Goal: Task Accomplishment & Management: Manage account settings

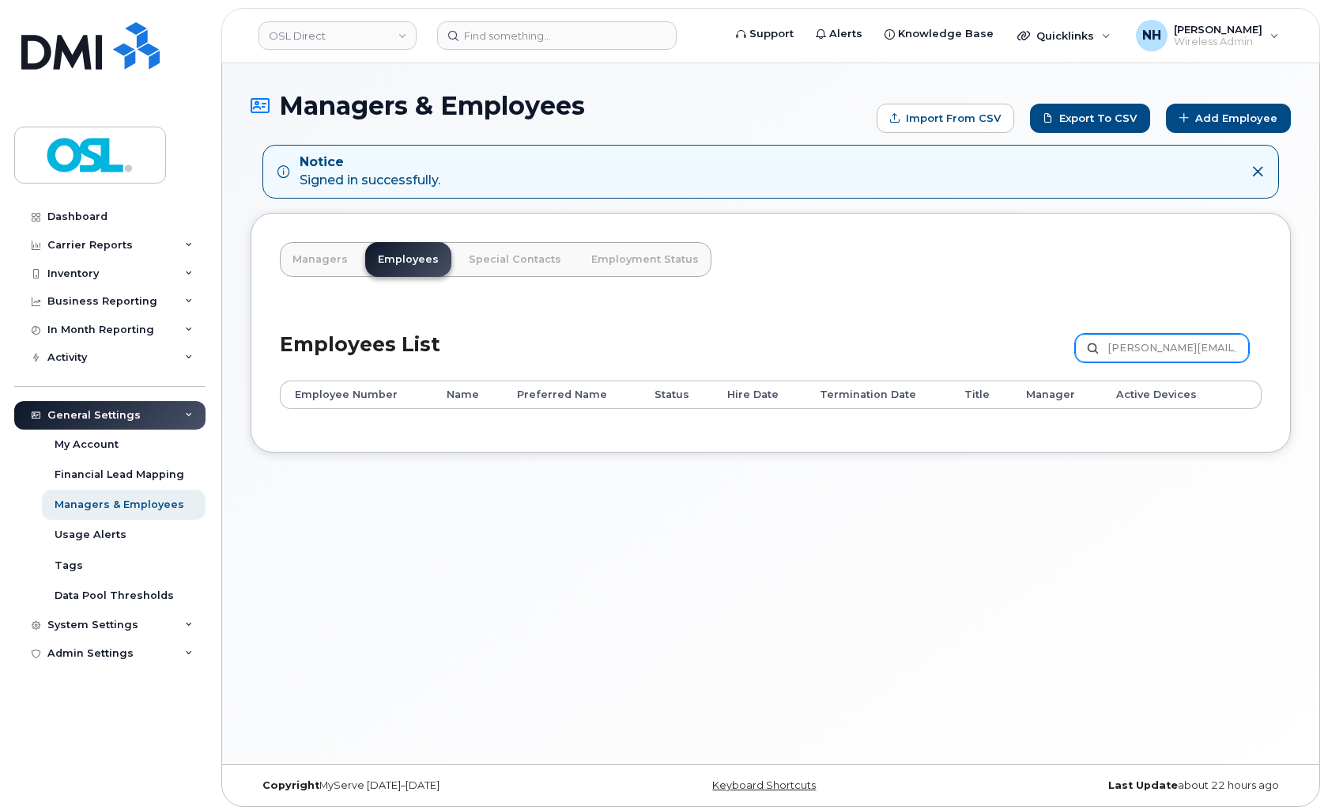
click at [1115, 354] on input "[PERSON_NAME][EMAIL_ADDRESS][PERSON_NAME][DOMAIN_NAME]" at bounding box center [1162, 348] width 174 height 28
paste input "REKA000069839"
type input "REKA000069839"
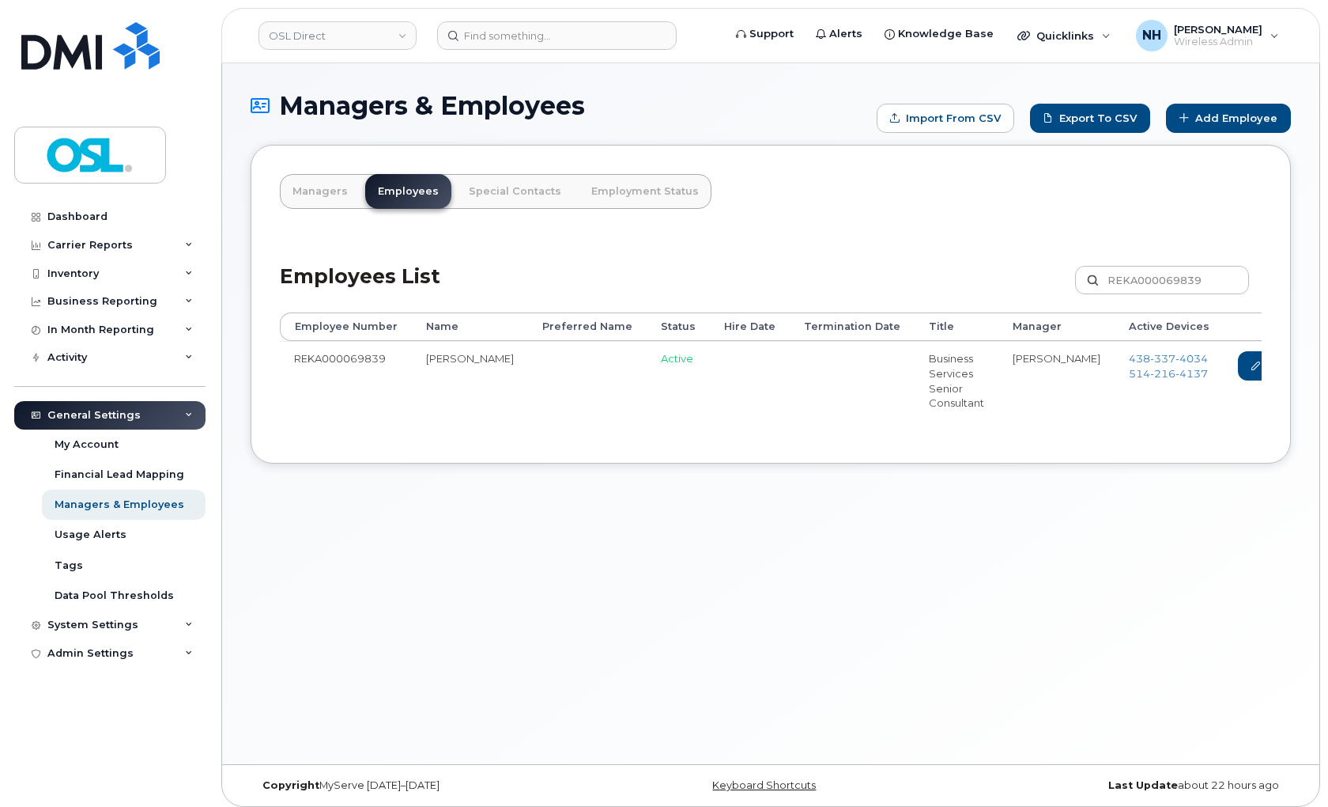
click at [345, 373] on td "REKA000069839" at bounding box center [346, 380] width 132 height 78
click at [356, 364] on td "REKA000069839" at bounding box center [346, 380] width 132 height 78
copy td "REKA000069839"
click at [555, 49] on header "OSL Direct Support Alerts Knowledge Base Quicklinks Suspend / Cancel Device Cha…" at bounding box center [770, 35] width 1099 height 55
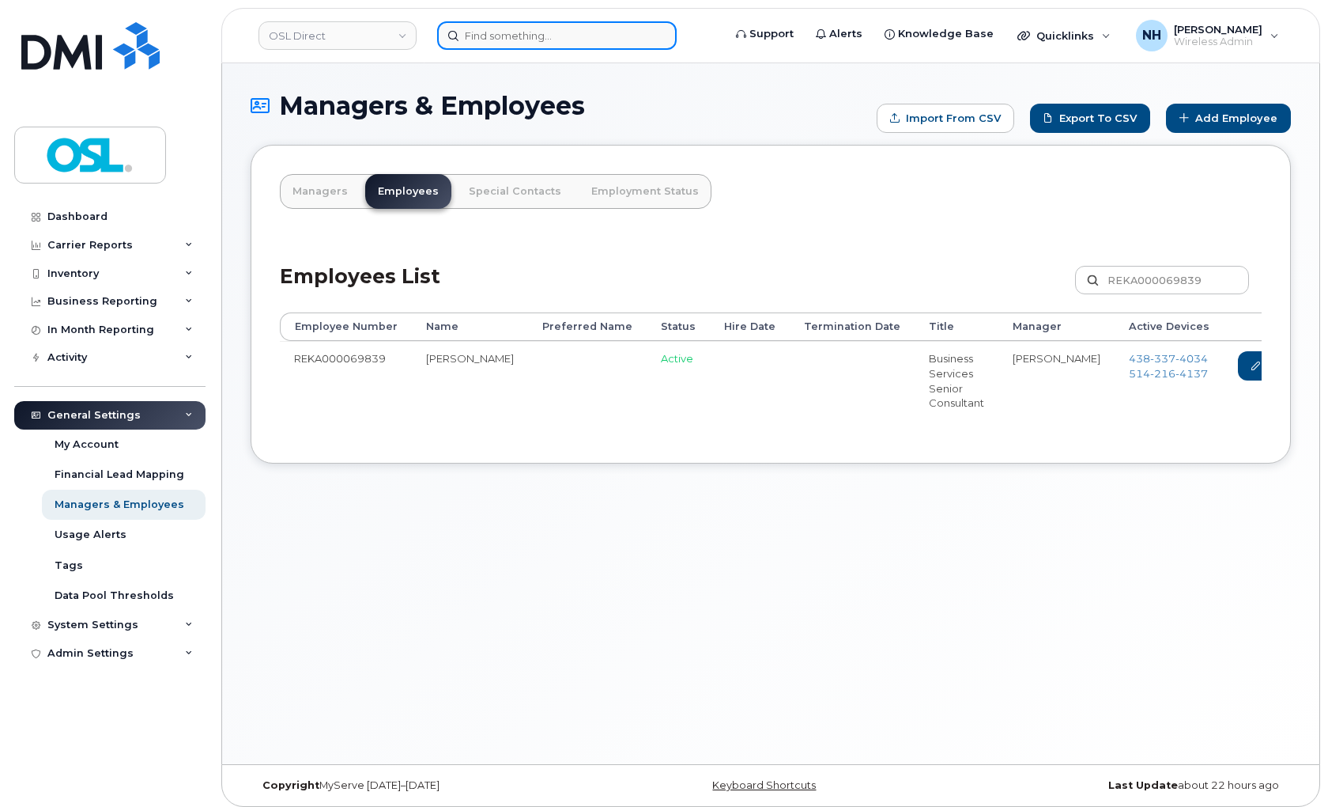
click at [557, 37] on input at bounding box center [557, 35] width 240 height 28
paste input "REKA000069839"
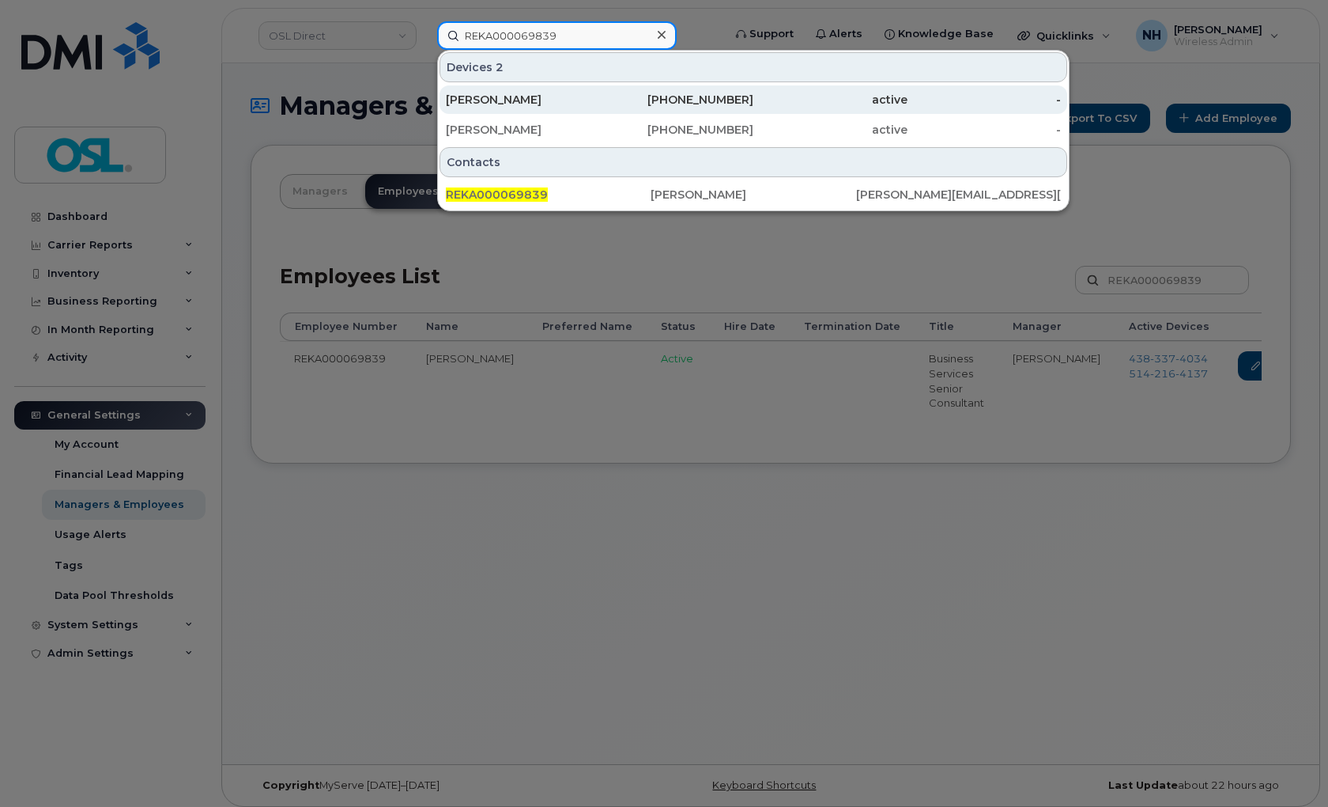
type input "REKA000069839"
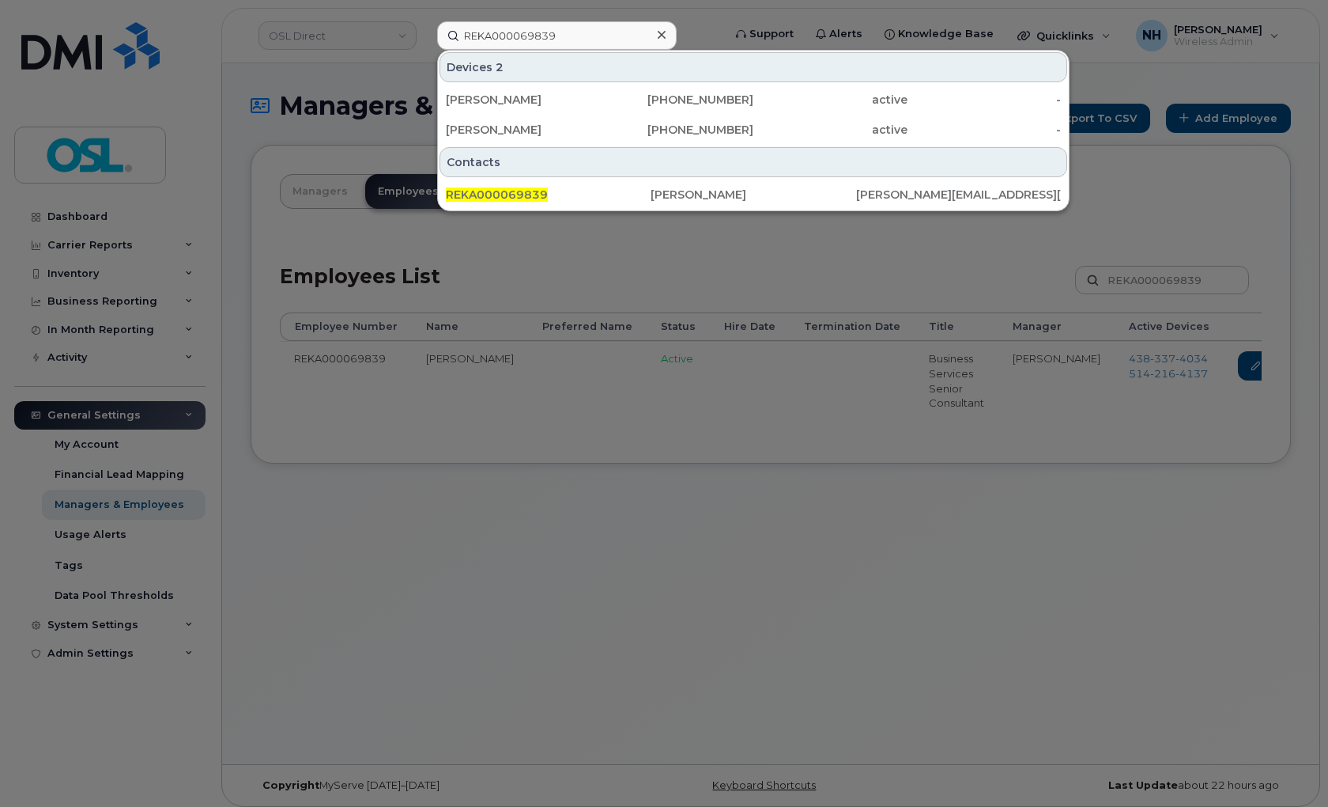
drag, startPoint x: 580, startPoint y: 352, endPoint x: 699, endPoint y: 375, distance: 120.8
click at [581, 352] on div at bounding box center [664, 403] width 1328 height 807
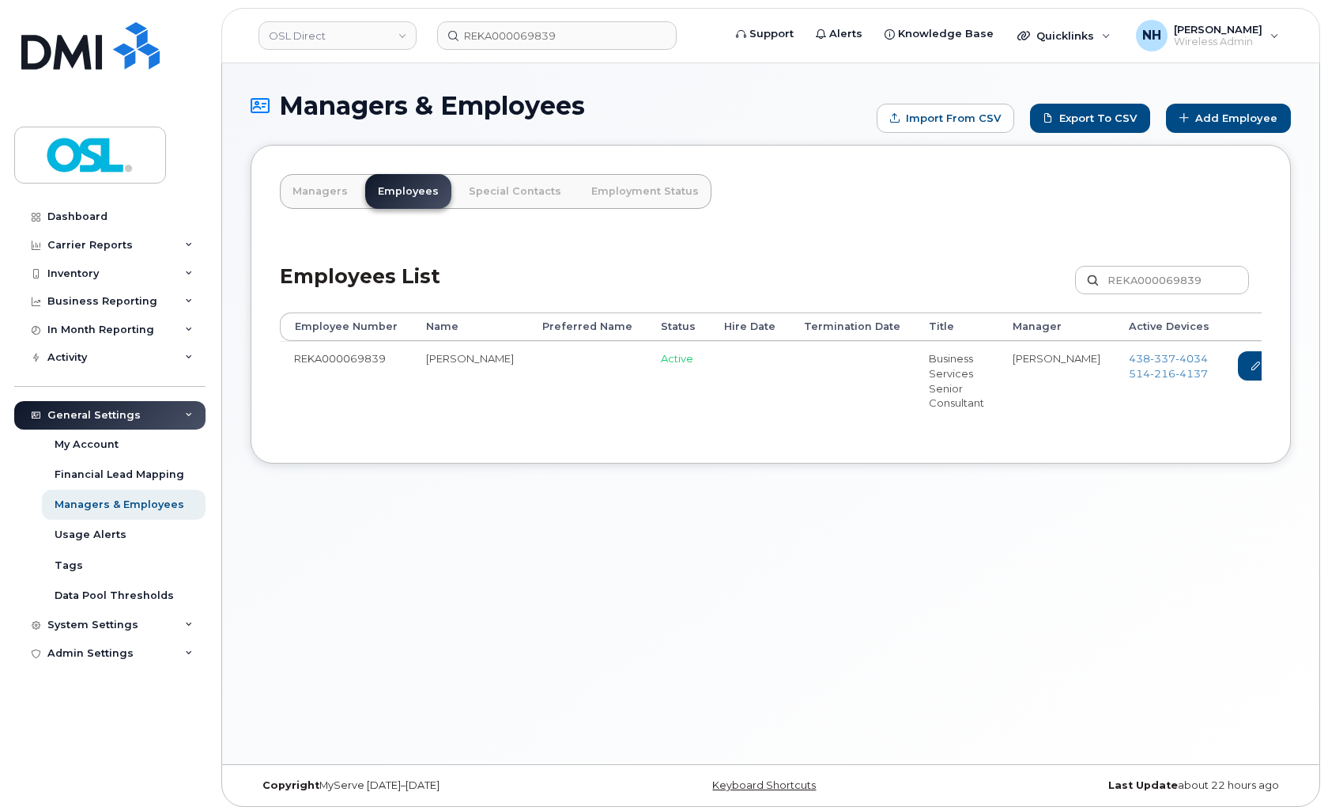
click at [1305, 361] on link "Delete" at bounding box center [1343, 365] width 76 height 29
click at [1192, 278] on input "REKA000069839" at bounding box center [1162, 280] width 174 height 28
paste input "150720"
type input "REKA000150720"
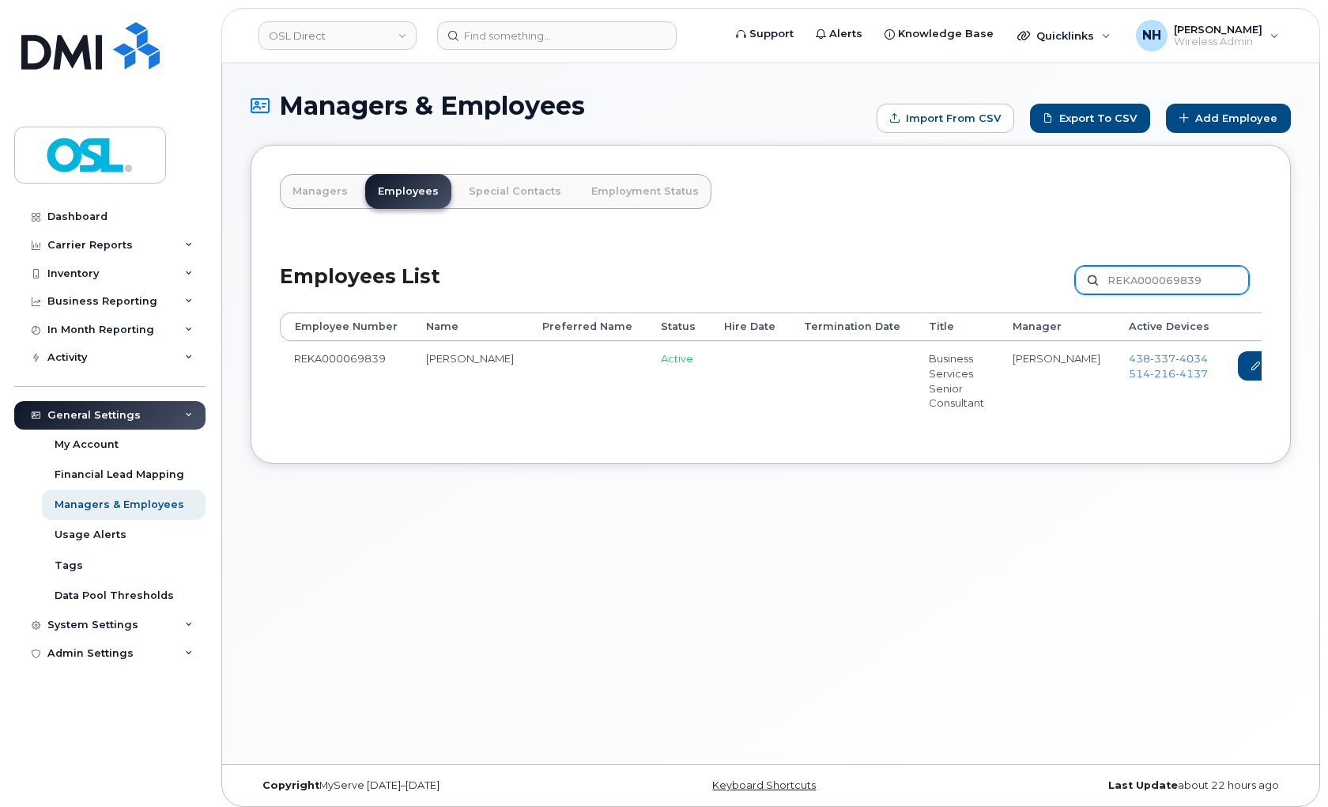
click at [1135, 285] on input "REKA000069839" at bounding box center [1162, 280] width 174 height 28
paste input "84084"
type input "REKA000084084"
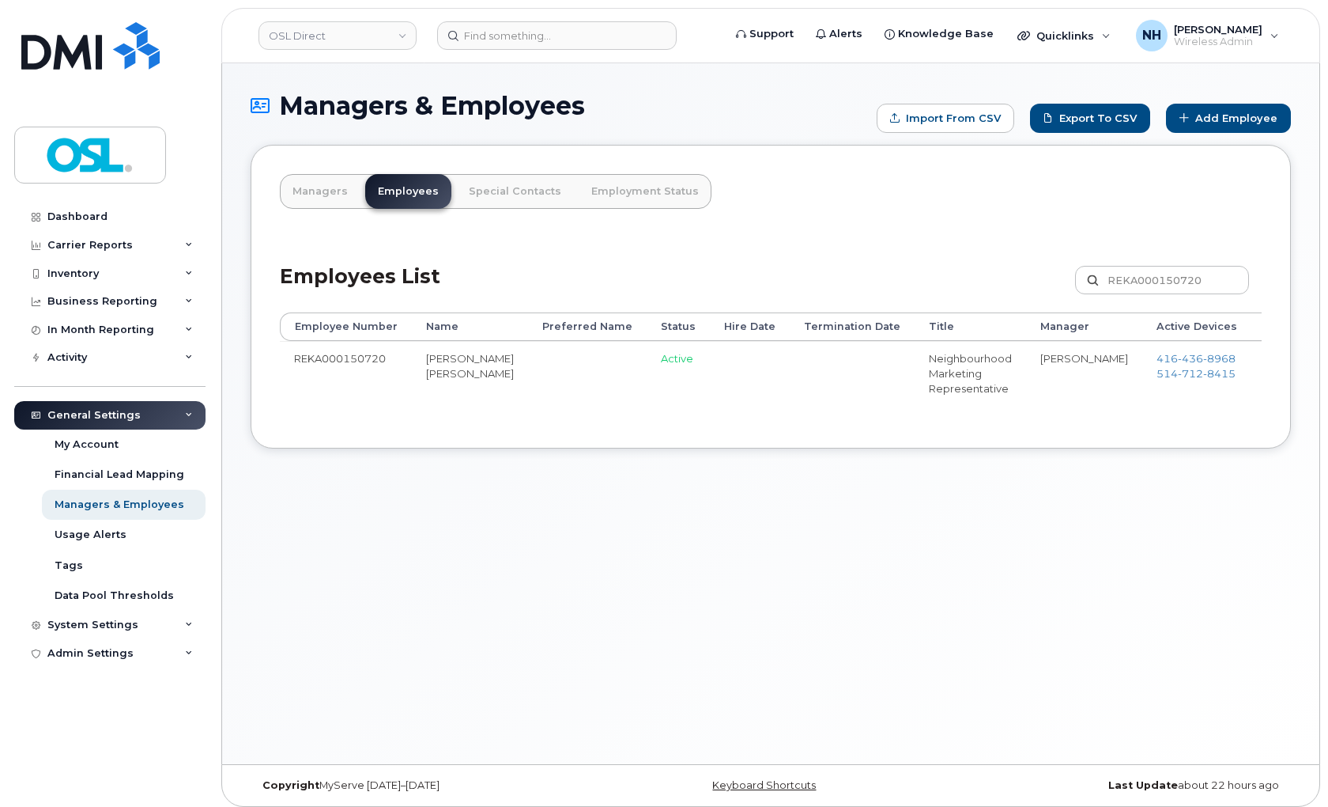
click at [354, 361] on td "REKA000150720" at bounding box center [346, 373] width 132 height 64
click at [354, 359] on td "REKA000150720" at bounding box center [346, 373] width 132 height 64
copy td "REKA000150720"
click at [543, 29] on input at bounding box center [557, 35] width 240 height 28
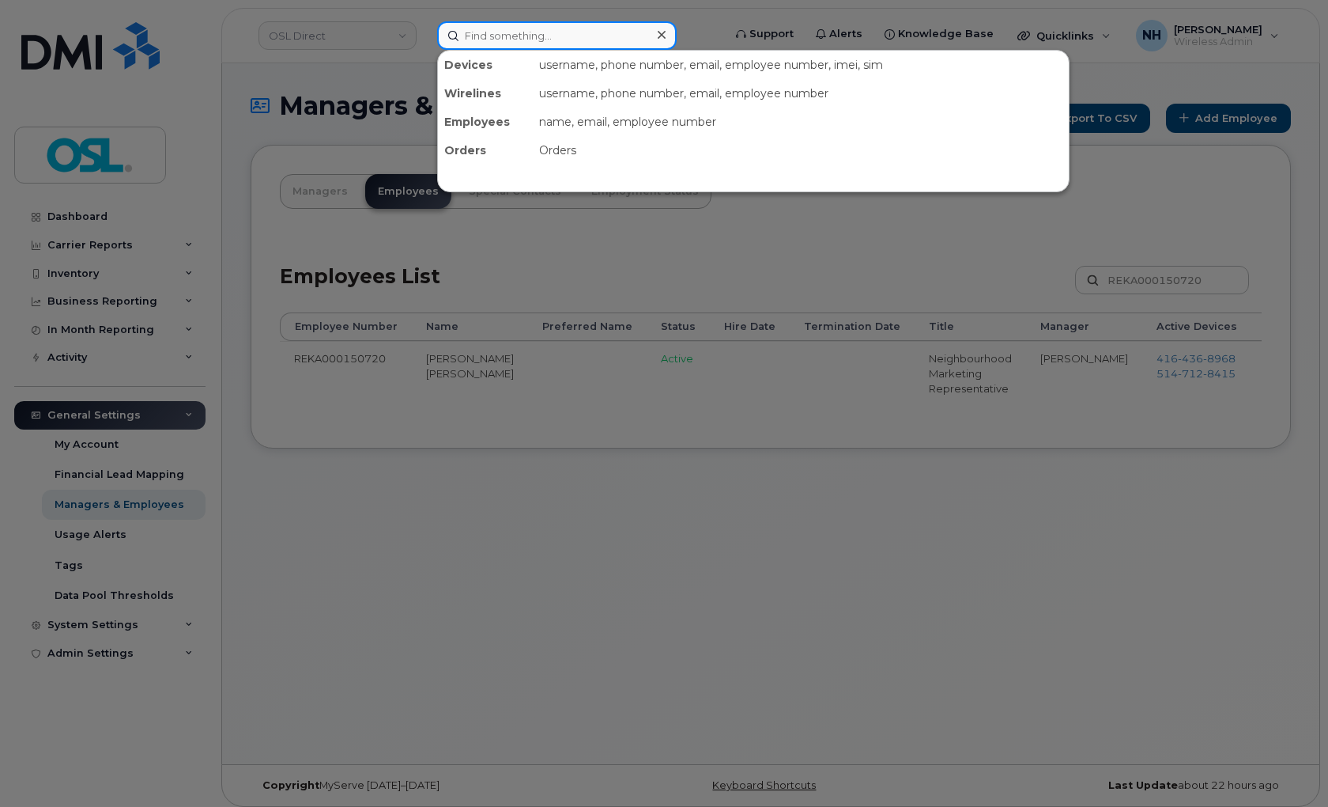
paste input "REKA000150720"
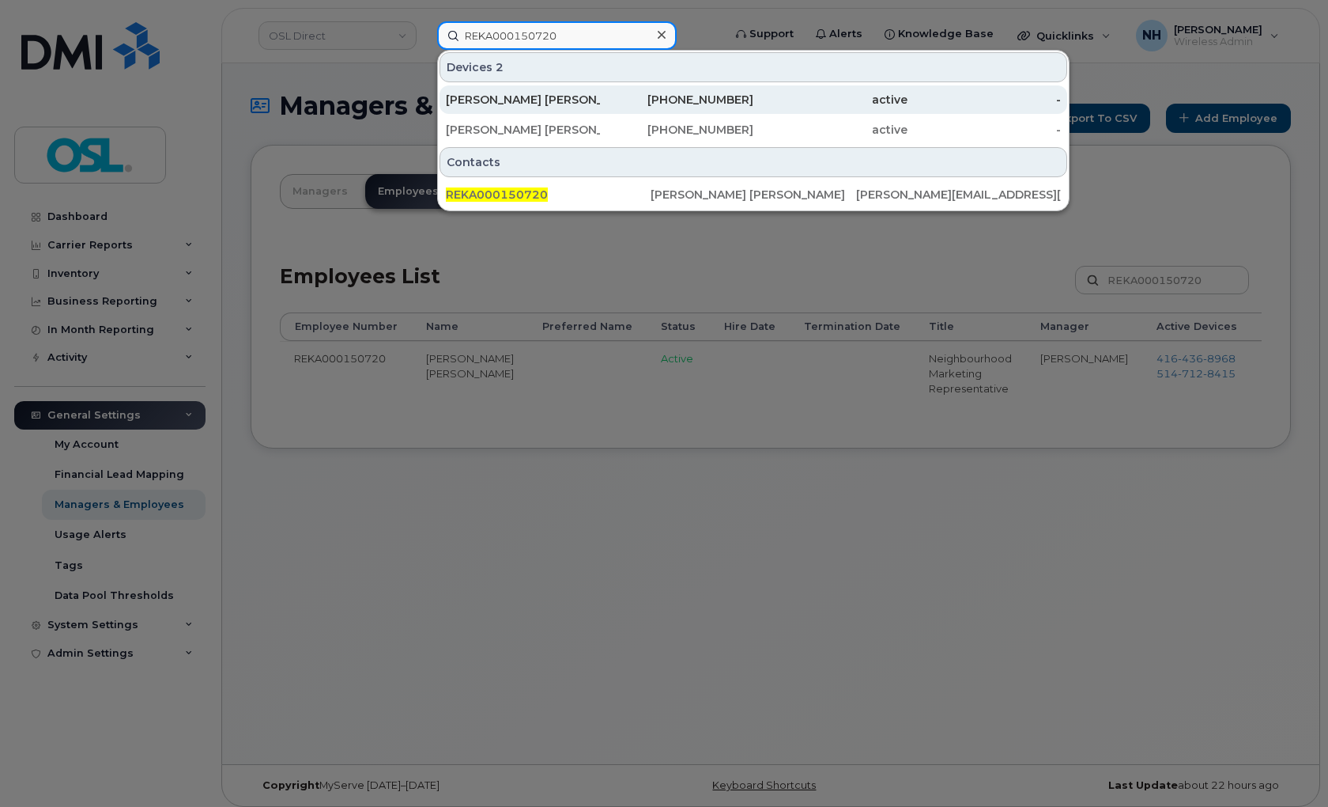
type input "REKA000150720"
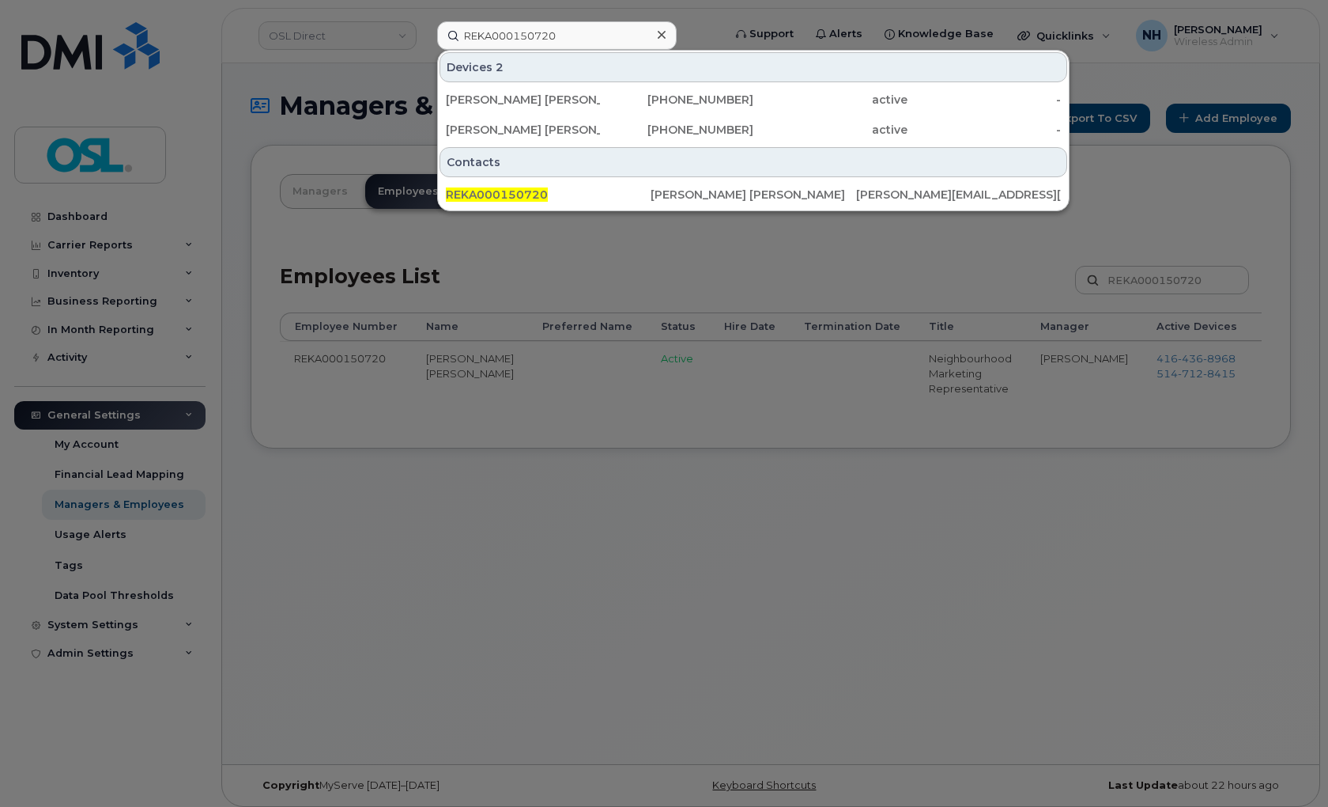
drag, startPoint x: 933, startPoint y: 670, endPoint x: 939, endPoint y: 643, distance: 27.4
click at [934, 667] on div at bounding box center [664, 403] width 1328 height 807
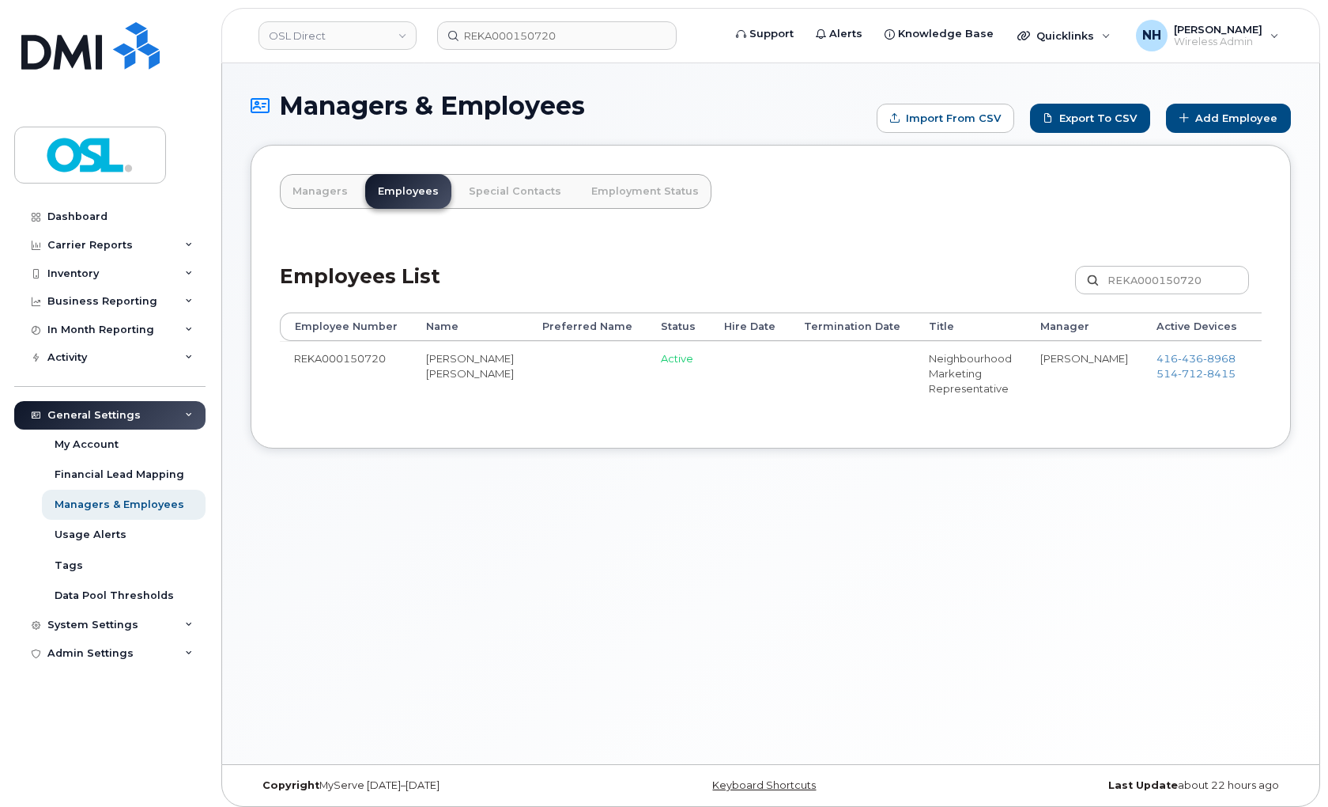
click at [1026, 401] on td "Guillaume Martin" at bounding box center [1084, 373] width 116 height 64
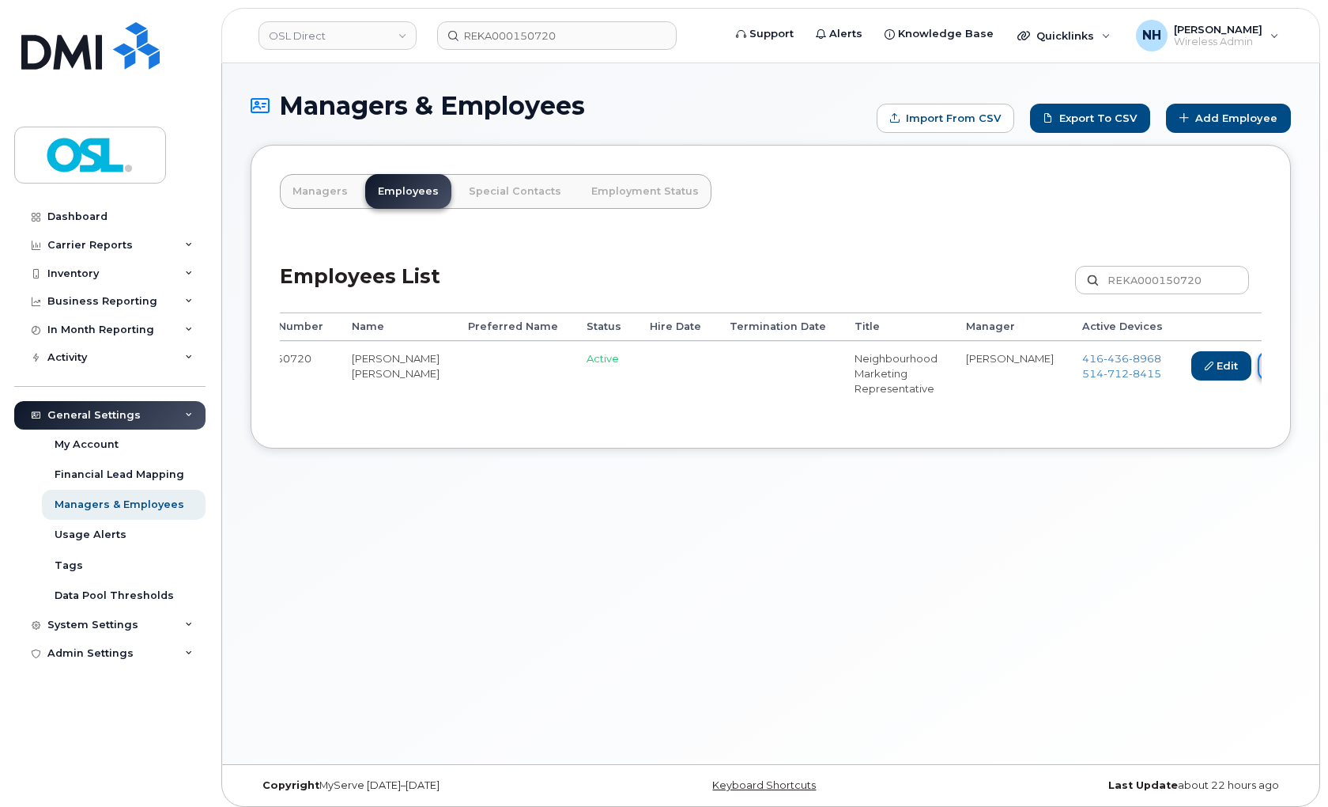
click at [1258, 367] on link "Delete" at bounding box center [1296, 365] width 76 height 29
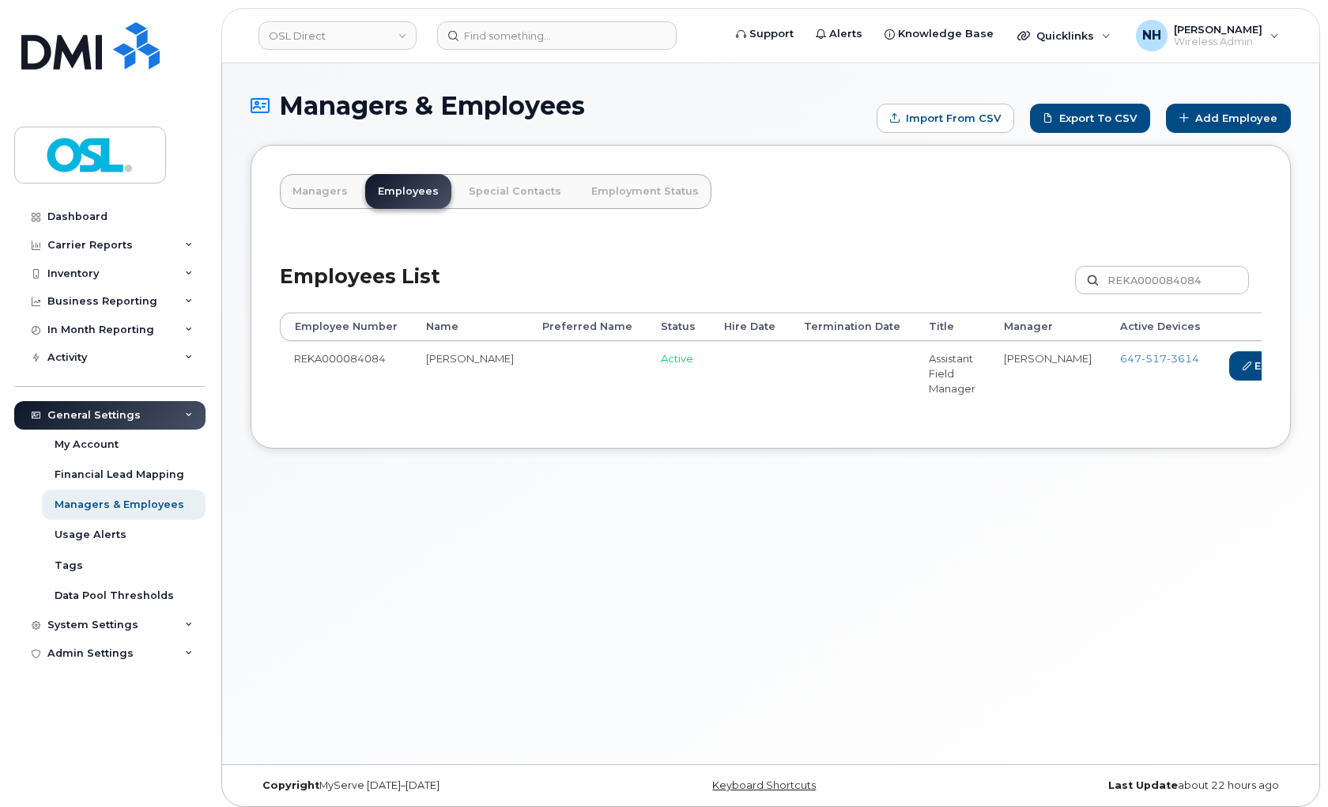
click at [350, 359] on td "REKA000084084" at bounding box center [346, 373] width 132 height 64
click at [351, 359] on td "REKA000084084" at bounding box center [346, 373] width 132 height 64
copy td "REKA000084084"
click at [495, 41] on input at bounding box center [557, 35] width 240 height 28
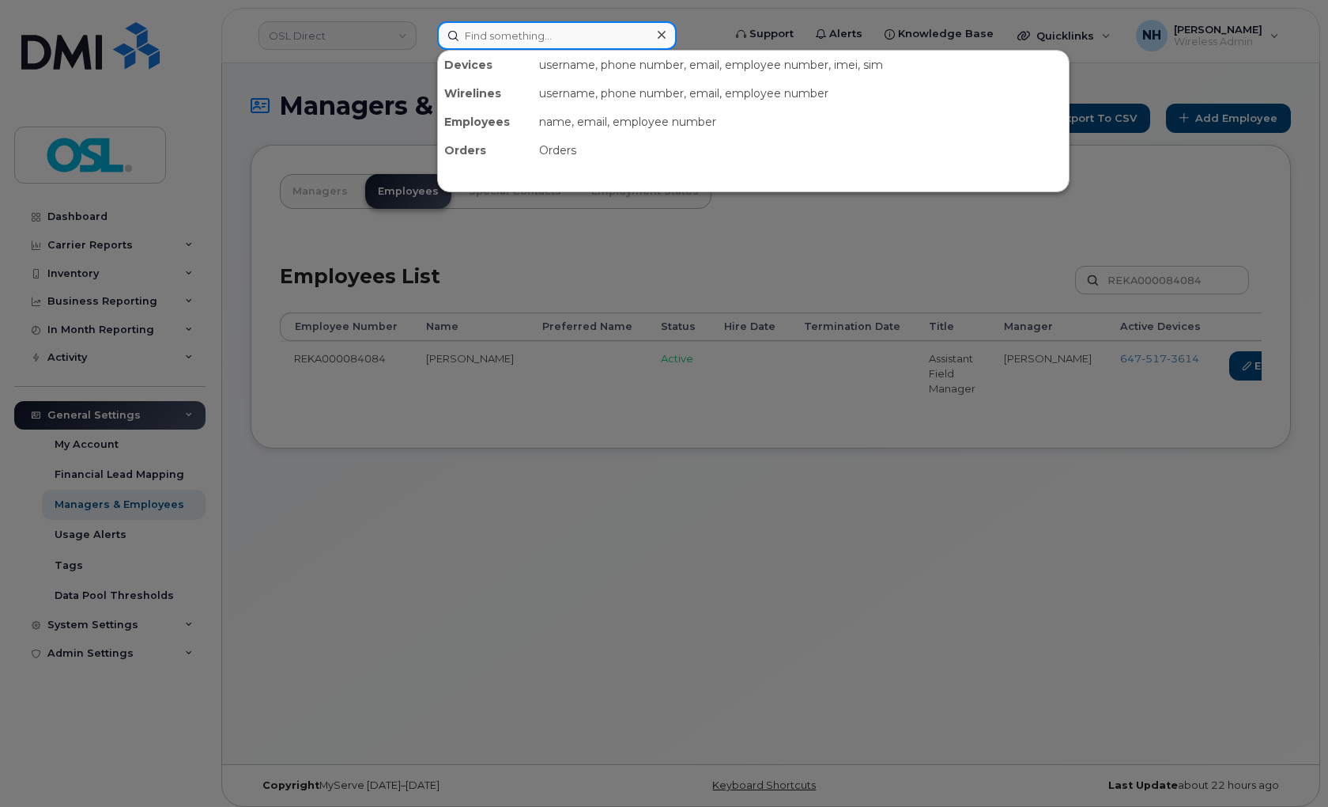
paste input "REKA000084084"
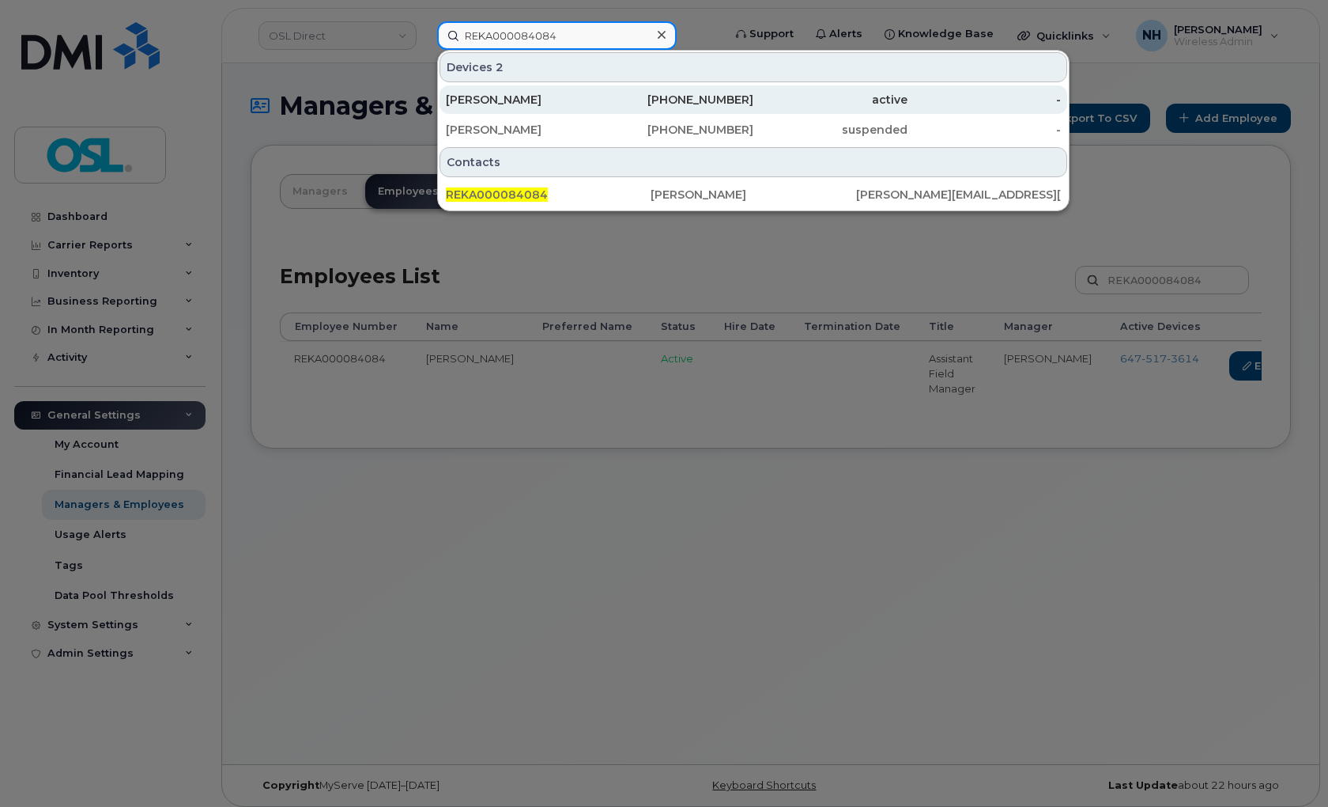
type input "REKA000084084"
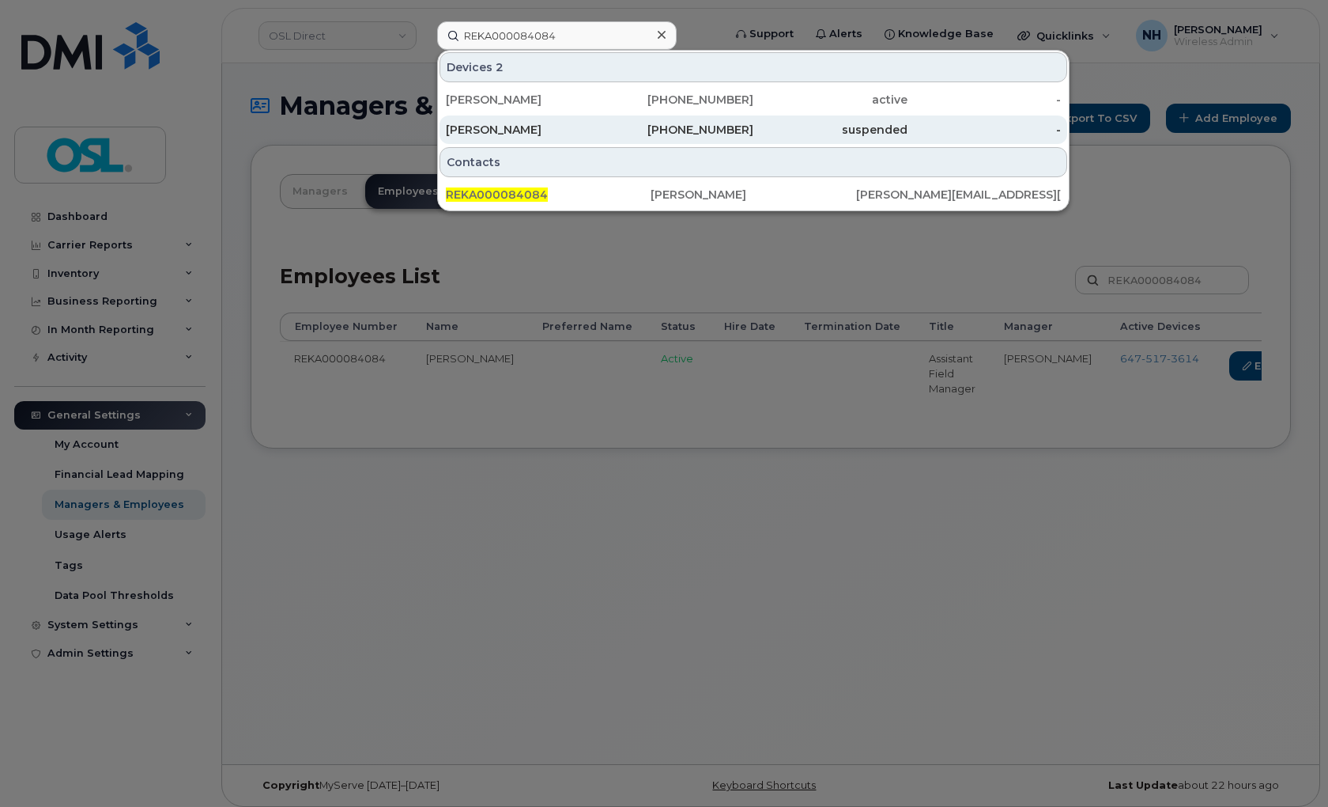
drag, startPoint x: 559, startPoint y: 129, endPoint x: 590, endPoint y: 135, distance: 31.5
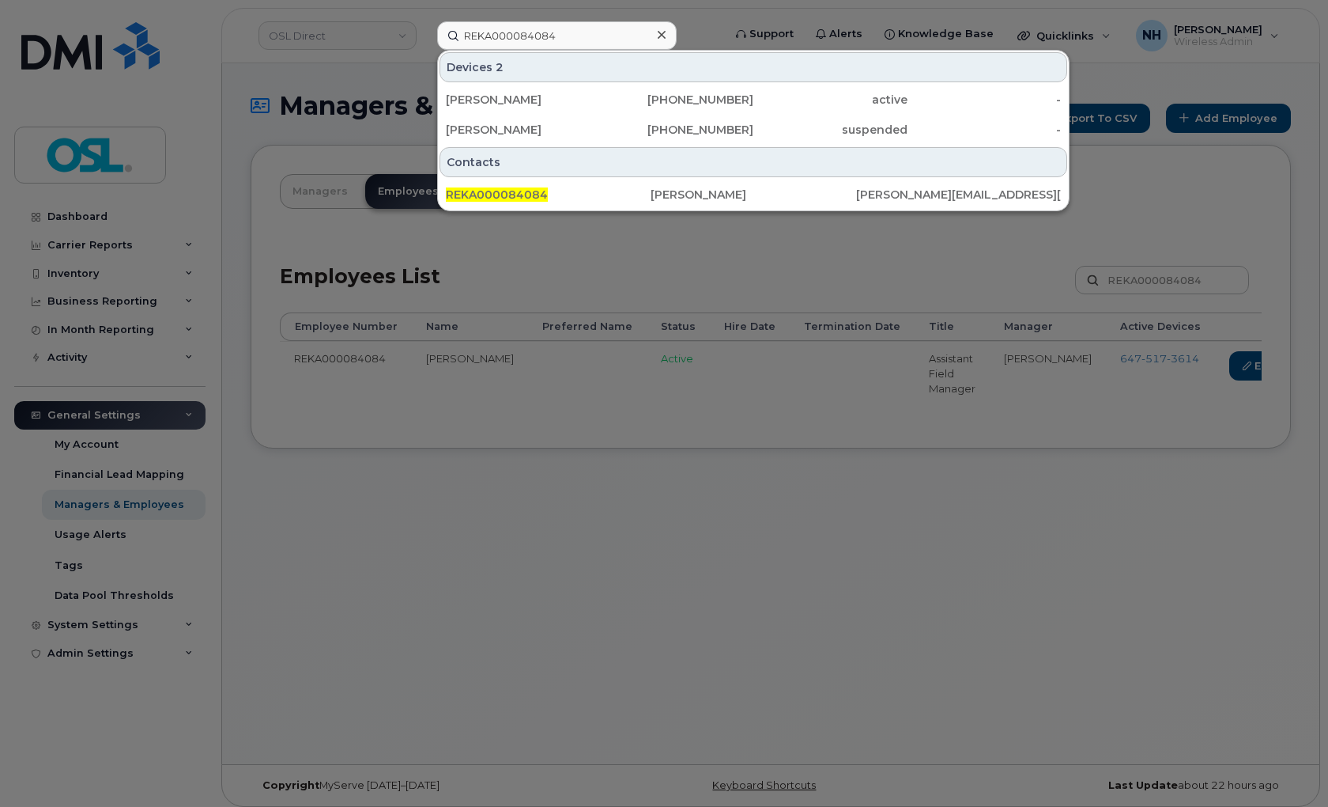
drag, startPoint x: 1123, startPoint y: 496, endPoint x: 1183, endPoint y: 406, distance: 107.7
click at [1124, 494] on div at bounding box center [664, 403] width 1328 height 807
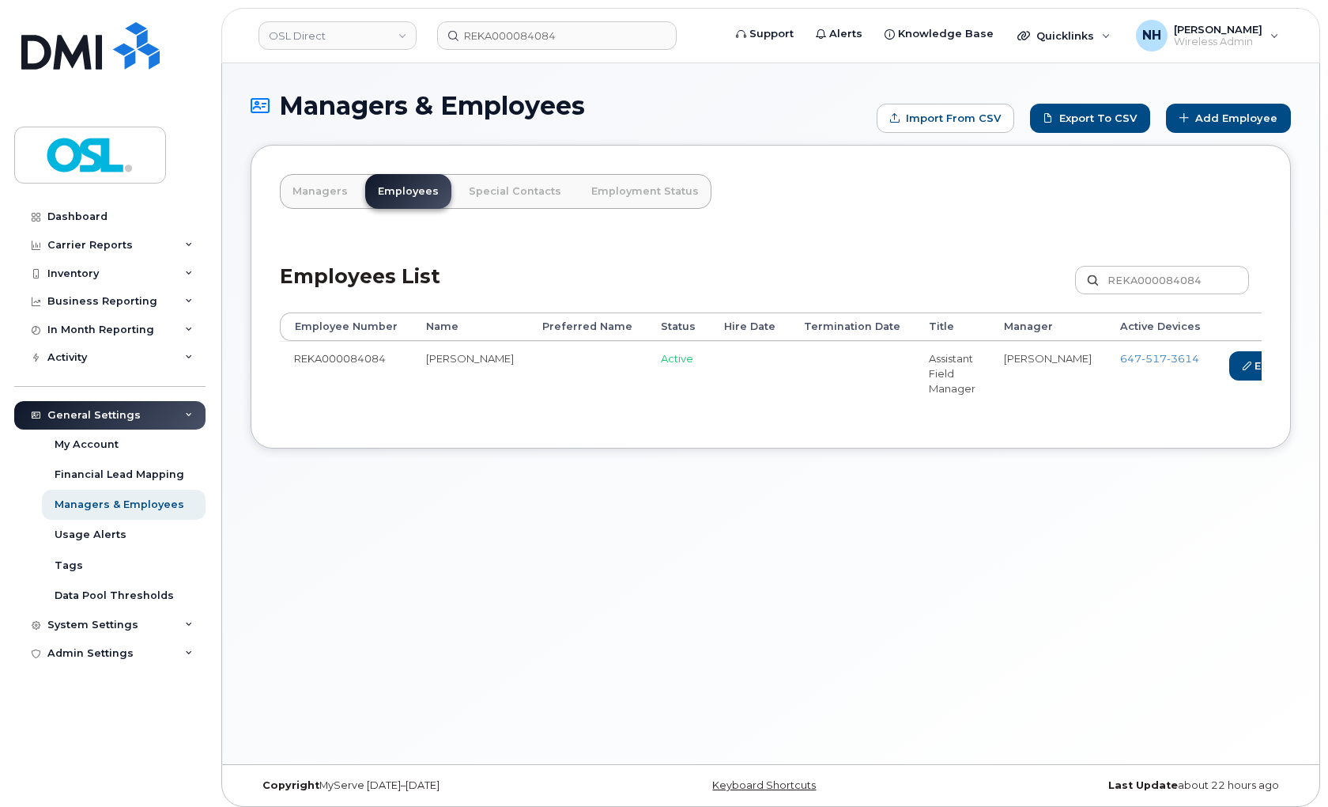
click at [1296, 375] on link "Delete" at bounding box center [1334, 365] width 76 height 29
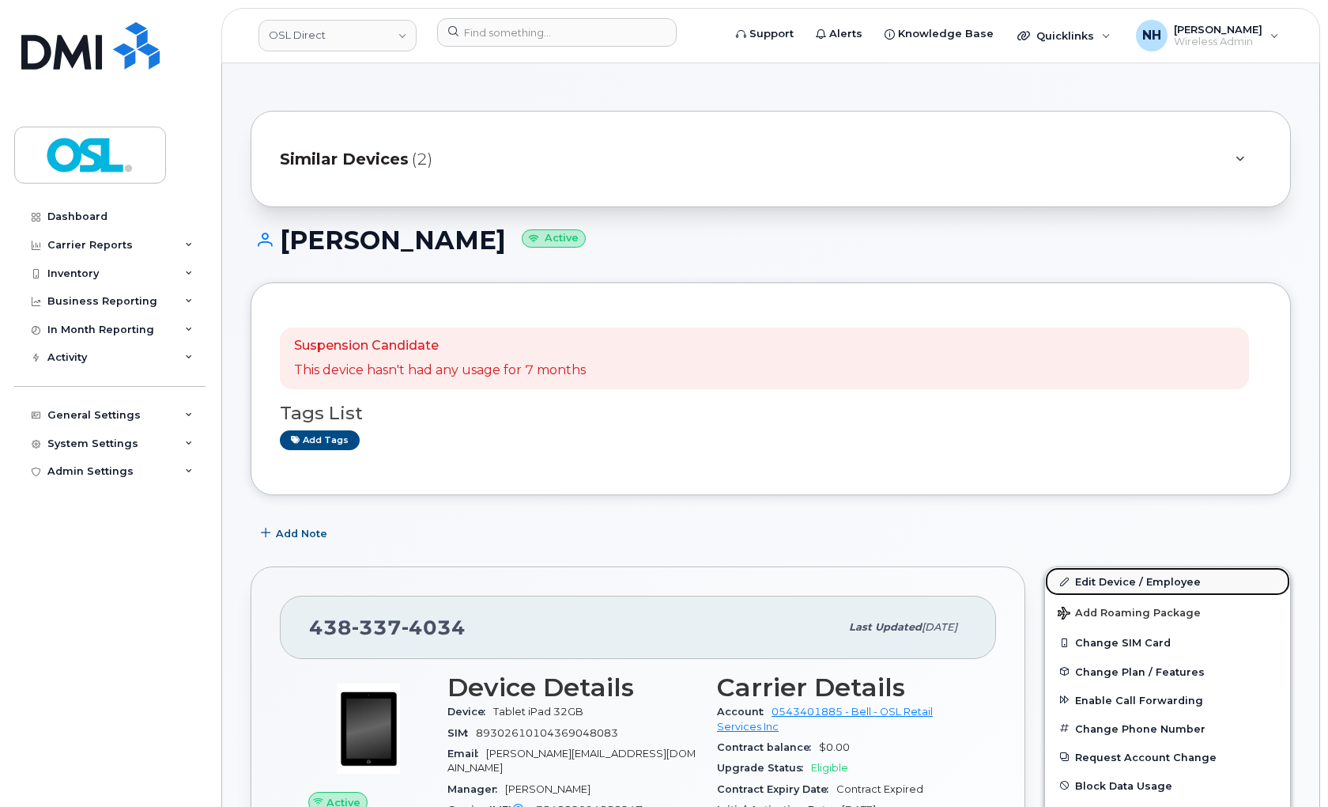
click at [1139, 580] on link "Edit Device / Employee" at bounding box center [1167, 581] width 245 height 28
click at [1136, 580] on link "Edit Device / Employee" at bounding box center [1167, 581] width 245 height 28
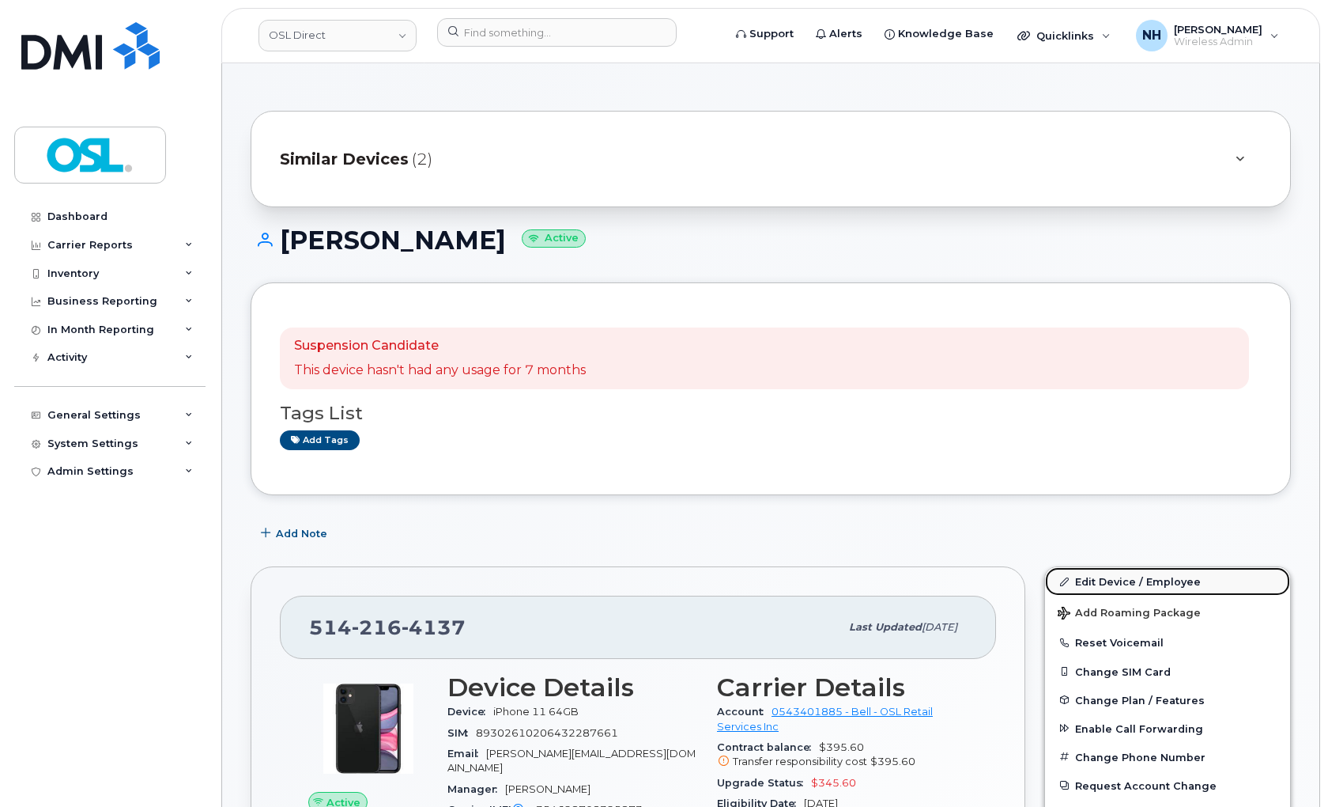
click at [1174, 580] on link "Edit Device / Employee" at bounding box center [1167, 581] width 245 height 28
click at [1174, 578] on link "Edit Device / Employee" at bounding box center [1167, 581] width 245 height 28
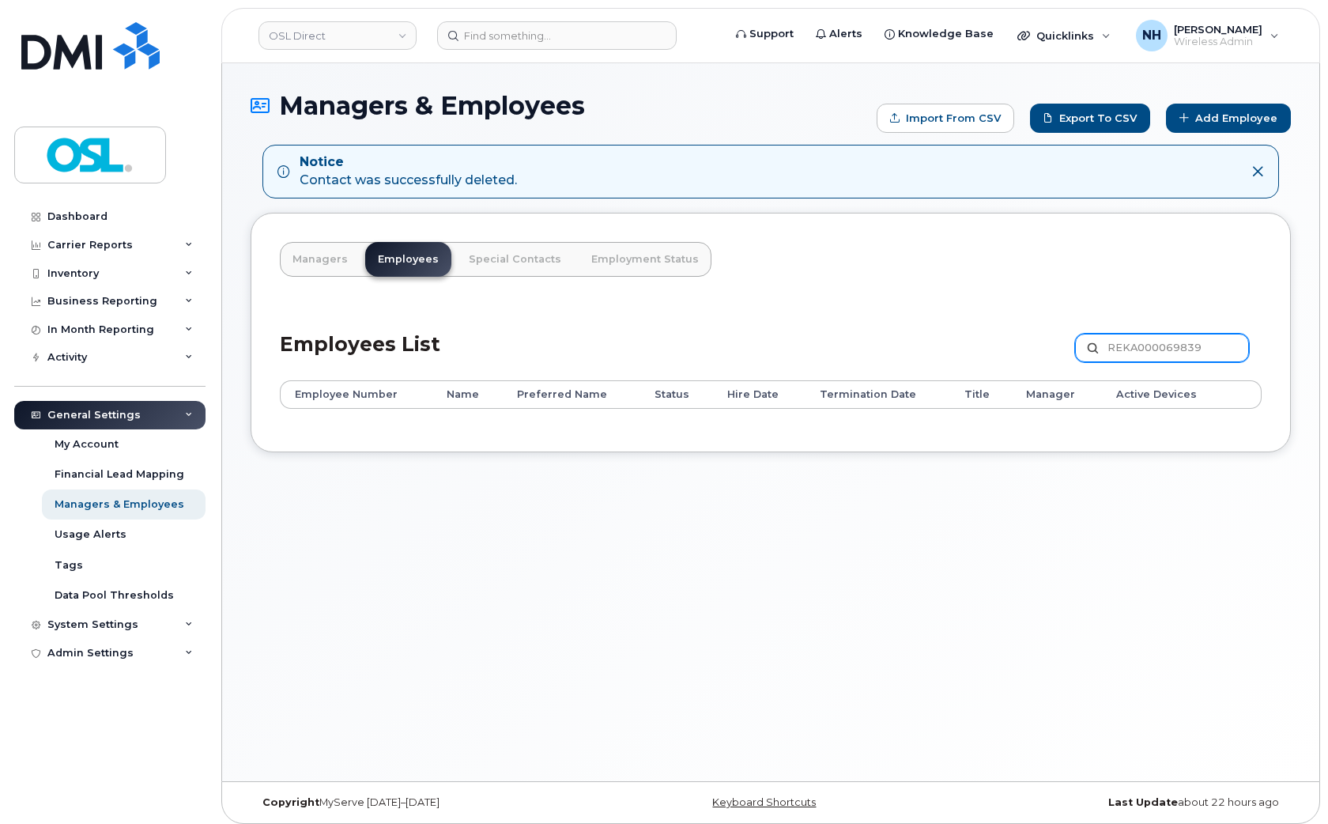
click at [1109, 343] on input "REKA000069839" at bounding box center [1162, 348] width 174 height 28
click at [1119, 348] on input "REKA000069839" at bounding box center [1162, 348] width 174 height 28
paste input "02291"
type input "REKA000002291"
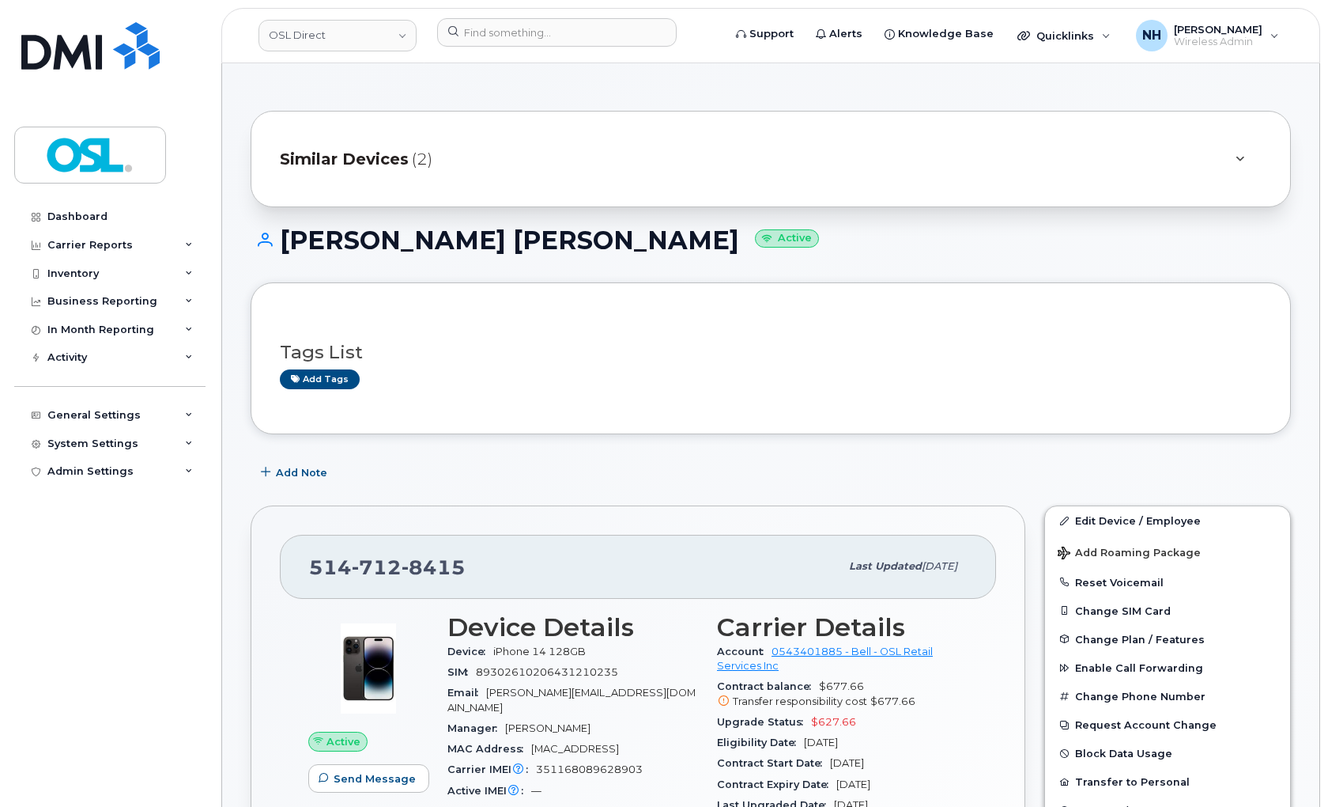
click at [1119, 512] on link "Edit Device / Employee" at bounding box center [1167, 520] width 245 height 28
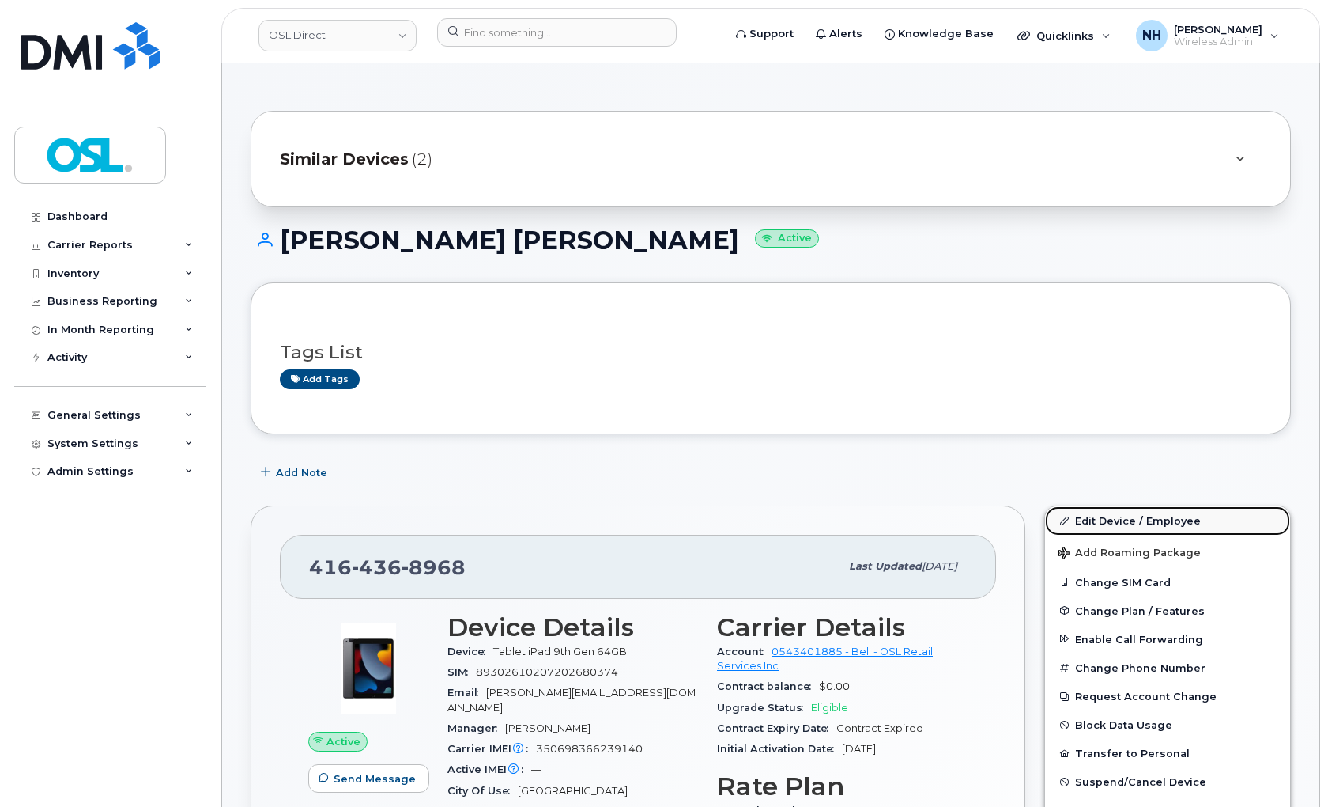
click at [1105, 523] on link "Edit Device / Employee" at bounding box center [1167, 520] width 245 height 28
drag, startPoint x: 1105, startPoint y: 523, endPoint x: 947, endPoint y: 18, distance: 529.5
click at [1107, 523] on link "Edit Device / Employee" at bounding box center [1167, 520] width 245 height 28
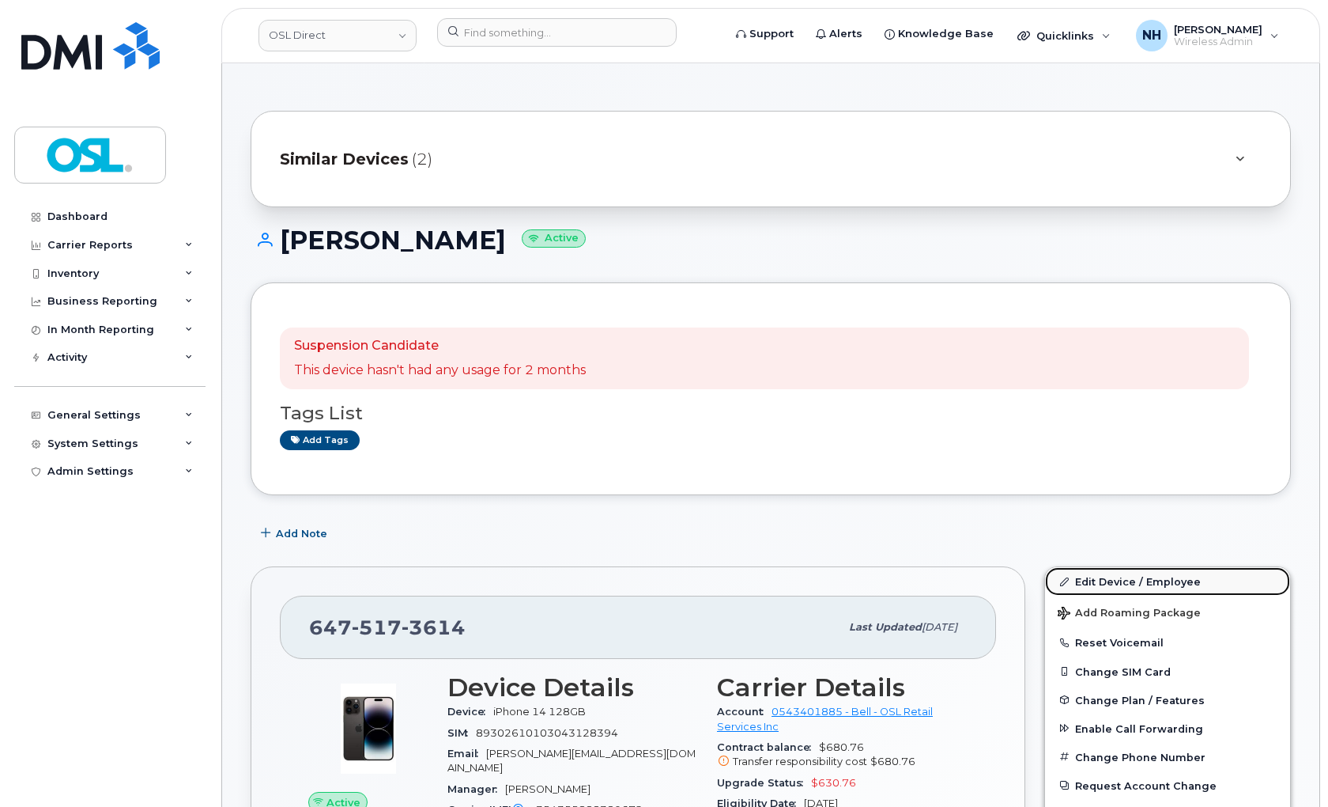
click at [1185, 588] on link "Edit Device / Employee" at bounding box center [1167, 581] width 245 height 28
drag, startPoint x: 1185, startPoint y: 588, endPoint x: 1136, endPoint y: 58, distance: 532.8
click at [1185, 588] on link "Edit Device / Employee" at bounding box center [1167, 581] width 245 height 28
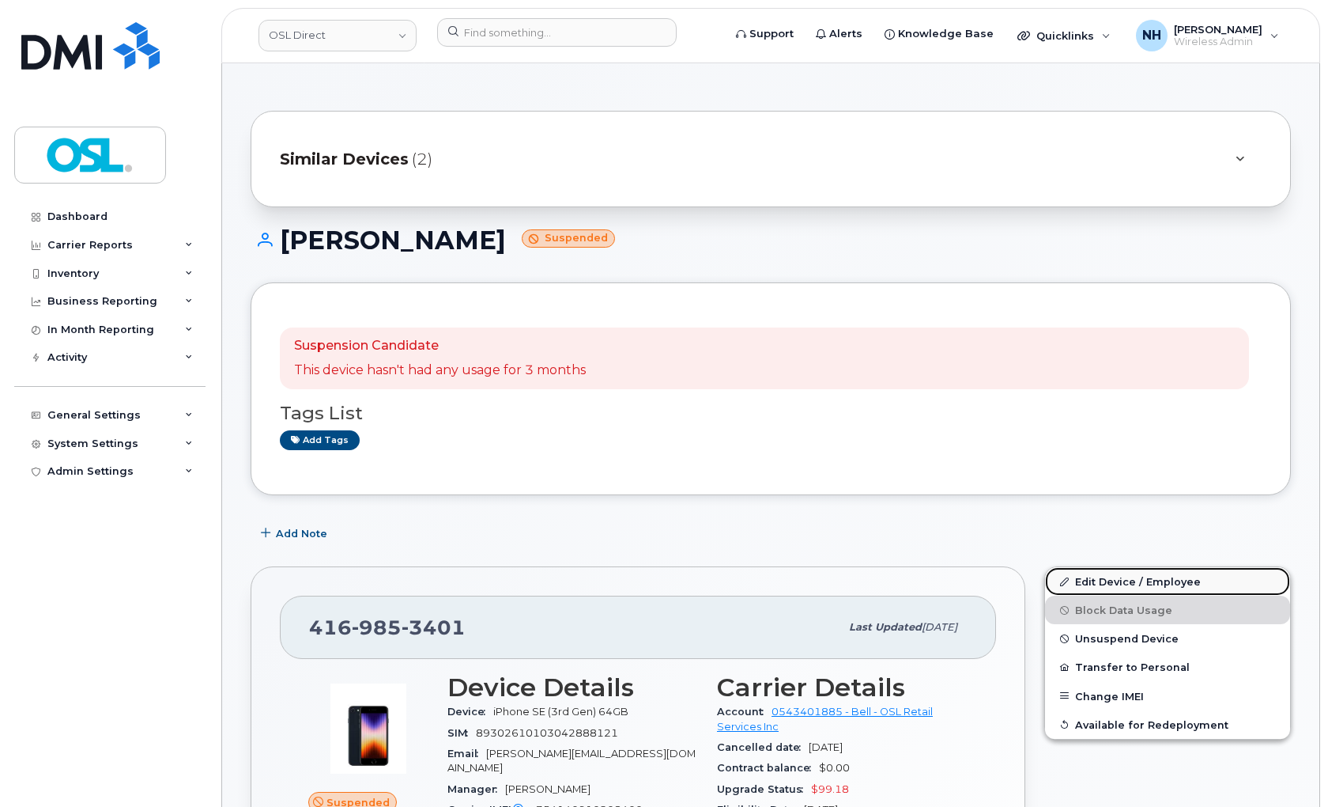
click at [1071, 594] on link "Edit Device / Employee" at bounding box center [1167, 581] width 245 height 28
click at [1075, 588] on link "Edit Device / Employee" at bounding box center [1167, 581] width 245 height 28
click at [1077, 586] on link "Edit Device / Employee" at bounding box center [1167, 581] width 245 height 28
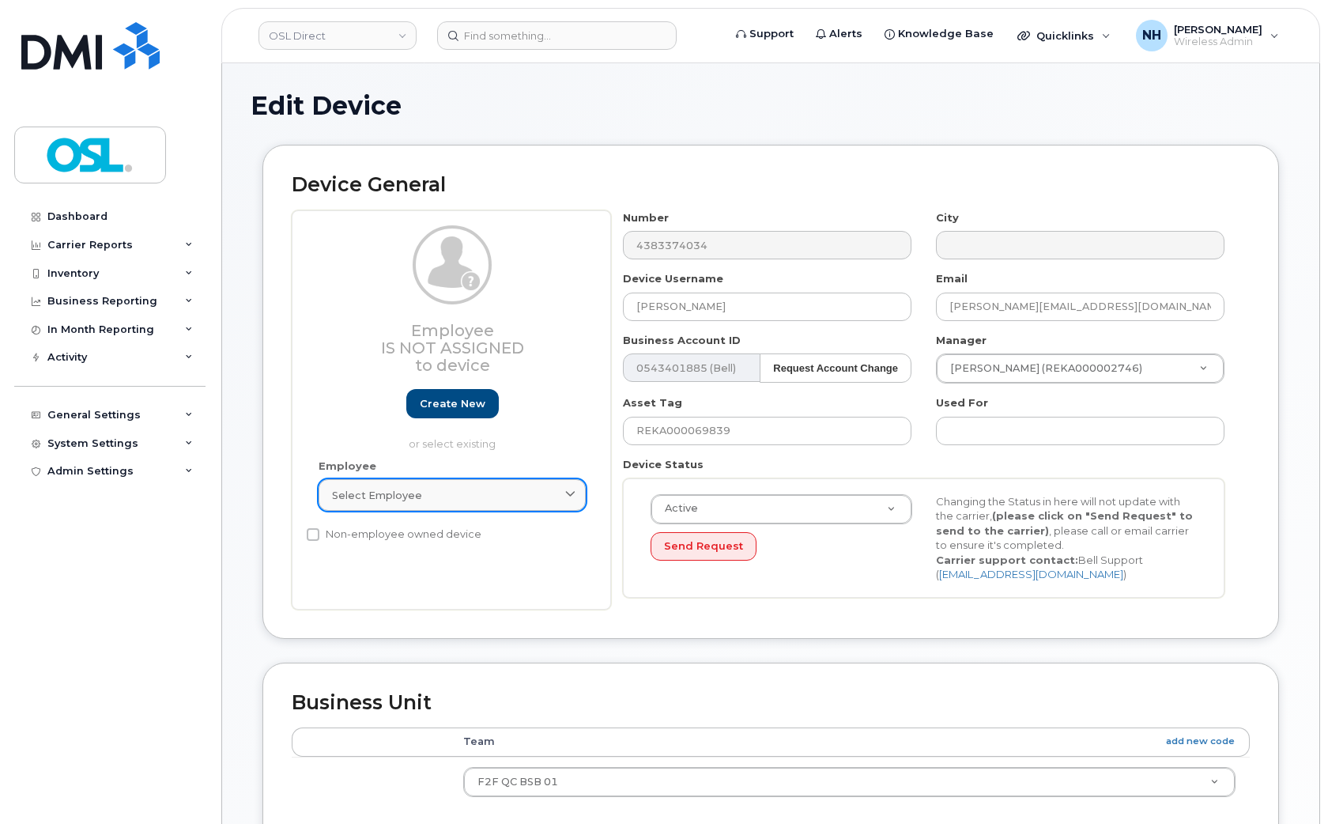
click at [421, 486] on link "Select employee" at bounding box center [452, 495] width 267 height 32
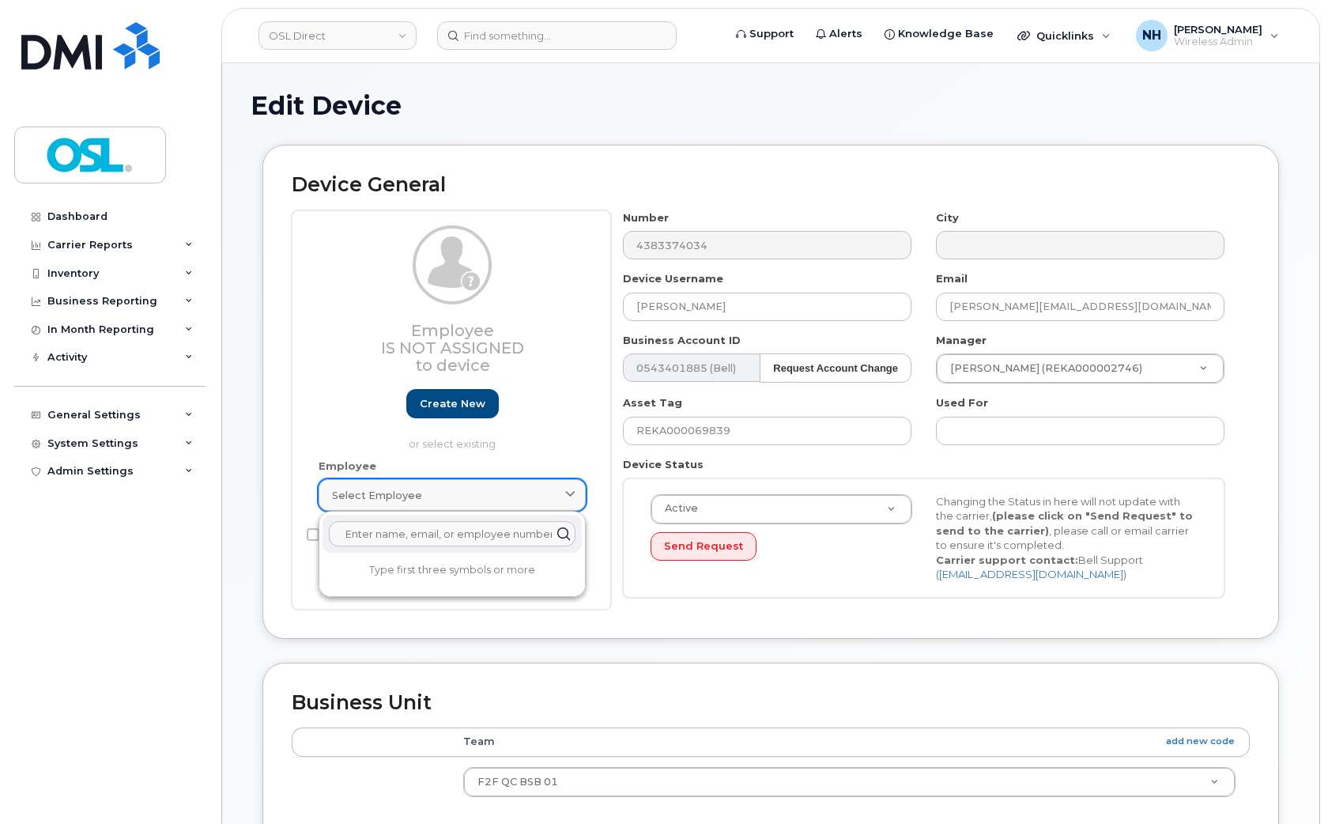
paste input "termina"
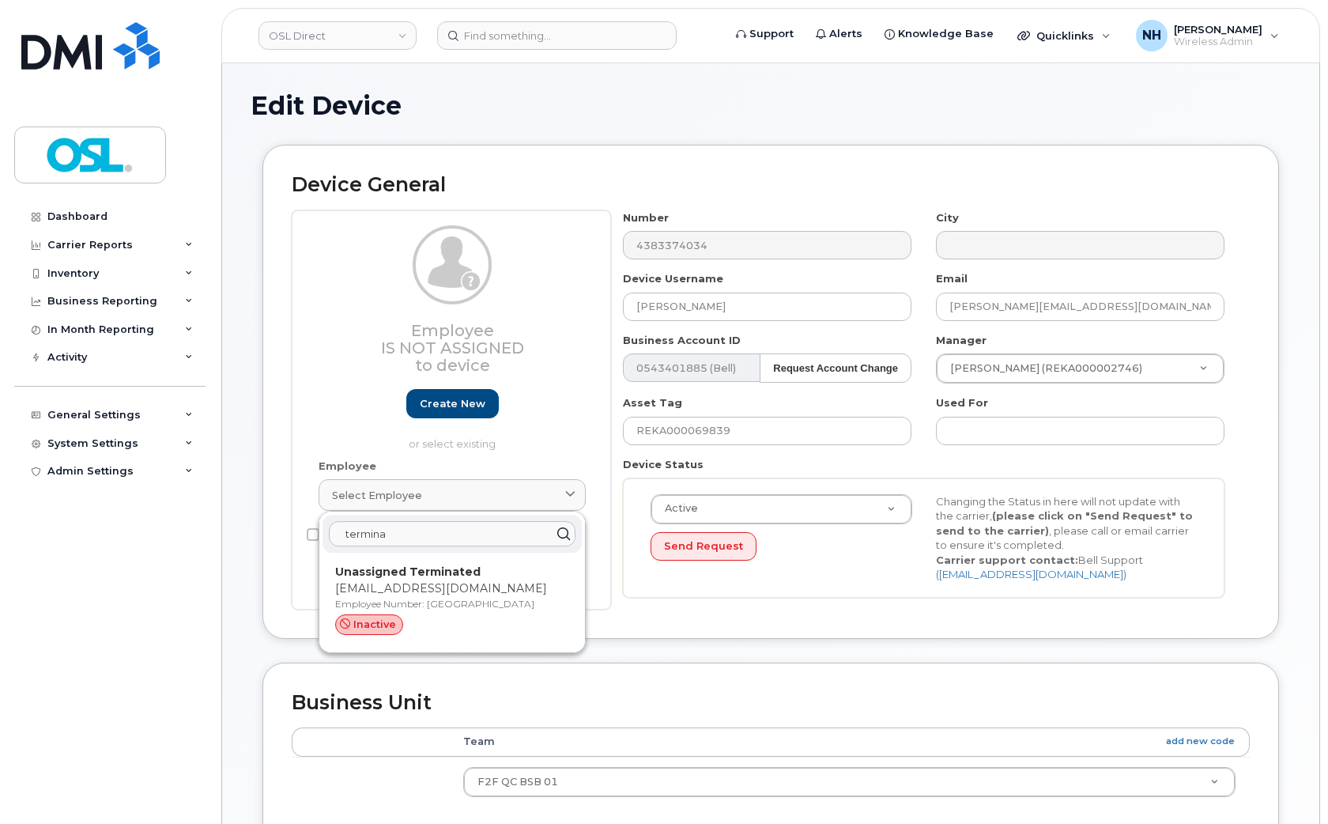
type input "termina"
drag, startPoint x: 435, startPoint y: 593, endPoint x: 727, endPoint y: 51, distance: 616.3
click at [437, 596] on p "[EMAIL_ADDRESS][DOMAIN_NAME]" at bounding box center [452, 588] width 234 height 17
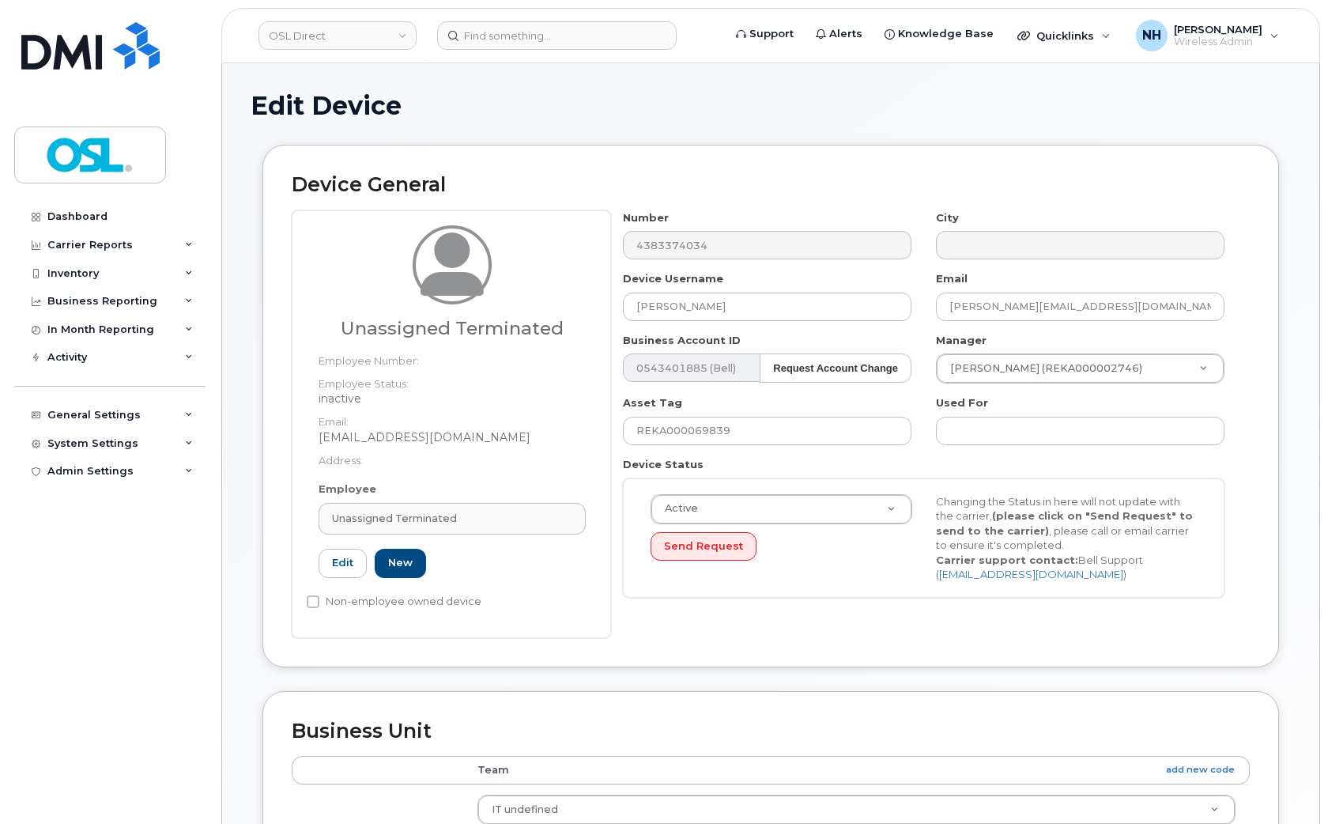
type input "UT"
type input "Unassigned Terminated"
type input "[EMAIL_ADDRESS][DOMAIN_NAME]"
type input "4117510"
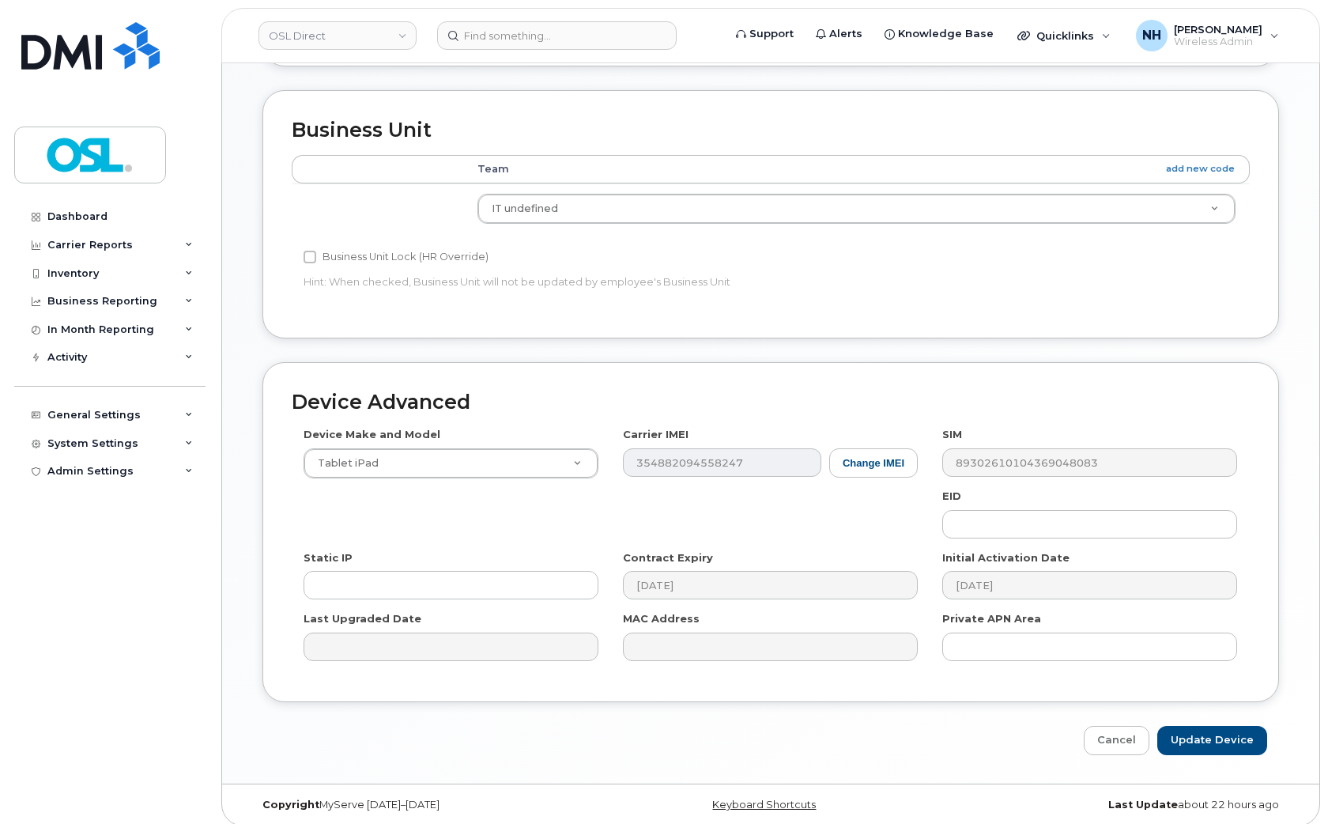
scroll to position [612, 0]
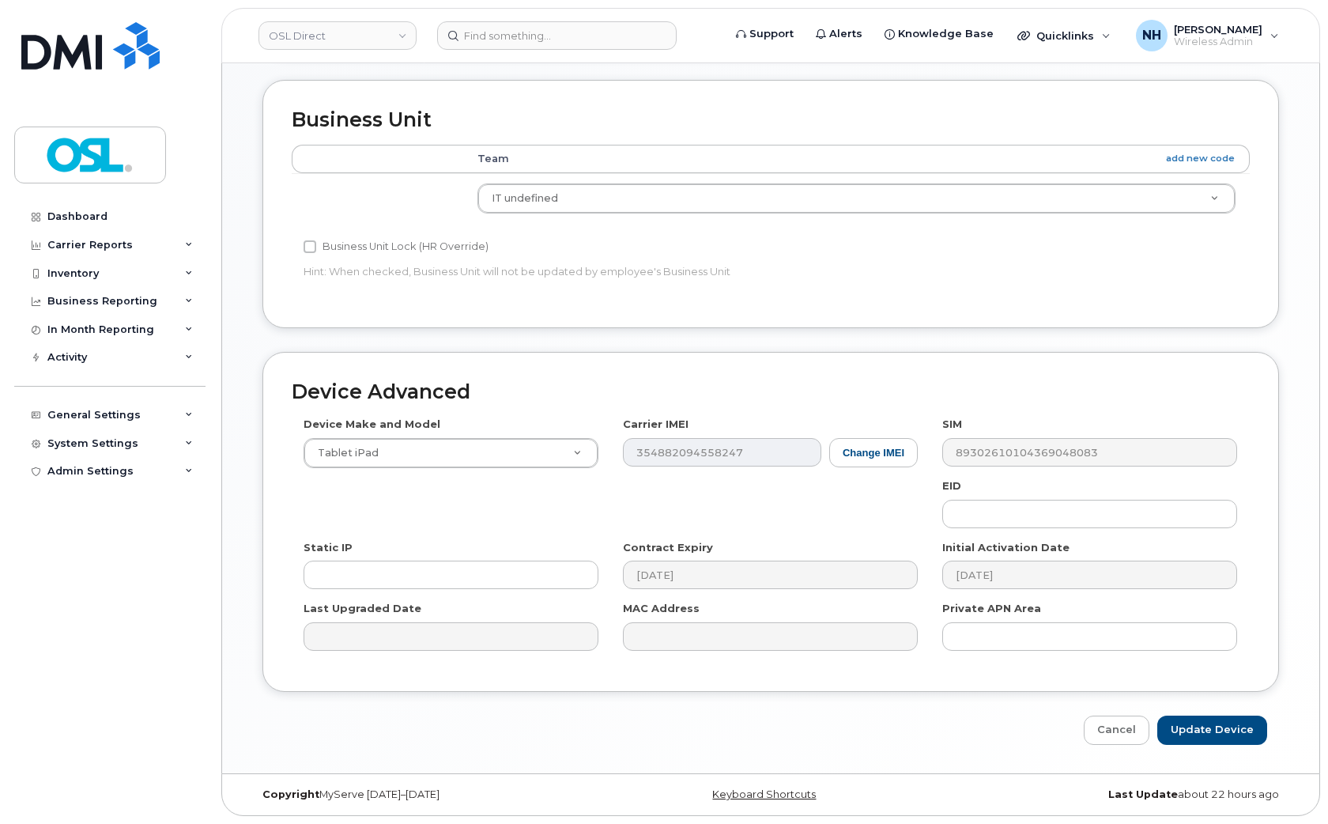
click at [1226, 708] on div "Device Advanced Device Make and Model Tablet iPad Android TCL 502 Watch Apple W…" at bounding box center [771, 548] width 1041 height 393
click at [1219, 729] on input "Update Device" at bounding box center [1213, 730] width 110 height 29
type input "Saving..."
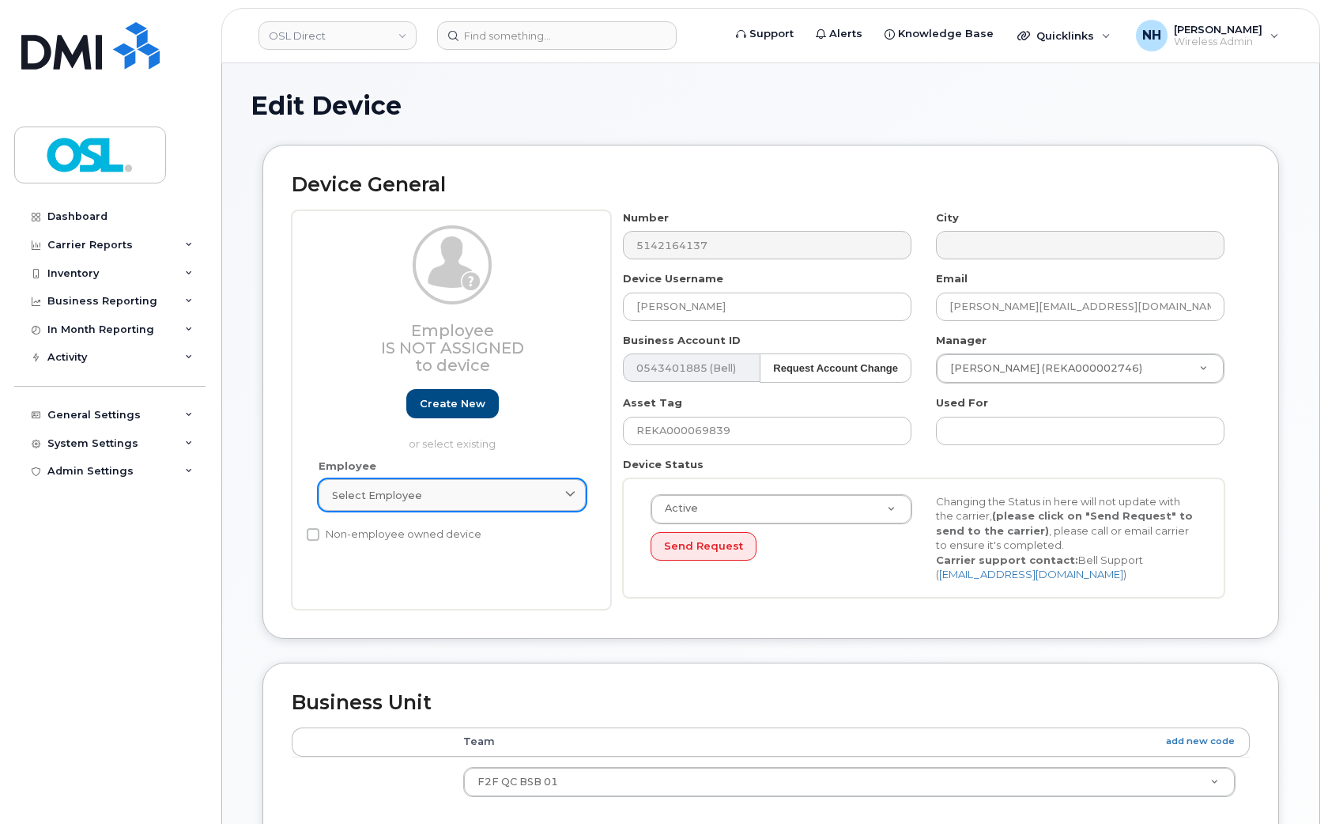
click at [414, 498] on span "Select employee" at bounding box center [377, 495] width 90 height 15
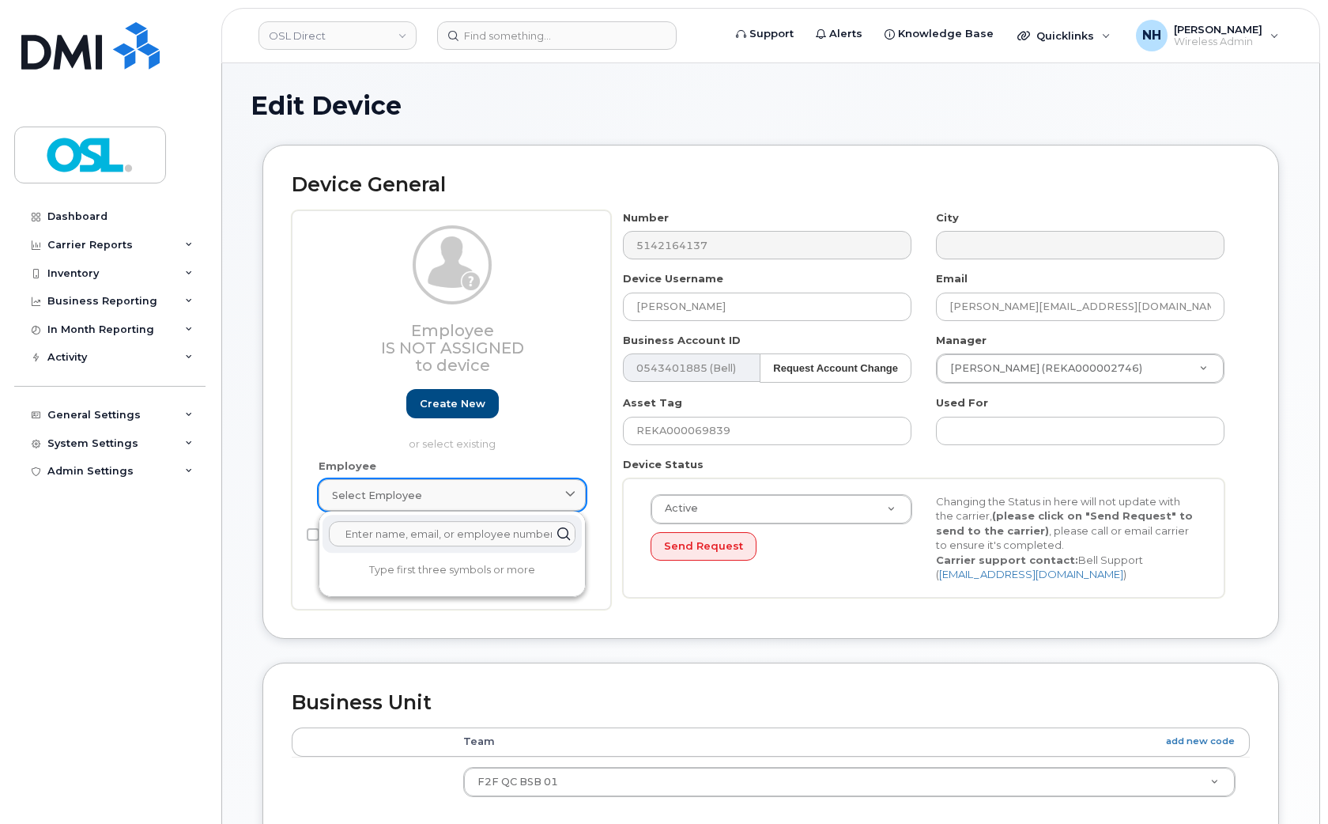
paste input "termina"
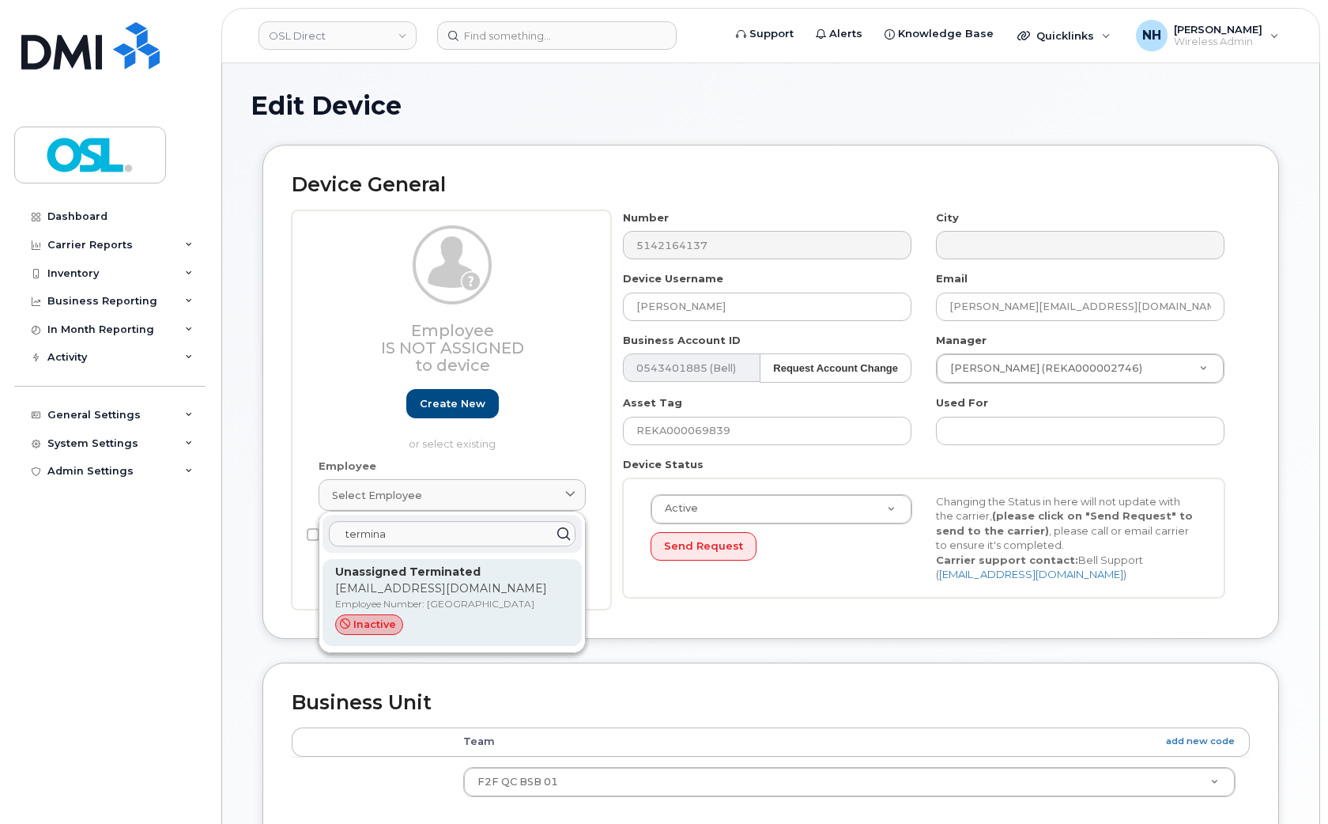
type input "termina"
click at [413, 599] on p "Employee Number: [GEOGRAPHIC_DATA]" at bounding box center [452, 604] width 234 height 14
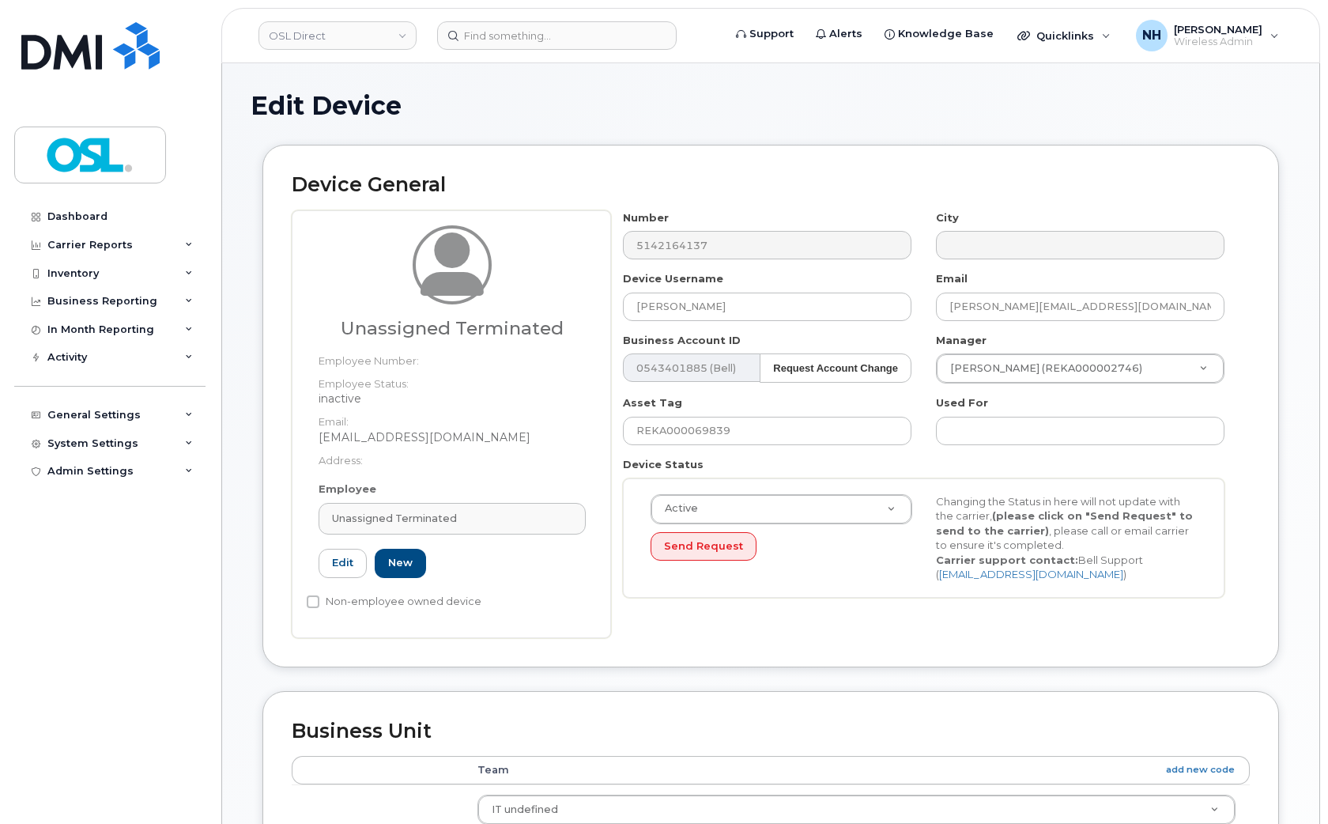
type input "UT"
type input "Unassigned Terminated"
type input "[EMAIL_ADDRESS][DOMAIN_NAME]"
type input "4117510"
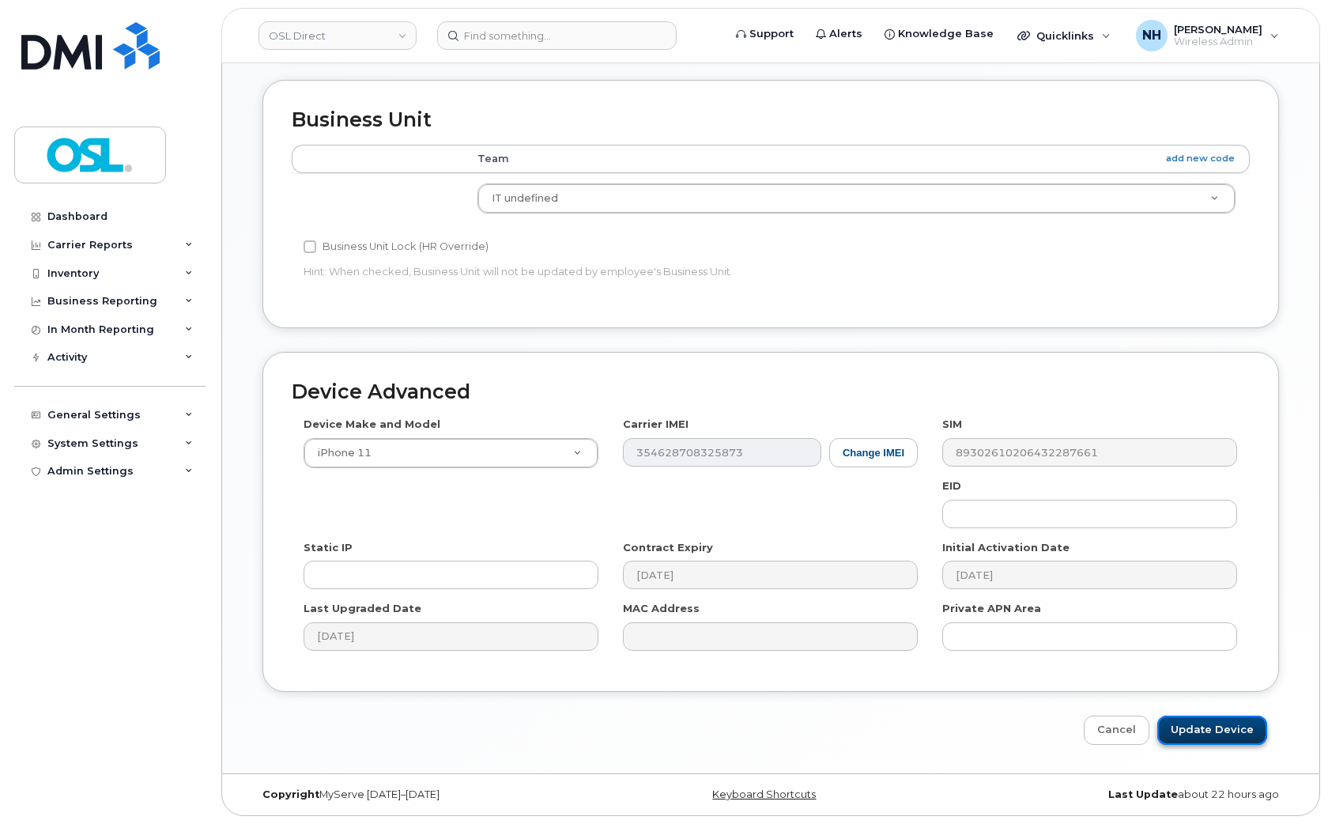
click at [1256, 731] on input "Update Device" at bounding box center [1213, 730] width 110 height 29
type input "Saving..."
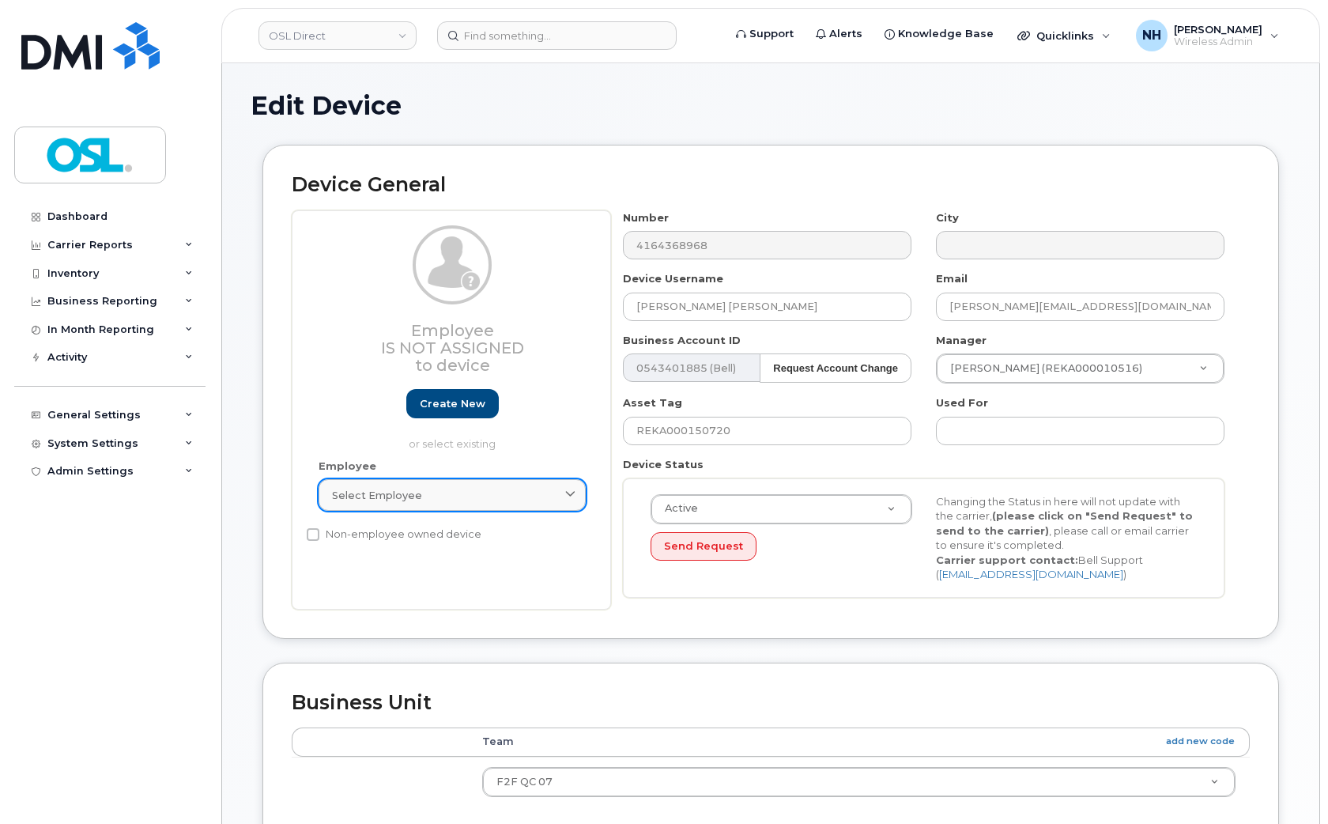
click at [440, 504] on link "Select employee" at bounding box center [452, 495] width 267 height 32
paste input "termina"
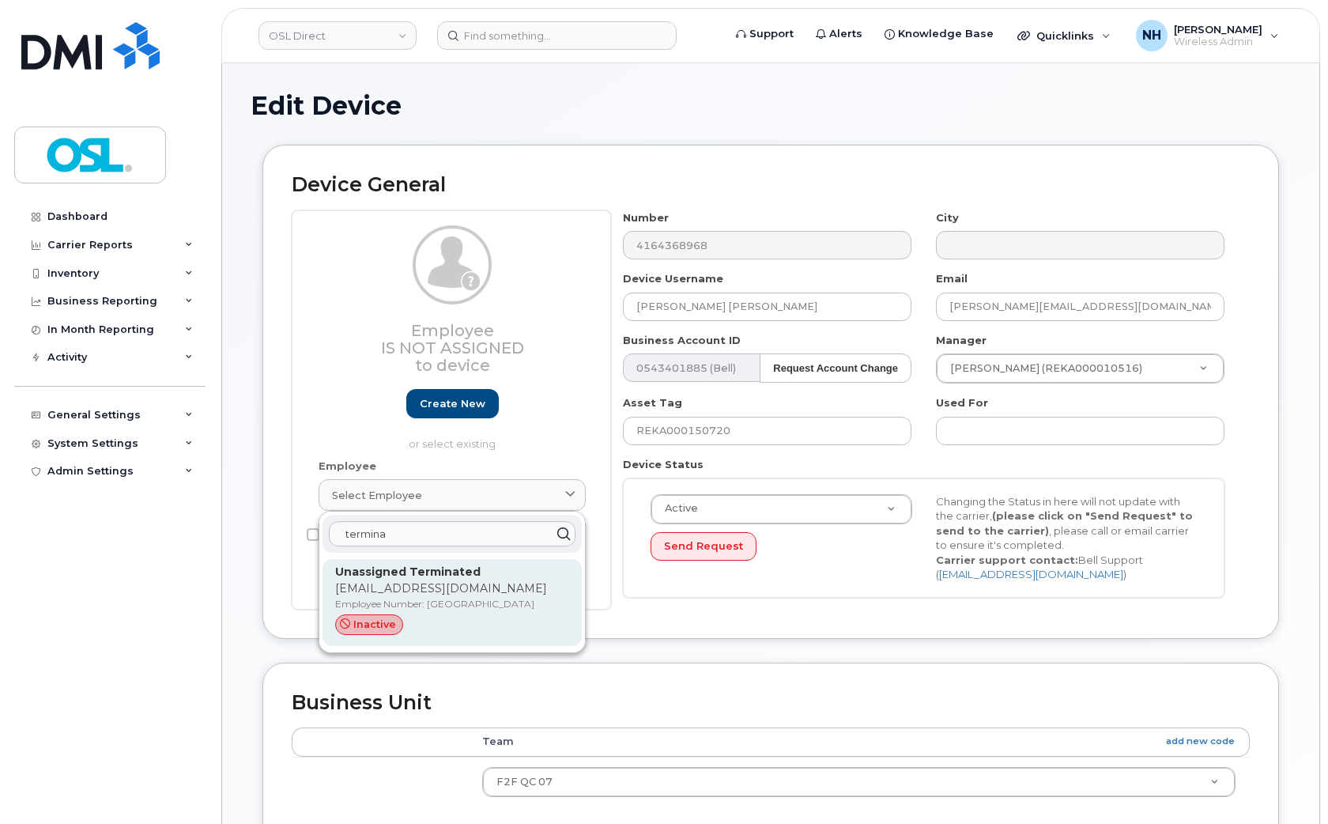
type input "termina"
click at [419, 602] on p "Employee Number: [GEOGRAPHIC_DATA]" at bounding box center [452, 604] width 234 height 14
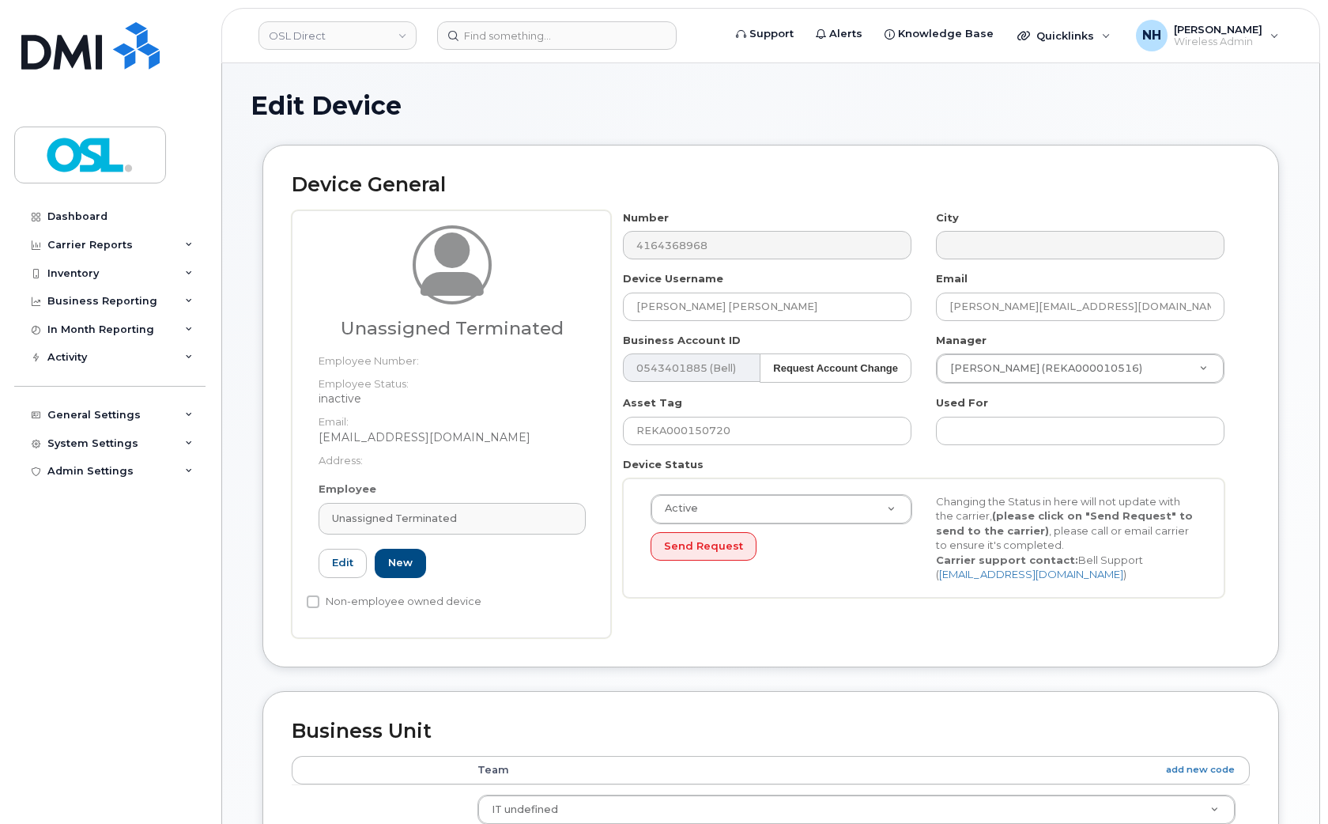
type input "UT"
type input "Unassigned Terminated"
type input "[EMAIL_ADDRESS][DOMAIN_NAME]"
type input "4117510"
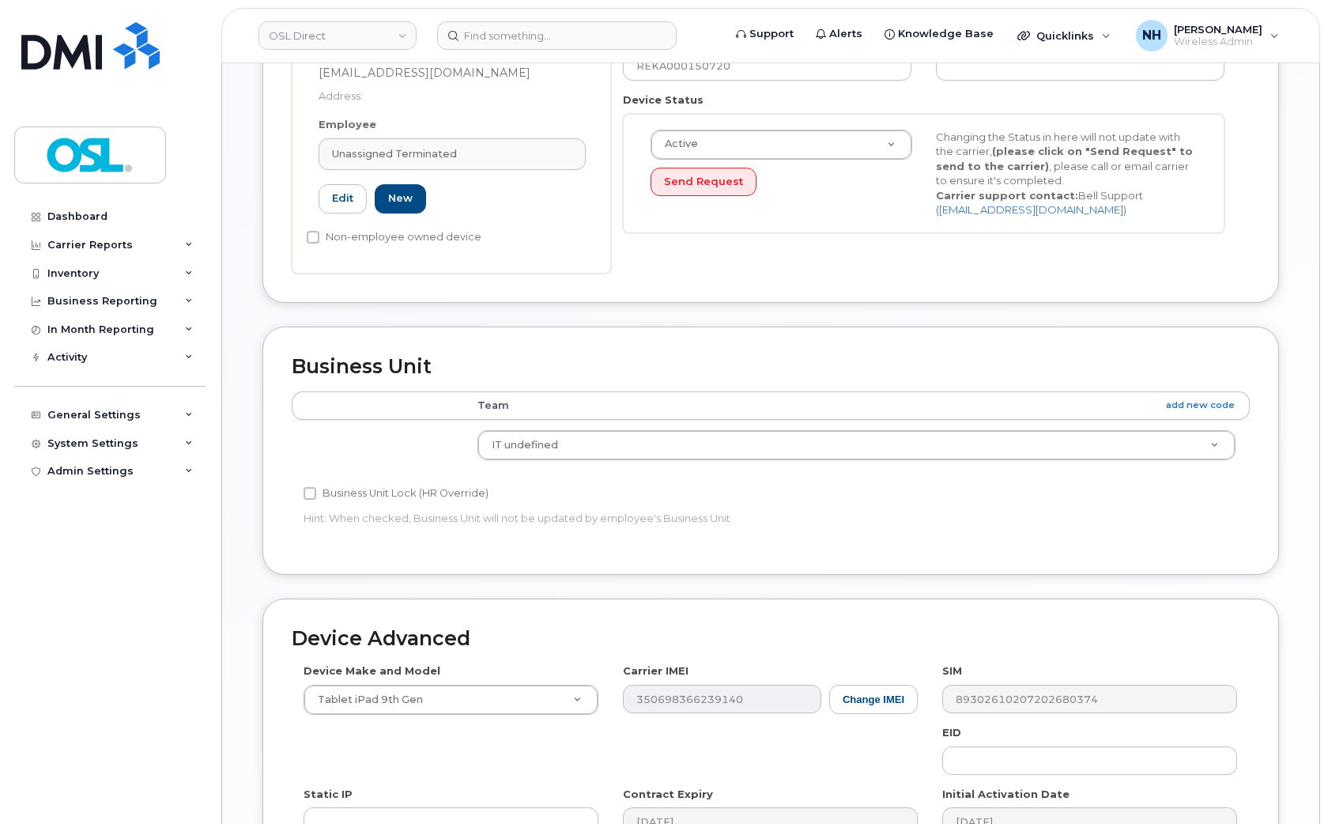
scroll to position [612, 0]
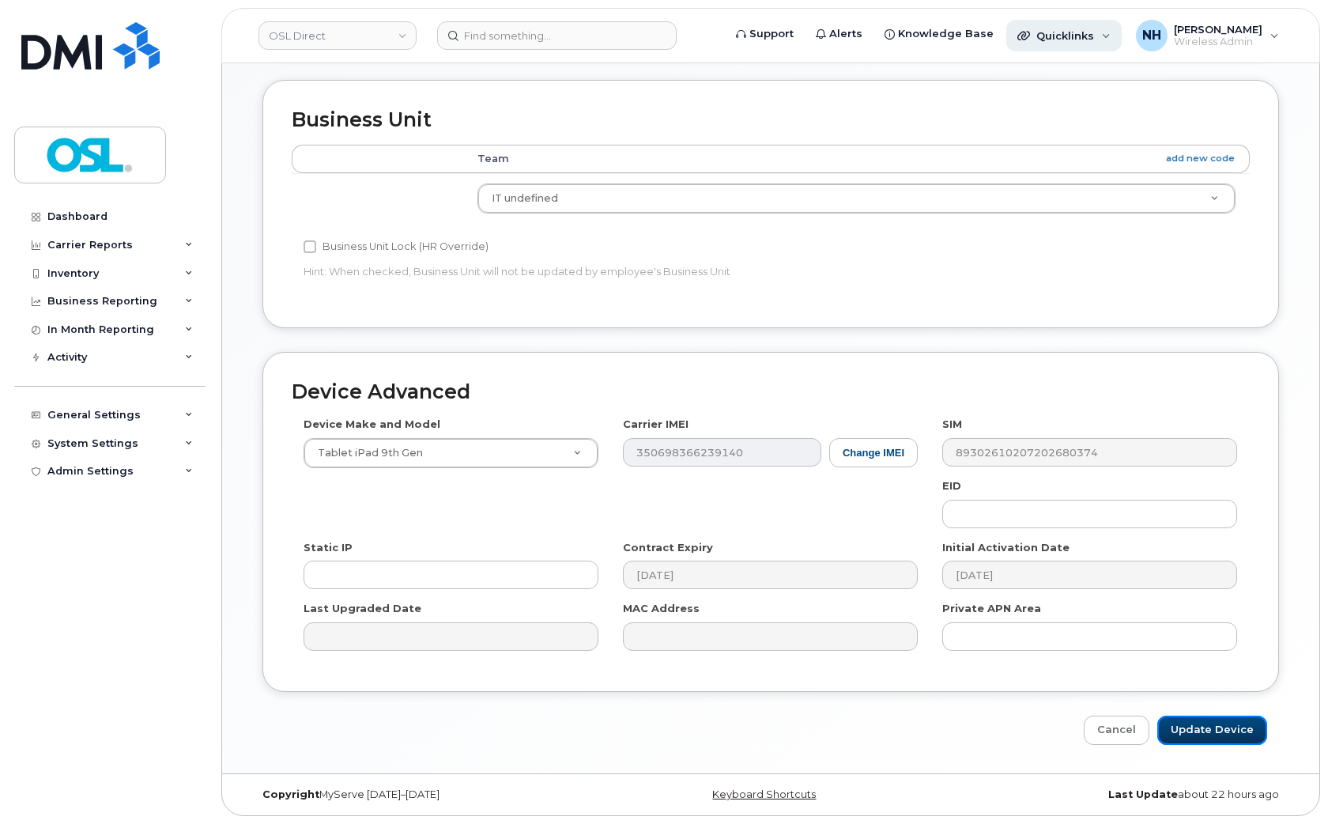
click at [1228, 738] on input "Update Device" at bounding box center [1213, 730] width 110 height 29
type input "Saving..."
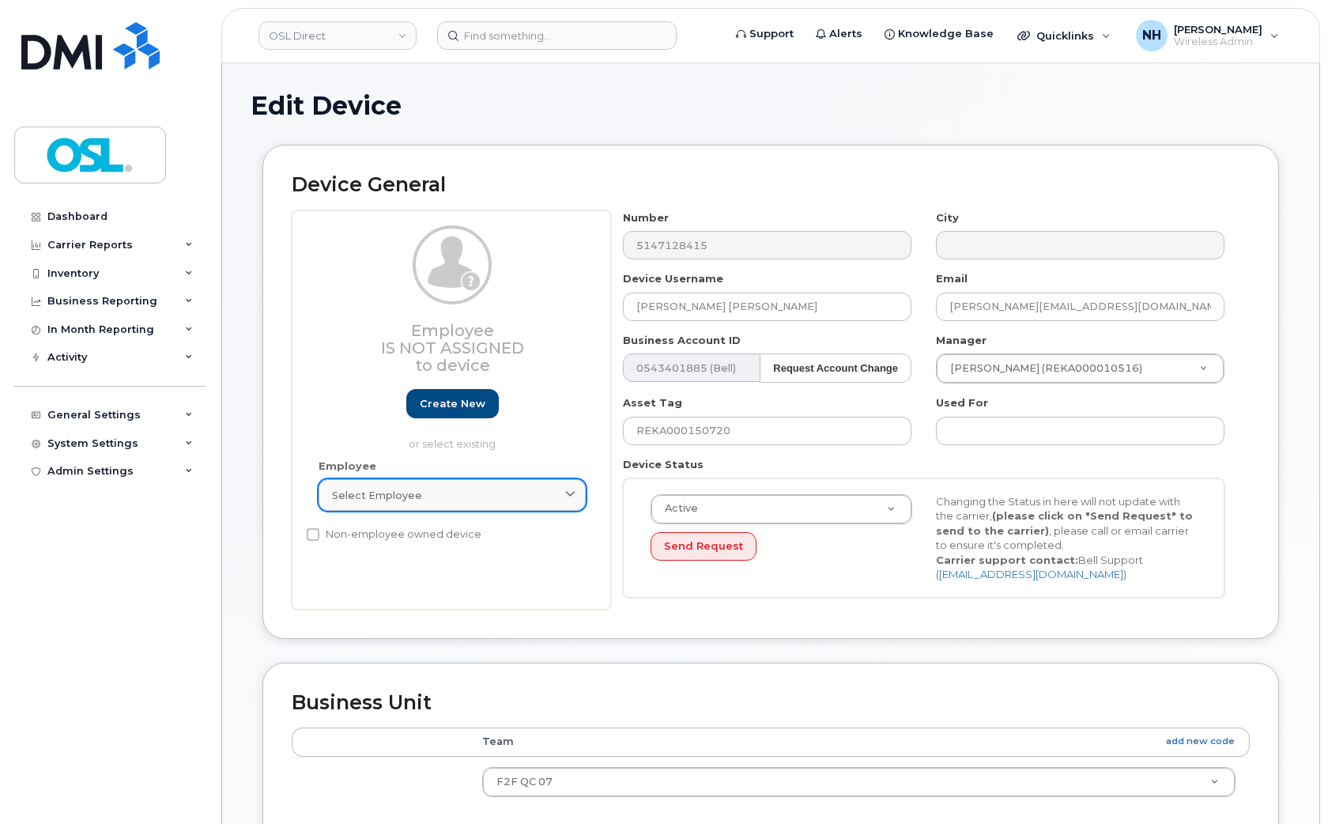
click at [443, 497] on div "Select employee" at bounding box center [452, 495] width 240 height 15
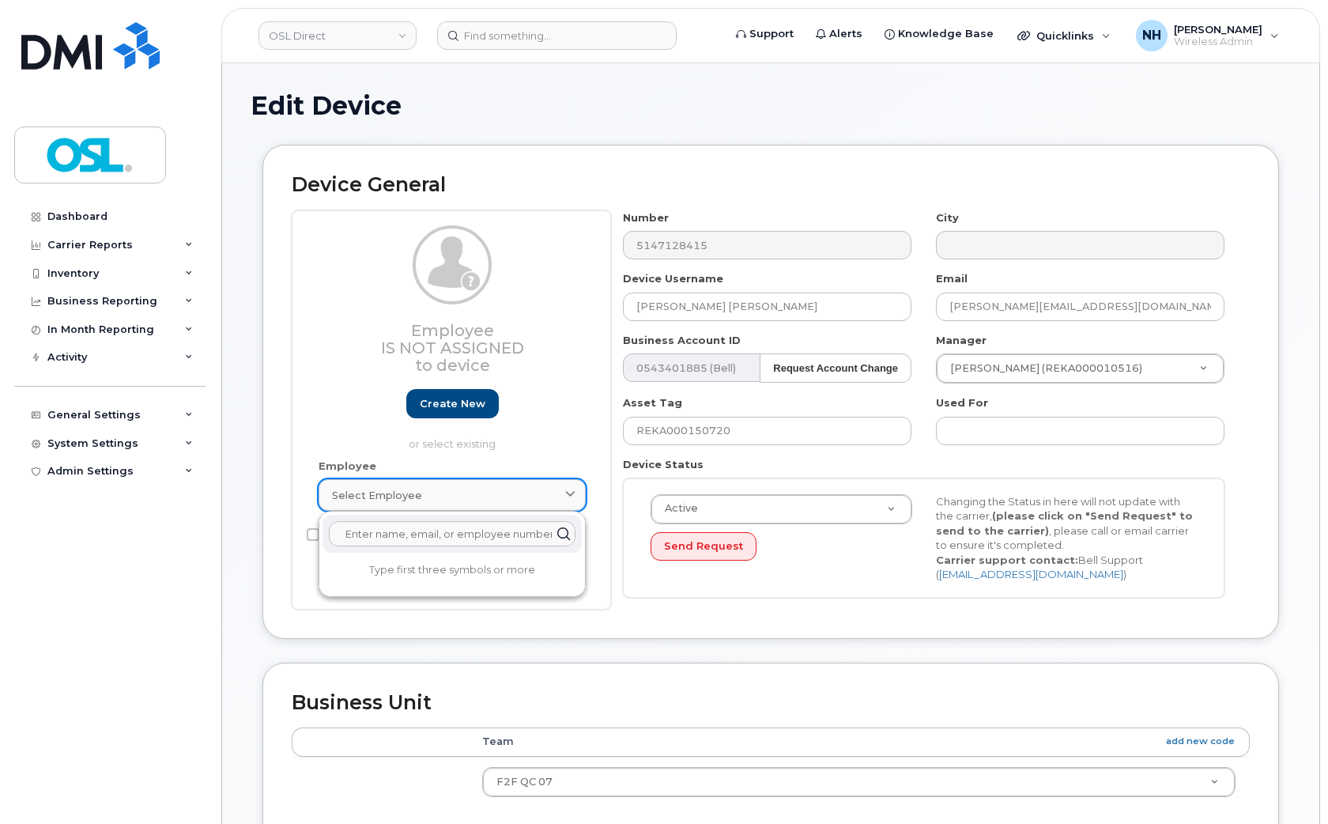
paste input "termina"
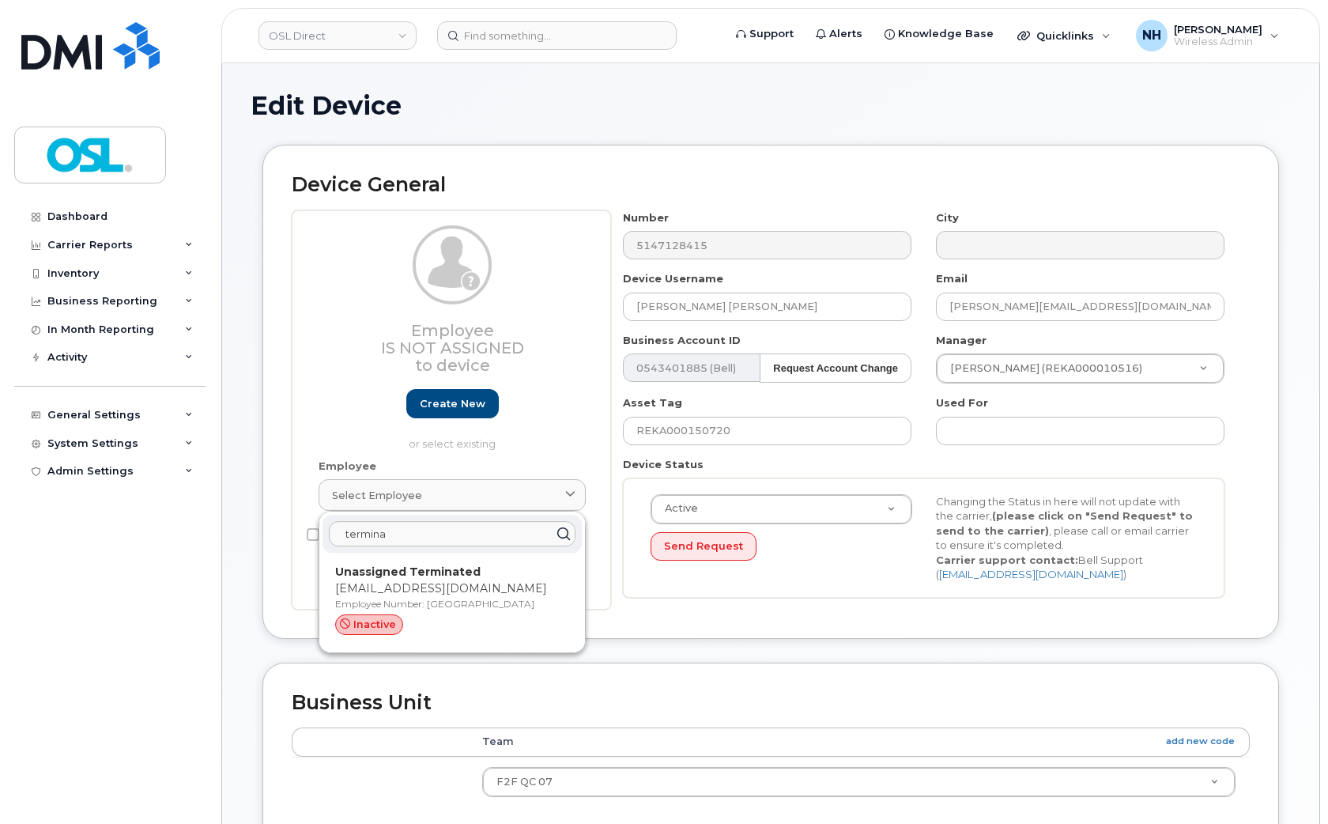
type input "termina"
click at [407, 603] on p "Employee Number: [GEOGRAPHIC_DATA]" at bounding box center [452, 604] width 234 height 14
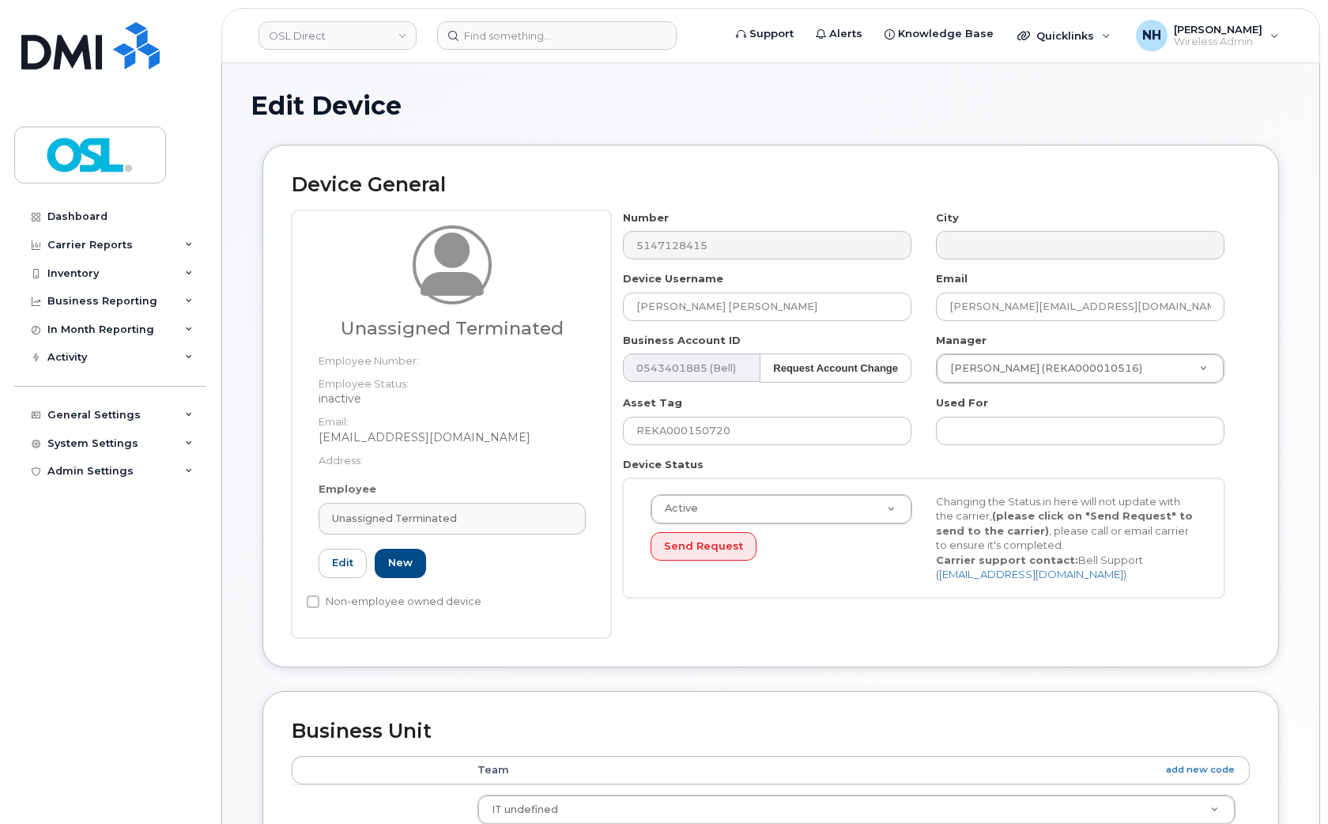
type input "UT"
type input "Unassigned Terminated"
type input "[EMAIL_ADDRESS][DOMAIN_NAME]"
type input "4117510"
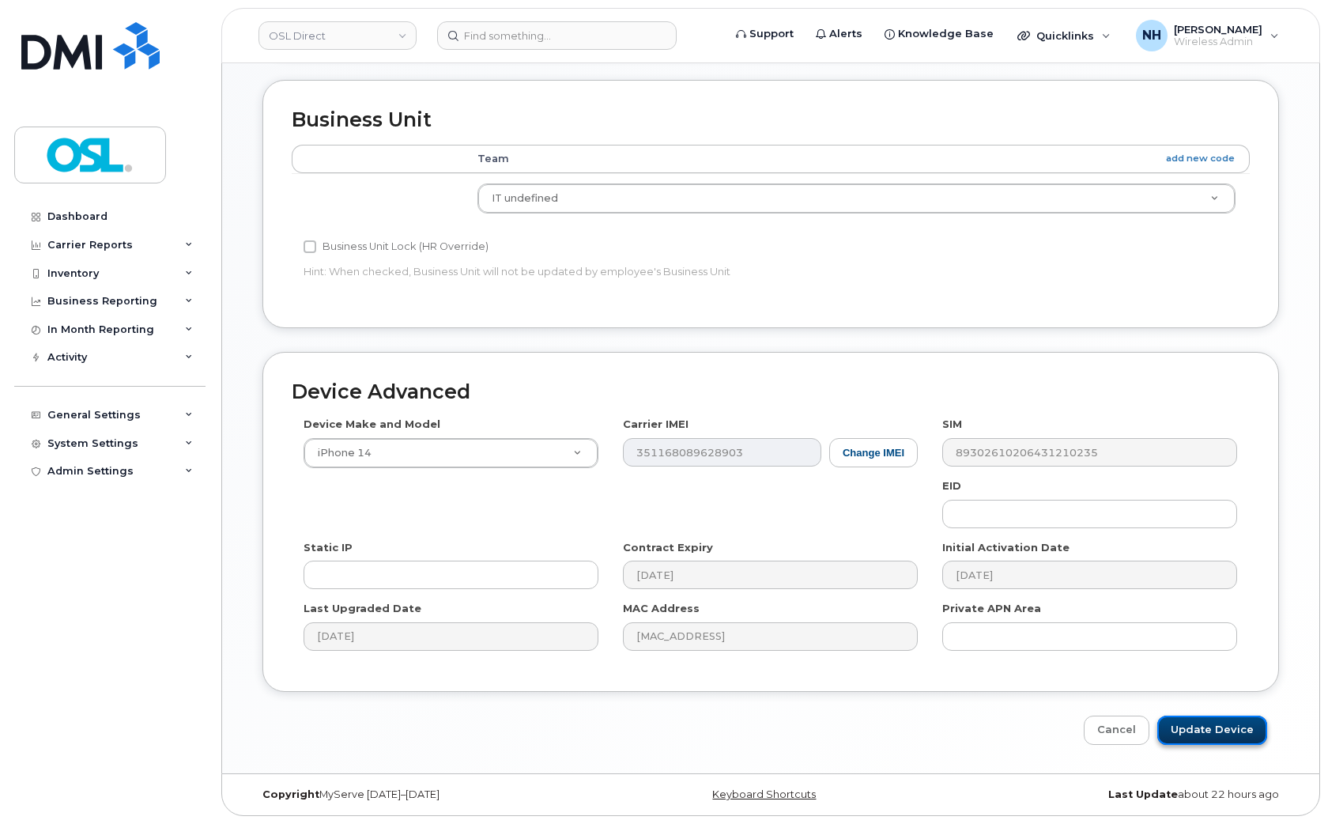
click at [1192, 718] on input "Update Device" at bounding box center [1213, 730] width 110 height 29
type input "Saving..."
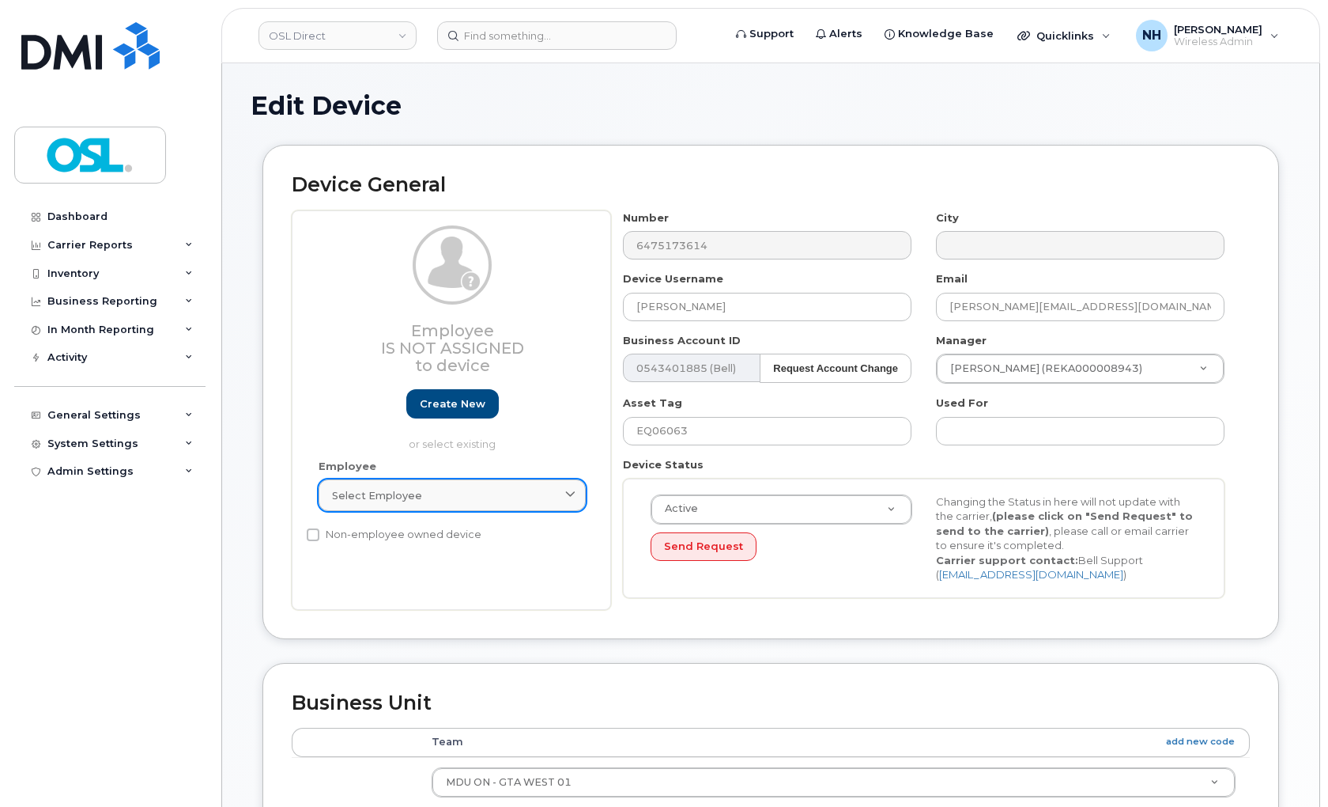
click at [440, 495] on div "Select employee" at bounding box center [452, 495] width 240 height 15
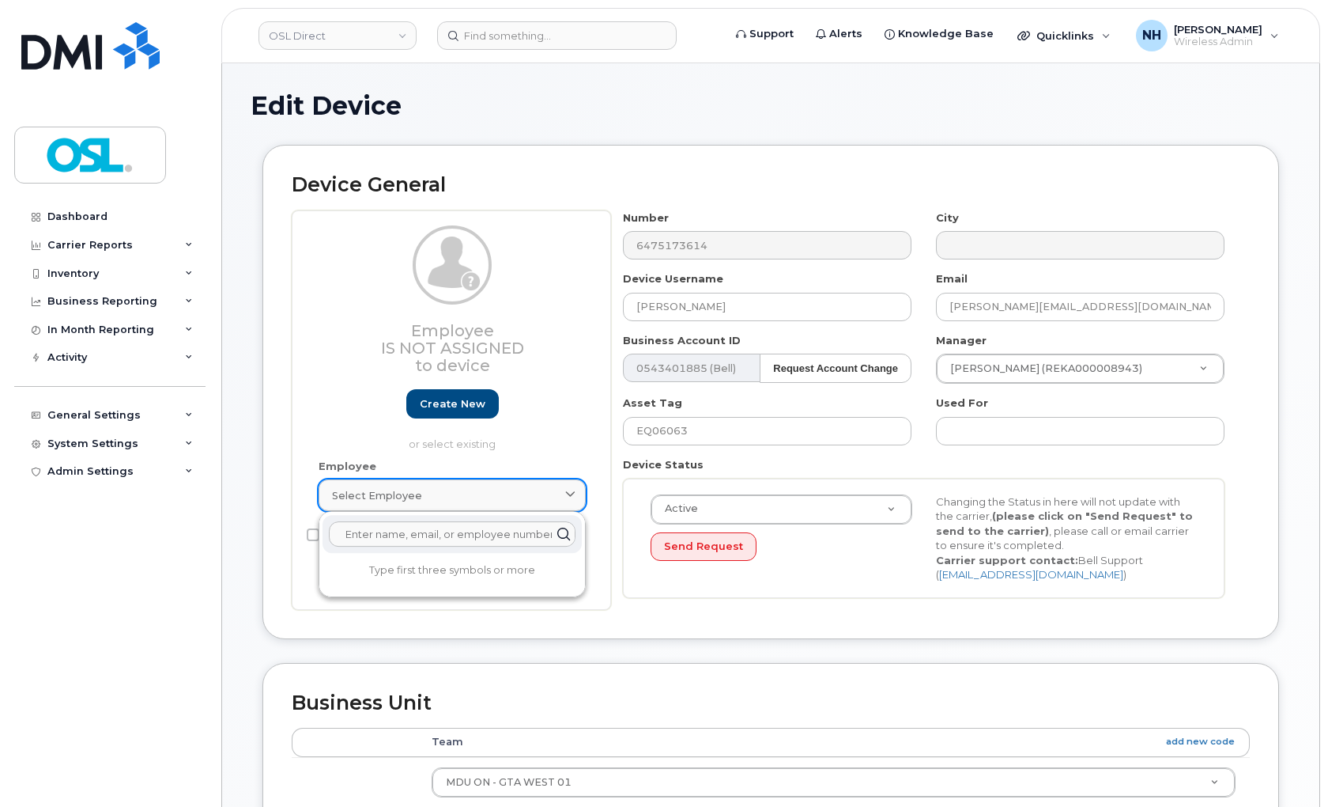
paste input "termina"
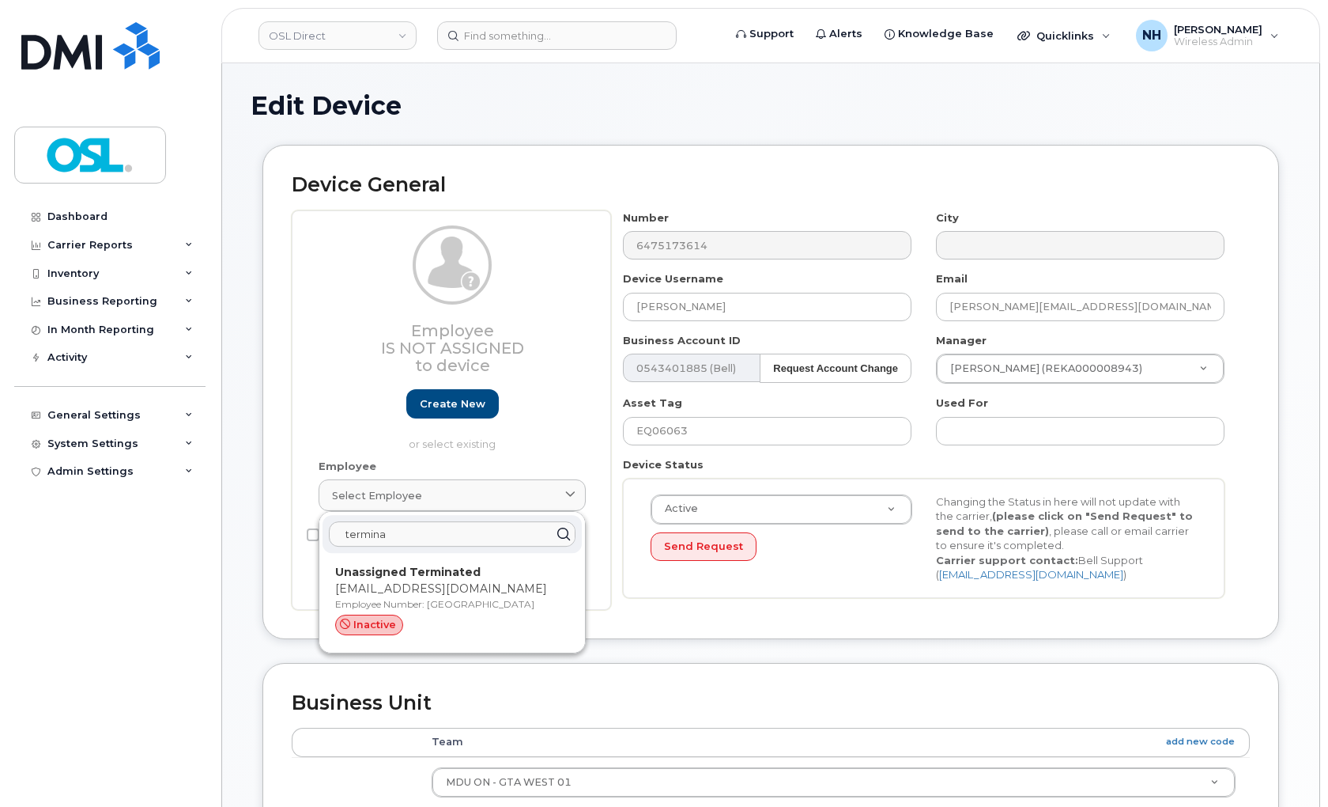
type input "termina"
click at [422, 591] on p "[EMAIL_ADDRESS][DOMAIN_NAME]" at bounding box center [452, 588] width 234 height 17
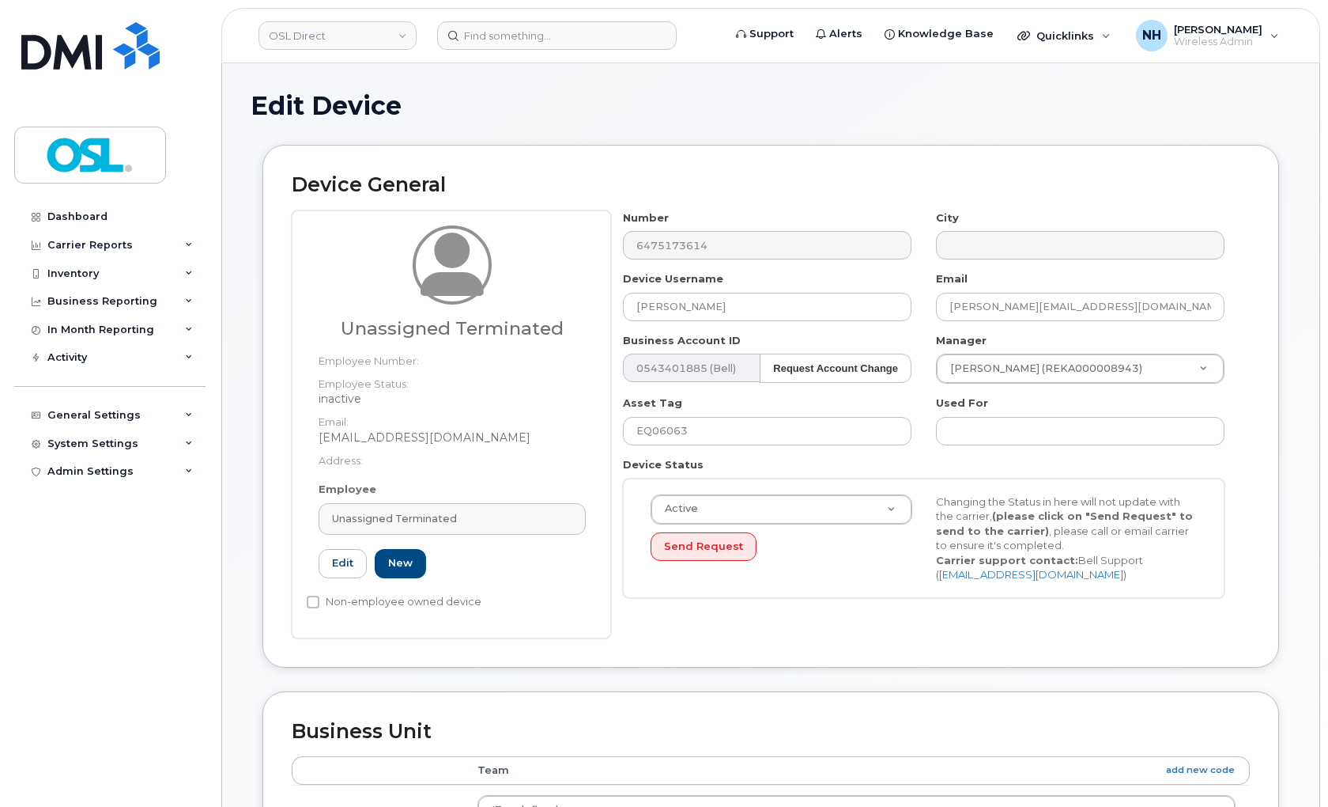
type input "UT"
type input "Unassigned Terminated"
type input "[EMAIL_ADDRESS][DOMAIN_NAME]"
type input "4117510"
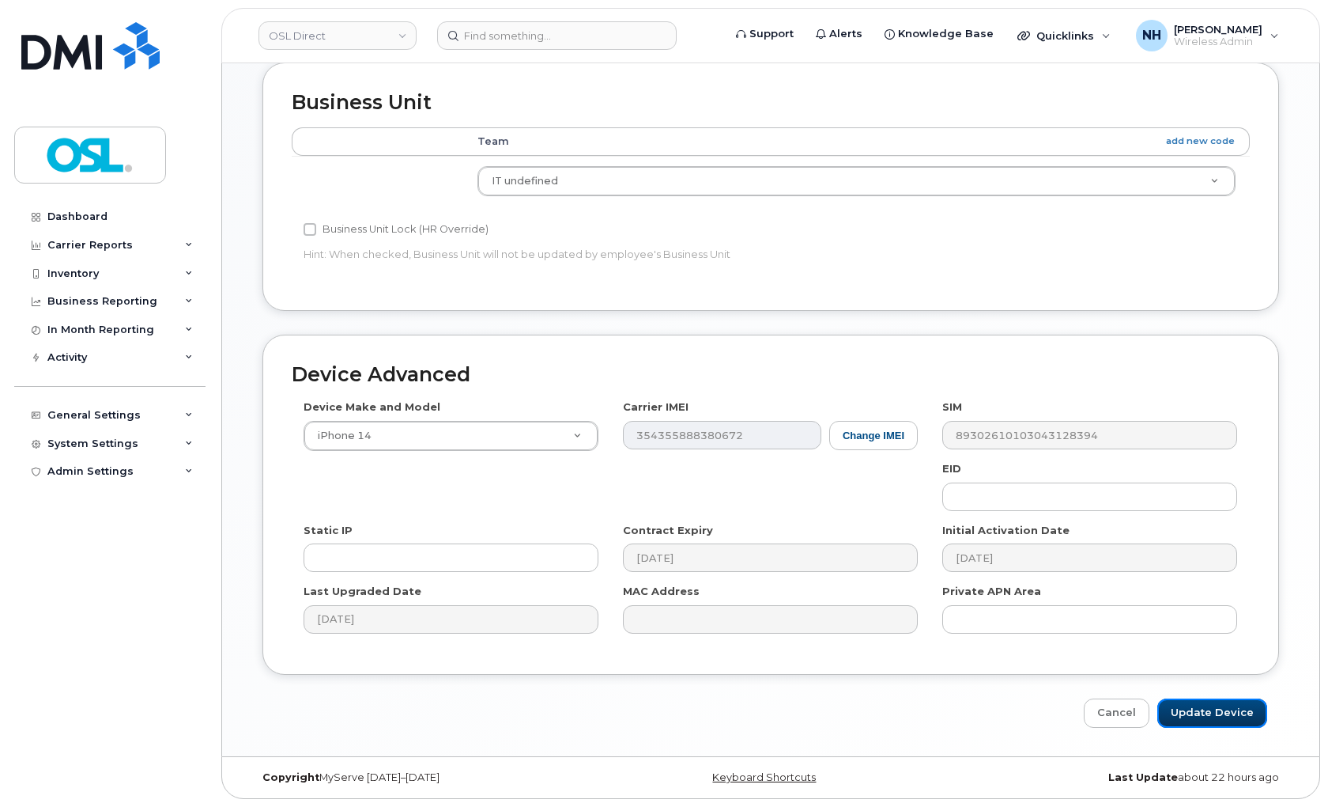
click at [1214, 707] on input "Update Device" at bounding box center [1213, 712] width 110 height 29
type input "Saving..."
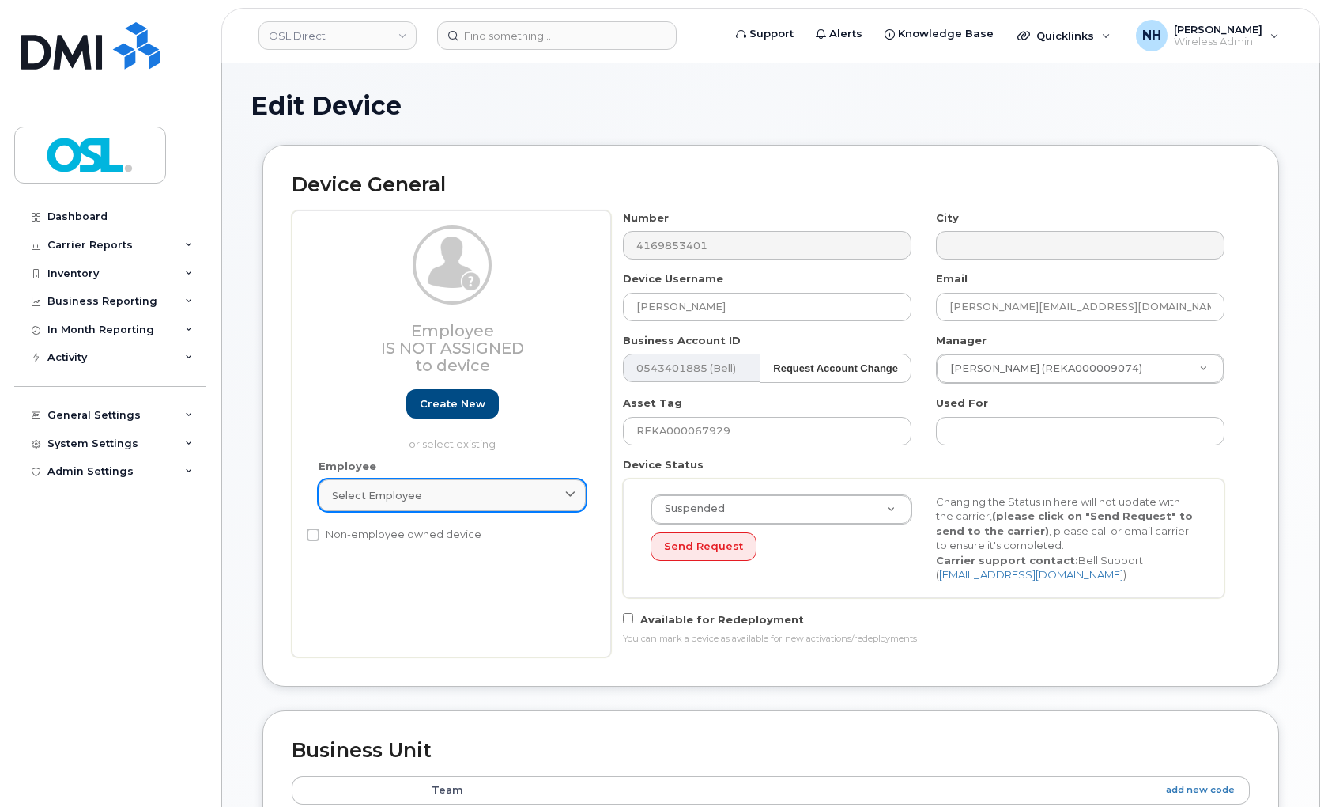
click at [392, 476] on div "Employee Select employee Type first three symbols or more" at bounding box center [452, 492] width 291 height 67
click at [392, 482] on link "Select employee" at bounding box center [452, 495] width 267 height 32
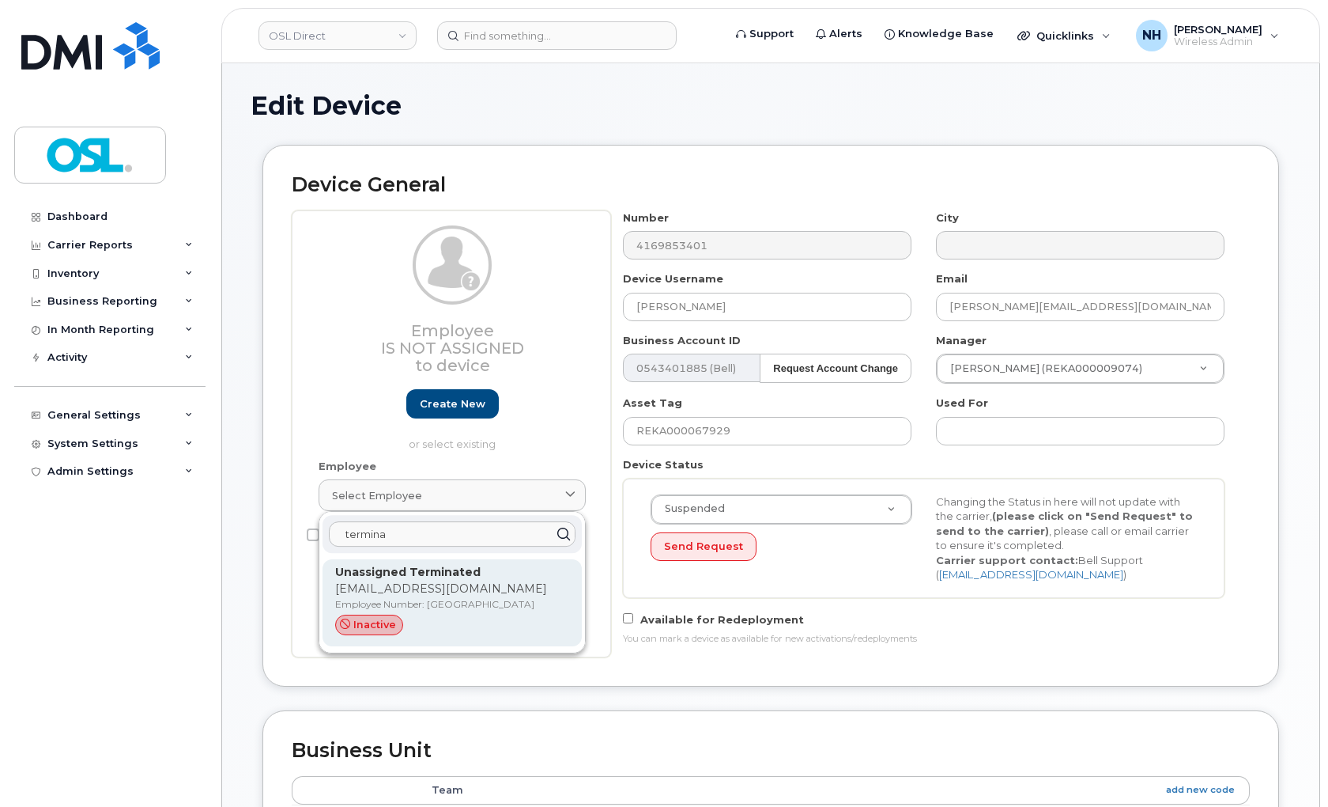
type input "termina"
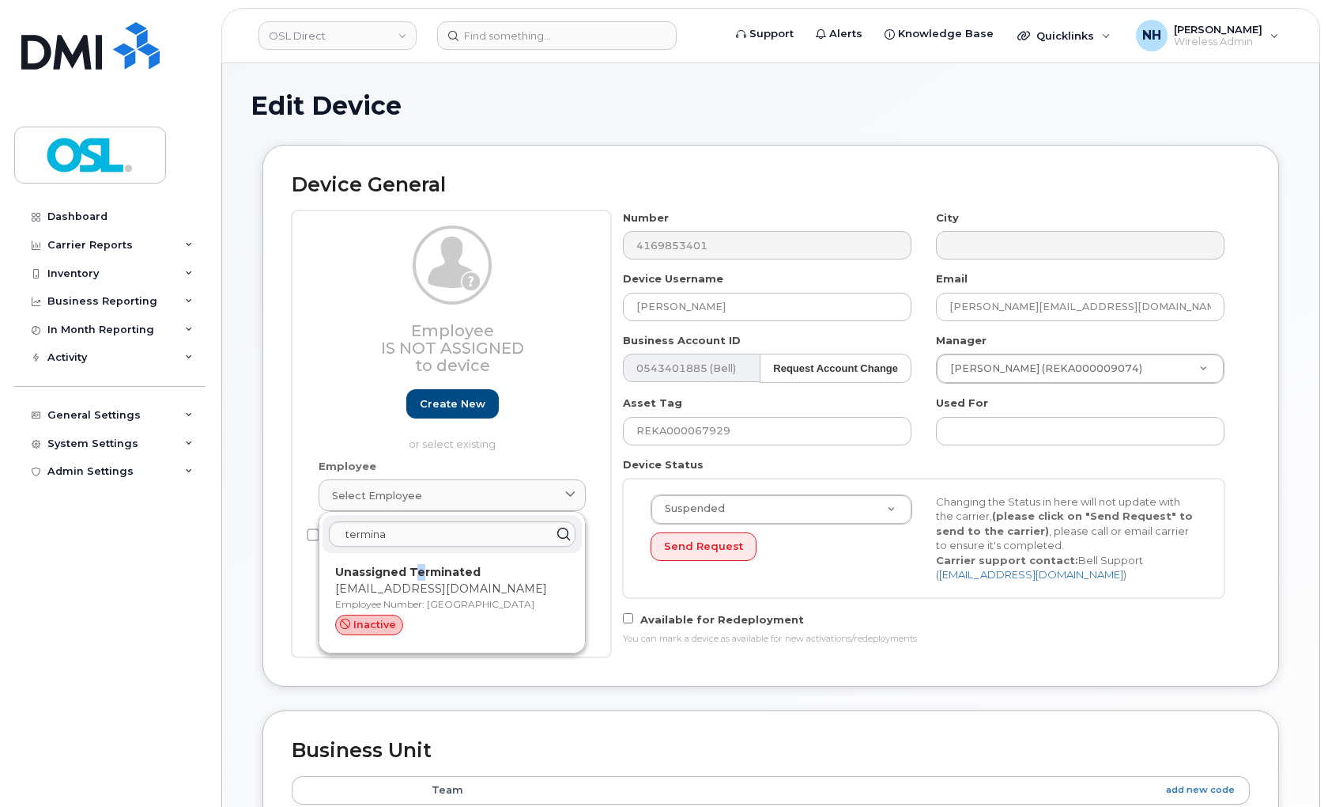
drag, startPoint x: 419, startPoint y: 565, endPoint x: 738, endPoint y: 73, distance: 586.7
click at [421, 566] on strong "Unassigned Terminated" at bounding box center [407, 572] width 145 height 14
type input "UT"
type input "Unassigned Terminated"
type input "[EMAIL_ADDRESS][DOMAIN_NAME]"
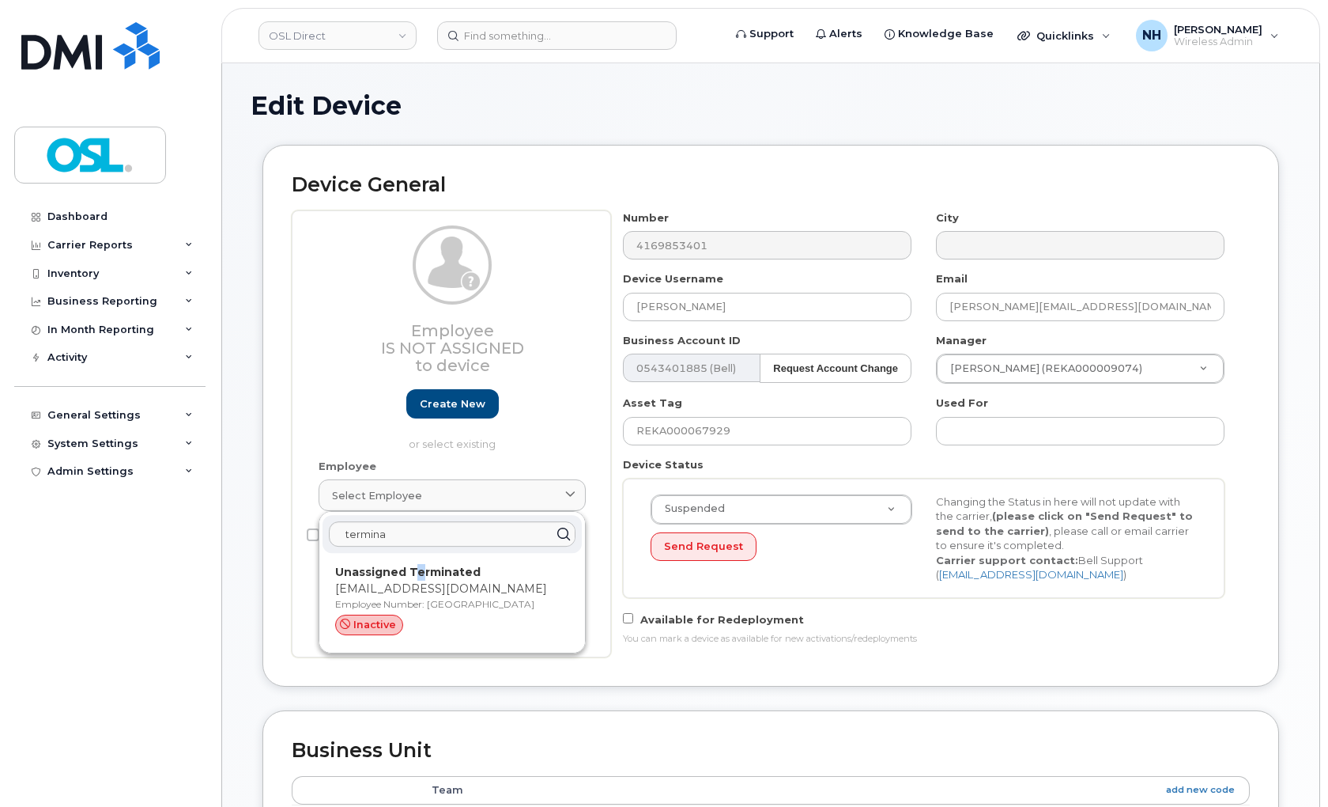
type input "4117510"
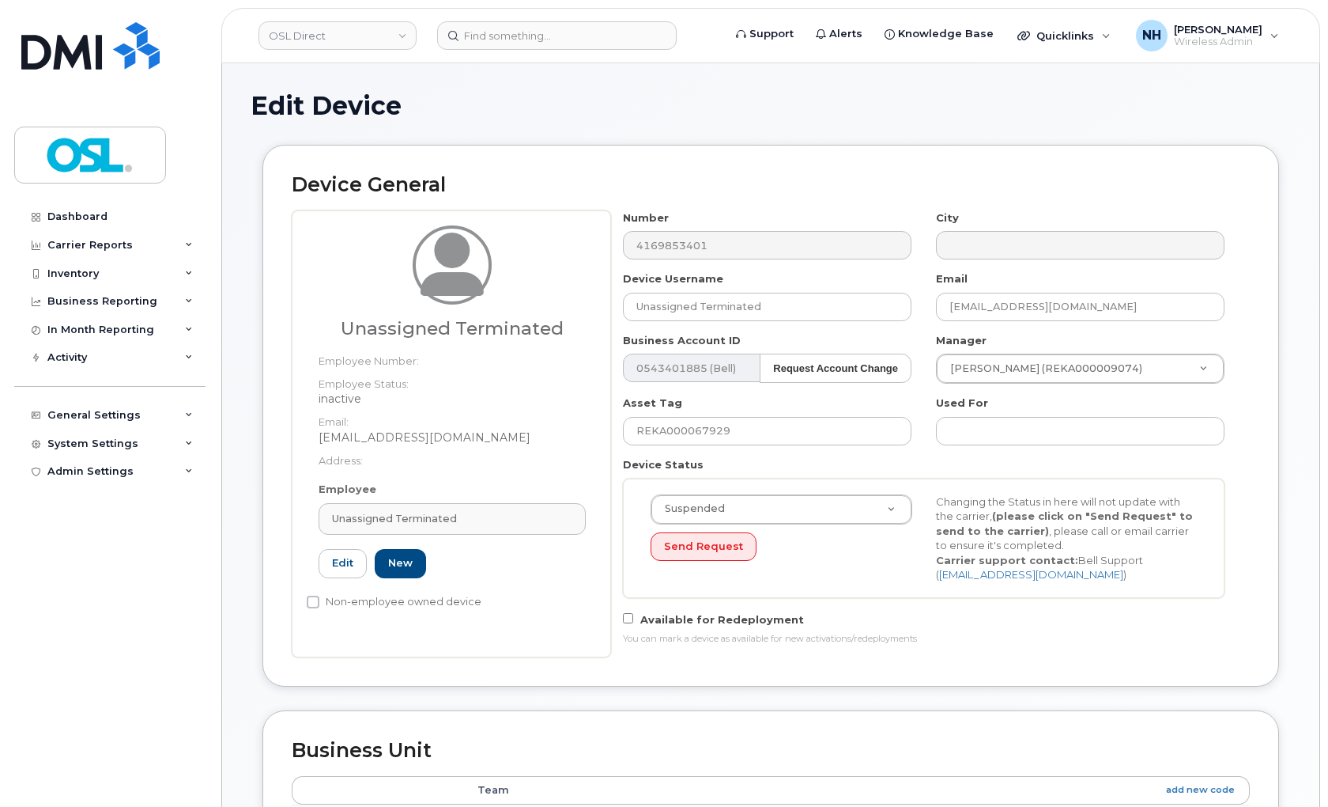
scroll to position [649, 0]
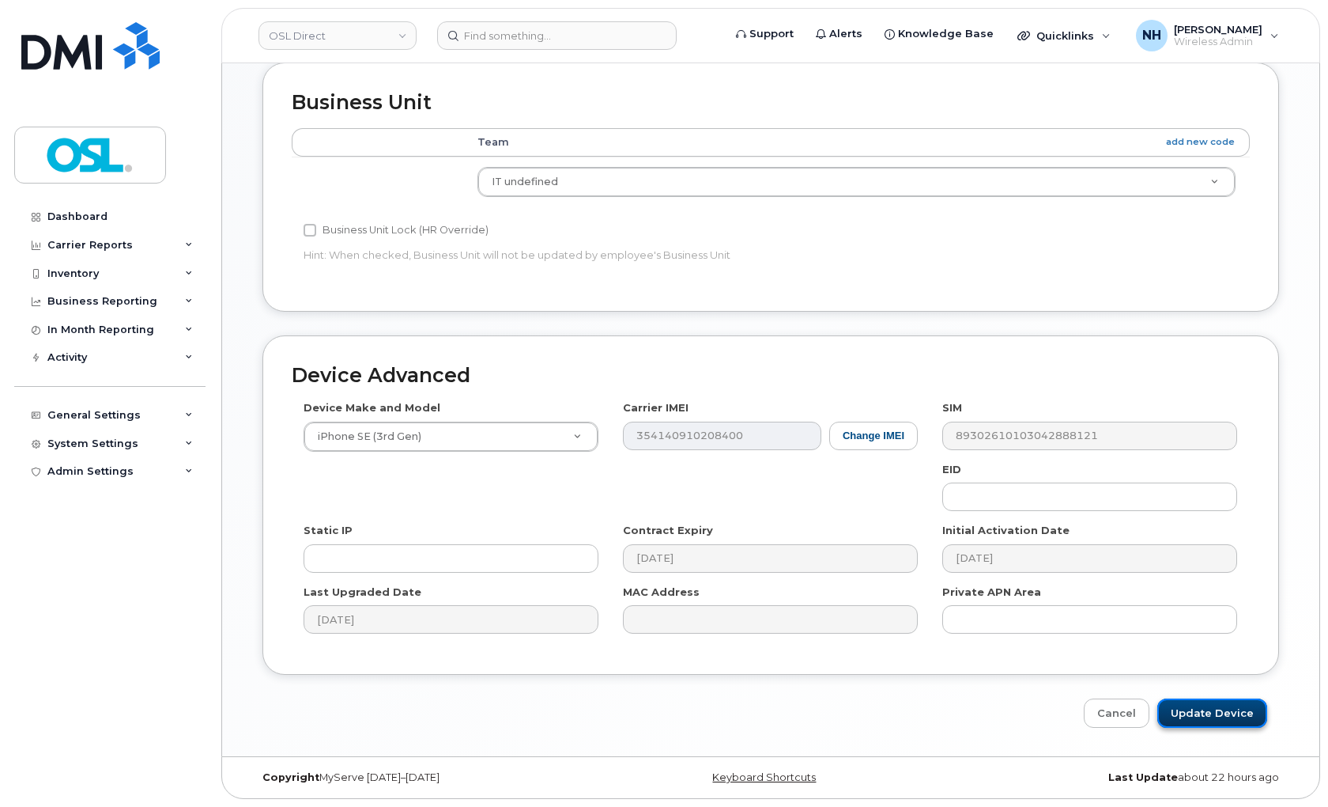
click at [1185, 702] on input "Update Device" at bounding box center [1213, 712] width 110 height 29
type input "Saving..."
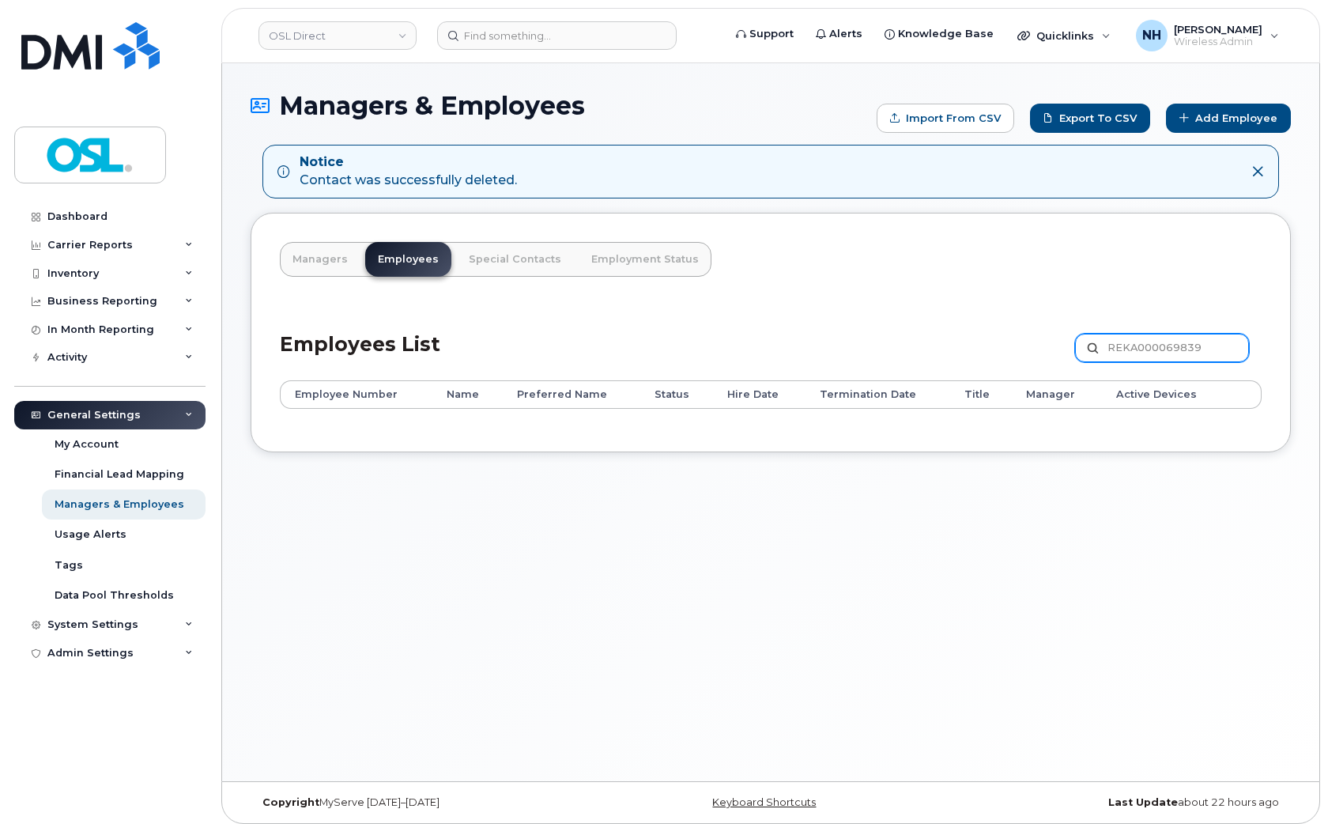
click at [1136, 353] on input "REKA000069839" at bounding box center [1162, 348] width 174 height 28
paste input "150175"
type input "REKA000150175"
click at [1152, 345] on input "REKA000069839" at bounding box center [1162, 348] width 174 height 28
paste input "148153"
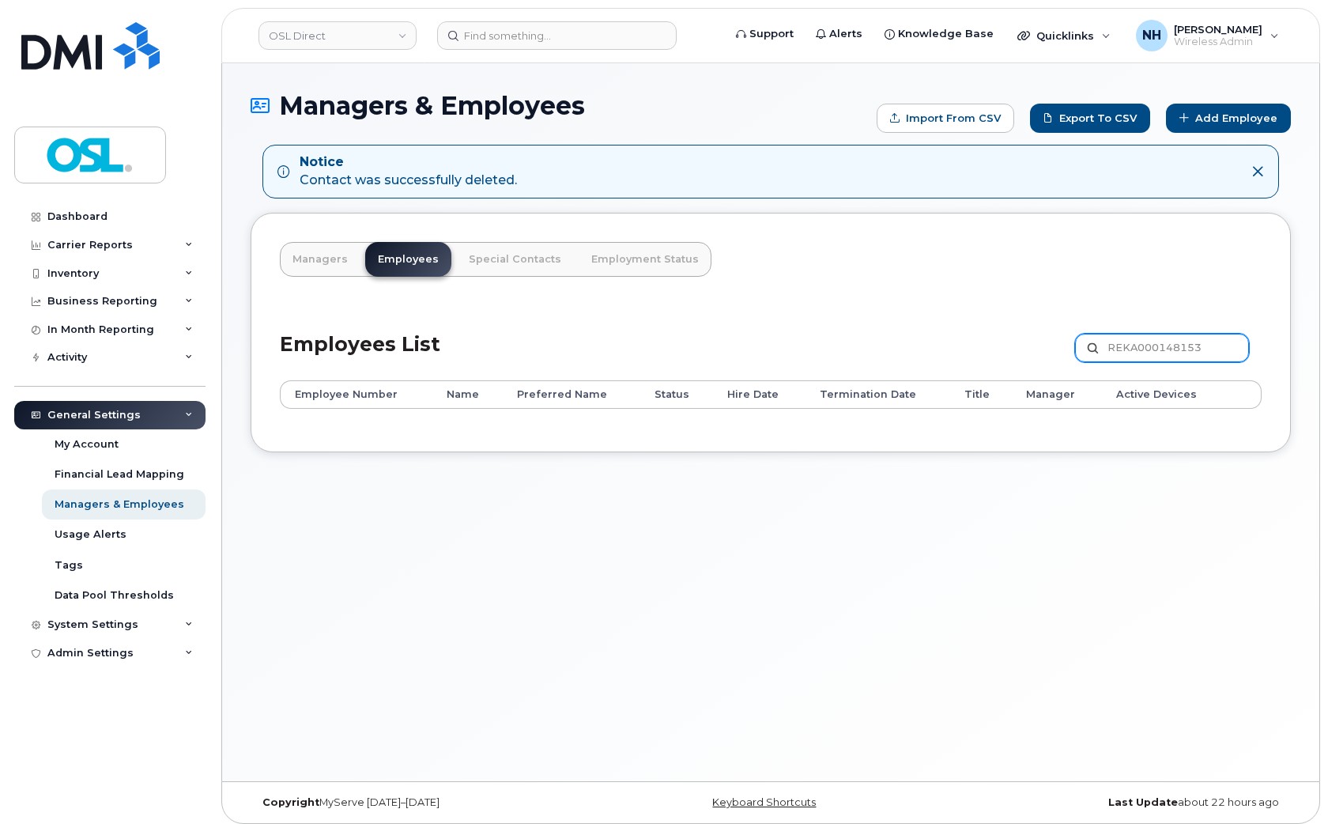
type input "REKA000148153"
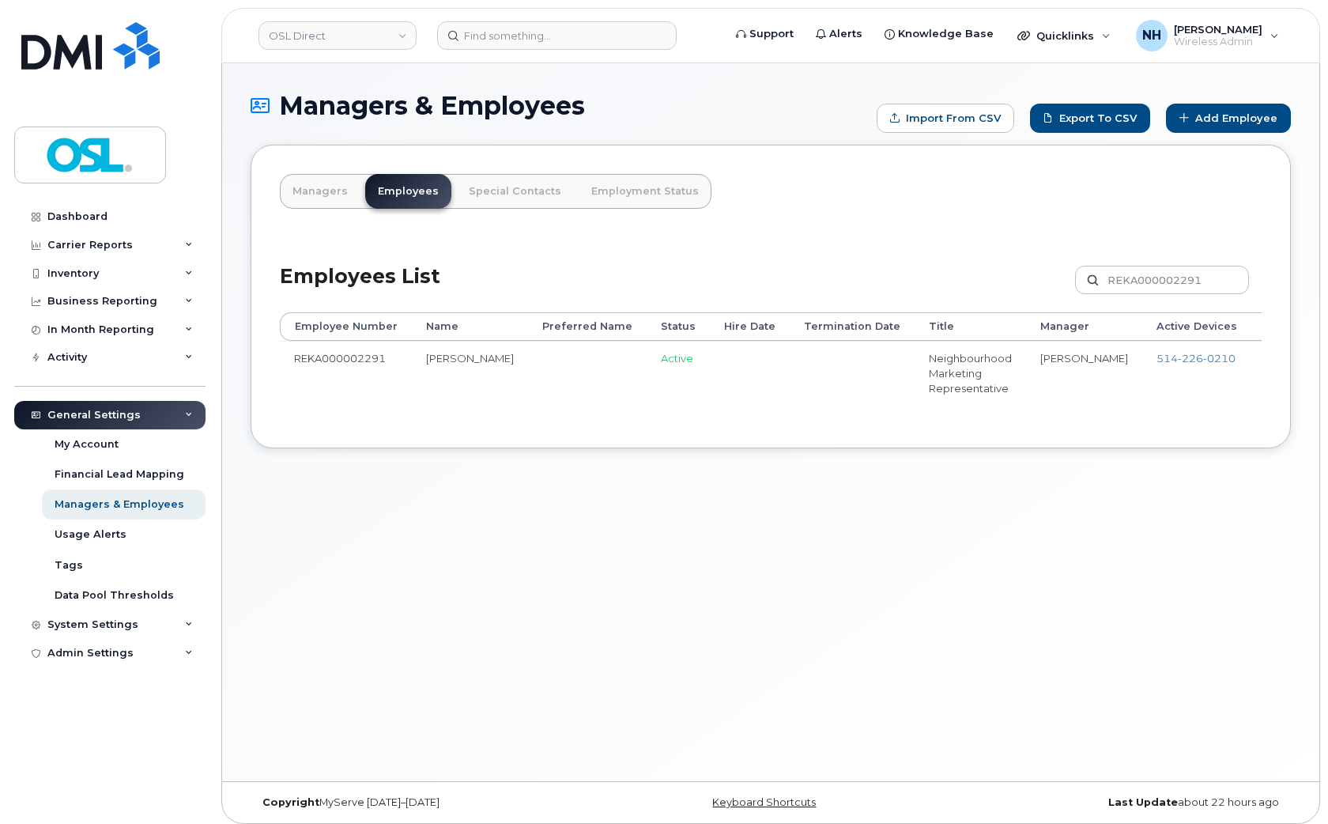
click at [587, 481] on div "Managers & Employees Import from CSV Export to CSV Add Employee Managers Employ…" at bounding box center [771, 422] width 1098 height 718
click at [594, 419] on div "Employee Number Name Preferred Name Status Hire Date Termination Date Title Man…" at bounding box center [771, 365] width 982 height 107
click at [647, 382] on td "Active" at bounding box center [678, 373] width 63 height 64
click at [639, 419] on div "Employee Number Name Preferred Name Status Hire Date Termination Date Title Man…" at bounding box center [771, 365] width 982 height 107
click at [607, 419] on div "Employee Number Name Preferred Name Status Hire Date Termination Date Title Man…" at bounding box center [771, 365] width 982 height 107
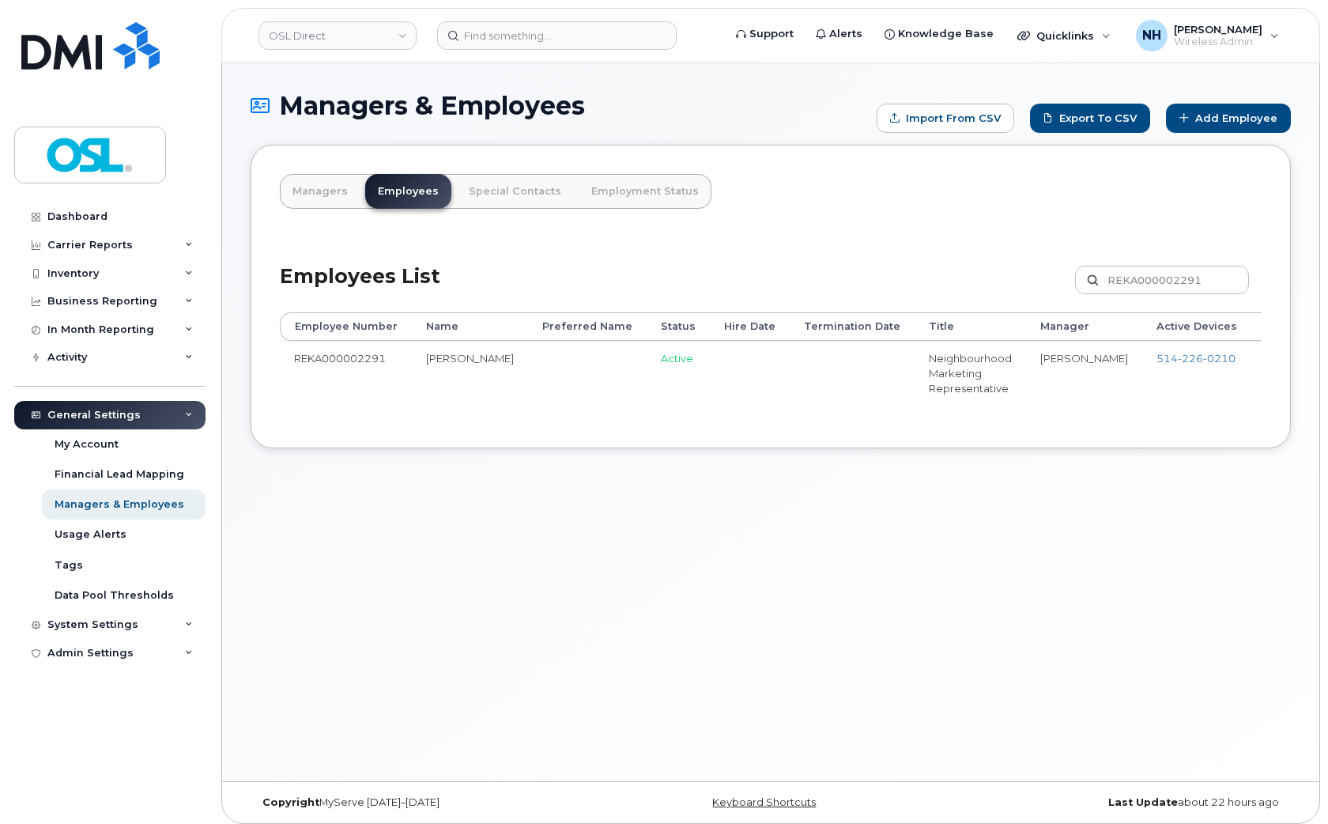
drag, startPoint x: 611, startPoint y: 433, endPoint x: 809, endPoint y: 435, distance: 197.7
click at [809, 419] on div "Employee Number Name Preferred Name Status Hire Date Termination Date Title Man…" at bounding box center [771, 365] width 982 height 107
click at [1252, 405] on td "Edit Delete" at bounding box center [1337, 373] width 171 height 64
click at [710, 389] on td at bounding box center [750, 373] width 80 height 64
click at [362, 368] on td "REKA000002291" at bounding box center [346, 373] width 132 height 64
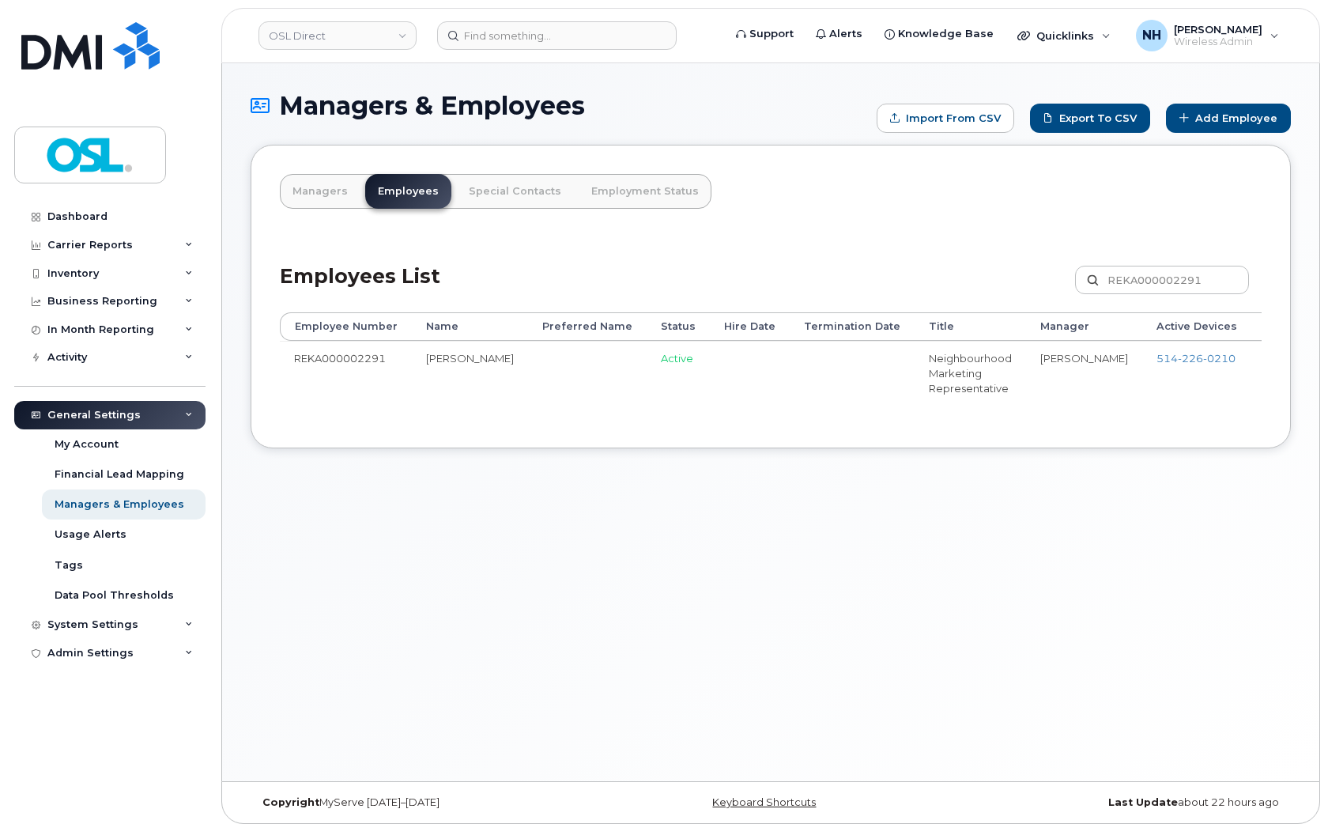
click at [362, 368] on td "REKA000002291" at bounding box center [346, 373] width 132 height 64
copy td "REKA000002291"
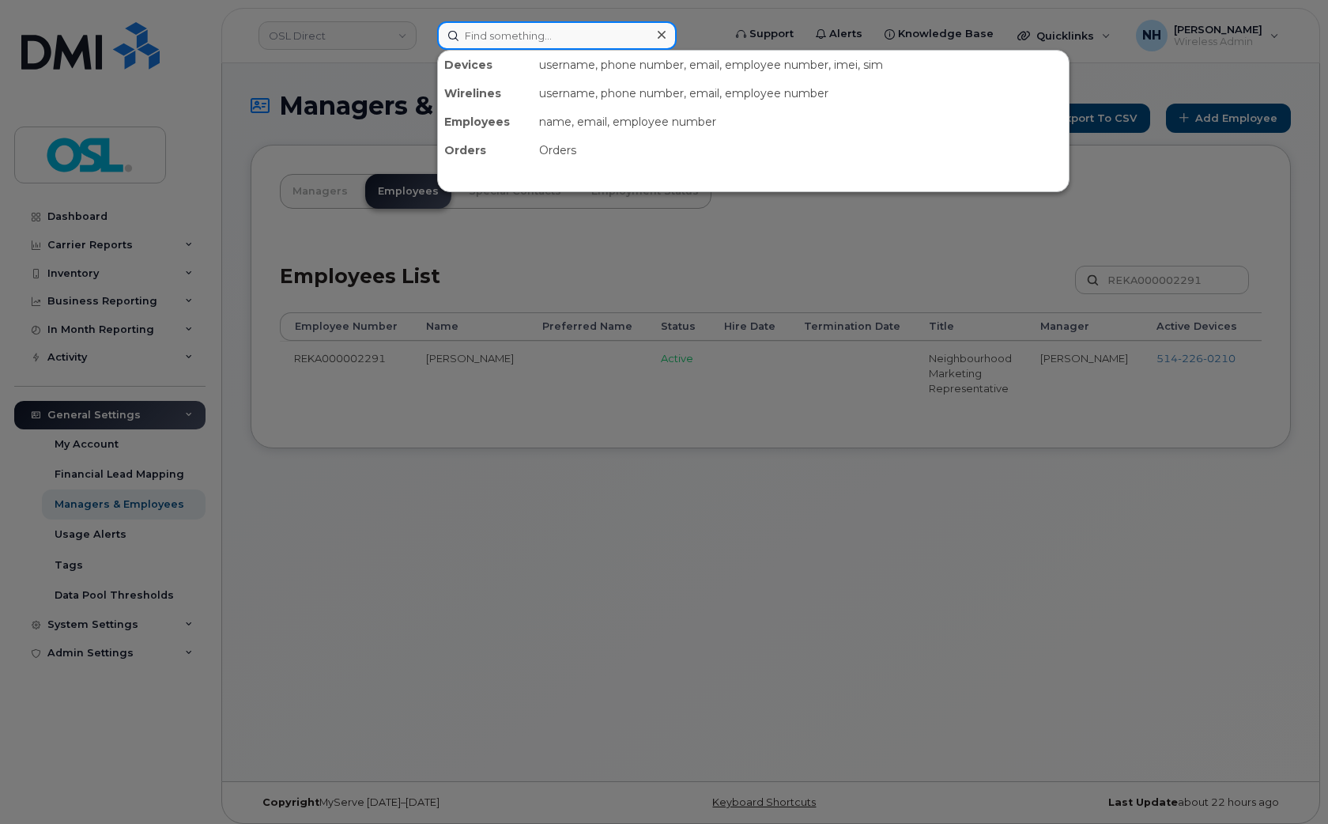
click at [514, 22] on input at bounding box center [557, 35] width 240 height 28
paste input "REKA000002291"
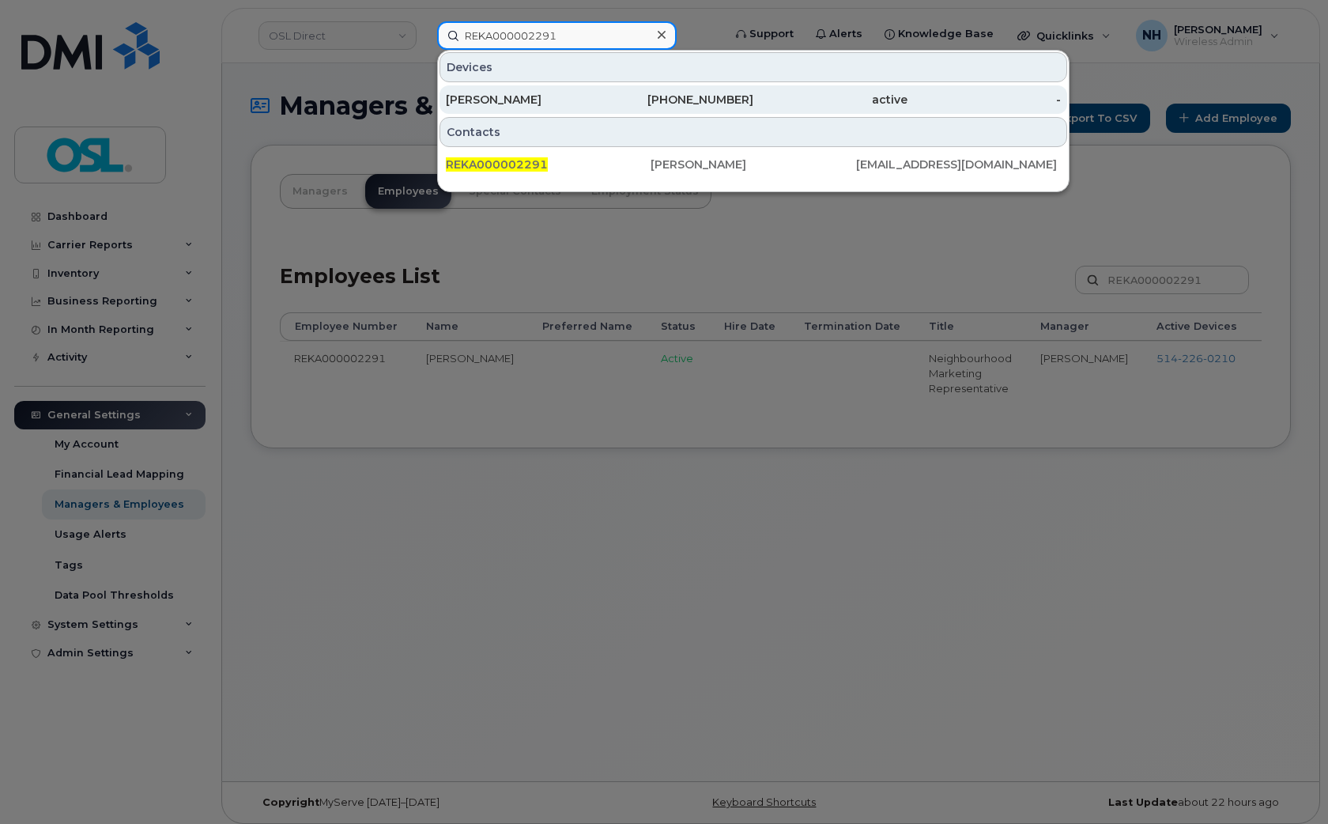
type input "REKA000002291"
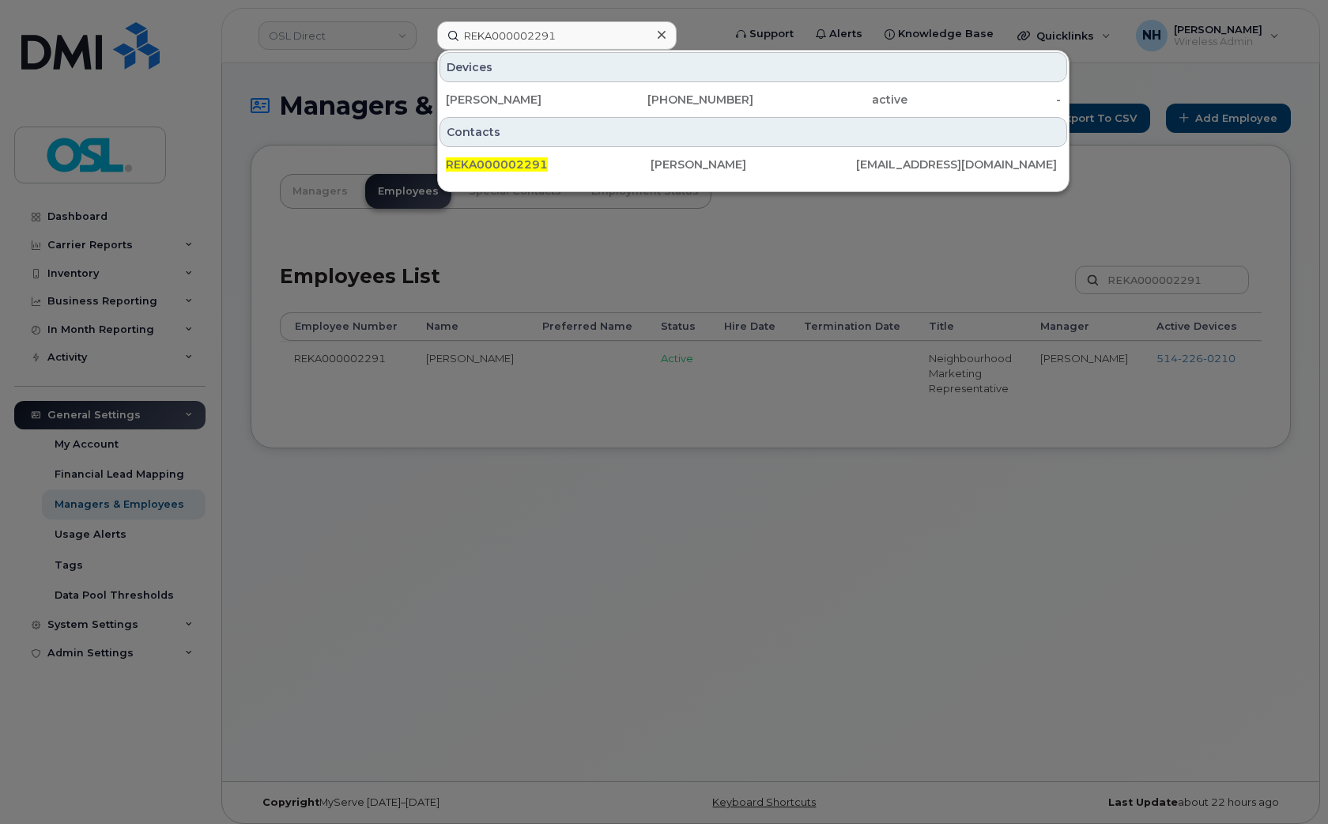
click at [633, 610] on div at bounding box center [664, 412] width 1328 height 824
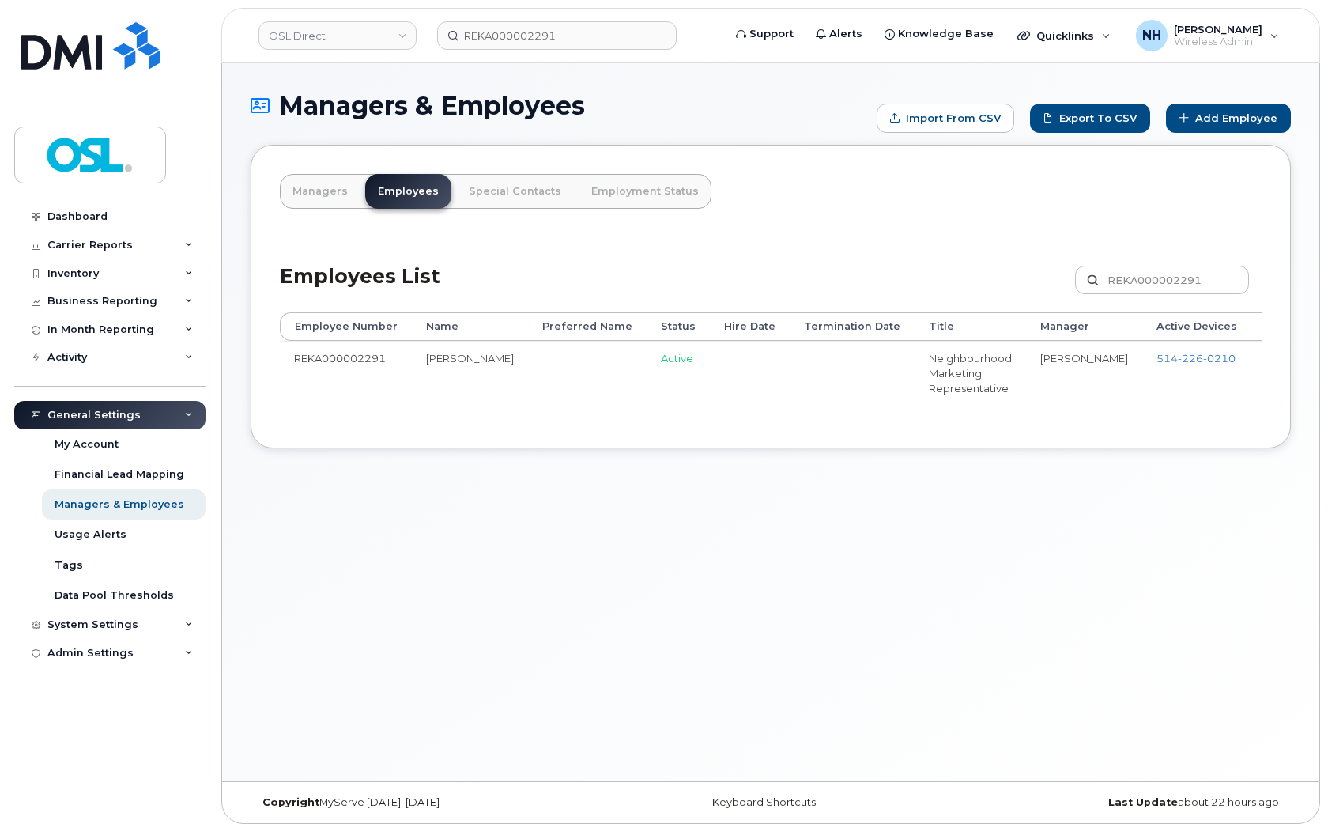
click at [1328, 368] on icon at bounding box center [1350, 365] width 9 height 9
click at [647, 374] on td "Active" at bounding box center [678, 373] width 63 height 64
click at [340, 354] on td "REKA000150175" at bounding box center [346, 373] width 132 height 64
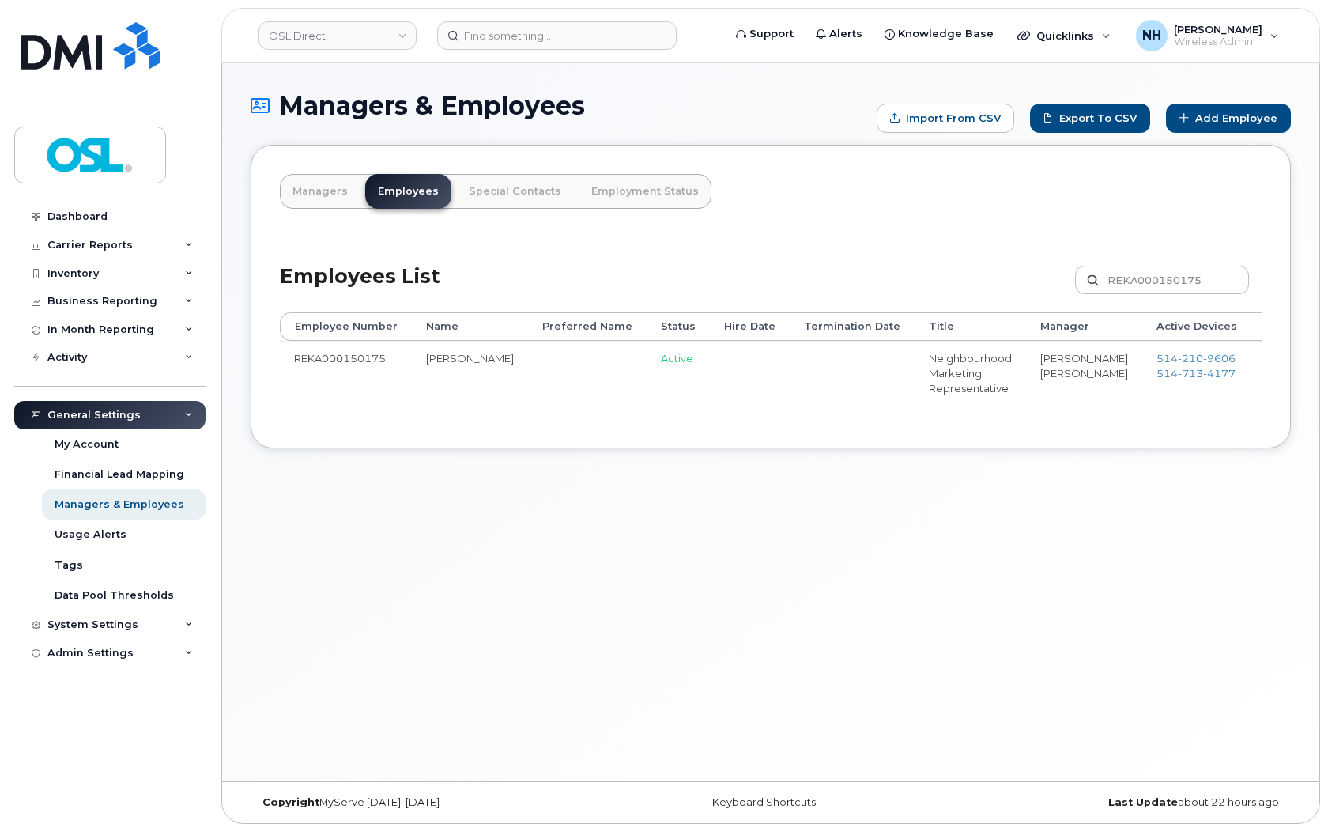
copy td "REKA000150175"
click at [493, 34] on input at bounding box center [557, 35] width 240 height 28
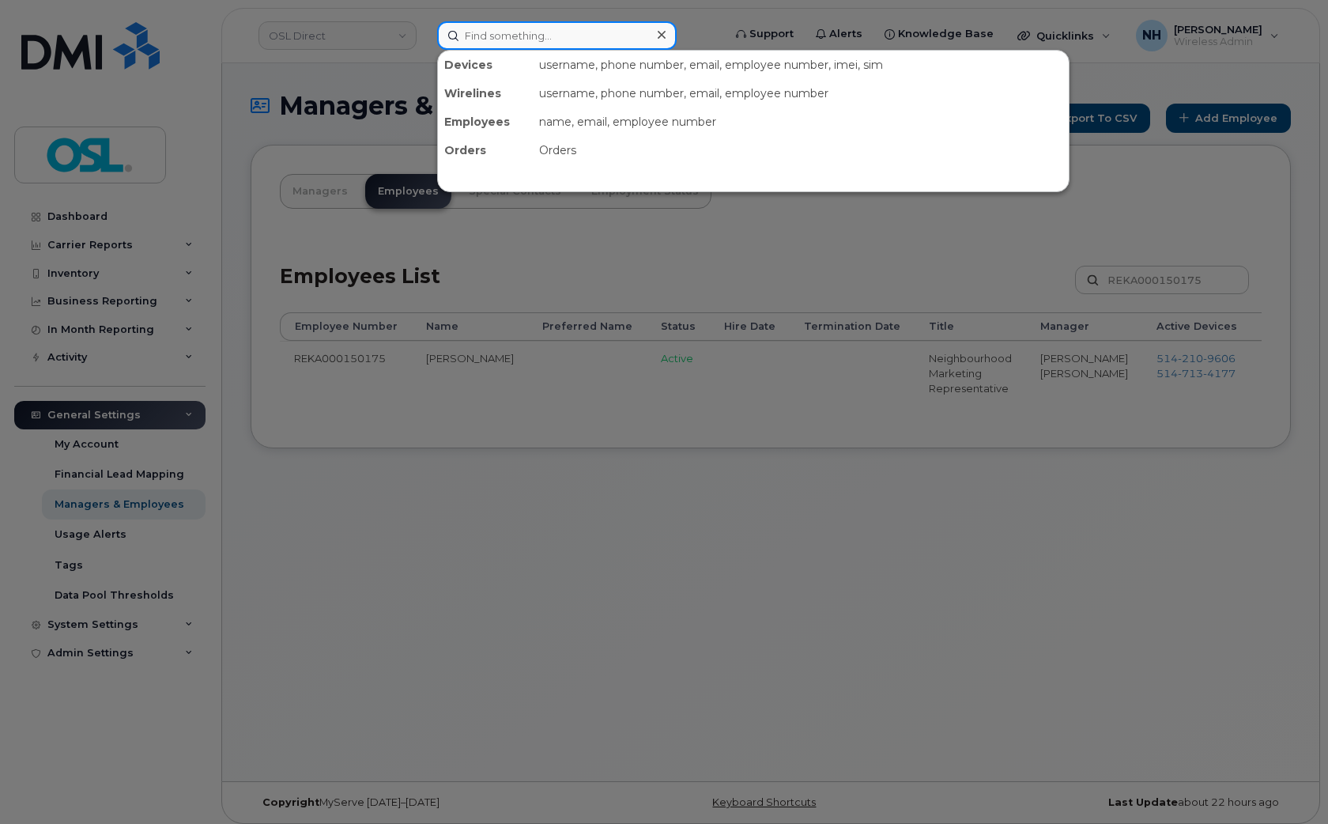
paste input "REKA000150175"
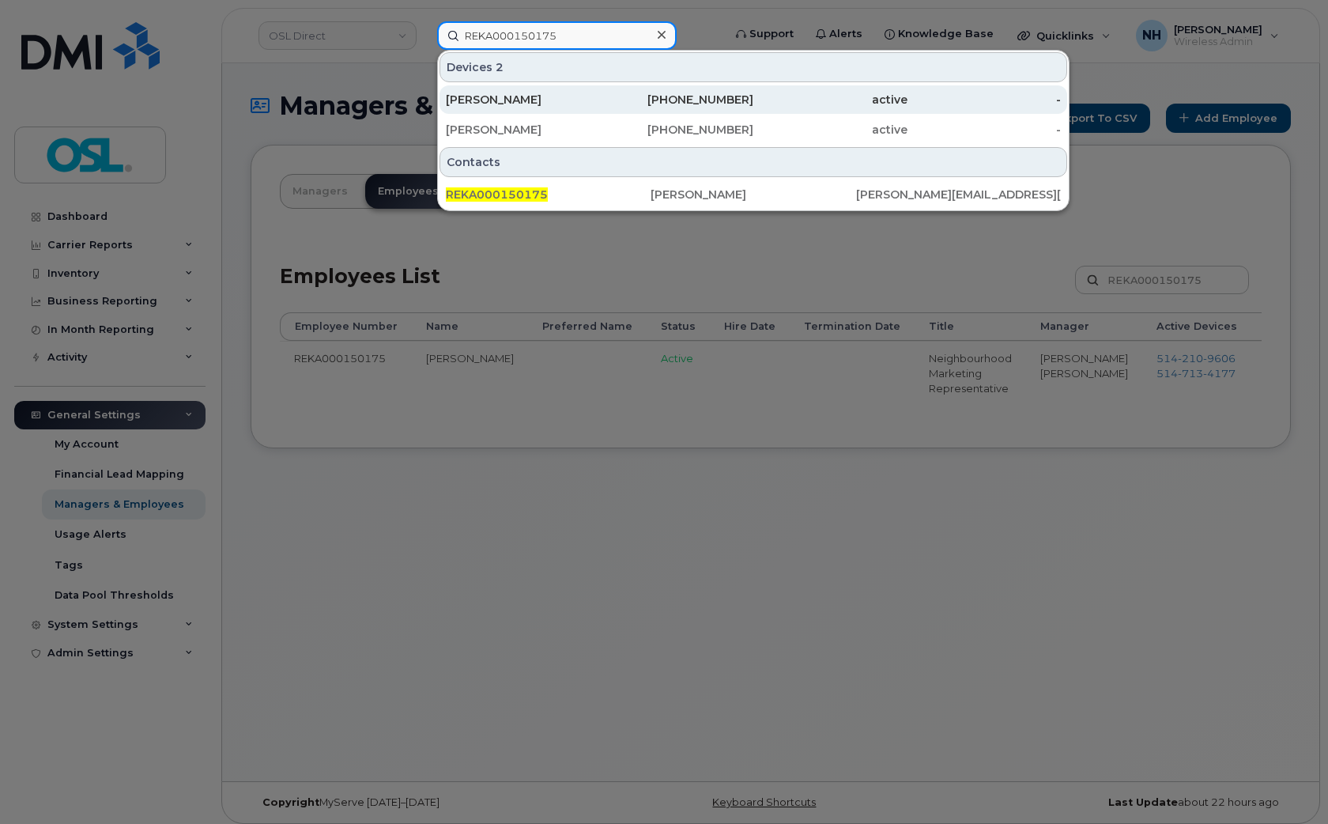
type input "REKA000150175"
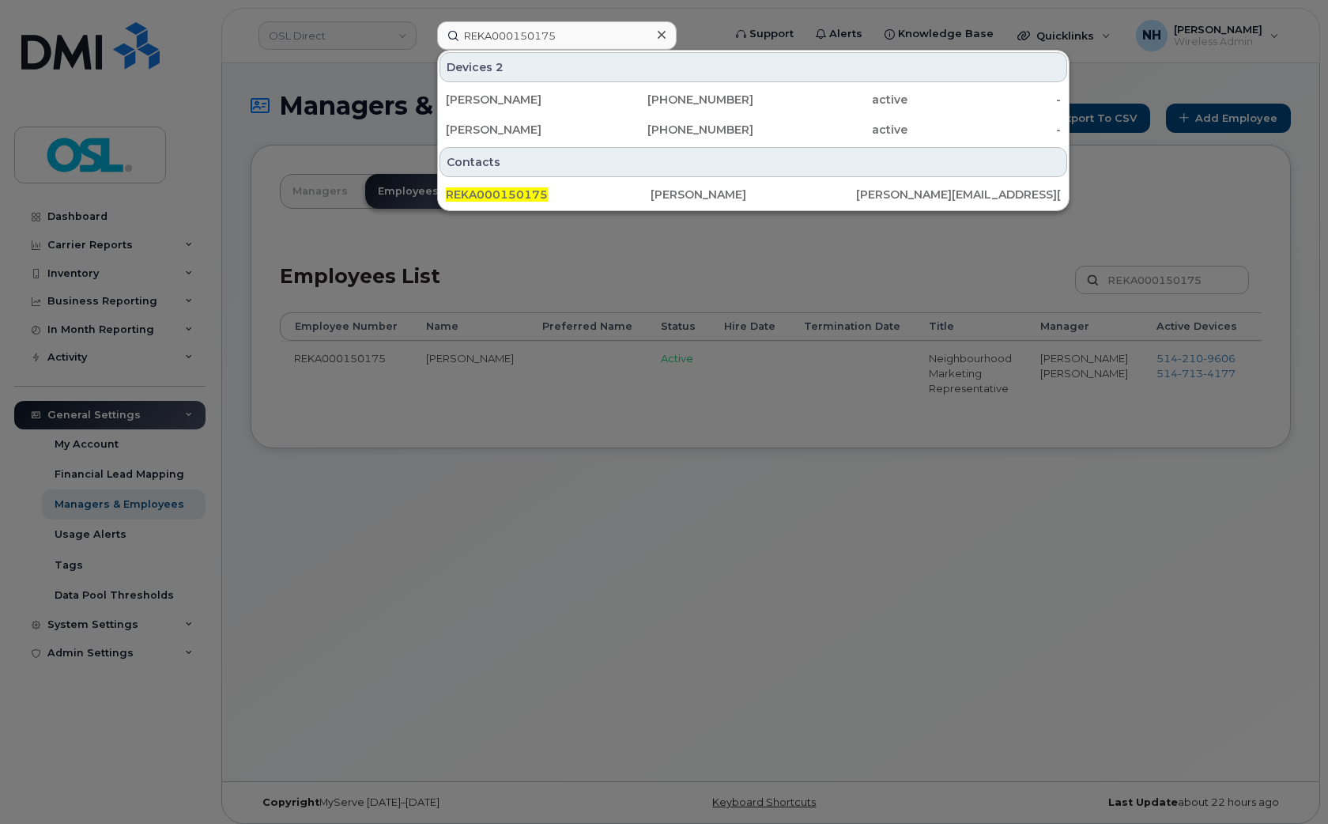
click at [678, 486] on div at bounding box center [664, 412] width 1328 height 824
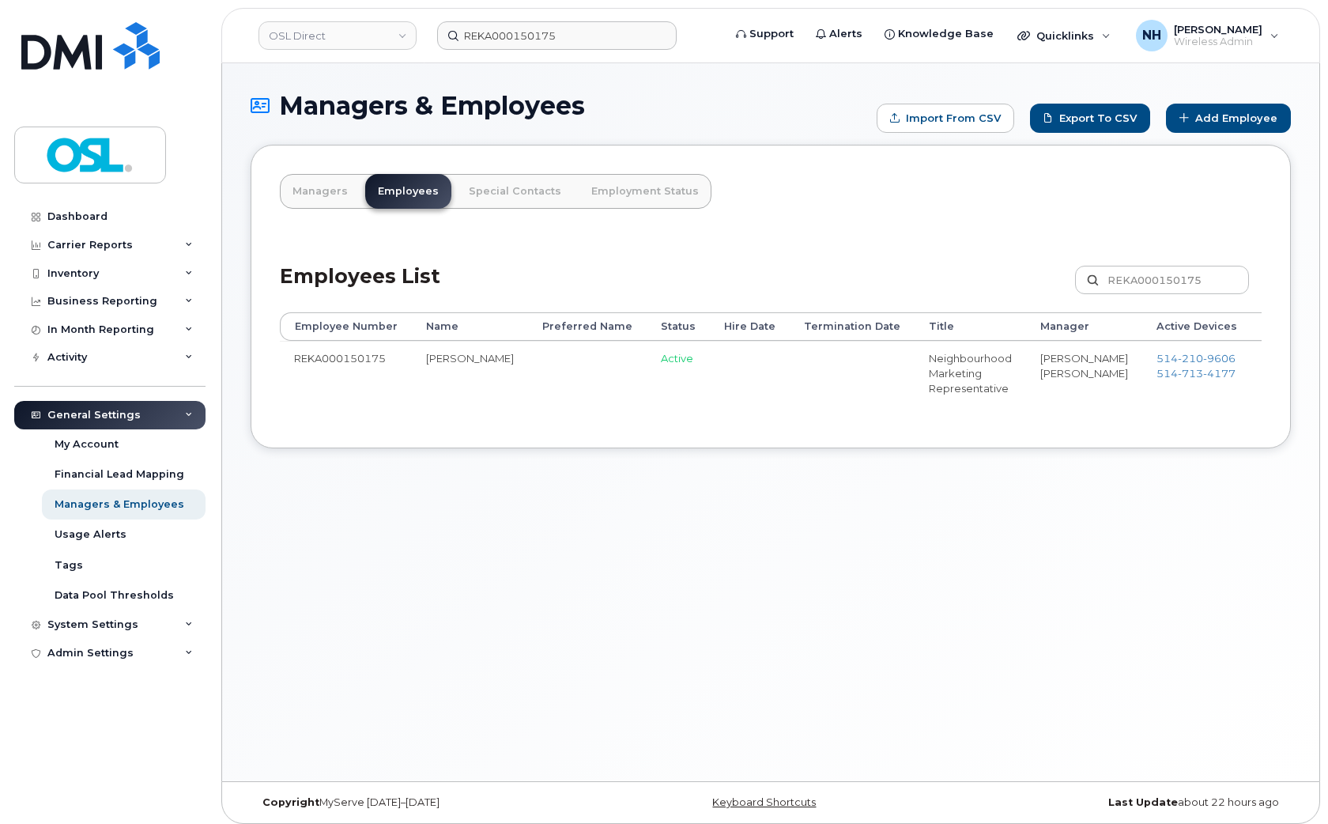
drag, startPoint x: 666, startPoint y: 440, endPoint x: 874, endPoint y: 437, distance: 208.0
click at [873, 419] on div "Employee Number Name Preferred Name Status Hire Date Termination Date Title Man…" at bounding box center [771, 365] width 982 height 107
click at [1026, 405] on td "Fiorentino Piambelli Nicolas Dupuy" at bounding box center [1084, 373] width 116 height 64
click at [1269, 440] on div "Managers Employees Special Contacts Employment Status Employees List REKA000150…" at bounding box center [771, 297] width 1041 height 304
click at [1226, 419] on div "Employee Number Name Preferred Name Status Hire Date Termination Date Title Man…" at bounding box center [771, 365] width 982 height 107
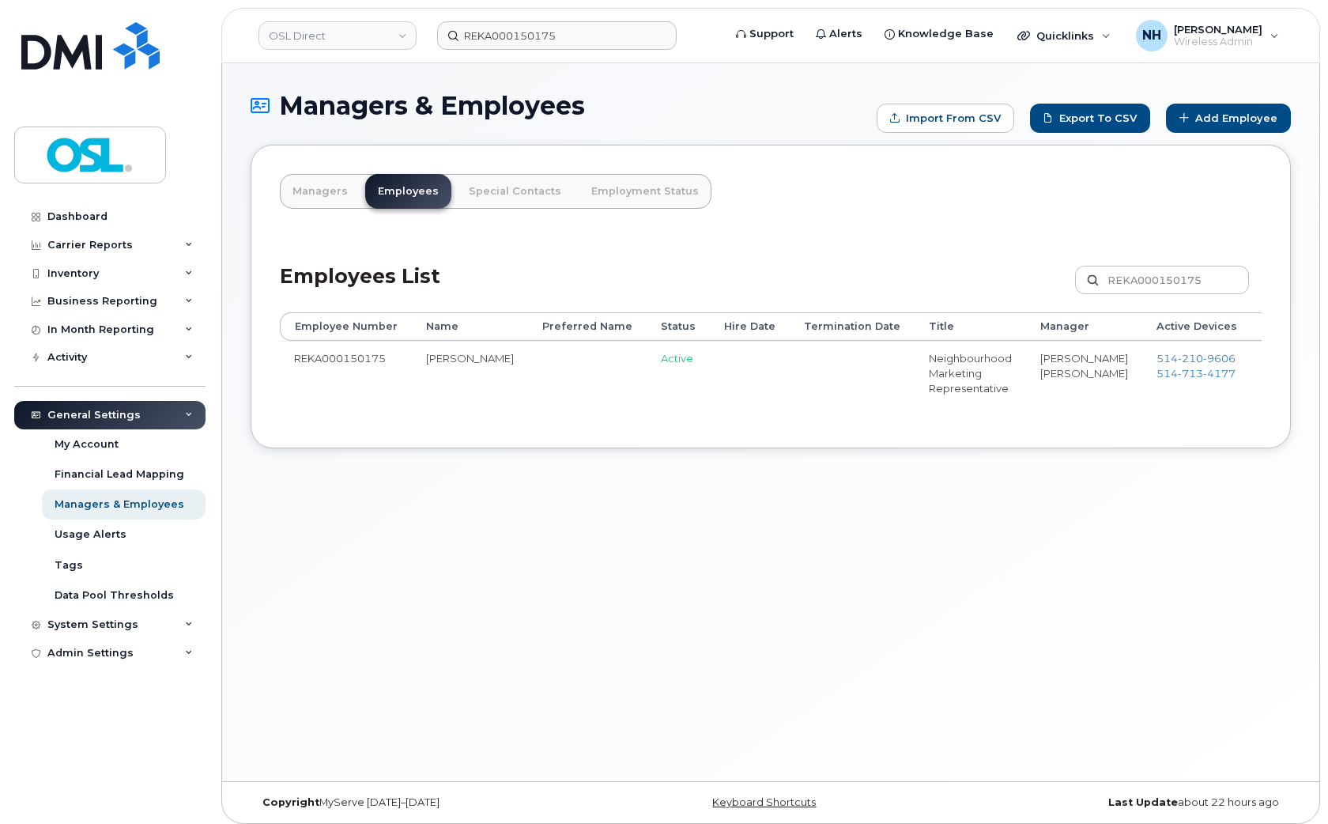
drag, startPoint x: 1148, startPoint y: 438, endPoint x: 1234, endPoint y: 438, distance: 85.4
click at [1234, 419] on div "Employee Number Name Preferred Name Status Hire Date Termination Date Title Man…" at bounding box center [771, 365] width 982 height 107
click at [1220, 419] on div "Employee Number Name Preferred Name Status Hire Date Termination Date Title Man…" at bounding box center [771, 365] width 982 height 107
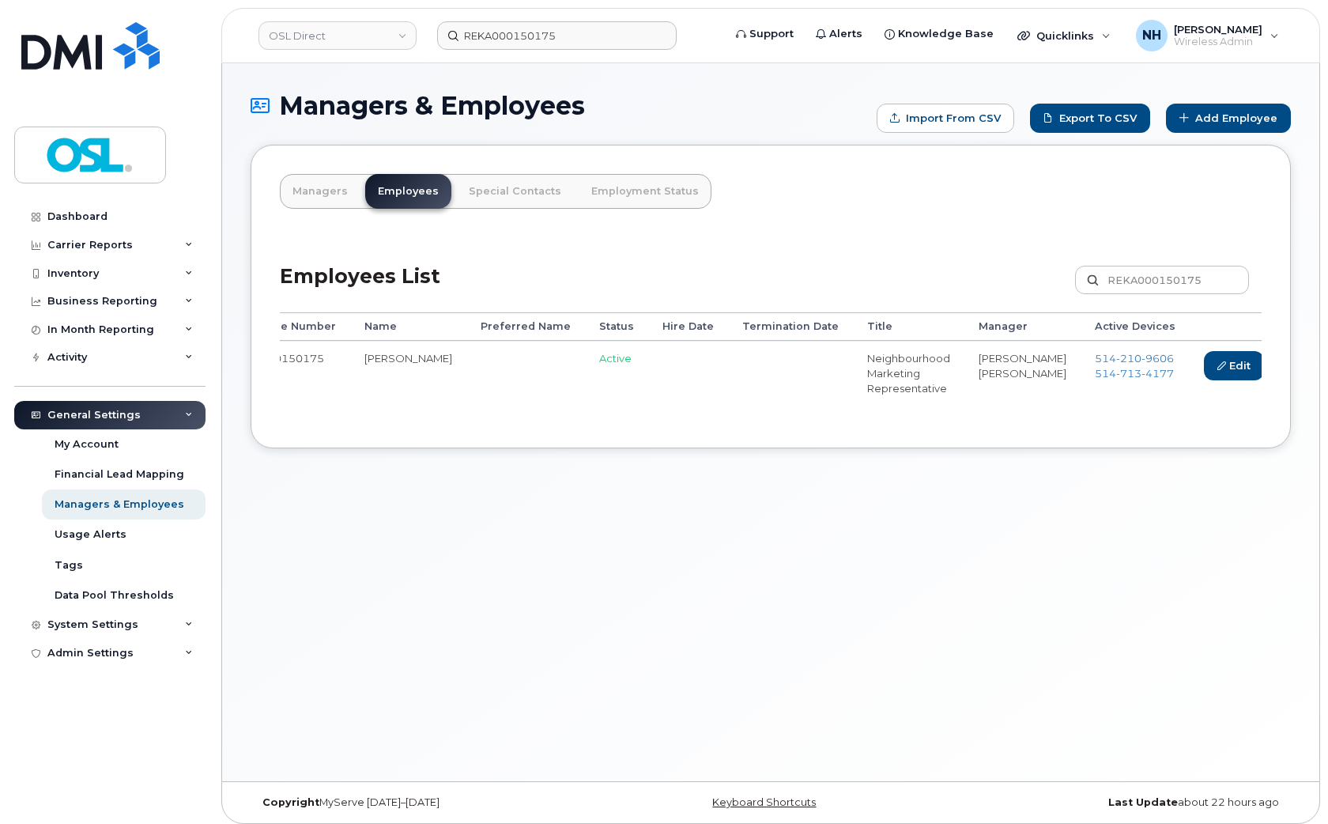
drag, startPoint x: 715, startPoint y: 415, endPoint x: 762, endPoint y: 414, distance: 47.5
click at [728, 405] on td at bounding box center [790, 373] width 125 height 64
click at [874, 384] on td "Neighbourhood Marketing Representative" at bounding box center [908, 373] width 111 height 64
drag, startPoint x: 834, startPoint y: 372, endPoint x: 914, endPoint y: 410, distance: 88.4
click at [914, 405] on tr "REKA000150175 Olivier Laberge Active Neighbourhood Marketing Representative Fio…" at bounding box center [789, 373] width 1143 height 64
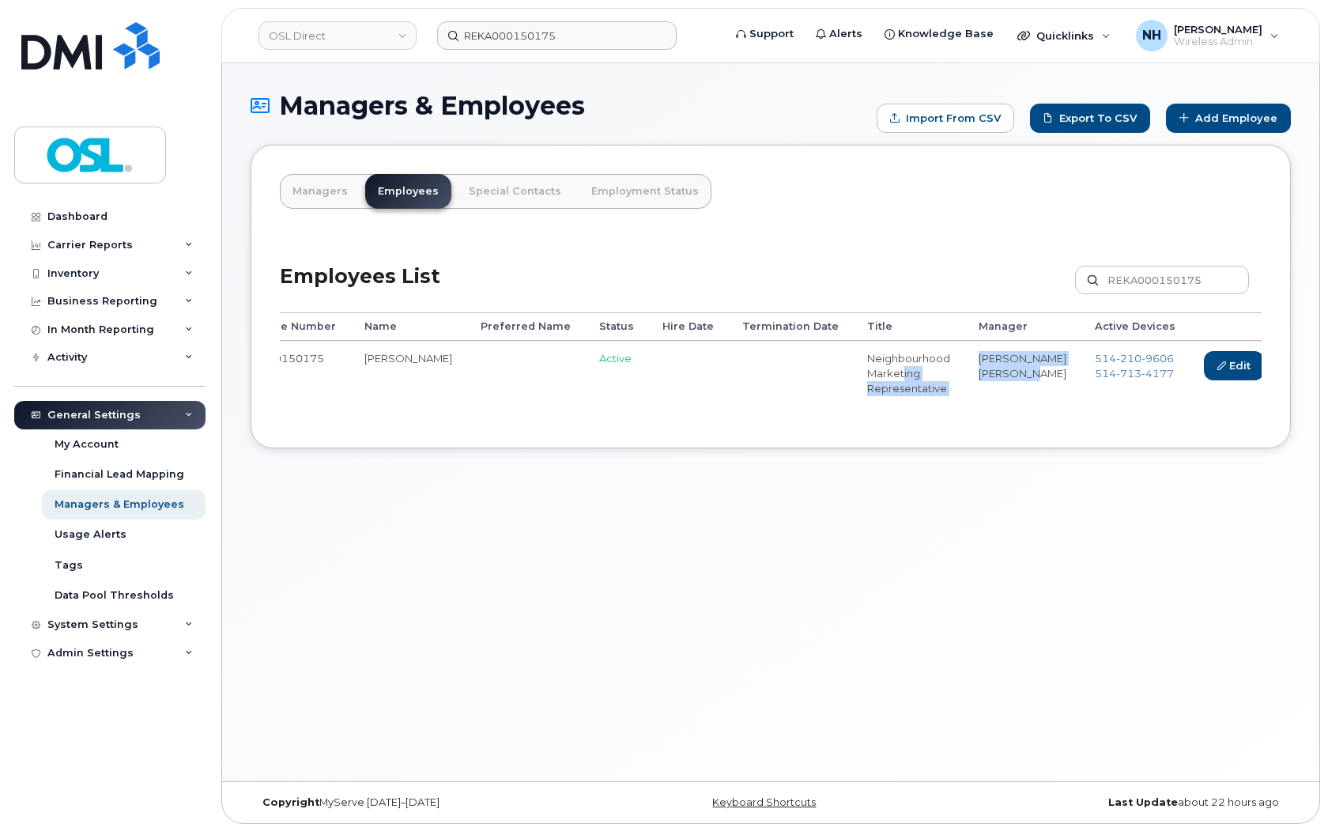
click at [965, 405] on td "Fiorentino Piambelli Nicolas Dupuy" at bounding box center [1023, 373] width 116 height 64
drag, startPoint x: 949, startPoint y: 412, endPoint x: 788, endPoint y: 365, distance: 167.4
click at [788, 365] on tr "REKA000150175 Olivier Laberge Active Neighbourhood Marketing Representative Fio…" at bounding box center [789, 373] width 1143 height 64
click at [853, 381] on td "Neighbourhood Marketing Representative" at bounding box center [908, 373] width 111 height 64
click at [604, 623] on div "Managers & Employees Import from CSV Export to CSV Add Employee Managers Employ…" at bounding box center [771, 422] width 1098 height 718
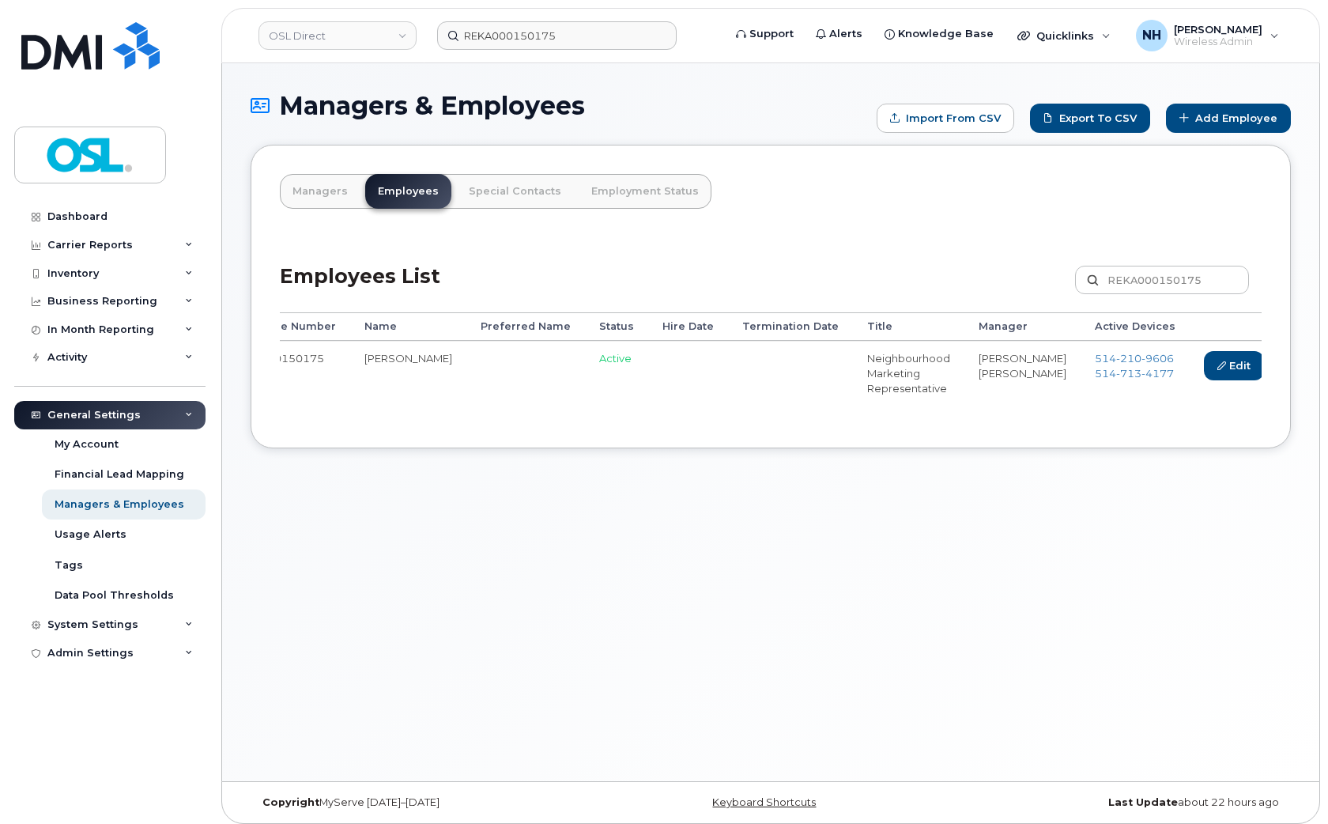
click at [619, 490] on div "Managers & Employees Import from CSV Export to CSV Add Employee Managers Employ…" at bounding box center [771, 422] width 1098 height 718
click at [585, 405] on td "Active" at bounding box center [616, 373] width 63 height 64
click at [585, 391] on td "Active" at bounding box center [616, 373] width 63 height 64
click at [1271, 366] on link "Delete" at bounding box center [1309, 365] width 76 height 29
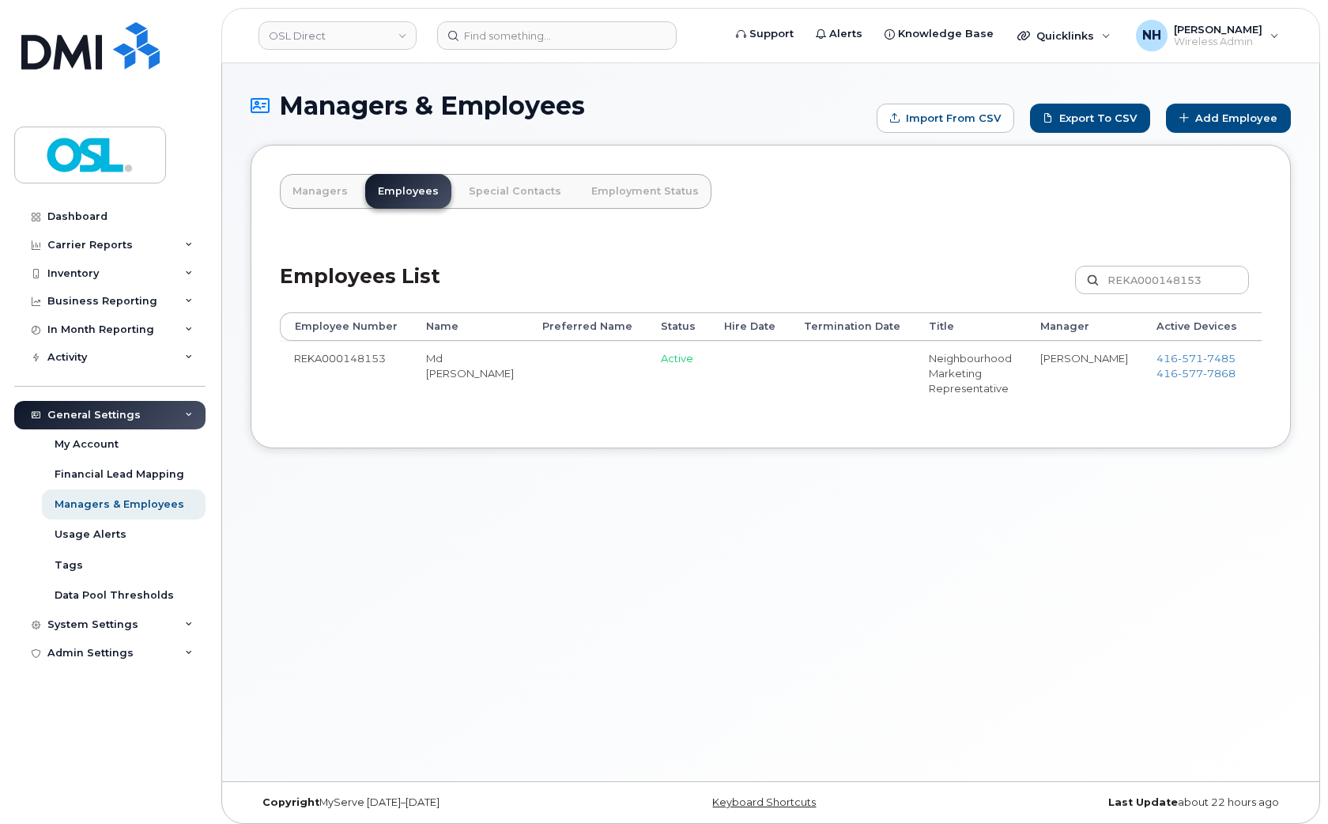
click at [352, 351] on td "REKA000148153" at bounding box center [346, 373] width 132 height 64
copy tr "REKA000148153"
click at [530, 40] on input at bounding box center [557, 35] width 240 height 28
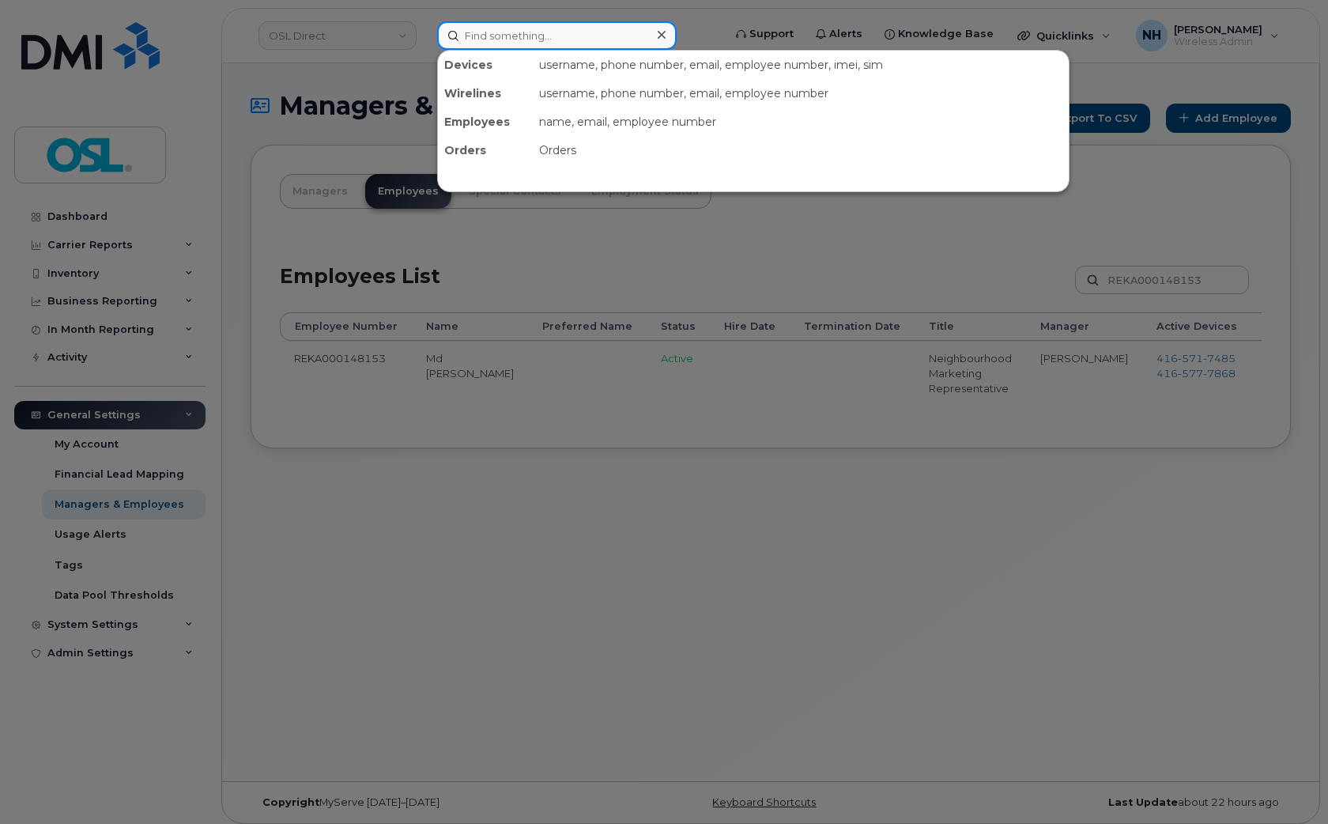
paste input "REKA000148153"
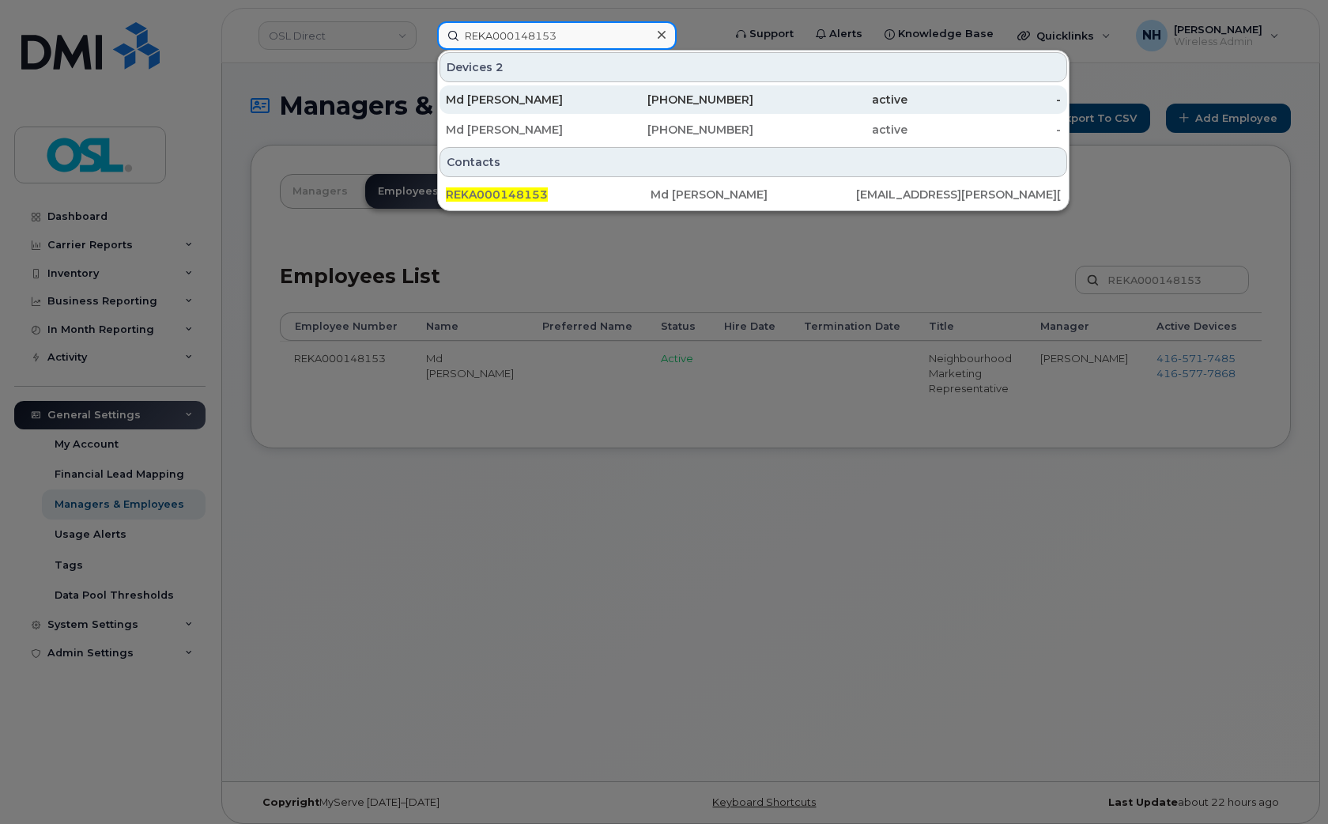
type input "REKA000148153"
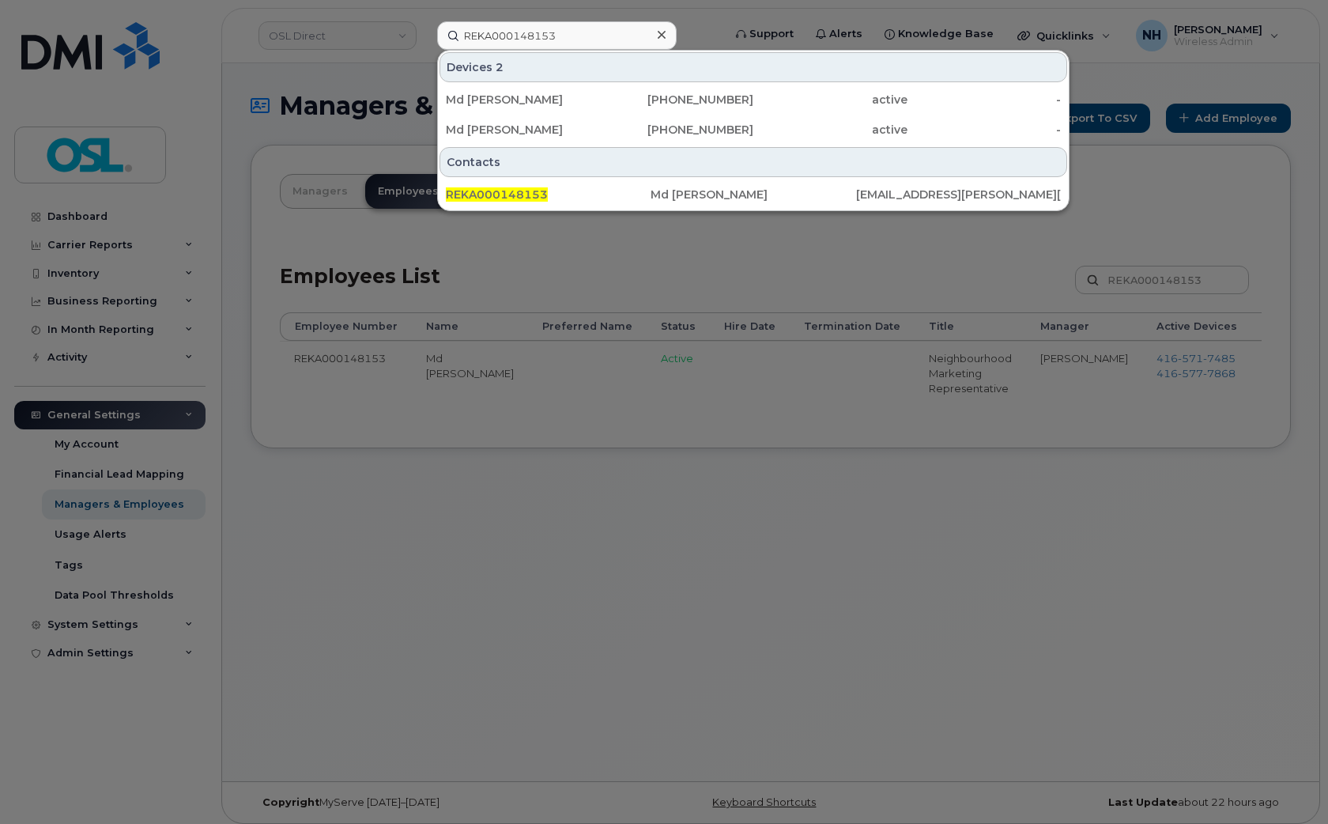
click at [947, 501] on div at bounding box center [664, 412] width 1328 height 824
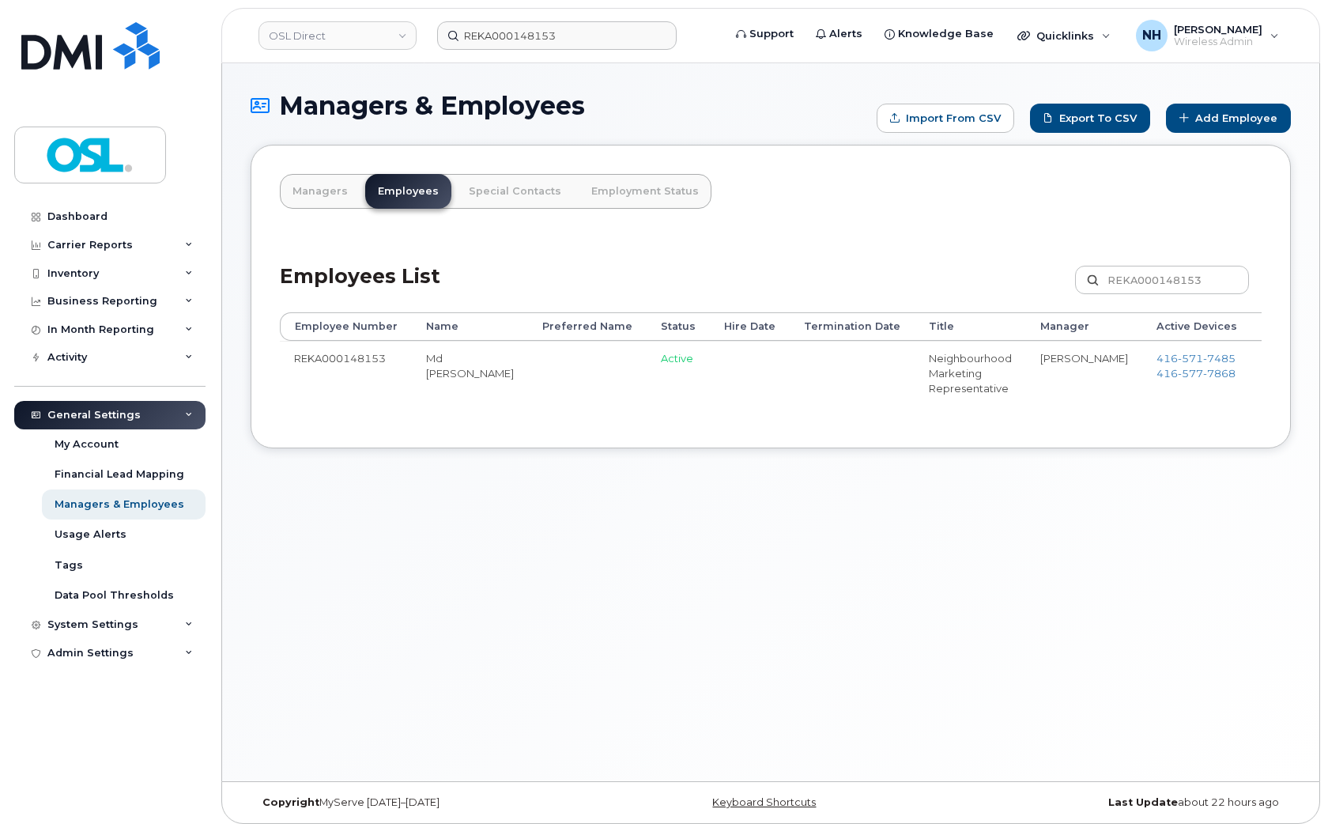
click at [686, 578] on div "Managers & Employees Import from CSV Export to CSV Add Employee Managers Employ…" at bounding box center [771, 422] width 1098 height 718
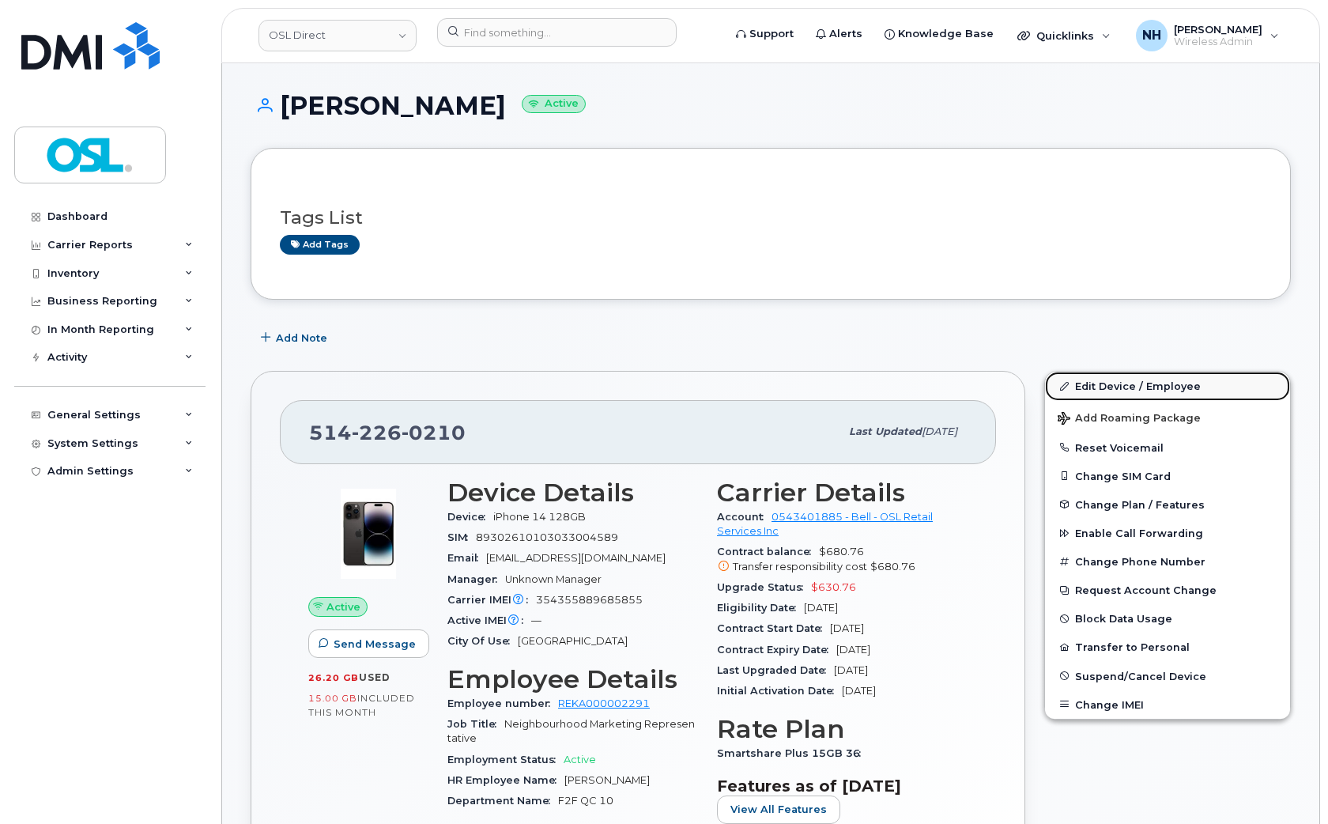
click at [1173, 388] on link "Edit Device / Employee" at bounding box center [1167, 386] width 245 height 28
drag, startPoint x: 1173, startPoint y: 388, endPoint x: 811, endPoint y: 115, distance: 454.0
click at [1173, 388] on link "Edit Device / Employee" at bounding box center [1167, 386] width 245 height 28
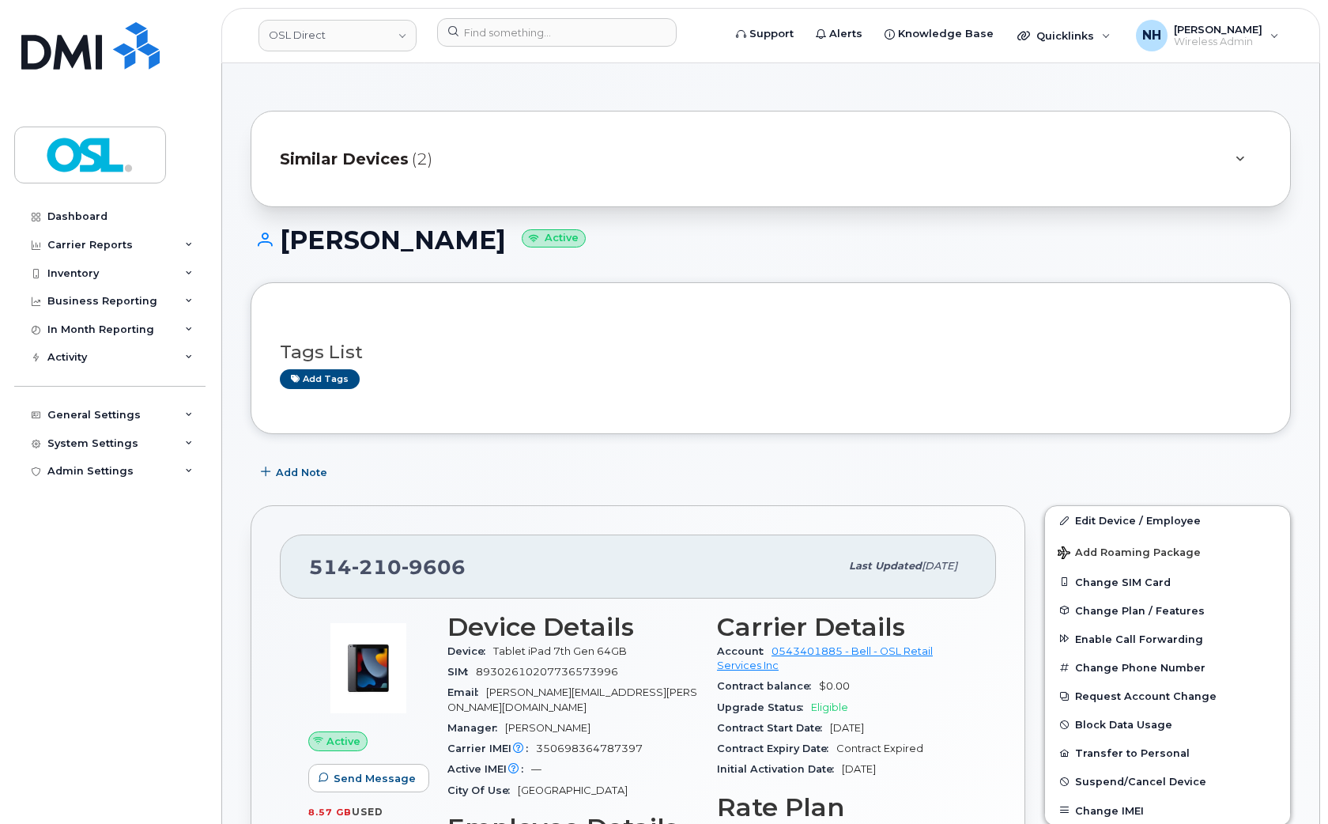
drag, startPoint x: 788, startPoint y: 455, endPoint x: 905, endPoint y: 469, distance: 118.7
drag, startPoint x: 1105, startPoint y: 523, endPoint x: 625, endPoint y: 8, distance: 704.9
click at [1107, 523] on link "Edit Device / Employee" at bounding box center [1167, 520] width 245 height 28
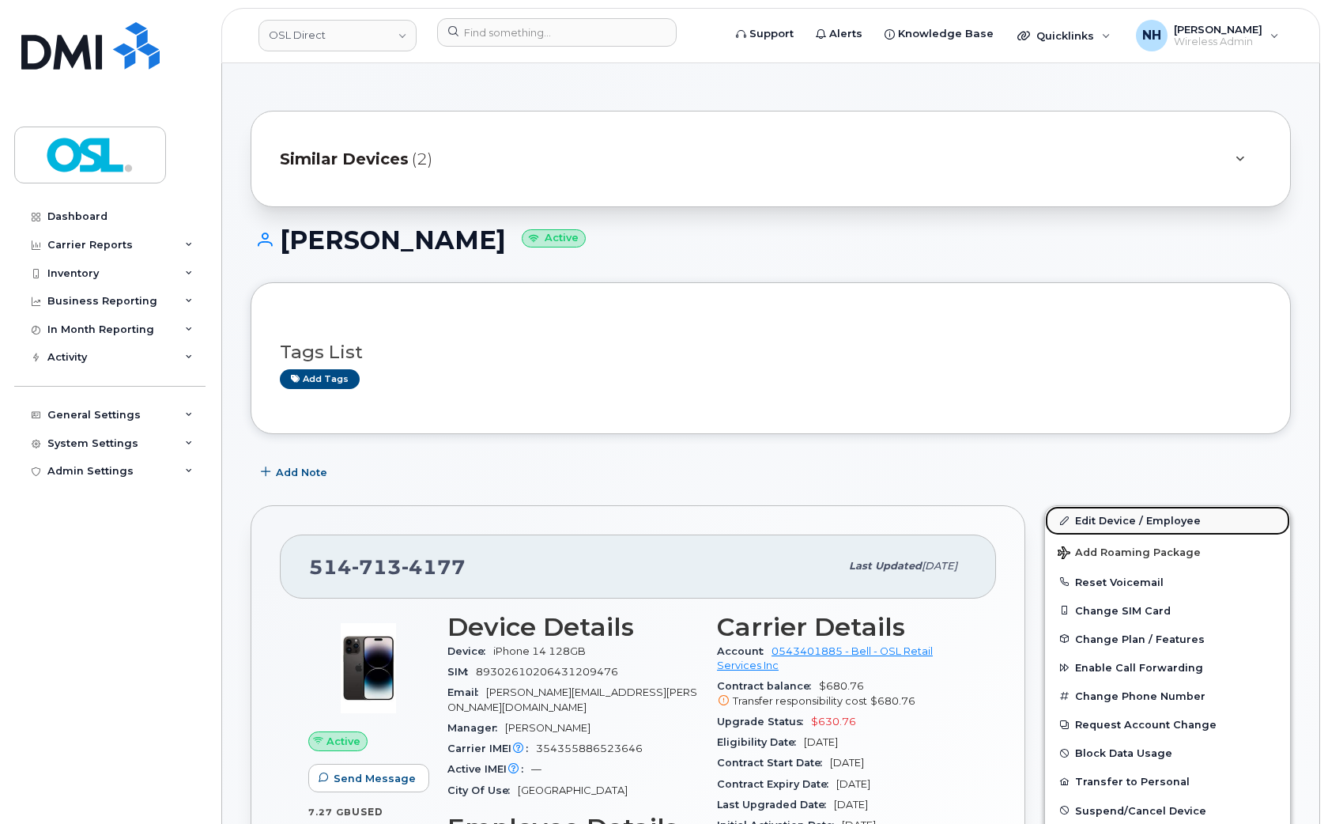
click at [1104, 527] on link "Edit Device / Employee" at bounding box center [1167, 520] width 245 height 28
click at [1104, 525] on link "Edit Device / Employee" at bounding box center [1167, 520] width 245 height 28
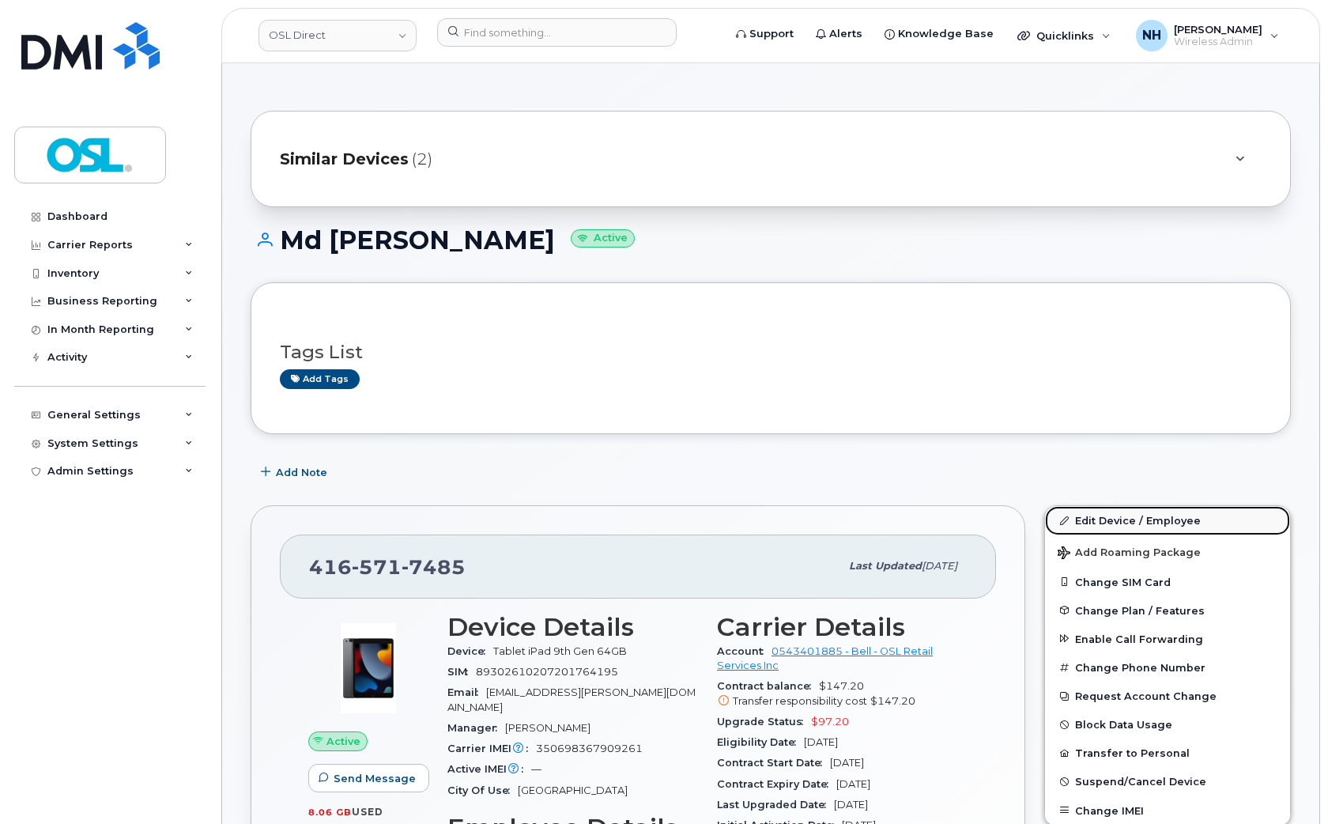
click at [1159, 515] on link "Edit Device / Employee" at bounding box center [1167, 520] width 245 height 28
click at [1137, 520] on link "Edit Device / Employee" at bounding box center [1167, 520] width 245 height 28
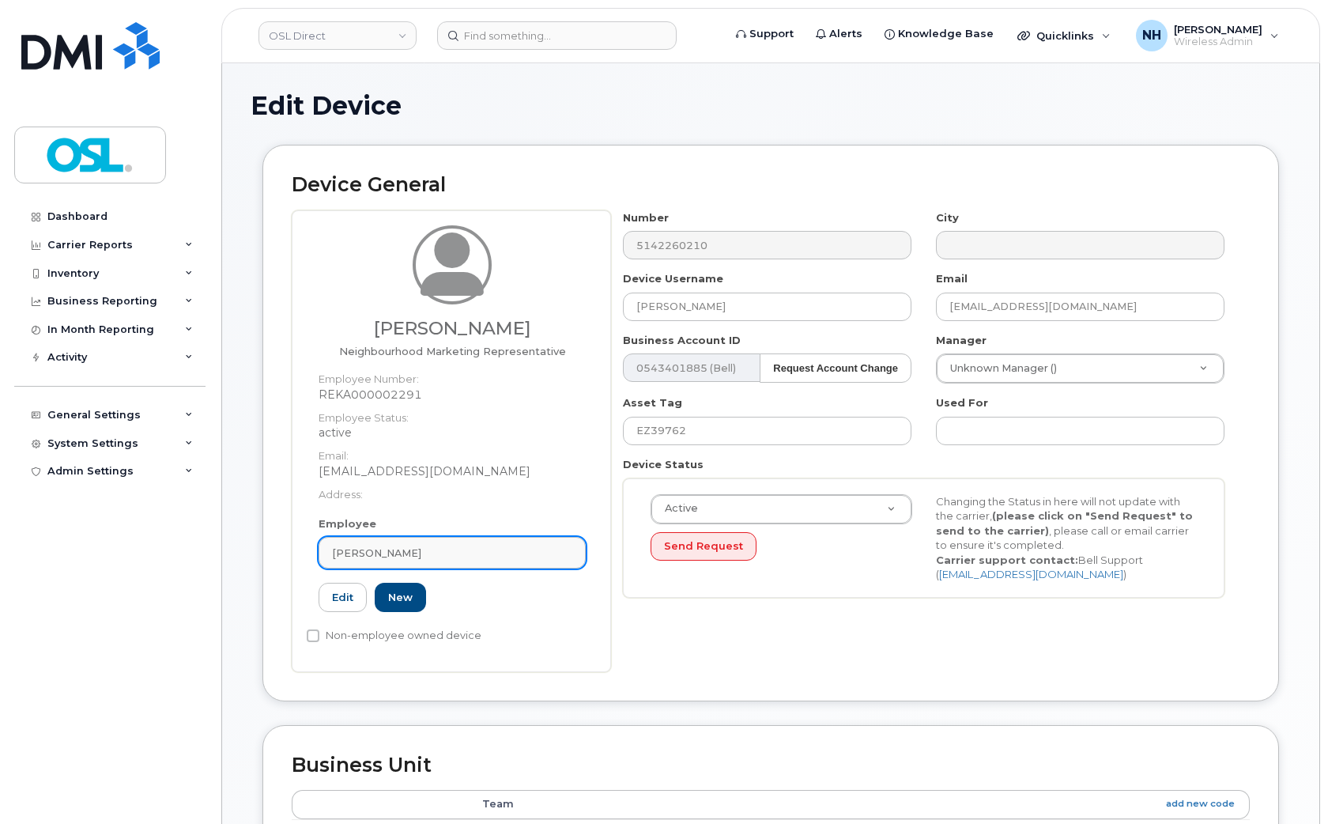
click at [428, 564] on link "Jean Marc Des Roches" at bounding box center [452, 553] width 267 height 32
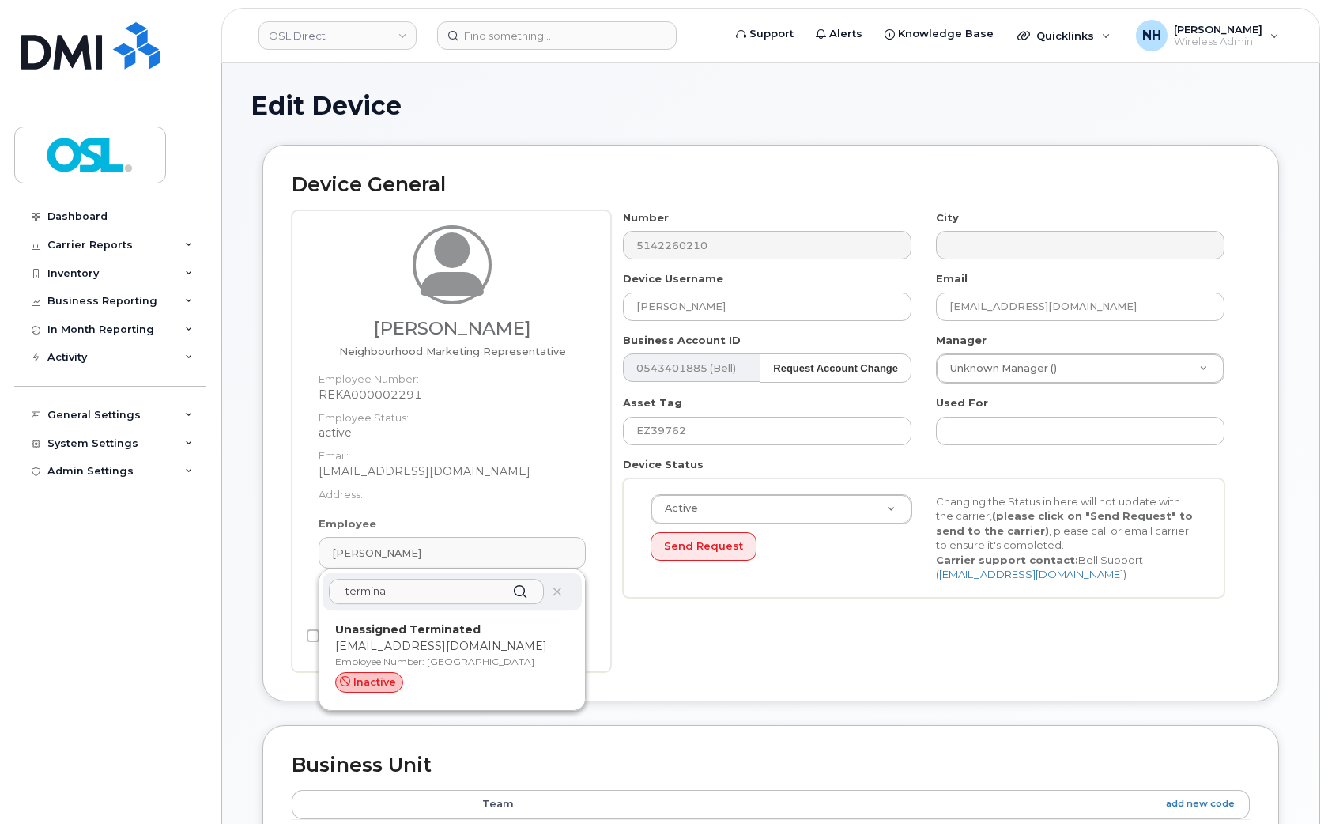
type input "termina"
click at [386, 637] on p "Unassigned Terminated" at bounding box center [452, 630] width 234 height 17
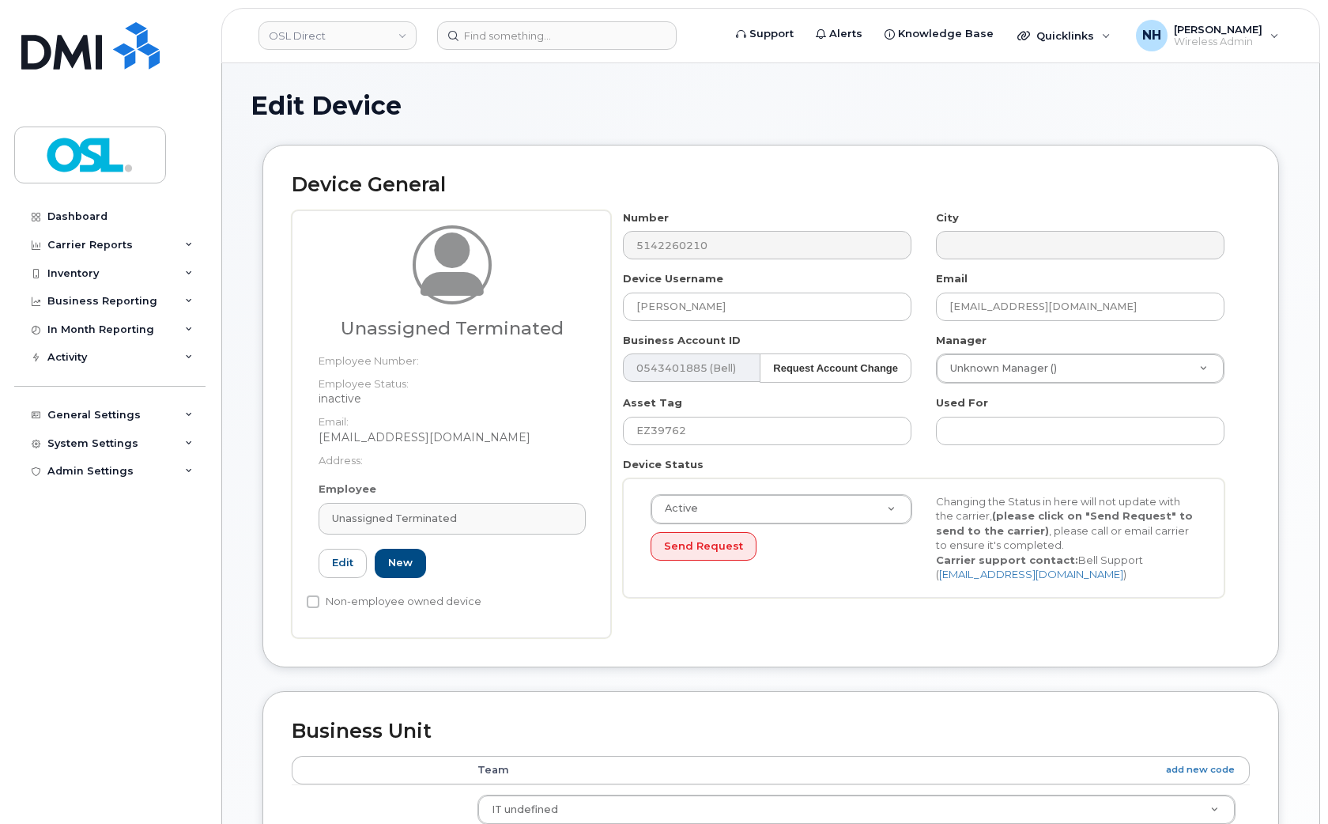
type input "UT"
type input "Unassigned Terminated"
type input "[EMAIL_ADDRESS][DOMAIN_NAME]"
type input "4117510"
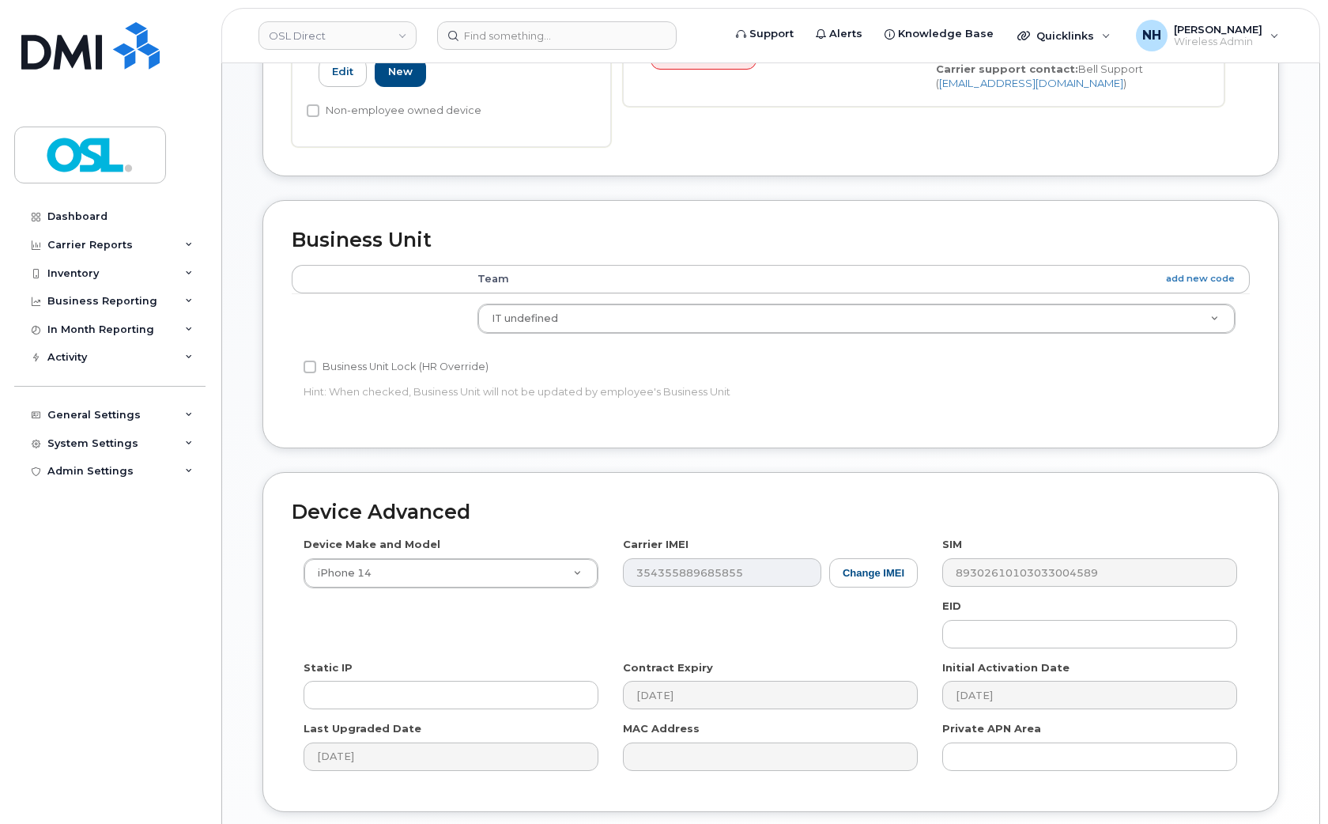
scroll to position [612, 0]
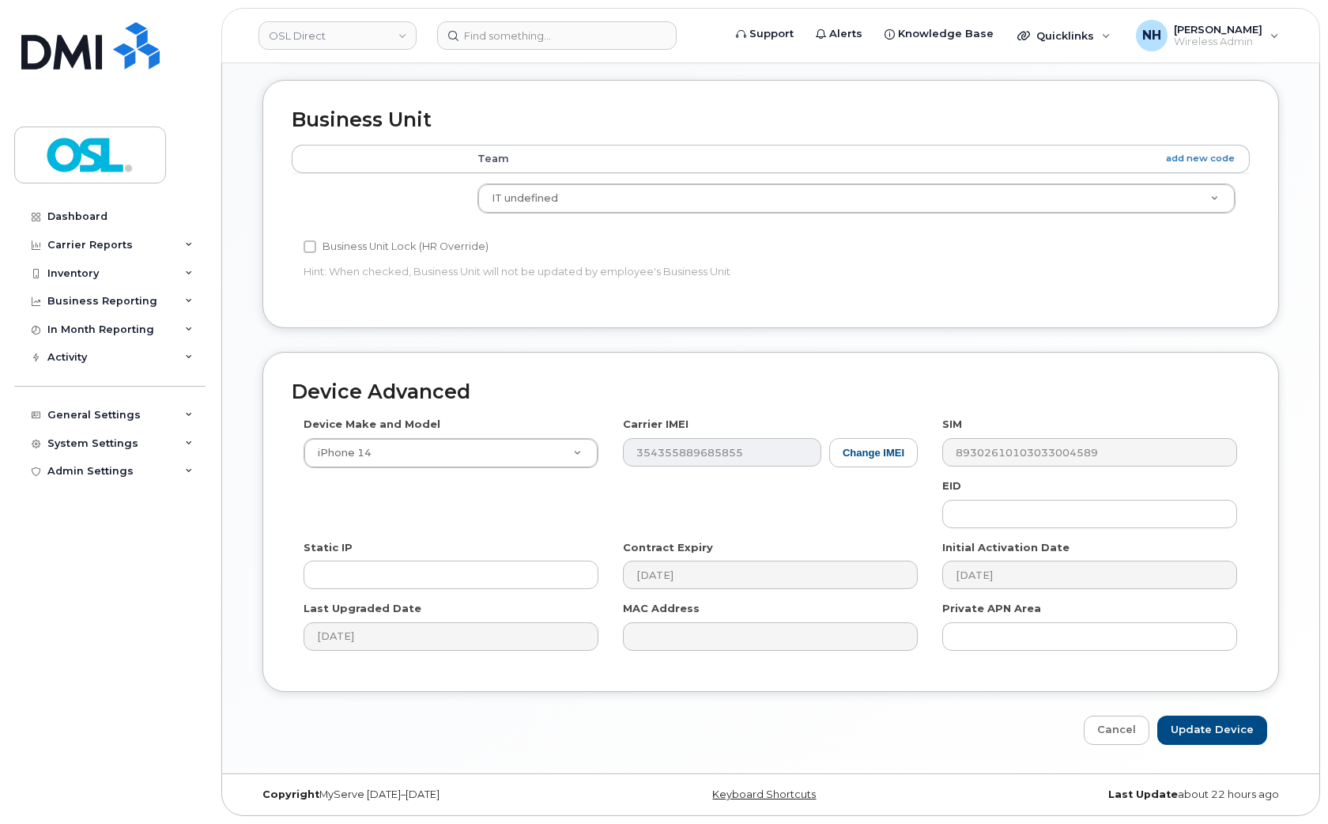
click at [1218, 701] on div "Device Advanced Device Make and Model iPhone 14 Android TCL 502 Watch Apple Wat…" at bounding box center [771, 548] width 1041 height 393
click at [1218, 721] on input "Update Device" at bounding box center [1213, 730] width 110 height 29
type input "Saving..."
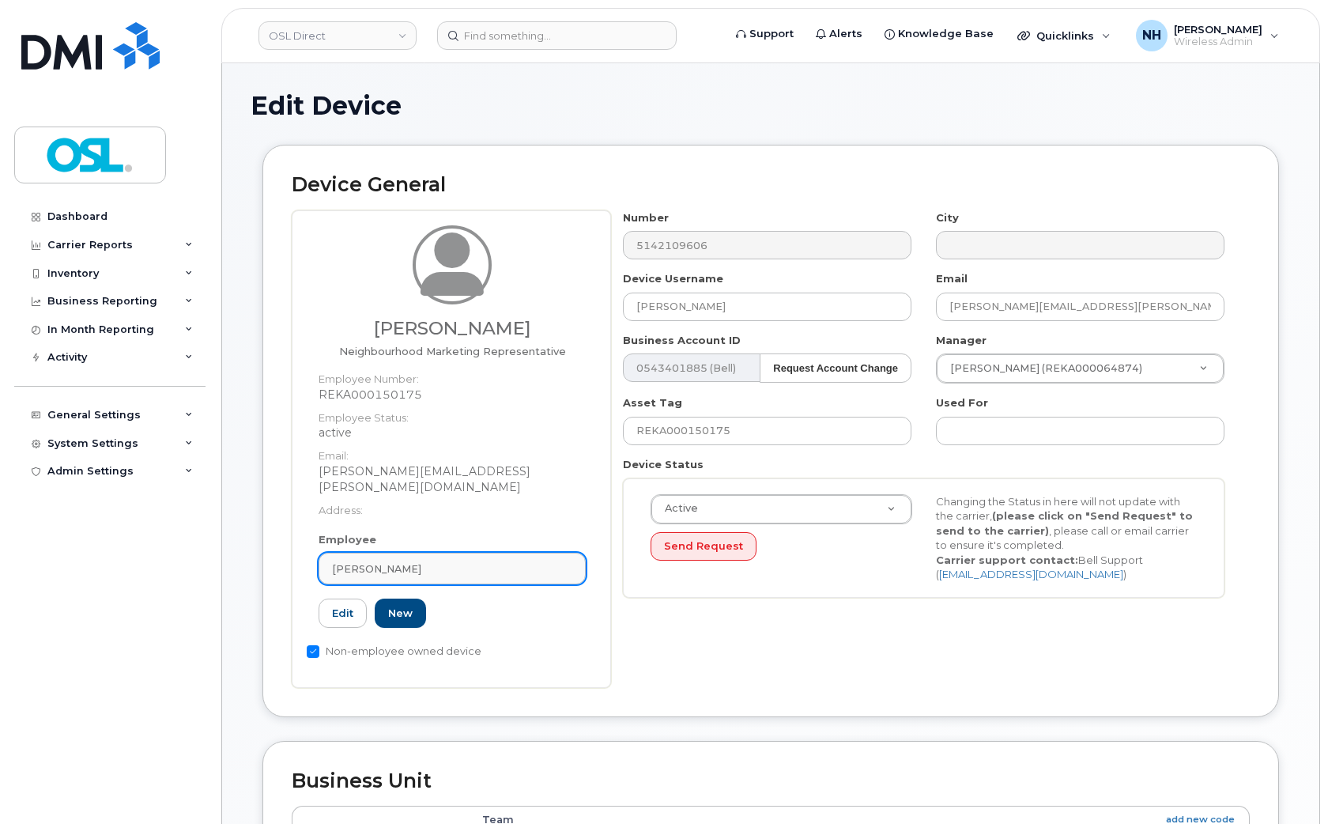
click at [454, 553] on link "Olivier Laberge" at bounding box center [452, 569] width 267 height 32
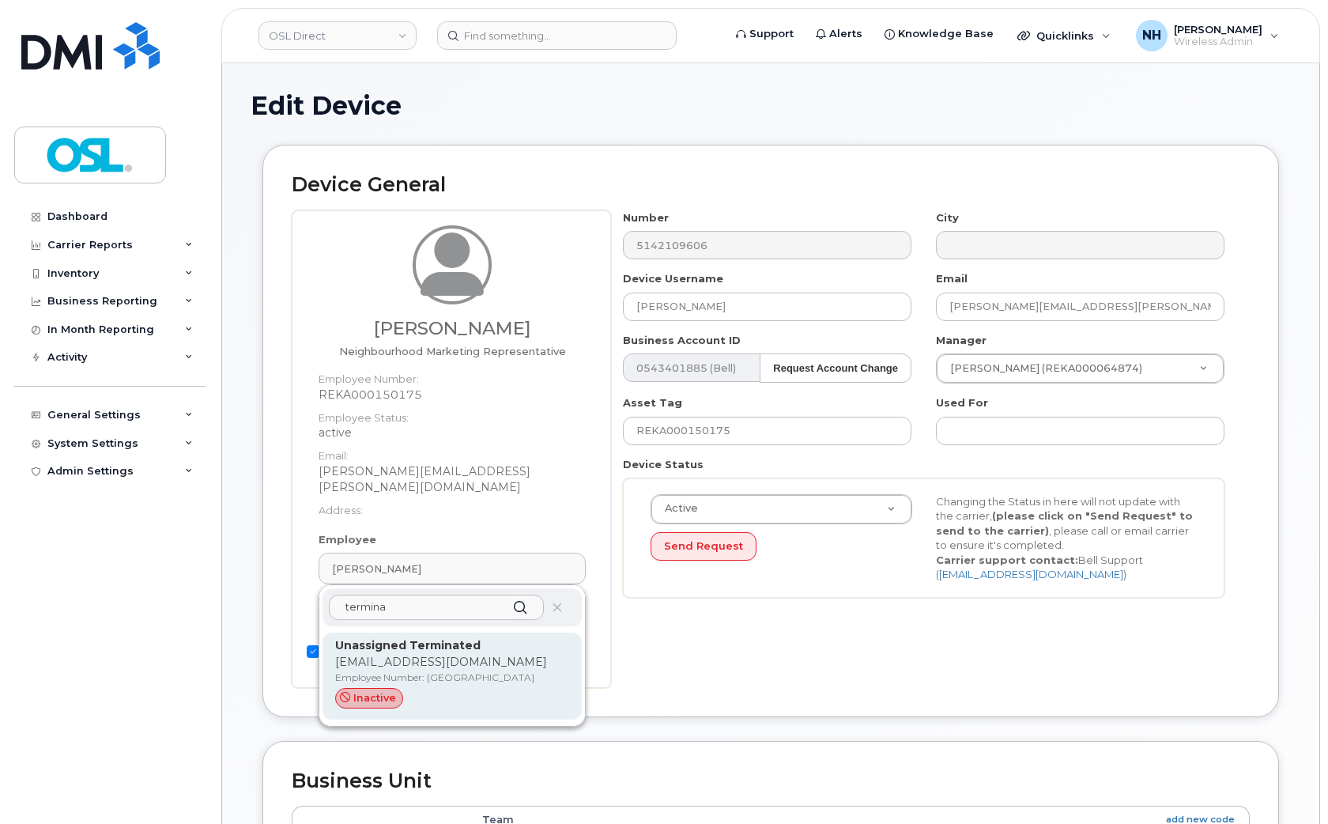
type input "termina"
click at [378, 638] on strong "Unassigned Terminated" at bounding box center [407, 645] width 145 height 14
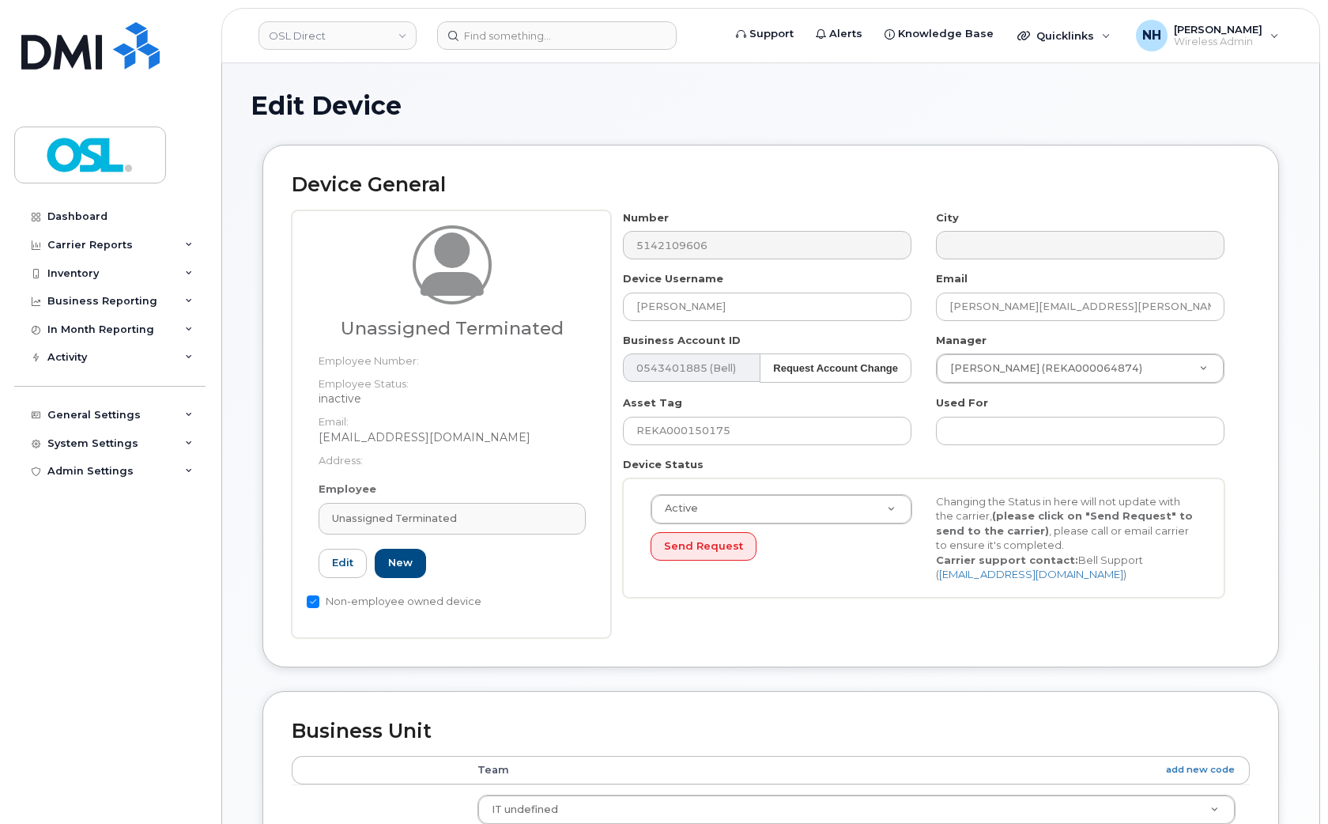
type input "UT"
type input "Unassigned Terminated"
type input "[EMAIL_ADDRESS][DOMAIN_NAME]"
type input "4117510"
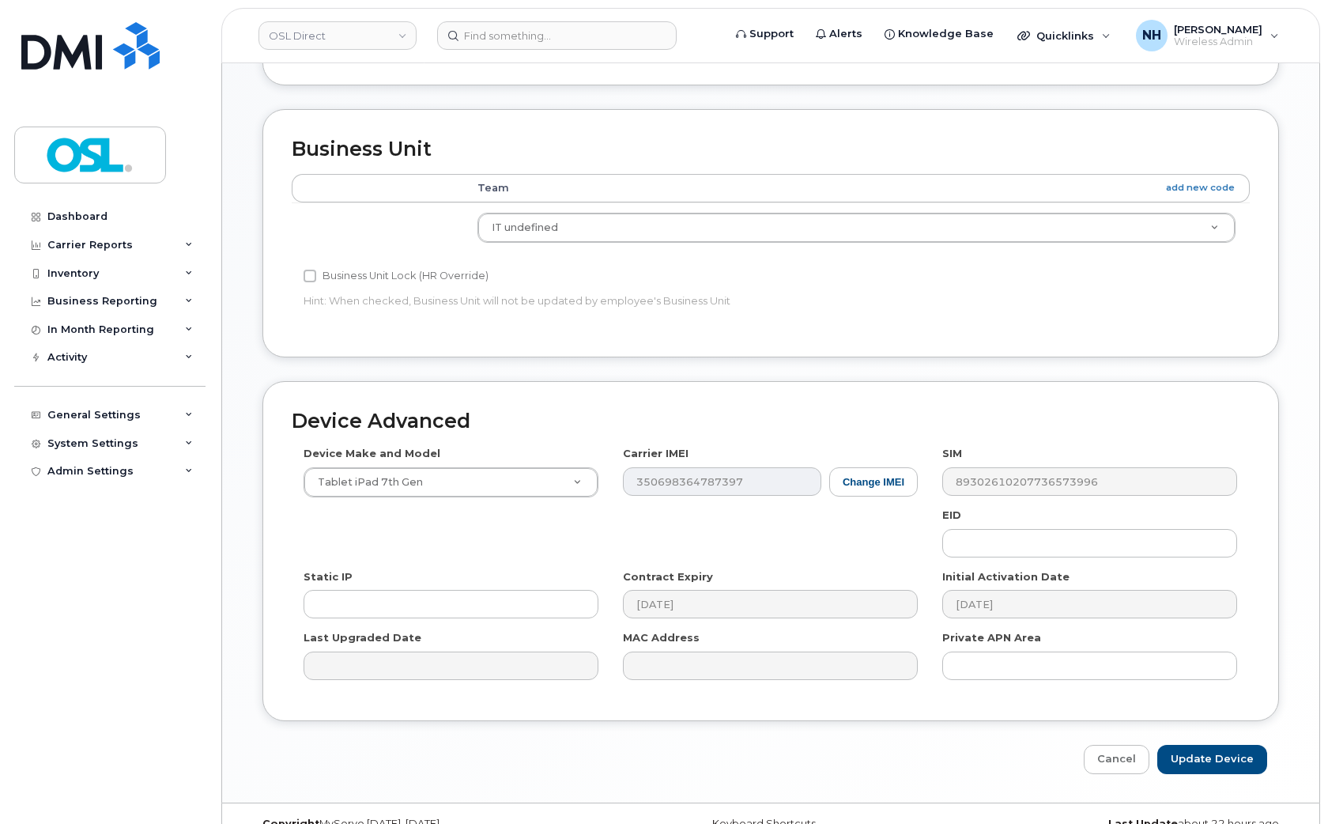
scroll to position [612, 0]
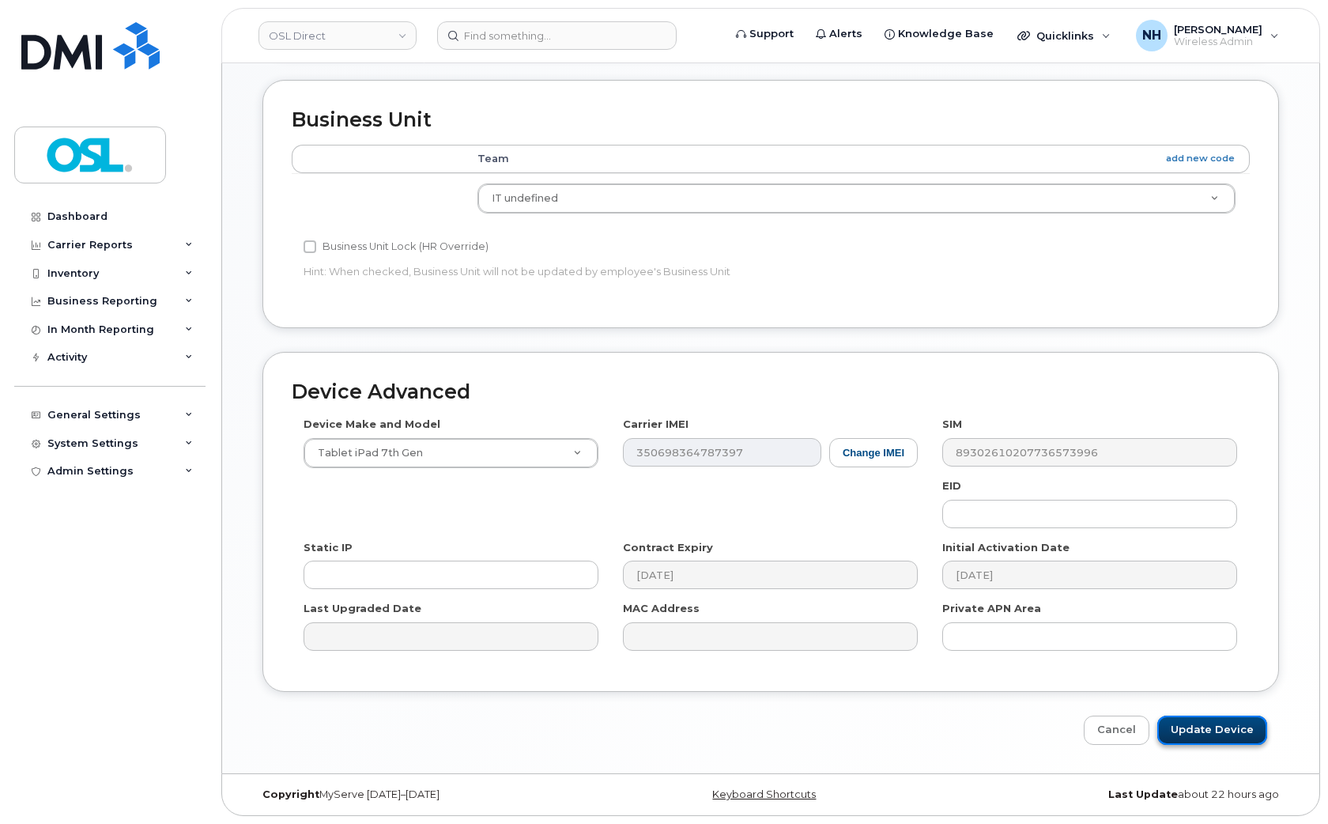
click at [1219, 716] on input "Update Device" at bounding box center [1213, 730] width 110 height 29
type input "Saving..."
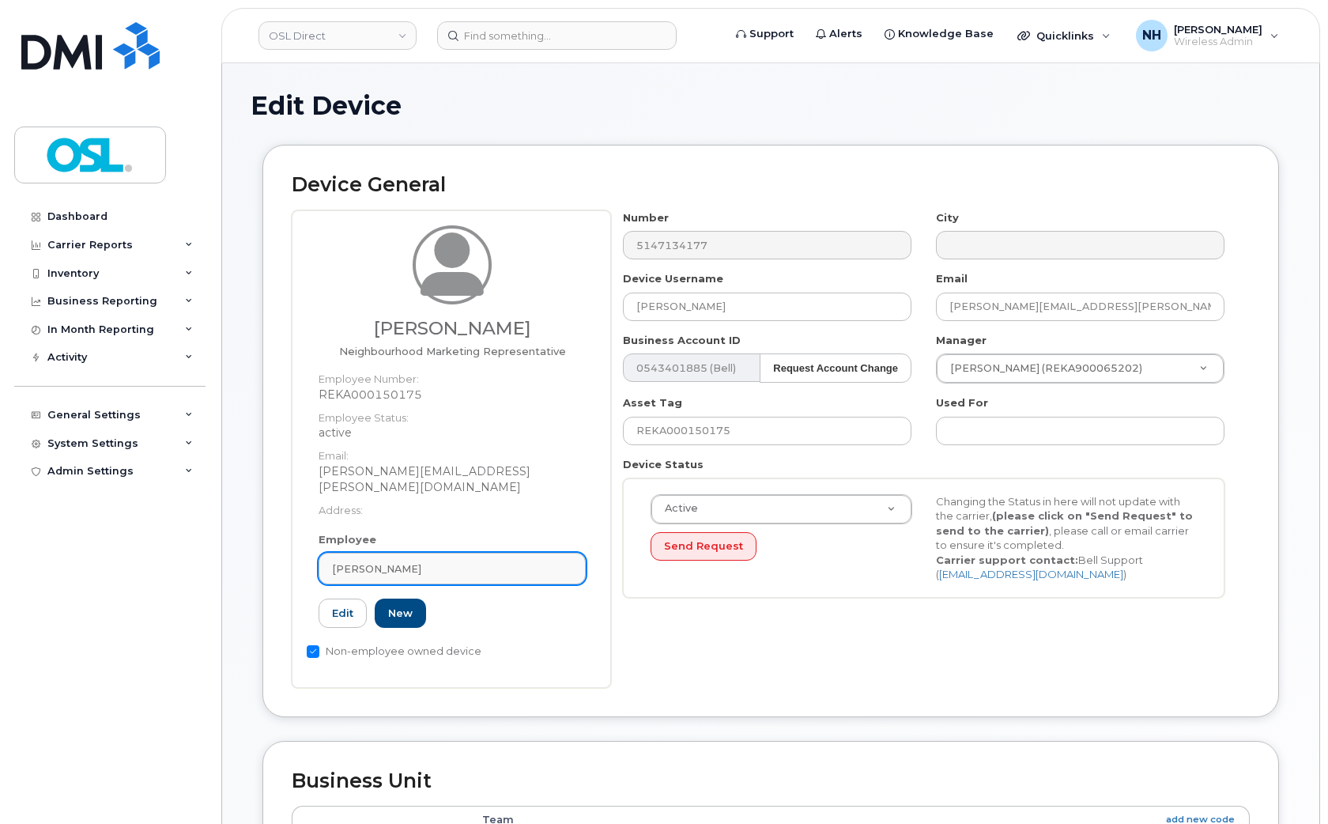
click at [416, 561] on div "Olivier Laberge" at bounding box center [452, 568] width 240 height 15
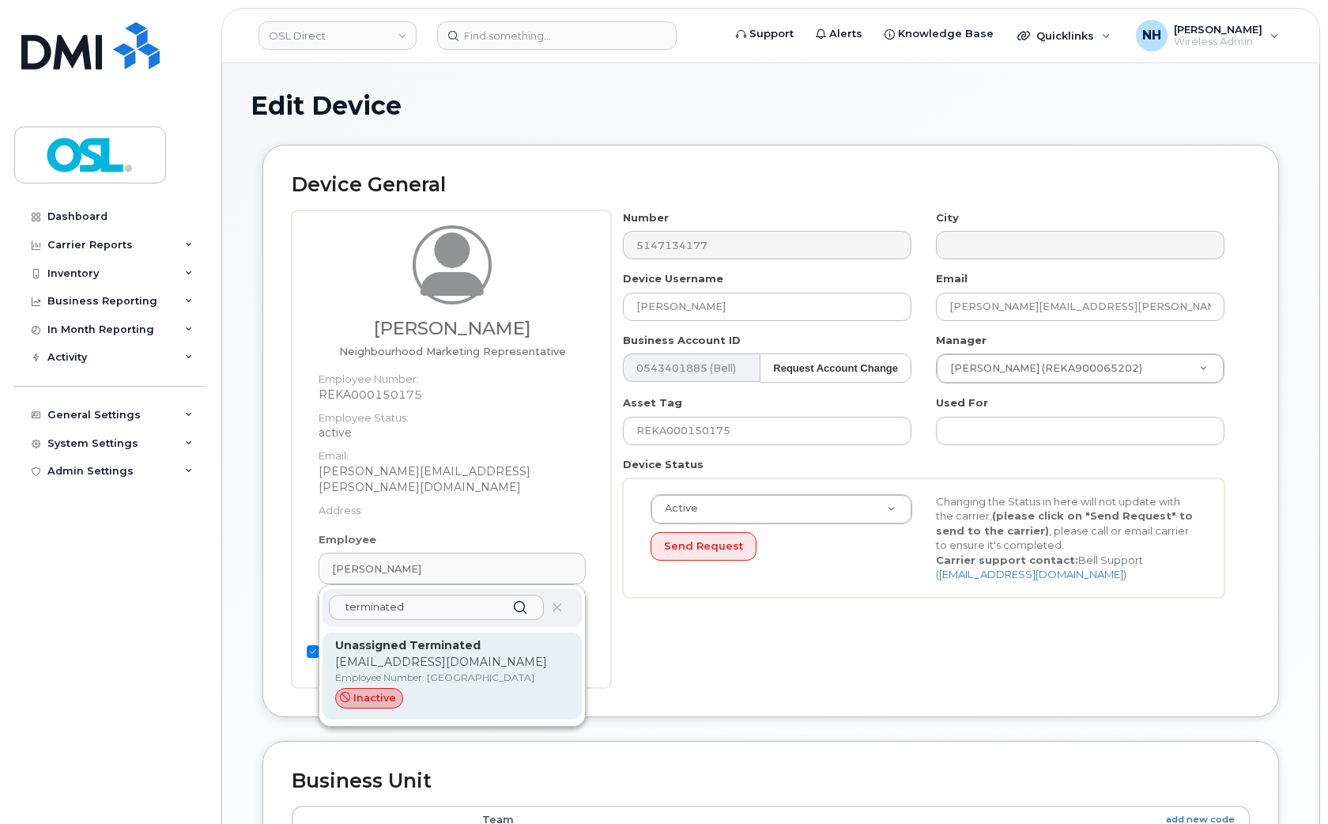
type input "terminated"
click at [449, 688] on div "inactive" at bounding box center [452, 698] width 234 height 21
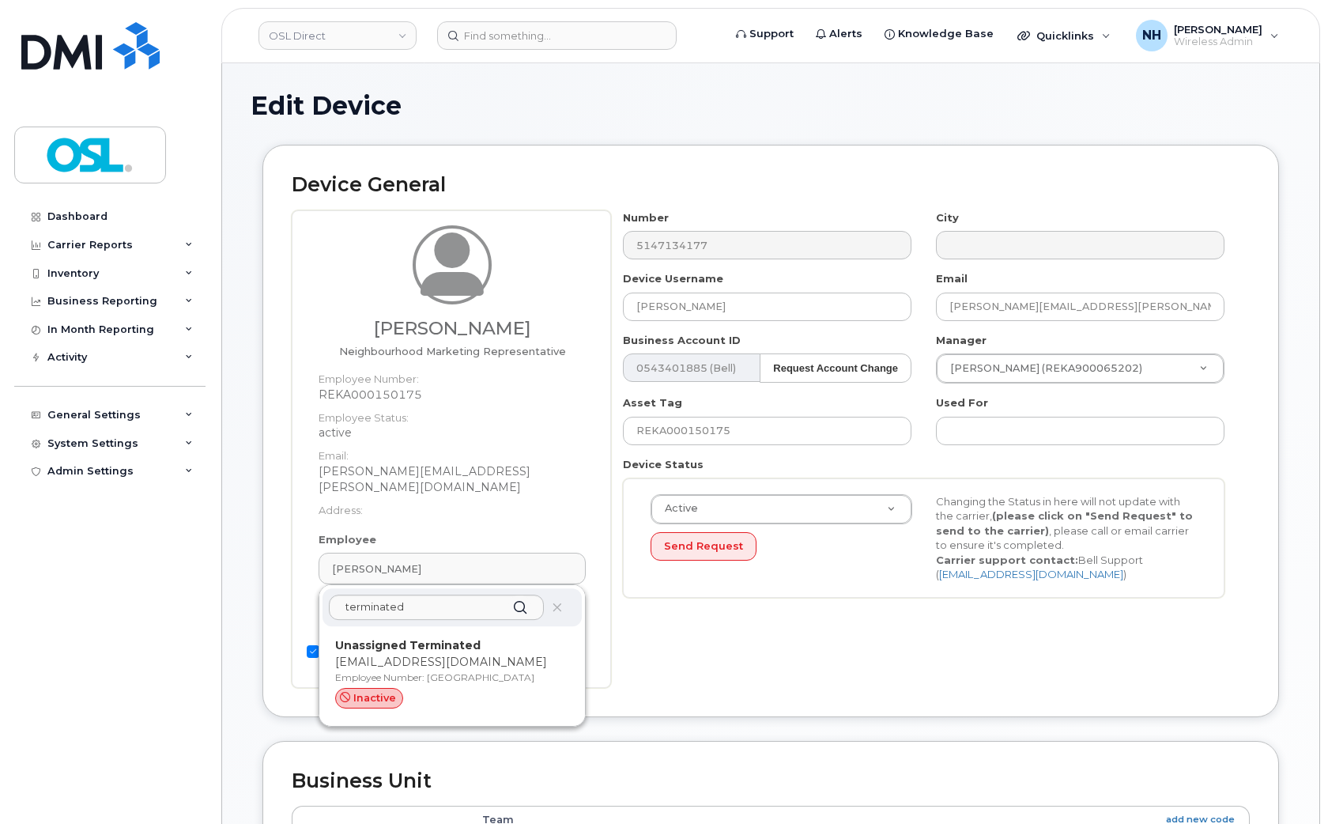
type input "UT"
type input "Unassigned Terminated"
type input "[EMAIL_ADDRESS][DOMAIN_NAME]"
type input "4117510"
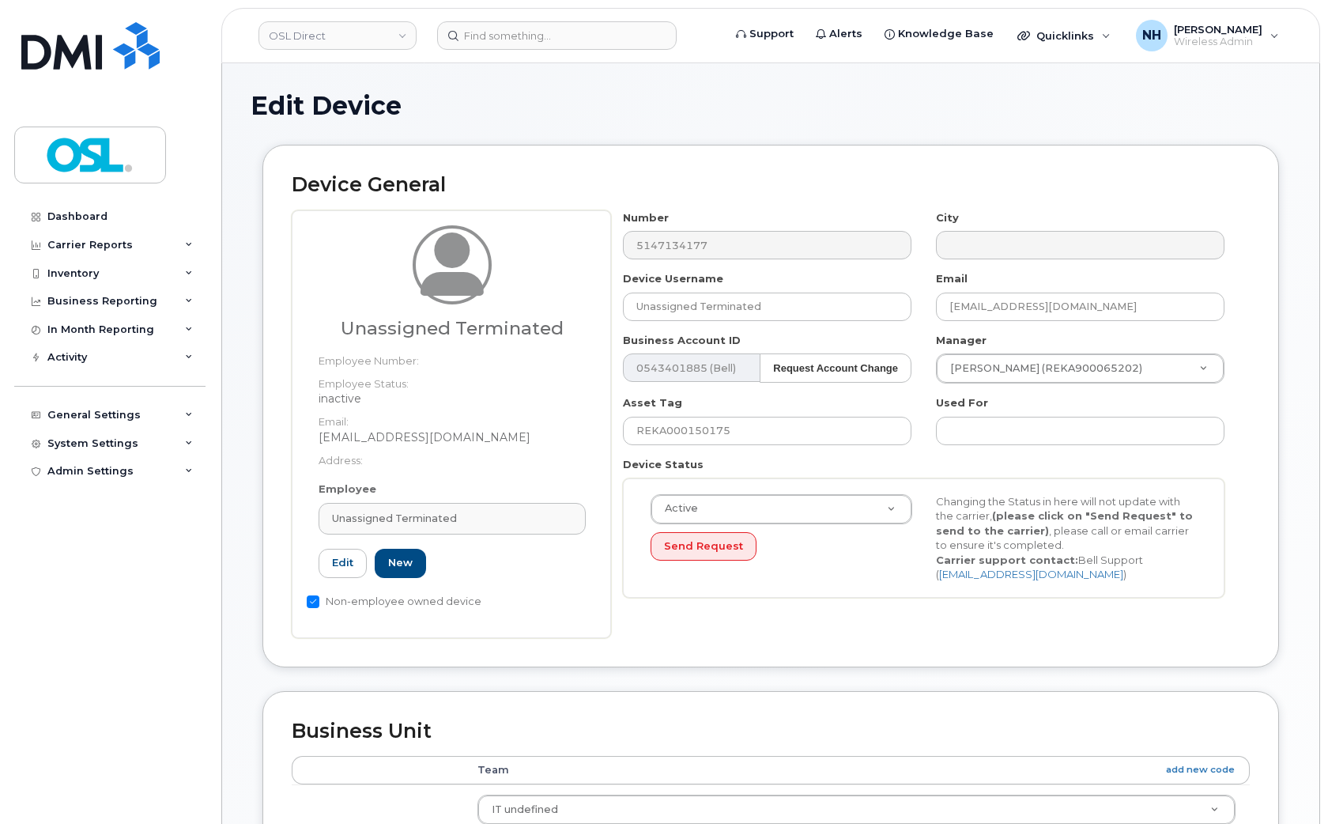
click at [901, 684] on div "Device General Unassigned Terminated Employee Number: Employee Status: inactive…" at bounding box center [771, 418] width 1041 height 546
click at [947, 637] on div "Number 5147134177 City Device Username Unassigned Terminated Email support_2@os…" at bounding box center [930, 424] width 639 height 428
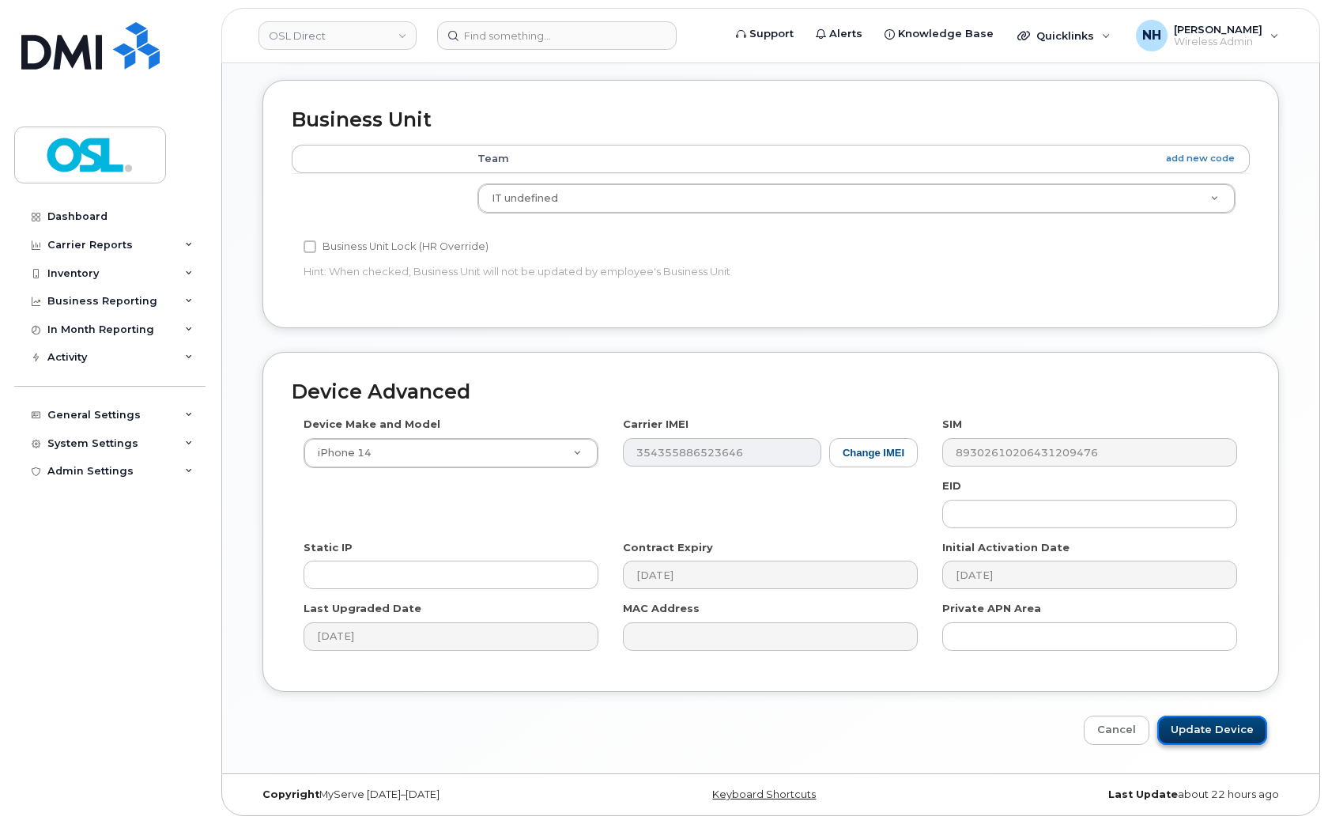
click at [1175, 716] on input "Update Device" at bounding box center [1213, 730] width 110 height 29
type input "Saving..."
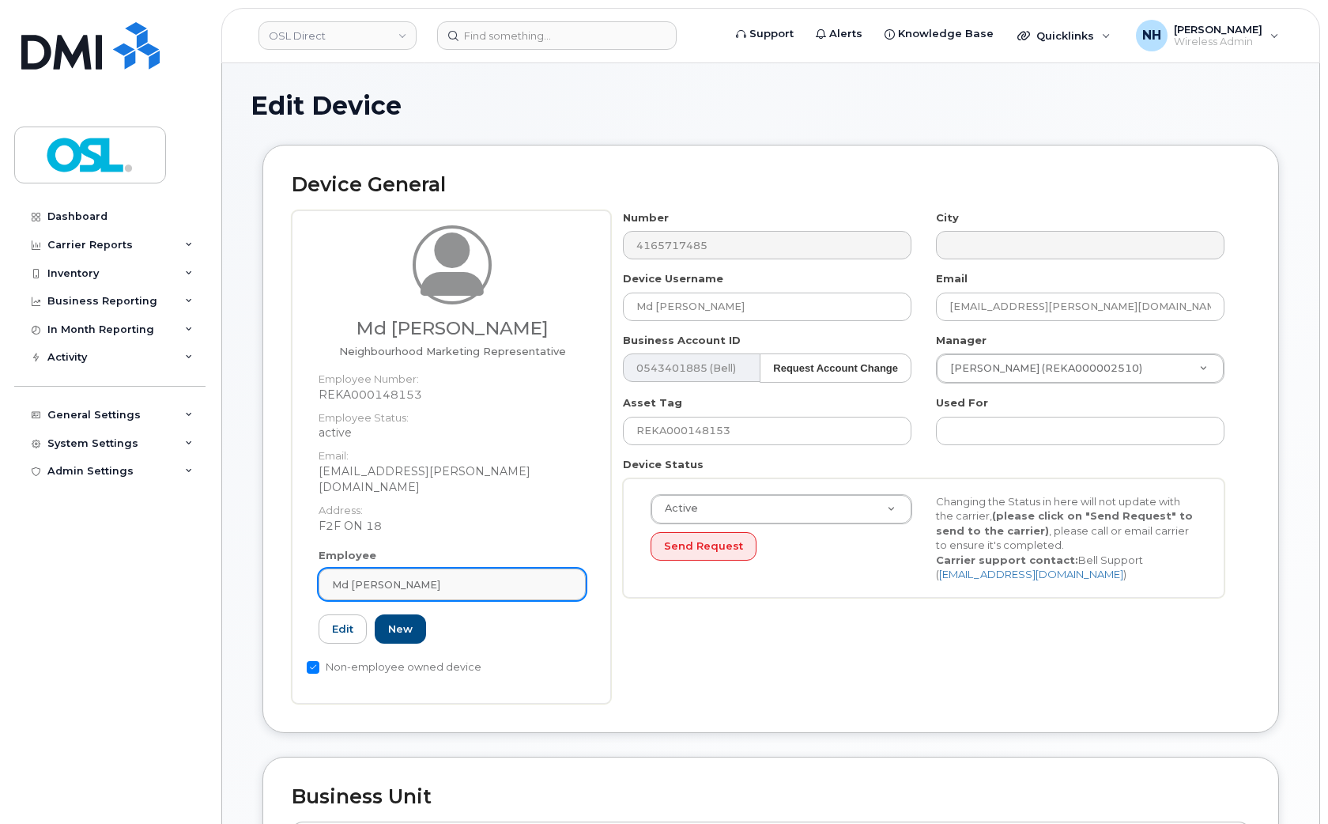
click at [425, 569] on link "Md [PERSON_NAME]" at bounding box center [452, 585] width 267 height 32
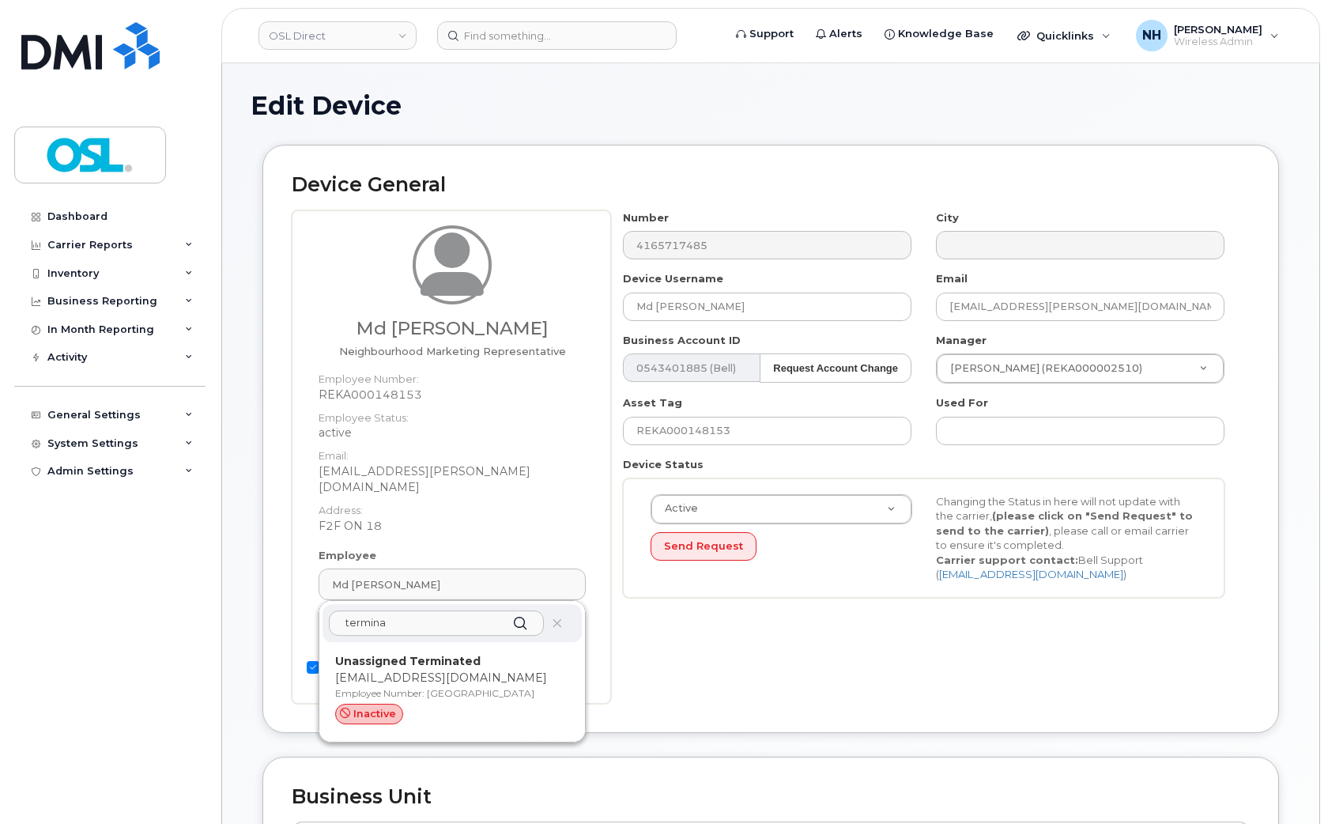
type input "termina"
click at [443, 686] on p "Employee Number: UT" at bounding box center [452, 693] width 234 height 14
type input "UT"
type input "Unassigned Terminated"
type input "support_2@osldirect.com"
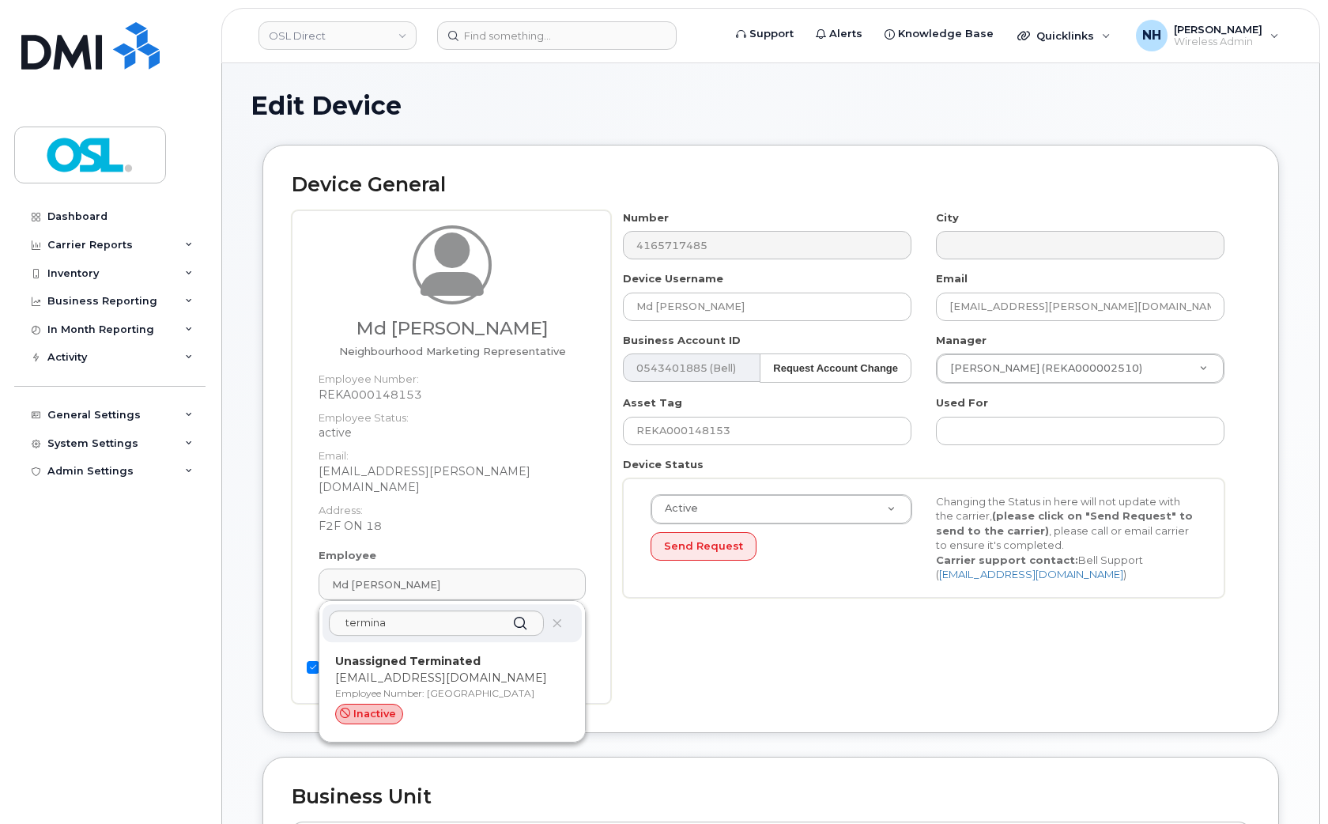
type input "4117510"
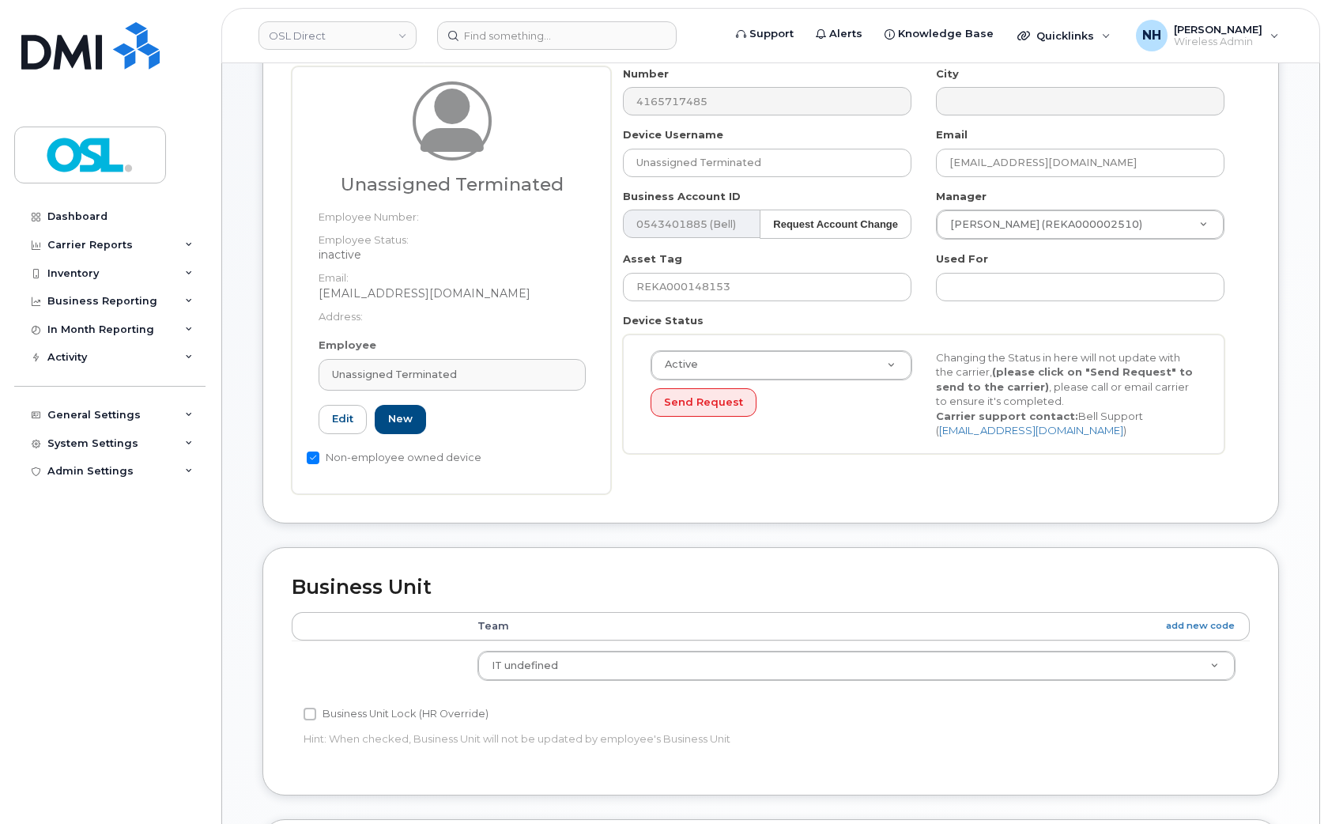
scroll to position [612, 0]
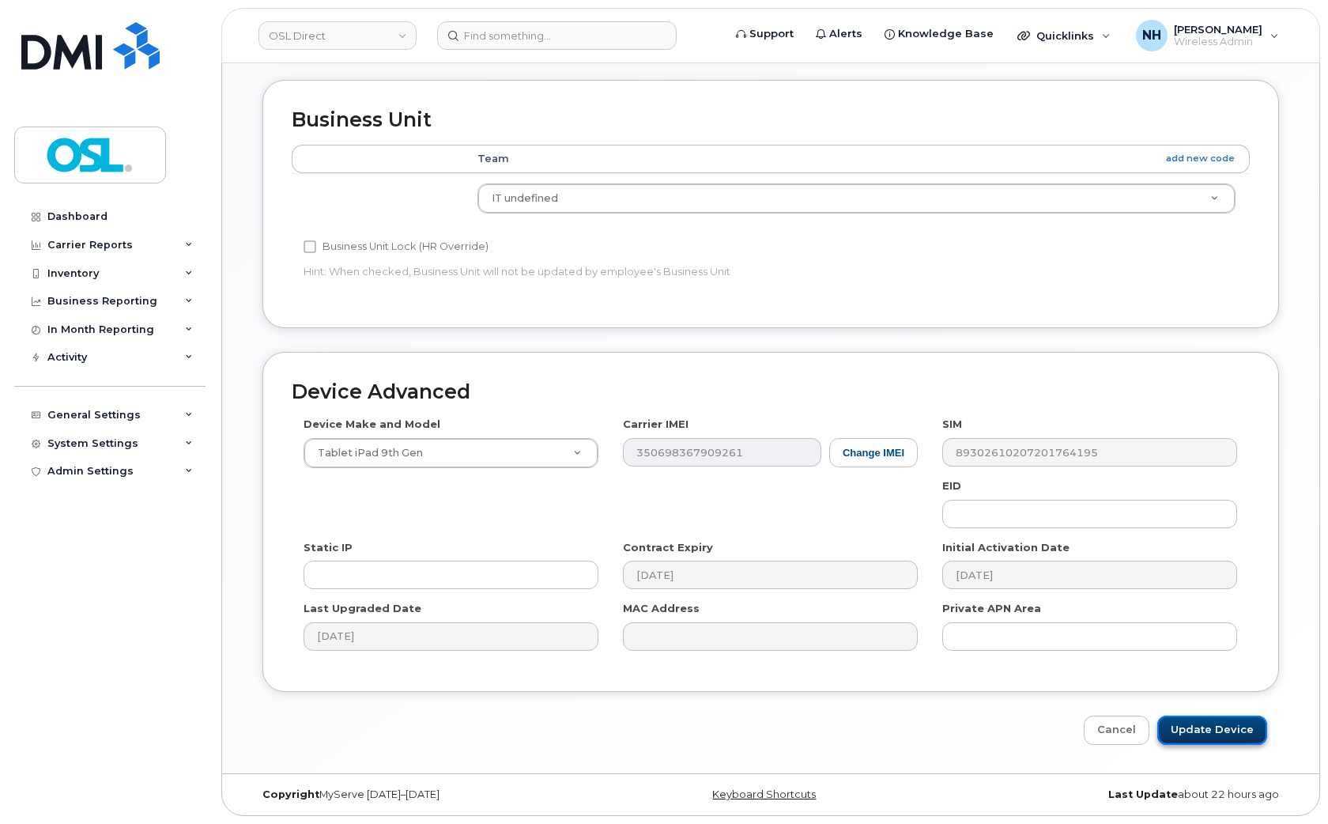
click at [1195, 723] on input "Update Device" at bounding box center [1213, 730] width 110 height 29
type input "Saving..."
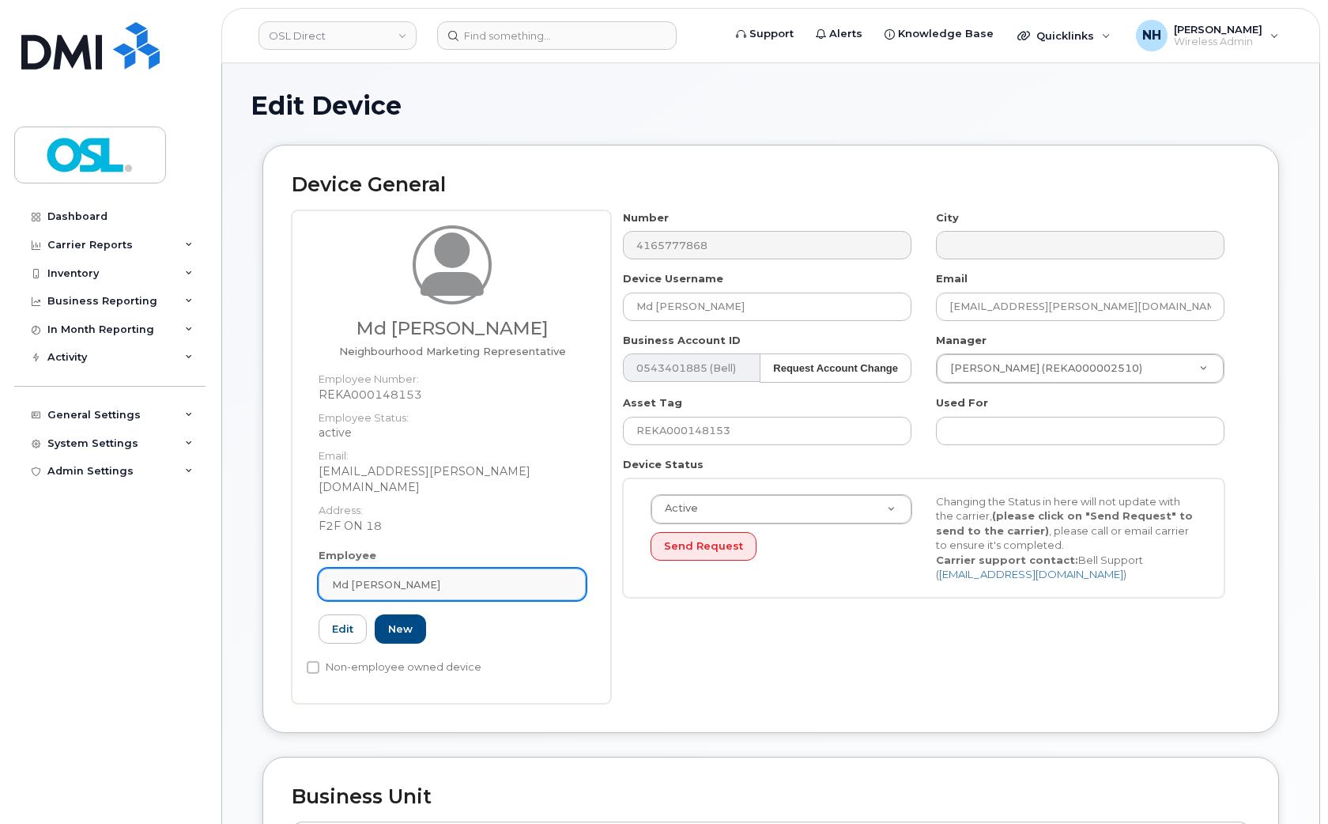
click at [464, 577] on div "Md Shakhawat Hossain" at bounding box center [452, 584] width 240 height 15
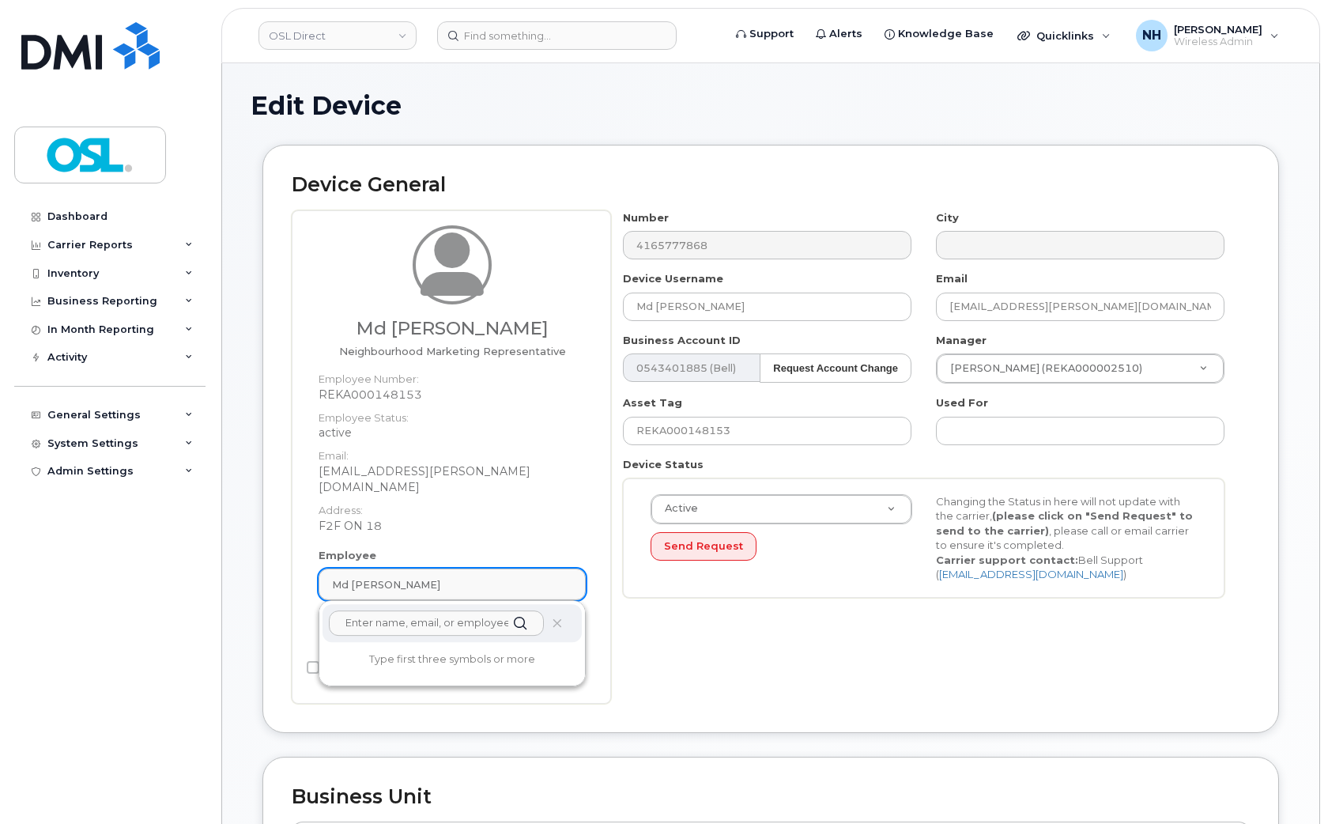
paste input "termina"
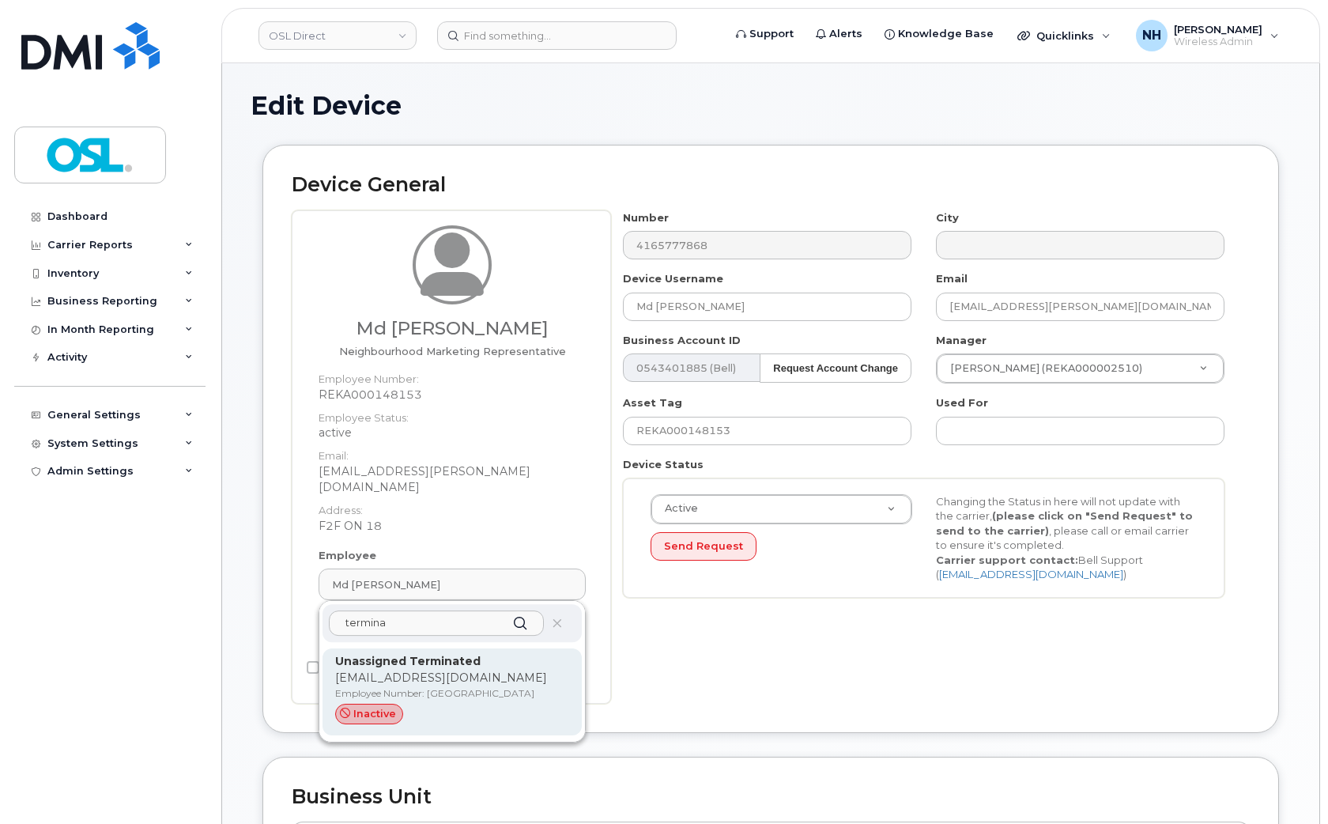
type input "termina"
click at [433, 686] on p "Employee Number: UT" at bounding box center [452, 693] width 234 height 14
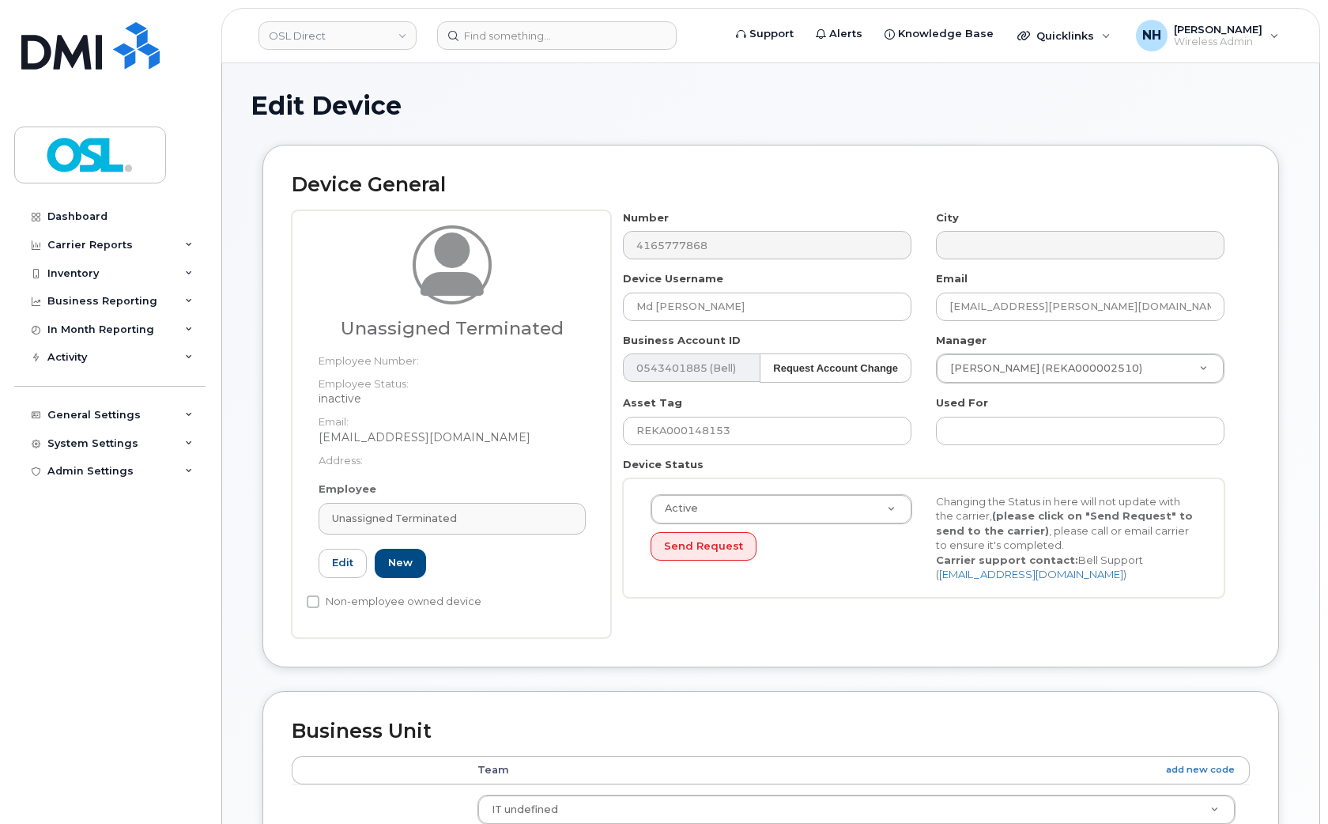
type input "UT"
type input "Unassigned Terminated"
type input "support_2@osldirect.com"
type input "4117510"
click at [879, 642] on div "Device General Unassigned Terminated Employee Number: Employee Status: inactive…" at bounding box center [771, 406] width 1017 height 522
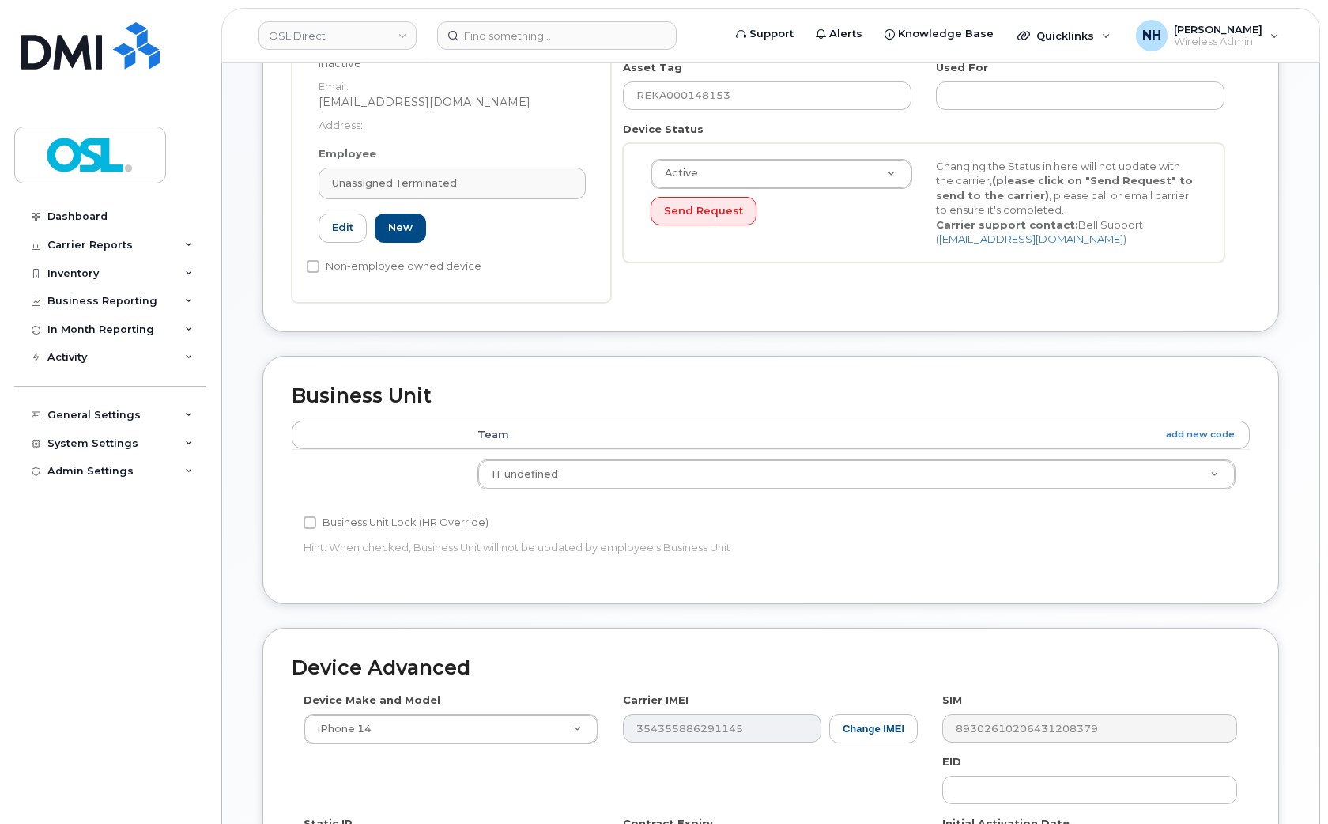
scroll to position [612, 0]
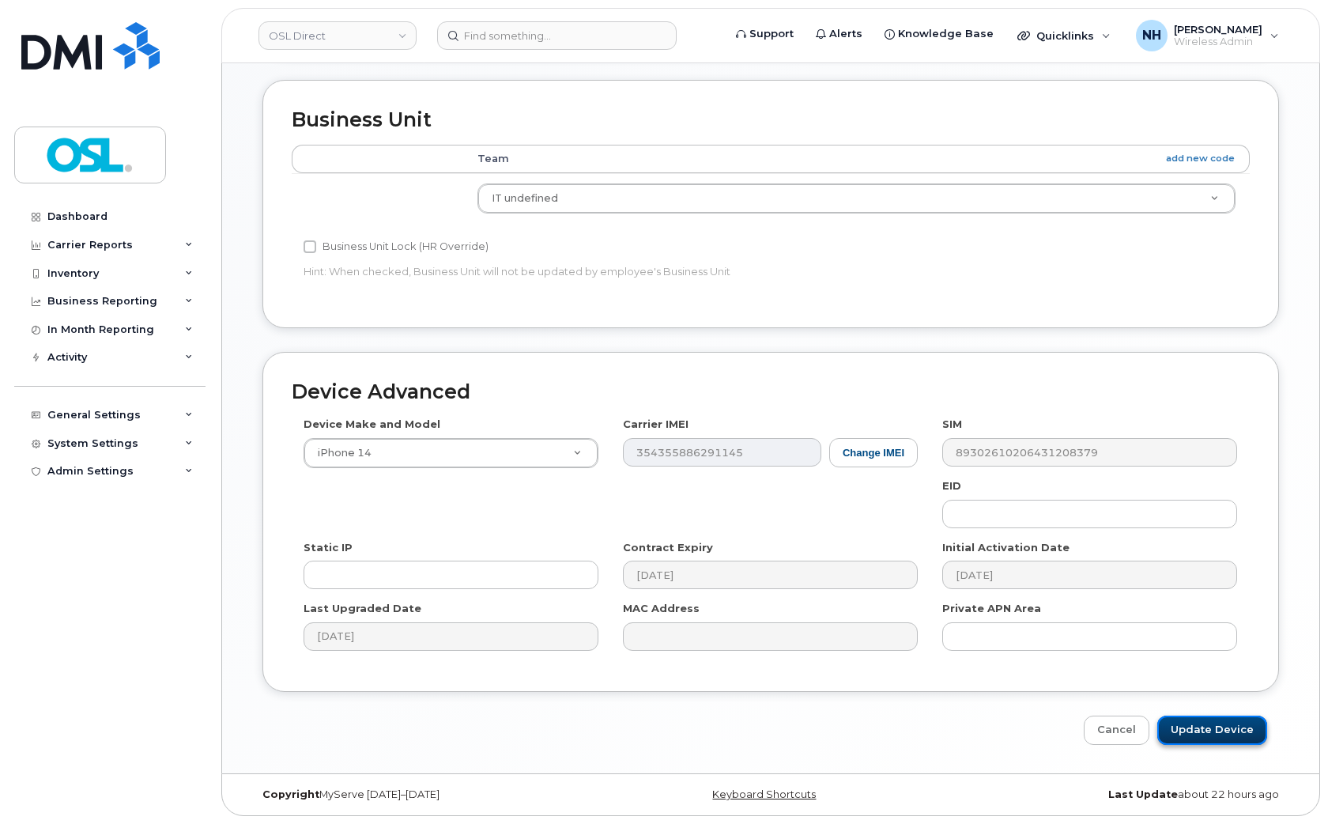
click at [1176, 728] on input "Update Device" at bounding box center [1213, 730] width 110 height 29
type input "Saving..."
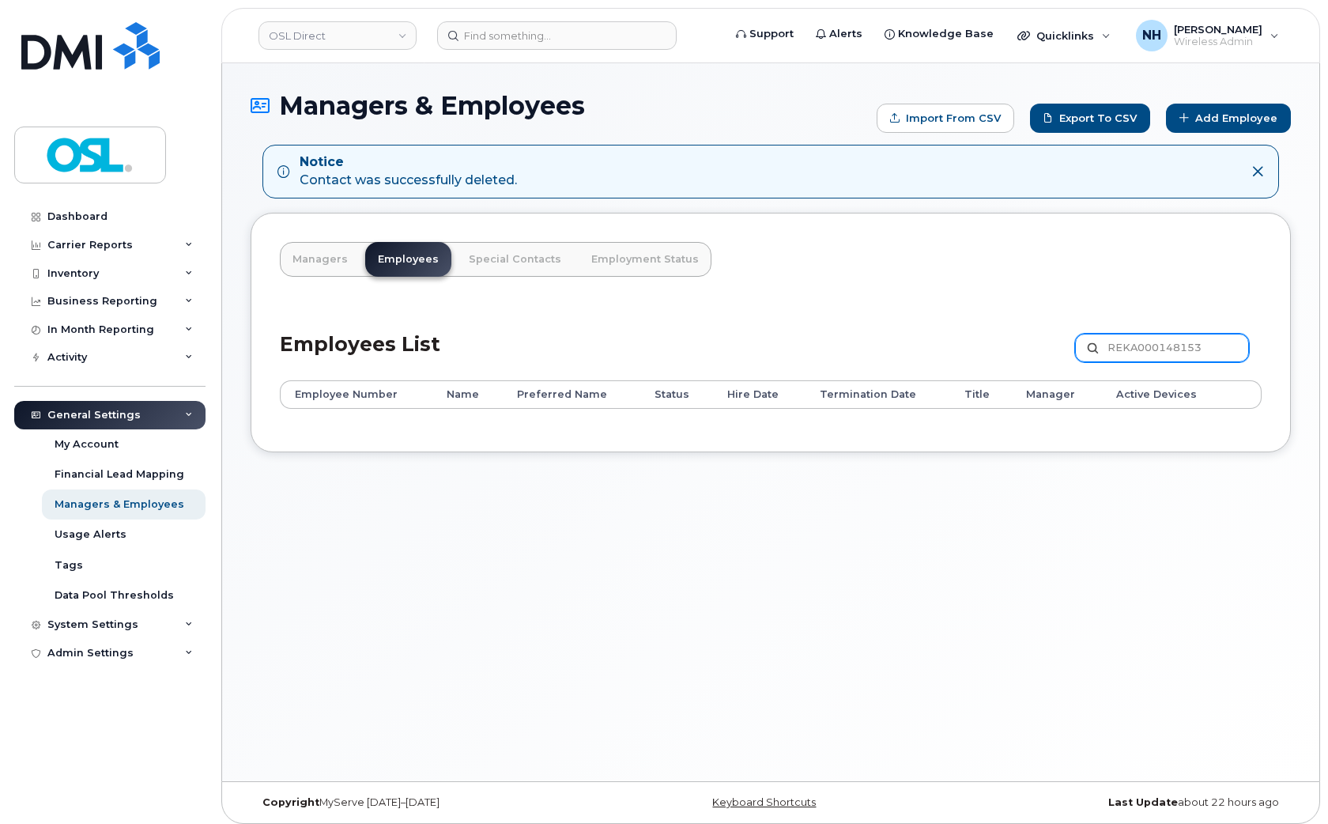
click at [1148, 357] on input "REKA000148153" at bounding box center [1162, 348] width 174 height 28
paste input "50598"
type input "REKA000150598"
click at [1160, 365] on div "REKA000148153 Customize Filter Refresh Export" at bounding box center [1168, 351] width 187 height 35
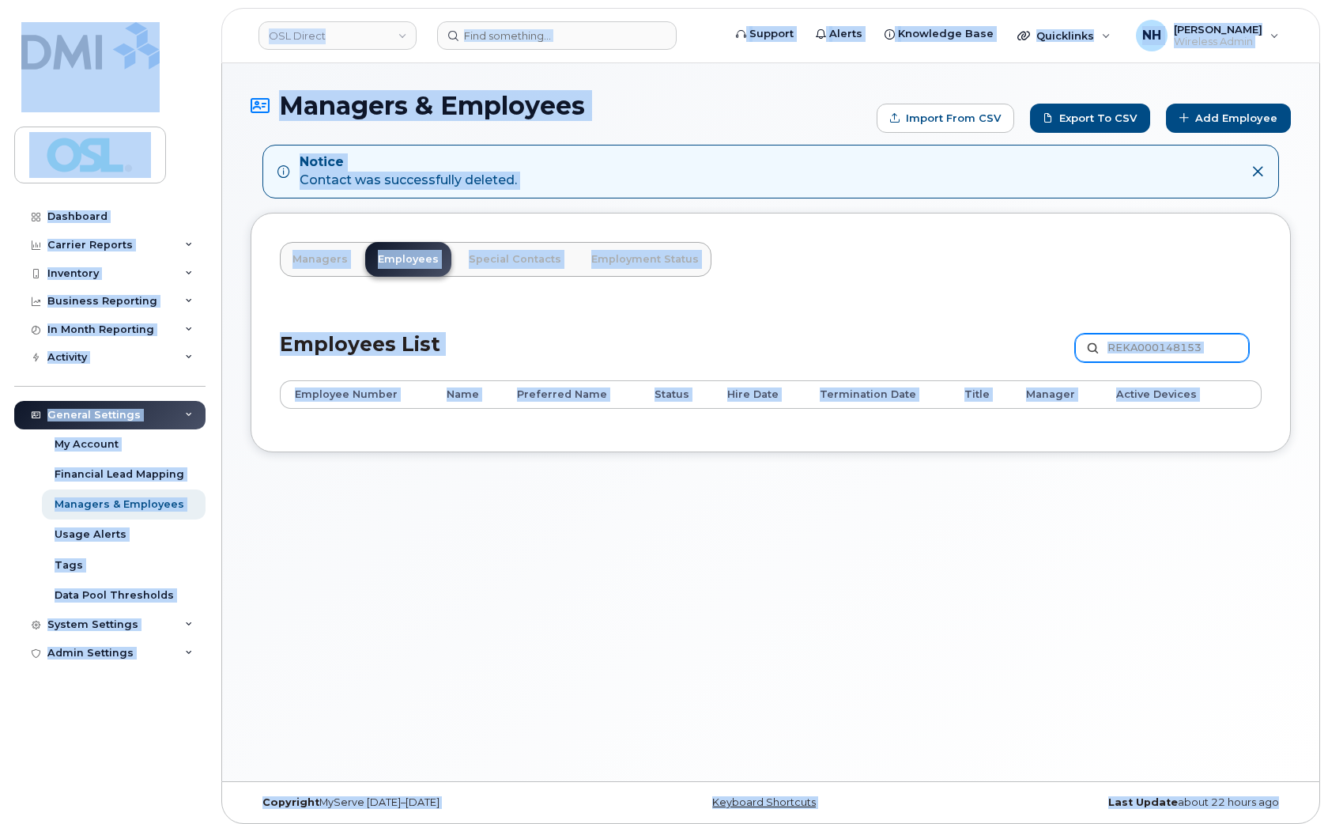
click at [1173, 353] on input "REKA000148153" at bounding box center [1162, 348] width 174 height 28
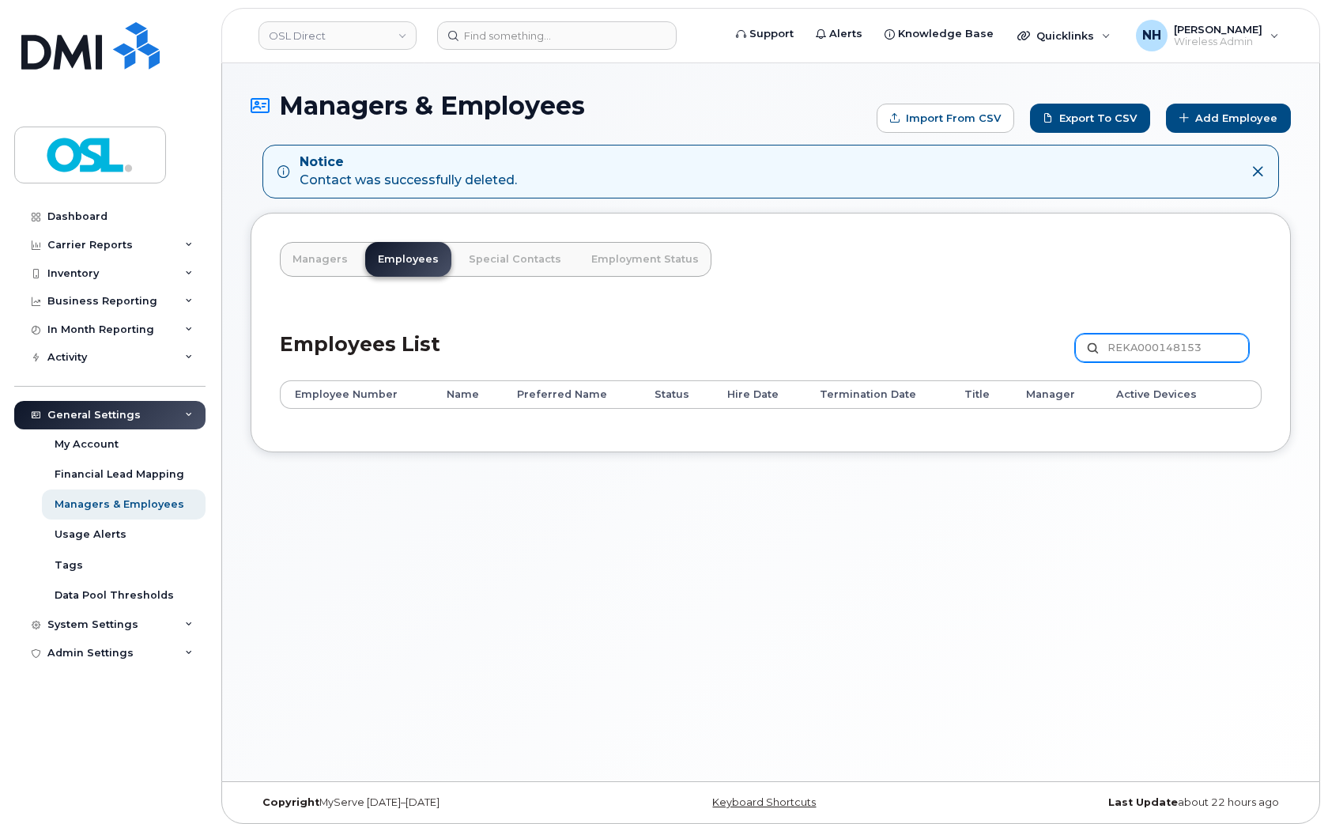
paste input "066381"
type input "REKA000066381"
click at [1134, 349] on input "REKA000148153" at bounding box center [1162, 348] width 174 height 28
paste input "REKA000147059"
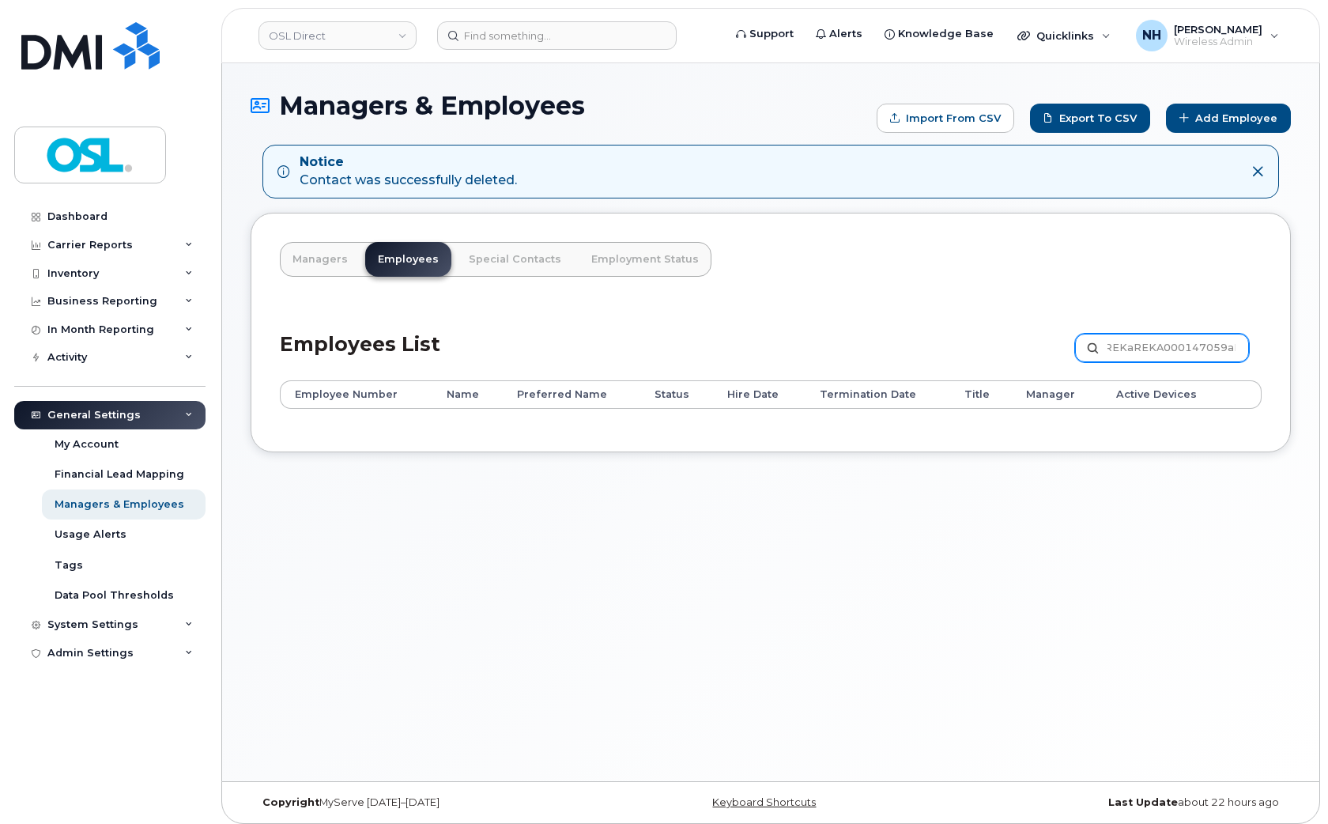
scroll to position [0, 96]
paste input "A000147059"
type input "REKA000147059"
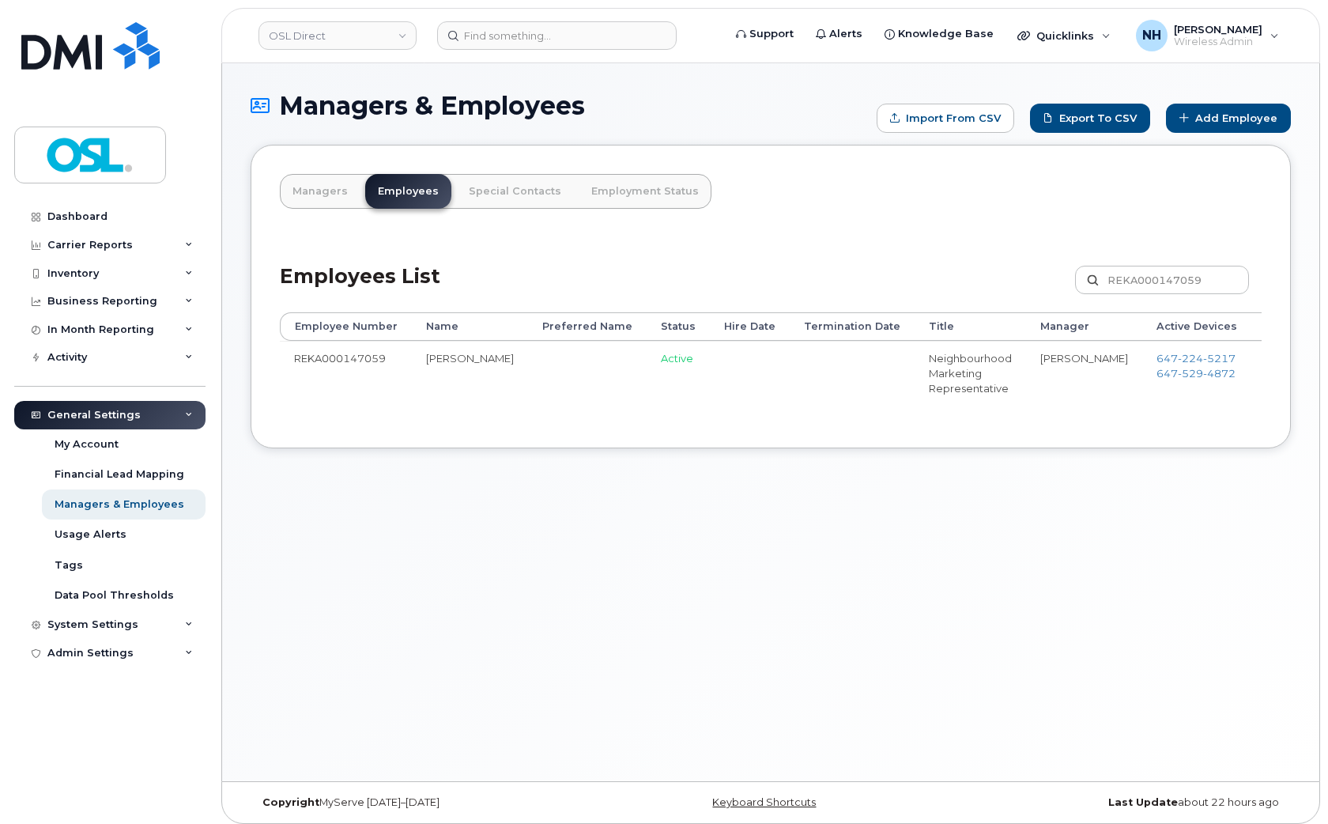
click at [658, 628] on div "Managers & Employees Import from CSV Export to CSV Add Employee Managers Employ…" at bounding box center [771, 422] width 1098 height 718
drag, startPoint x: 892, startPoint y: 378, endPoint x: 929, endPoint y: 380, distance: 37.2
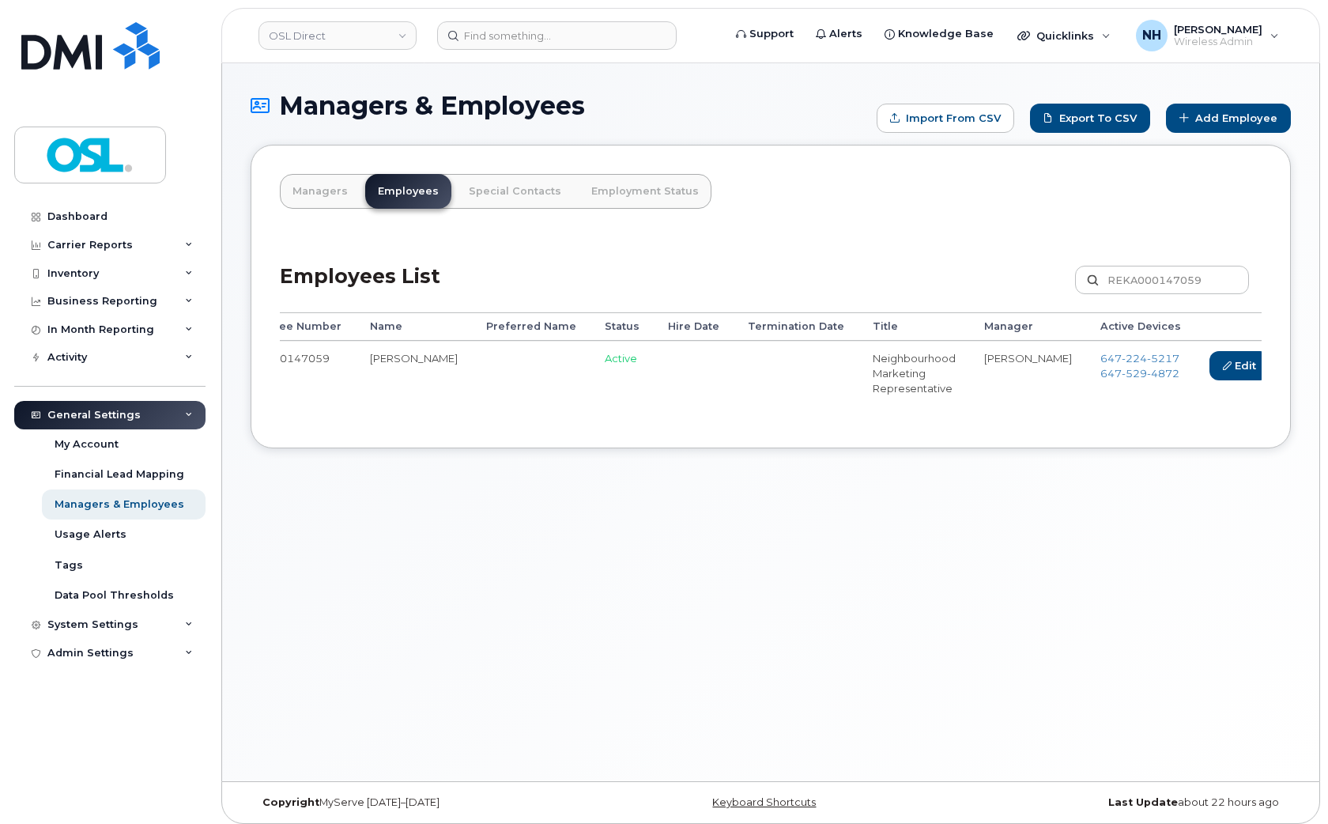
scroll to position [0, 72]
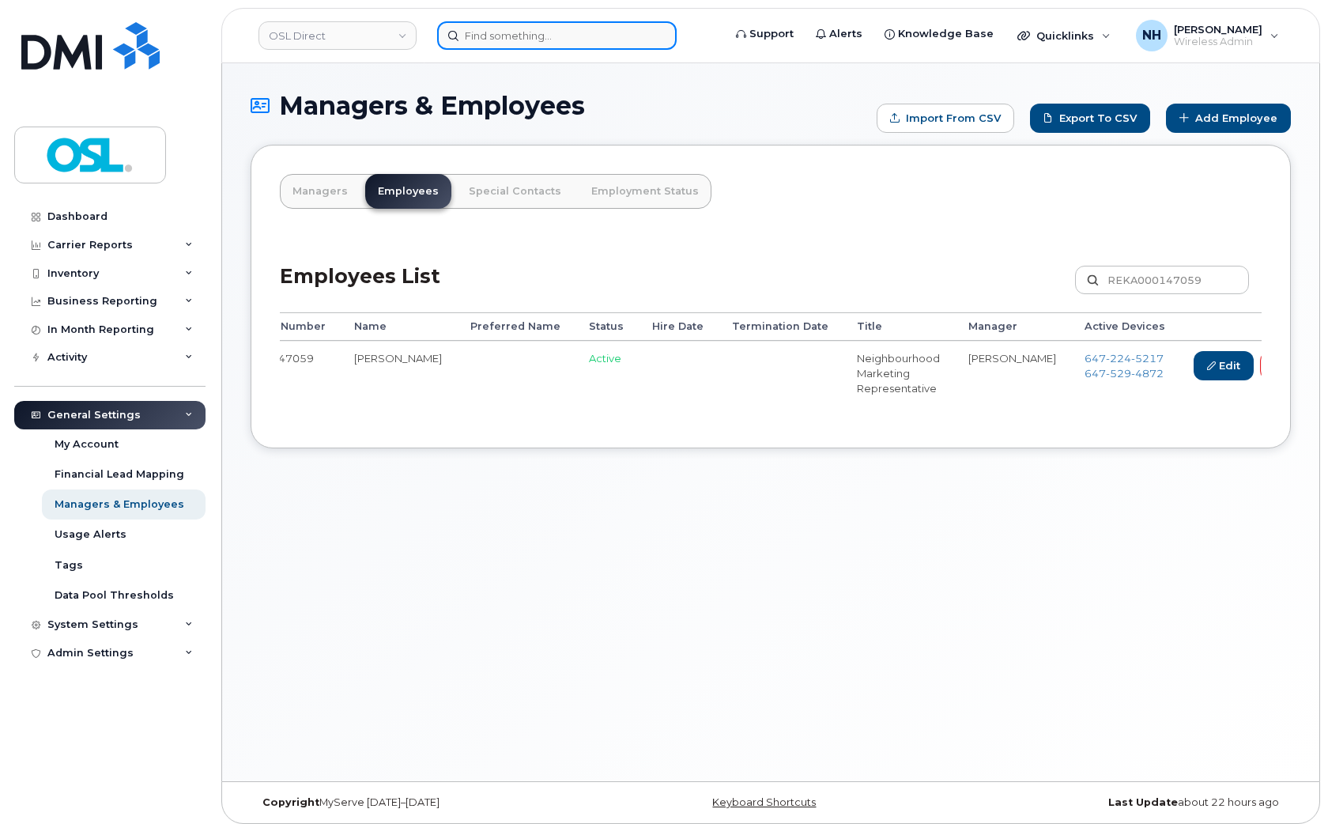
click at [542, 44] on input at bounding box center [557, 35] width 240 height 28
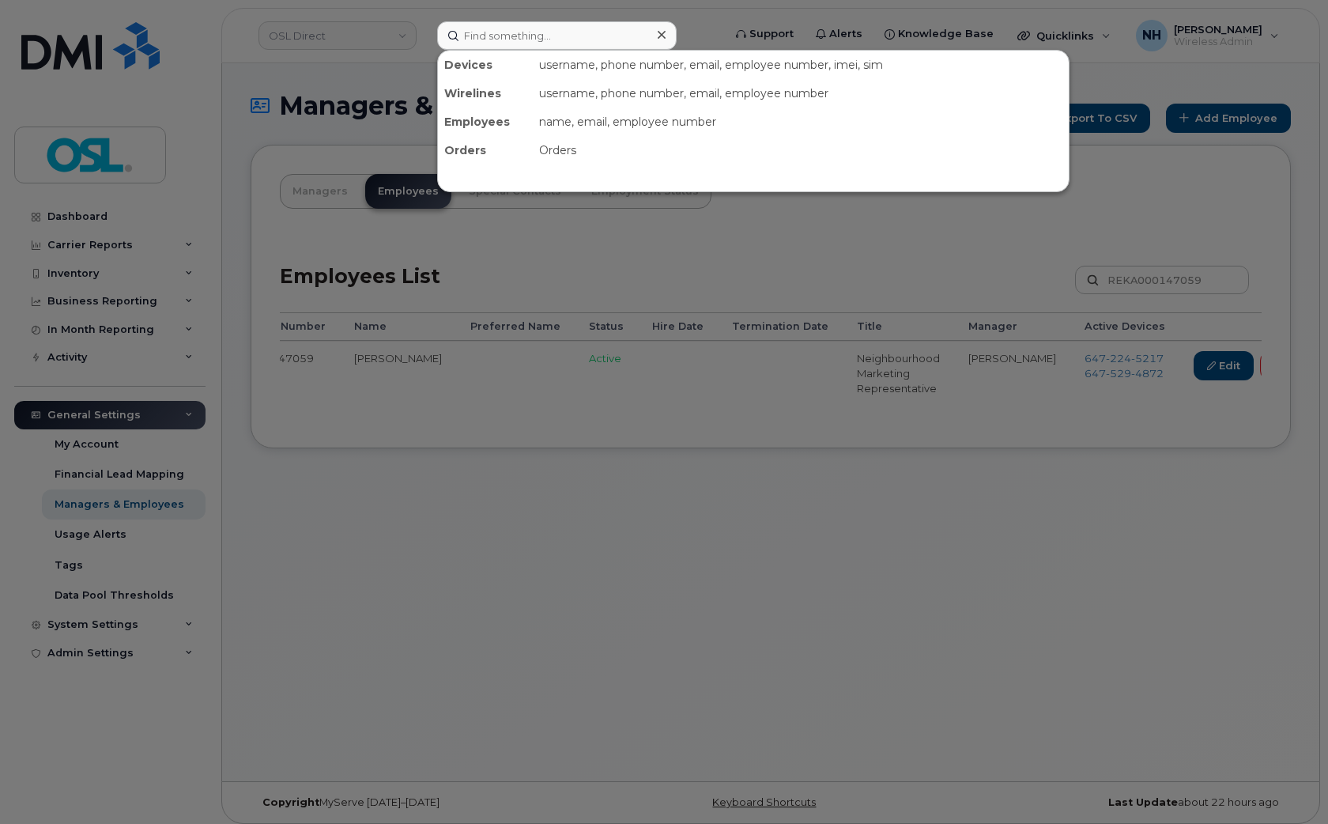
click at [357, 411] on div at bounding box center [664, 412] width 1328 height 824
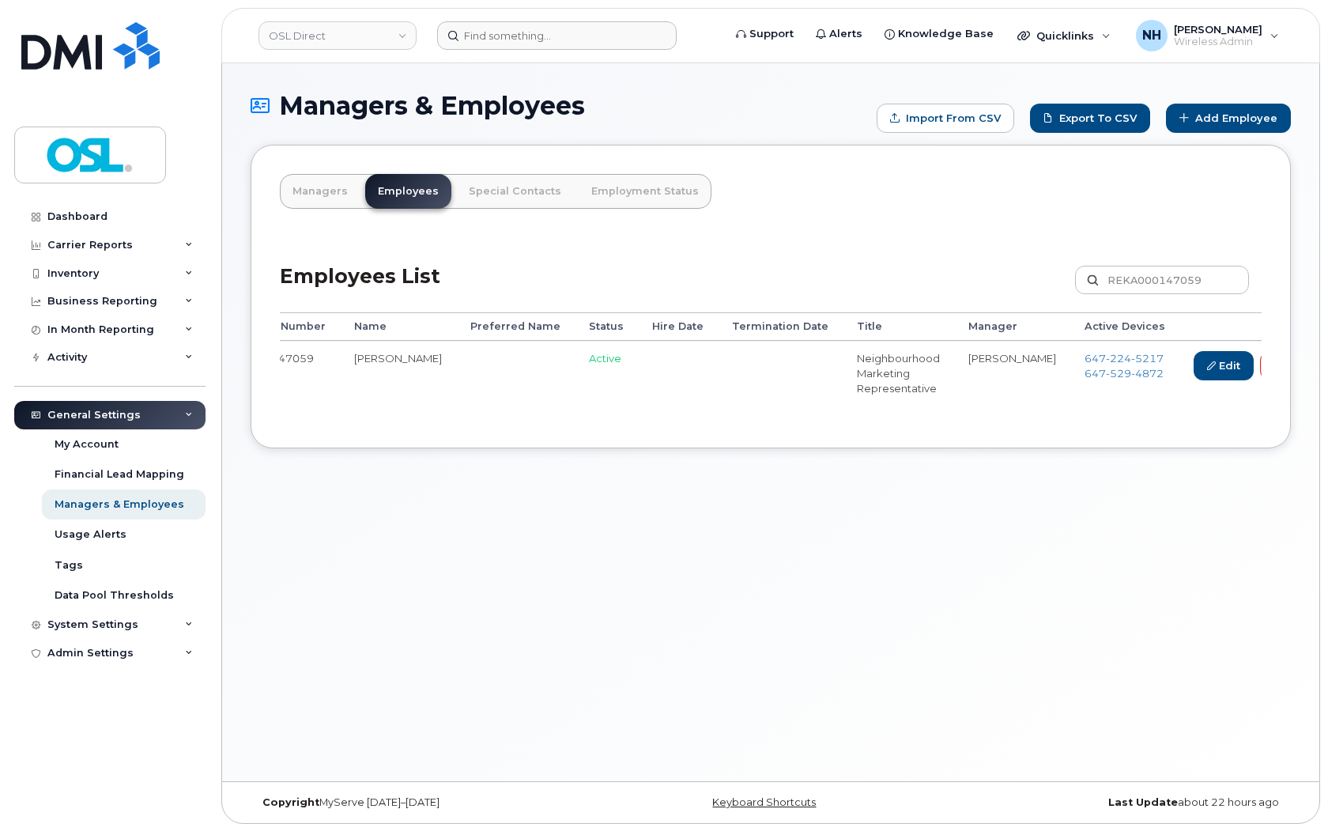
drag, startPoint x: 451, startPoint y: 414, endPoint x: 297, endPoint y: 414, distance: 154.2
click at [297, 414] on div "Employee Number Name Preferred Name Status Hire Date Termination Date Title Man…" at bounding box center [771, 365] width 982 height 107
click at [373, 402] on td "Anmol Dhaliwal" at bounding box center [398, 373] width 116 height 64
click at [334, 416] on div "Employee Number Name Preferred Name Status Hire Date Termination Date Title Man…" at bounding box center [771, 365] width 982 height 107
click at [326, 424] on div "Managers Employees Special Contacts Employment Status Employees List REKA000147…" at bounding box center [771, 297] width 1041 height 304
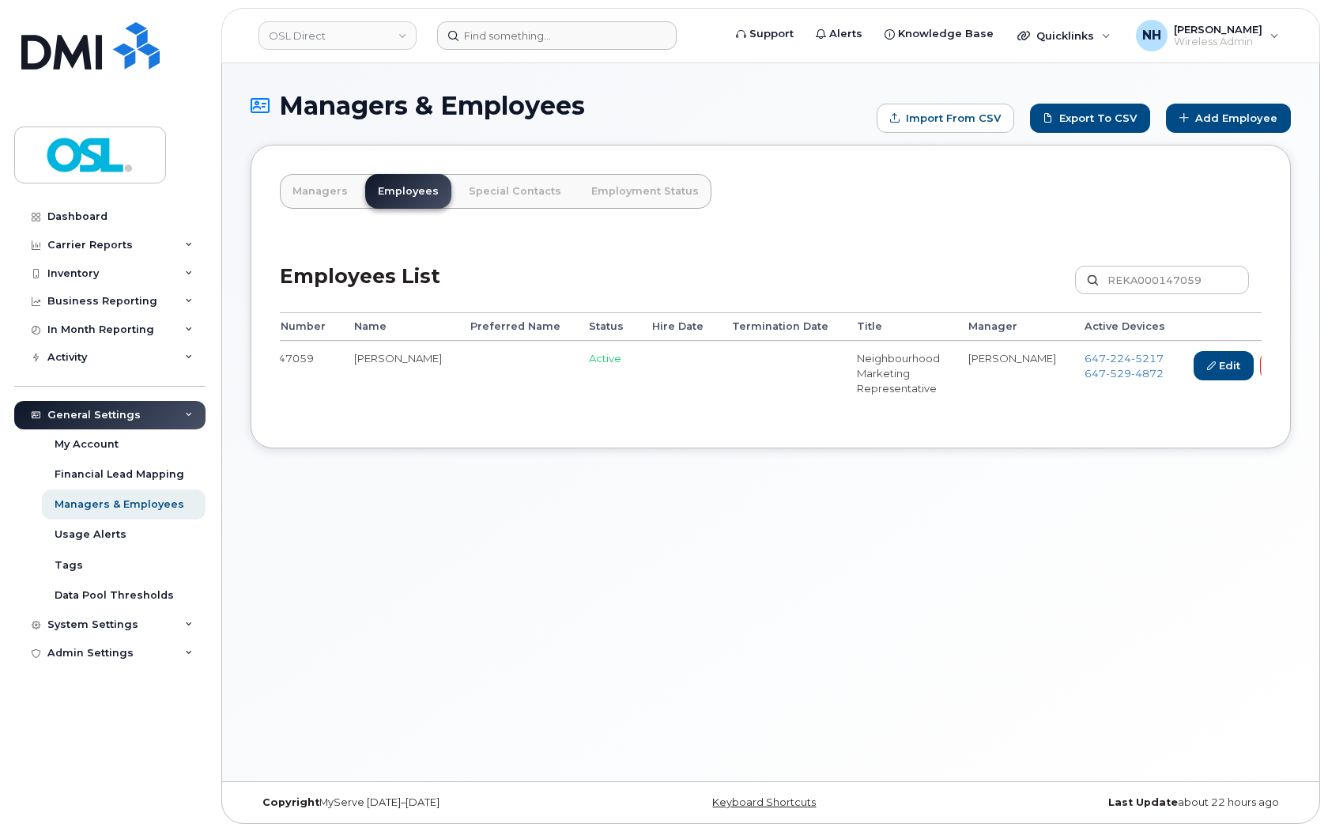
scroll to position [0, 0]
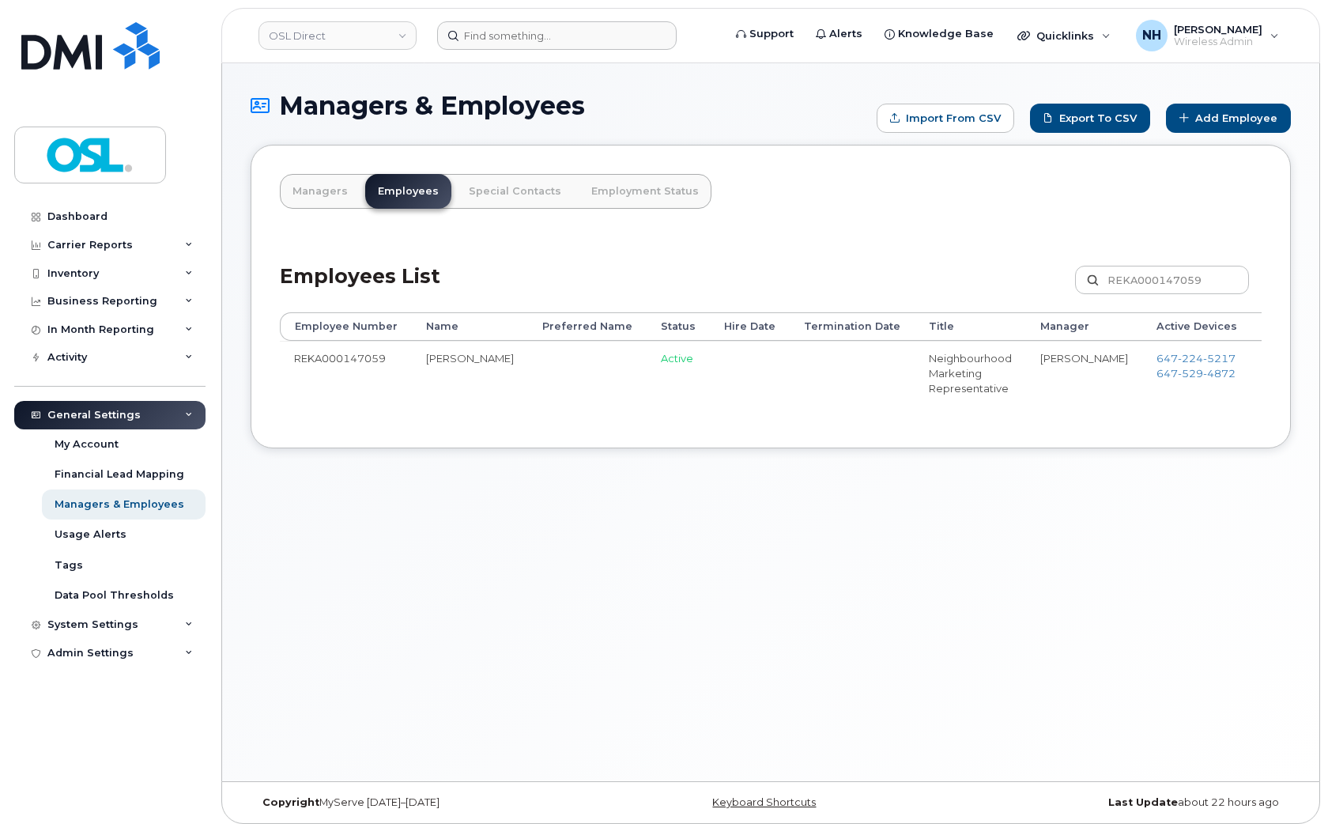
click at [334, 358] on td "REKA000147059" at bounding box center [346, 373] width 132 height 64
copy td "REKA000147059"
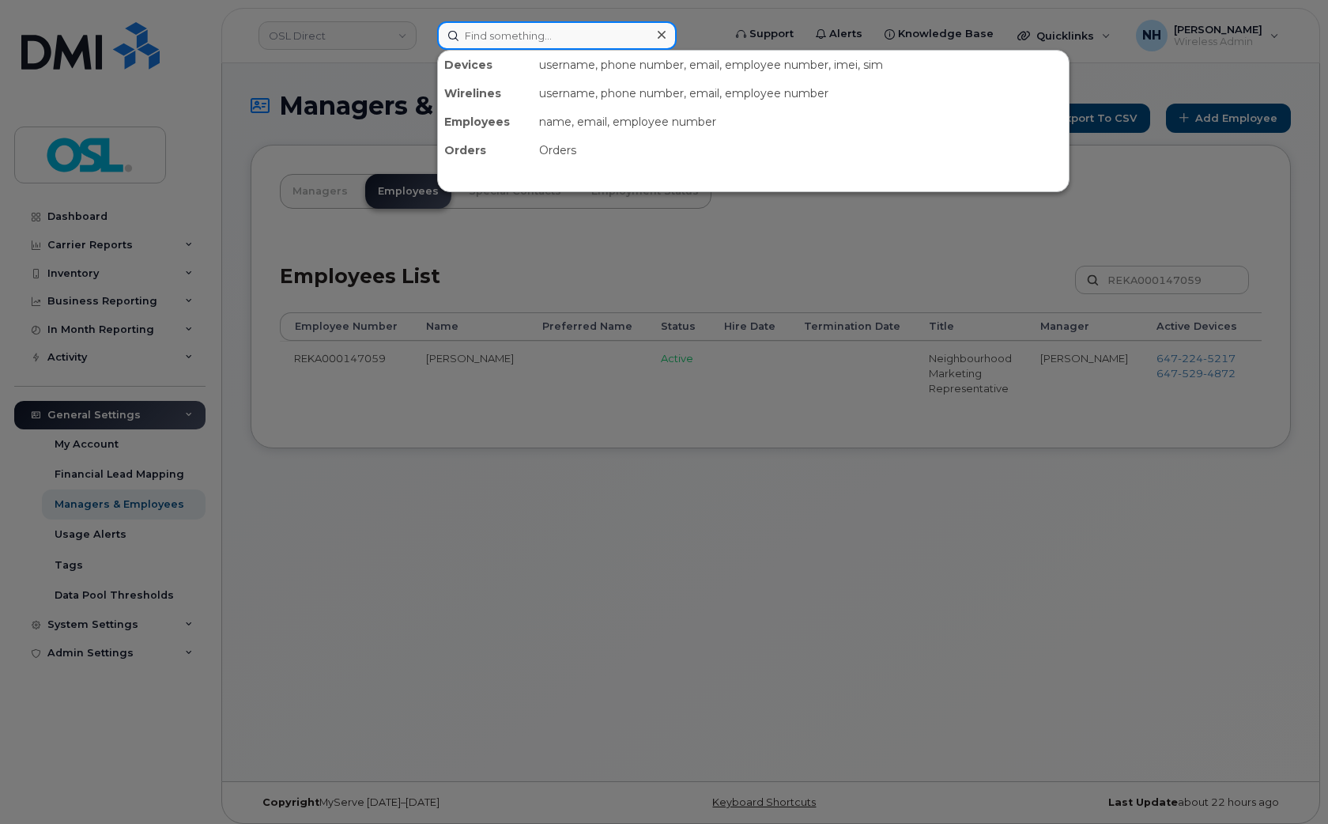
click at [573, 40] on input at bounding box center [557, 35] width 240 height 28
paste input "REKA000147059"
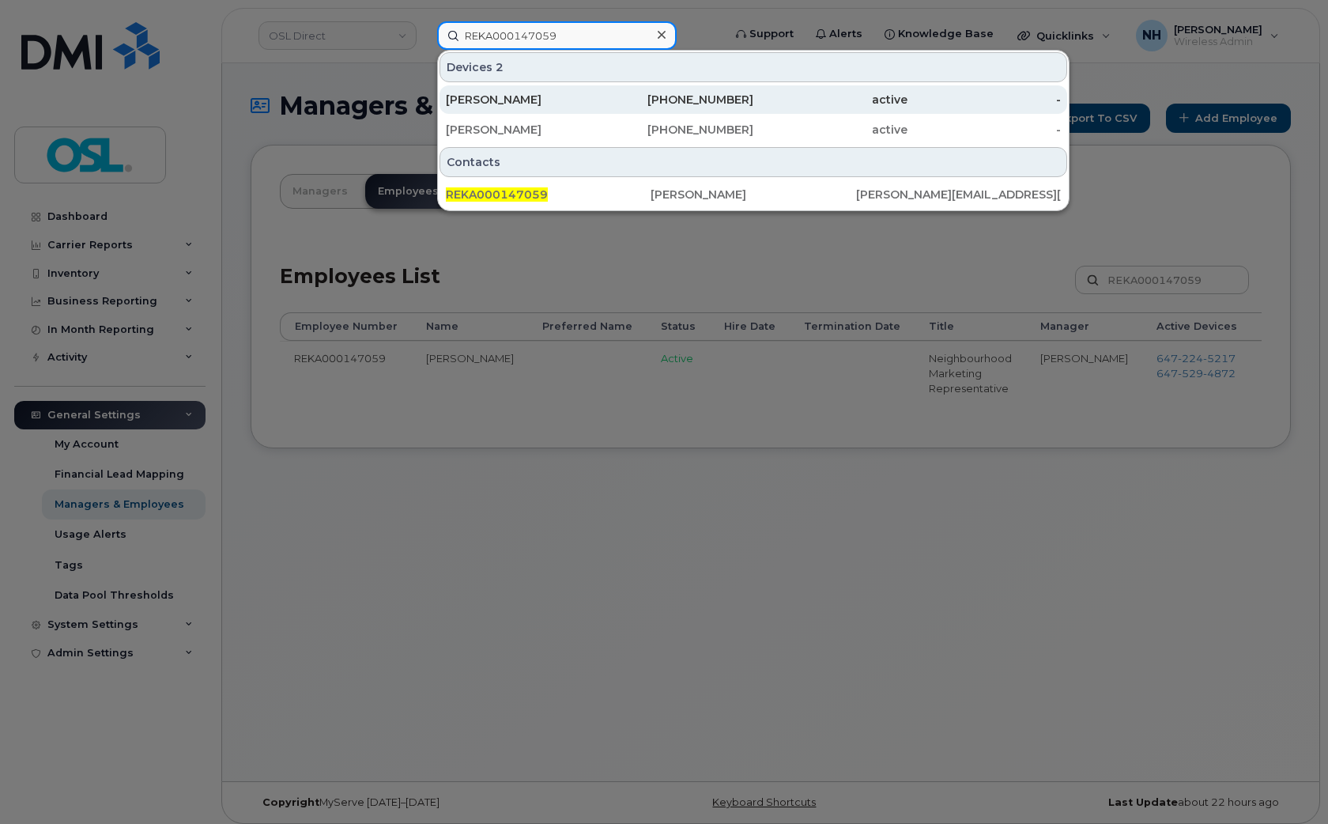
type input "REKA000147059"
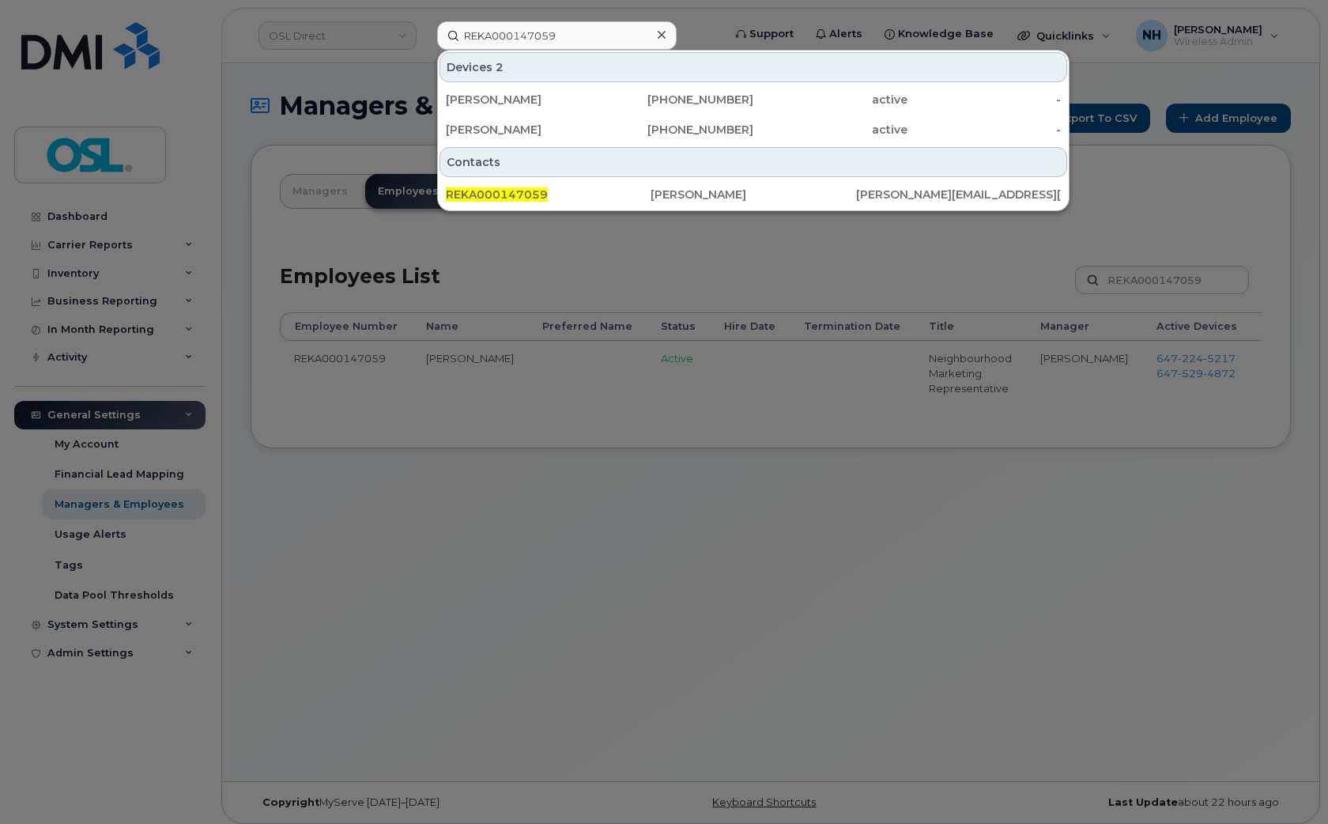
click at [682, 556] on div at bounding box center [664, 412] width 1328 height 824
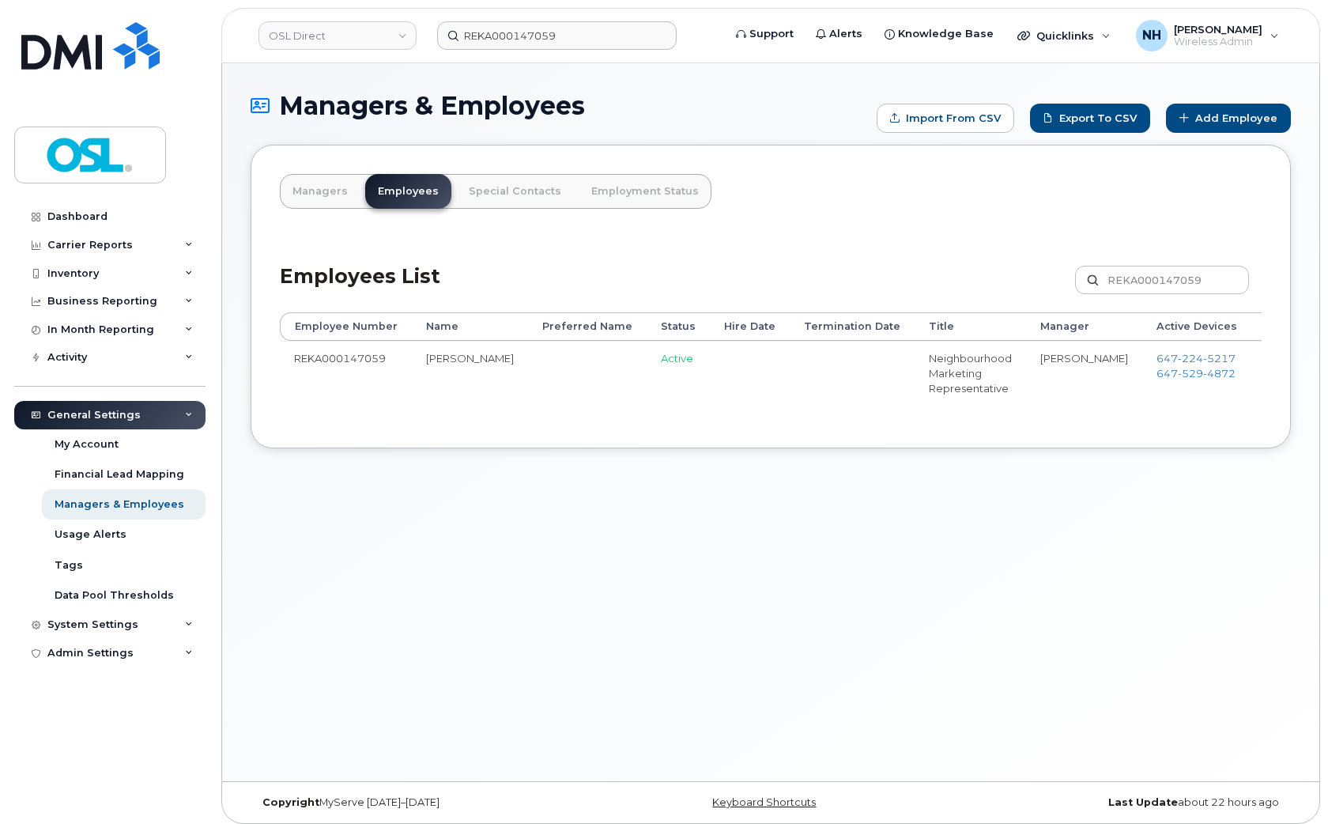
scroll to position [0, 72]
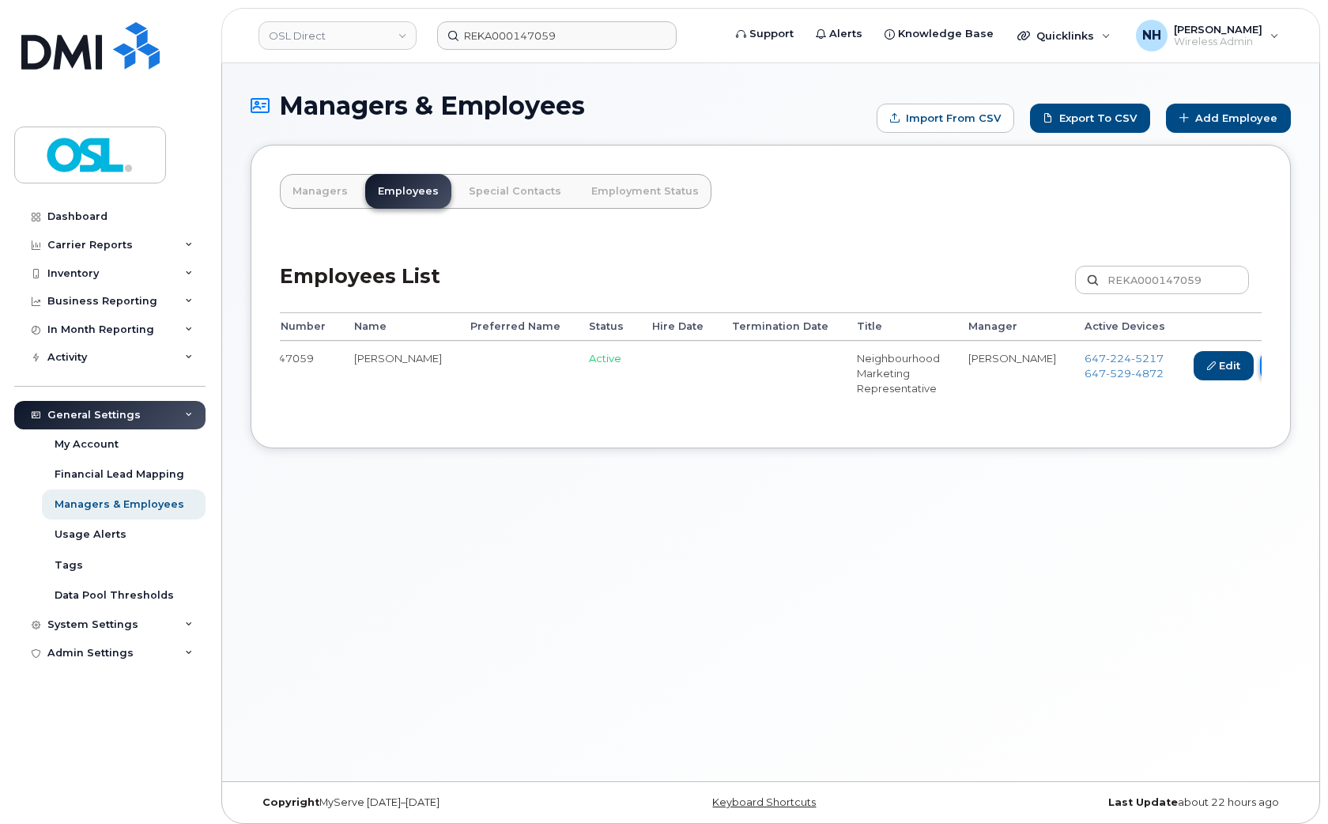
click at [1260, 370] on link "Delete" at bounding box center [1298, 365] width 76 height 29
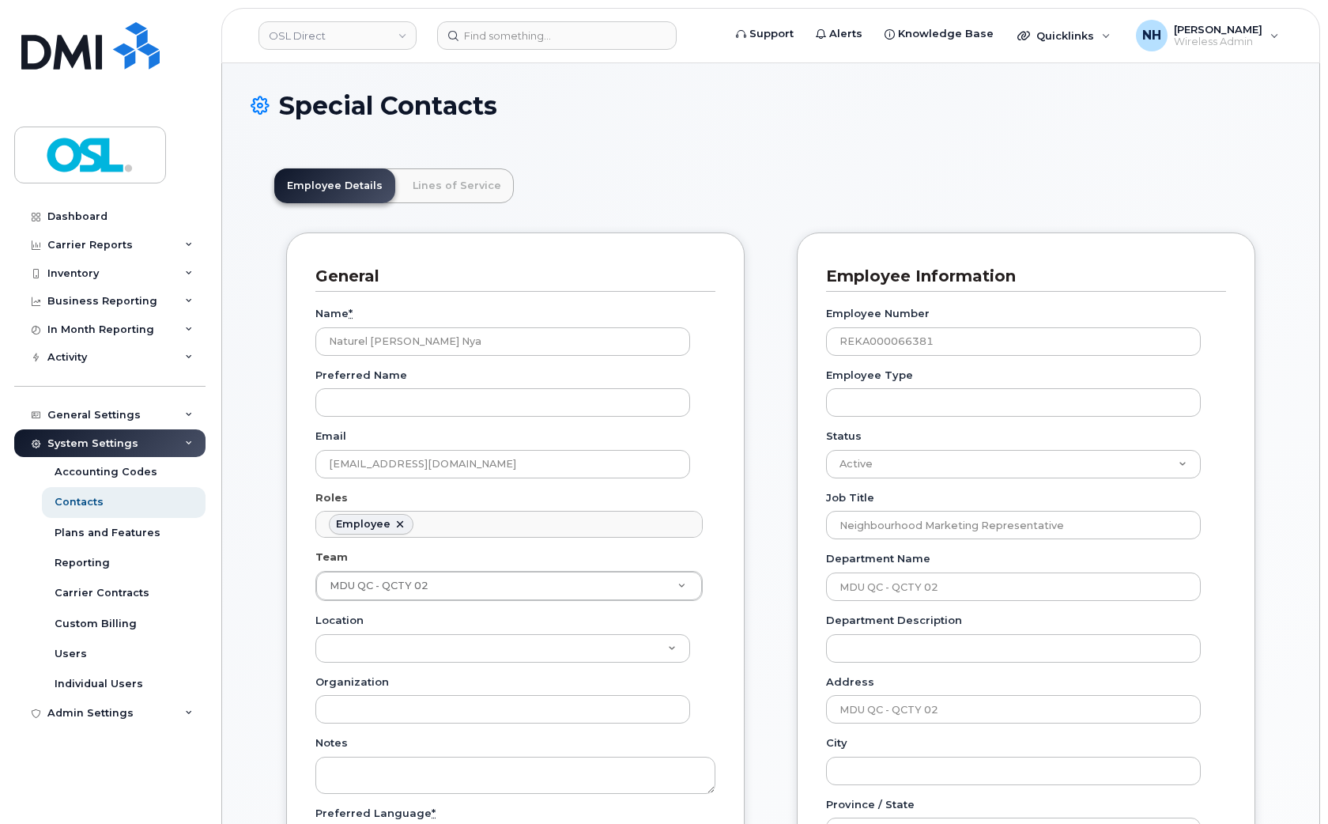
scroll to position [48, 0]
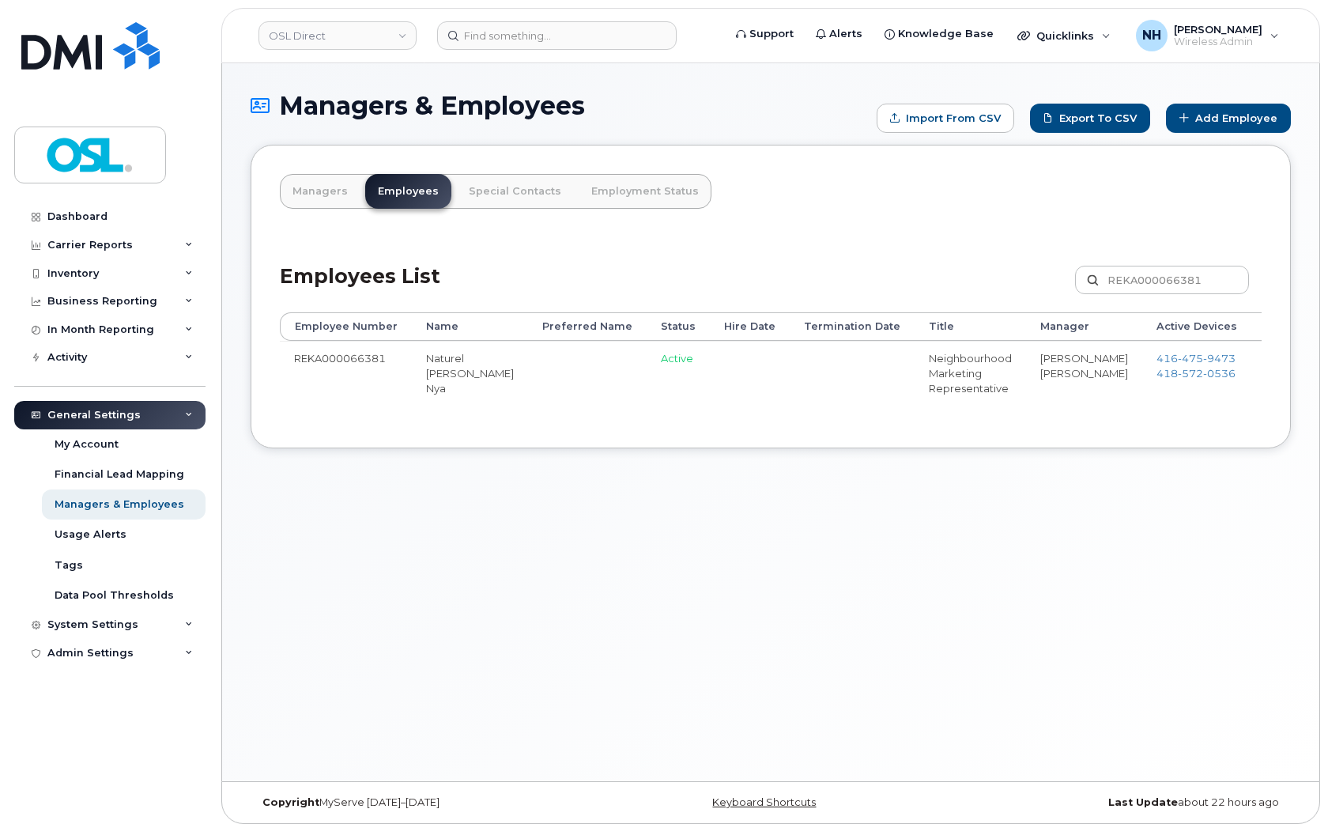
click at [329, 419] on div "Employee Number Name Preferred Name Status Hire Date Termination Date Title Man…" at bounding box center [771, 365] width 982 height 107
click at [354, 364] on td "REKA000066381" at bounding box center [346, 373] width 132 height 64
click at [357, 362] on td "REKA000066381" at bounding box center [346, 373] width 132 height 64
copy td "REKA000066381"
click at [517, 41] on input at bounding box center [557, 35] width 240 height 28
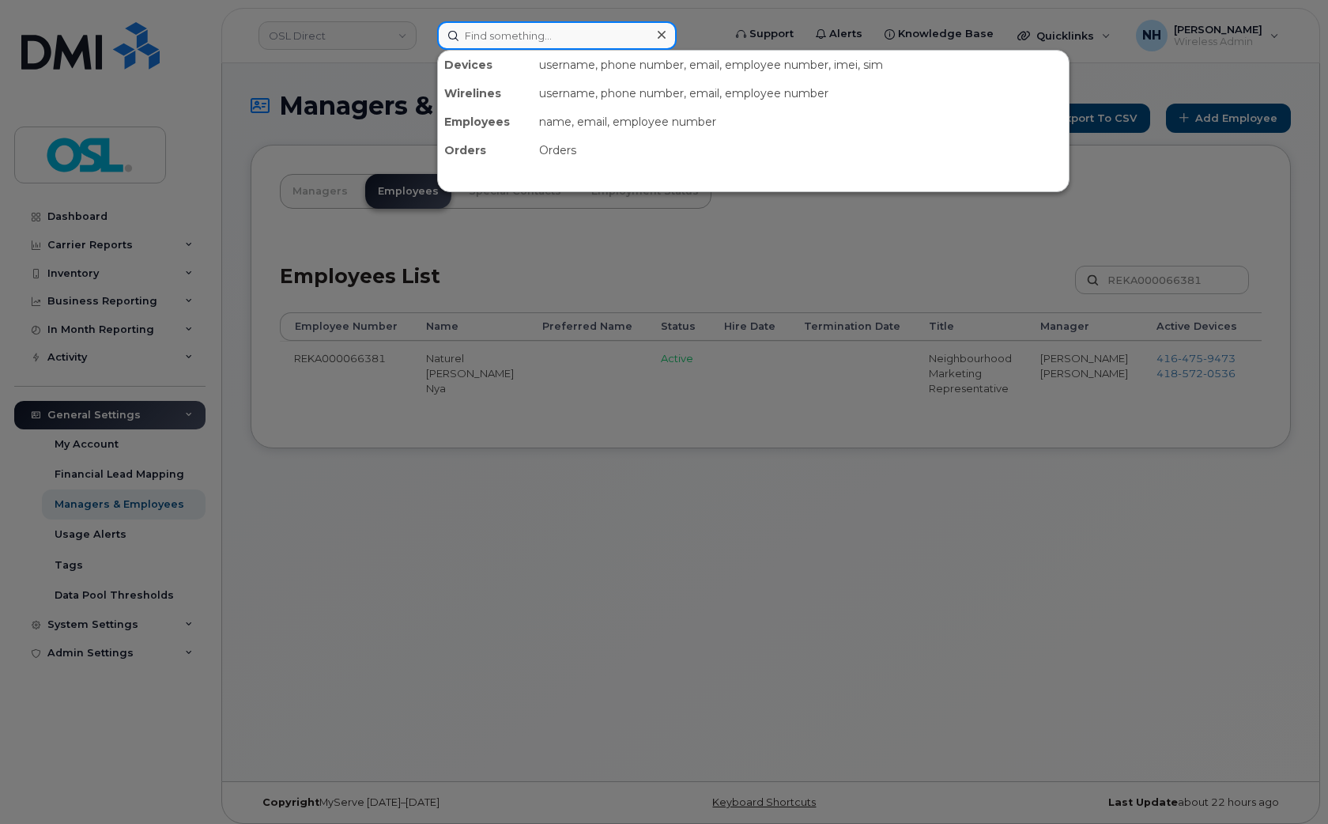
paste input "REKA000066381"
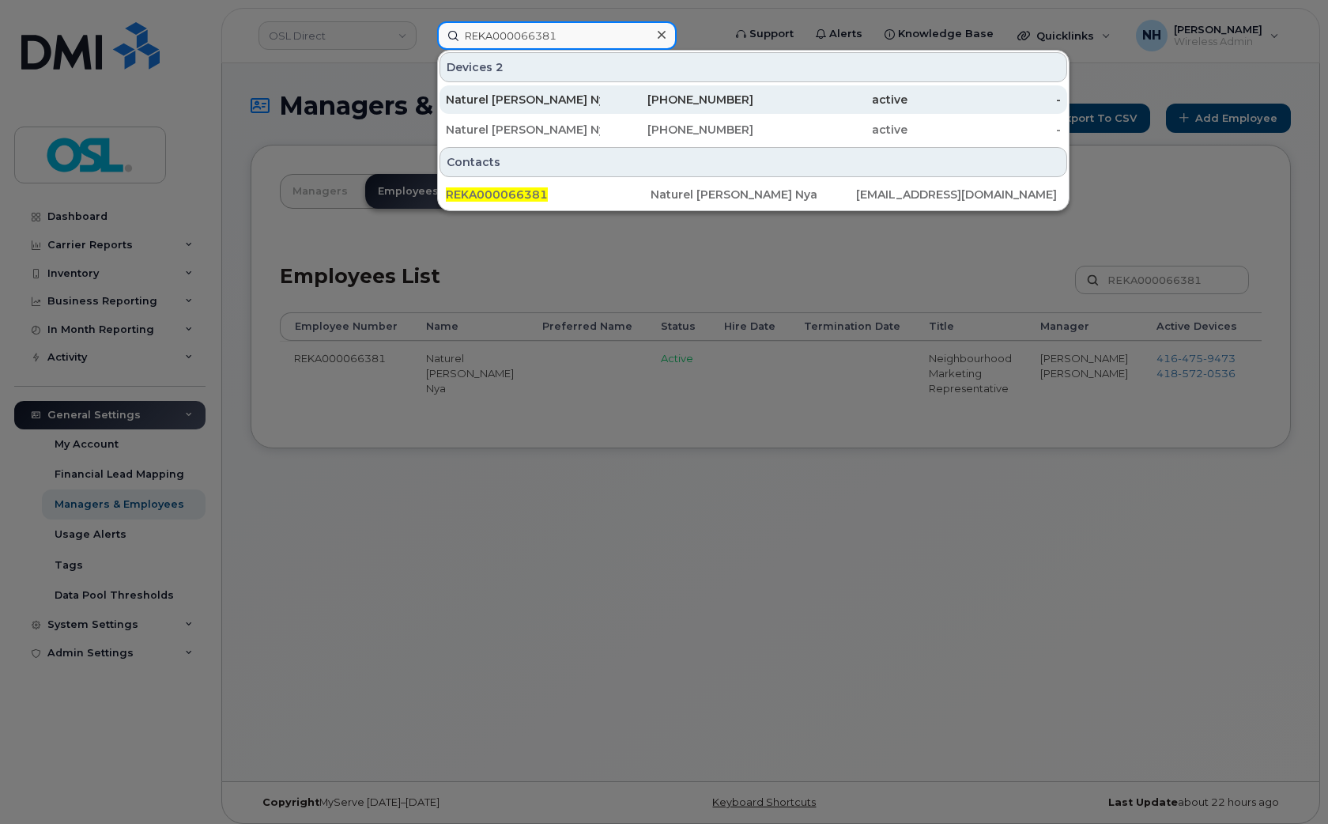
type input "REKA000066381"
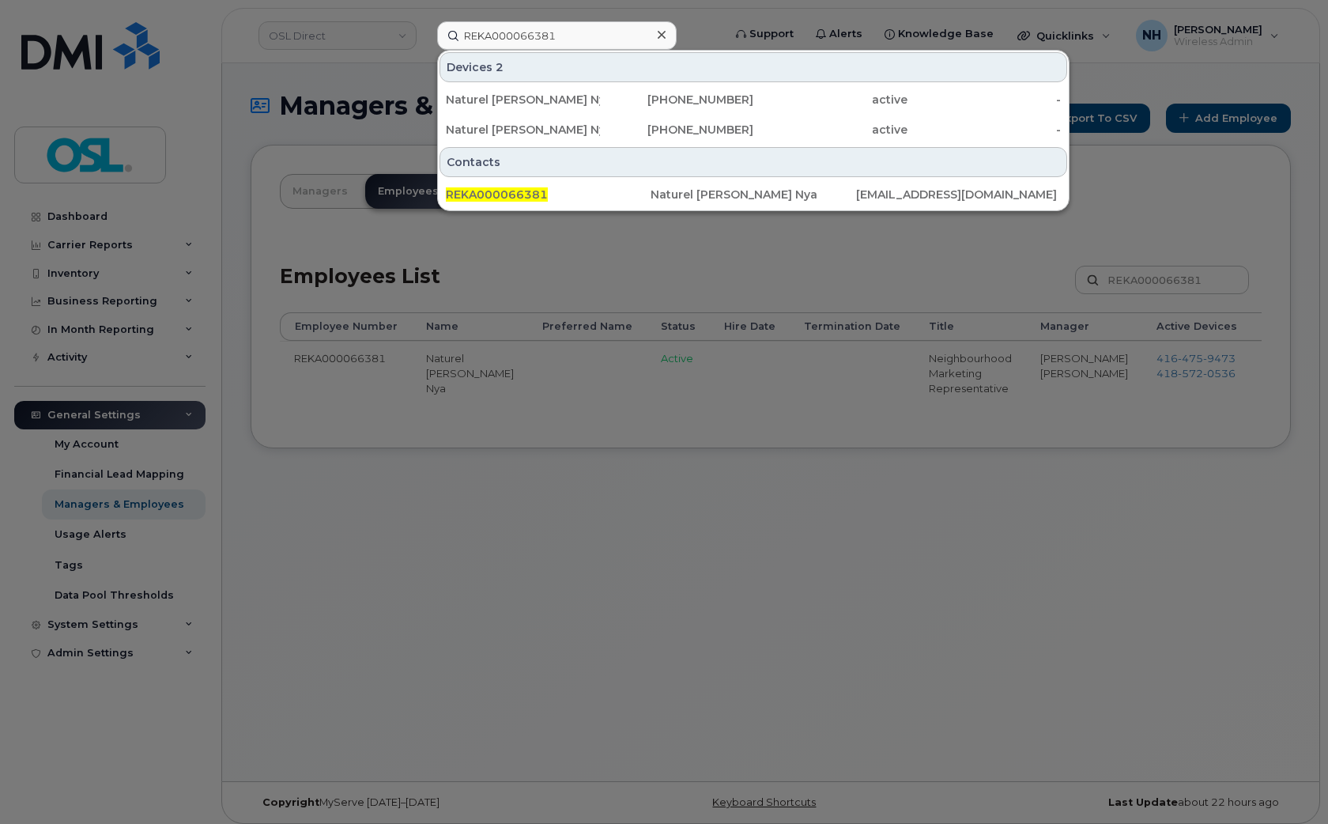
click at [635, 625] on div at bounding box center [664, 412] width 1328 height 824
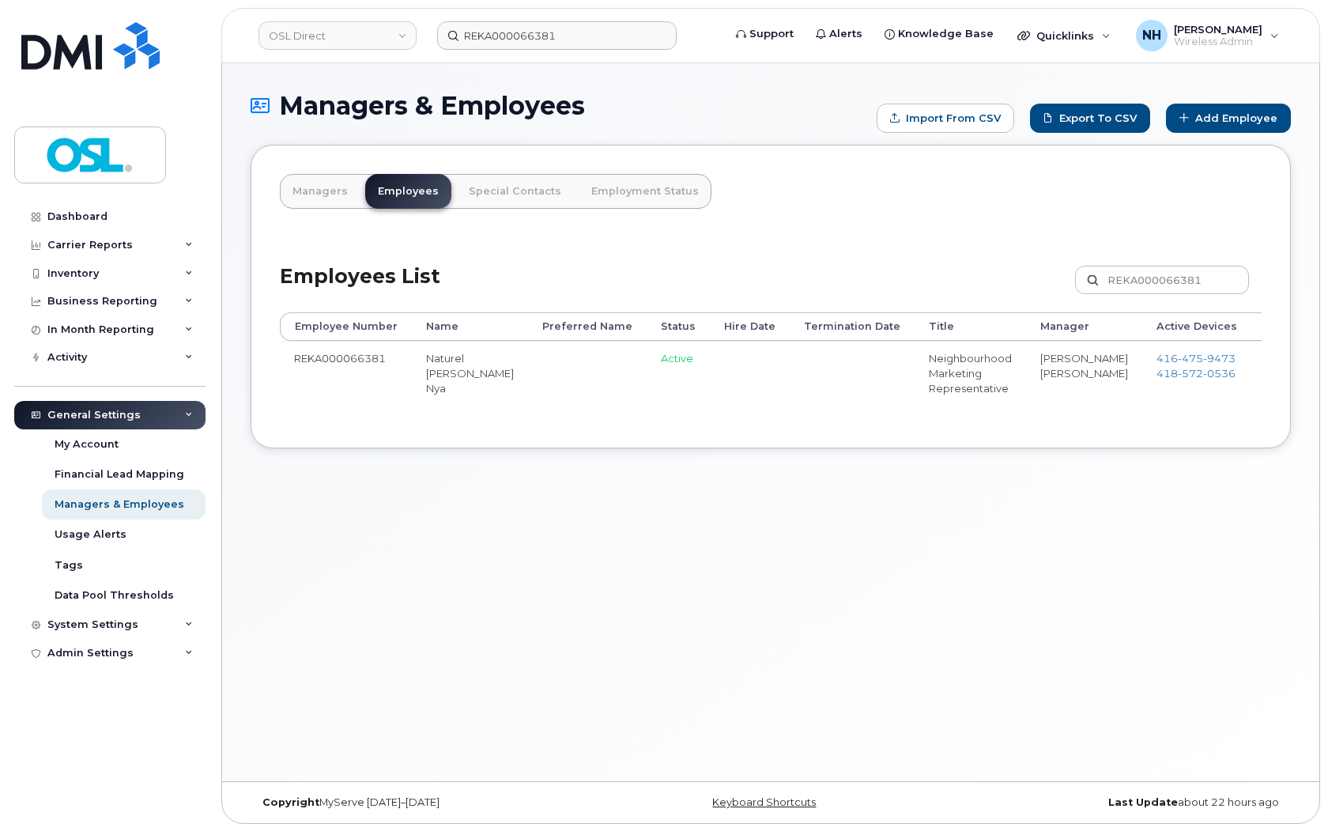
scroll to position [0, 57]
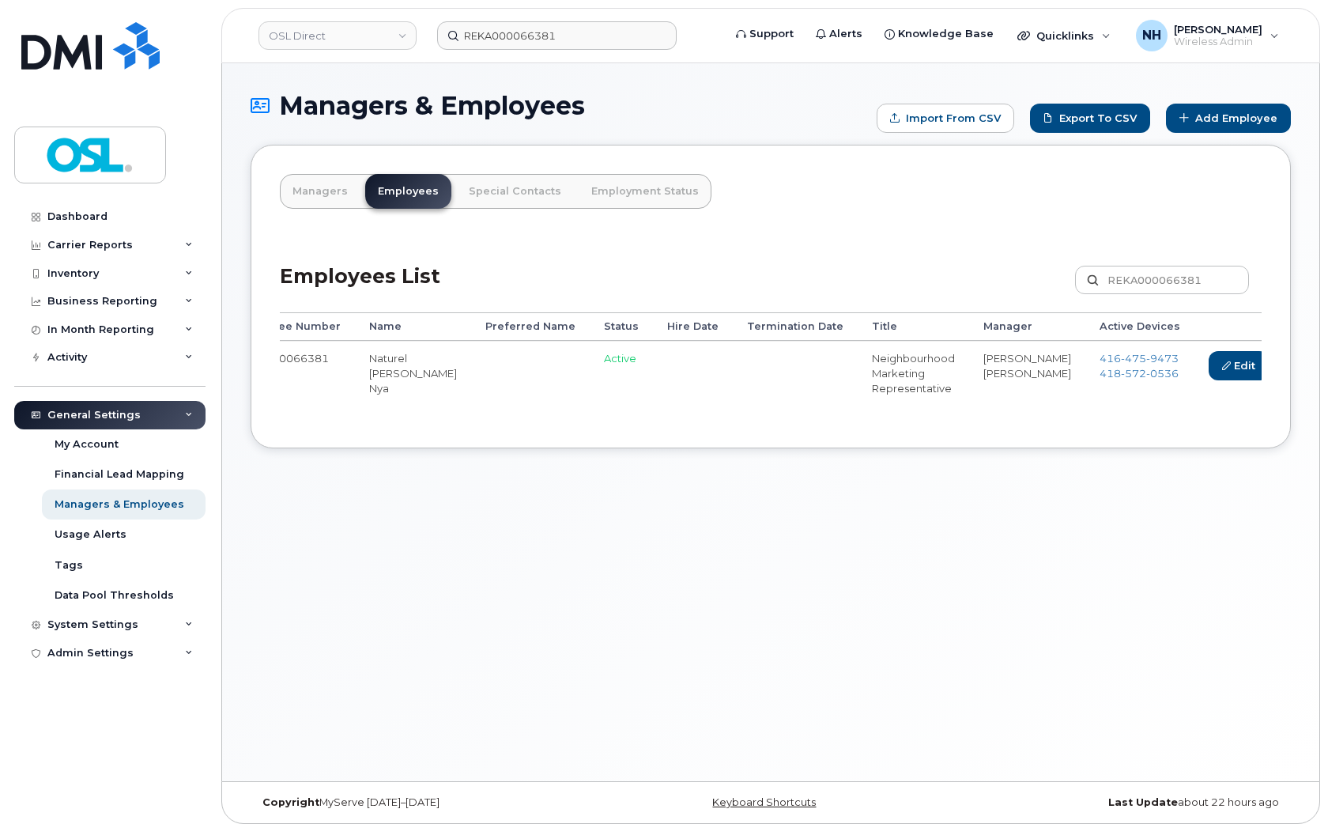
click at [1275, 364] on link "Delete" at bounding box center [1313, 365] width 76 height 29
click at [359, 372] on td "REKA000150598" at bounding box center [346, 373] width 132 height 64
copy td "REKA000150598"
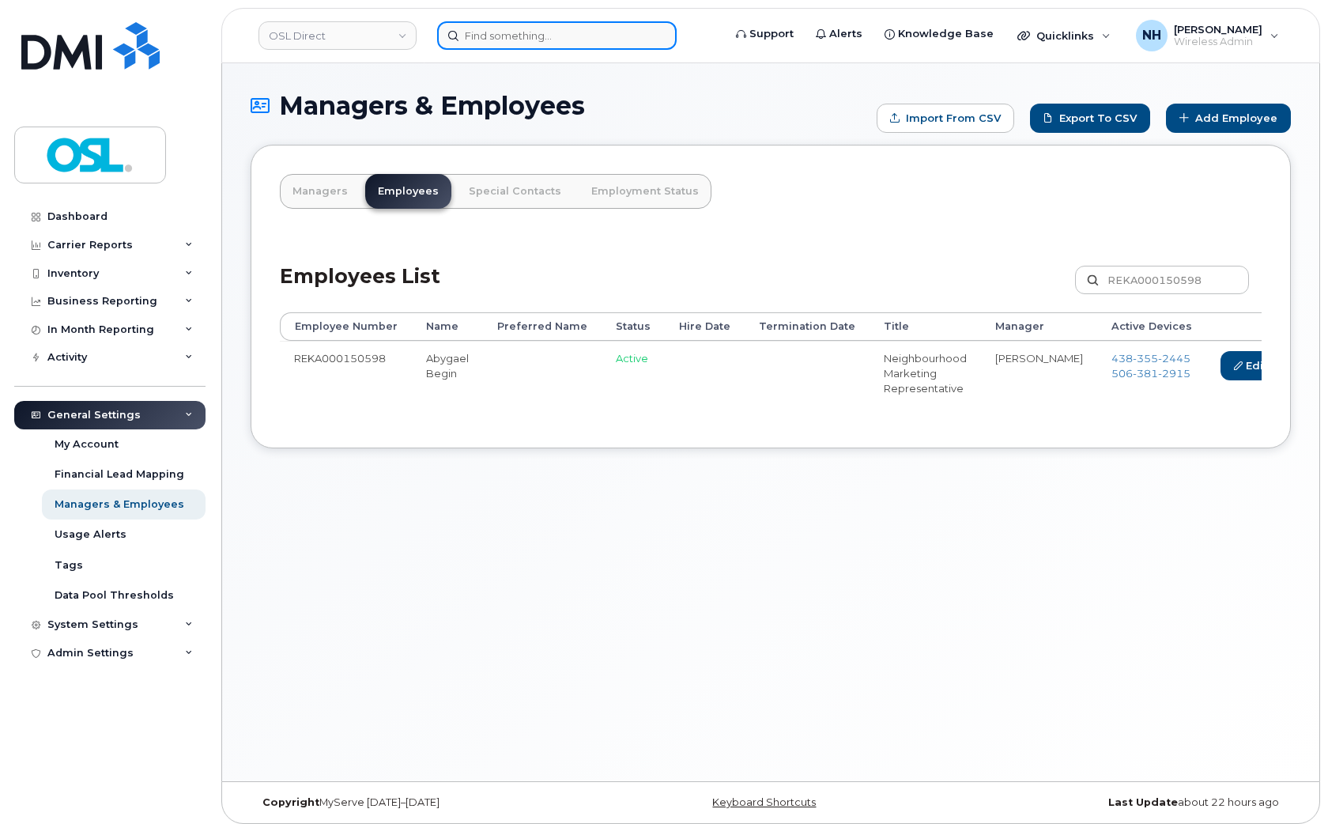
click at [542, 38] on input at bounding box center [557, 35] width 240 height 28
paste input "REKA000150598"
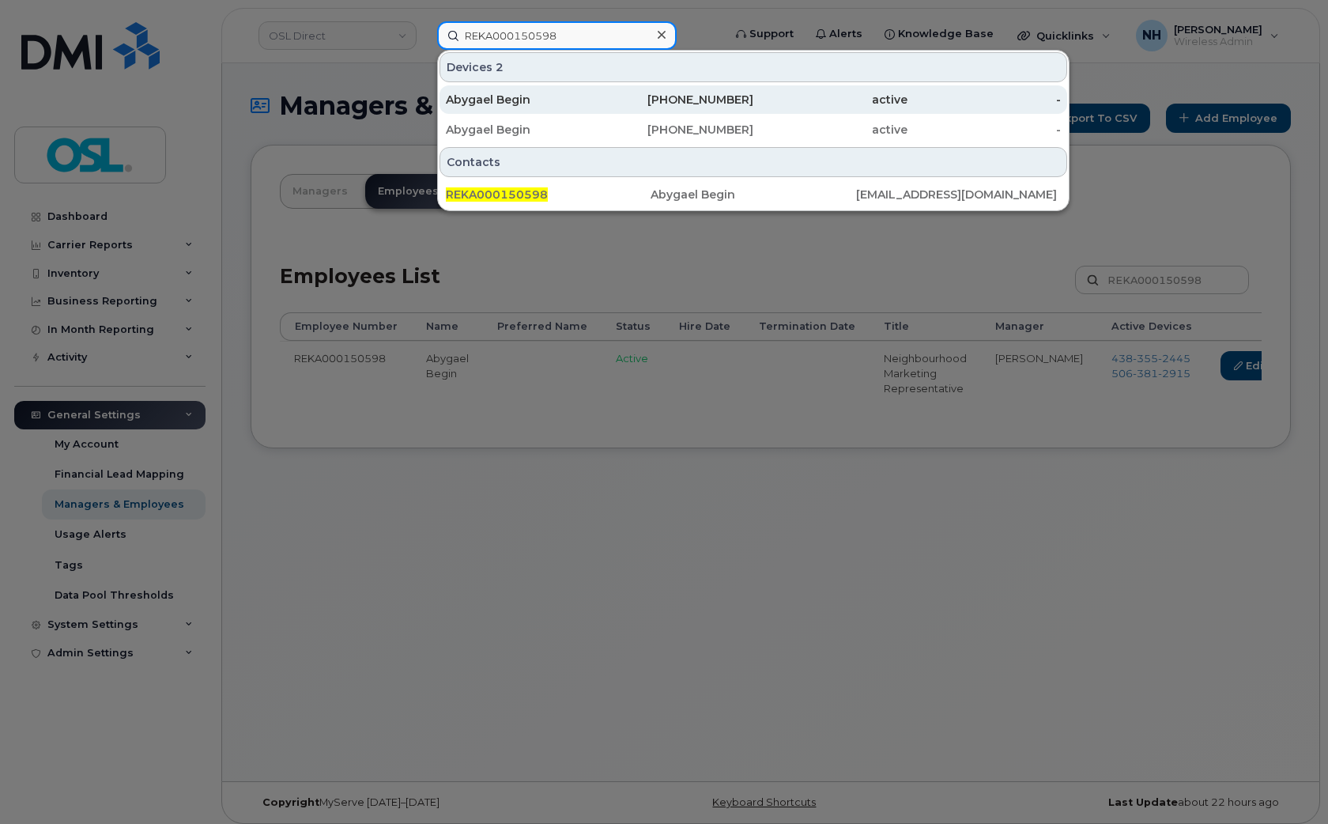
type input "REKA000150598"
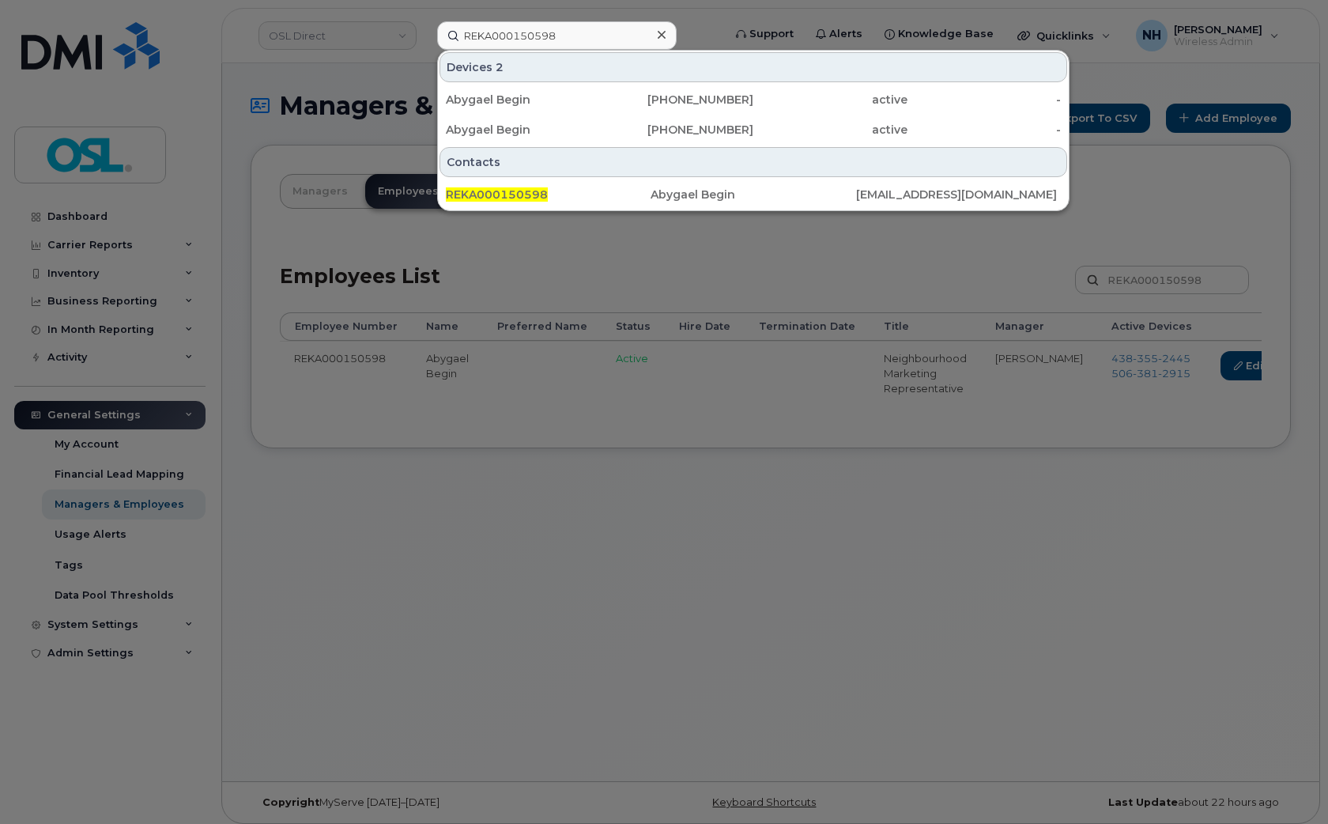
click at [543, 531] on div at bounding box center [664, 412] width 1328 height 824
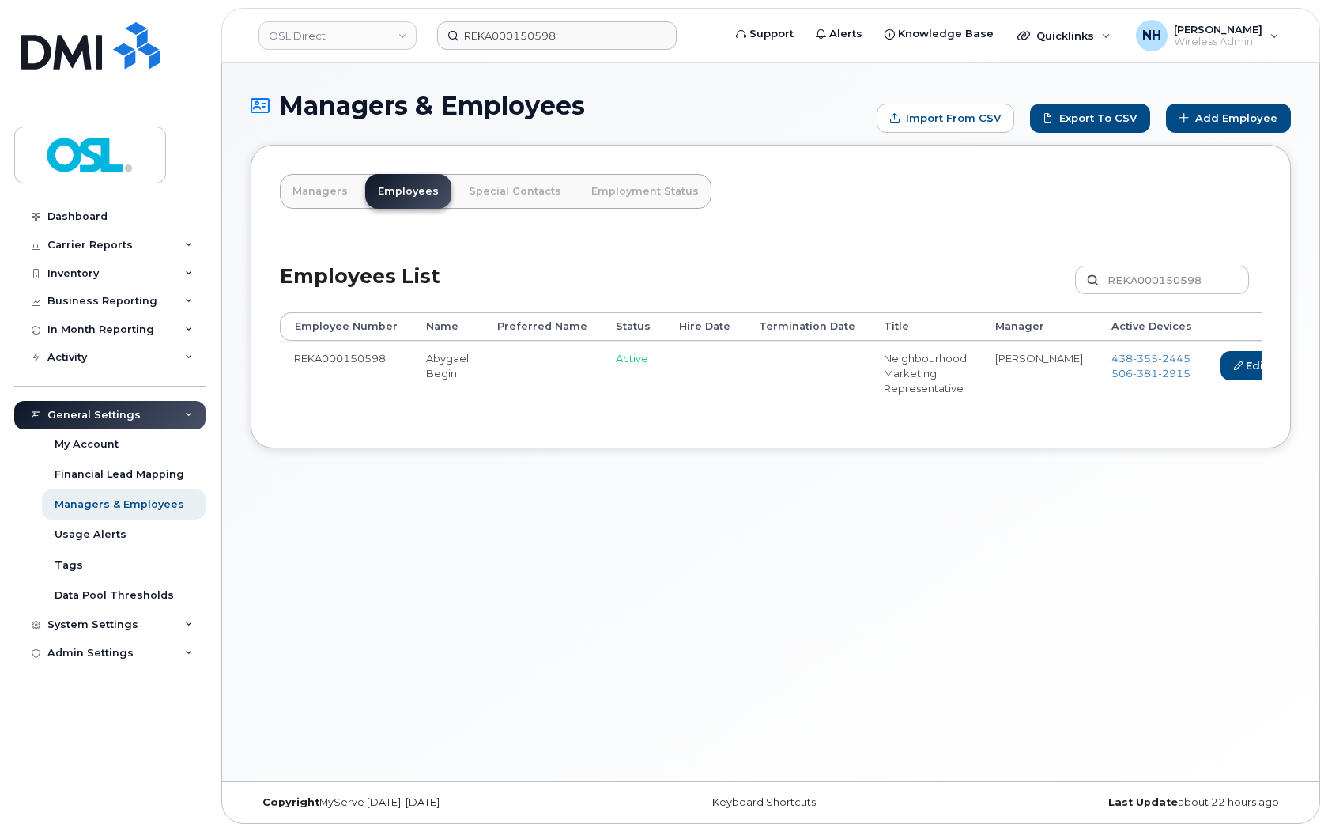
click at [1287, 376] on link "Delete" at bounding box center [1325, 365] width 76 height 29
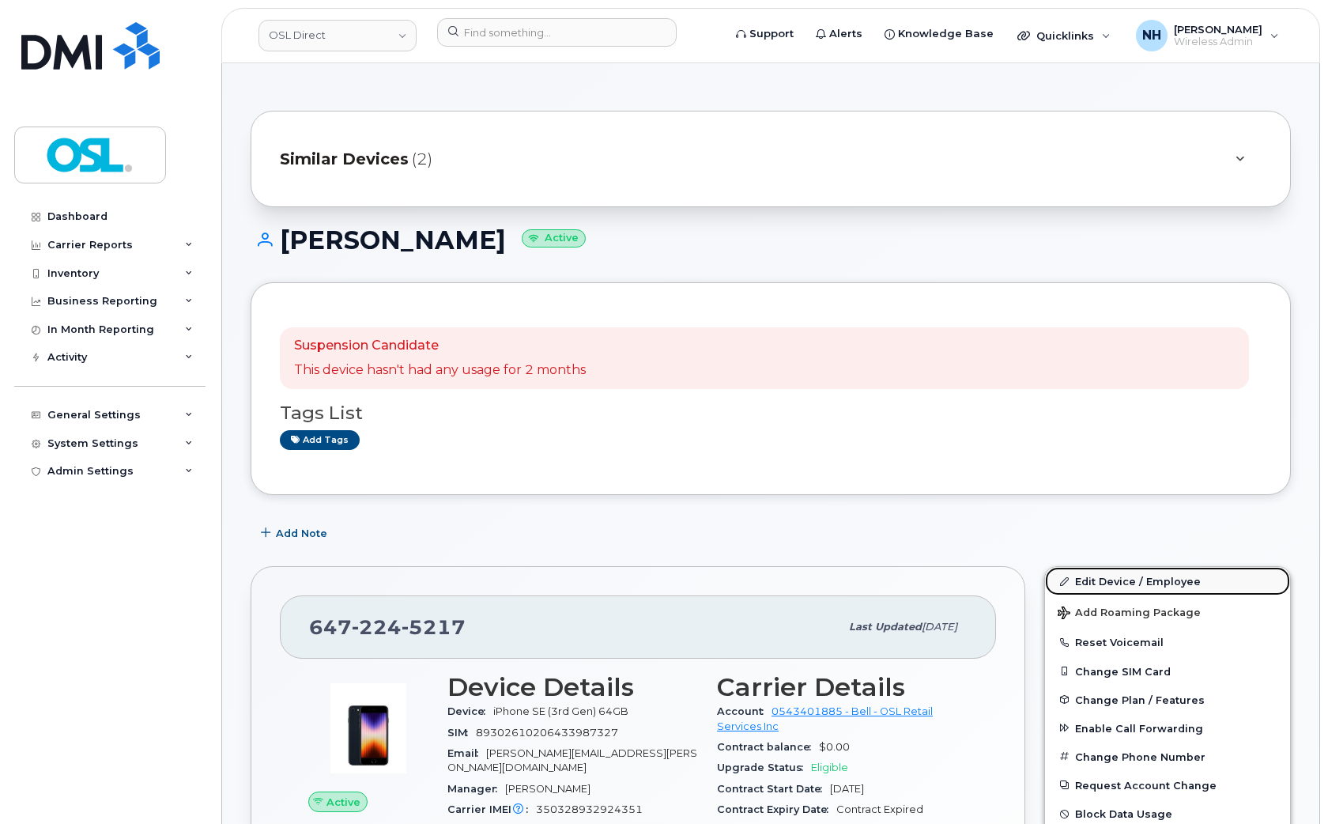
click at [1151, 575] on link "Edit Device / Employee" at bounding box center [1167, 581] width 245 height 28
drag, startPoint x: 1151, startPoint y: 575, endPoint x: 892, endPoint y: 259, distance: 409.0
click at [1151, 575] on link "Edit Device / Employee" at bounding box center [1167, 581] width 245 height 28
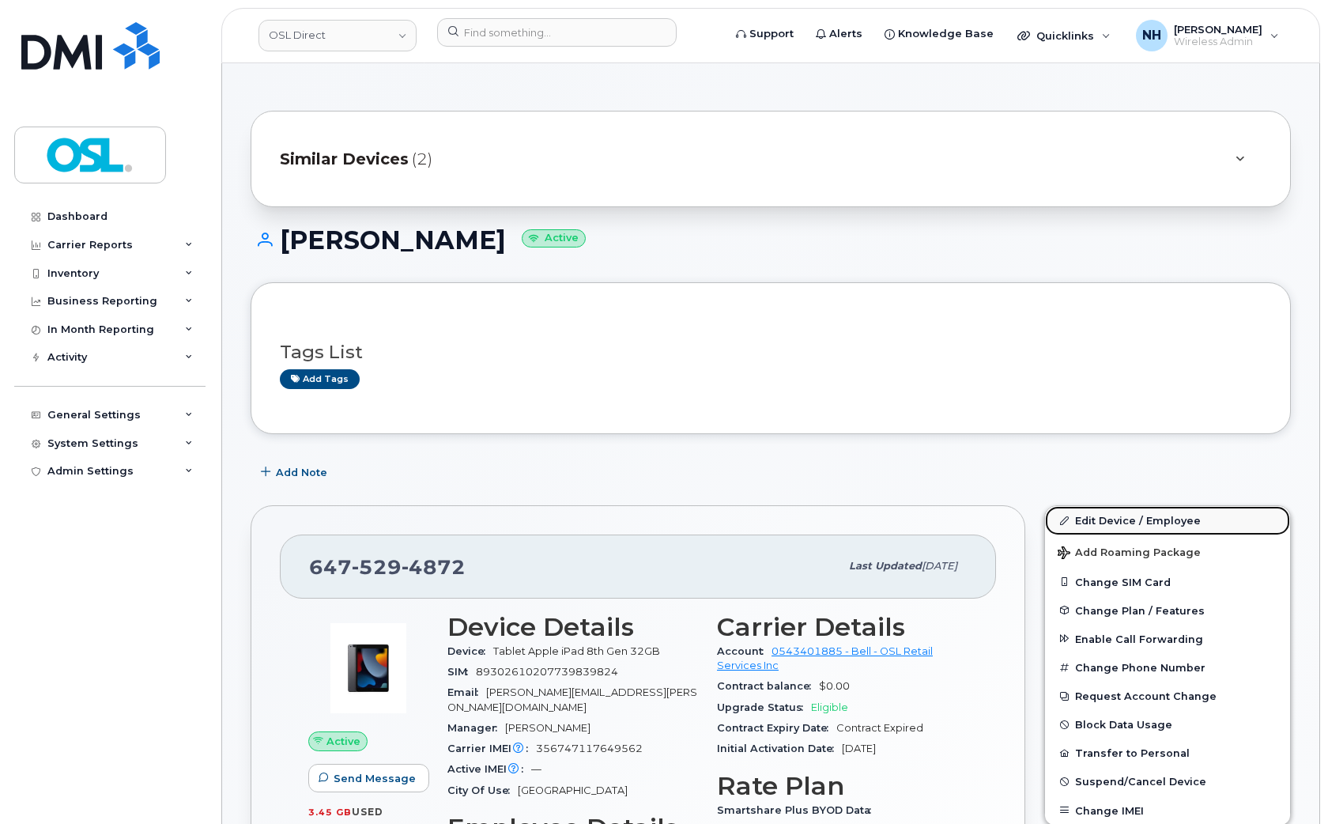
click at [1089, 525] on link "Edit Device / Employee" at bounding box center [1167, 520] width 245 height 28
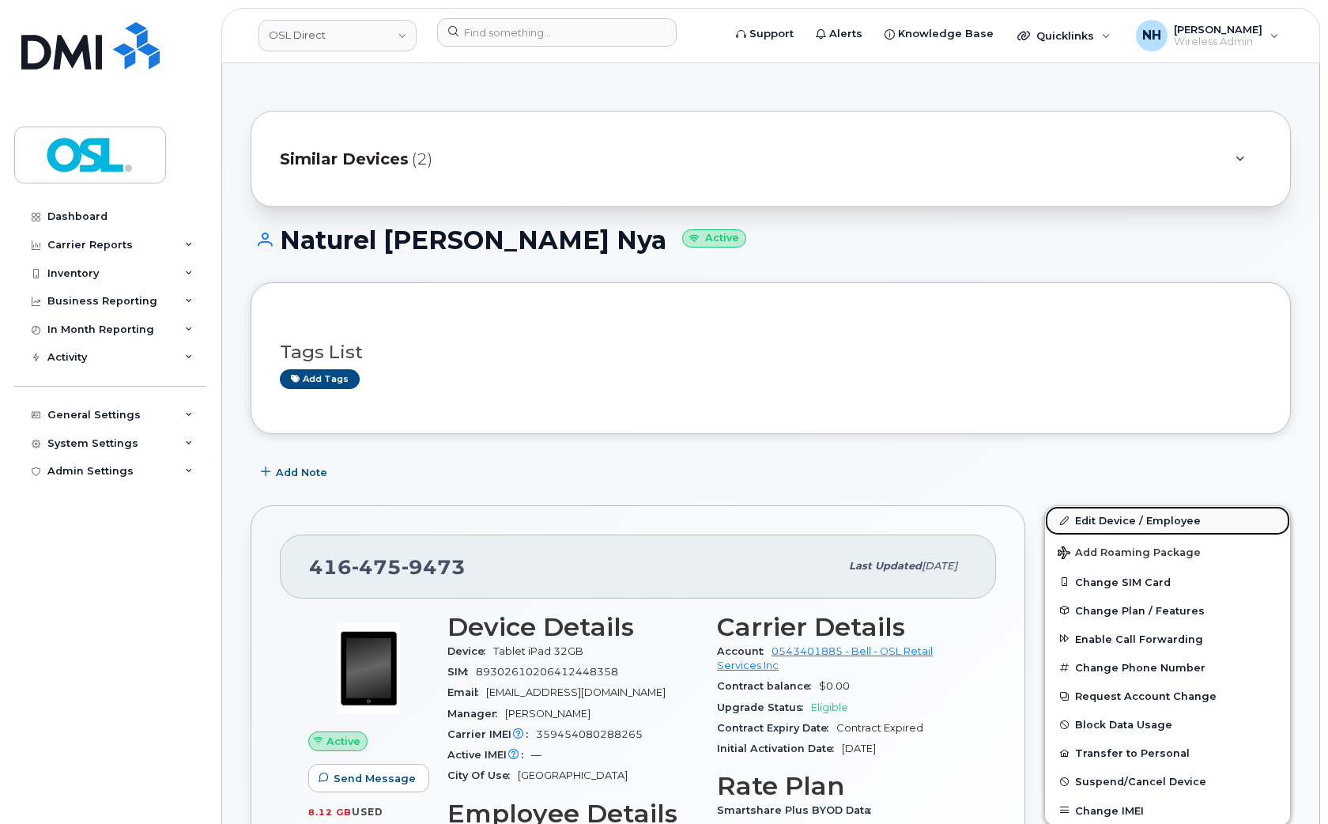
click at [1187, 517] on link "Edit Device / Employee" at bounding box center [1167, 520] width 245 height 28
drag, startPoint x: 1187, startPoint y: 517, endPoint x: 977, endPoint y: 8, distance: 551.0
click at [1184, 515] on link "Edit Device / Employee" at bounding box center [1167, 520] width 245 height 28
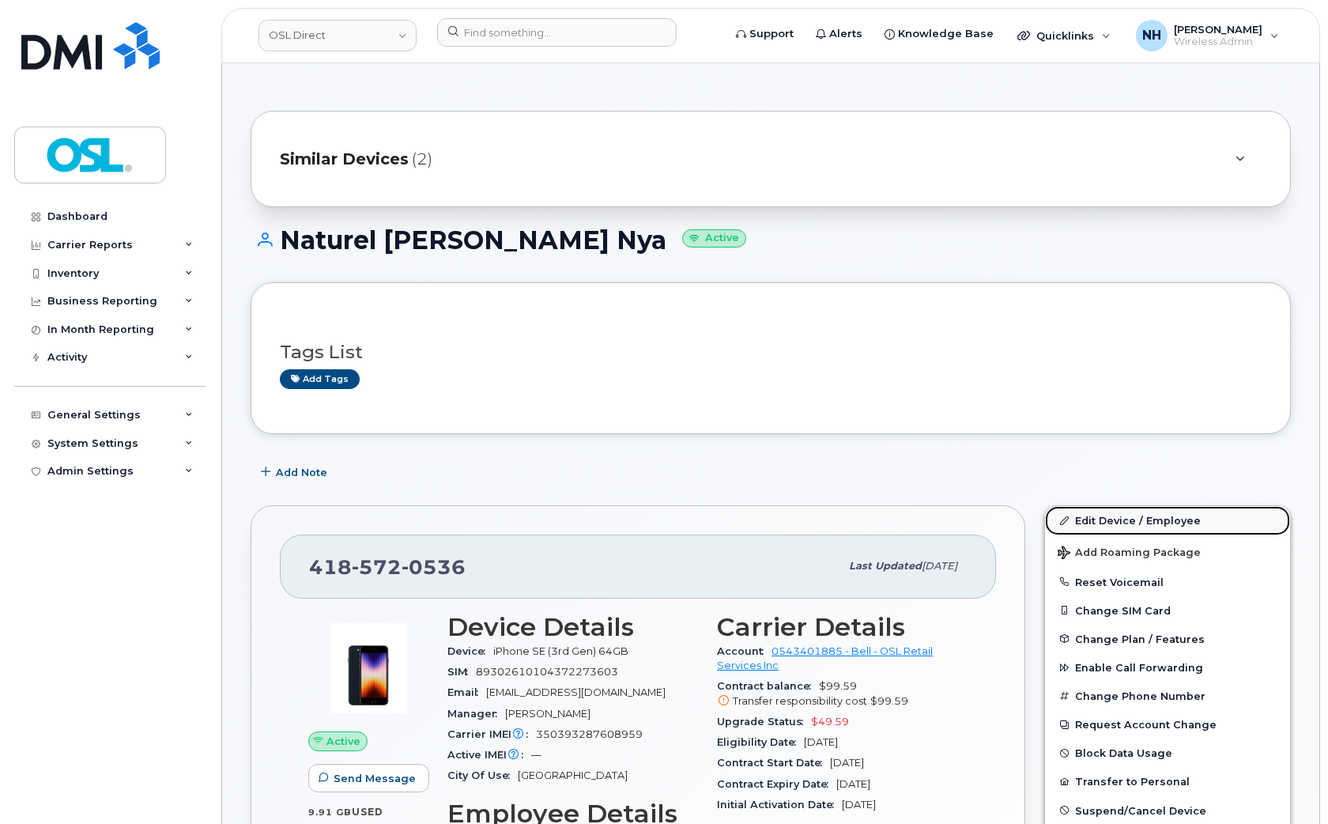
click at [1181, 516] on link "Edit Device / Employee" at bounding box center [1167, 520] width 245 height 28
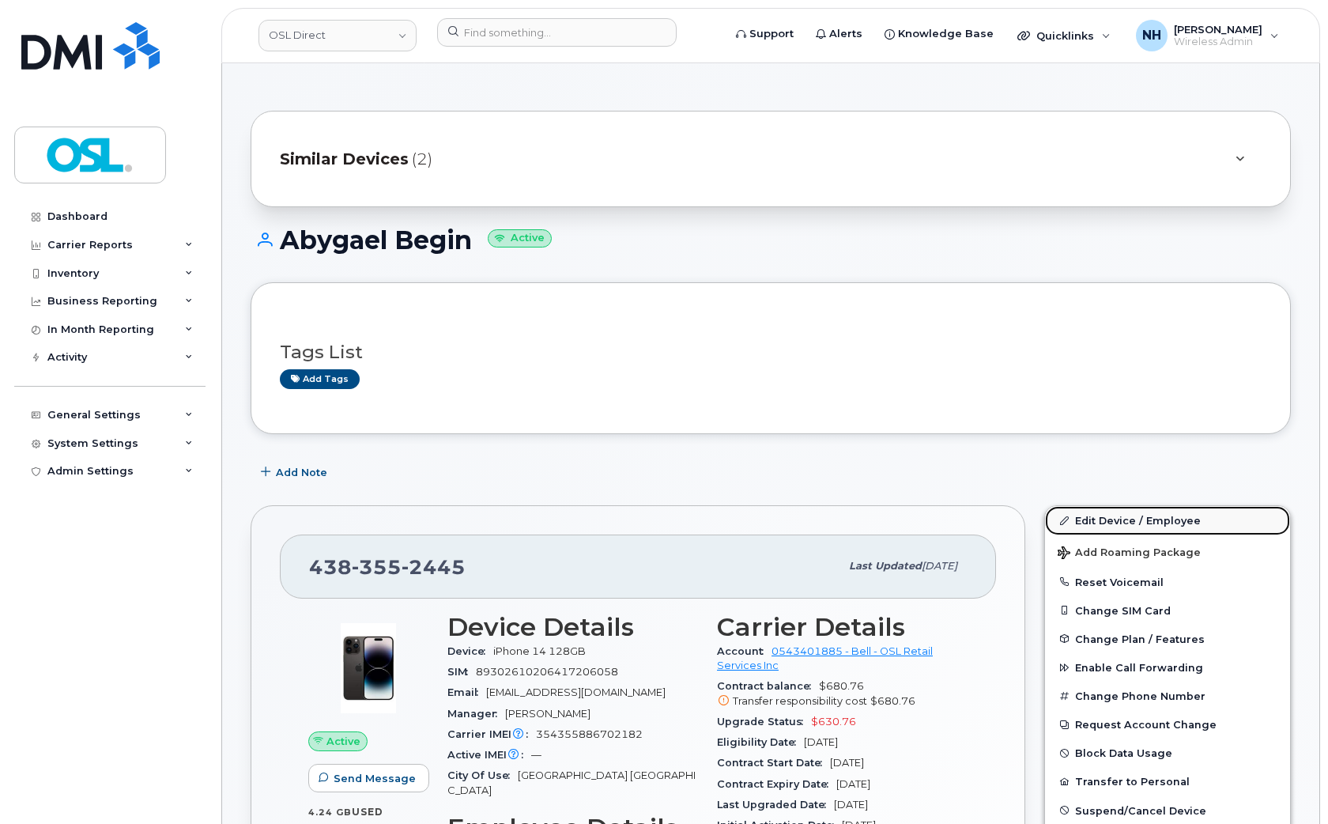
click at [1118, 509] on link "Edit Device / Employee" at bounding box center [1167, 520] width 245 height 28
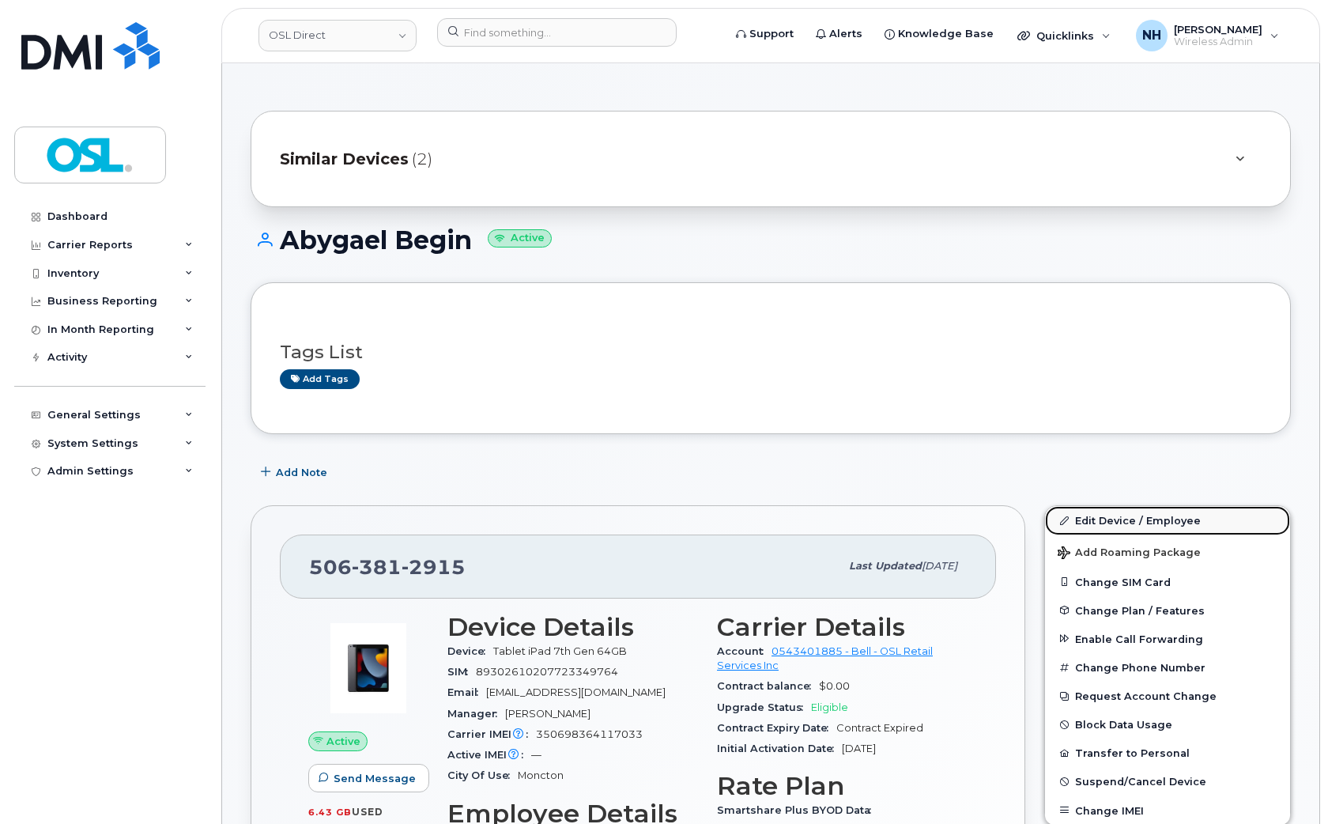
click at [1097, 518] on link "Edit Device / Employee" at bounding box center [1167, 520] width 245 height 28
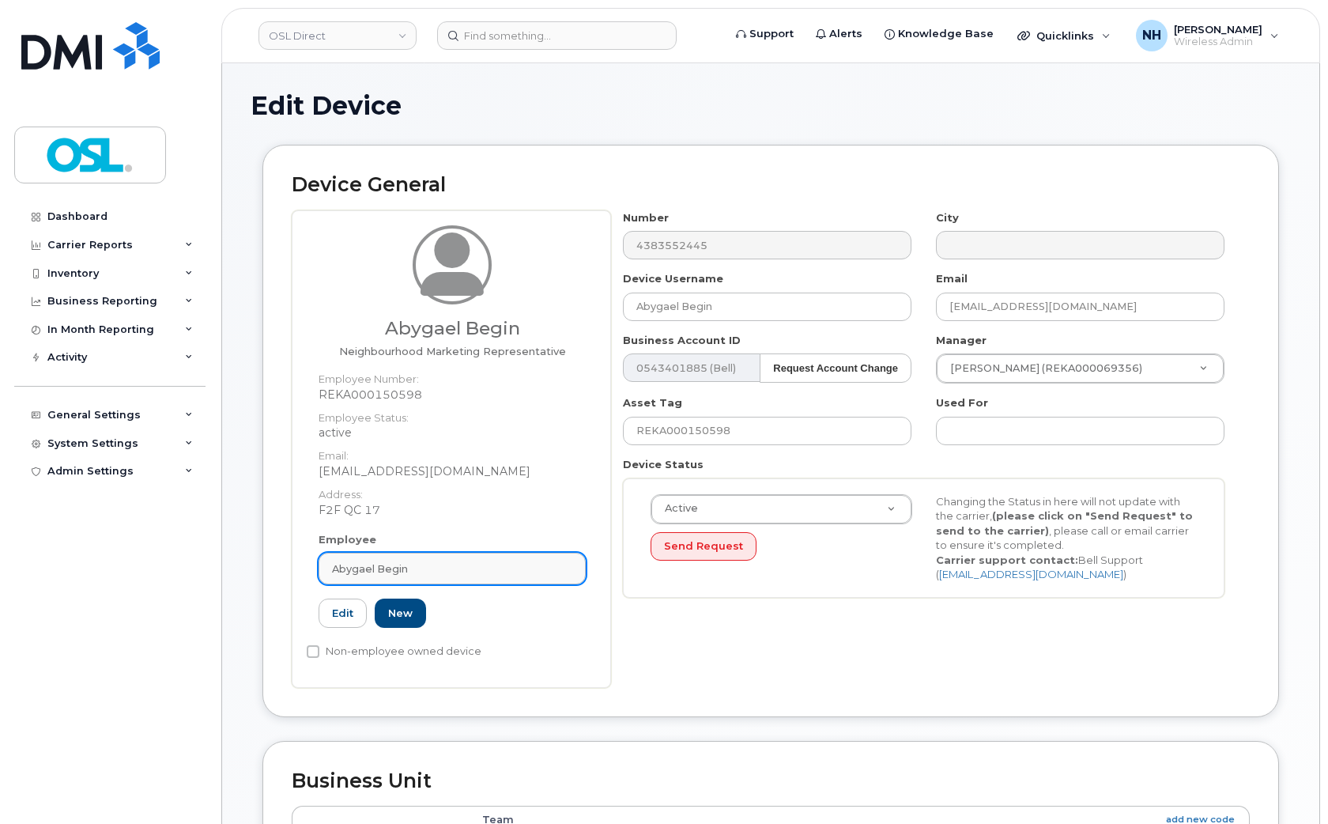
click at [411, 555] on link "Abygael Begin" at bounding box center [452, 569] width 267 height 32
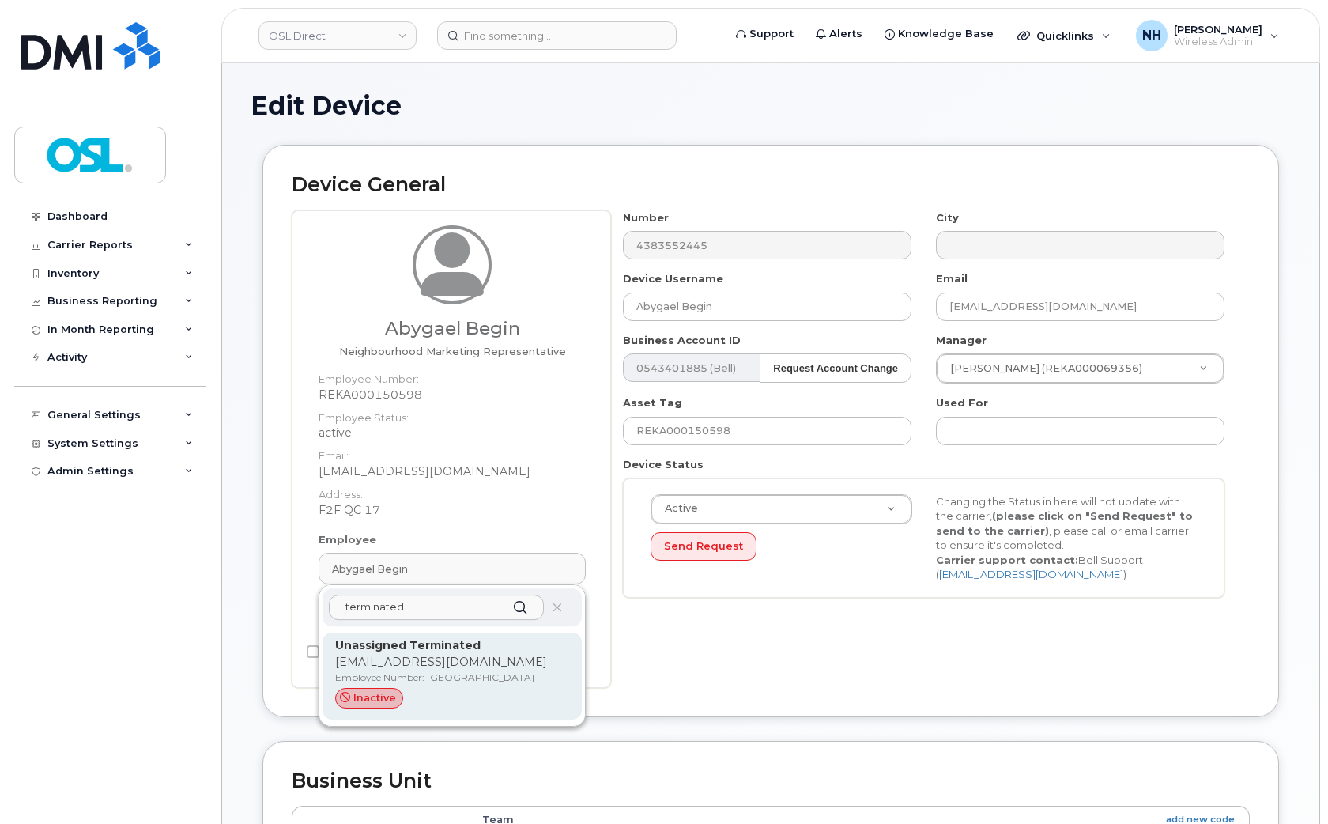
type input "terminated"
click at [467, 678] on p "Employee Number: [GEOGRAPHIC_DATA]" at bounding box center [452, 678] width 234 height 14
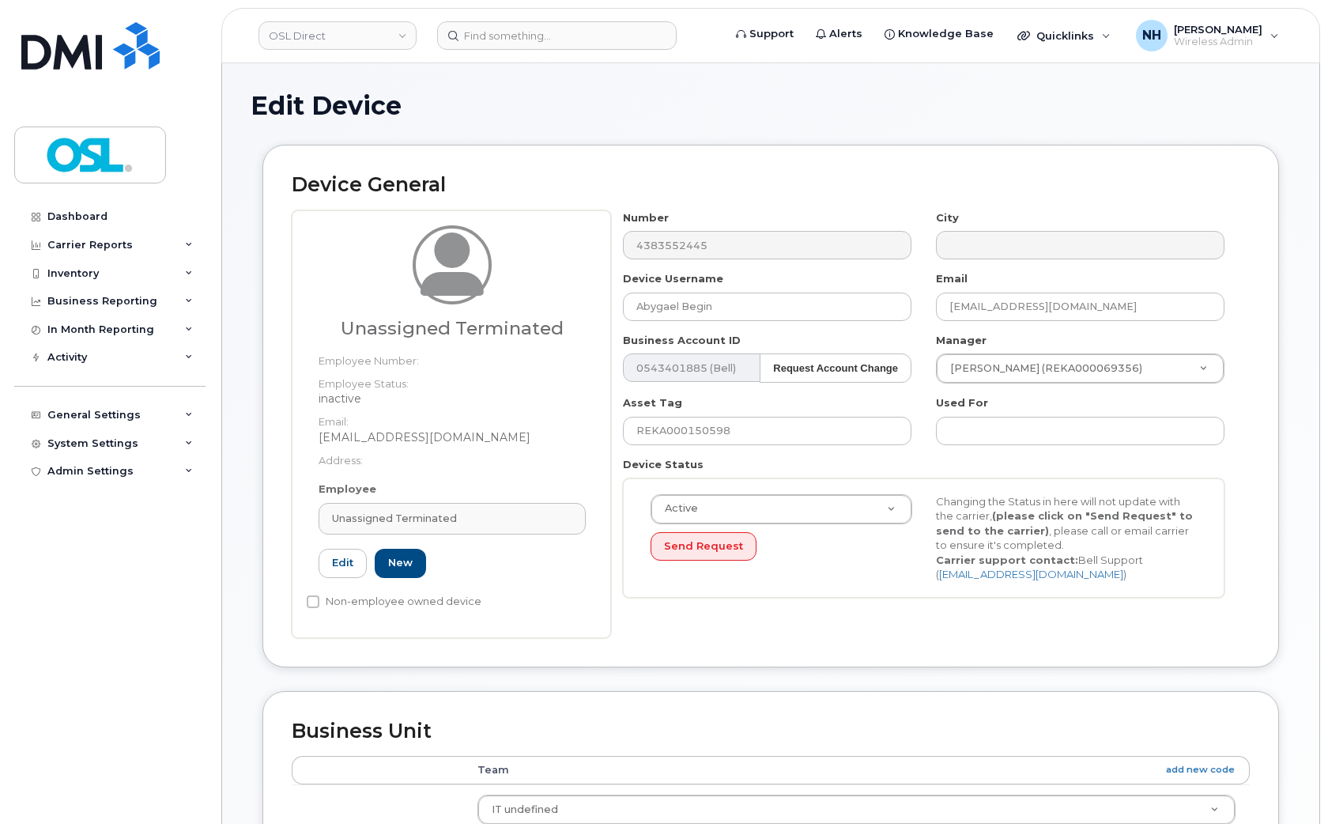
type input "UT"
type input "Unassigned Terminated"
type input "[EMAIL_ADDRESS][DOMAIN_NAME]"
type input "4117510"
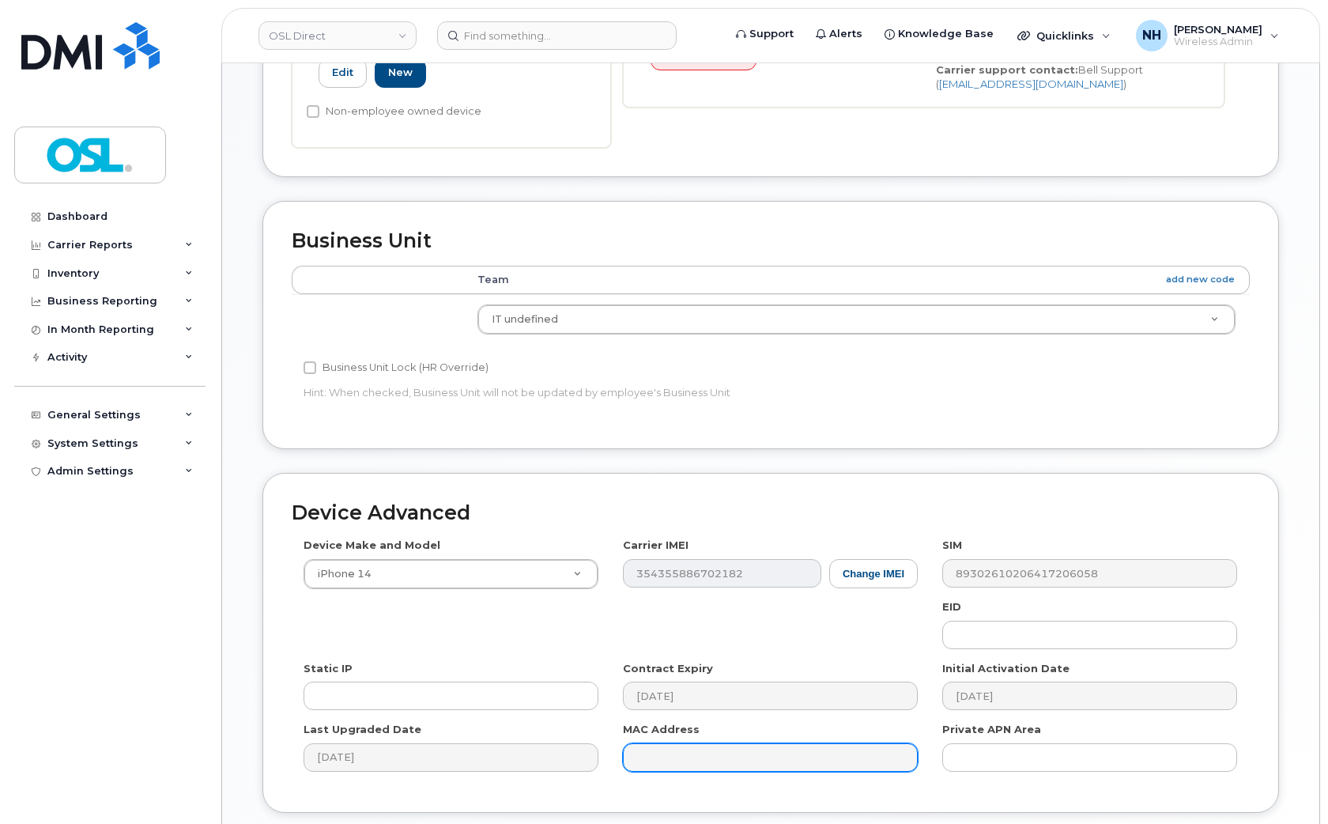
scroll to position [612, 0]
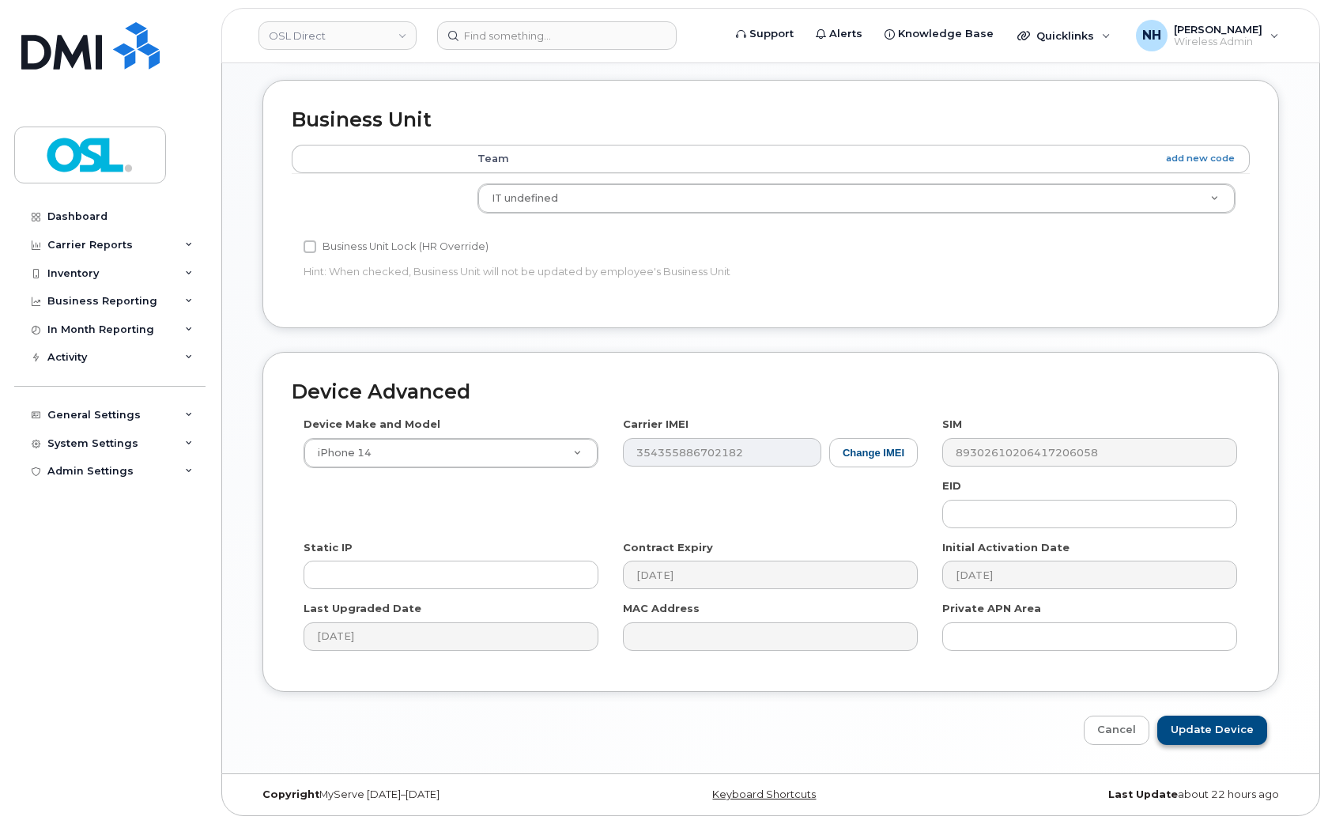
drag, startPoint x: 1181, startPoint y: 712, endPoint x: 1188, endPoint y: 716, distance: 8.1
click at [1185, 716] on div "Device Advanced Device Make and Model iPhone 14 Android TCL 502 Watch Apple Wat…" at bounding box center [771, 548] width 1041 height 393
click at [1195, 724] on input "Update Device" at bounding box center [1213, 730] width 110 height 29
type input "Saving..."
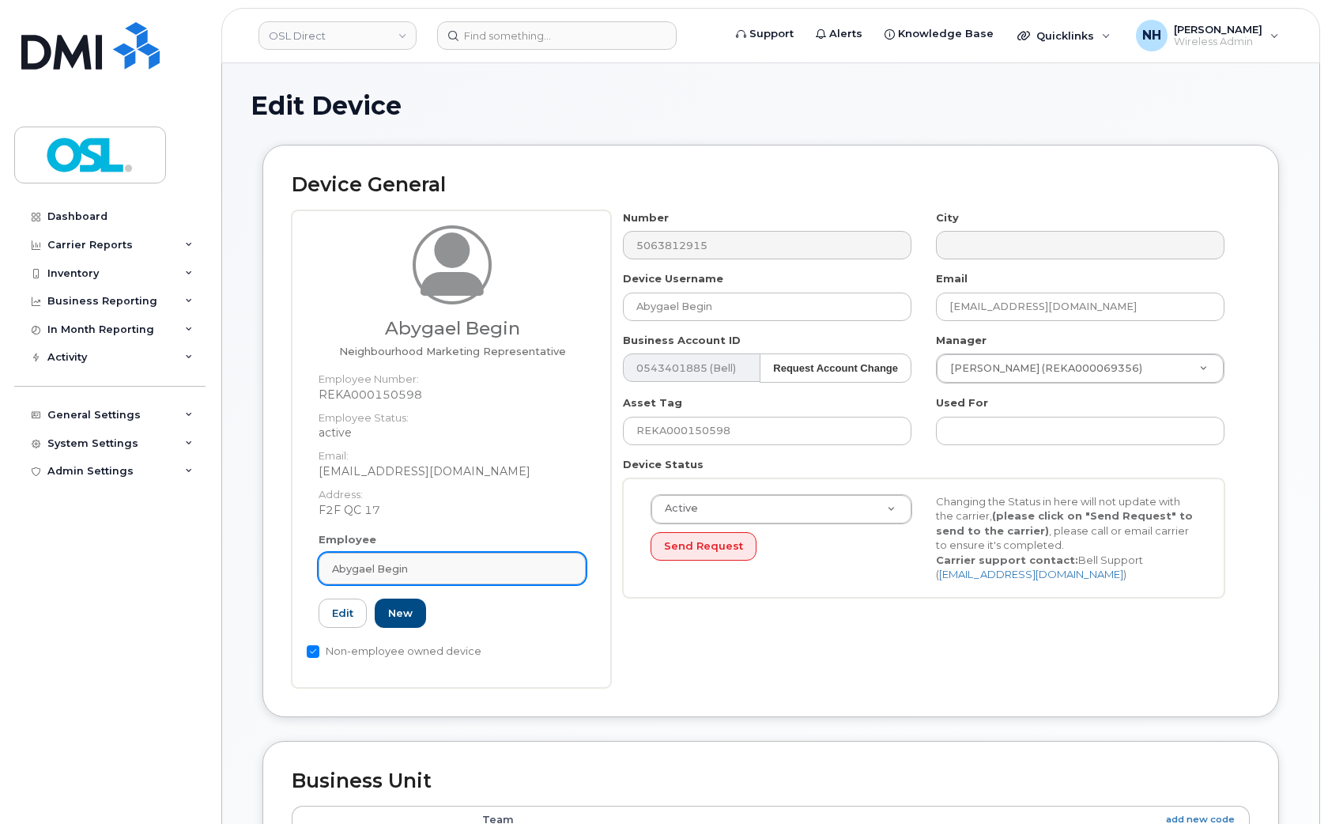
click at [454, 567] on div "Abygael Begin" at bounding box center [452, 568] width 240 height 15
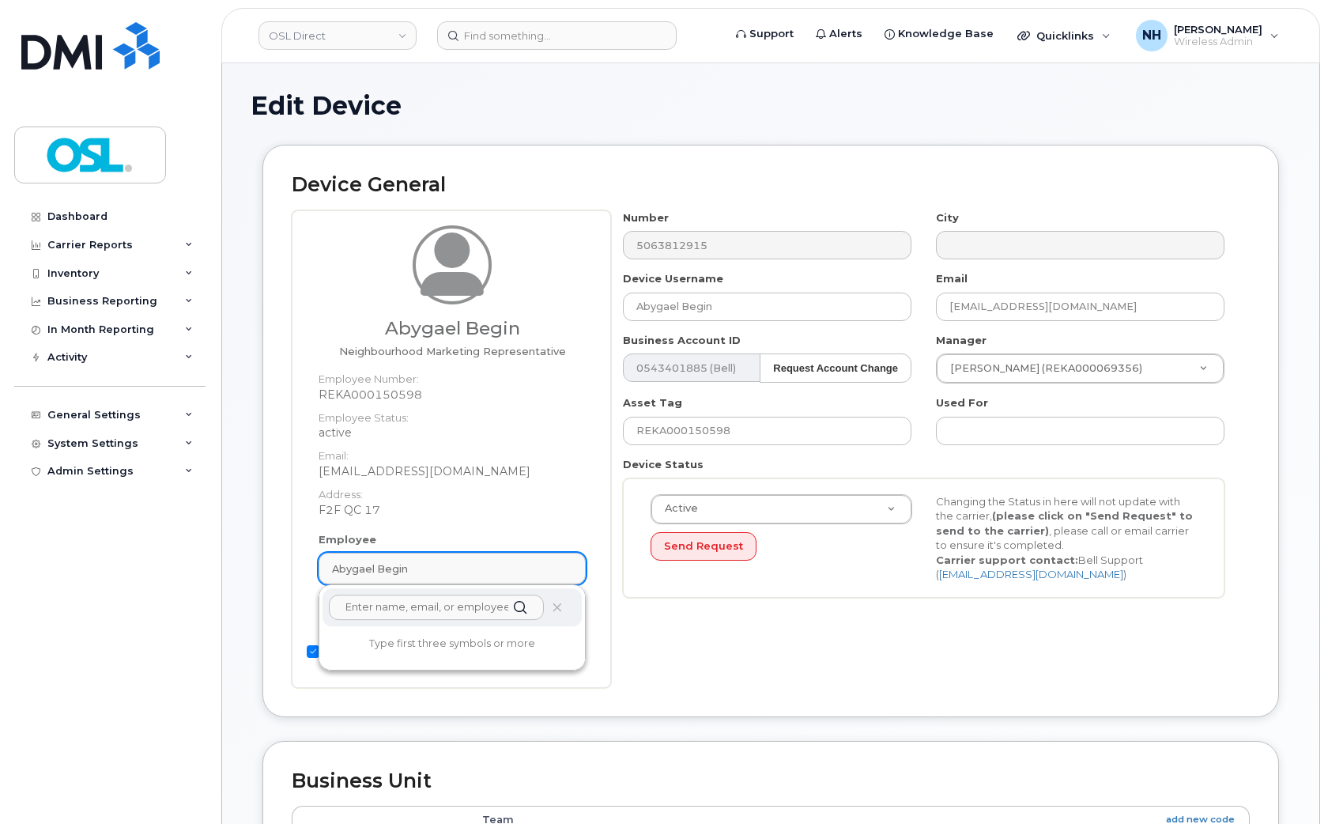
paste input "terminated"
type input "terminated"
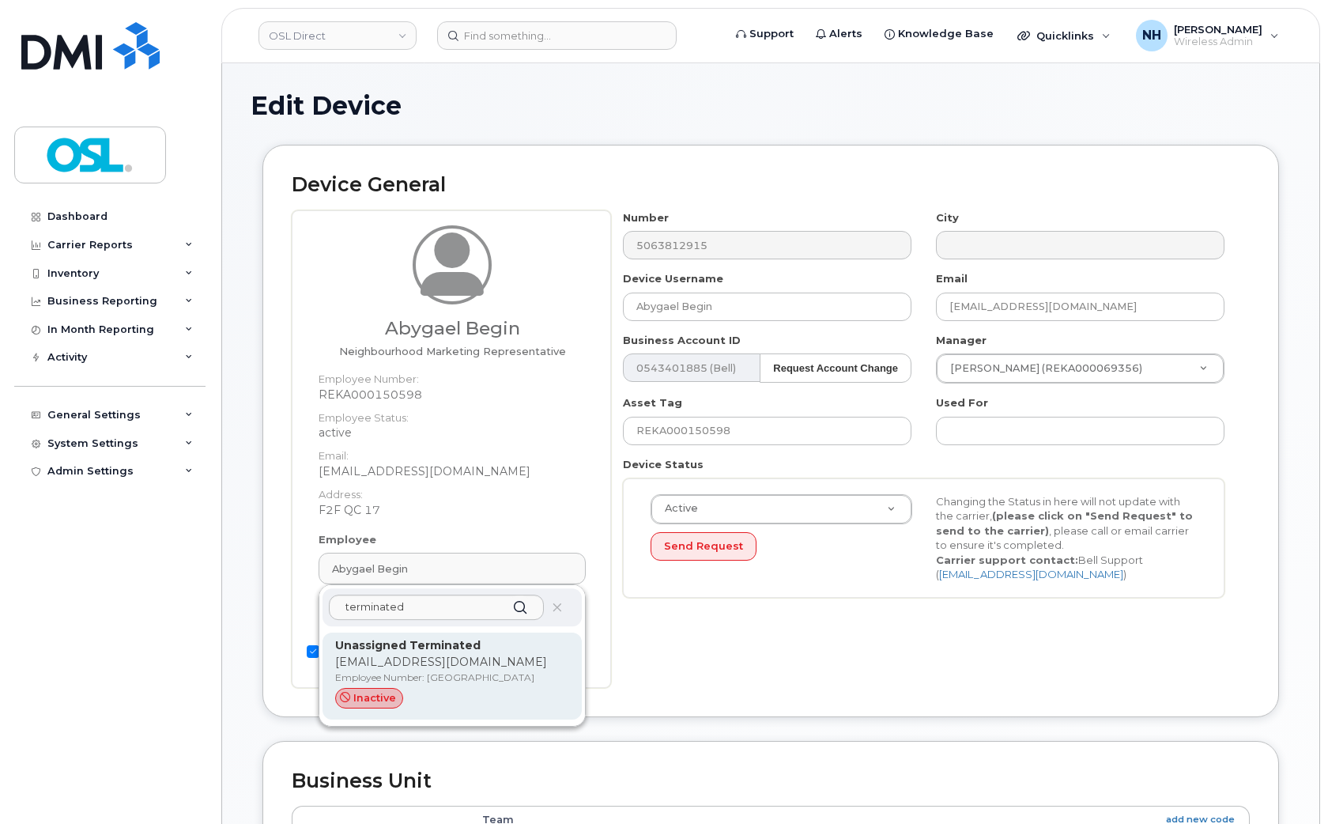
click at [424, 656] on p "[EMAIL_ADDRESS][DOMAIN_NAME]" at bounding box center [452, 662] width 234 height 17
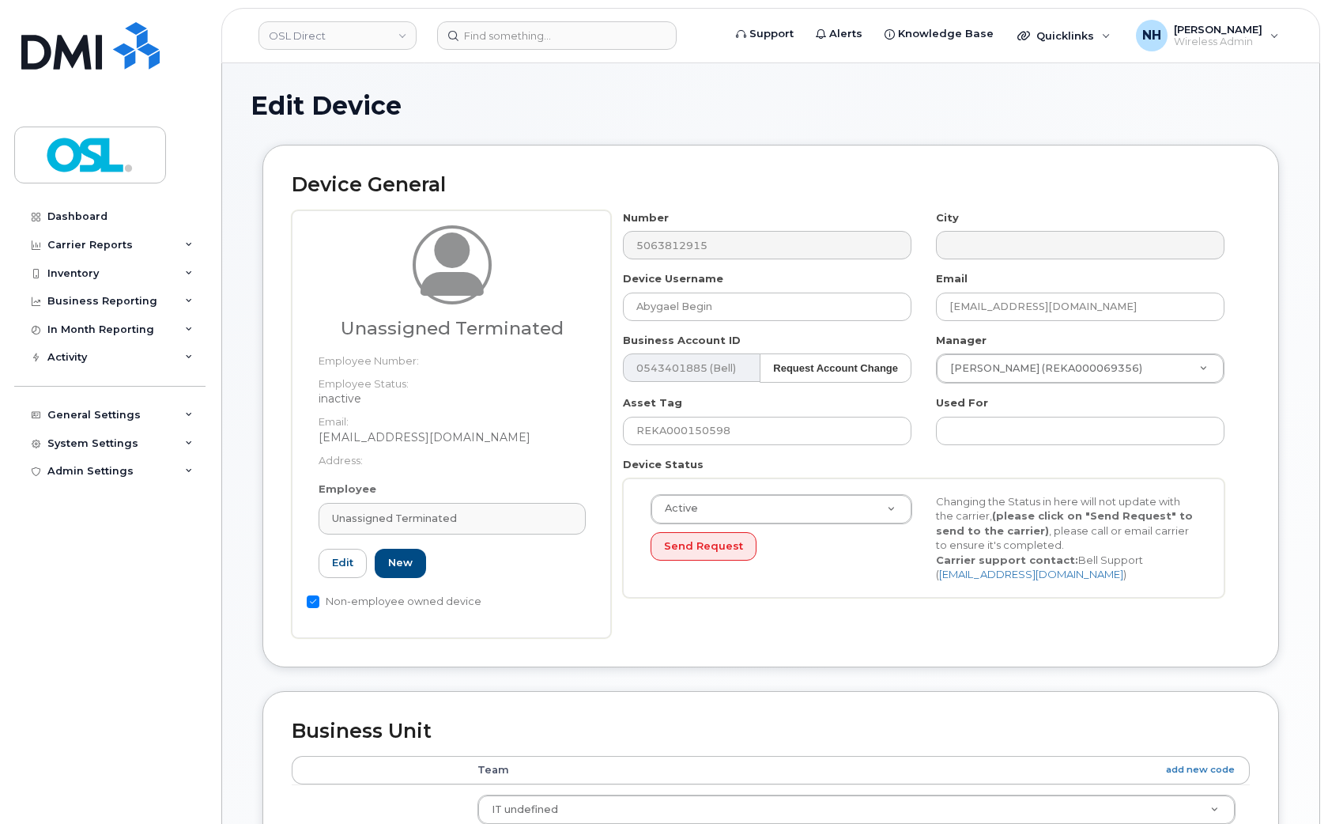
type input "UT"
type input "Unassigned Terminated"
type input "[EMAIL_ADDRESS][DOMAIN_NAME]"
type input "4117510"
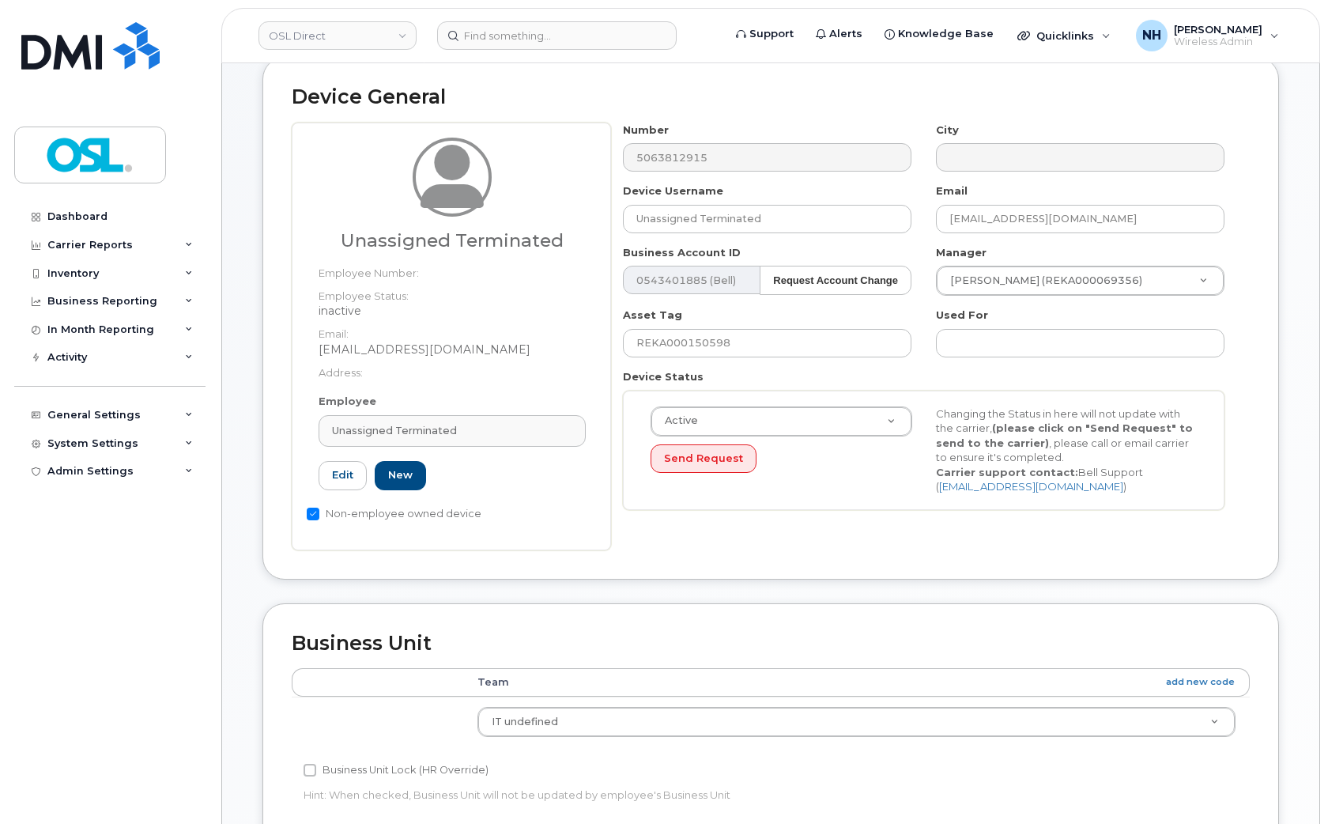
scroll to position [612, 0]
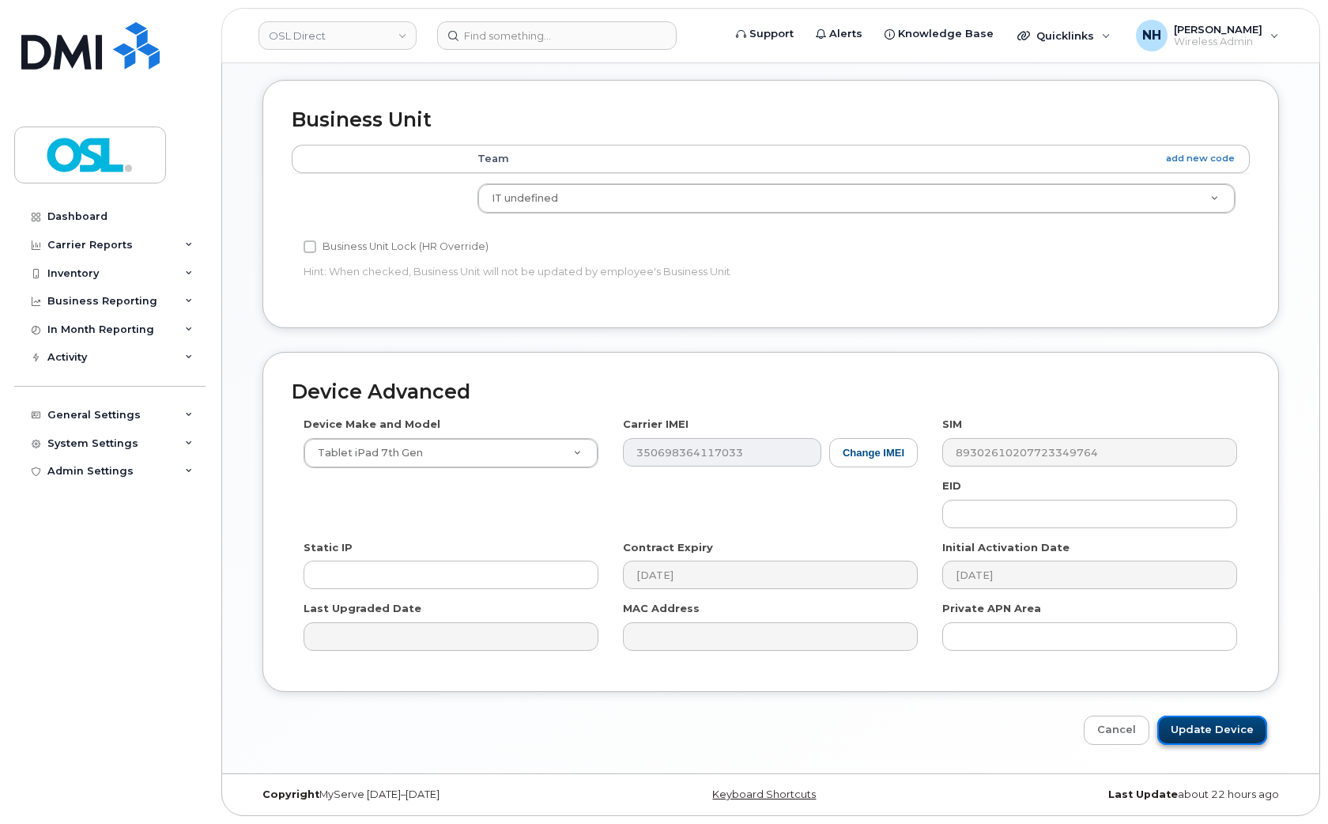
click at [1207, 733] on input "Update Device" at bounding box center [1213, 730] width 110 height 29
type input "Saving..."
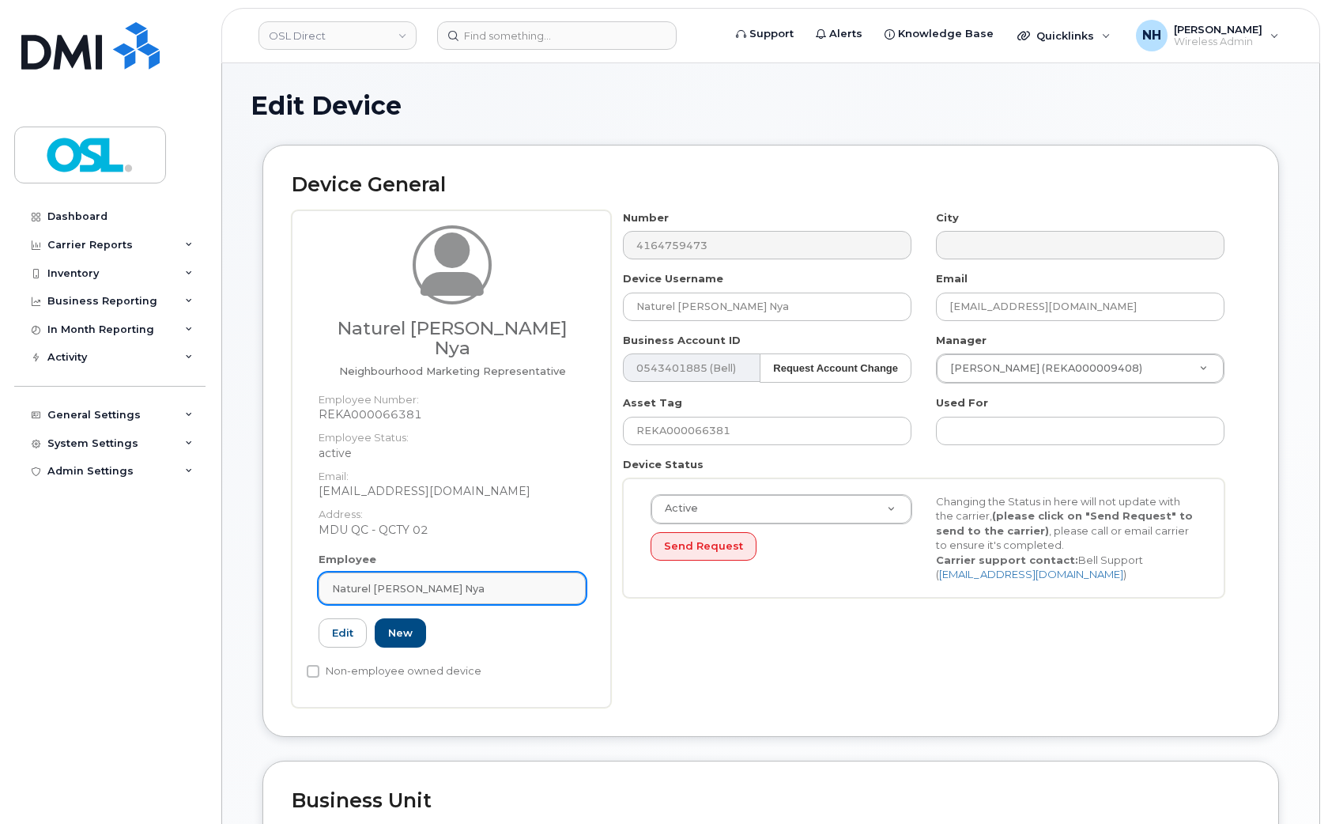
click at [445, 581] on span "Naturel [PERSON_NAME] Nya" at bounding box center [408, 588] width 153 height 15
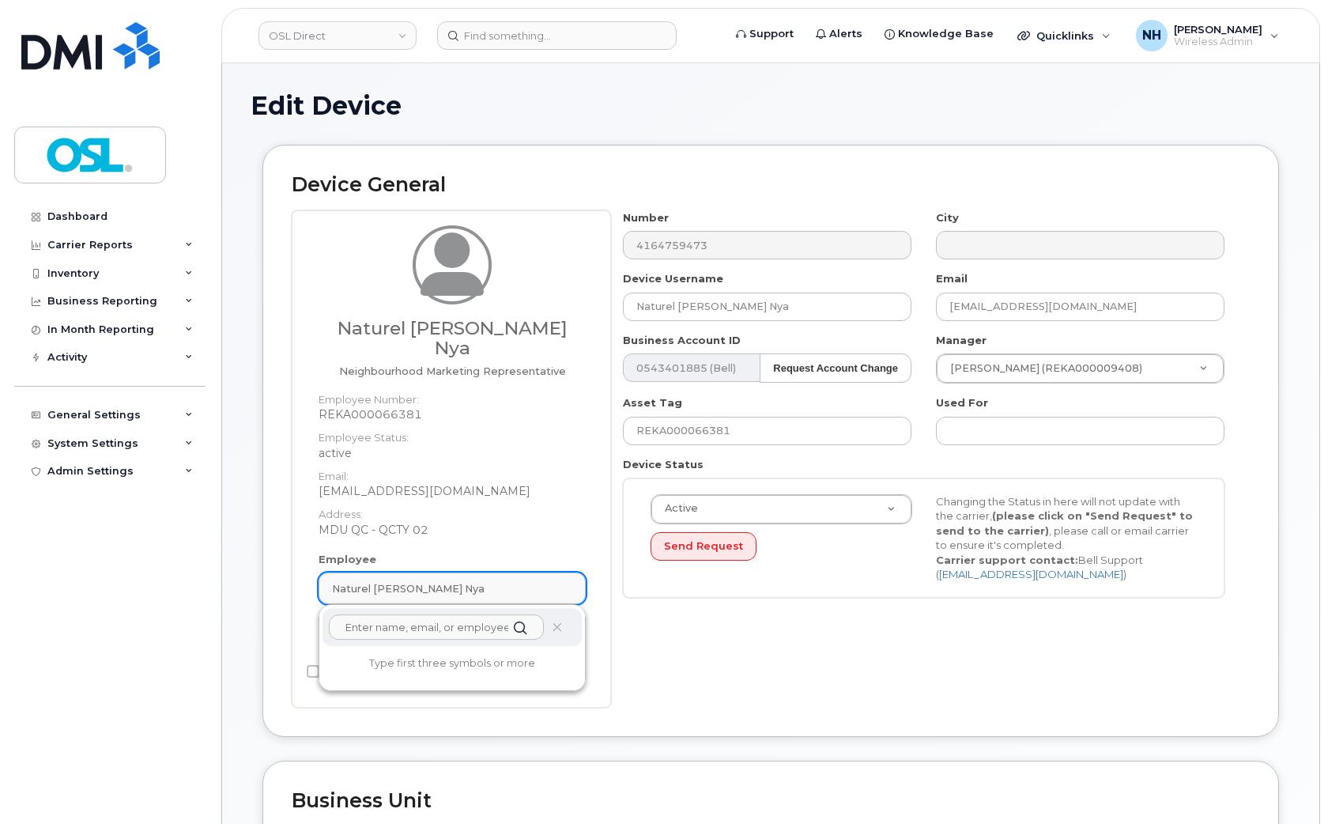
paste input "terminated"
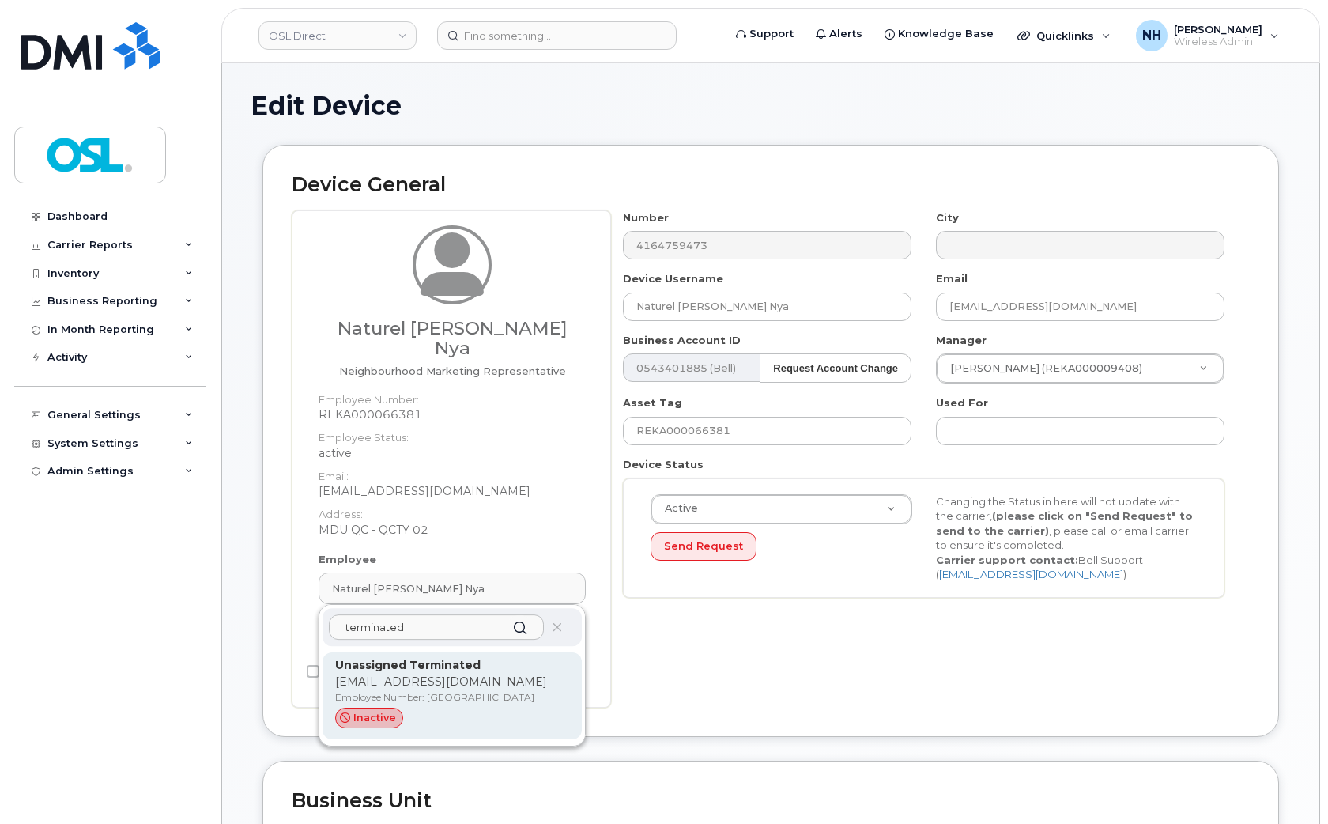
type input "terminated"
click at [455, 690] on p "Employee Number: [GEOGRAPHIC_DATA]" at bounding box center [452, 697] width 234 height 14
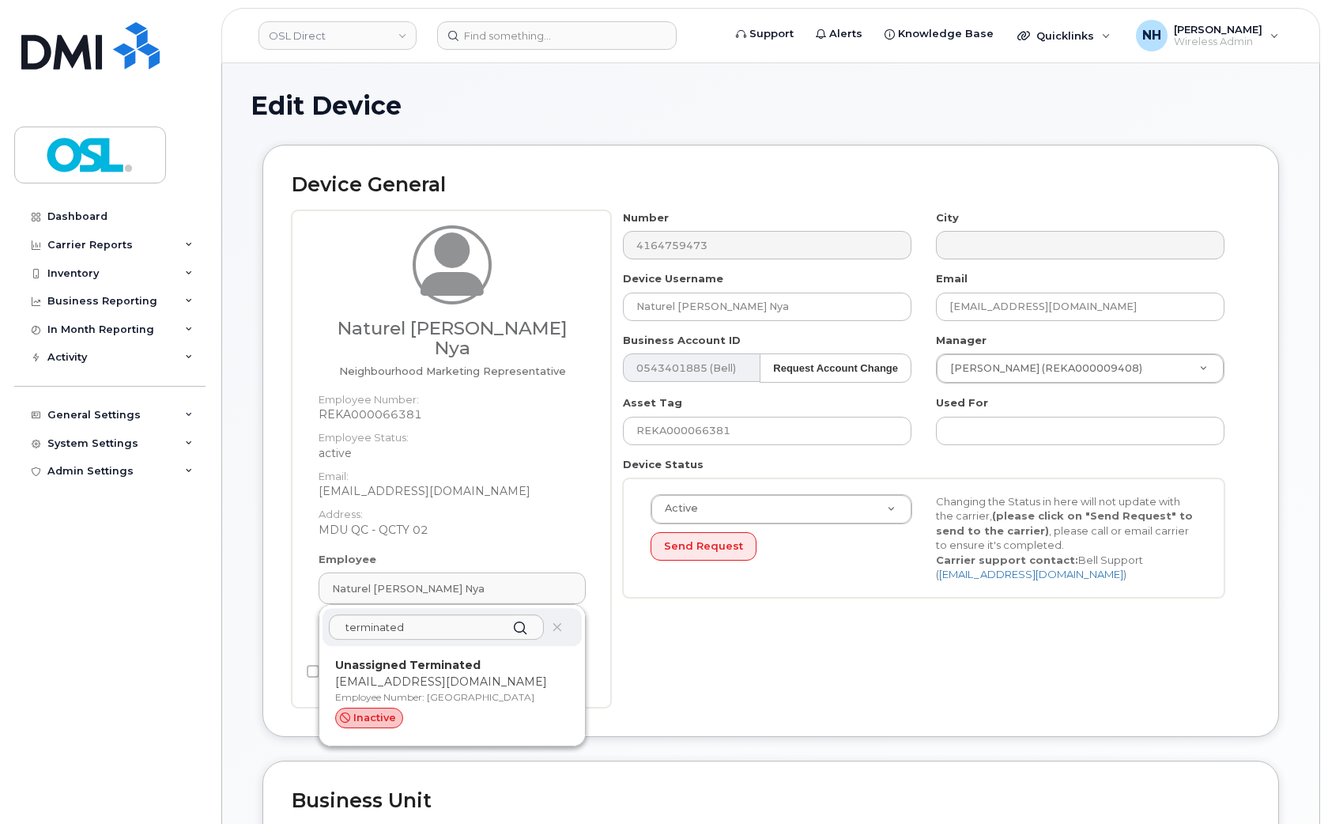
type input "UT"
type input "Unassigned Terminated"
type input "[EMAIL_ADDRESS][DOMAIN_NAME]"
type input "4117510"
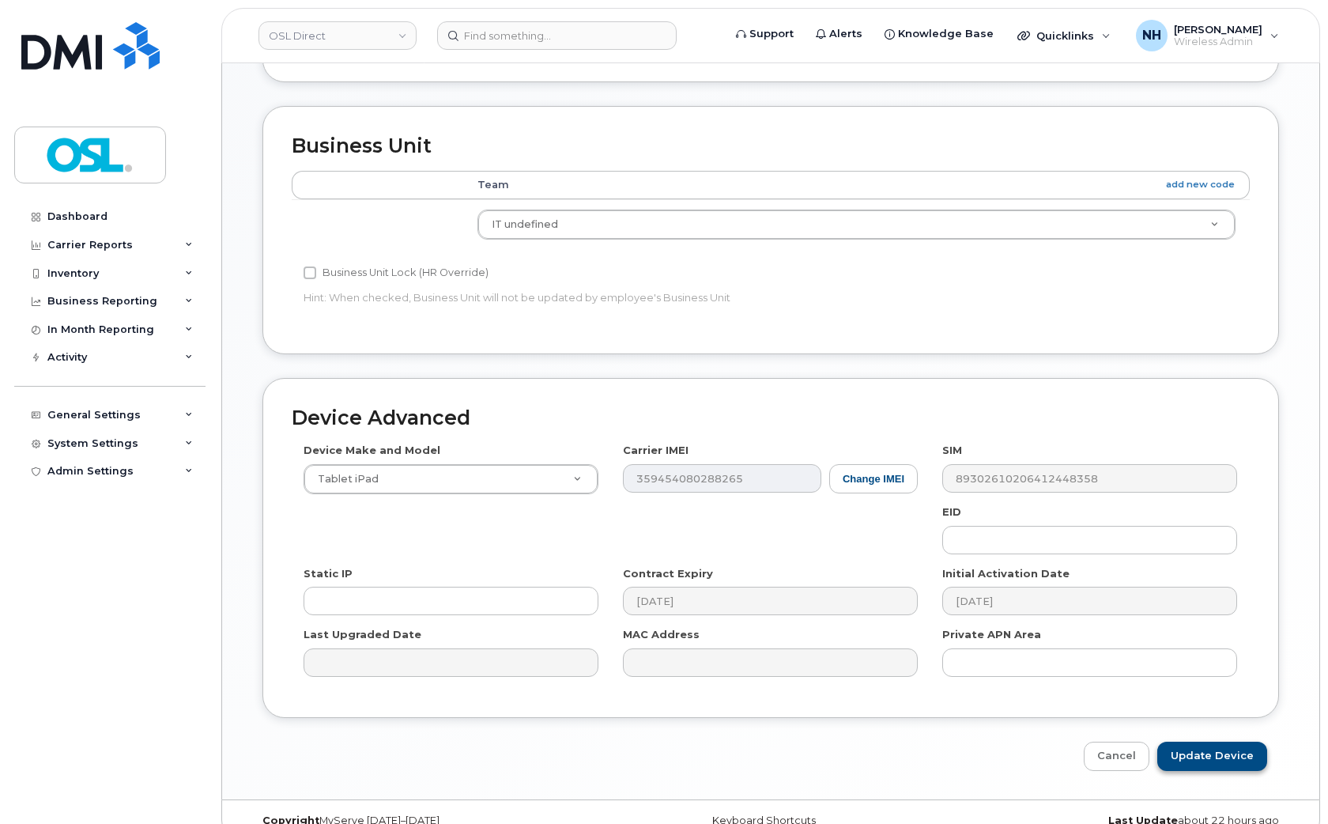
scroll to position [612, 0]
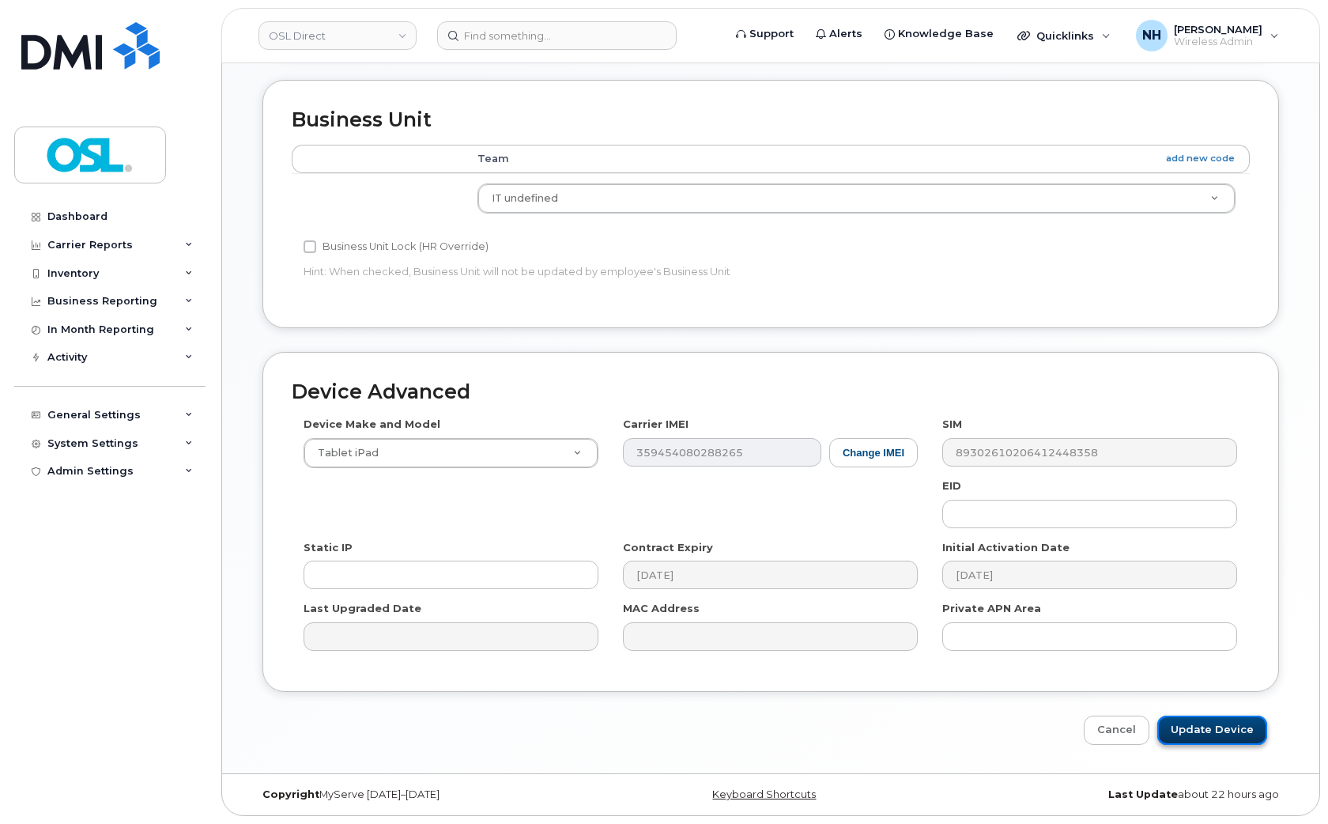
click at [1204, 742] on input "Update Device" at bounding box center [1213, 730] width 110 height 29
type input "Saving..."
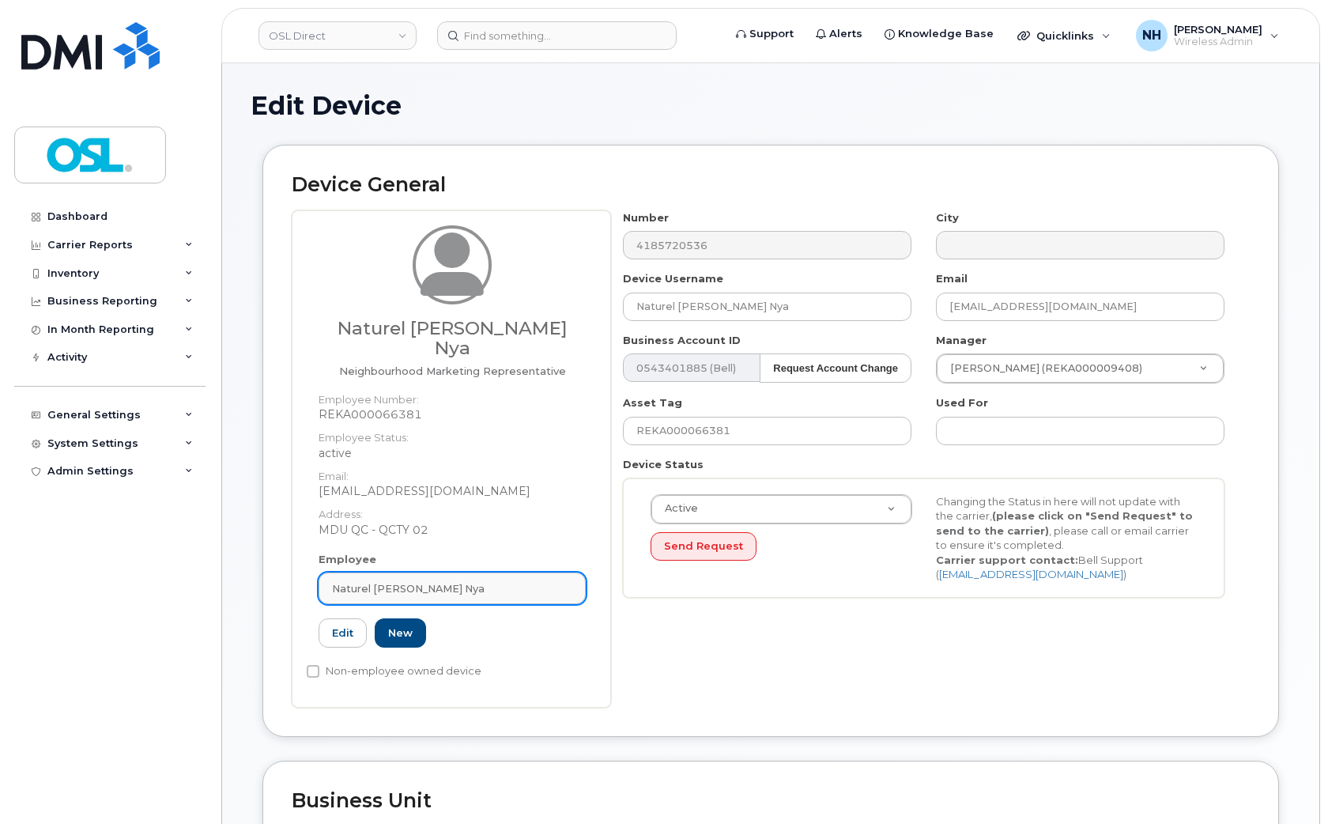
click at [415, 572] on link "Naturel [PERSON_NAME] Nya" at bounding box center [452, 588] width 267 height 32
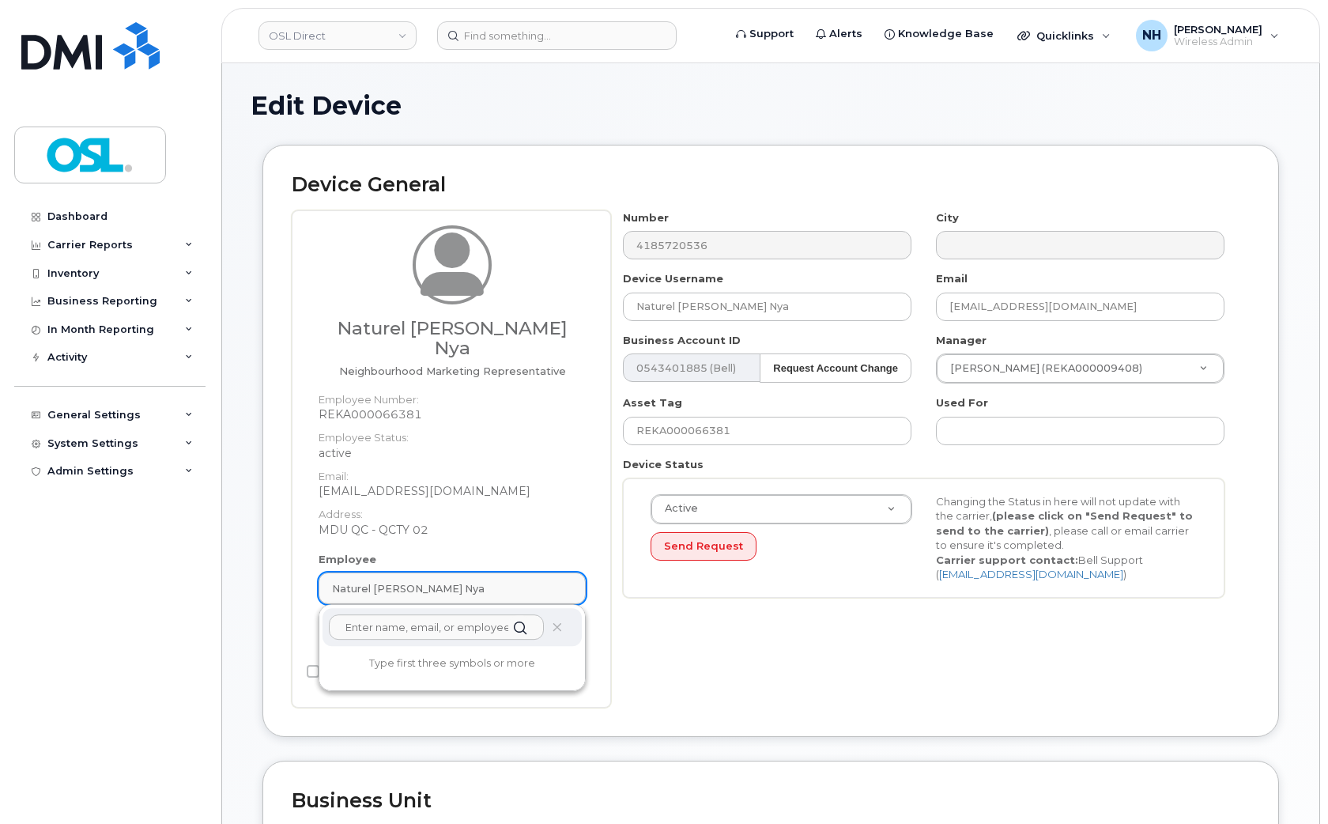
paste input "terminated"
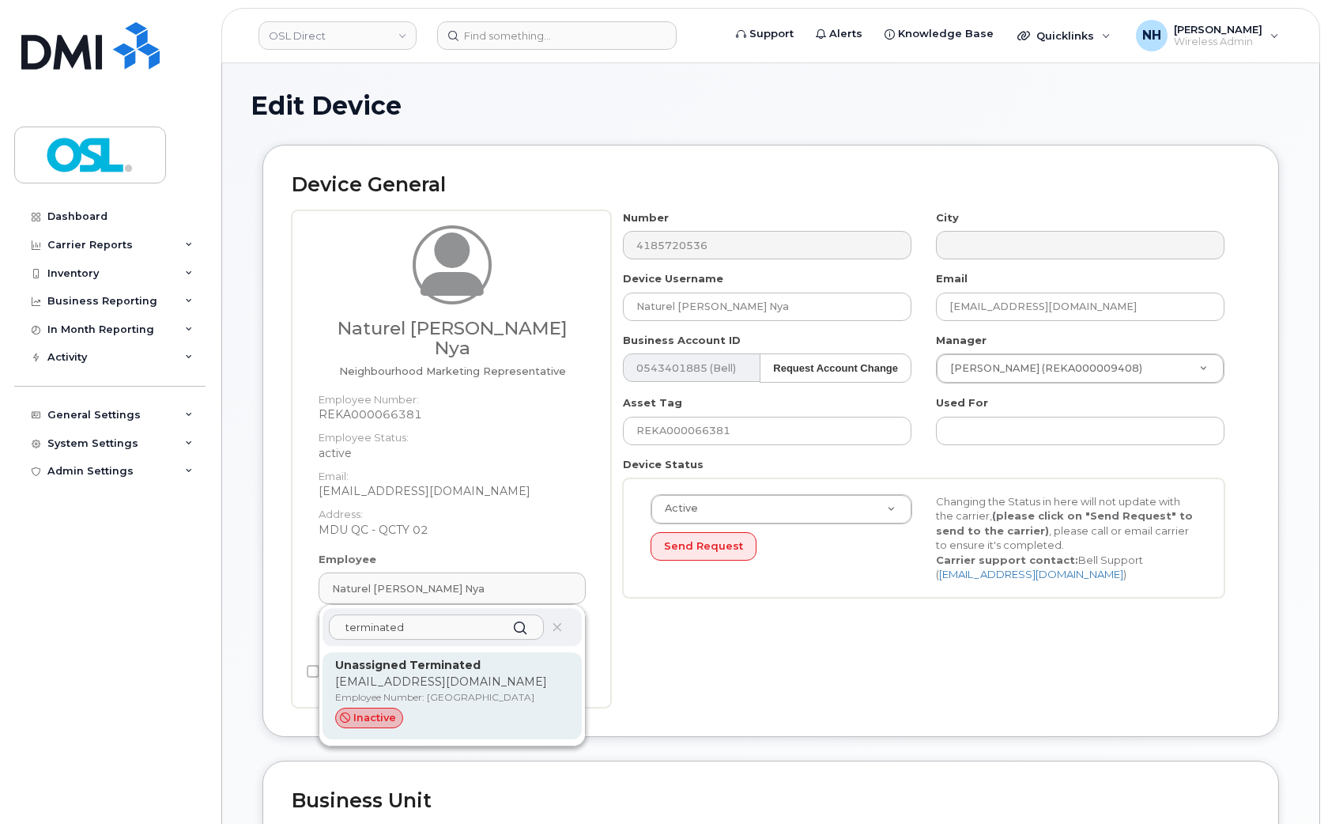
type input "terminated"
click at [403, 690] on p "Employee Number: UT" at bounding box center [452, 697] width 234 height 14
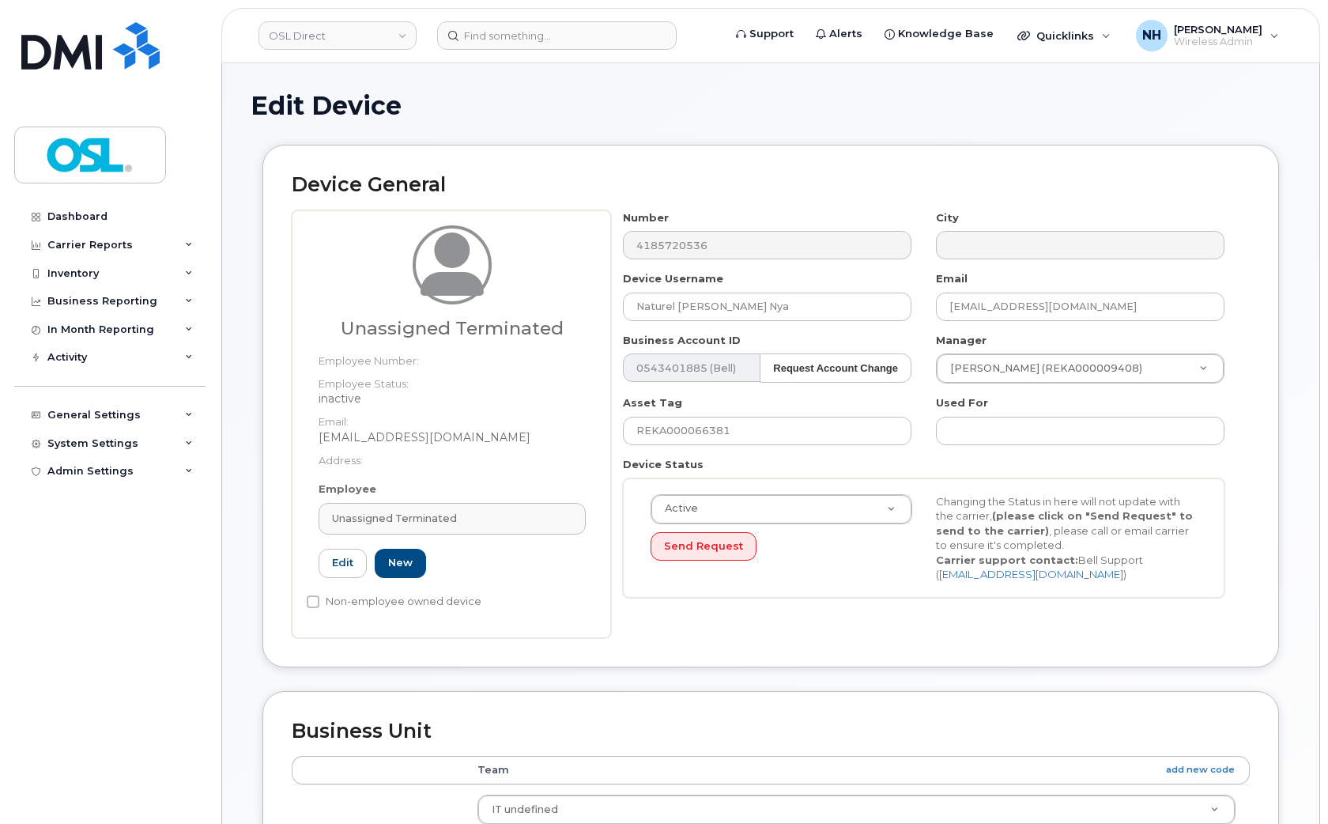
type input "UT"
type input "Unassigned Terminated"
type input "[EMAIL_ADDRESS][DOMAIN_NAME]"
type input "4117510"
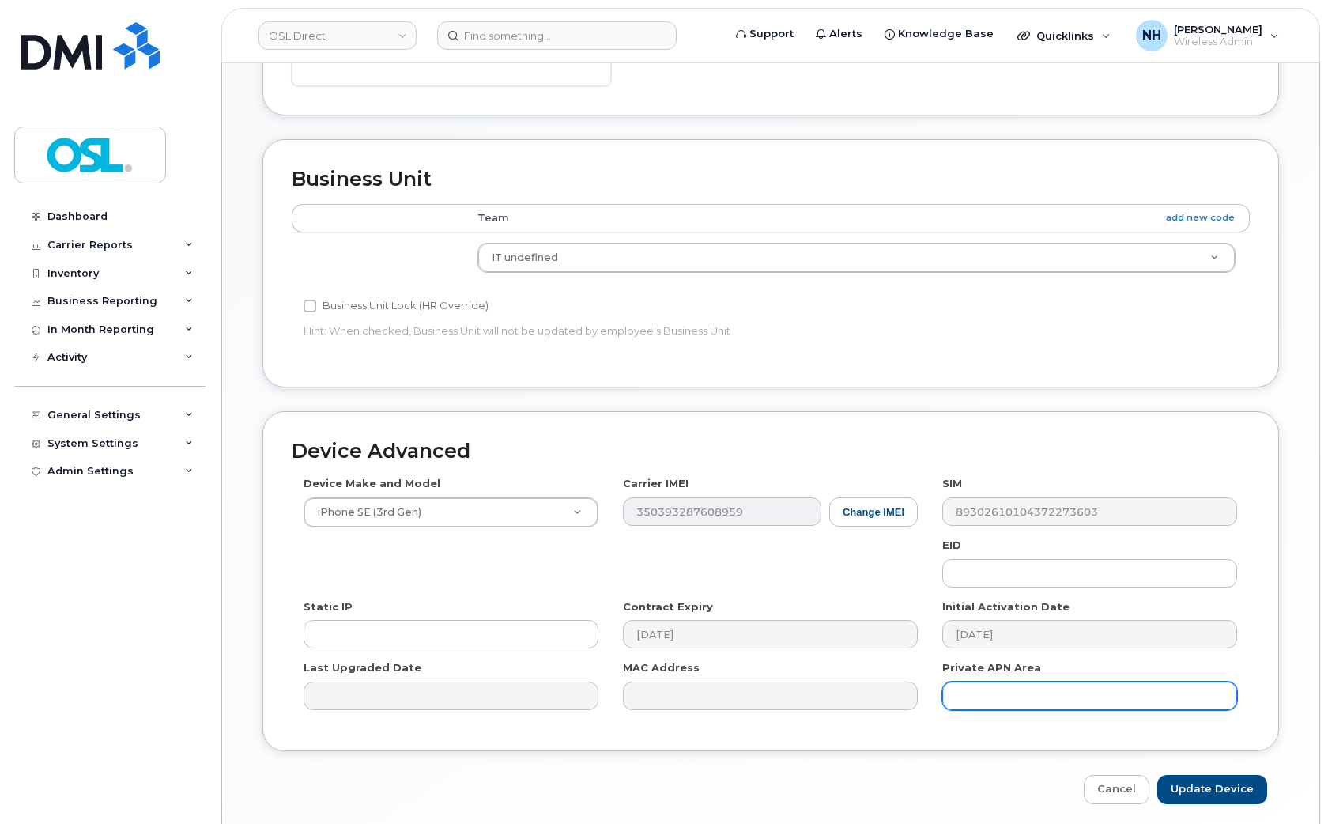
scroll to position [612, 0]
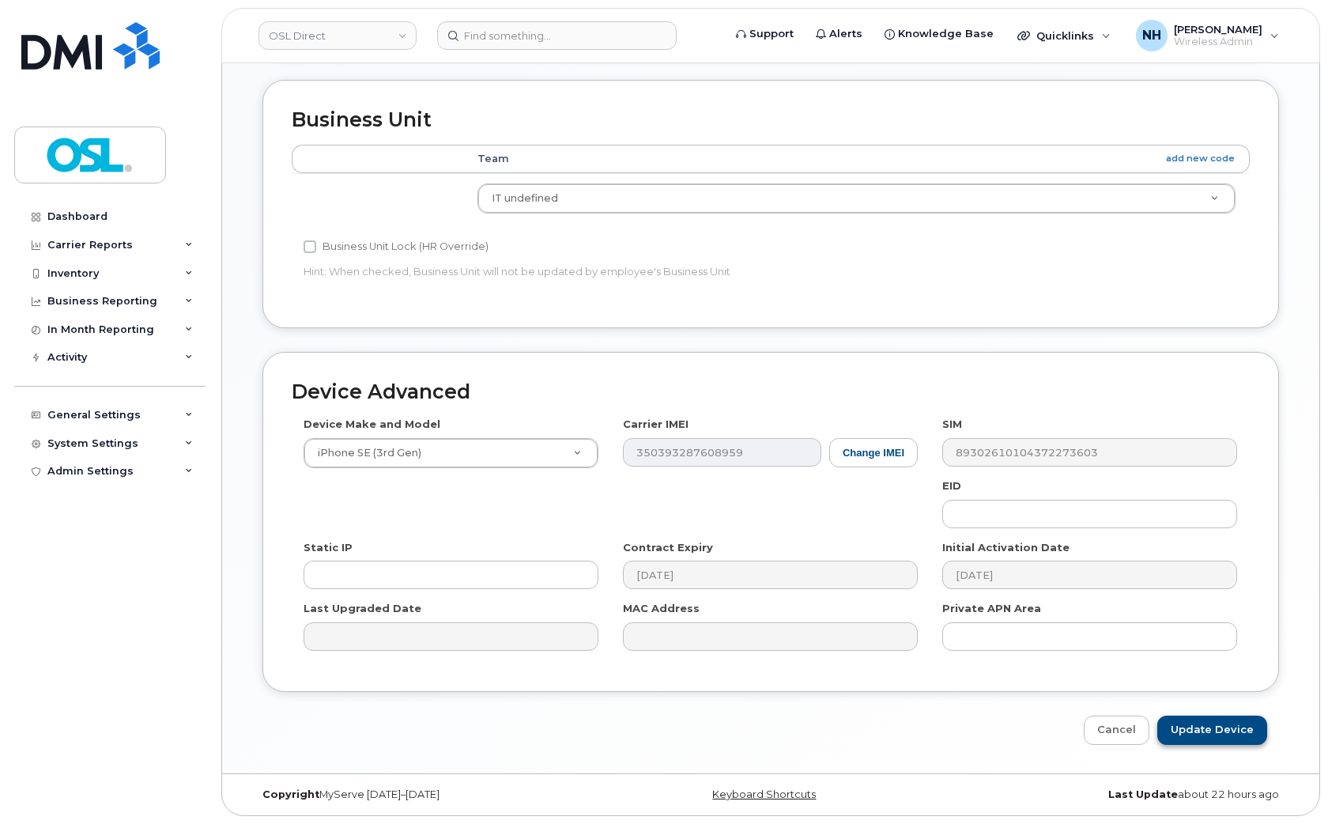
drag, startPoint x: 1226, startPoint y: 705, endPoint x: 1229, endPoint y: 720, distance: 15.4
click at [1226, 706] on div "Device Advanced Device Make and Model iPhone SE (3rd Gen) Android TCL 502 Watch…" at bounding box center [771, 548] width 1041 height 393
click at [1229, 728] on input "Update Device" at bounding box center [1213, 730] width 110 height 29
type input "Saving..."
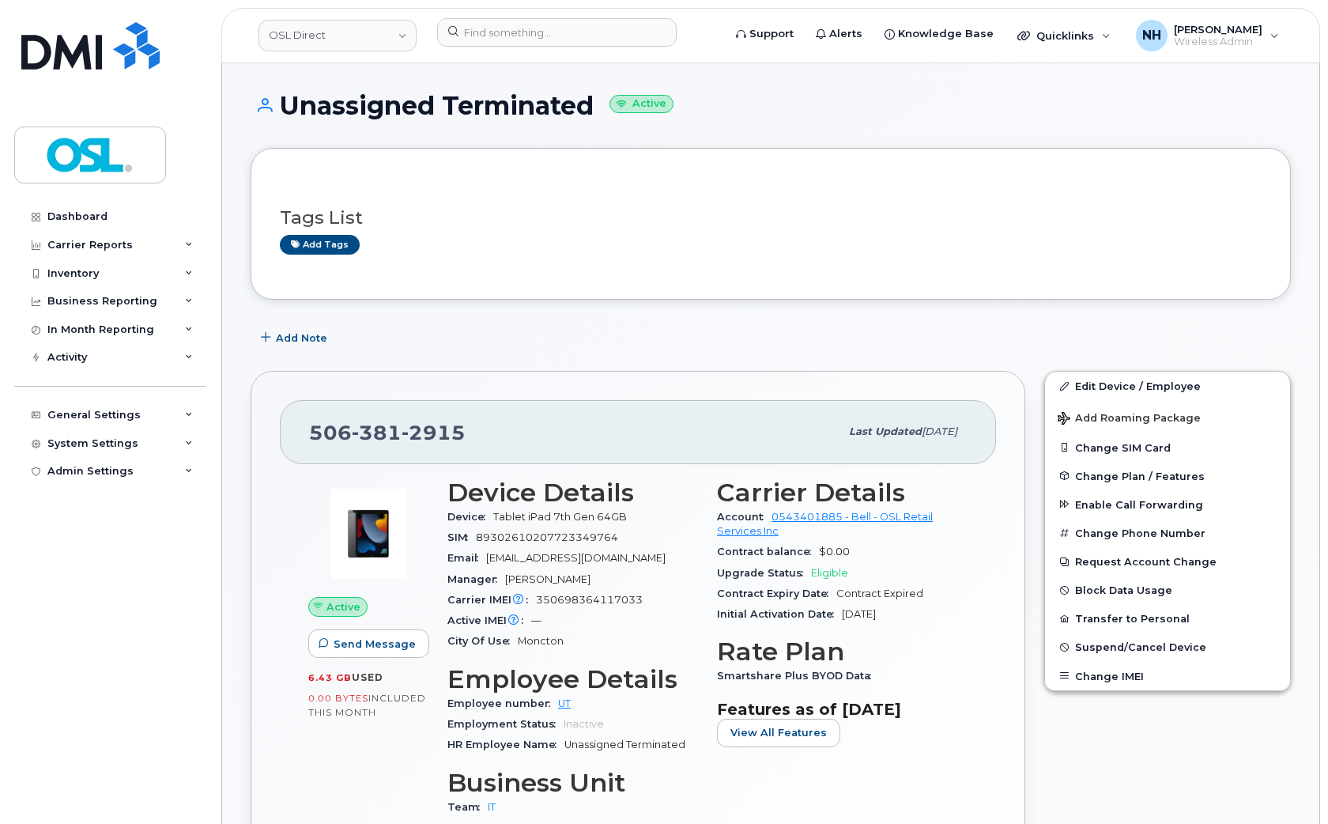
drag, startPoint x: 628, startPoint y: 288, endPoint x: 685, endPoint y: 297, distance: 57.7
click at [629, 288] on div "Tags List Add tags" at bounding box center [771, 224] width 1041 height 152
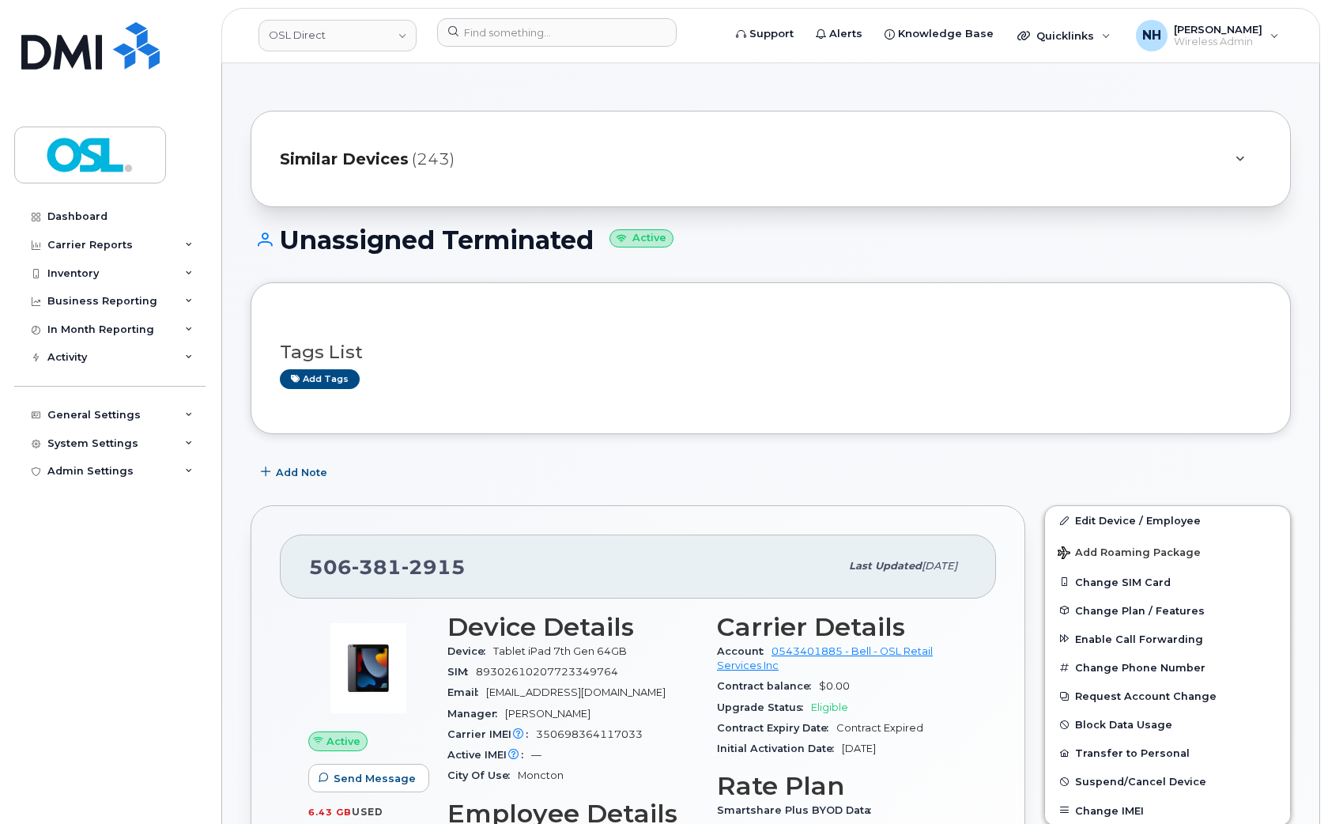
click at [716, 348] on h3 "Tags List" at bounding box center [771, 352] width 982 height 20
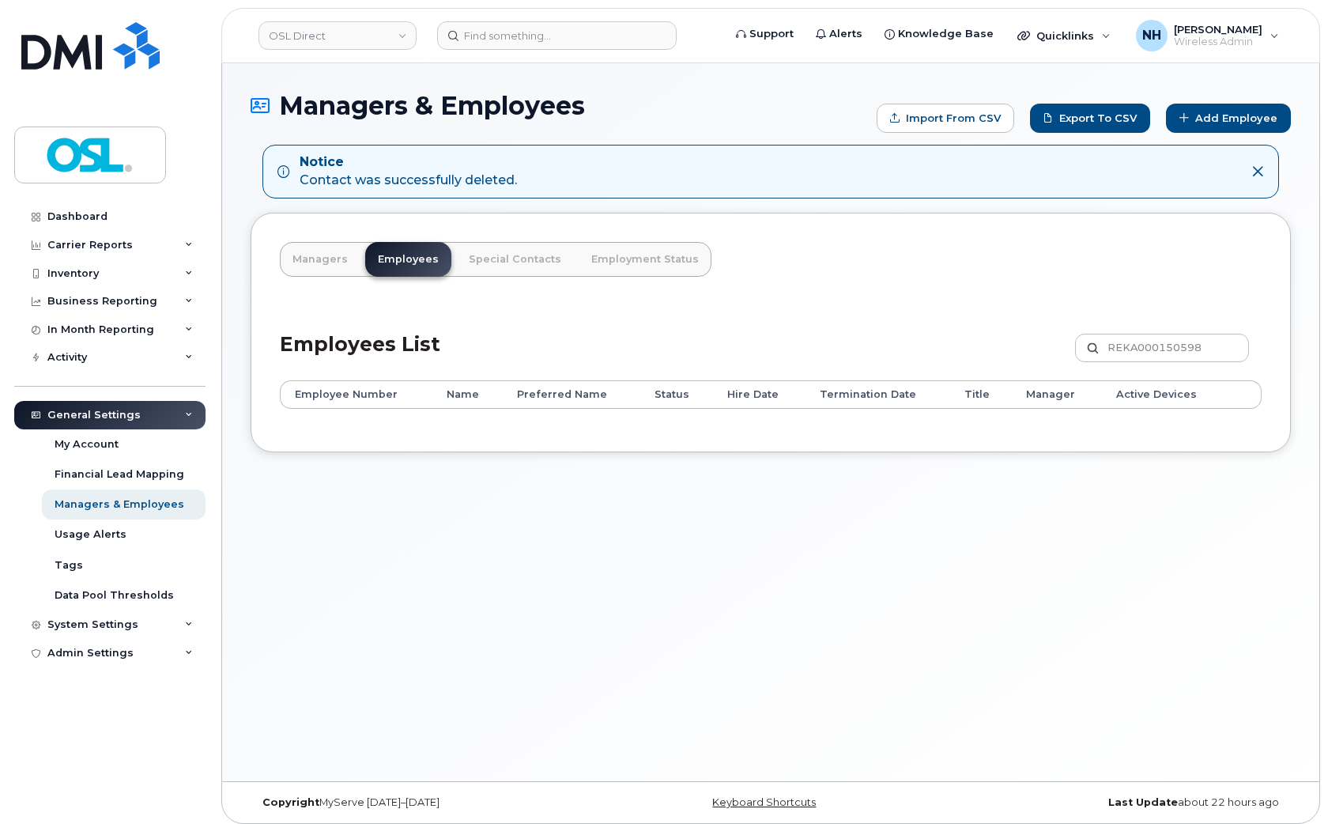
click at [609, 577] on div "Managers & Employees Import from CSV Export to CSV Add Employee Notice Contact …" at bounding box center [771, 422] width 1098 height 718
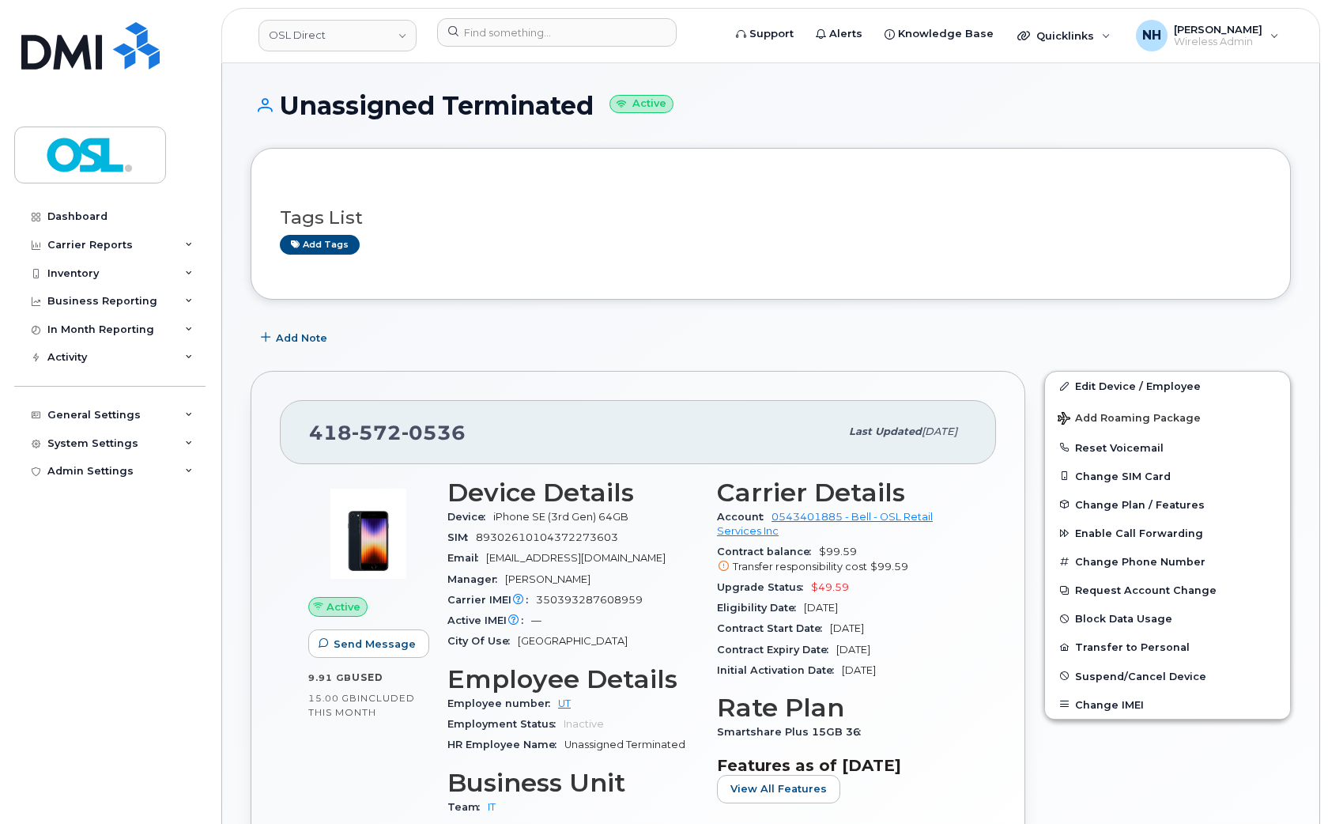
drag, startPoint x: 721, startPoint y: 350, endPoint x: 659, endPoint y: 303, distance: 77.3
click at [722, 350] on div "Add Note" at bounding box center [771, 337] width 1041 height 28
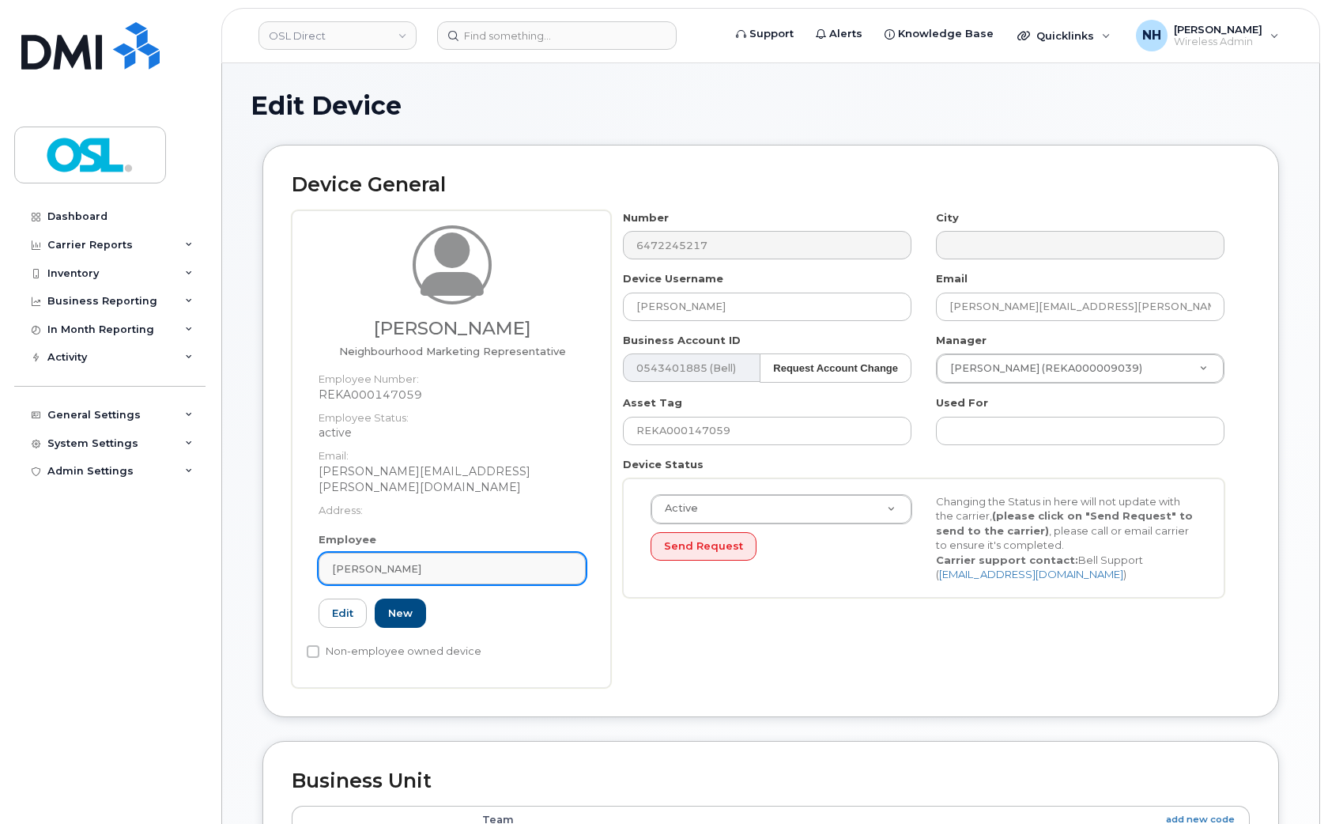
click at [411, 561] on link "Anmol Dhaliwal" at bounding box center [452, 569] width 267 height 32
paste input "terminated"
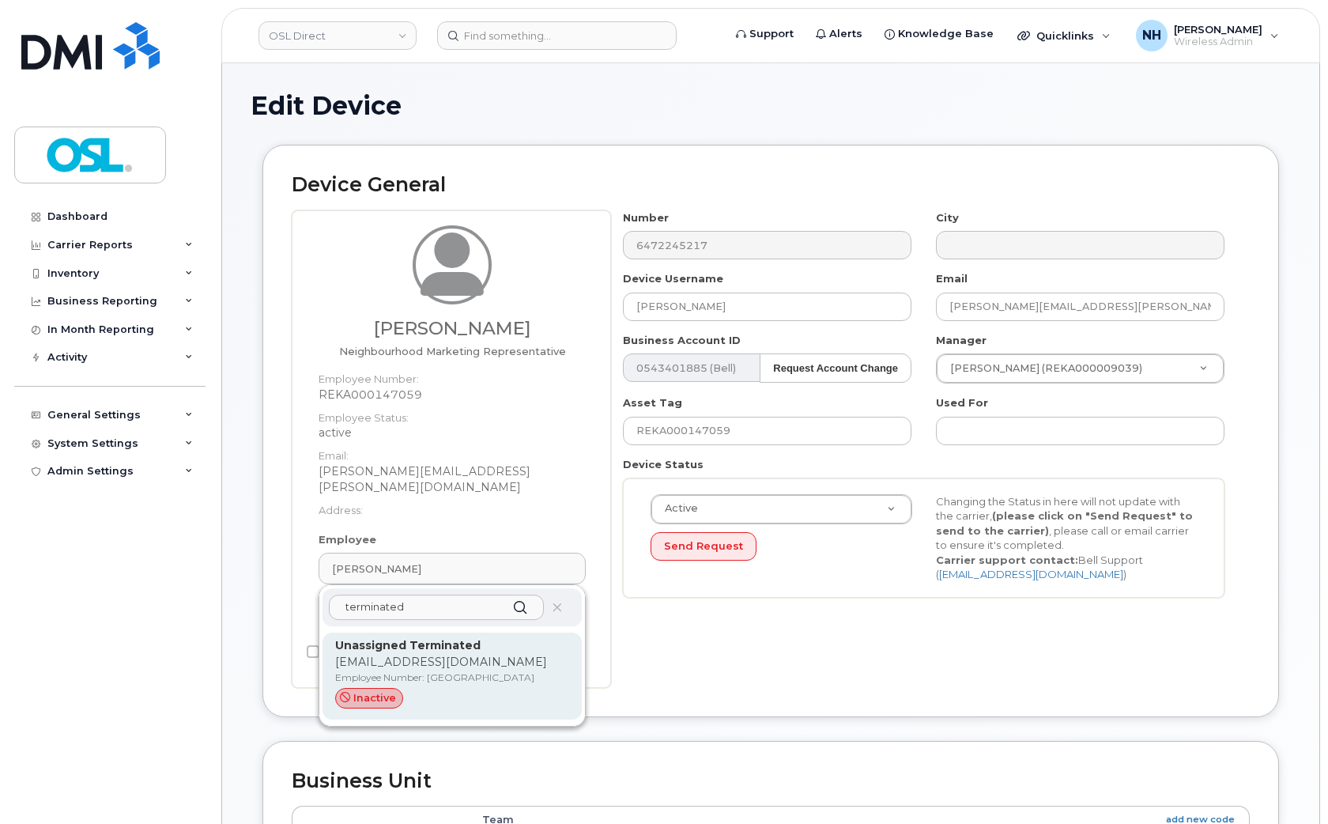
type input "terminated"
click at [415, 671] on p "Employee Number: [GEOGRAPHIC_DATA]" at bounding box center [452, 678] width 234 height 14
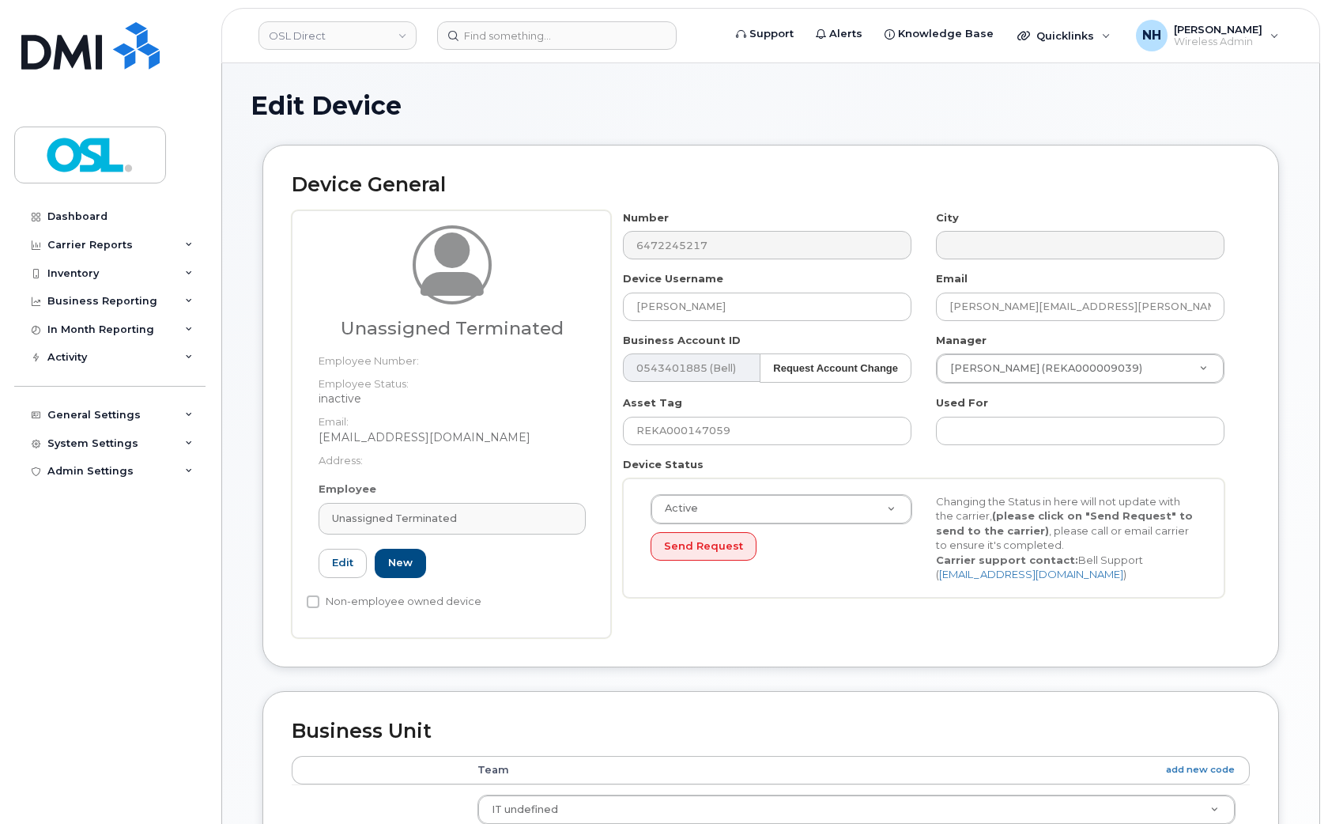
type input "UT"
type input "Unassigned Terminated"
type input "support_2@osldirect.com"
type input "4117510"
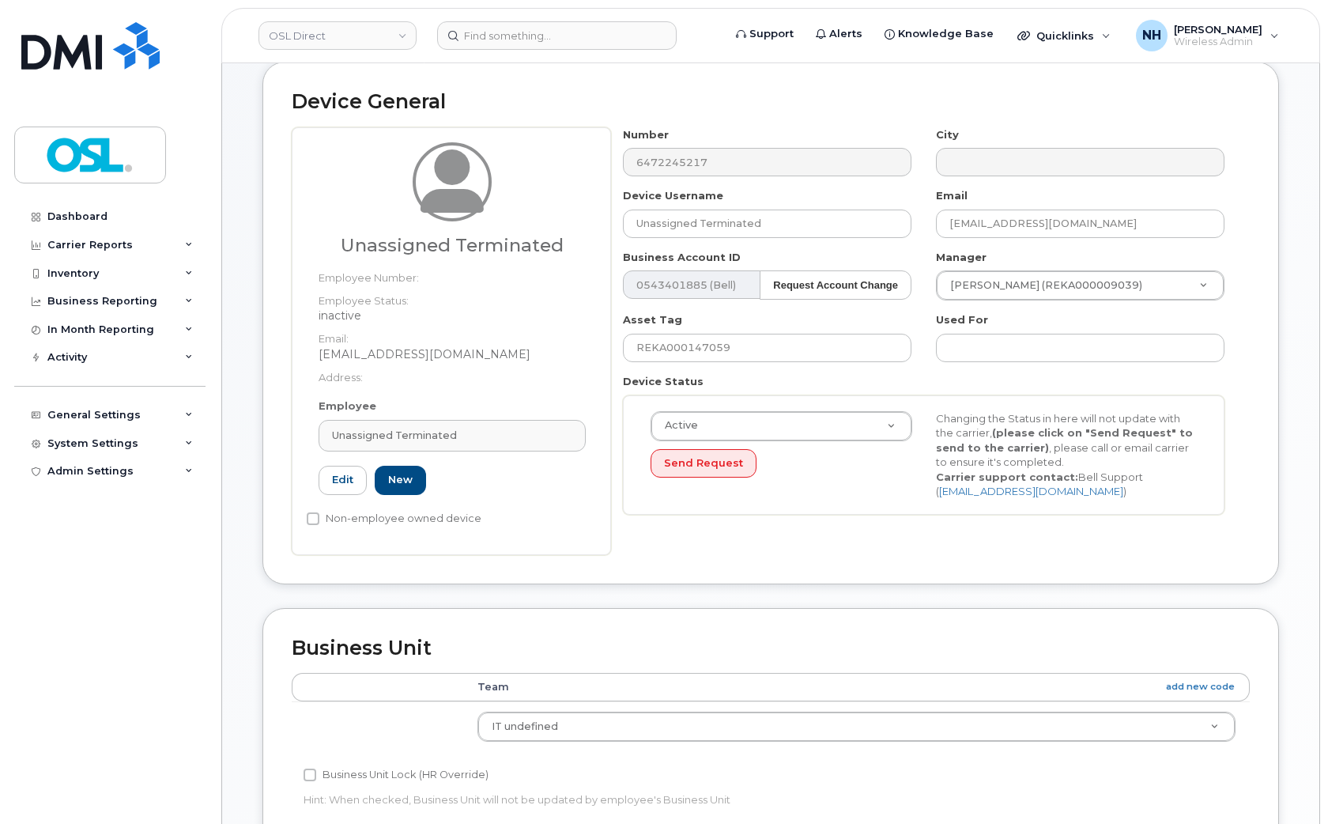
scroll to position [88, 0]
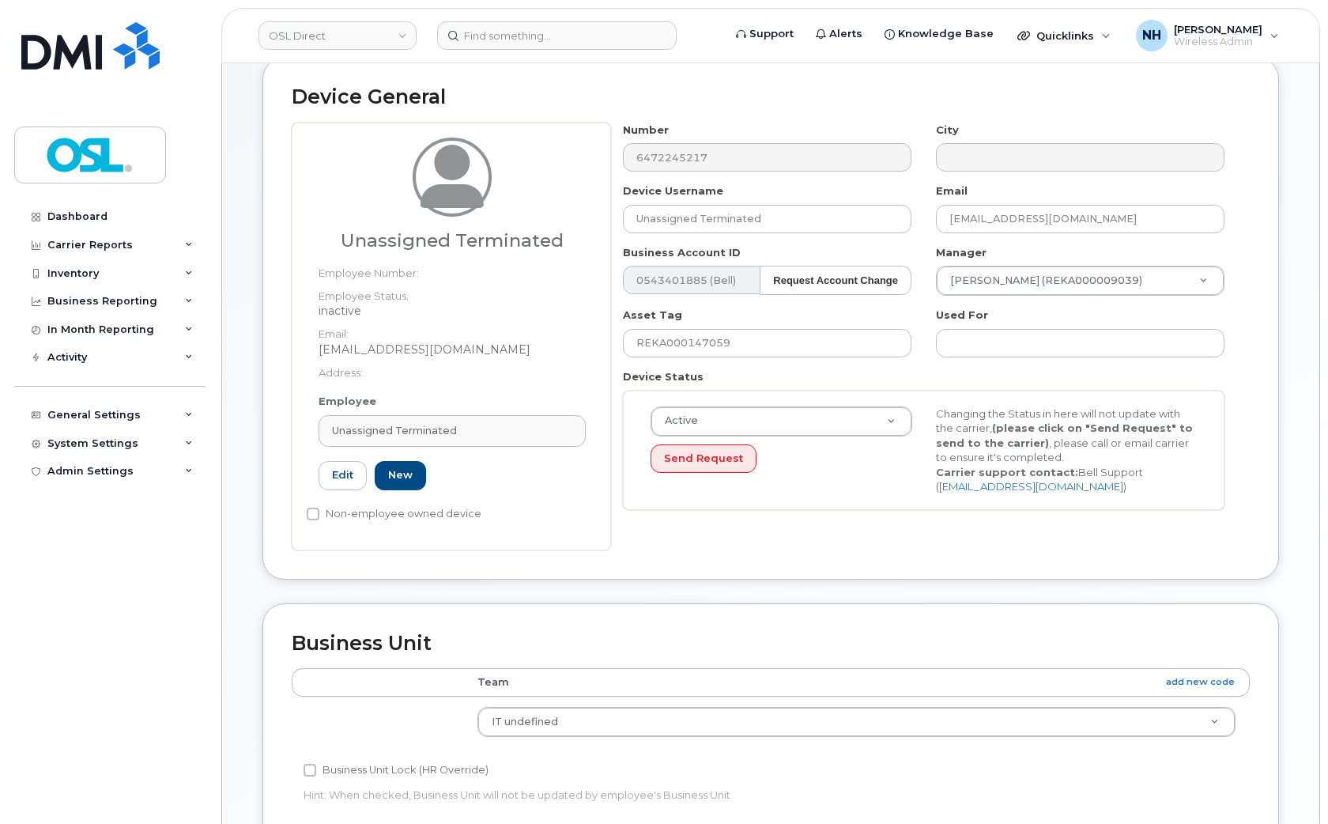
click at [765, 554] on div "Device General Unassigned Terminated Employee Number: Employee Status: inactive…" at bounding box center [771, 318] width 1017 height 522
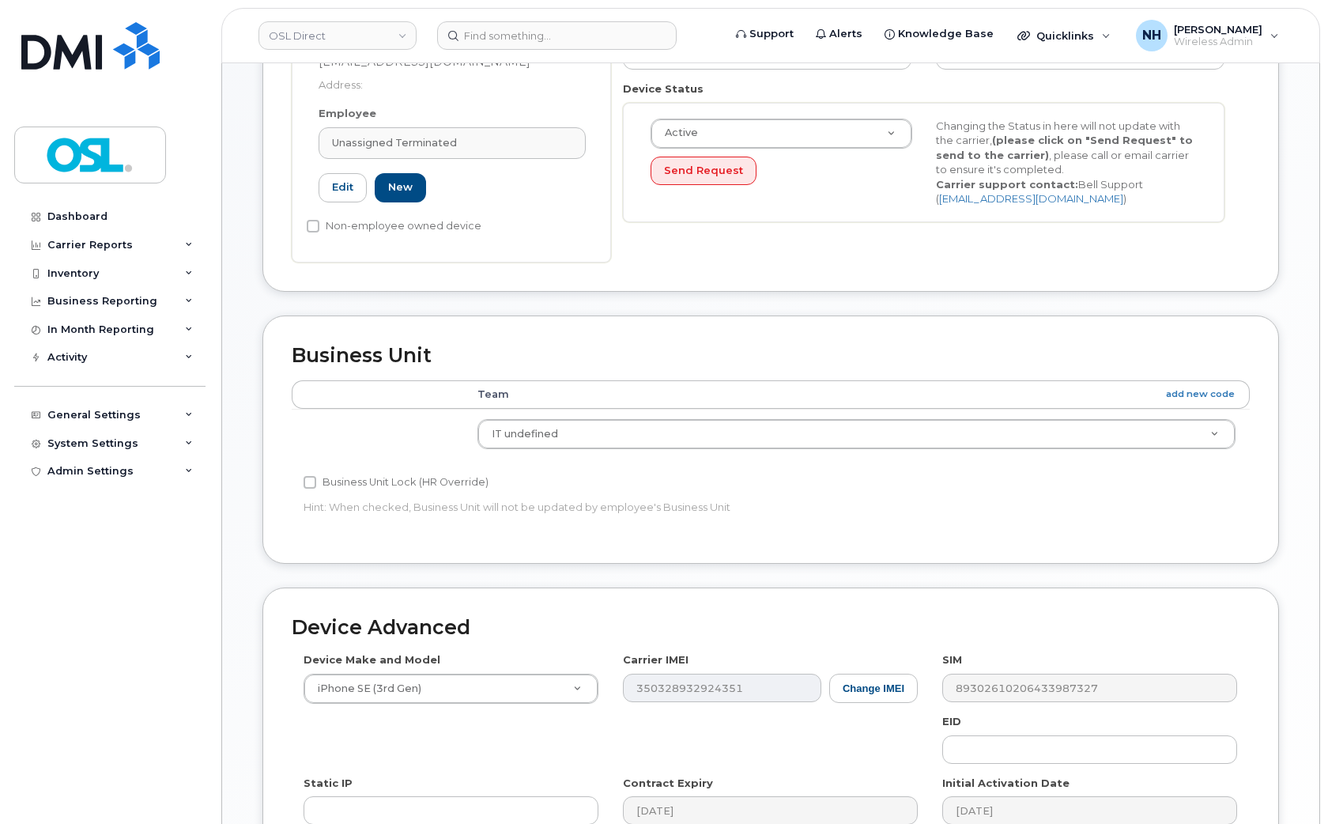
scroll to position [612, 0]
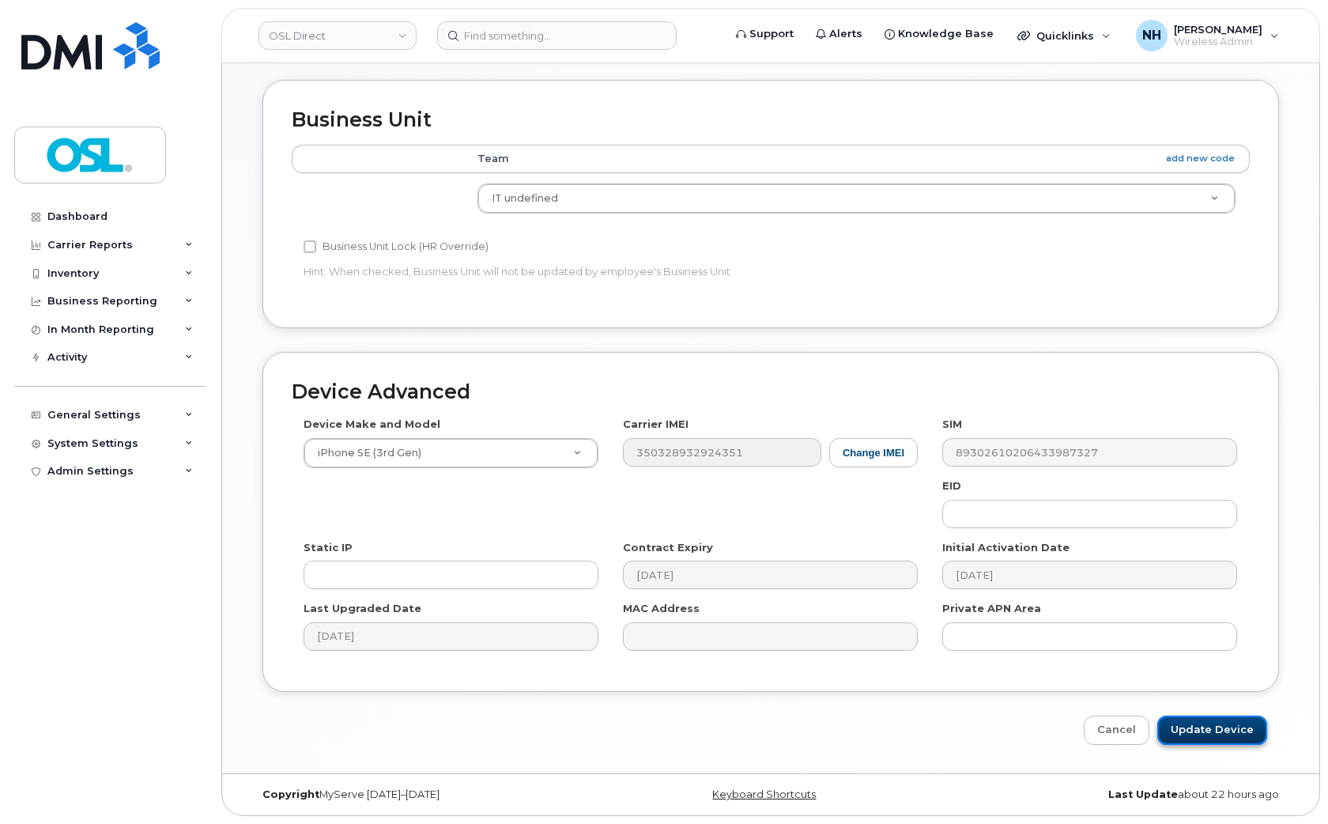
click at [1230, 738] on input "Update Device" at bounding box center [1213, 730] width 110 height 29
type input "Saving..."
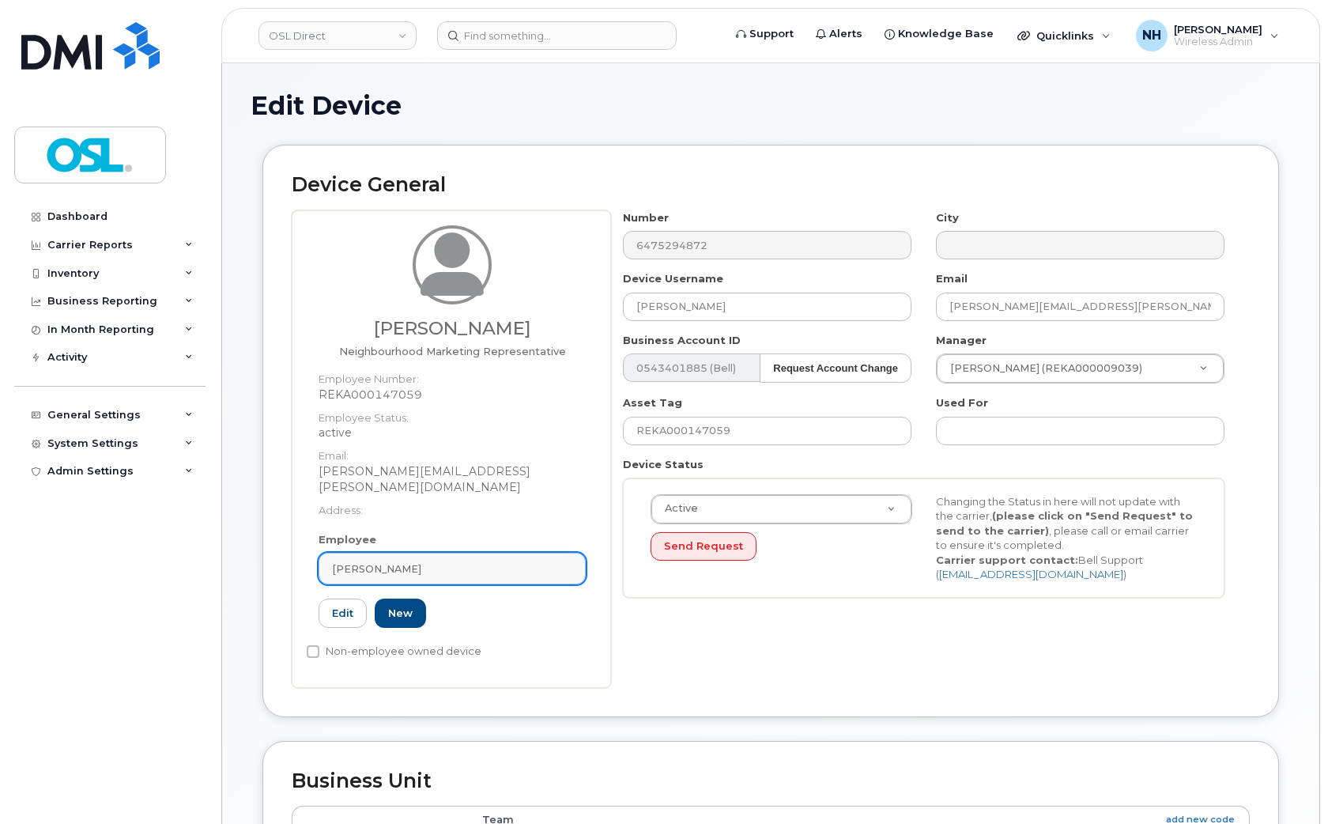
click at [435, 561] on div "[PERSON_NAME]" at bounding box center [452, 568] width 240 height 15
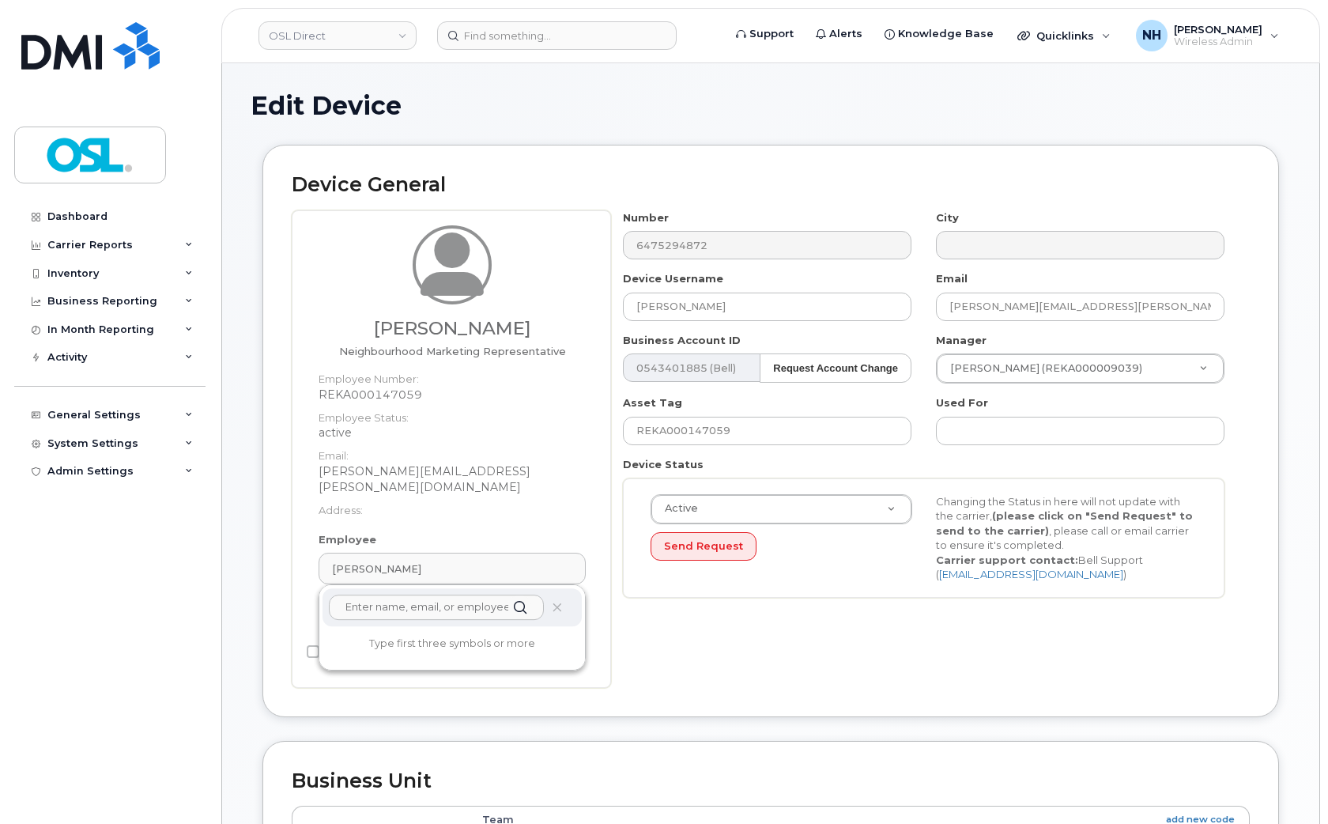
click at [413, 595] on input "text" at bounding box center [436, 607] width 215 height 25
paste input "terminated"
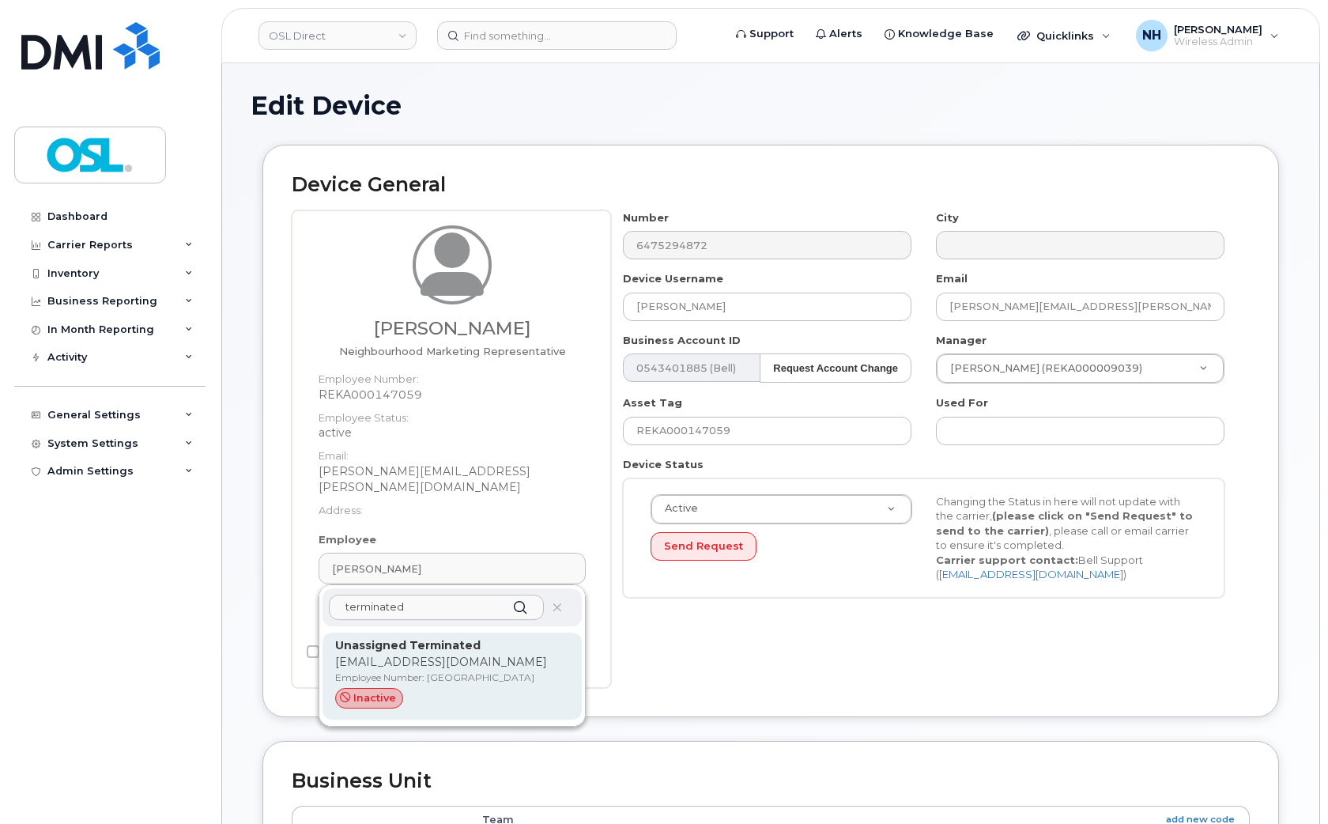
type input "terminated"
click at [414, 671] on p "Employee Number: [GEOGRAPHIC_DATA]" at bounding box center [452, 678] width 234 height 14
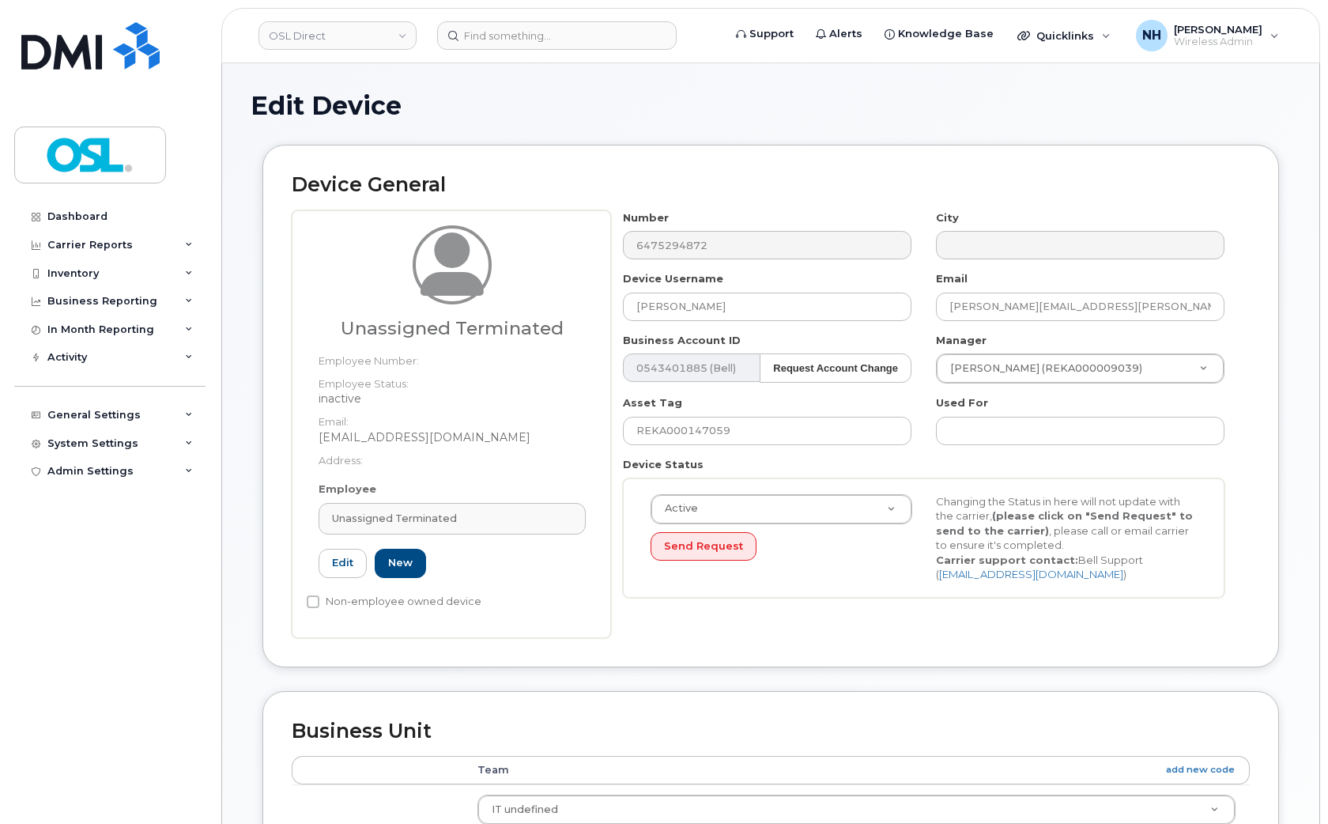
type input "UT"
type input "Unassigned Terminated"
type input "[EMAIL_ADDRESS][DOMAIN_NAME]"
type input "4117510"
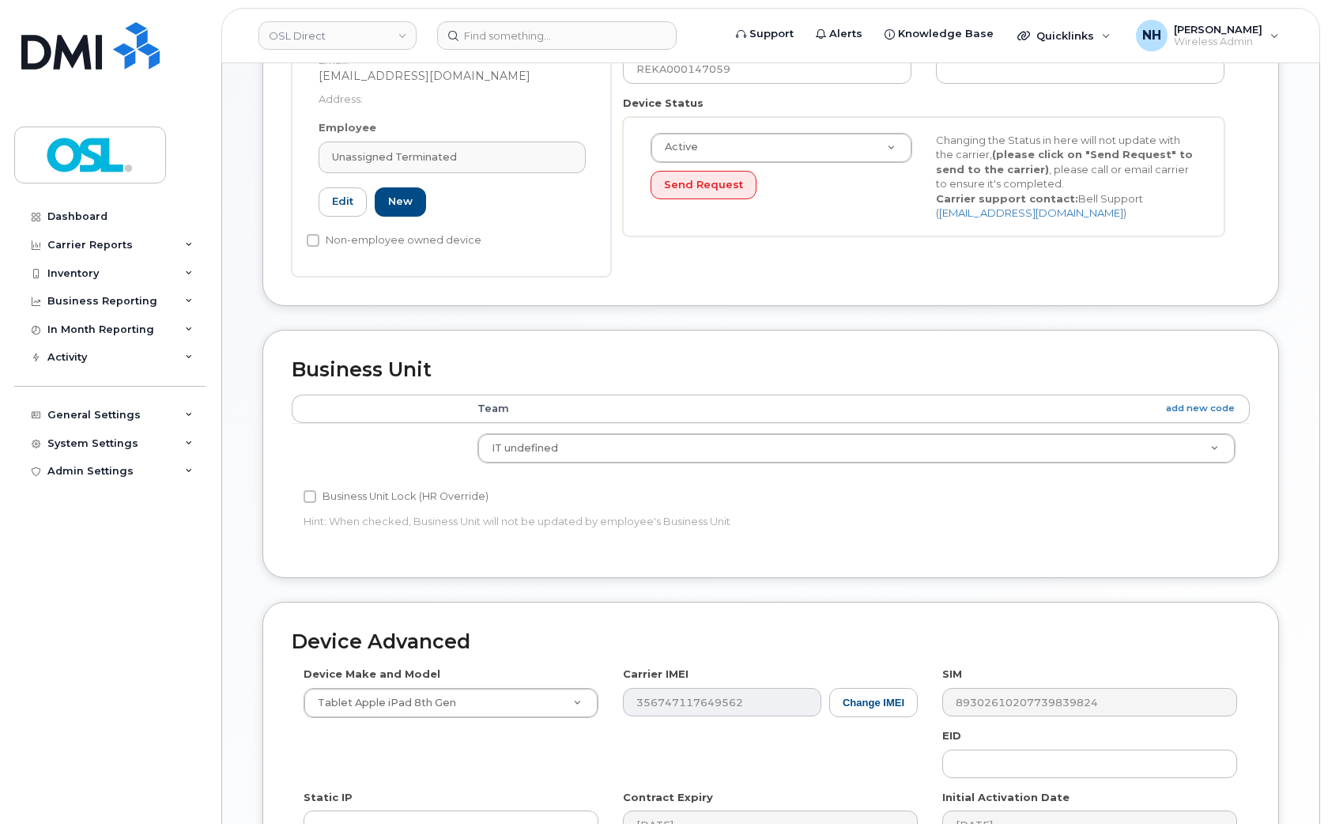
scroll to position [612, 0]
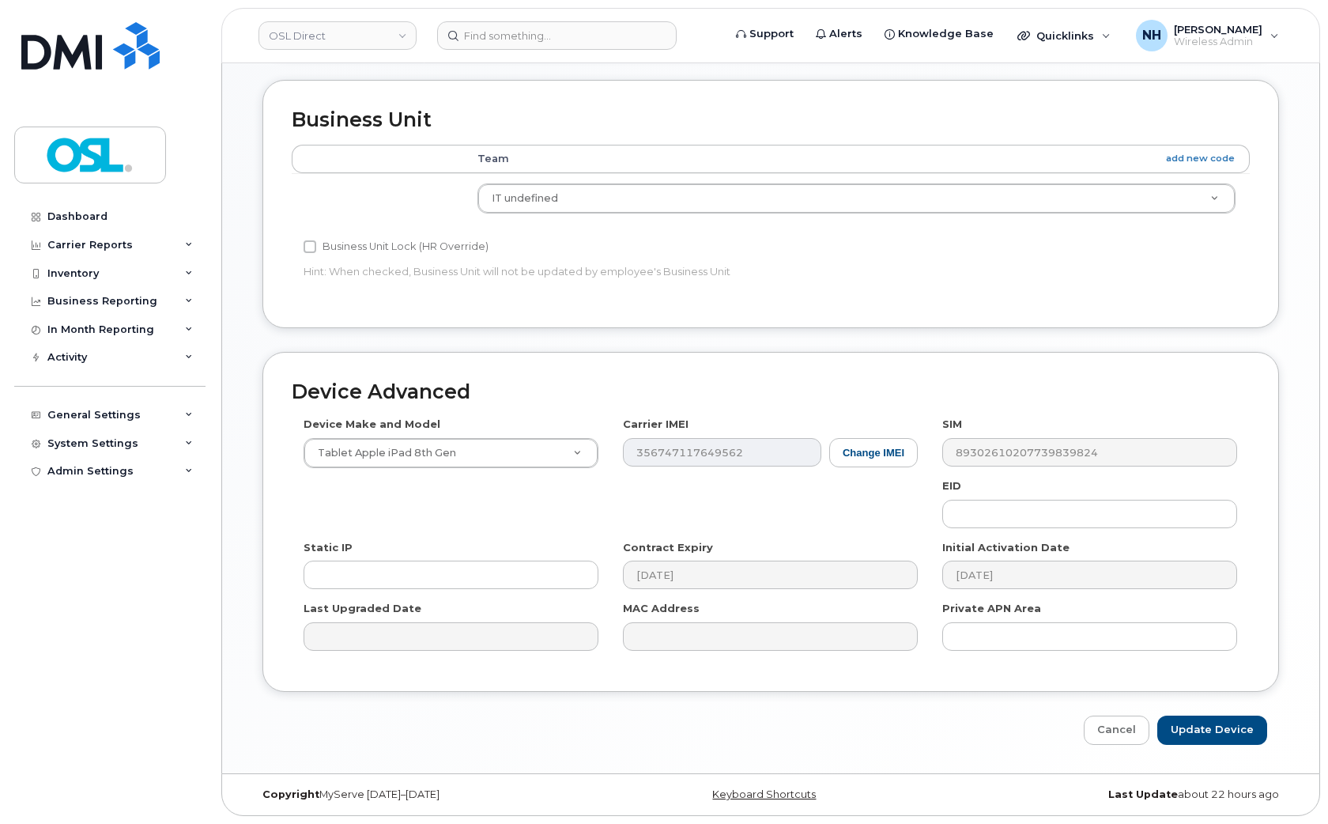
click at [1241, 748] on div "Edit Device Device General Unassigned Terminated Employee Number: Employee Stat…" at bounding box center [771, 112] width 1098 height 1321
click at [1230, 739] on input "Update Device" at bounding box center [1213, 730] width 110 height 29
type input "Saving..."
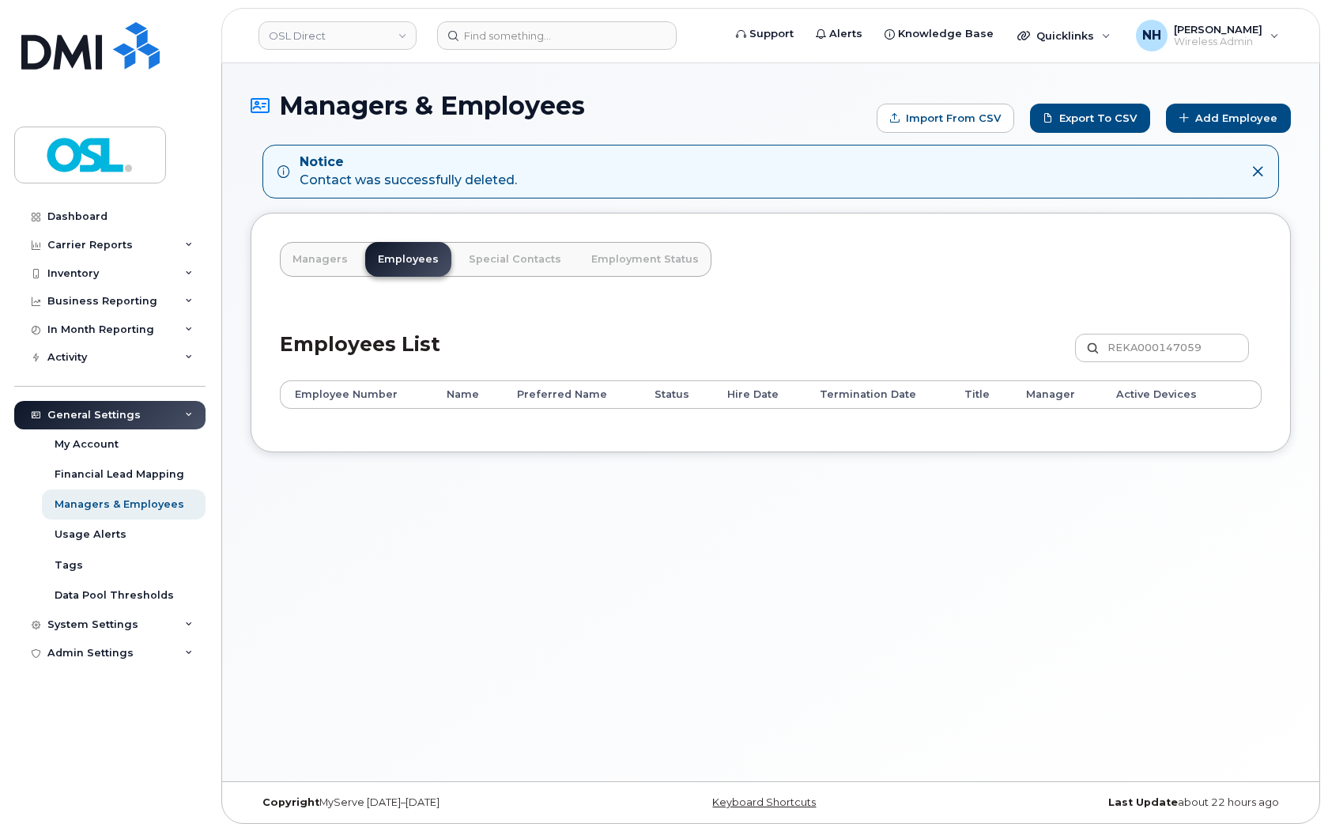
drag, startPoint x: 643, startPoint y: 519, endPoint x: 622, endPoint y: 468, distance: 54.9
click at [641, 519] on div "Managers & Employees Import from CSV Export to CSV Add Employee Notice Contact …" at bounding box center [771, 422] width 1098 height 718
click at [1176, 346] on input "REKA000147059" at bounding box center [1162, 348] width 174 height 28
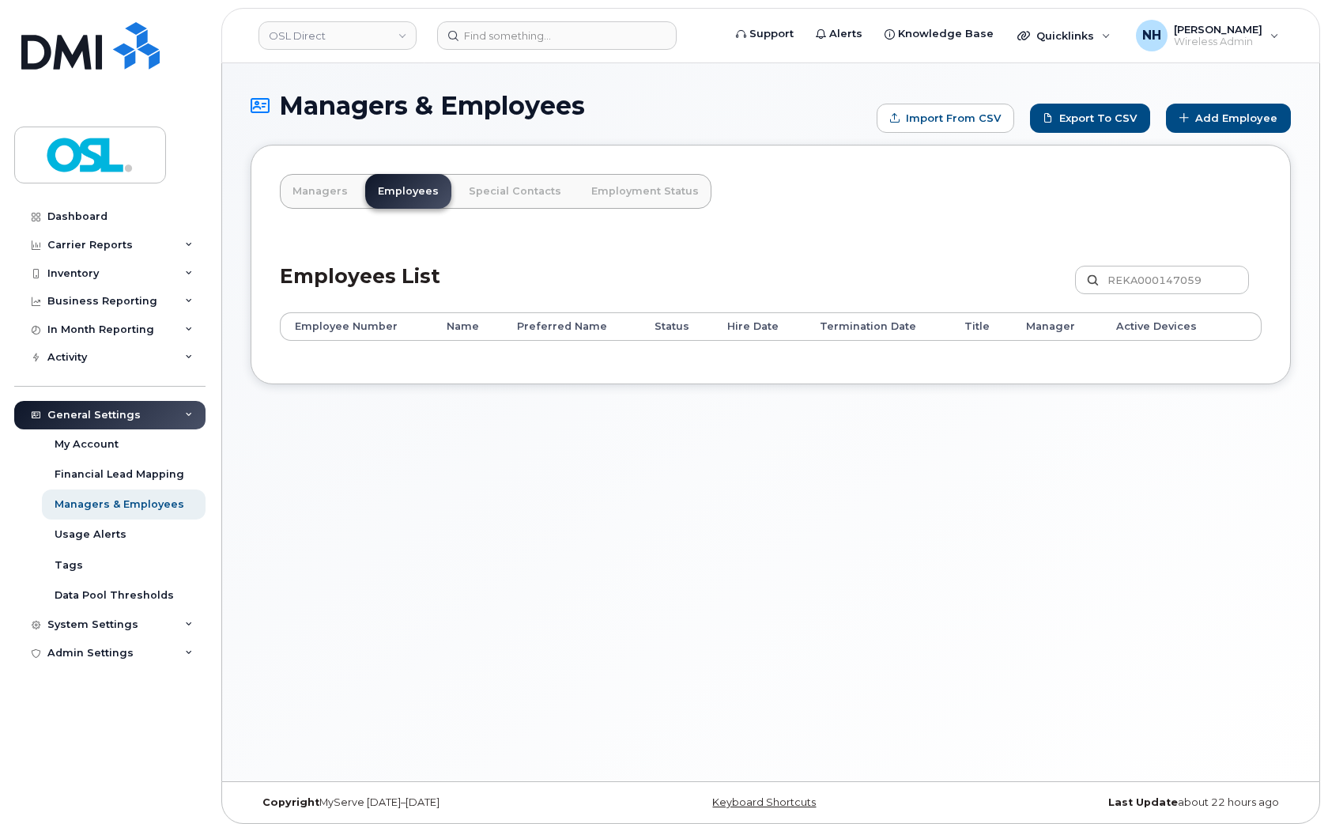
click at [538, 628] on div "Managers & Employees Import from CSV Export to CSV Add Employee Managers Employ…" at bounding box center [771, 422] width 1098 height 718
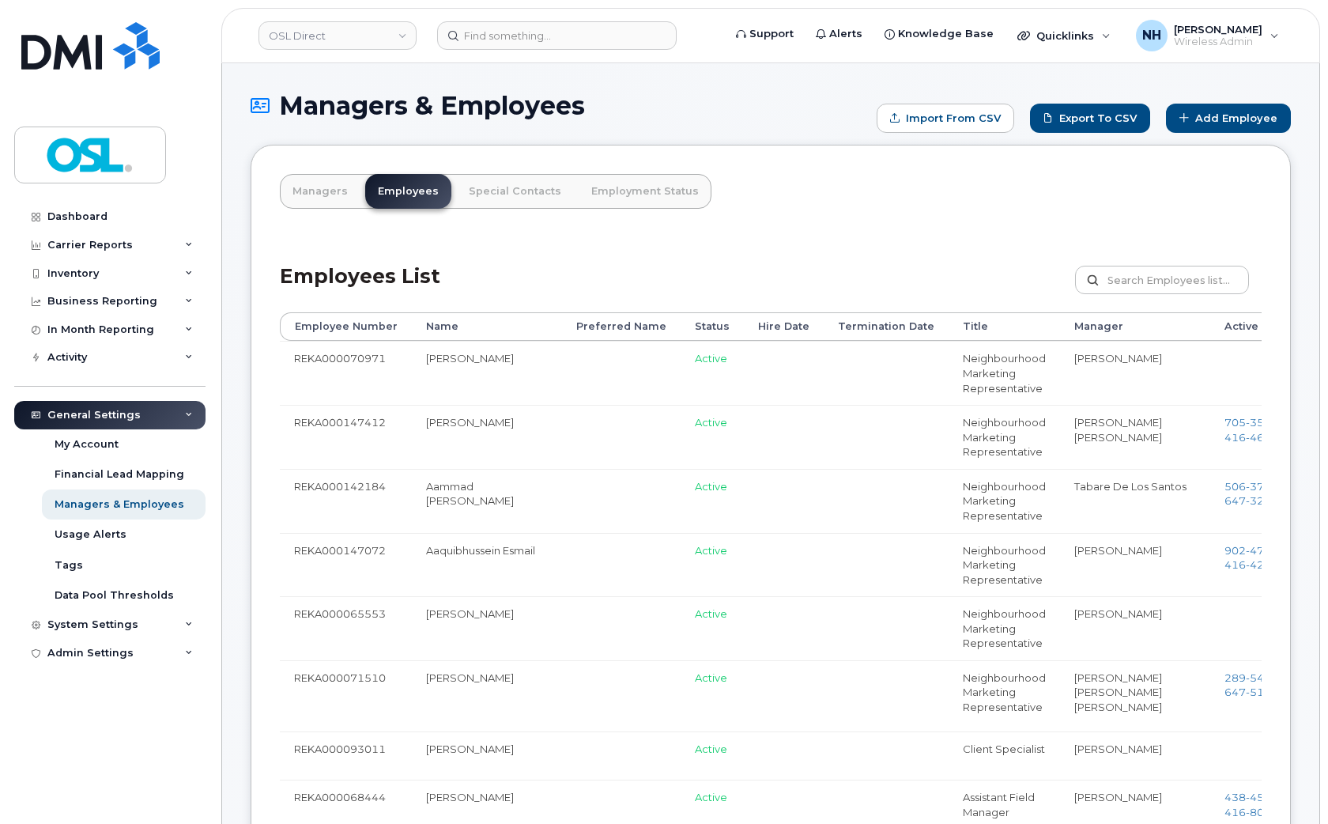
click at [1213, 263] on div "Employees List Customize Filter Refresh Export" at bounding box center [771, 274] width 982 height 75
click at [1207, 270] on input "text" at bounding box center [1162, 280] width 174 height 28
paste input "REKA000151578"
type input "REKA000151578"
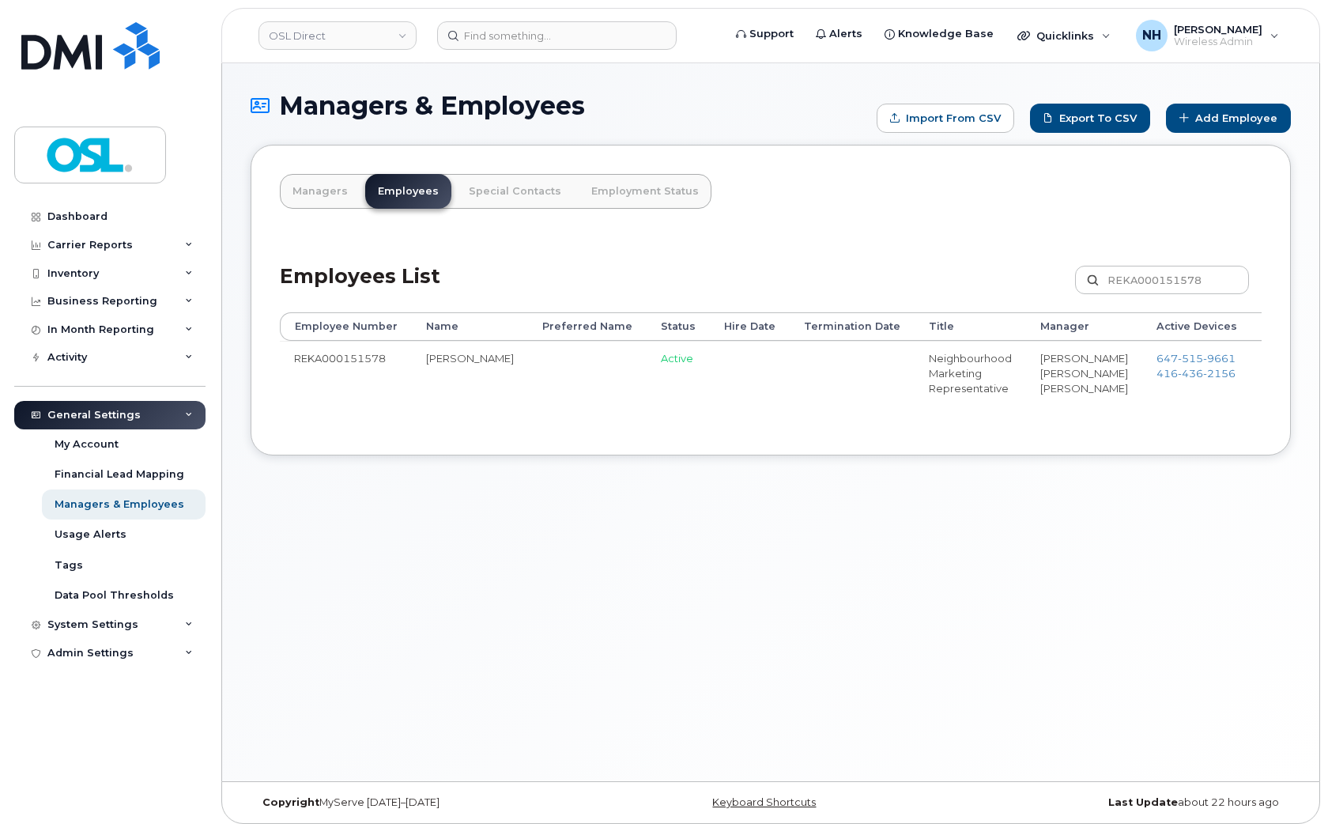
click at [710, 412] on td at bounding box center [750, 376] width 80 height 71
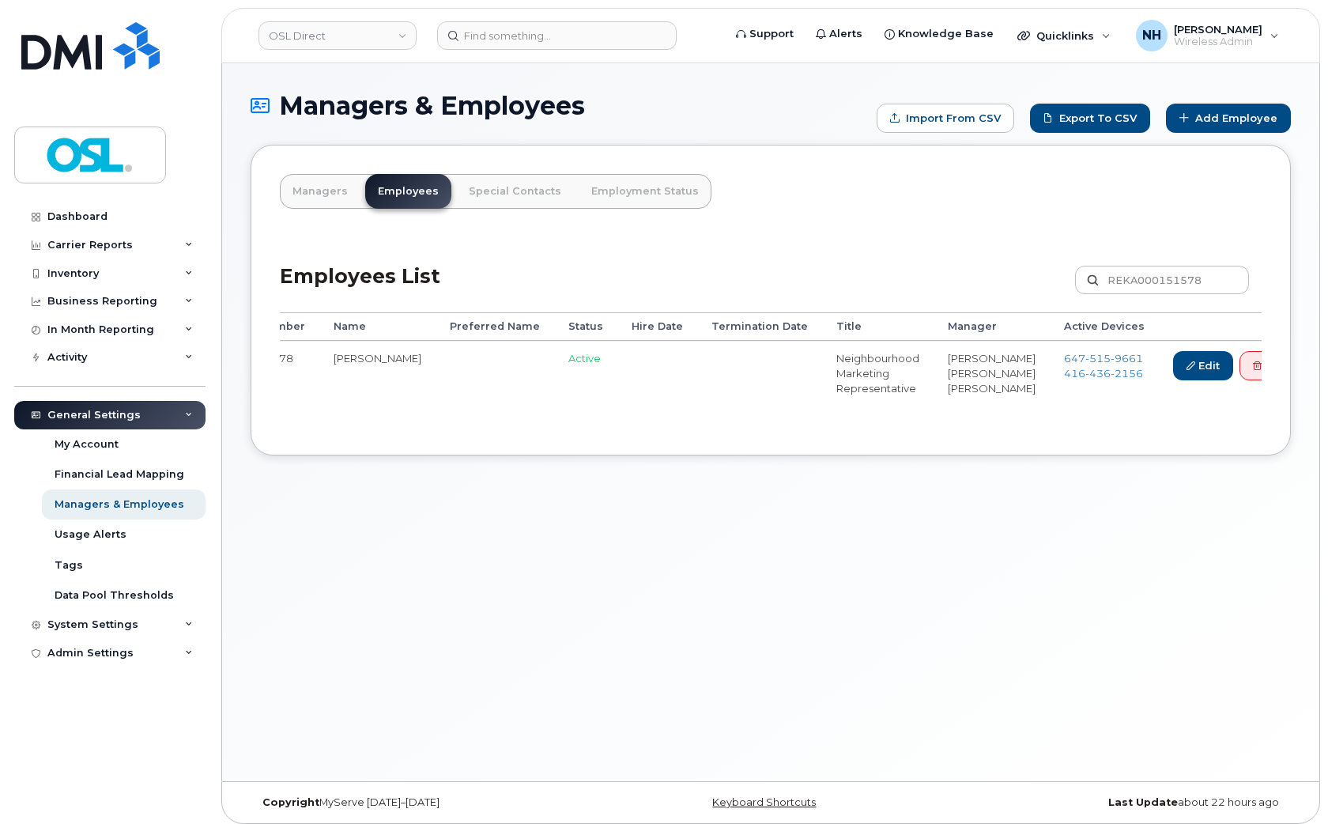
drag, startPoint x: 416, startPoint y: 464, endPoint x: 286, endPoint y: 469, distance: 129.8
click at [286, 426] on div "Employee Number Name Preferred Name Status Hire Date Termination Date Title Man…" at bounding box center [771, 369] width 982 height 114
click at [312, 426] on div "Employee Number Name Preferred Name Status Hire Date Termination Date Title Man…" at bounding box center [771, 369] width 982 height 114
click at [302, 426] on div "Employee Number Name Preferred Name Status Hire Date Termination Date Title Man…" at bounding box center [771, 369] width 982 height 114
drag, startPoint x: 382, startPoint y: 475, endPoint x: 304, endPoint y: 478, distance: 77.6
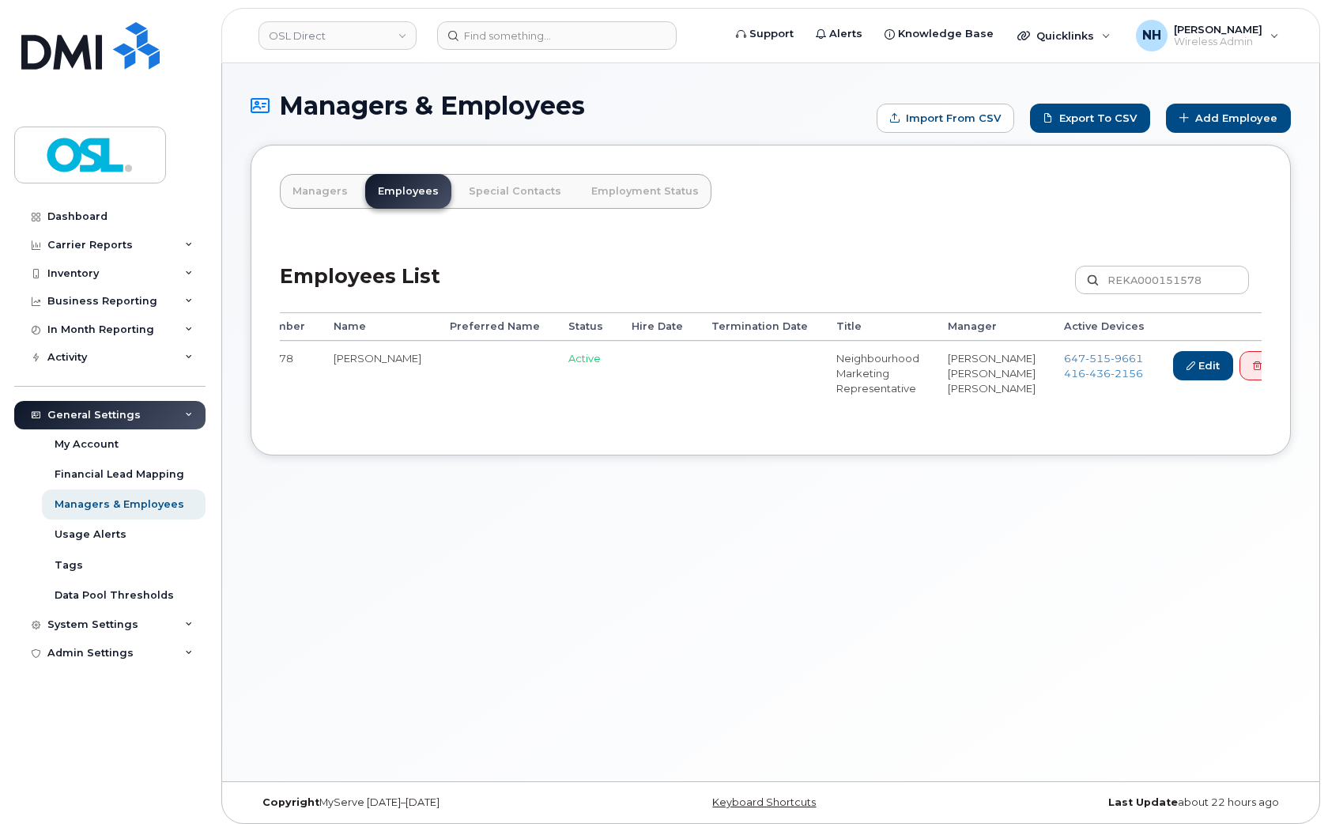
click at [304, 455] on div "Managers Employees Special Contacts Employment Status Employees List REKA000151…" at bounding box center [771, 300] width 1041 height 311
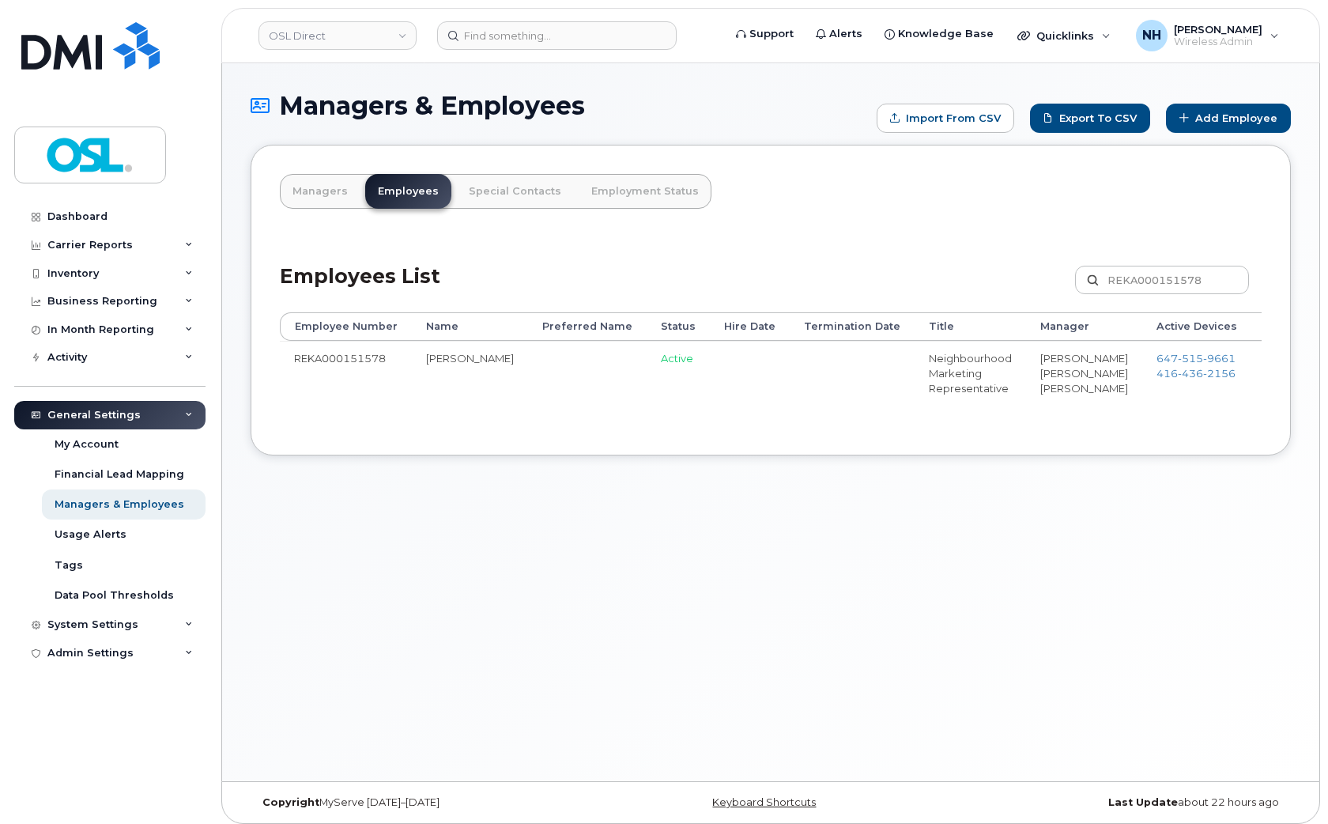
click at [327, 367] on td "REKA000151578" at bounding box center [346, 376] width 132 height 71
copy td "REKA000151578"
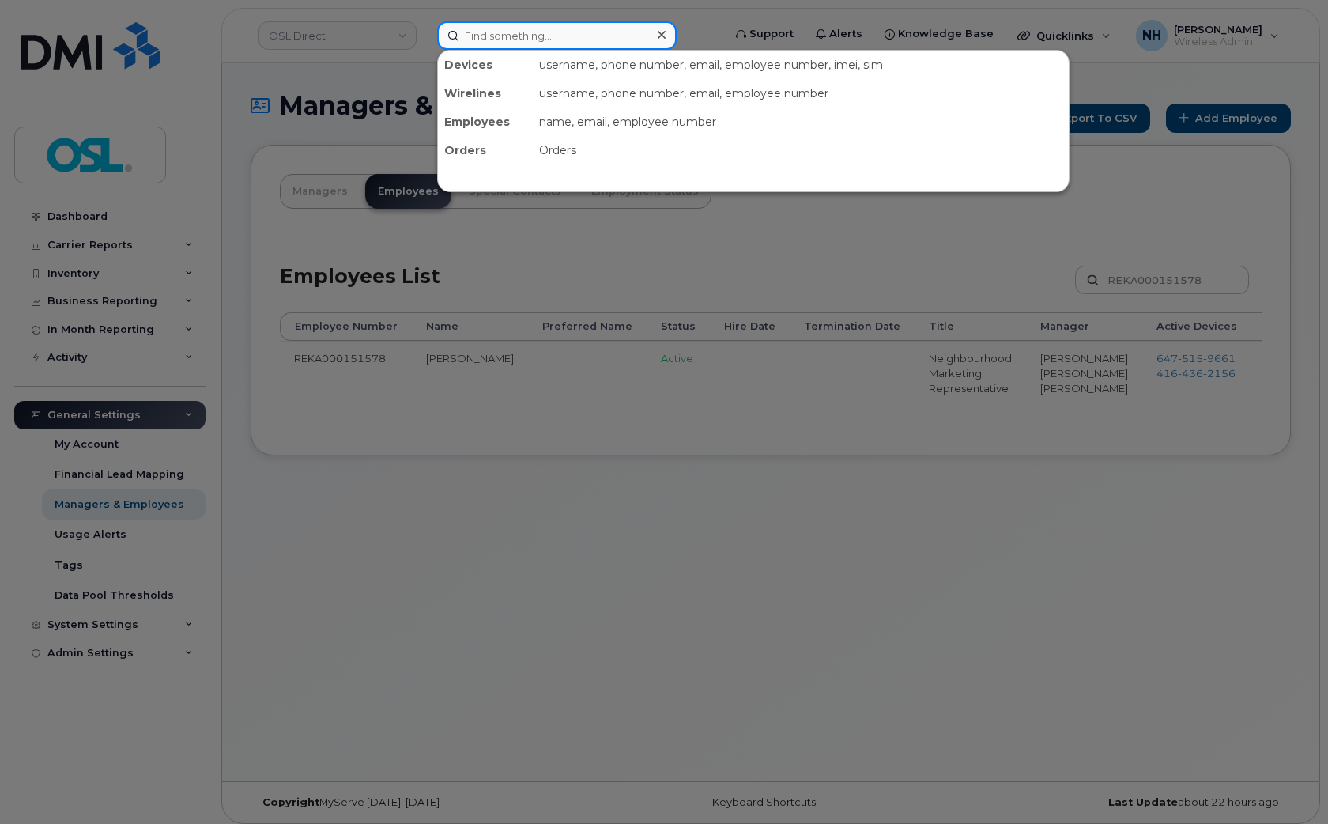
click at [501, 21] on input at bounding box center [557, 35] width 240 height 28
paste input "REKA000151578"
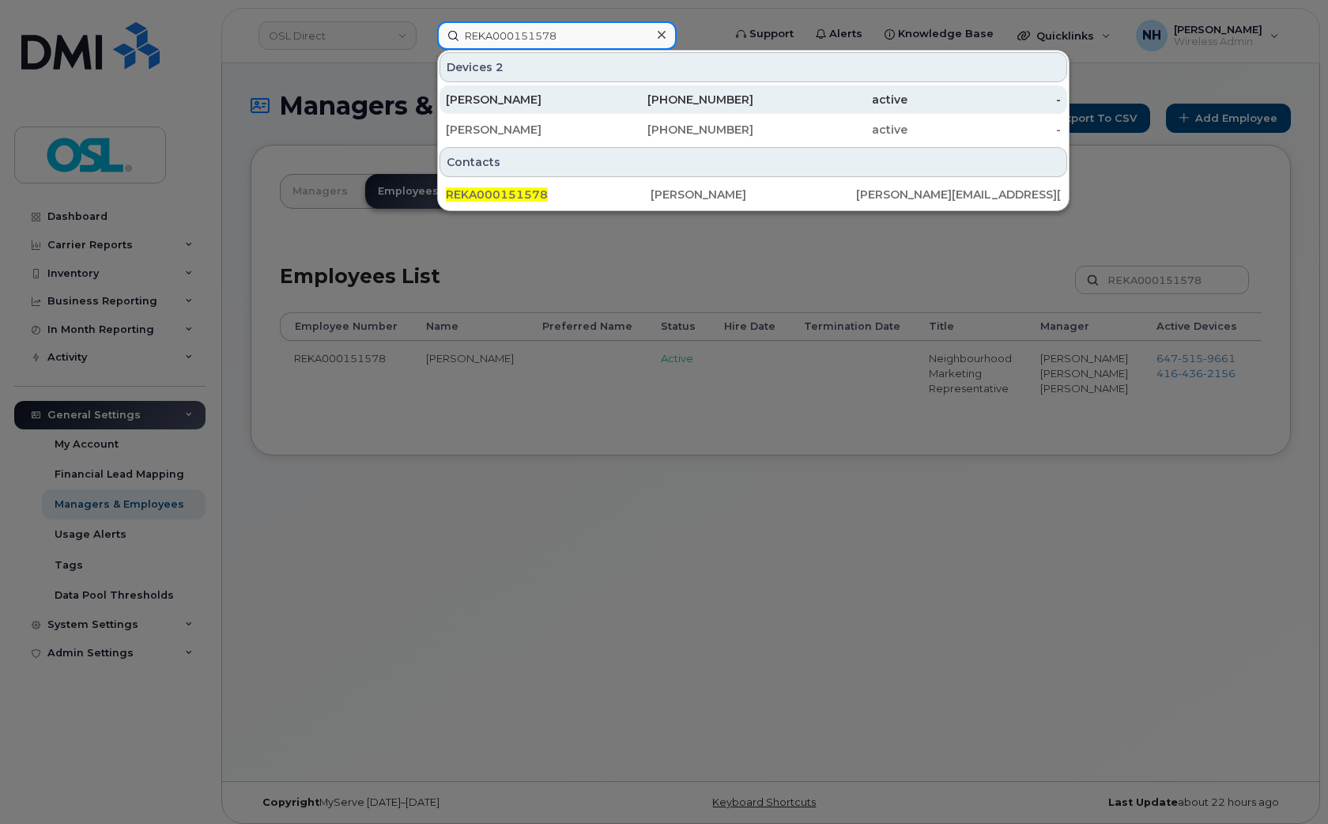
type input "REKA000151578"
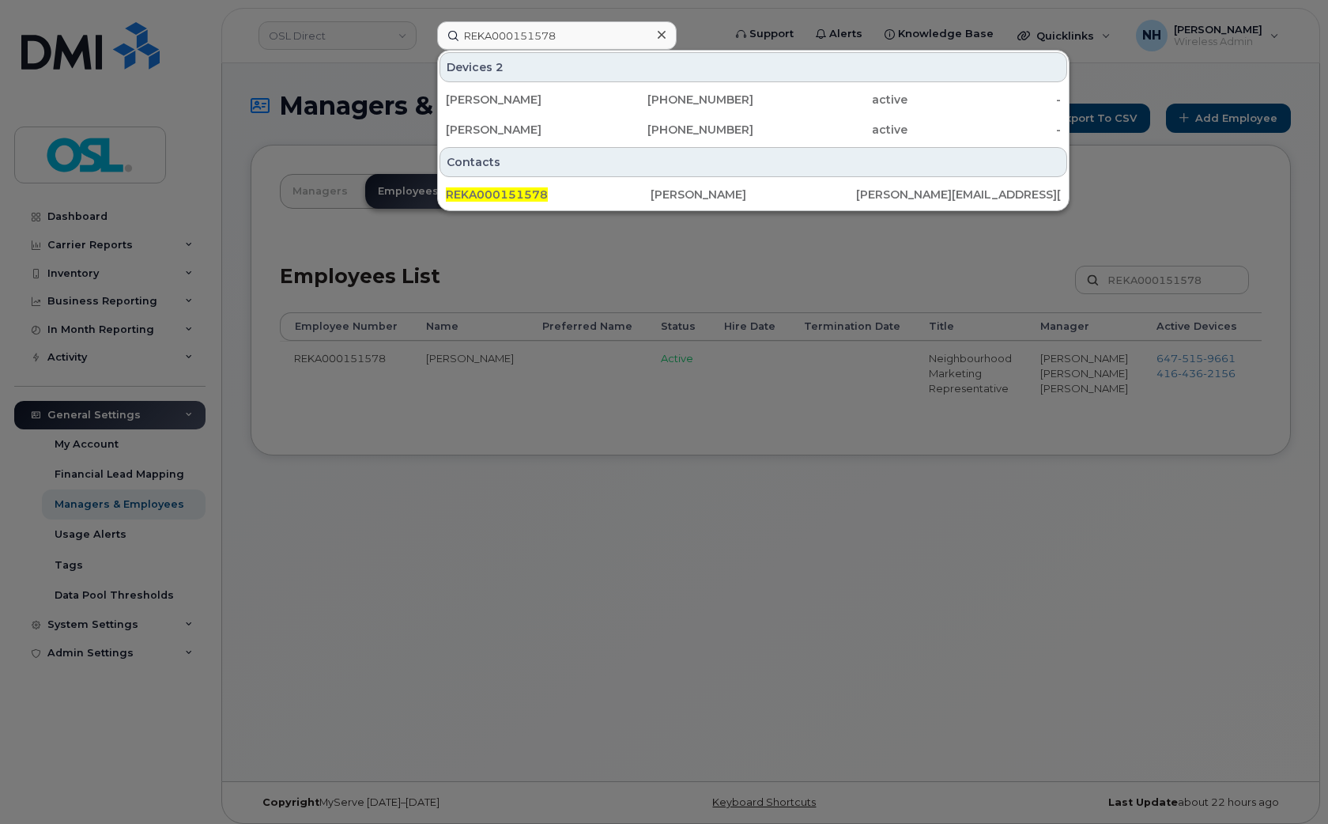
click at [671, 577] on div at bounding box center [664, 412] width 1328 height 824
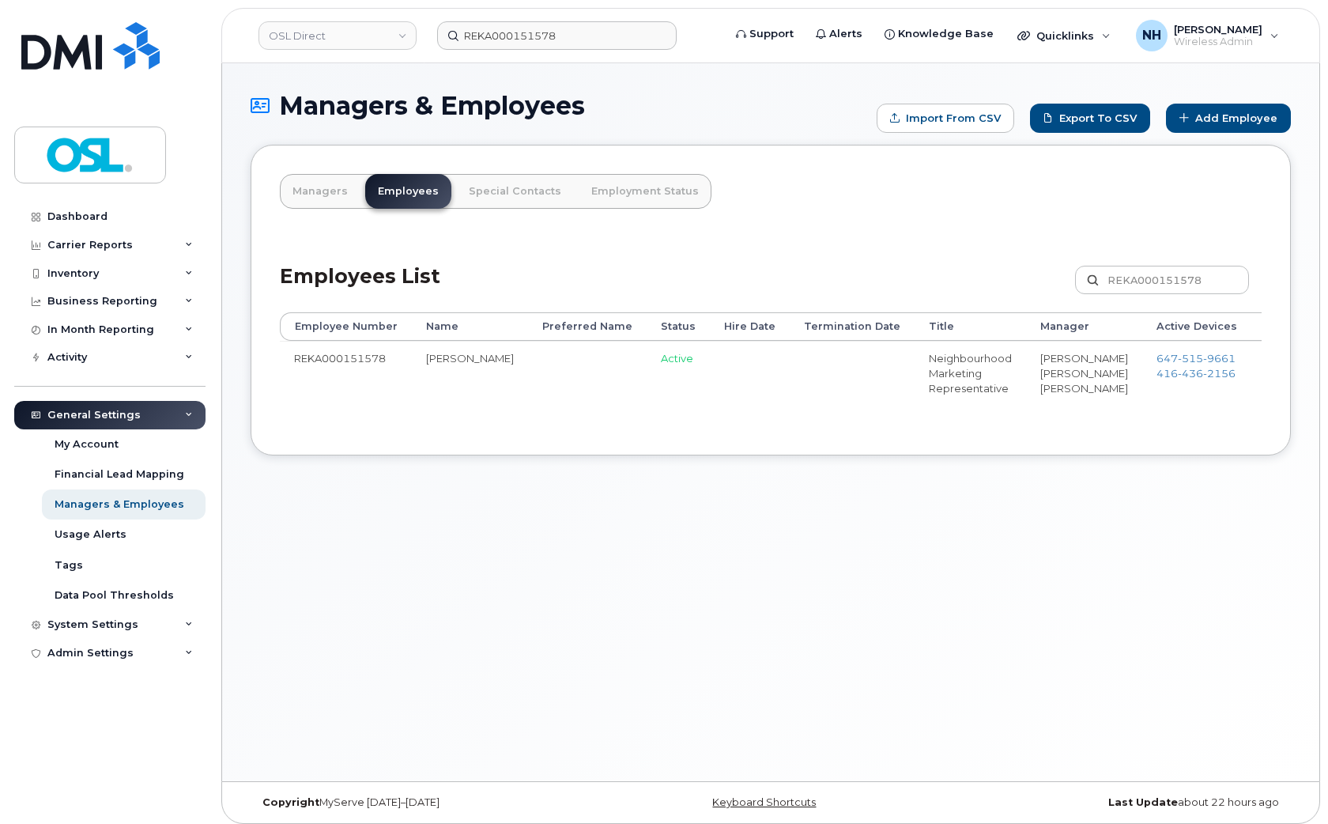
click at [603, 554] on div "Managers & Employees Import from CSV Export to CSV Add Employee Managers Employ…" at bounding box center [771, 422] width 1098 height 718
drag, startPoint x: 463, startPoint y: 440, endPoint x: 635, endPoint y: 437, distance: 172.4
click at [710, 426] on div "Employee Number Name Preferred Name Status Hire Date Termination Date Title Man…" at bounding box center [771, 369] width 982 height 114
drag, startPoint x: 714, startPoint y: 467, endPoint x: 1131, endPoint y: 464, distance: 416.7
click at [985, 426] on div "Employee Number Name Preferred Name Status Hire Date Termination Date Title Man…" at bounding box center [771, 369] width 982 height 114
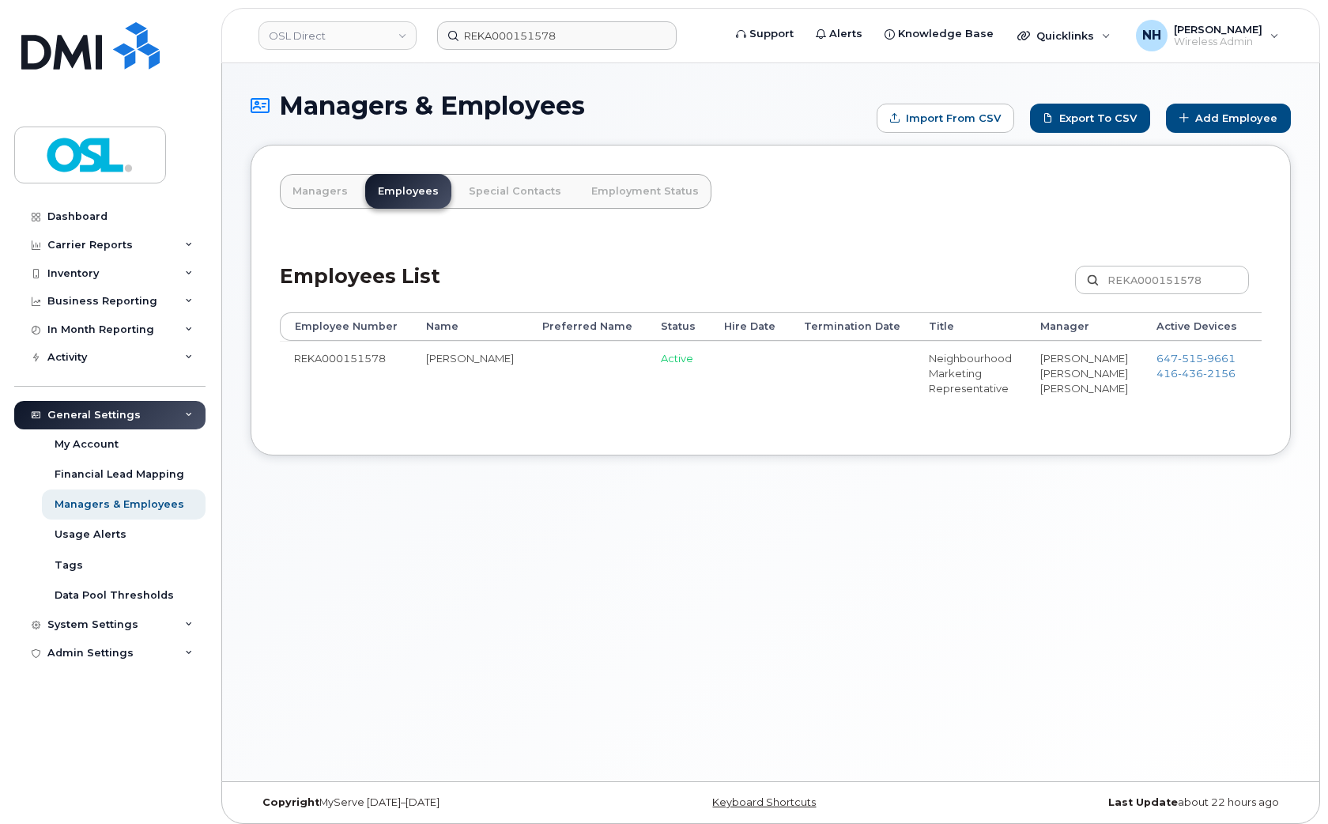
drag, startPoint x: 1194, startPoint y: 459, endPoint x: 1277, endPoint y: 463, distance: 83.1
click at [1195, 426] on div "Employee Number Name Preferred Name Status Hire Date Termination Date Title Man…" at bounding box center [771, 369] width 982 height 114
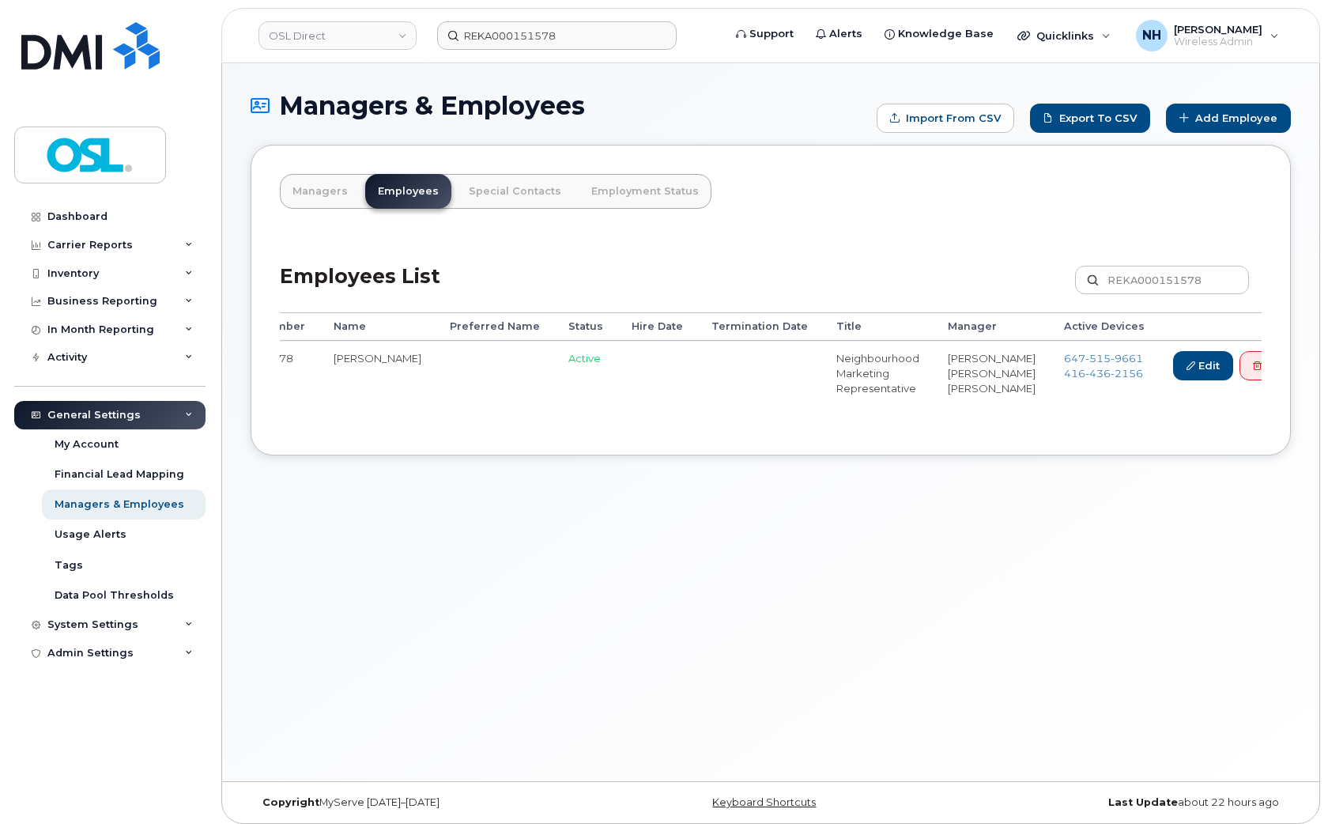
click at [1210, 426] on div "Employee Number Name Preferred Name Status Hire Date Termination Date Title Man…" at bounding box center [771, 369] width 982 height 114
click at [1026, 426] on div "Employee Number Name Preferred Name Status Hire Date Termination Date Title Man…" at bounding box center [771, 369] width 982 height 114
click at [486, 508] on div "Managers & Employees Import from CSV Export to CSV Add Employee Managers Employ…" at bounding box center [771, 422] width 1098 height 718
click at [1240, 372] on link "Delete" at bounding box center [1278, 365] width 76 height 29
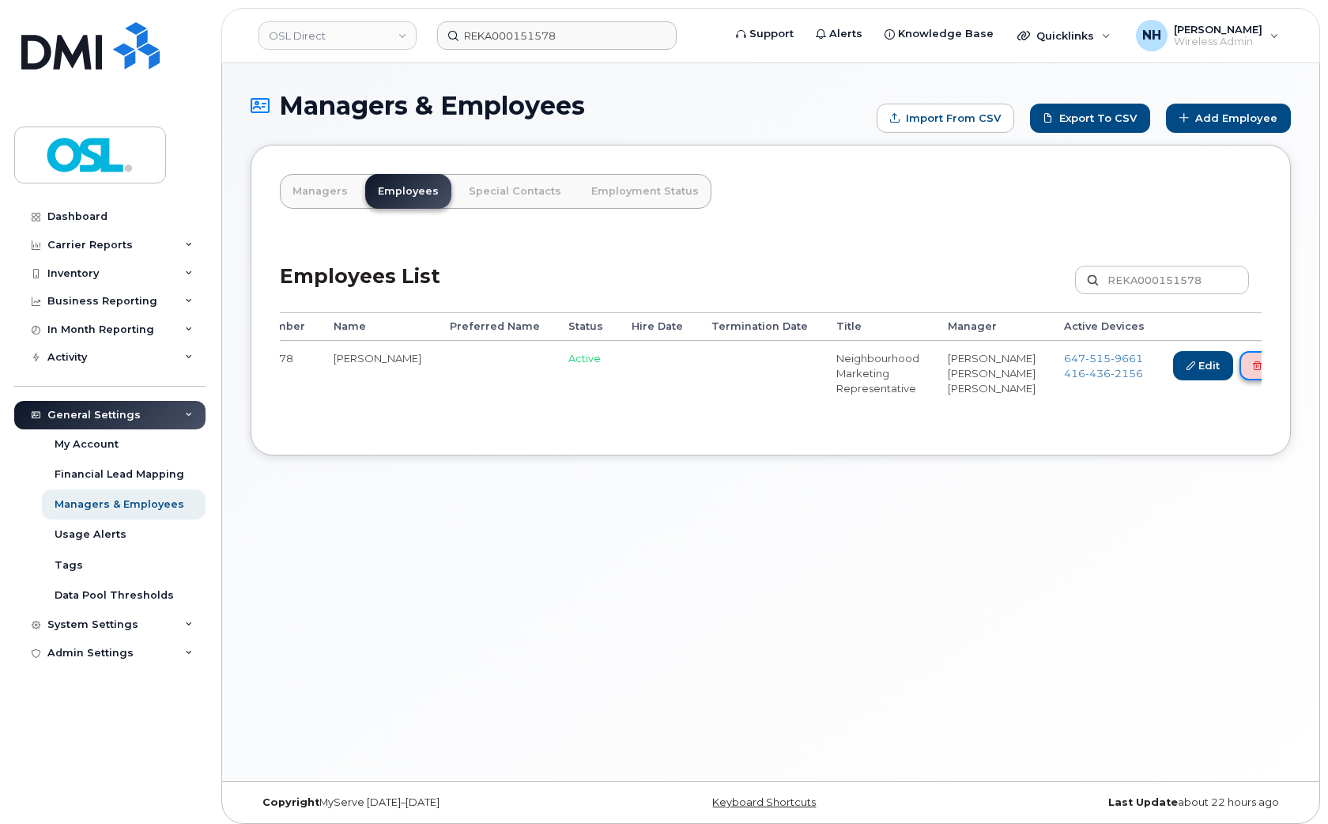
click at [1240, 372] on link "Delete" at bounding box center [1278, 365] width 76 height 29
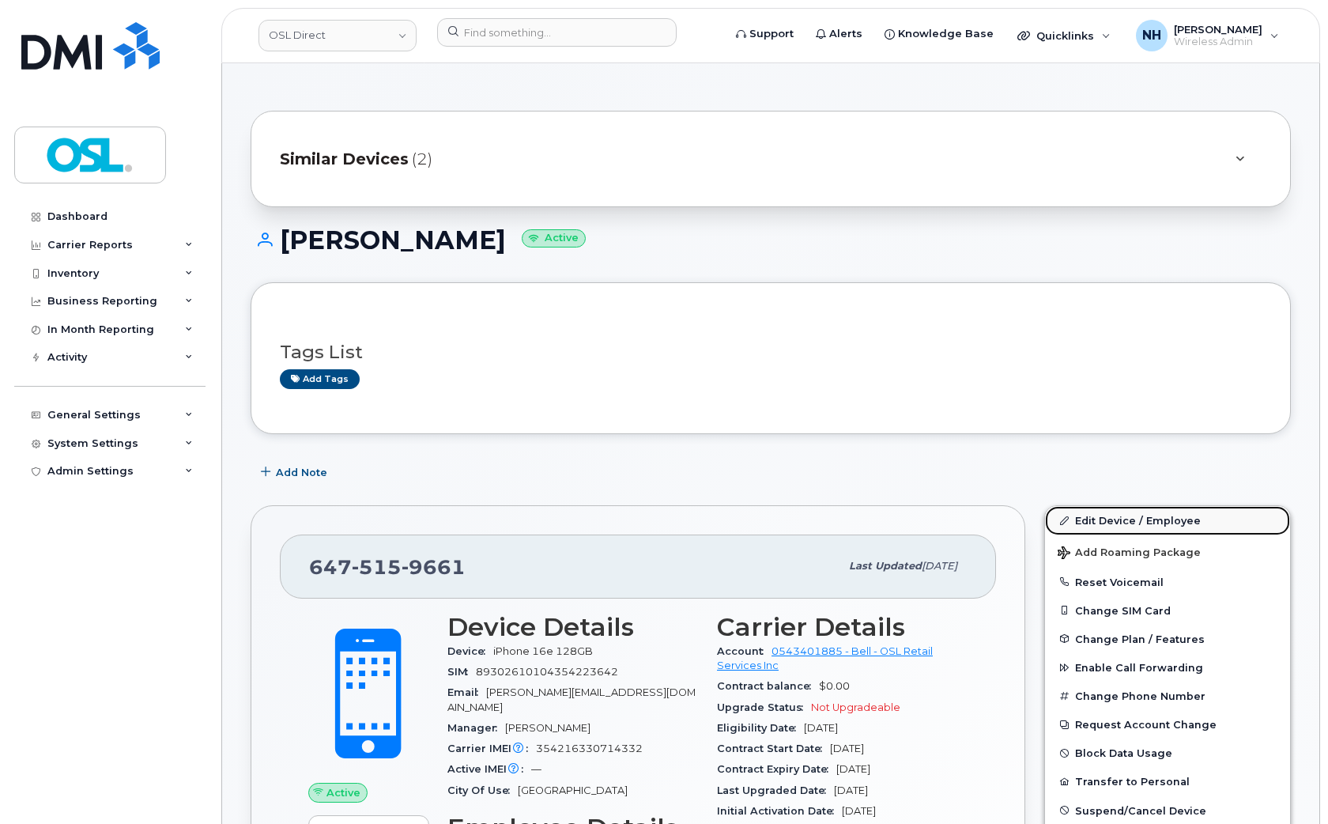
click at [1132, 509] on link "Edit Device / Employee" at bounding box center [1167, 520] width 245 height 28
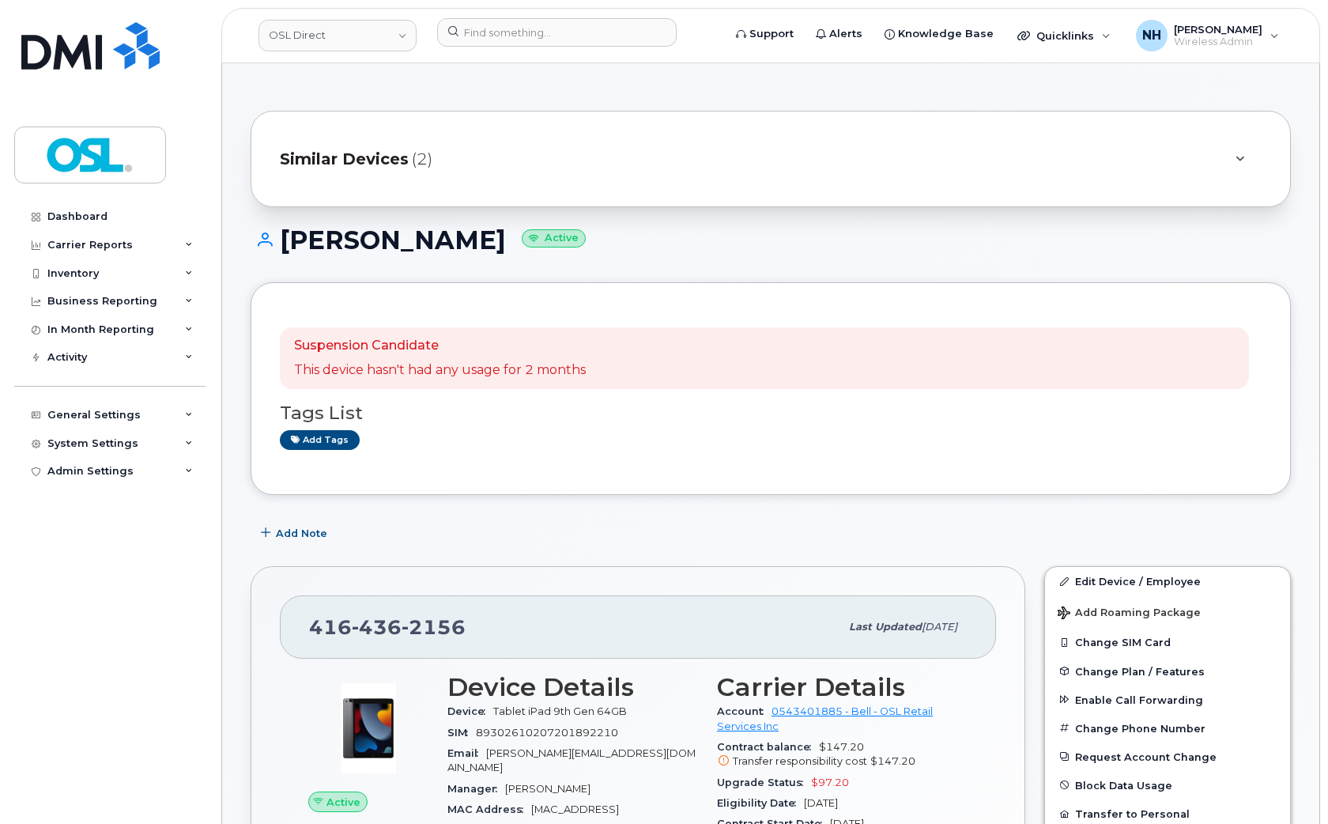
drag, startPoint x: 501, startPoint y: 497, endPoint x: 855, endPoint y: 504, distance: 353.5
click at [1119, 580] on link "Edit Device / Employee" at bounding box center [1167, 581] width 245 height 28
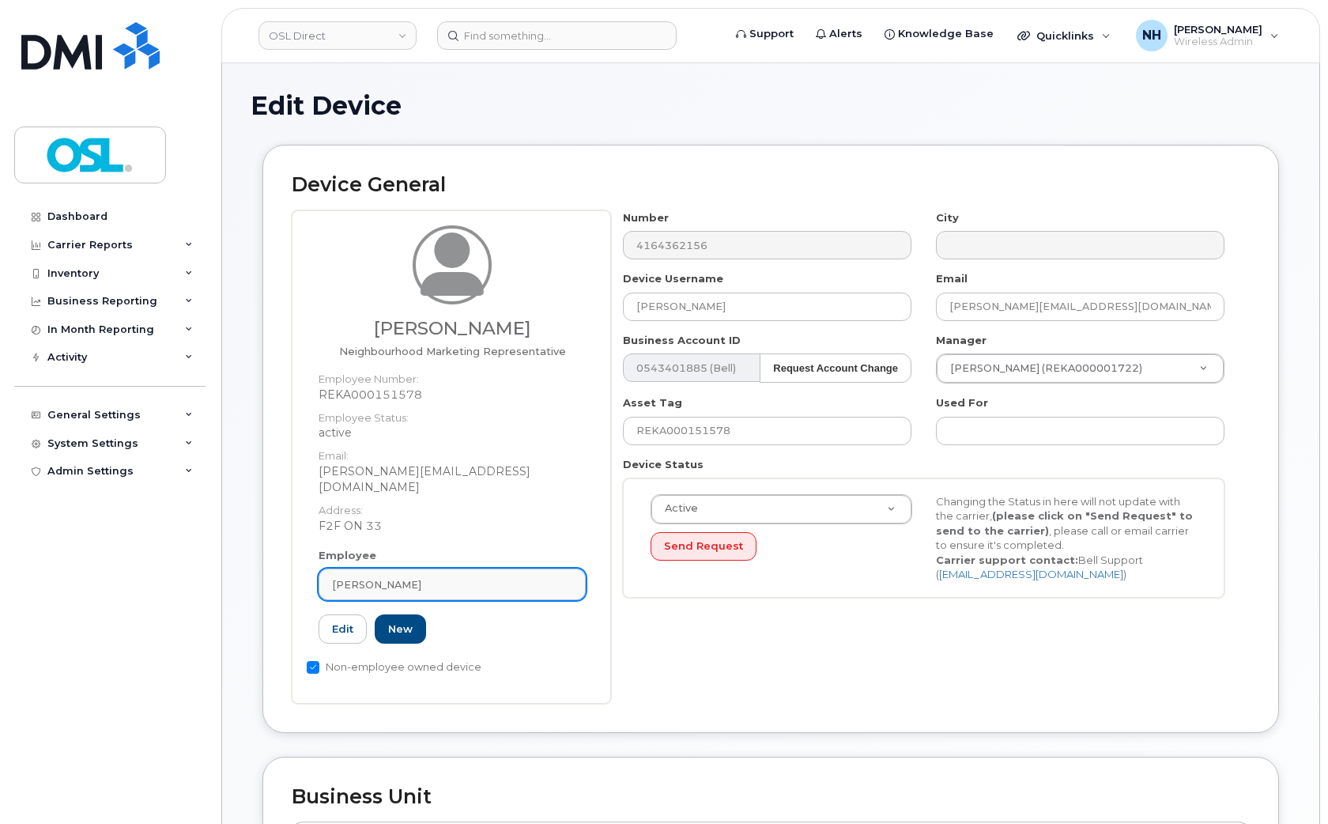
click at [448, 577] on div "George Grammatikos" at bounding box center [452, 584] width 240 height 15
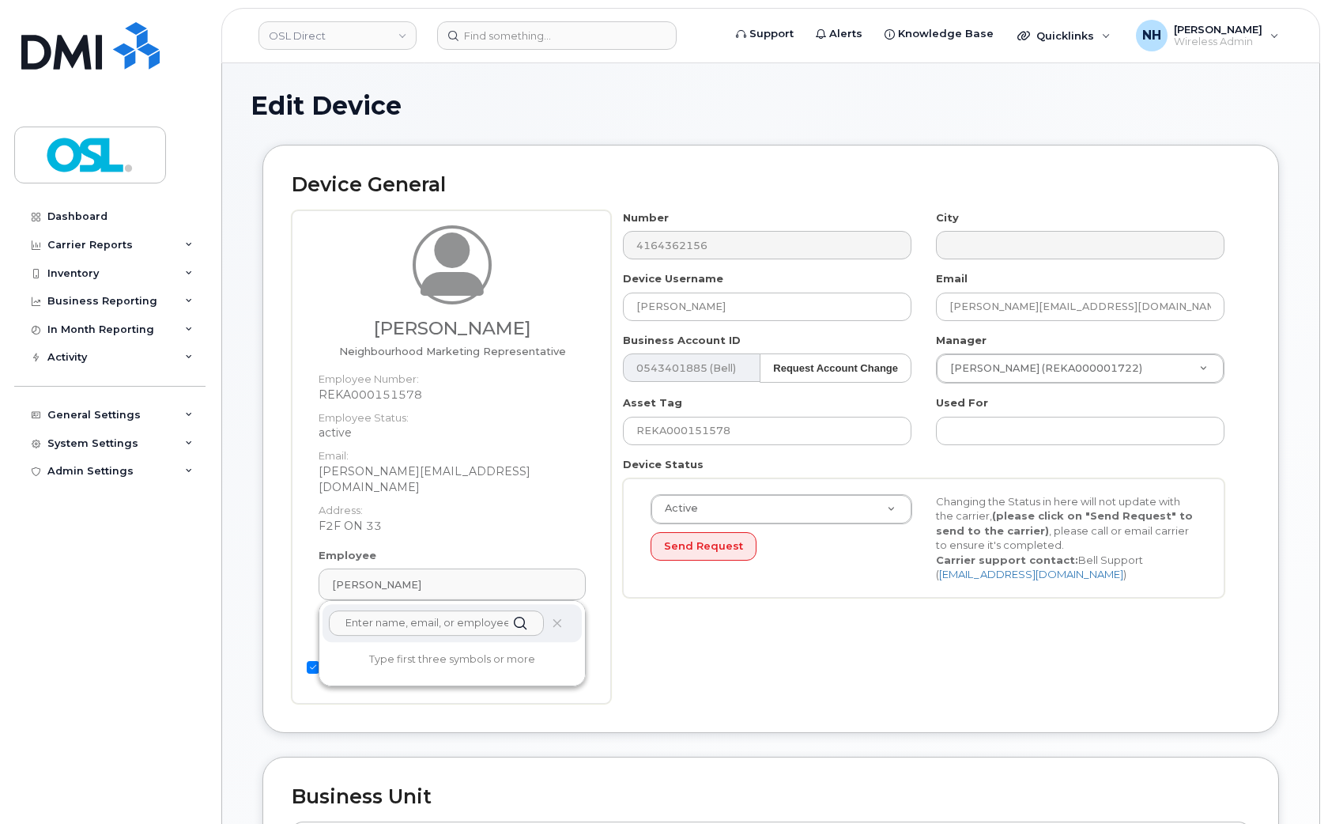
paste input "terminated"
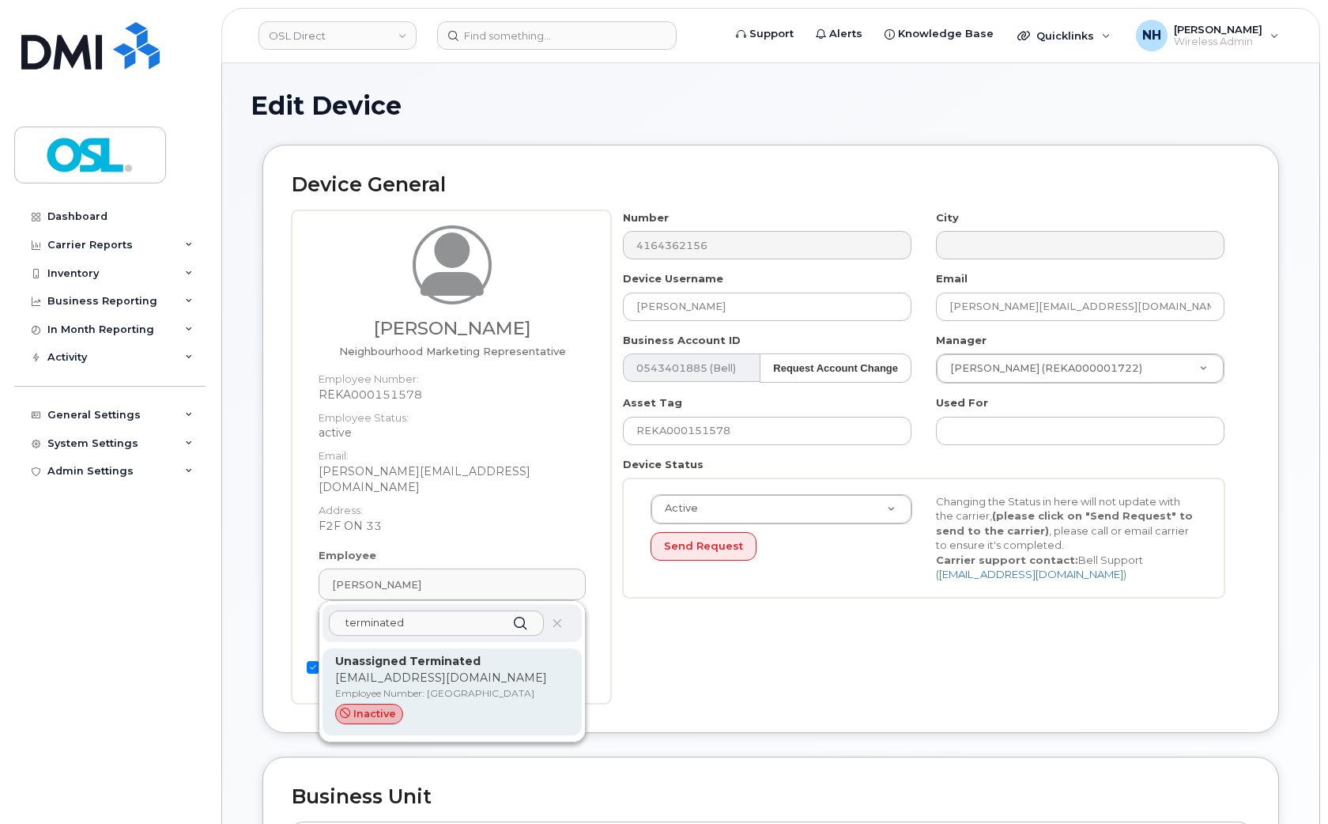
type input "terminated"
click at [422, 686] on p "Employee Number: UT" at bounding box center [452, 693] width 234 height 14
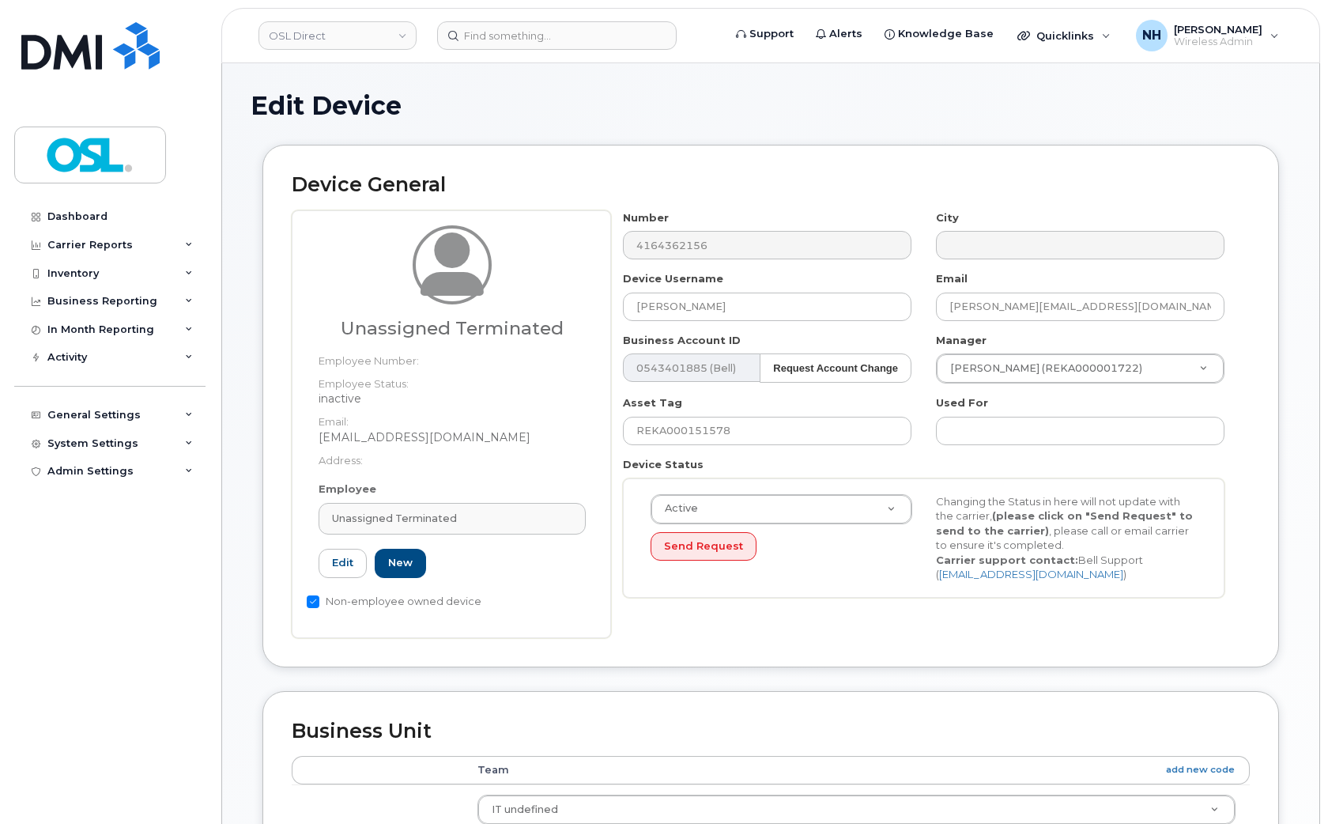
type input "UT"
type input "Unassigned Terminated"
type input "support_2@osldirect.com"
type input "4117510"
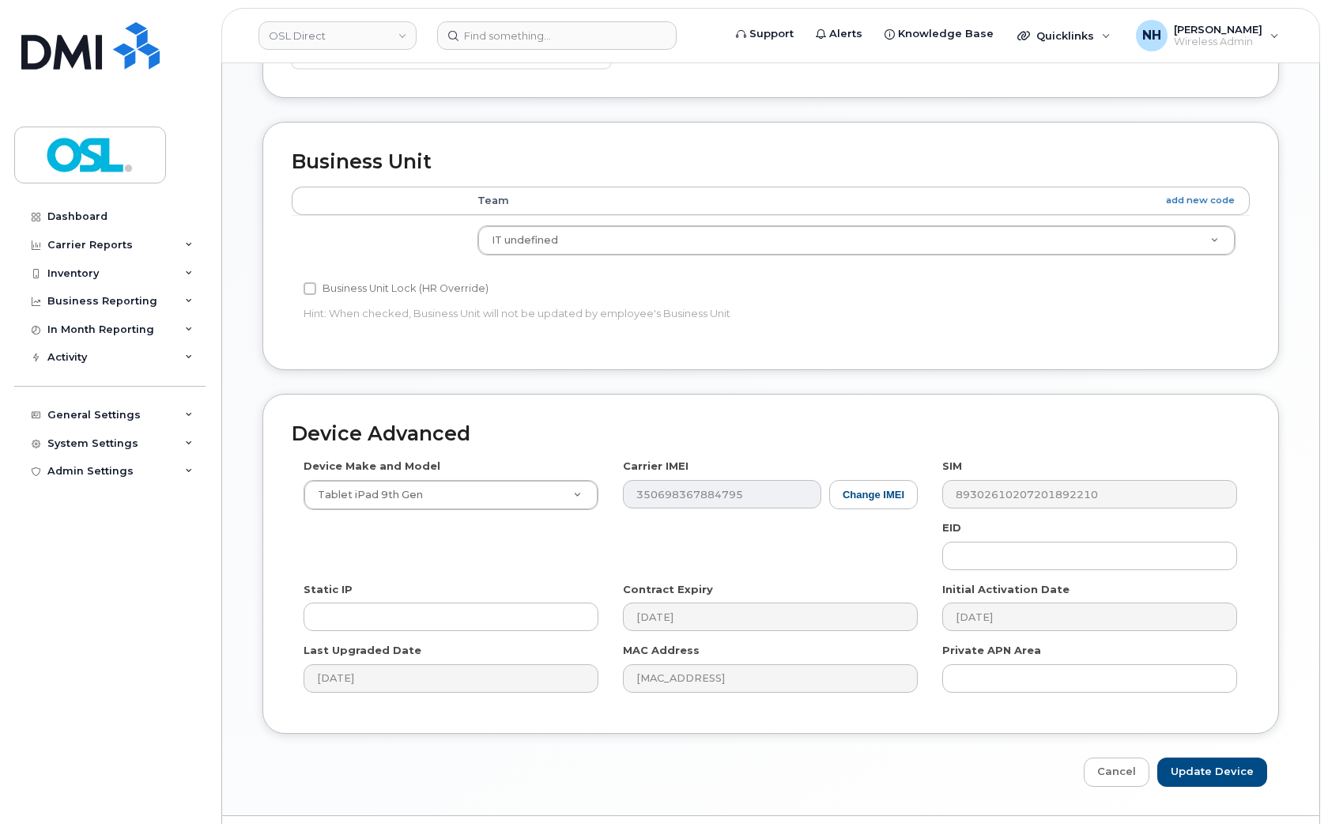
scroll to position [612, 0]
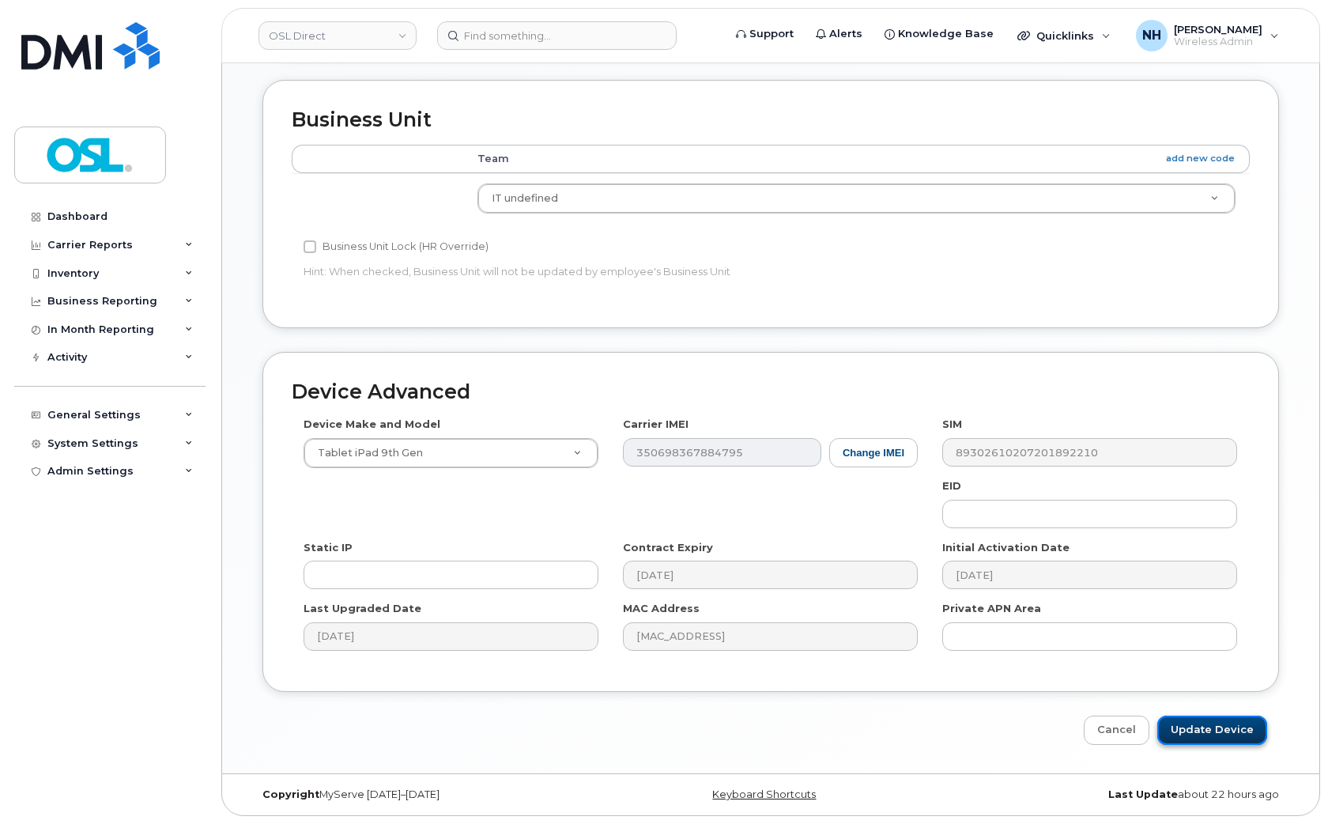
click at [1200, 726] on input "Update Device" at bounding box center [1213, 730] width 110 height 29
type input "Saving..."
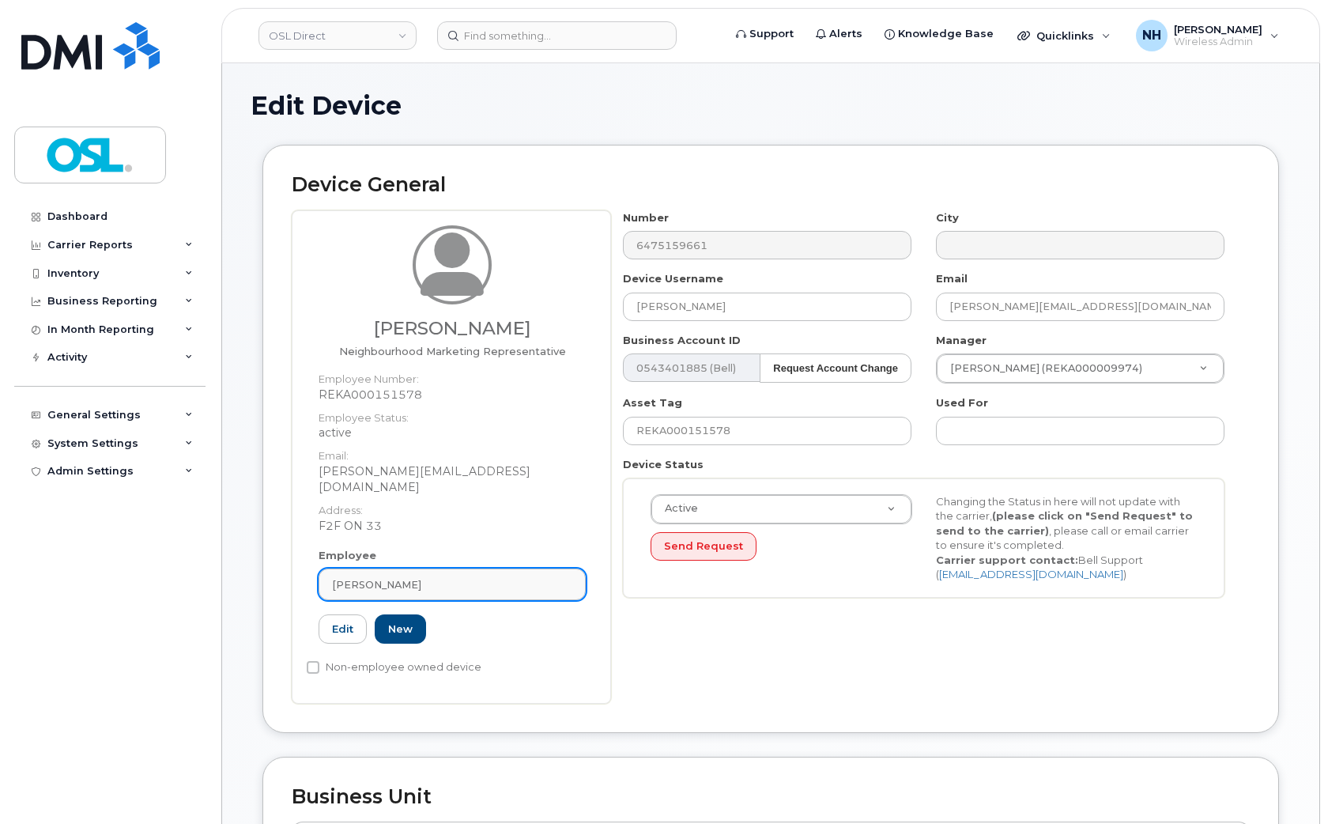
click at [377, 577] on span "[PERSON_NAME]" at bounding box center [376, 584] width 89 height 15
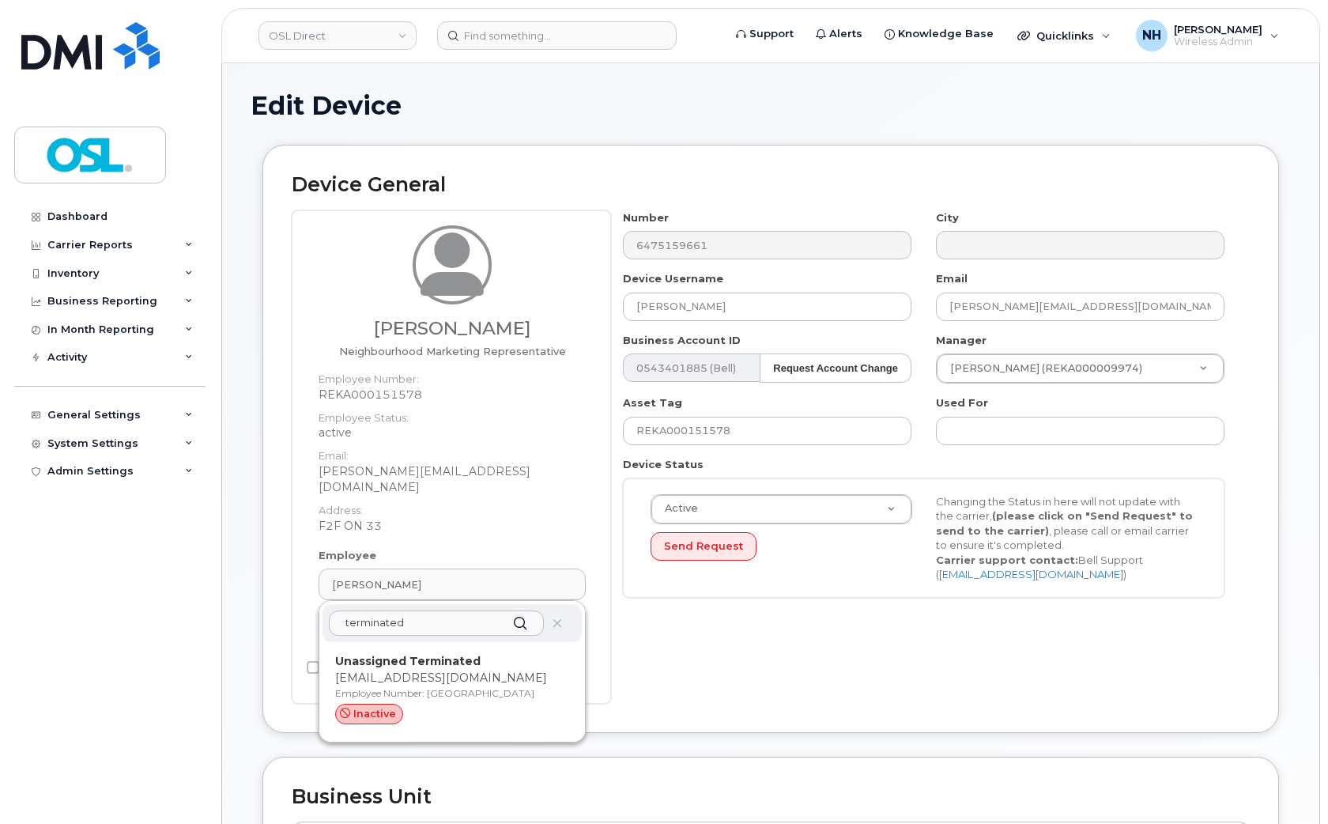
type input "terminated"
click at [414, 670] on p "[EMAIL_ADDRESS][DOMAIN_NAME]" at bounding box center [452, 678] width 234 height 17
type input "UT"
type input "Unassigned Terminated"
type input "[EMAIL_ADDRESS][DOMAIN_NAME]"
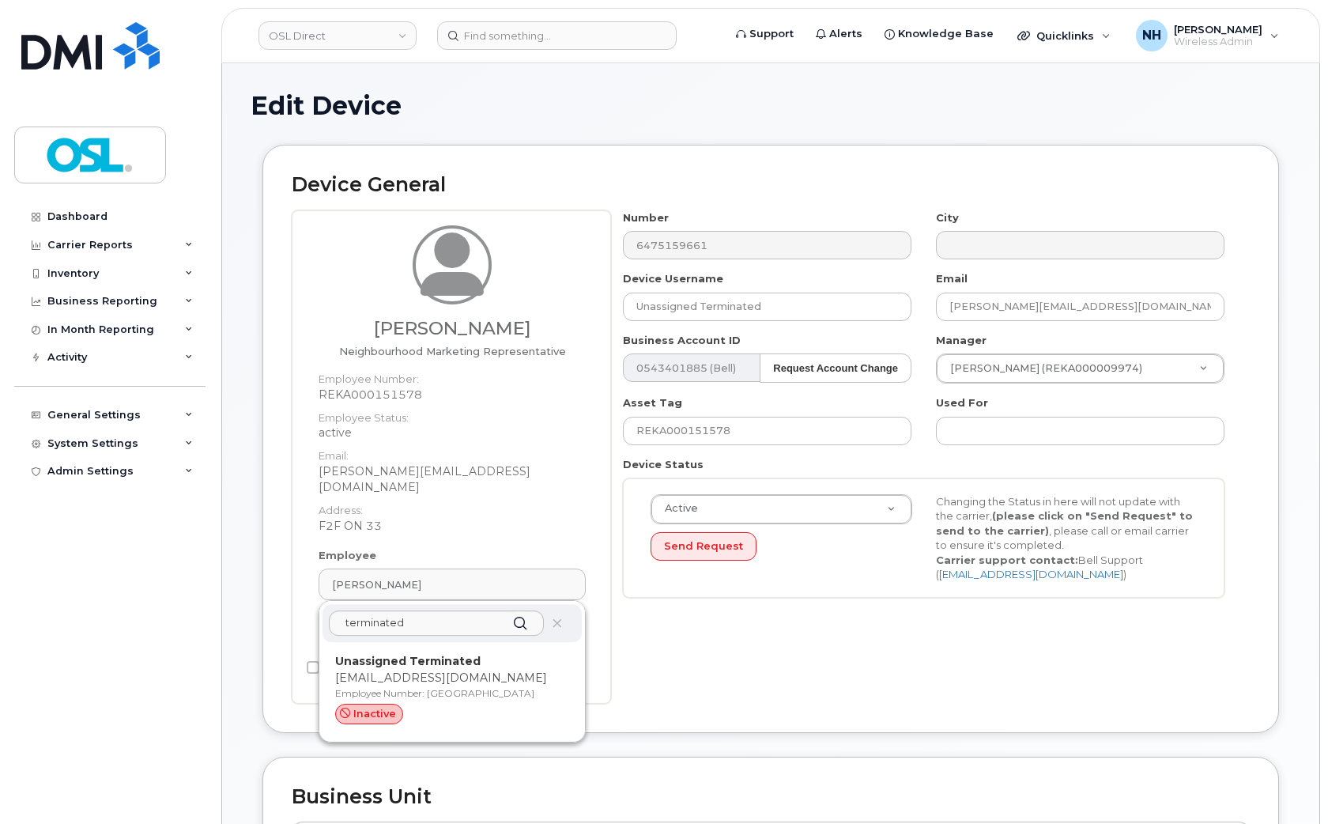
type input "4117510"
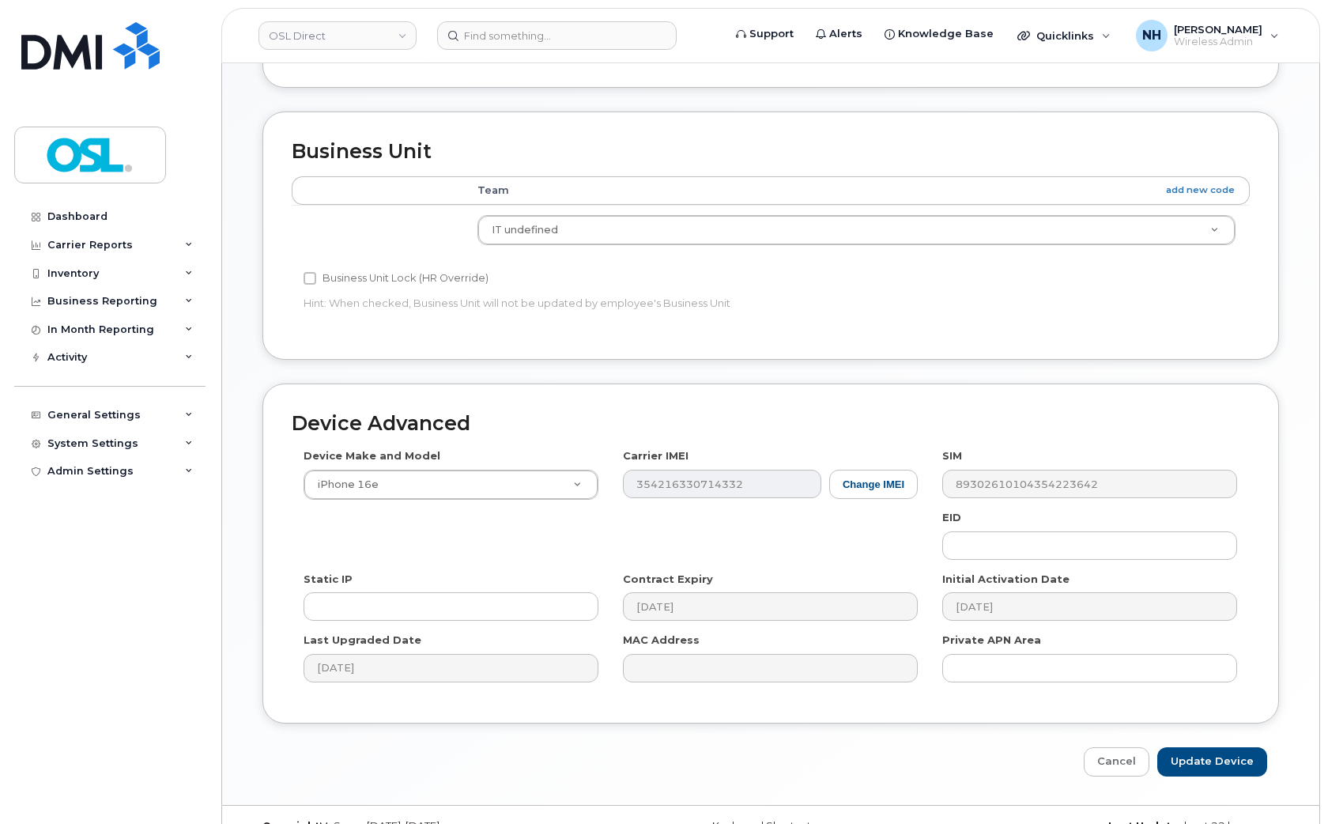
scroll to position [612, 0]
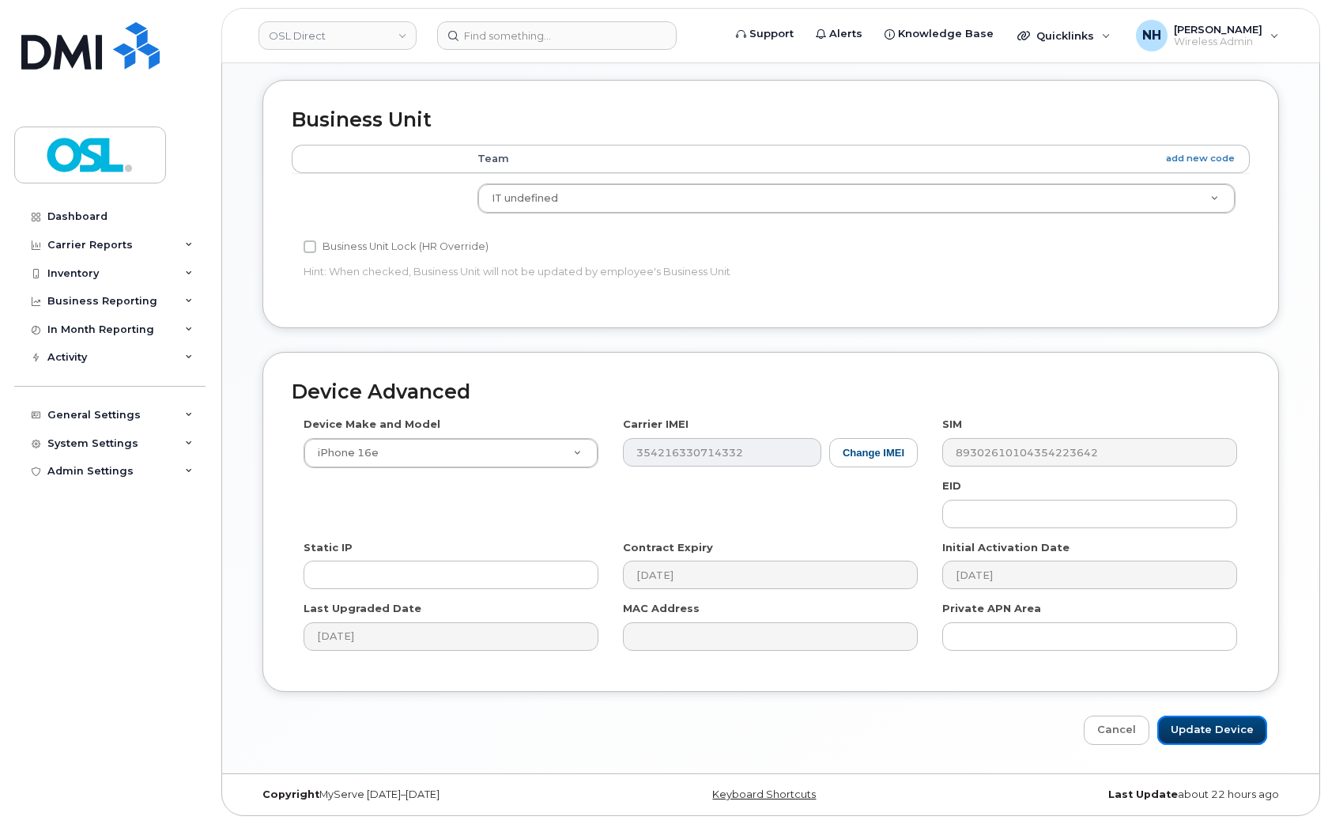
click at [1188, 727] on input "Update Device" at bounding box center [1213, 730] width 110 height 29
type input "Saving..."
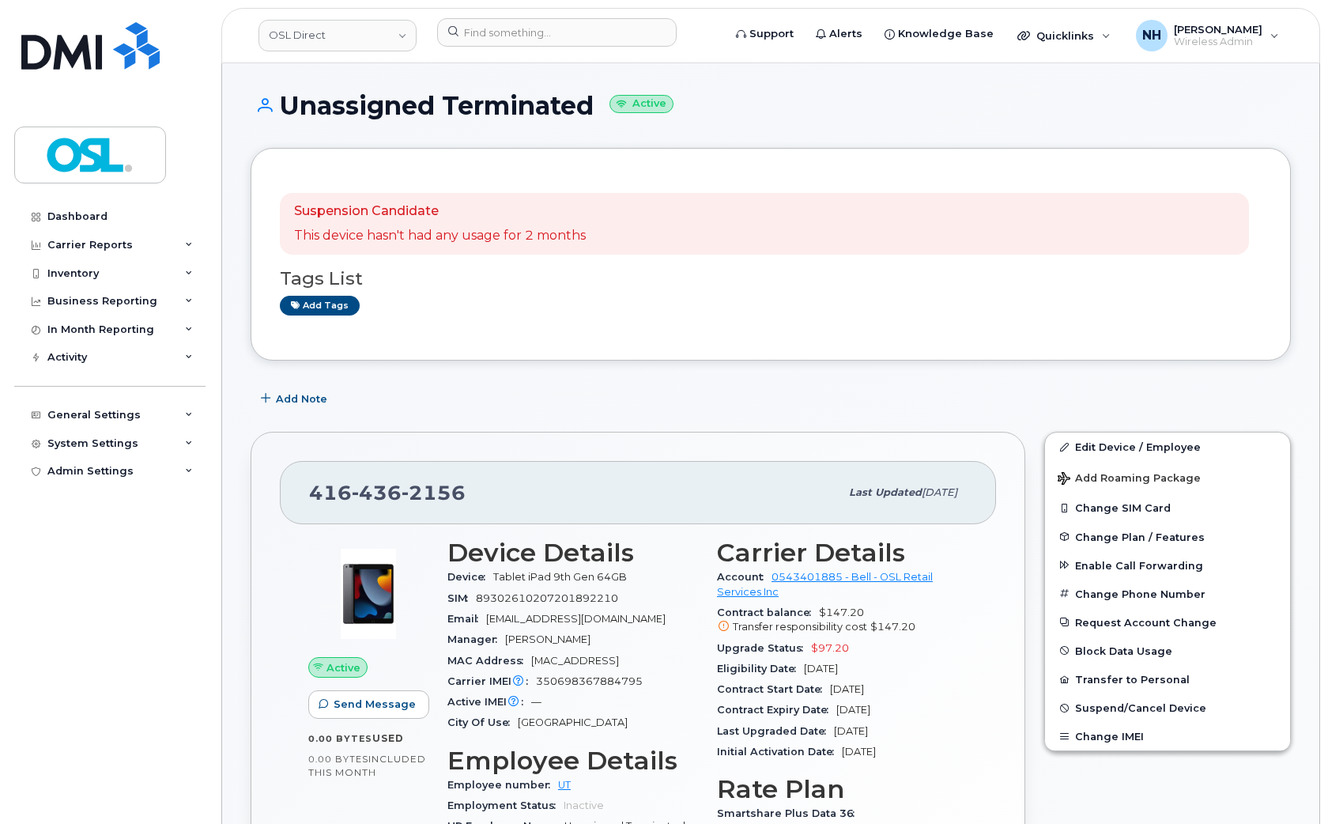
click at [954, 179] on div "Suspension Candidate This device hasn't had any usage for 2 months Tags List Ad…" at bounding box center [771, 254] width 982 height 154
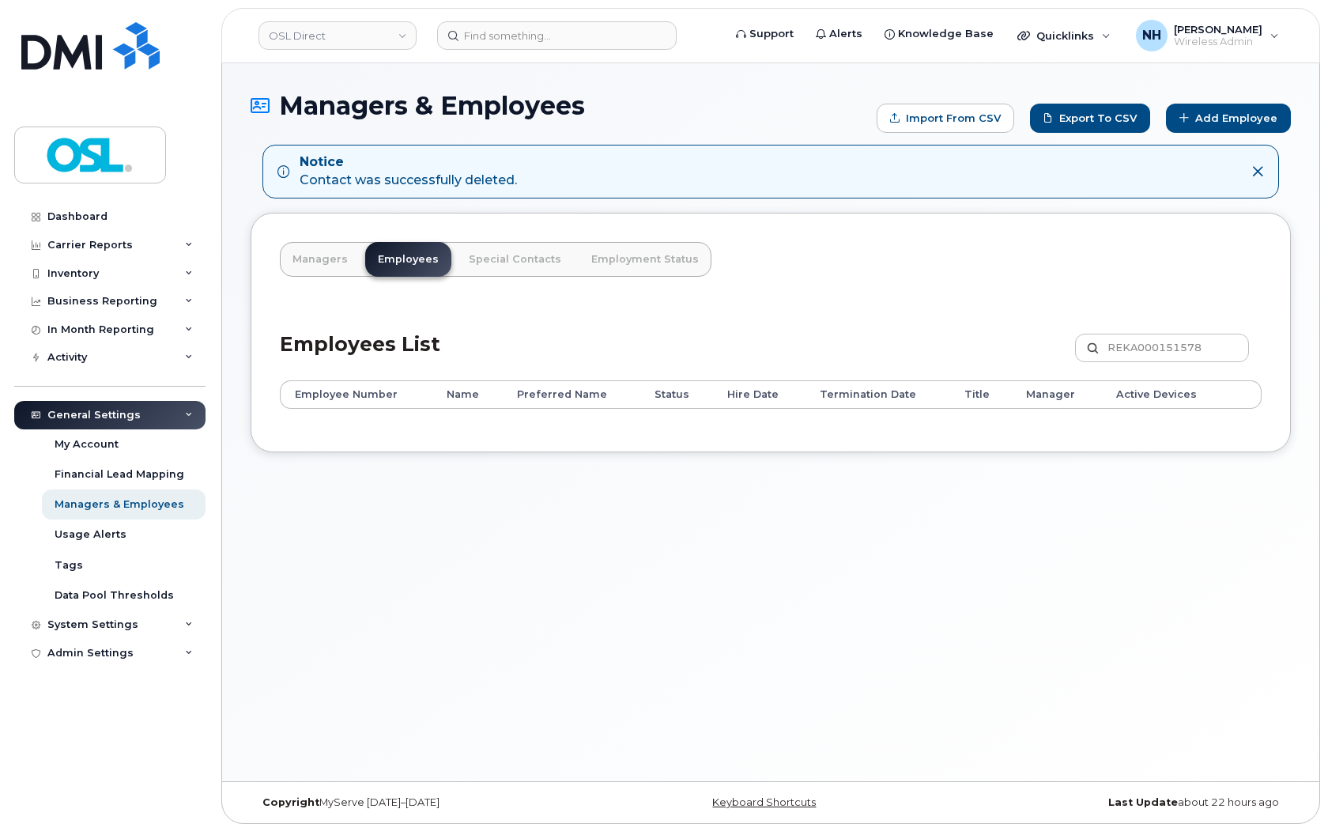
click at [788, 484] on div "Managers & Employees Import from CSV Export to CSV Add Employee Notice Contact …" at bounding box center [771, 422] width 1098 height 718
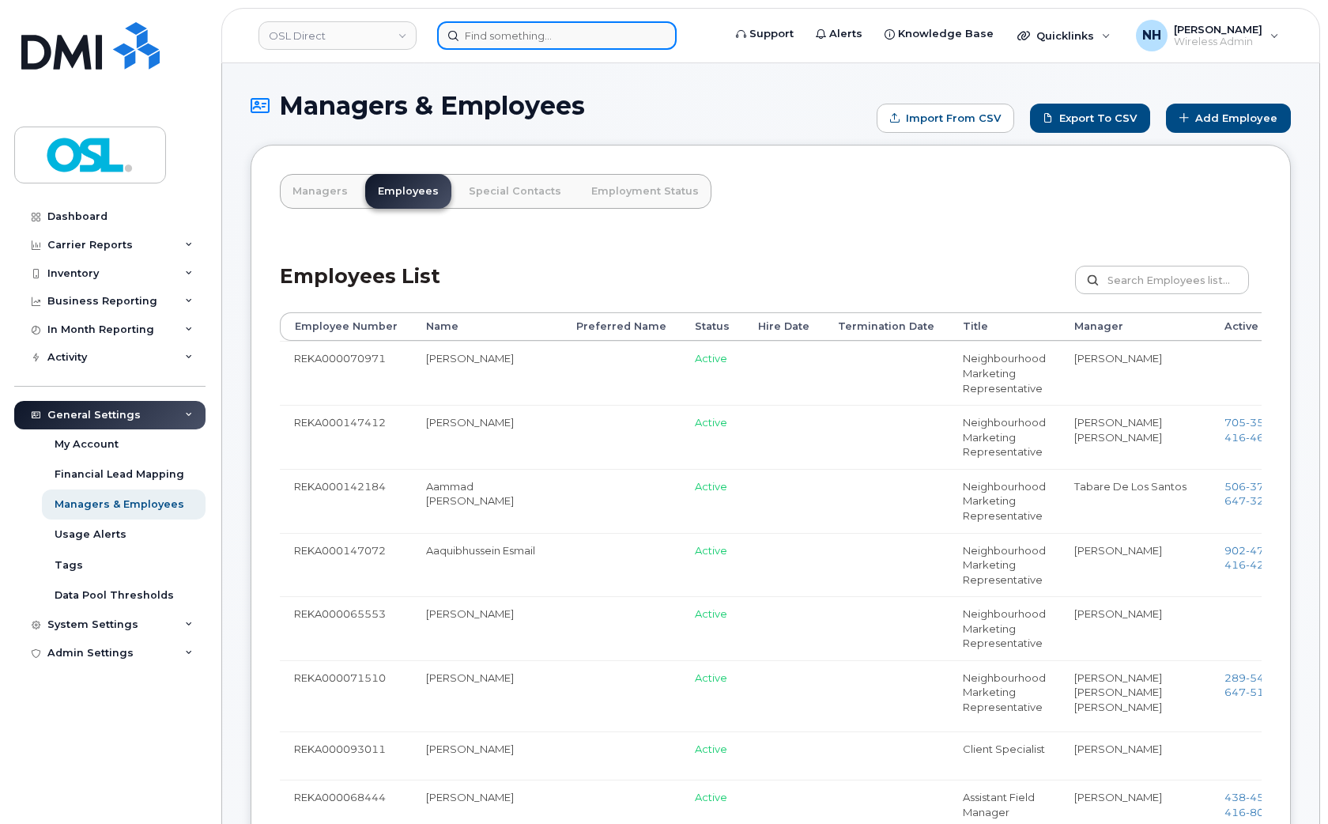
click at [546, 21] on input at bounding box center [557, 35] width 240 height 28
paste input "[PERSON_NAME][EMAIL_ADDRESS][DOMAIN_NAME]"
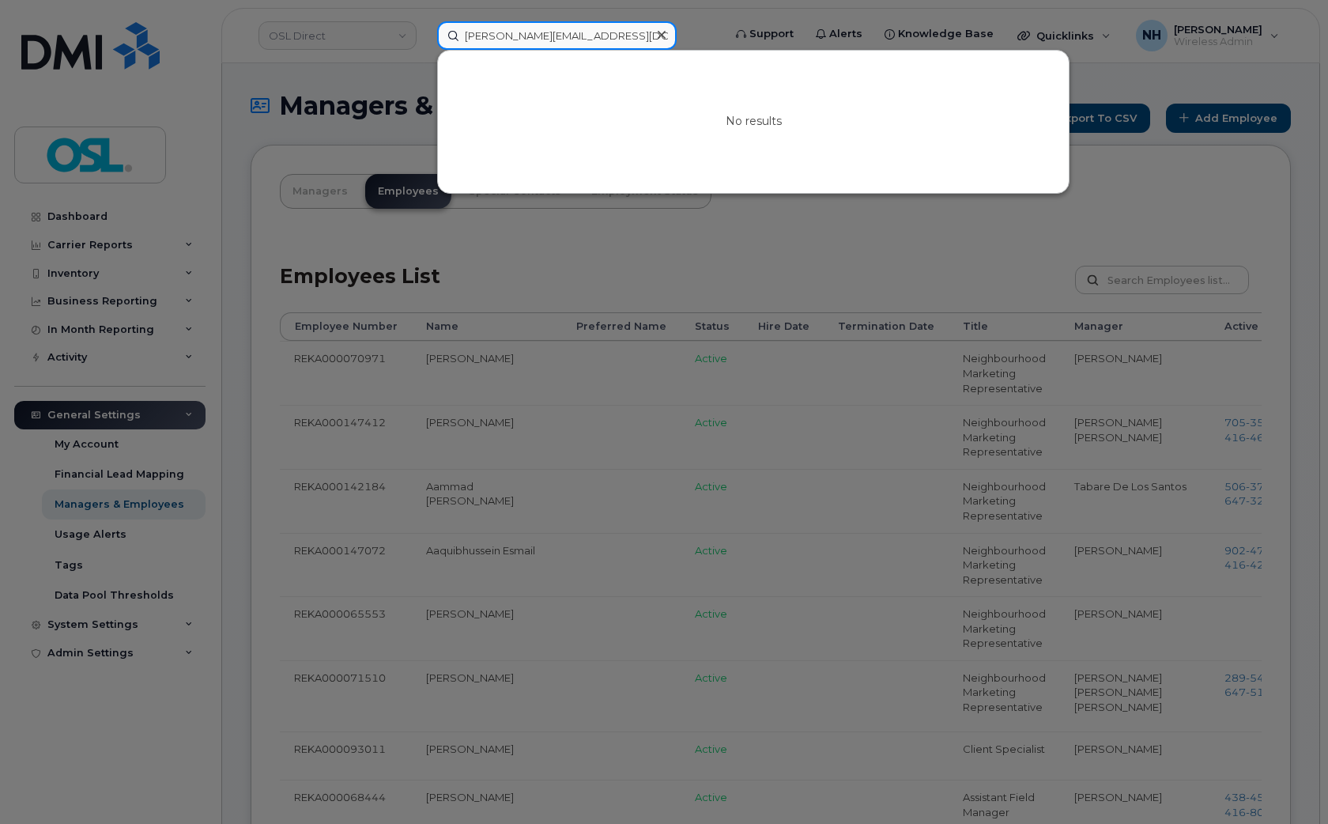
type input "[PERSON_NAME][EMAIL_ADDRESS][DOMAIN_NAME]"
click at [559, 223] on div at bounding box center [664, 412] width 1328 height 824
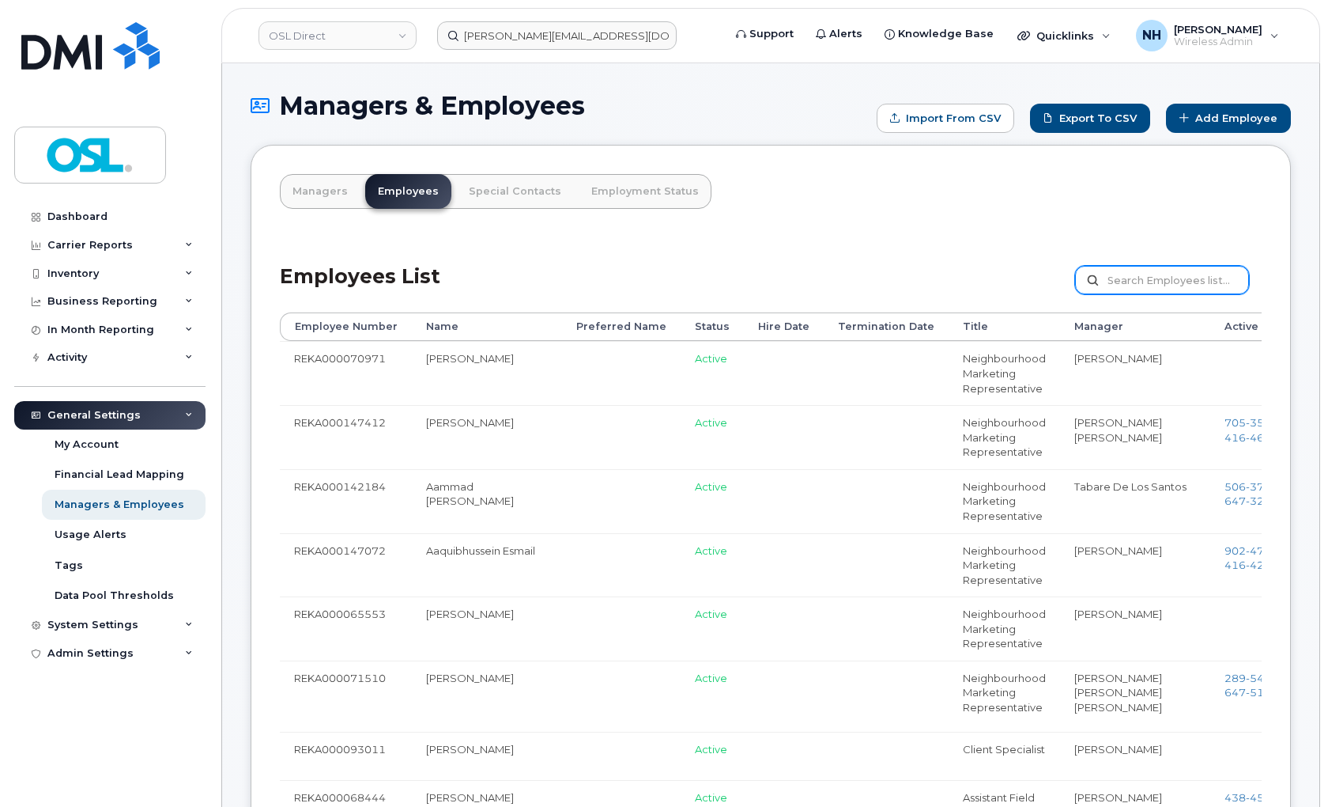
click at [1188, 275] on input "text" at bounding box center [1162, 280] width 174 height 28
paste input "George.Grammatikos@osldirect.com"
type input "[PERSON_NAME][EMAIL_ADDRESS][DOMAIN_NAME]"
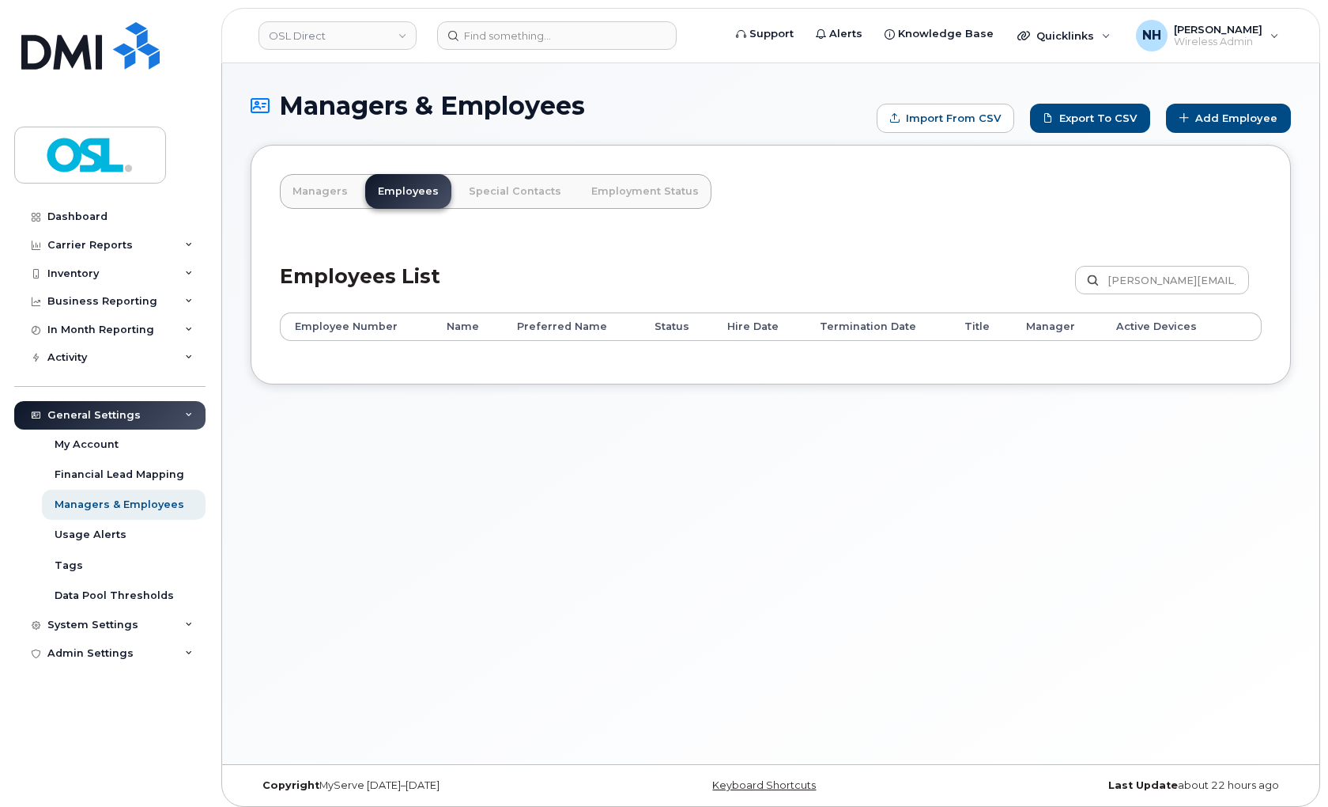
click at [784, 588] on div "Managers & Employees Import from CSV Export to CSV Add Employee Managers Employ…" at bounding box center [771, 413] width 1098 height 701
click at [1229, 111] on link "Add Employee" at bounding box center [1228, 118] width 125 height 29
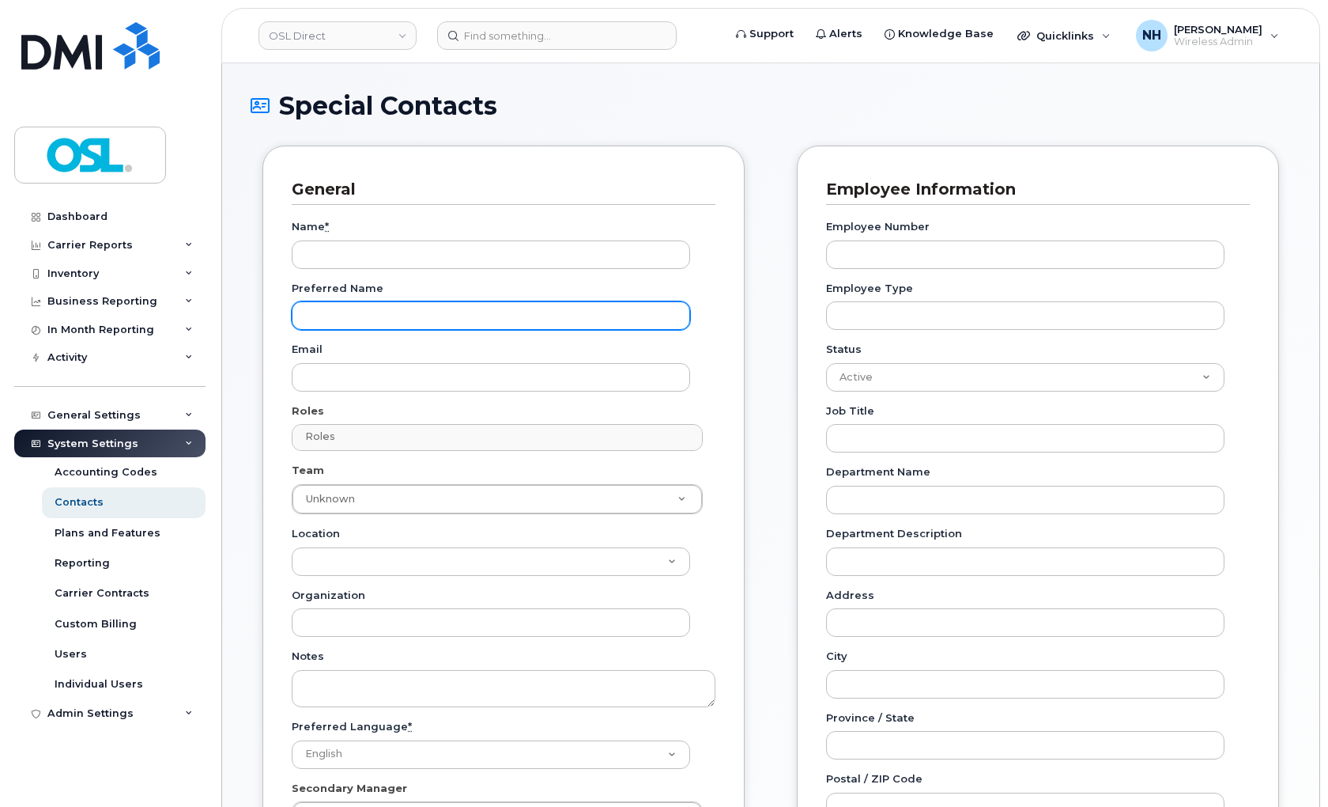
click at [360, 315] on input "Preferred Name" at bounding box center [491, 315] width 399 height 28
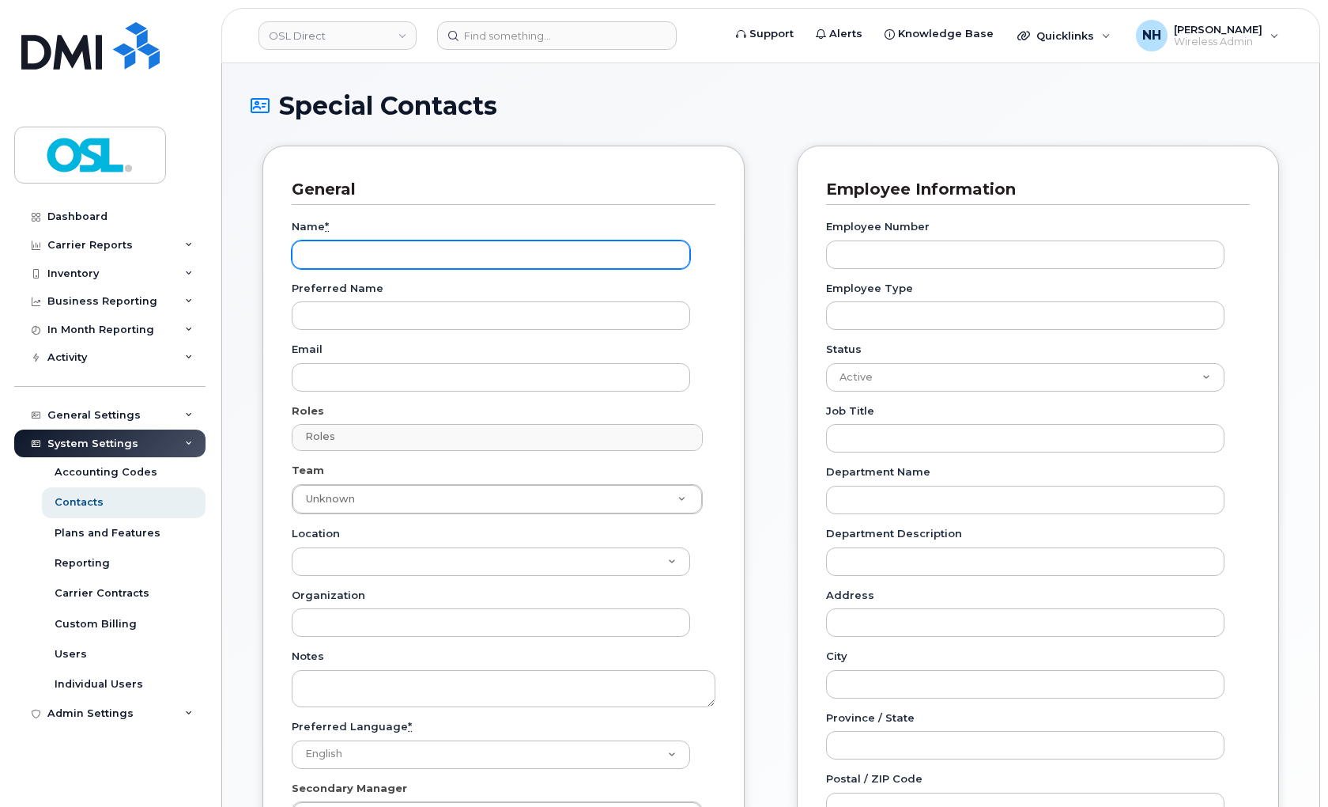
click at [398, 241] on input "Name *" at bounding box center [491, 254] width 399 height 28
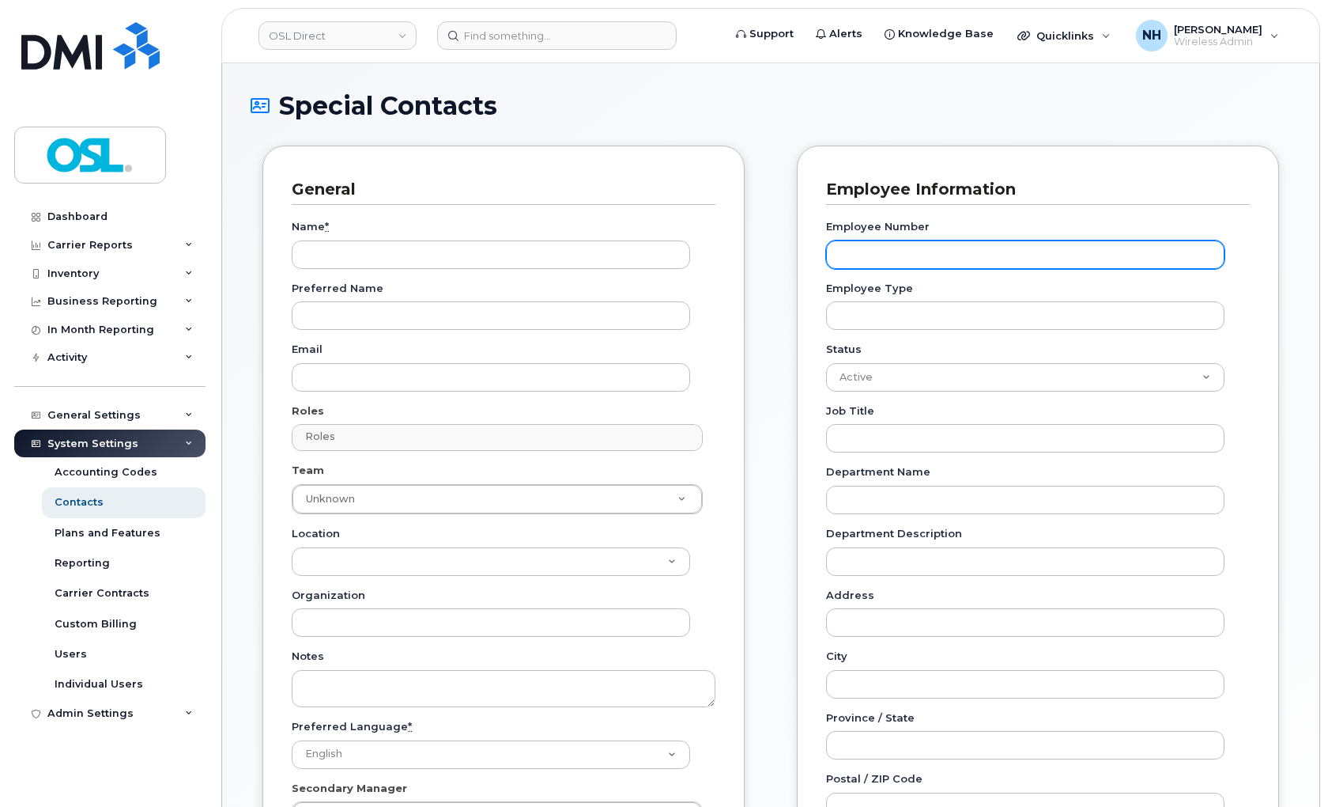
drag, startPoint x: 959, startPoint y: 275, endPoint x: 973, endPoint y: 254, distance: 25.2
click at [959, 275] on div "Employee Number Employee Type Status Active On-Leave Long Term Short Term Mater…" at bounding box center [1038, 648] width 424 height 887
click at [973, 254] on input "Employee Number" at bounding box center [1025, 254] width 399 height 28
paste input "REKA000151578"
type input "REKA000151578"
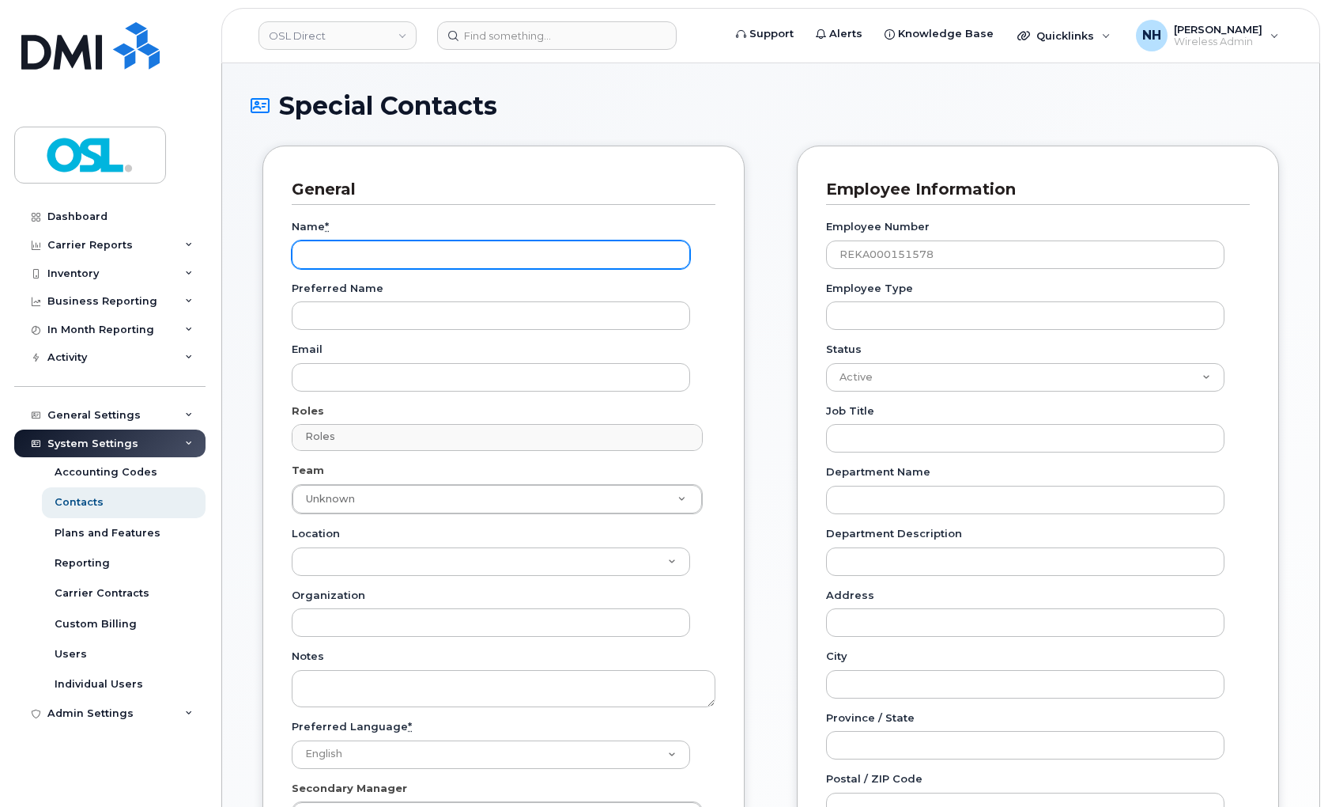
click at [378, 238] on div "Name *" at bounding box center [497, 244] width 411 height 50
paste input "[PERSON_NAME]"
click at [389, 246] on input "[PERSON_NAME]" at bounding box center [491, 254] width 399 height 28
paste input "Grammatikos"
type input "[PERSON_NAME]"
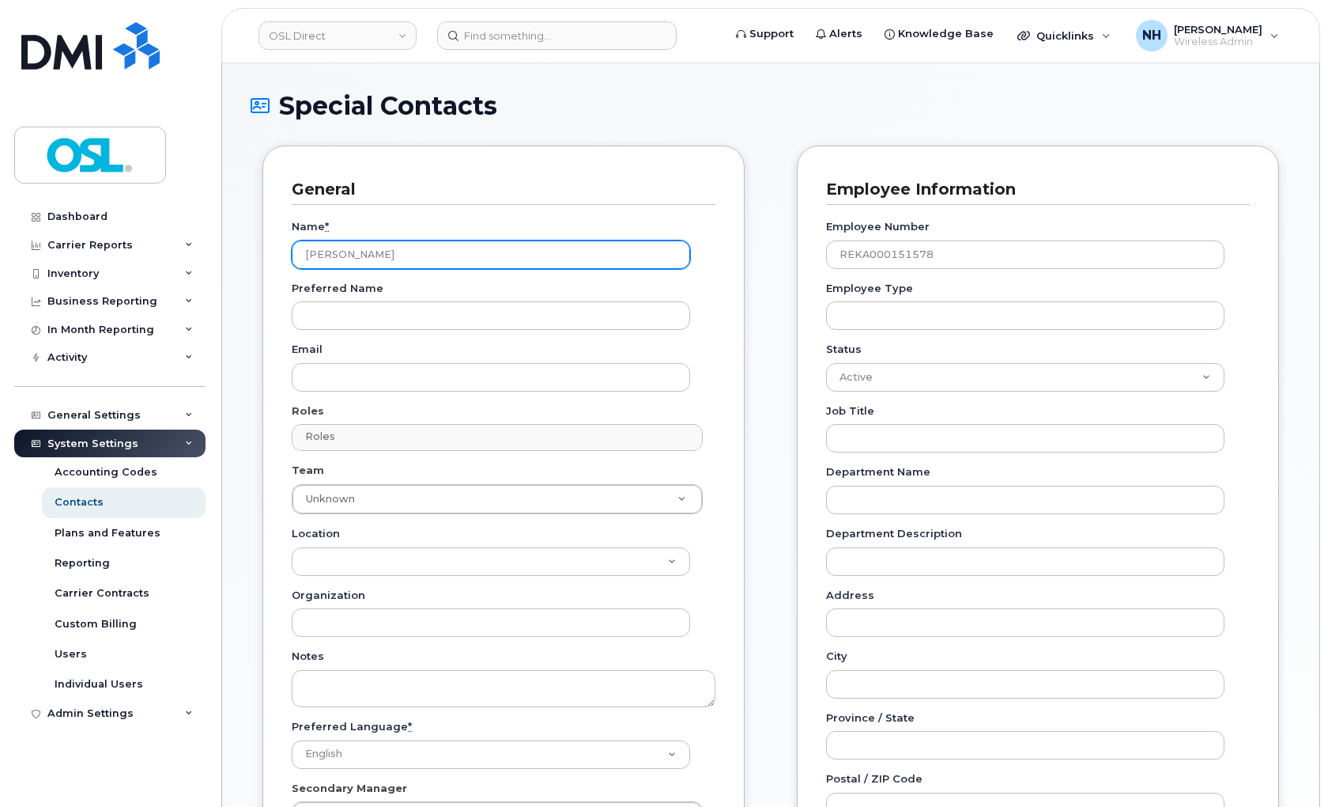
type input "[PERSON_NAME]"
drag, startPoint x: 274, startPoint y: 360, endPoint x: 289, endPoint y: 357, distance: 16.0
click at [274, 361] on div "General Name * [PERSON_NAME] Preferred Name Email Roles Roles No matches found …" at bounding box center [504, 515] width 482 height 741
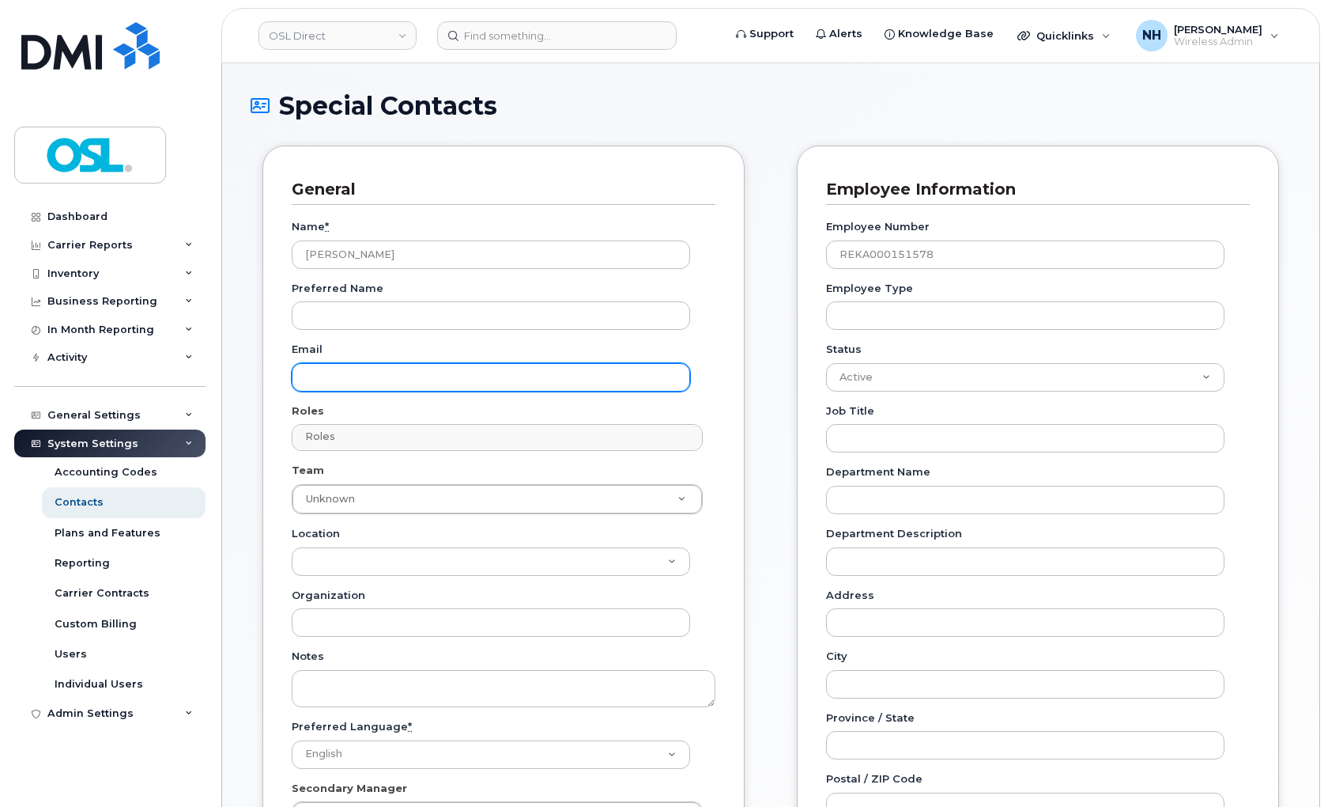
click at [384, 382] on input "Email" at bounding box center [491, 377] width 399 height 28
paste input "[PERSON_NAME][EMAIL_ADDRESS][DOMAIN_NAME]"
type input "[PERSON_NAME][EMAIL_ADDRESS][DOMAIN_NAME]"
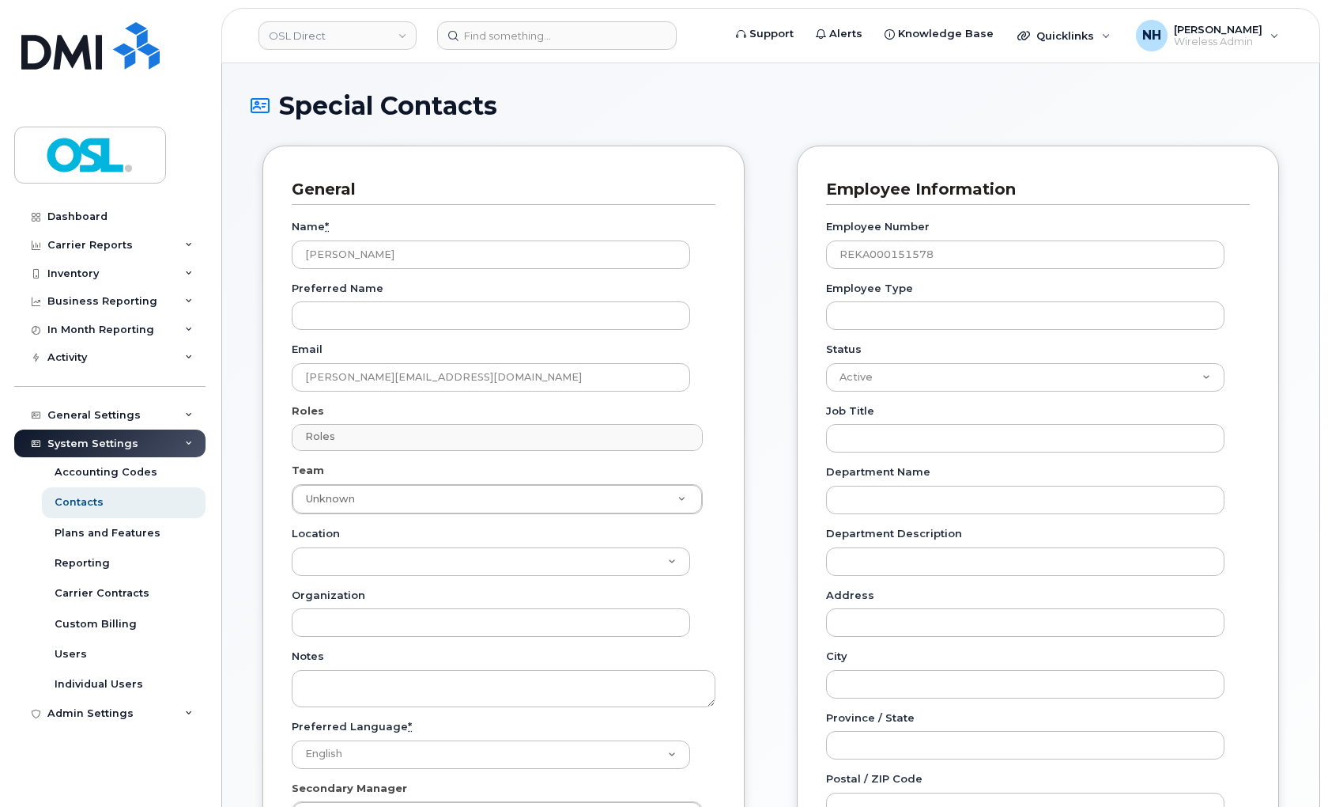
click at [263, 478] on div "General Name * [PERSON_NAME] Preferred Name Email [PERSON_NAME][EMAIL_ADDRESS][…" at bounding box center [504, 515] width 482 height 741
drag, startPoint x: 372, startPoint y: 416, endPoint x: 374, endPoint y: 438, distance: 22.3
click at [372, 416] on div "Roles Roles No matches found No matches found Accounts Payable Approval Mapping…" at bounding box center [504, 427] width 424 height 48
click at [373, 448] on input "text" at bounding box center [499, 436] width 396 height 22
type input "Roles"
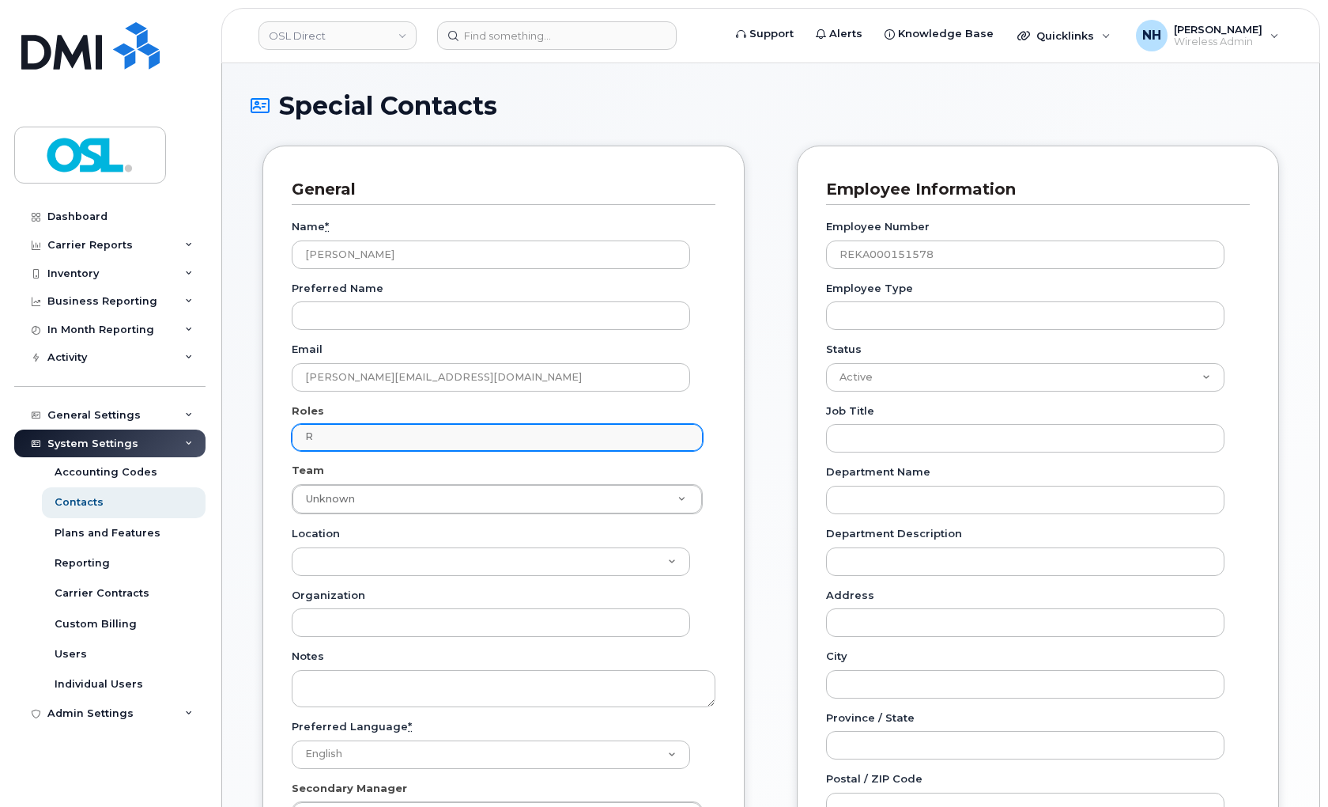
click at [361, 436] on ul "Roles" at bounding box center [498, 437] width 410 height 25
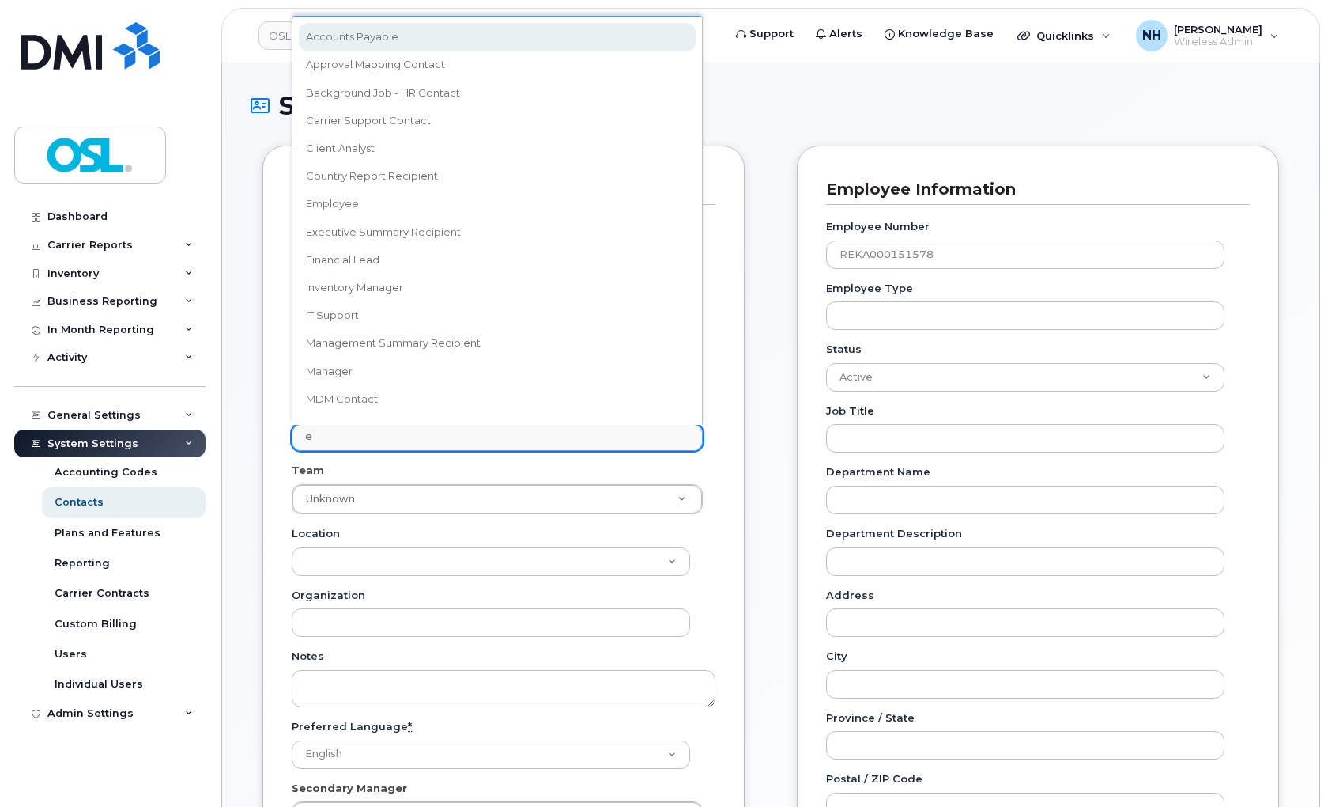
type input "em"
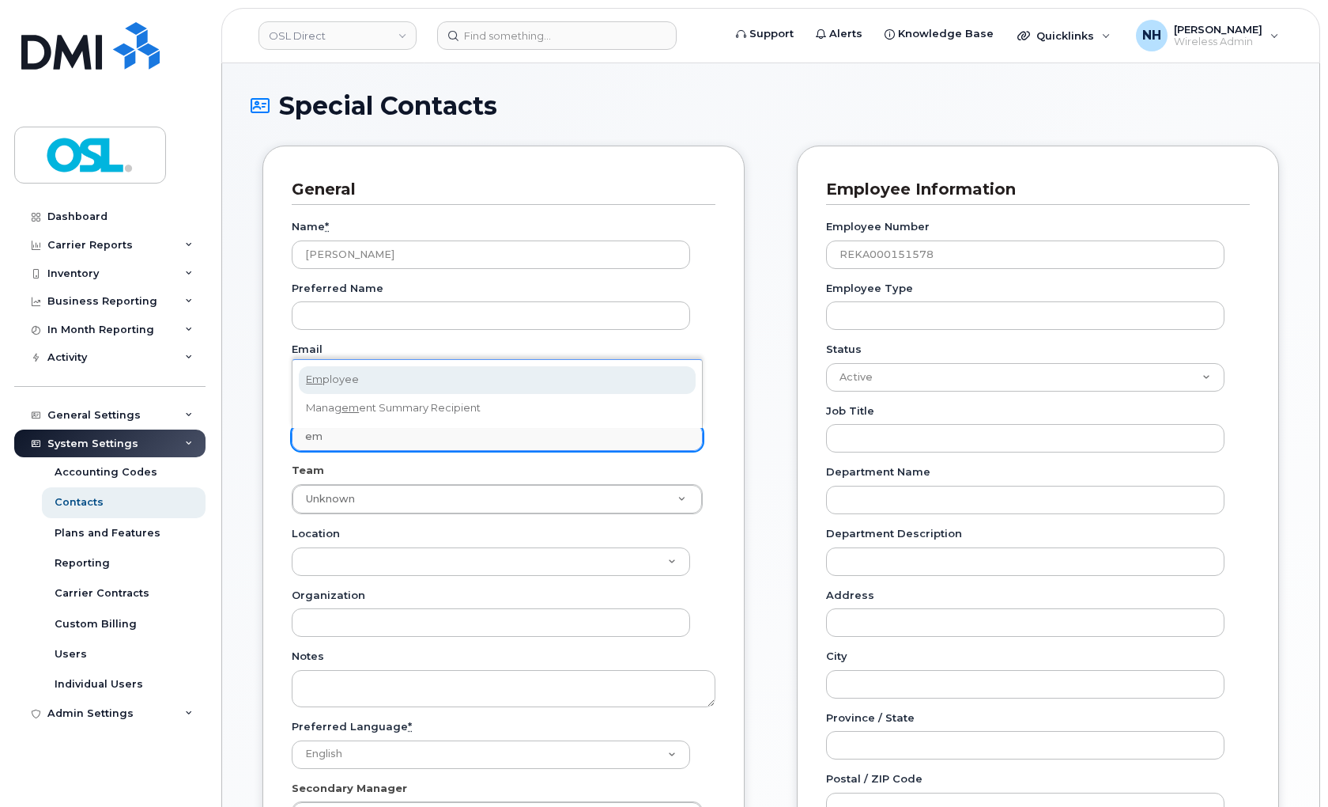
select select "16"
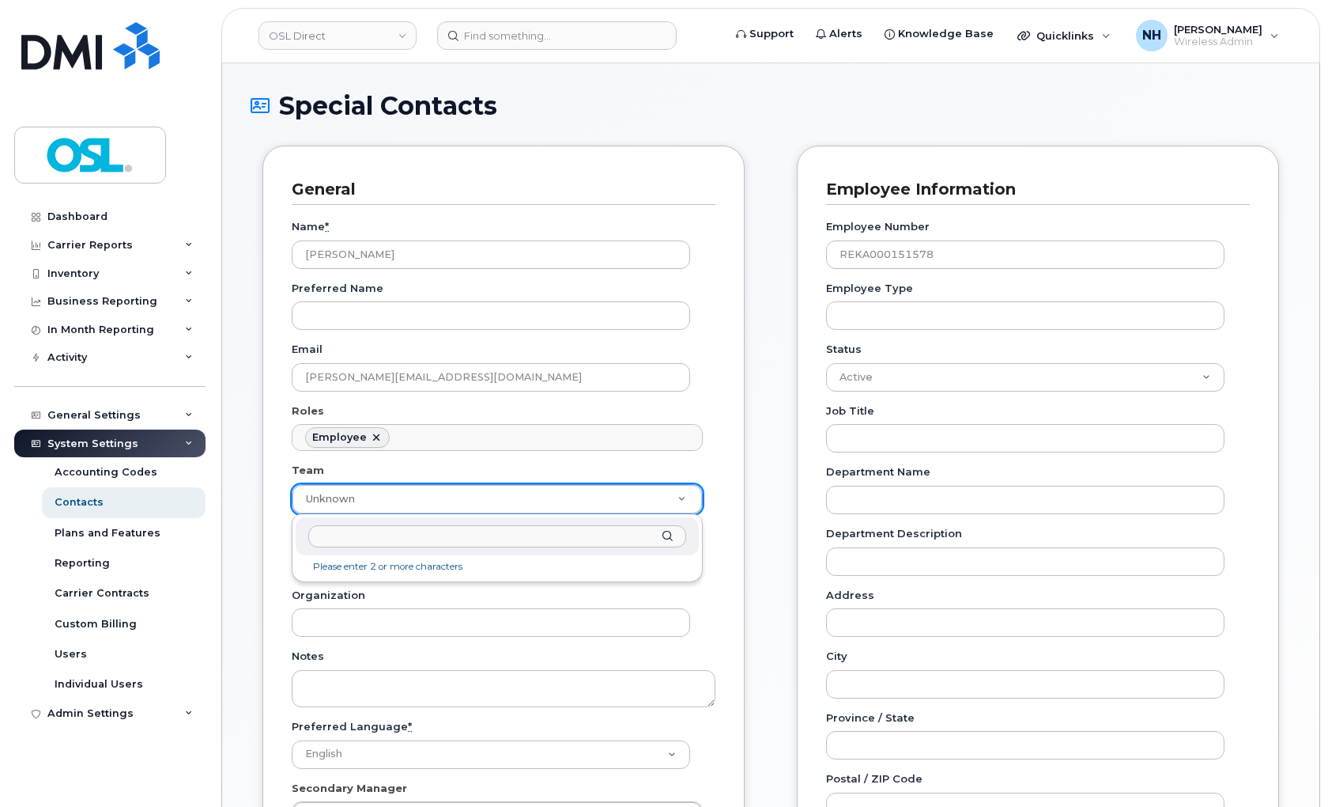
click at [374, 532] on input "text" at bounding box center [497, 536] width 378 height 23
paste input "F2F ON 33"
type input "F2F ON 33"
type input "3358015"
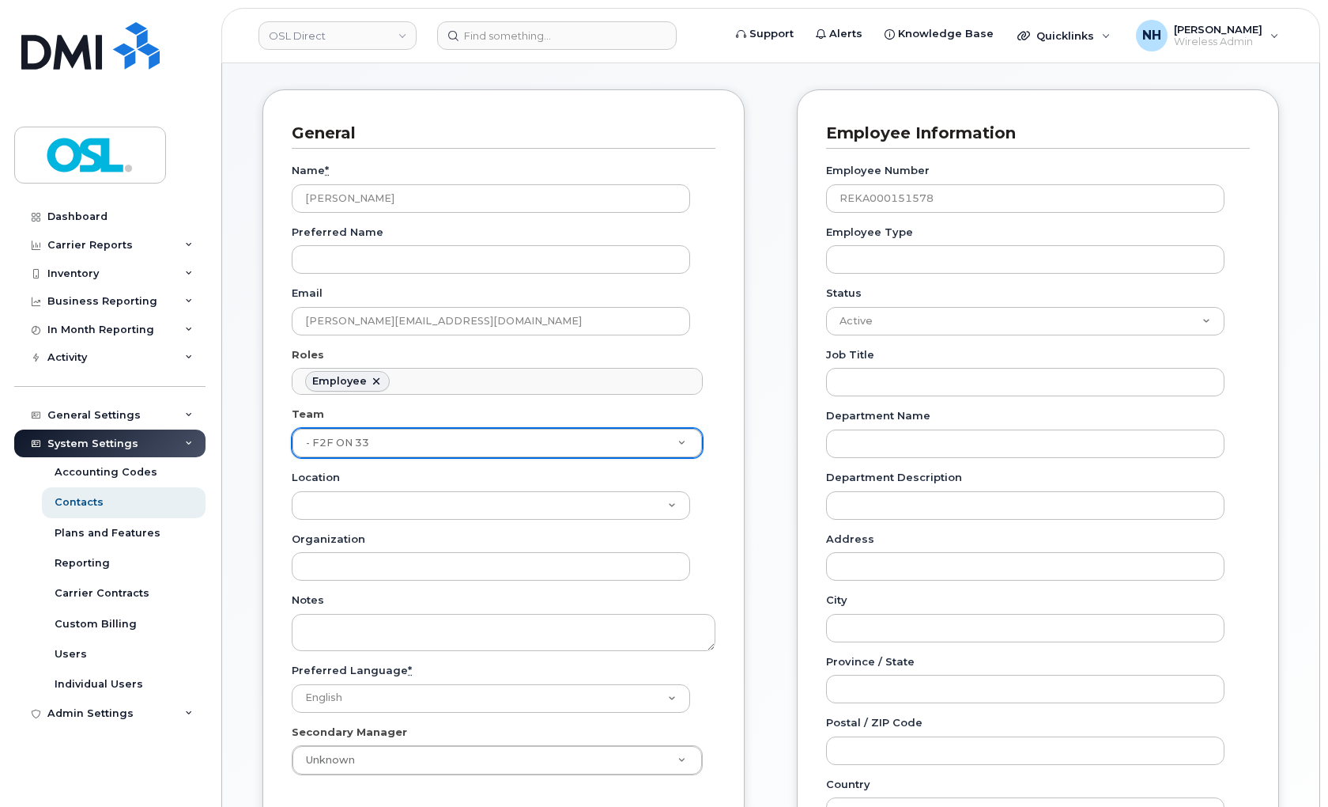
scroll to position [88, 0]
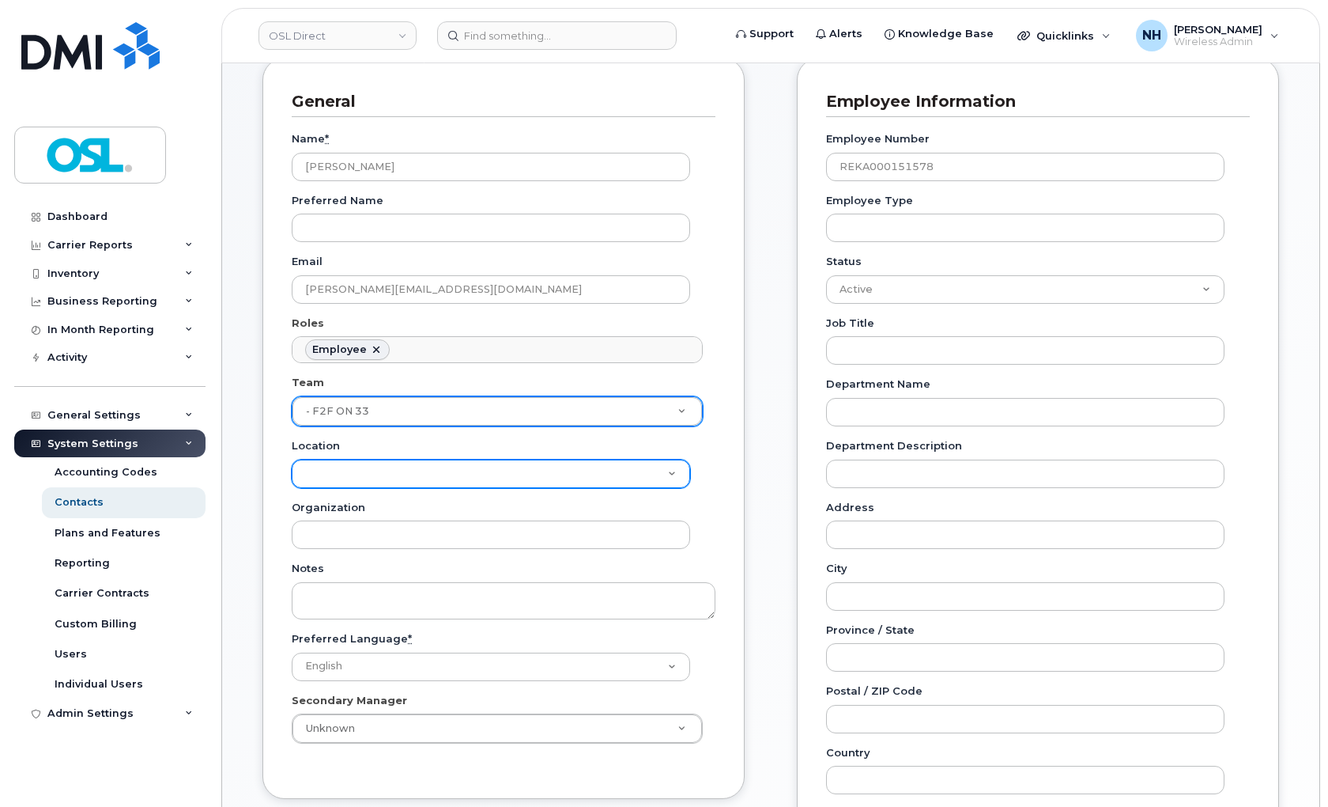
click at [402, 464] on select "Location" at bounding box center [491, 473] width 399 height 28
click at [400, 464] on select "Location" at bounding box center [491, 473] width 399 height 28
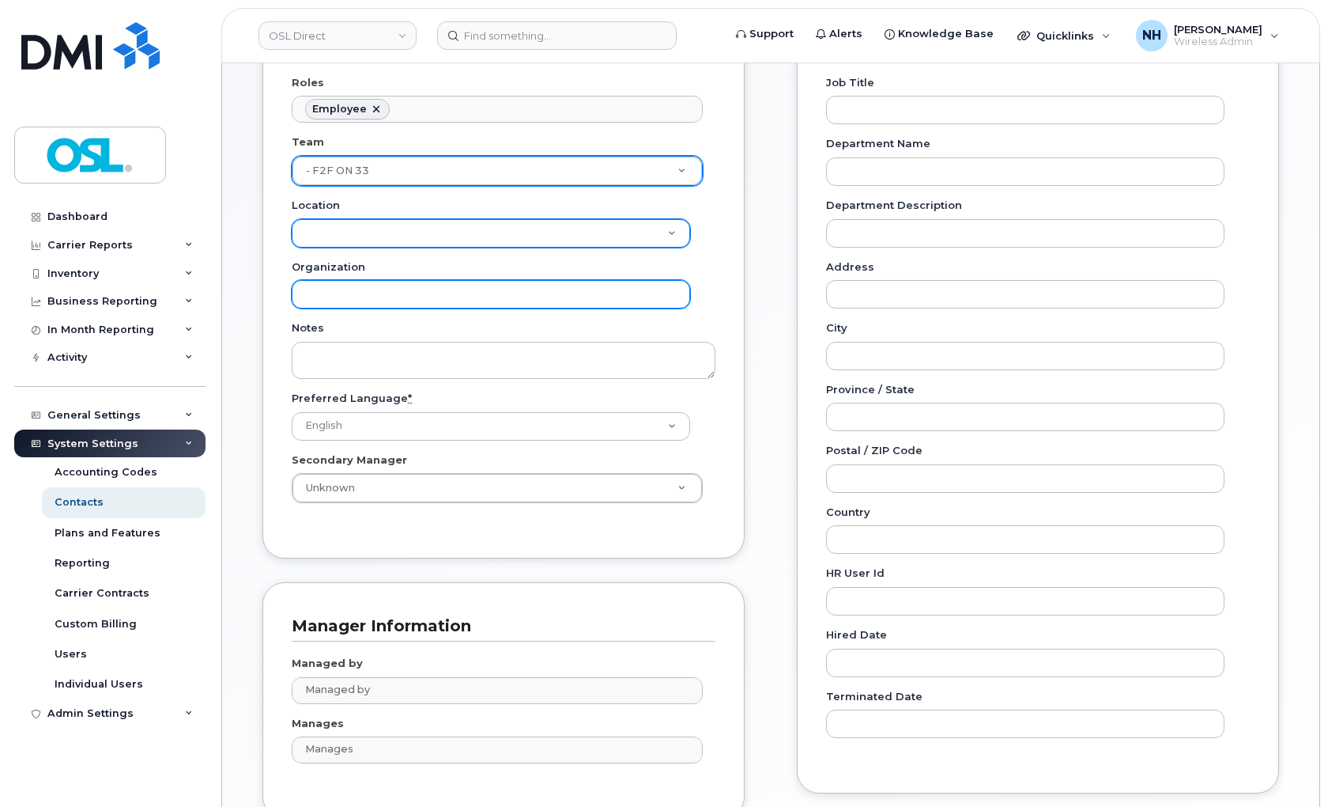
scroll to position [0, 0]
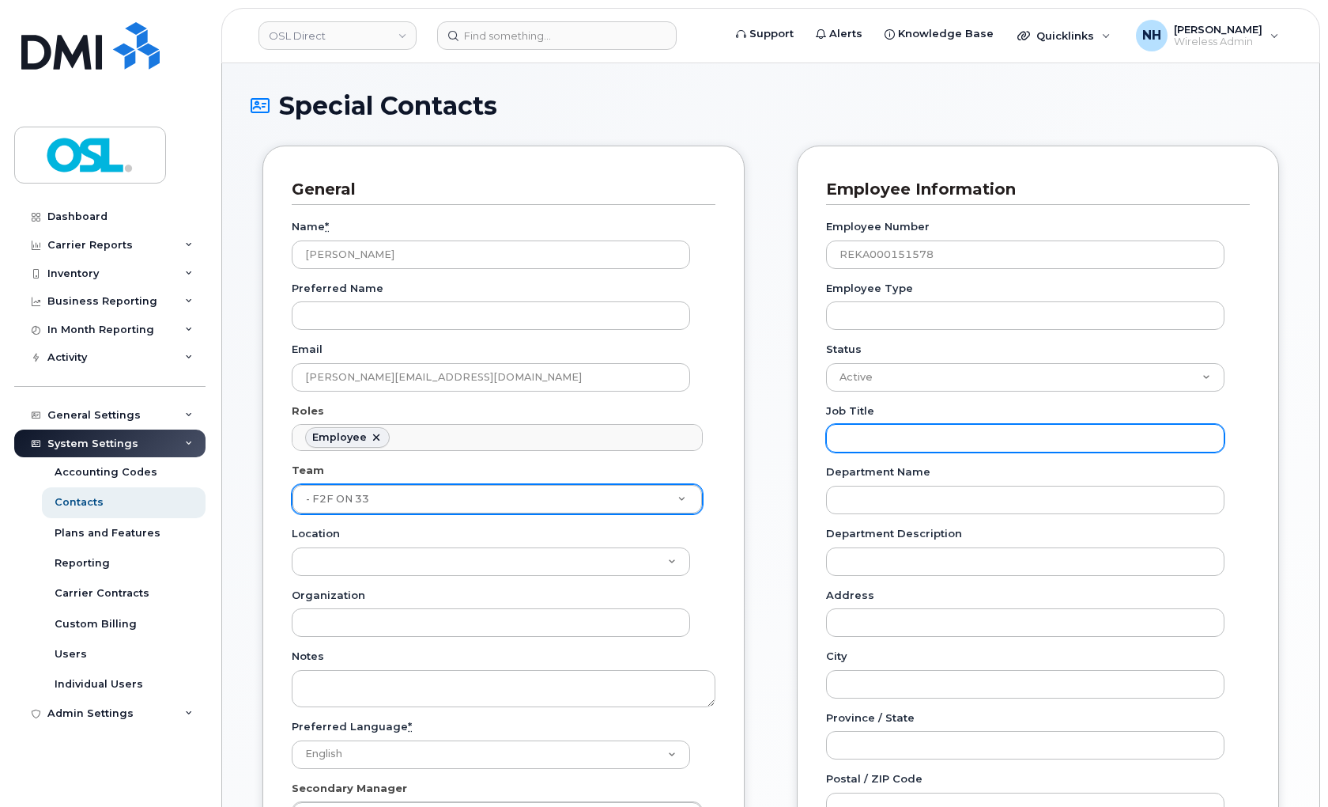
click at [920, 438] on input "Job Title" at bounding box center [1025, 438] width 399 height 28
paste input "Neighbourhood Marketing Representative"
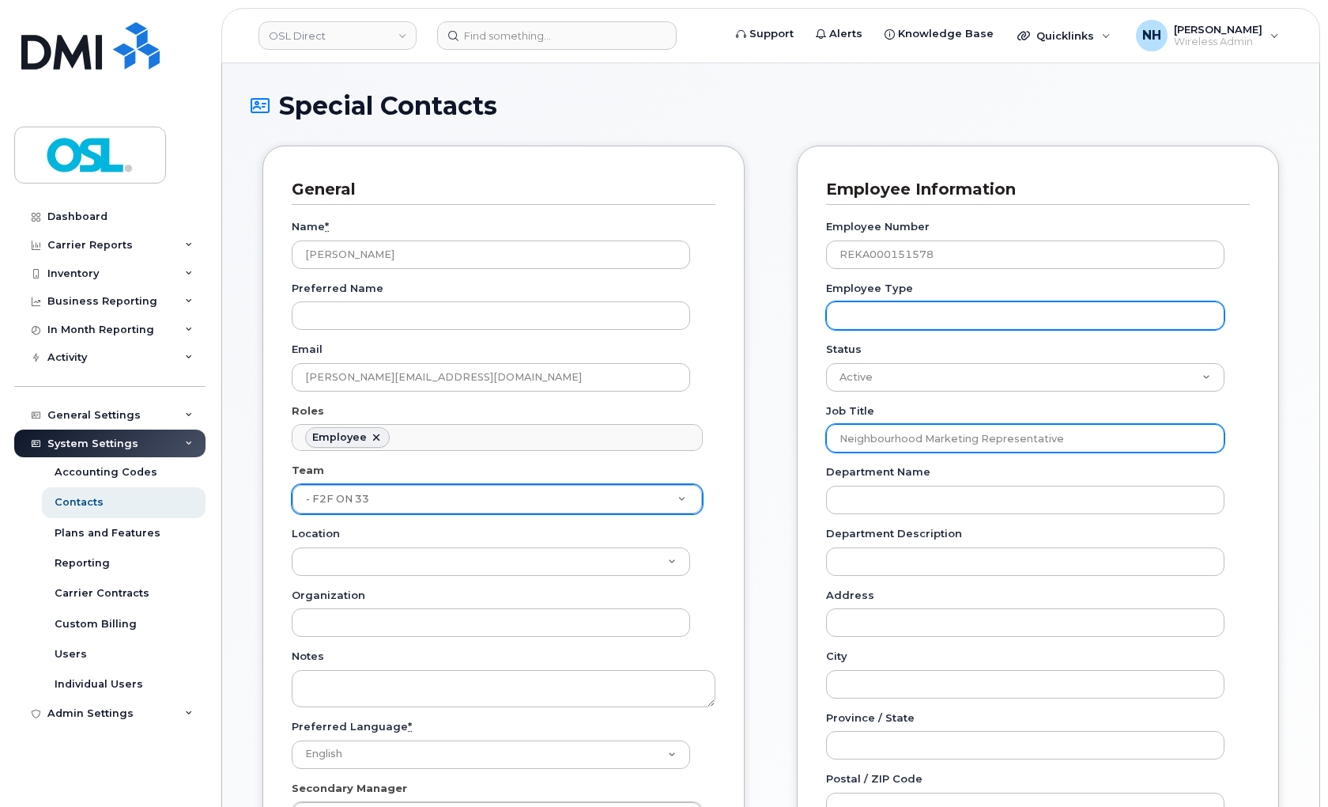
type input "Neighbourhood Marketing Representative"
click at [908, 319] on input "Employee Type" at bounding box center [1025, 315] width 399 height 28
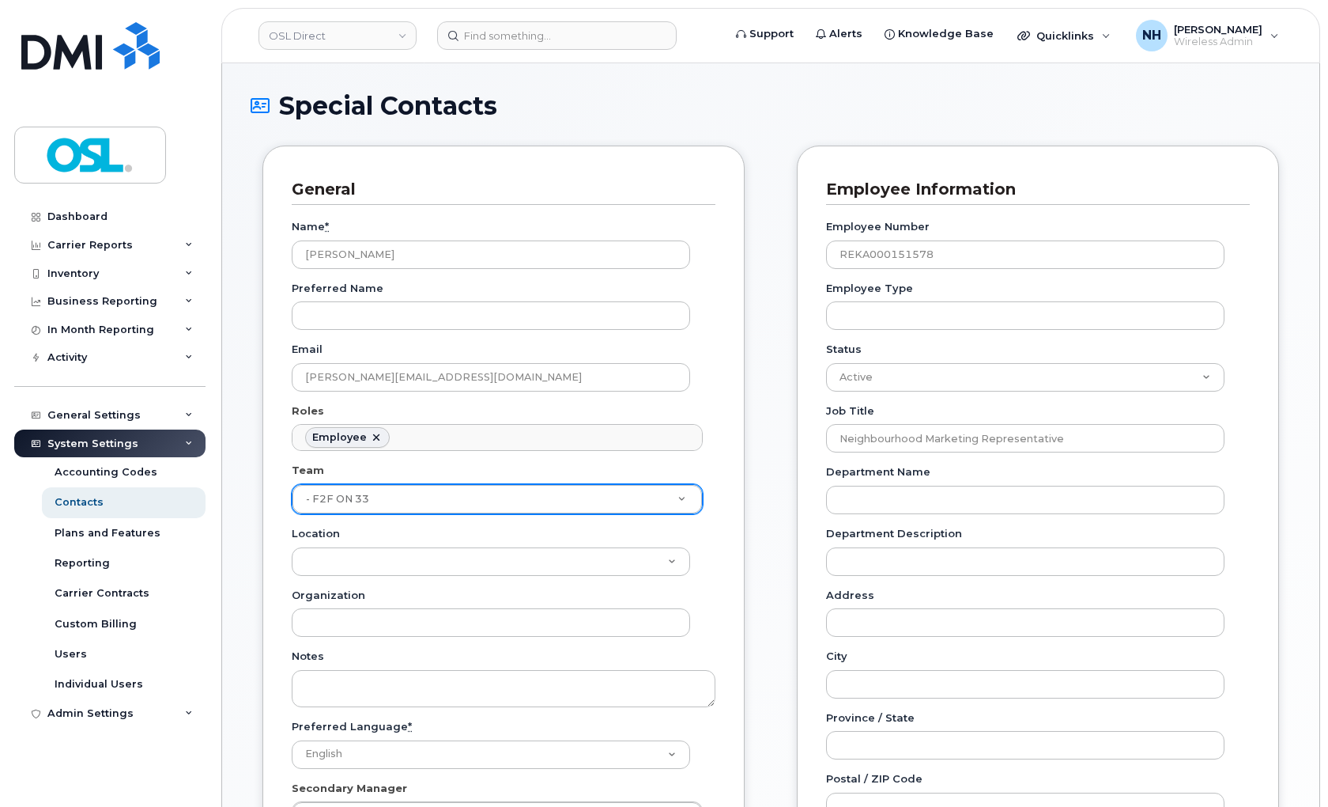
click at [801, 547] on div "Employee Information Employee Number REKA000151578 Employee Type Status Active …" at bounding box center [1038, 633] width 482 height 976
click at [905, 481] on div "Department Name" at bounding box center [1031, 489] width 411 height 50
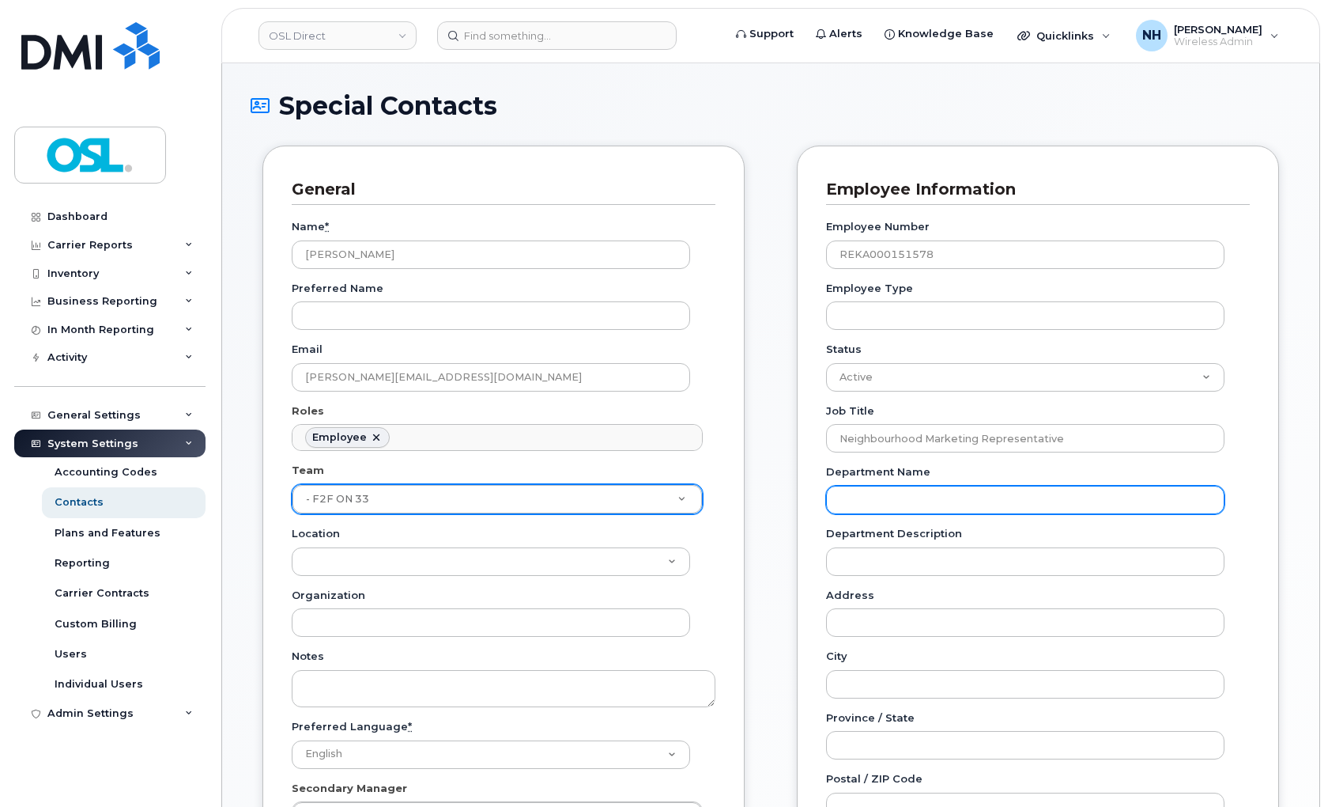
click at [903, 495] on input "Department Name" at bounding box center [1025, 500] width 399 height 28
click at [870, 512] on input "Department Name" at bounding box center [1025, 500] width 399 height 28
type input "F2F ON 33"
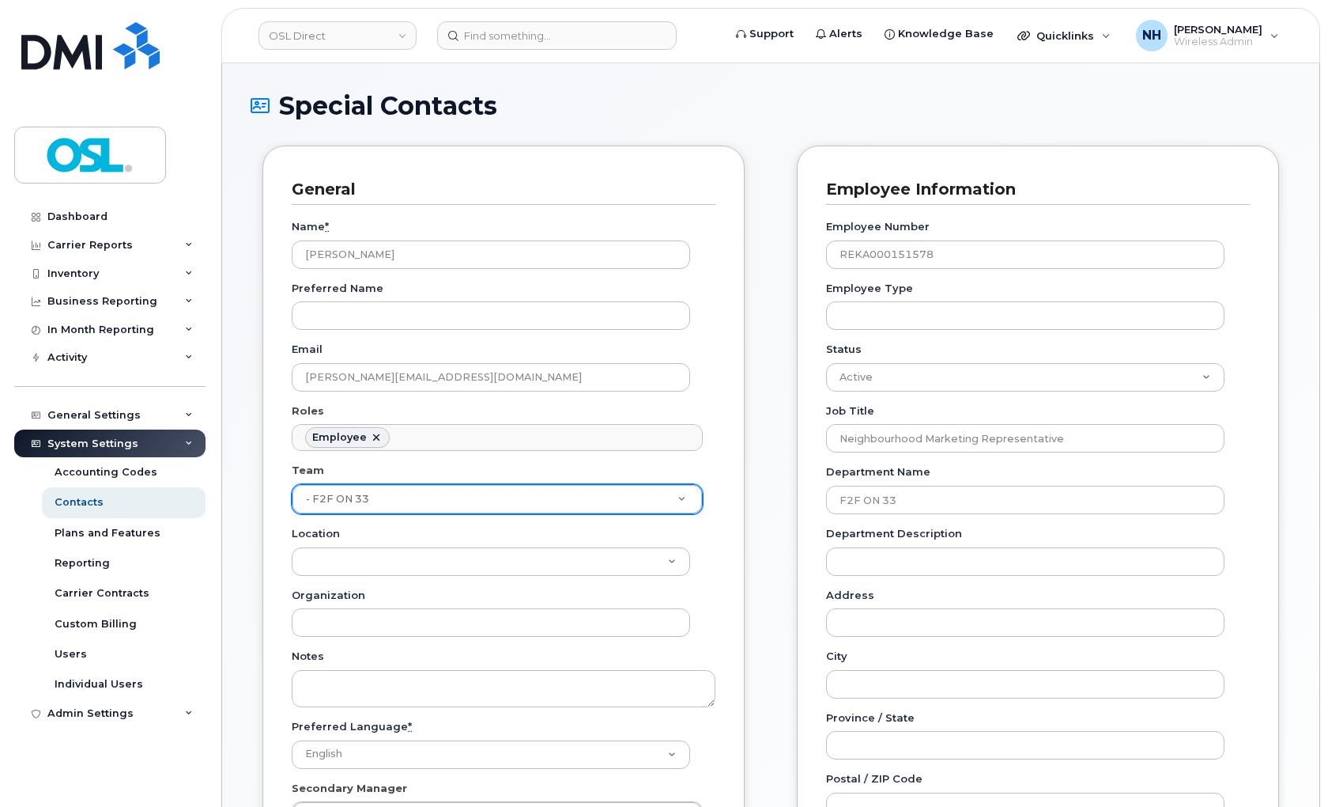
click at [816, 517] on div "Employee Information Employee Number REKA000151578 Employee Type Status Active …" at bounding box center [1038, 633] width 482 height 976
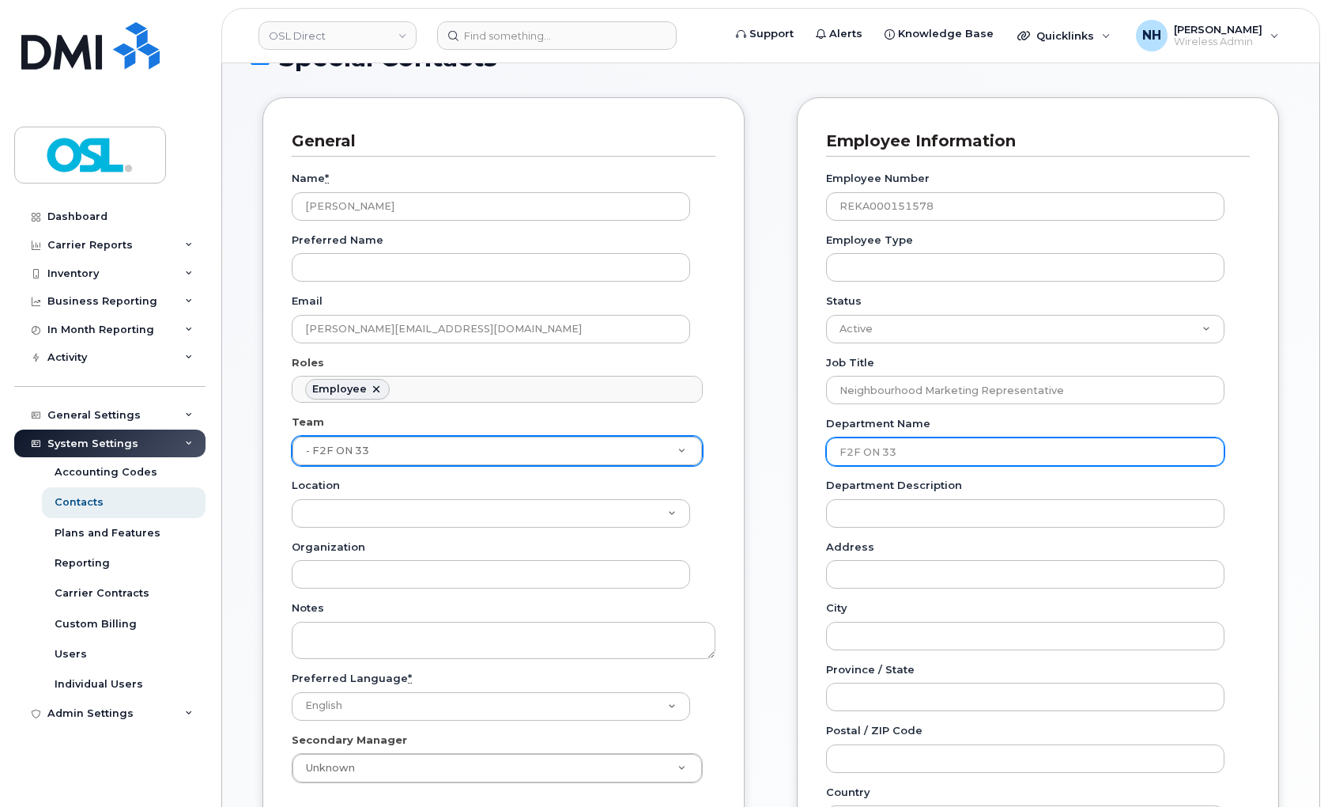
scroll to position [88, 0]
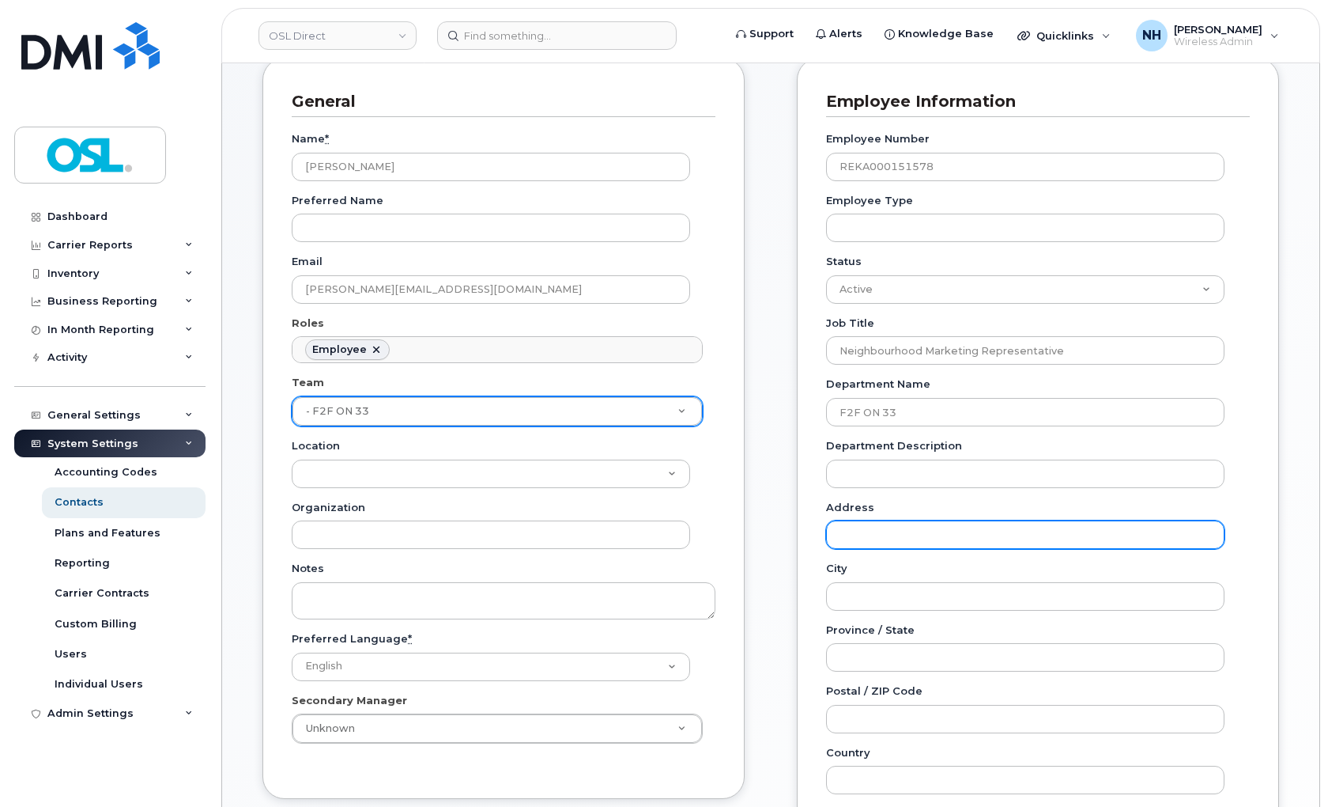
click at [875, 543] on input "Address" at bounding box center [1025, 534] width 399 height 28
click at [699, 568] on div "Notes" at bounding box center [504, 590] width 424 height 59
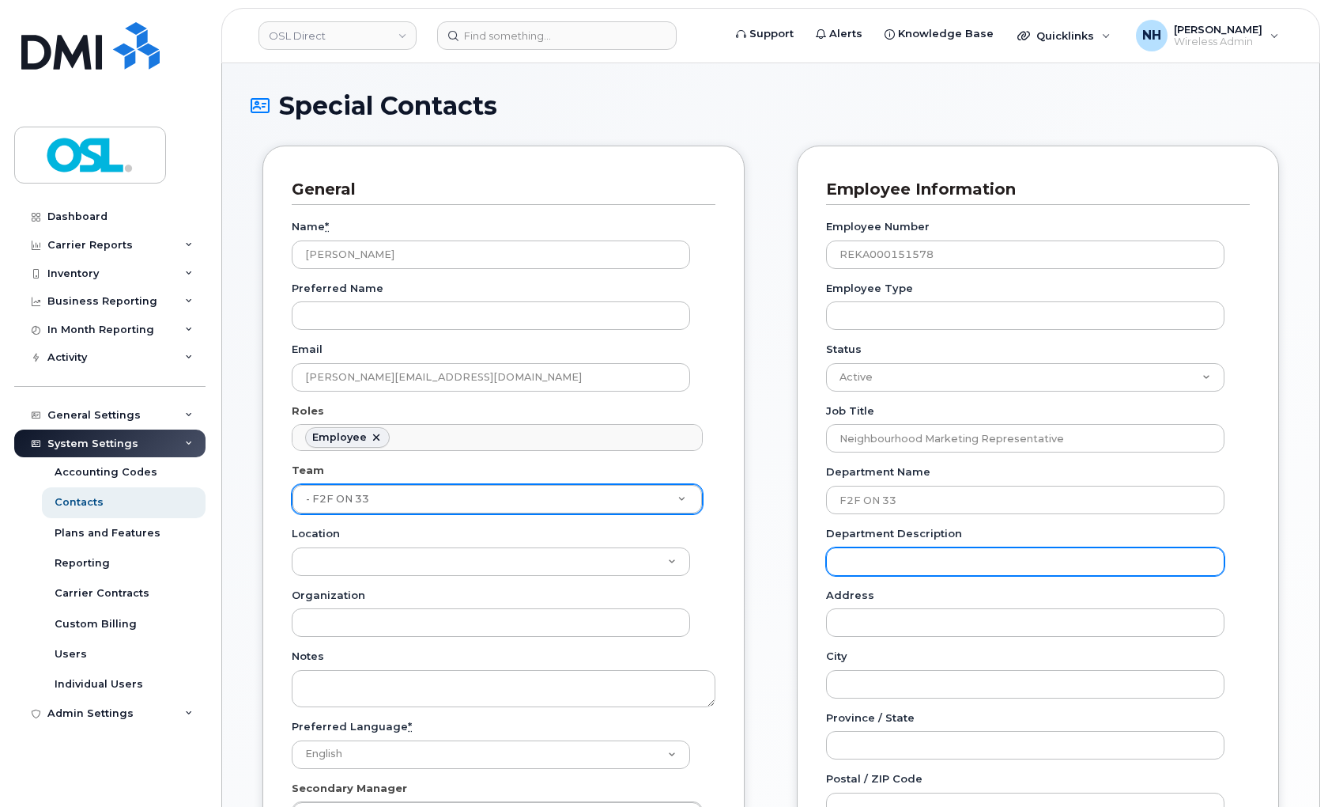
scroll to position [473, 0]
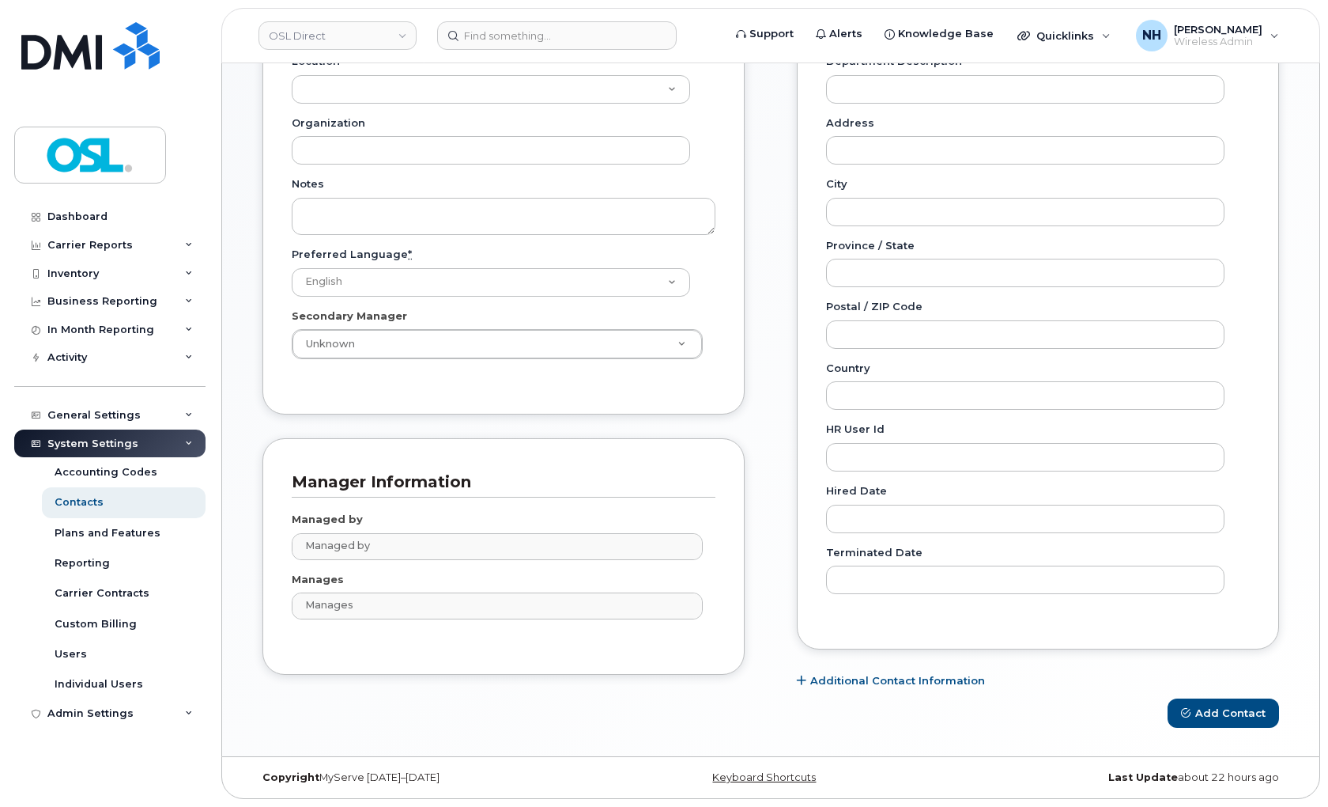
click at [425, 526] on div "Managed by Managed by No matches found" at bounding box center [504, 536] width 424 height 48
click at [531, 560] on div "Managed by Managed by No matches found Manages Manages No matches found" at bounding box center [504, 571] width 424 height 148
click at [524, 556] on ul "Managed by" at bounding box center [498, 546] width 410 height 25
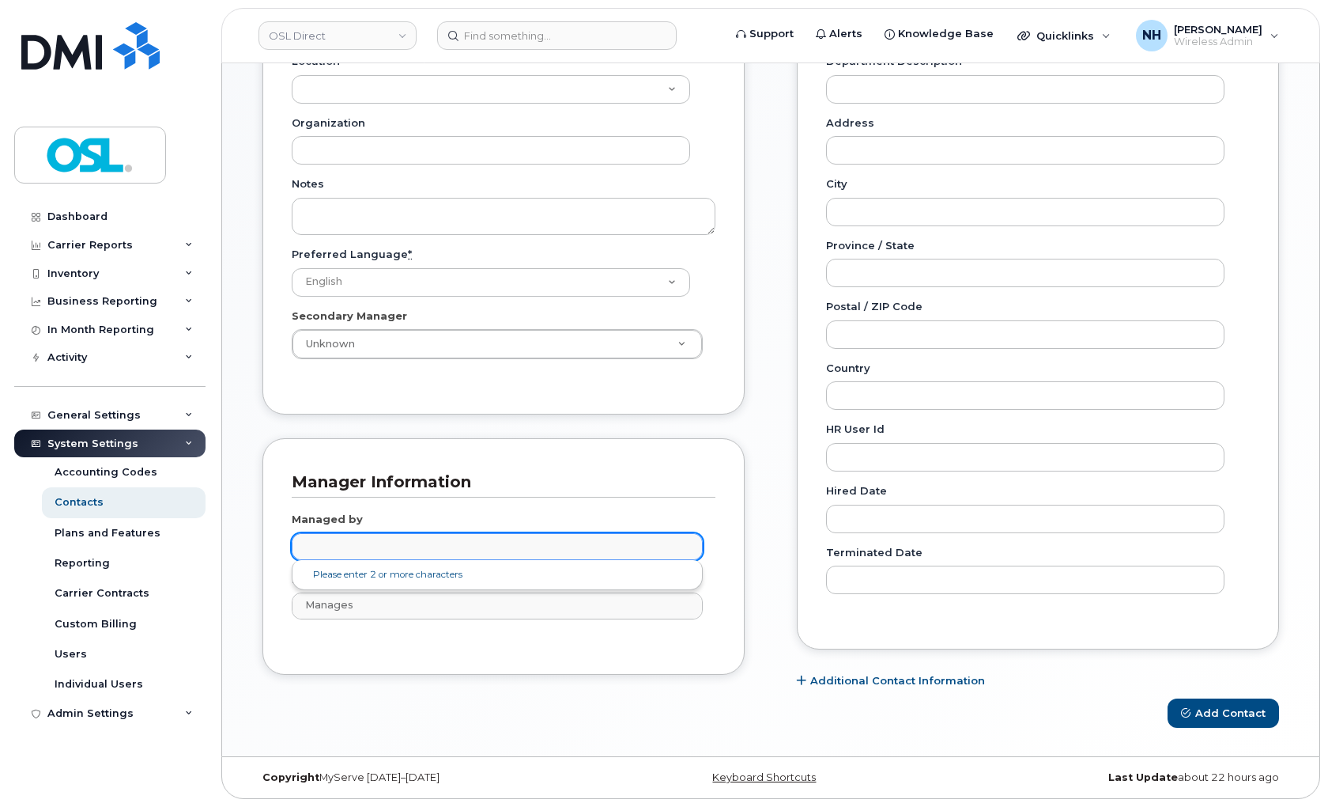
click at [309, 562] on div "Please enter 2 or more characters" at bounding box center [497, 575] width 411 height 30
type input "Managed by"
click at [343, 547] on input "text" at bounding box center [499, 546] width 396 height 22
paste input "Xueyi"
type input "Xueyi"
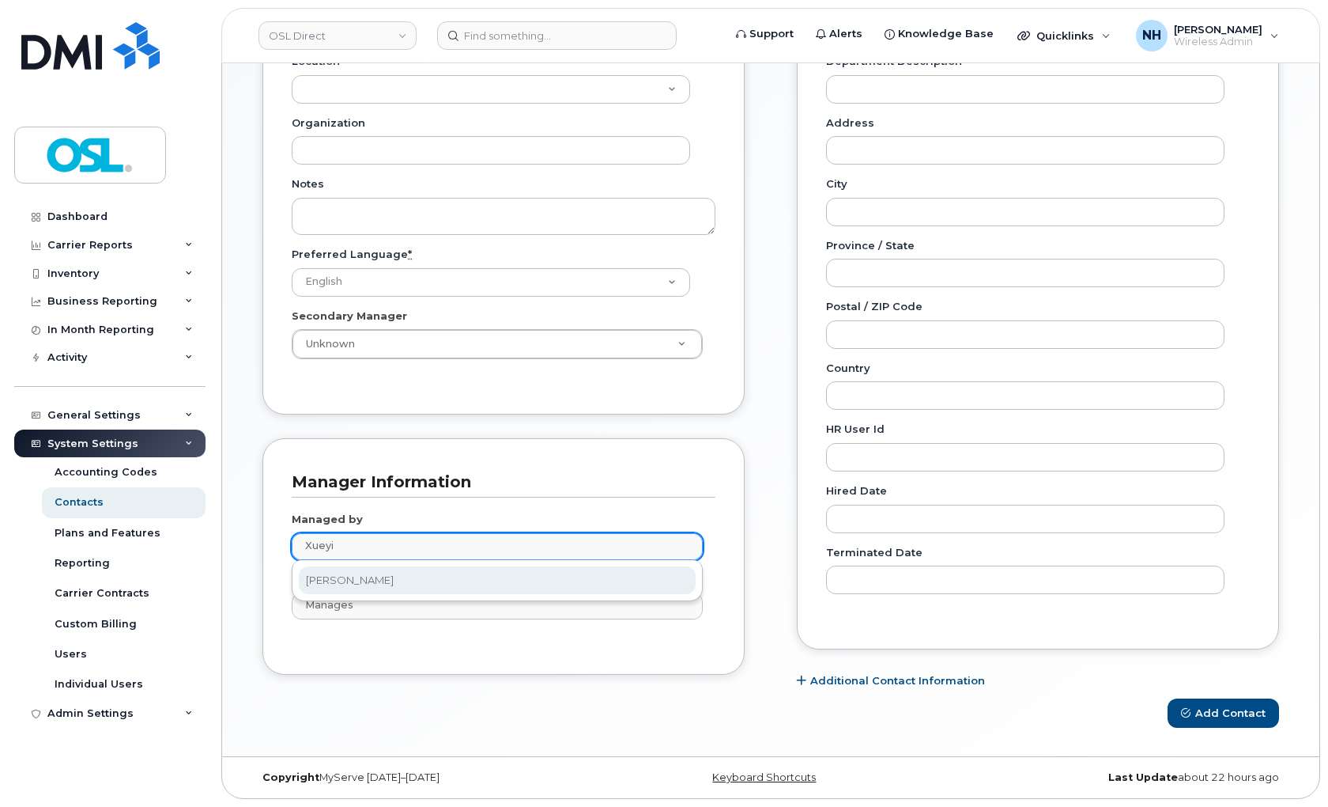
type input "1911025"
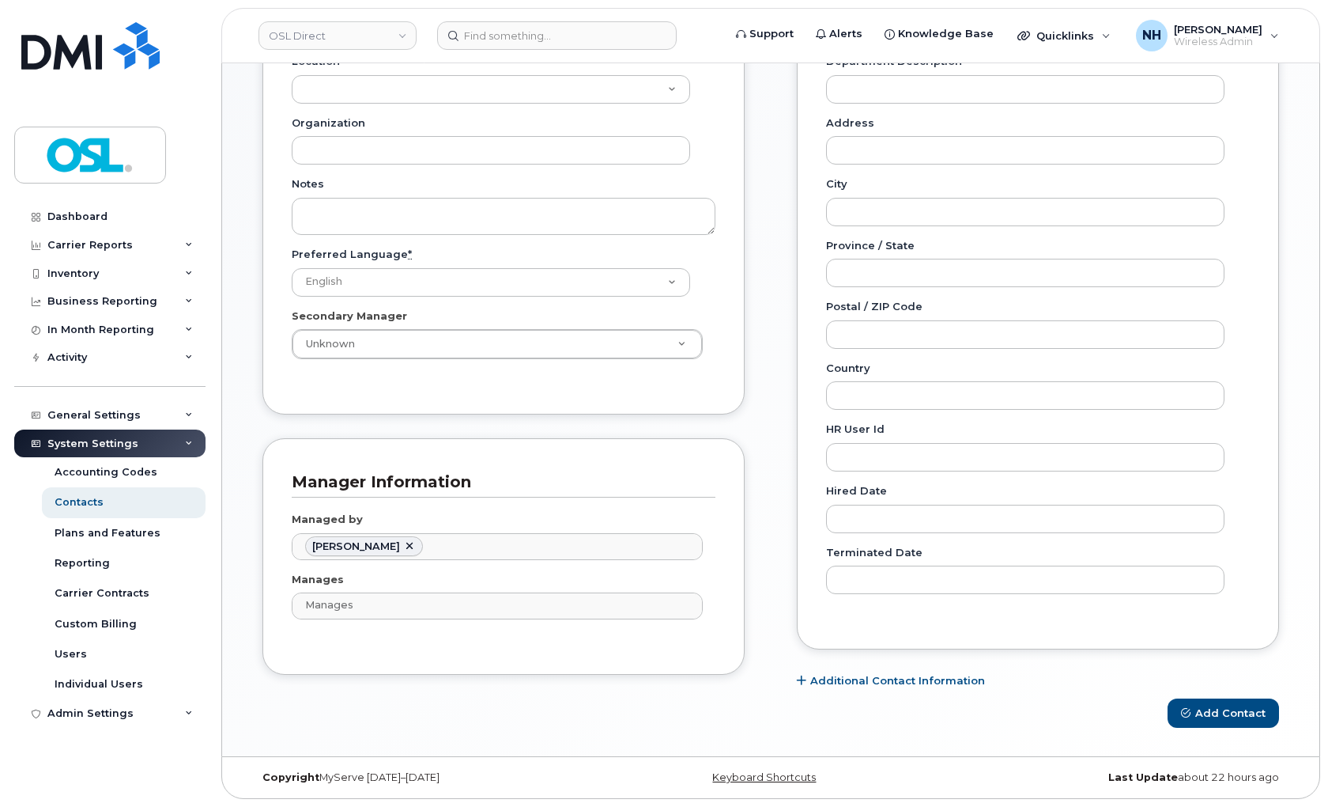
click at [471, 681] on div "General Name * George Grammatikos Preferred Name Email george.grammatikos@osldi…" at bounding box center [504, 185] width 506 height 1025
click at [1206, 702] on button "Add Contact" at bounding box center [1223, 712] width 111 height 29
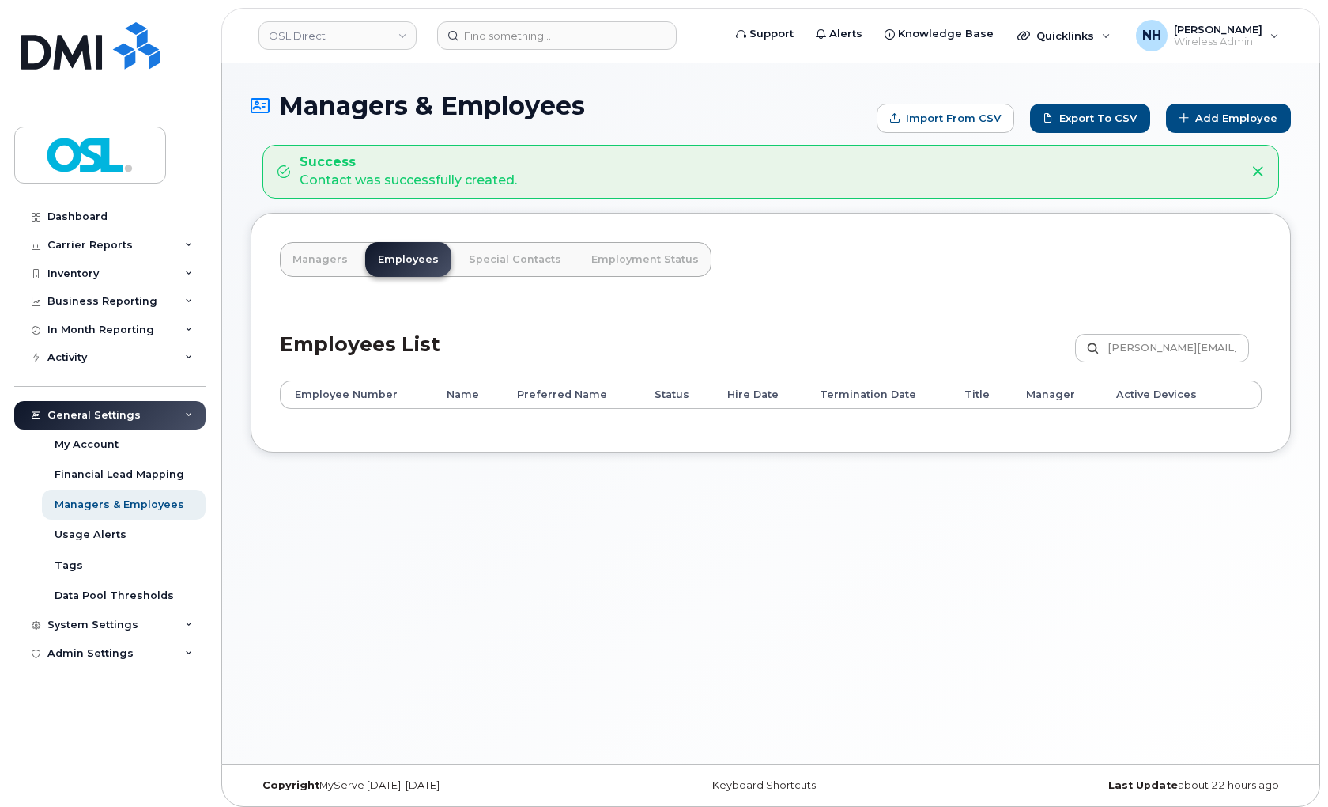
click at [794, 493] on div "Managers & Employees Import from CSV Export to CSV Add Employee Success Contact…" at bounding box center [771, 413] width 1098 height 701
click at [576, 517] on div "Managers & Employees Import from CSV Export to CSV Add Employee Success Contact…" at bounding box center [771, 413] width 1098 height 701
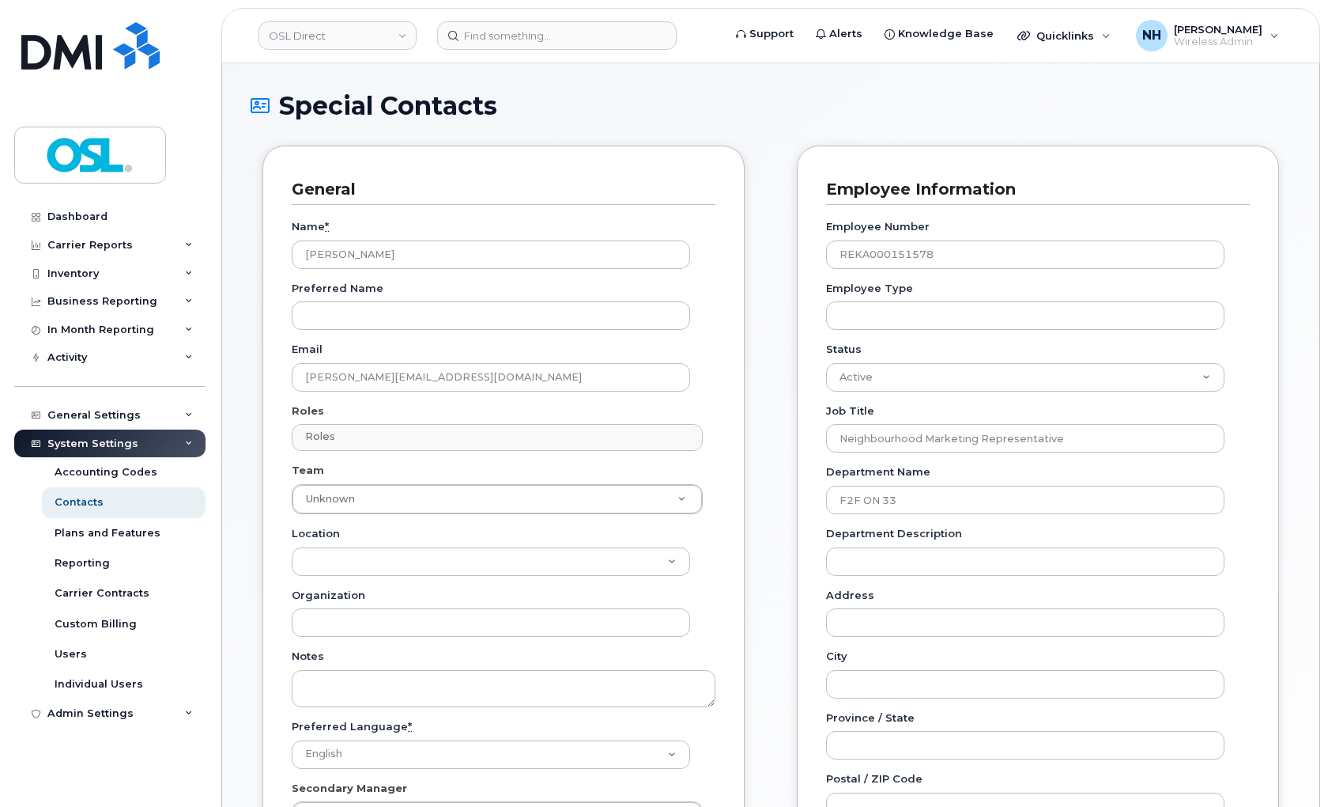
select select "16"
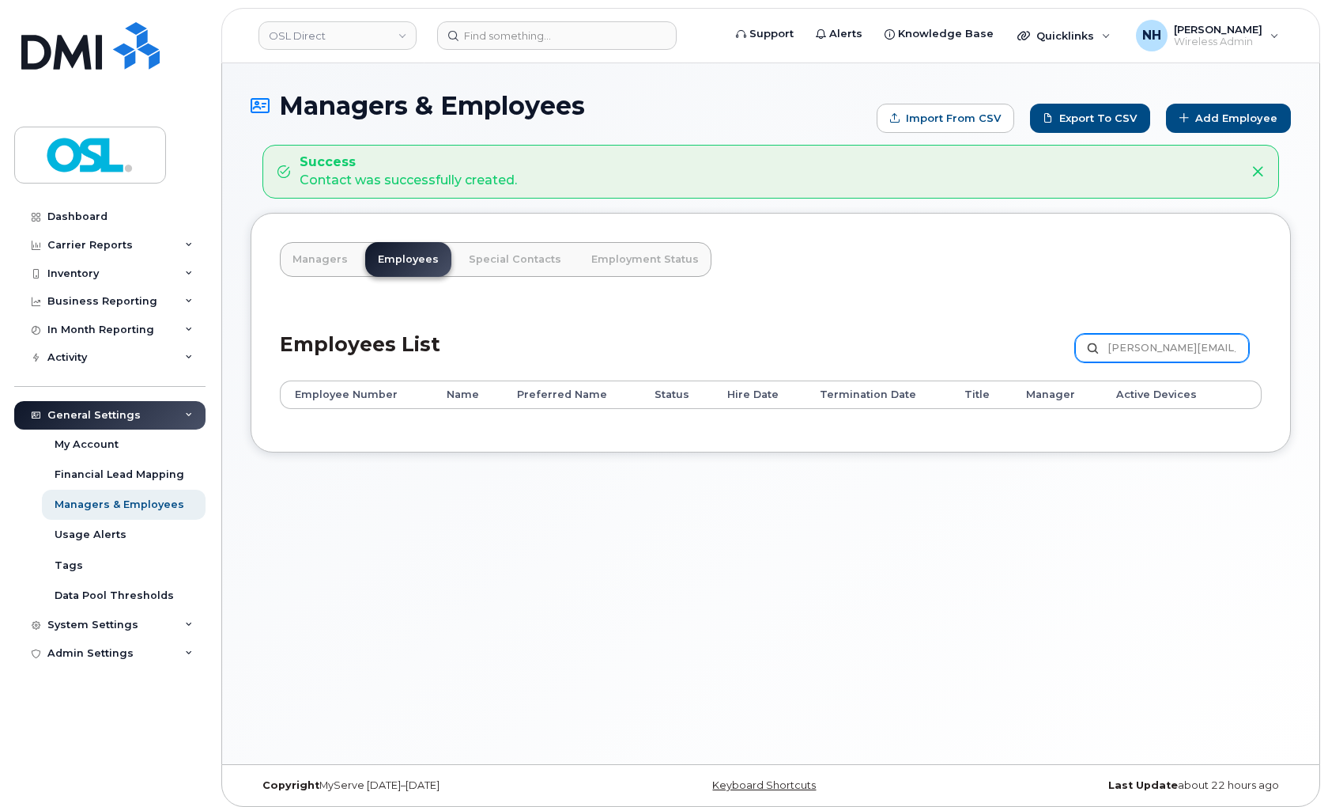
click at [1179, 345] on input "George.Grammatikos@osldirect.com" at bounding box center [1162, 348] width 174 height 28
click at [1170, 334] on input "George.Grammatikos@osldirect.com" at bounding box center [1162, 348] width 174 height 28
paste input "rammatikos"
type input "Grammatikos"
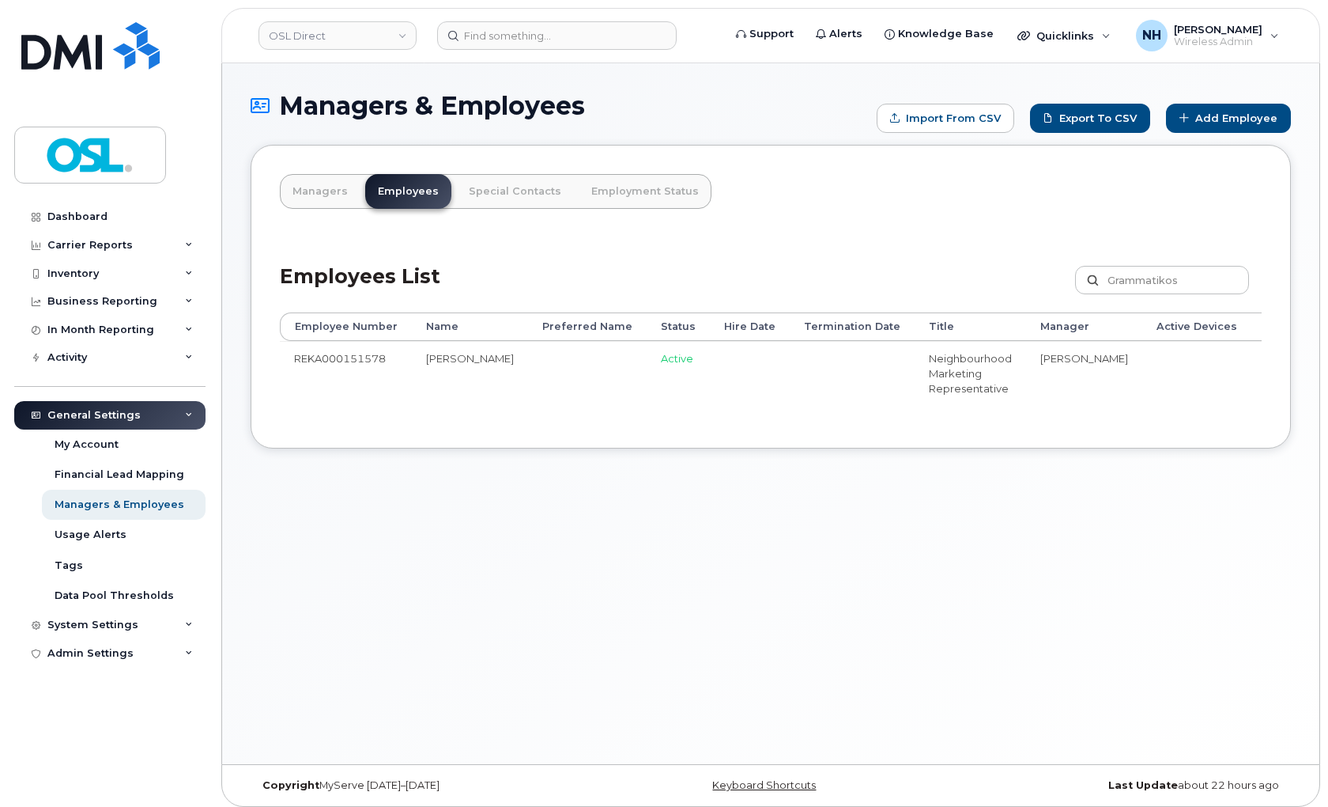
click at [315, 538] on div "Managers & Employees Import from CSV Export to CSV Add Employee Managers Employ…" at bounding box center [771, 413] width 1098 height 701
click at [316, 358] on td "REKA000151578" at bounding box center [346, 373] width 132 height 64
copy td "REKA000151578"
click at [502, 42] on input at bounding box center [557, 35] width 240 height 28
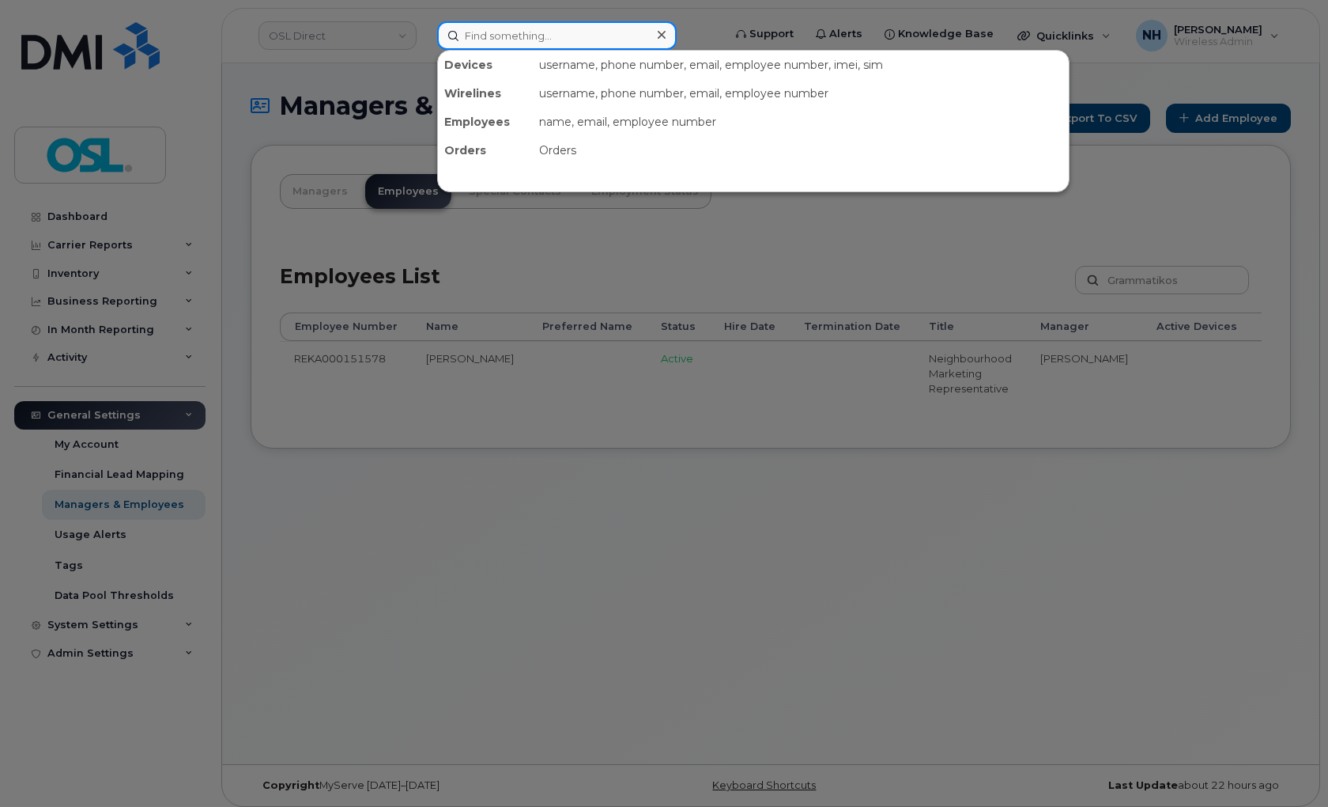
paste input "REKA000151578"
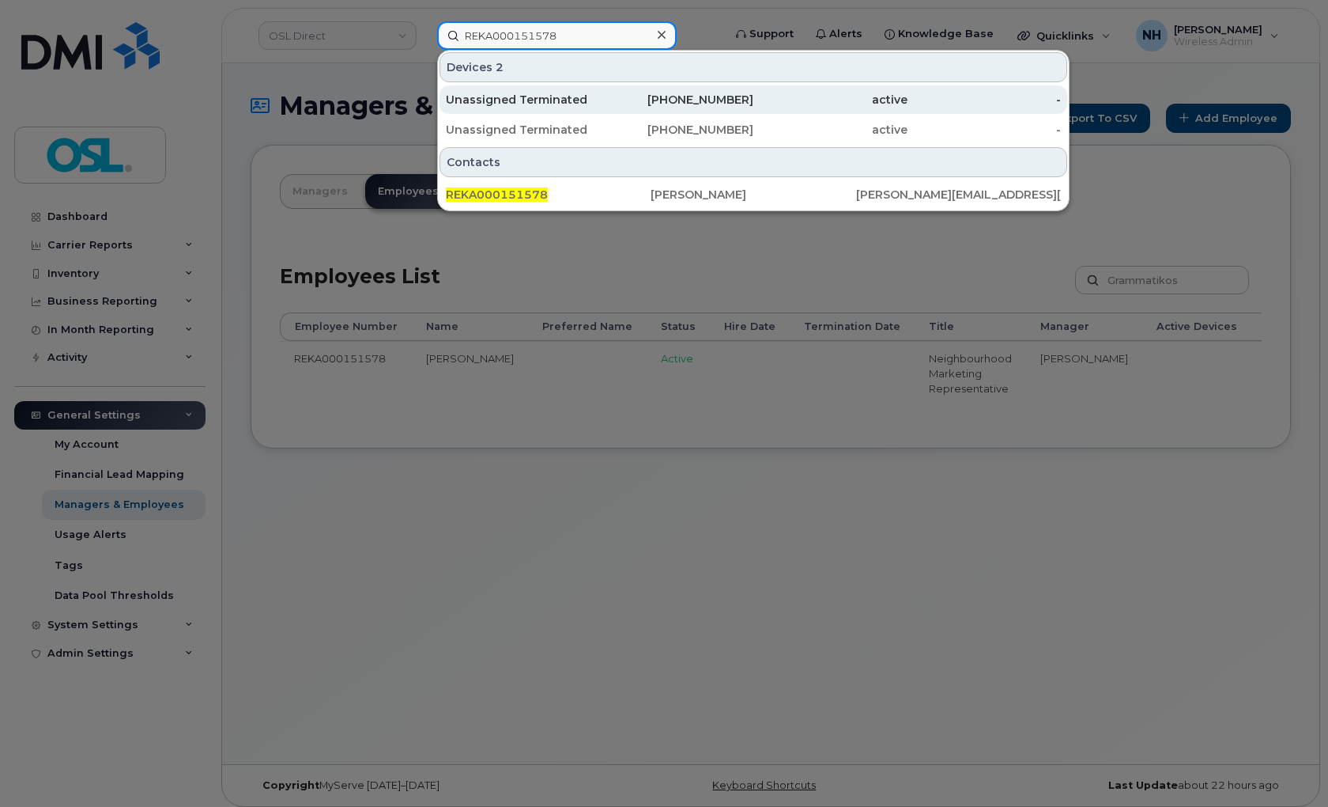
type input "REKA000151578"
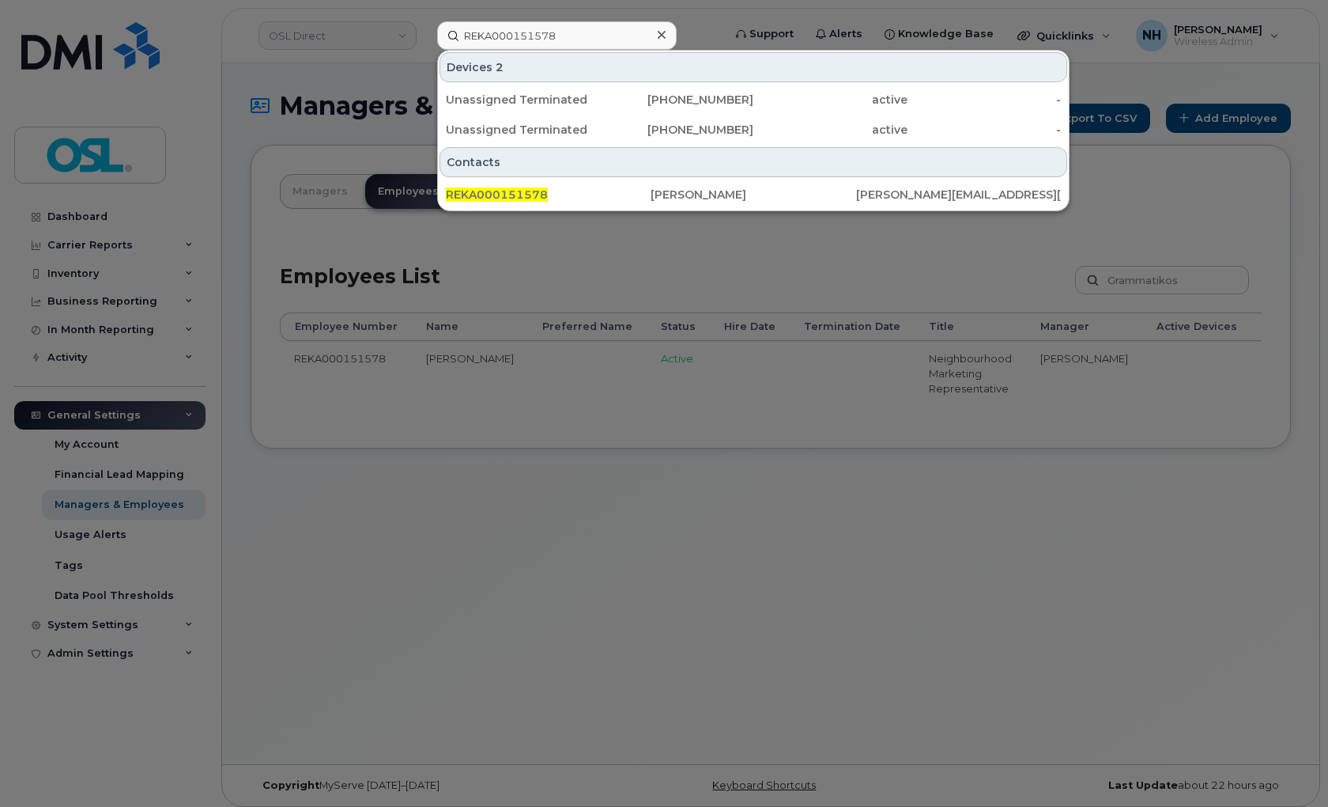
click at [572, 499] on div at bounding box center [664, 403] width 1328 height 807
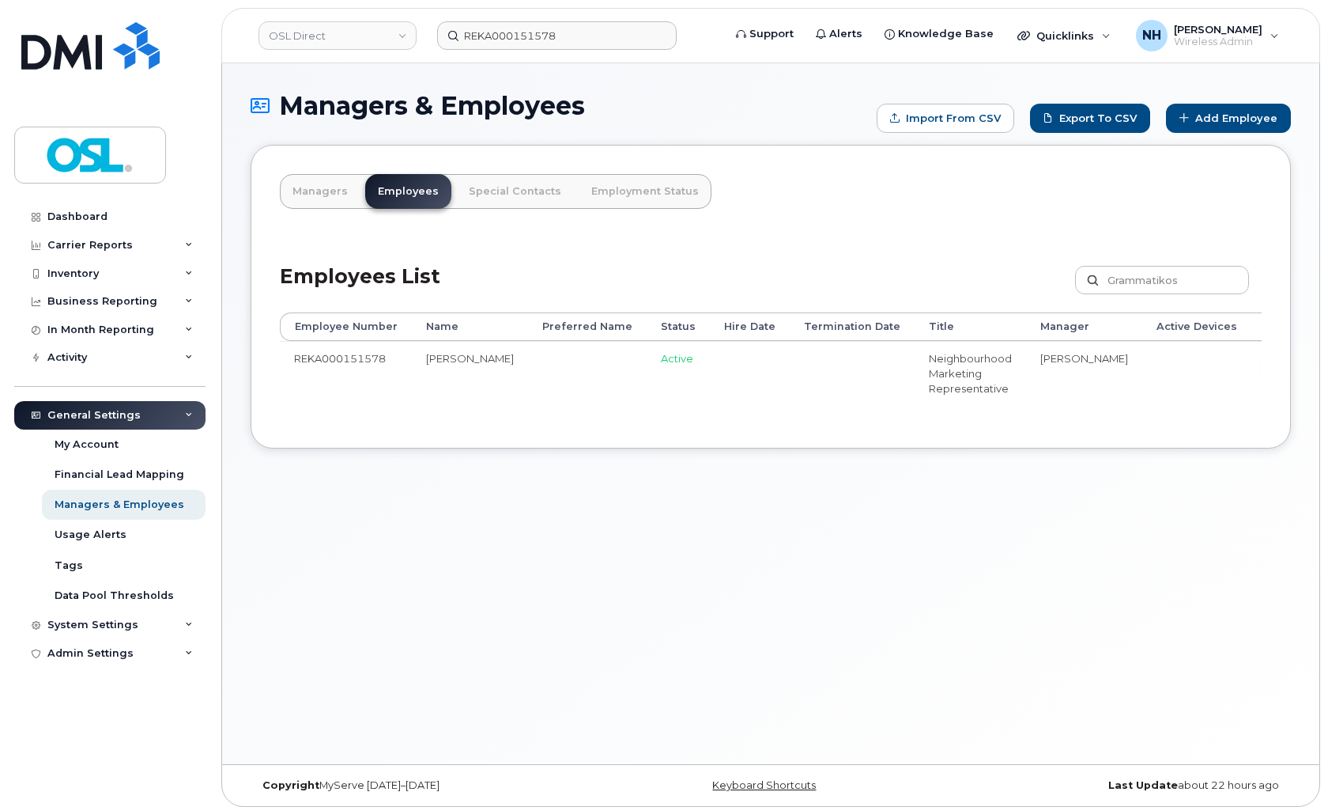
click at [1266, 361] on link "Edit" at bounding box center [1296, 365] width 60 height 29
click at [1266, 362] on link "Edit" at bounding box center [1296, 365] width 60 height 29
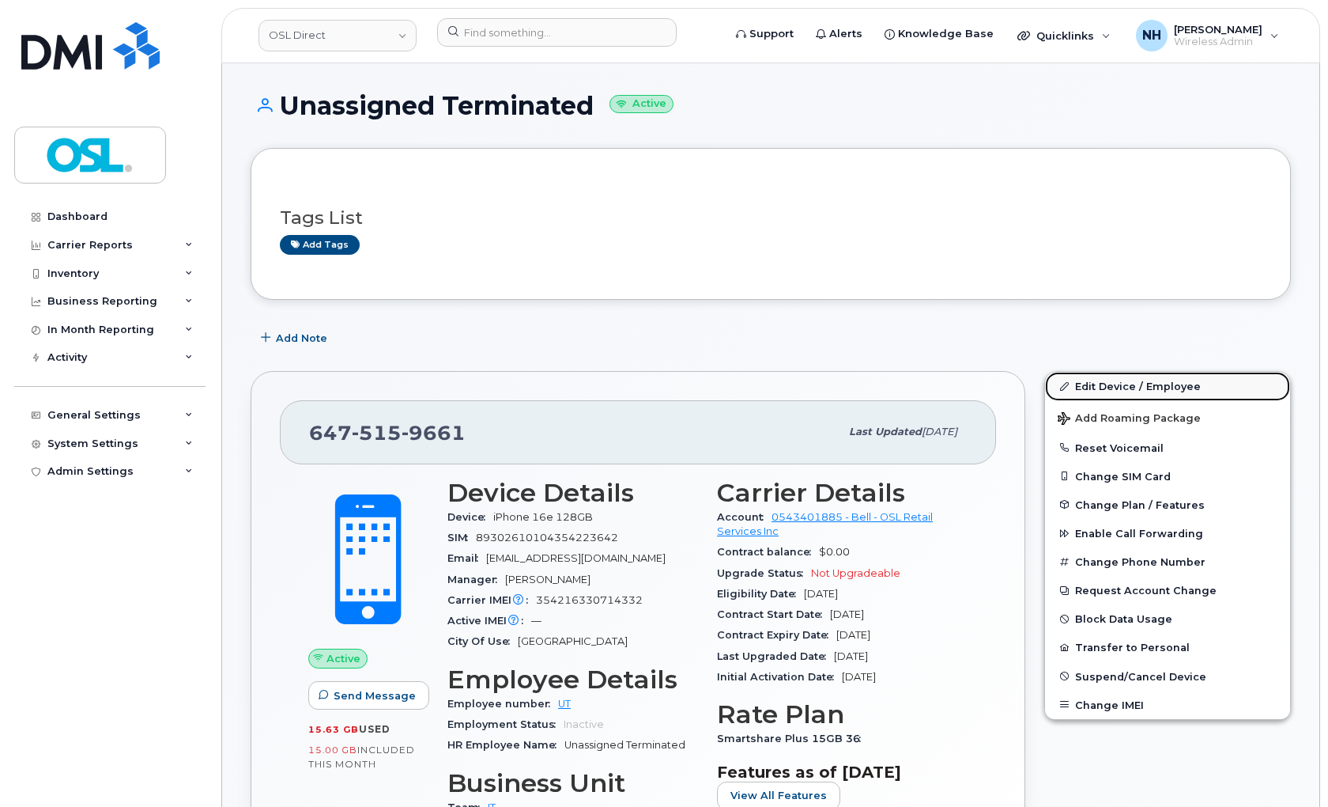
click at [1123, 390] on link "Edit Device / Employee" at bounding box center [1167, 386] width 245 height 28
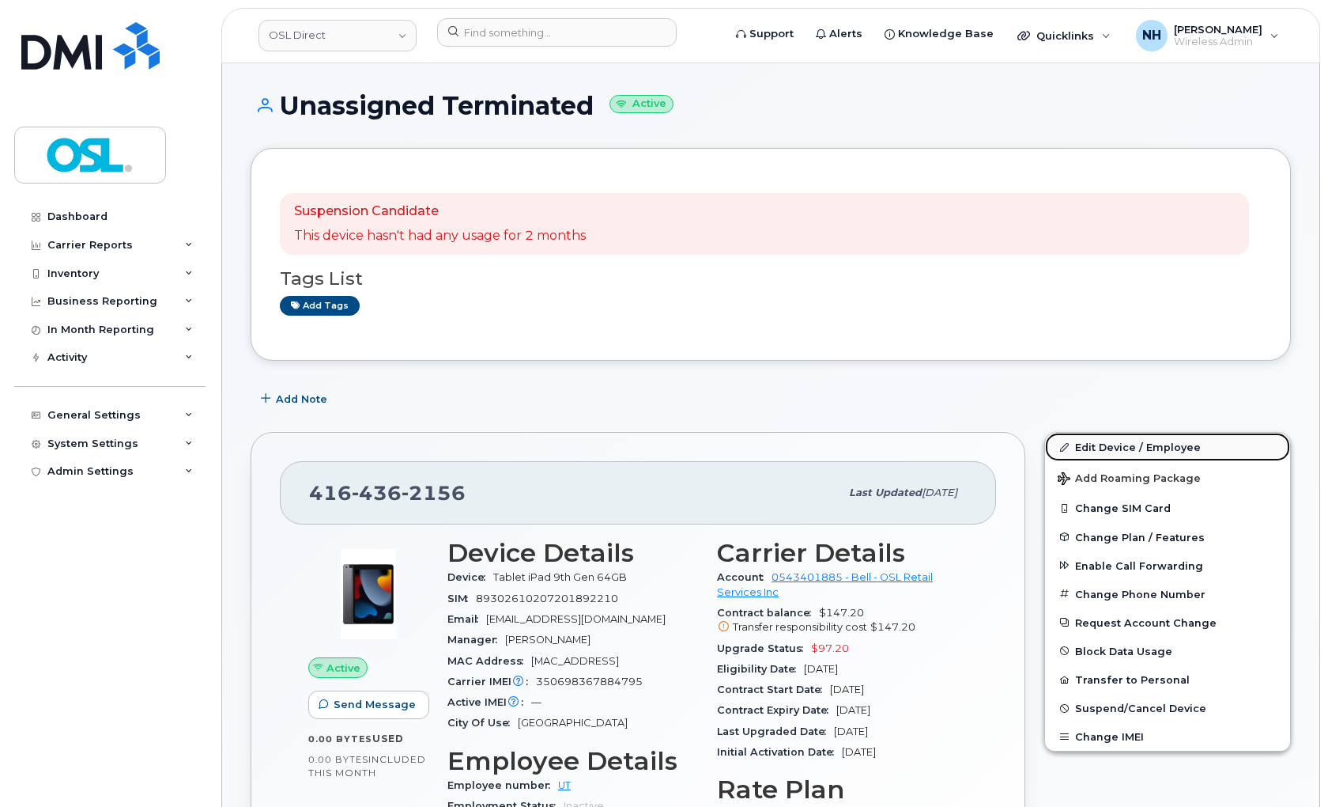
click at [1157, 435] on link "Edit Device / Employee" at bounding box center [1167, 447] width 245 height 28
click at [1155, 439] on link "Edit Device / Employee" at bounding box center [1167, 447] width 245 height 28
click at [1151, 441] on link "Edit Device / Employee" at bounding box center [1167, 447] width 245 height 28
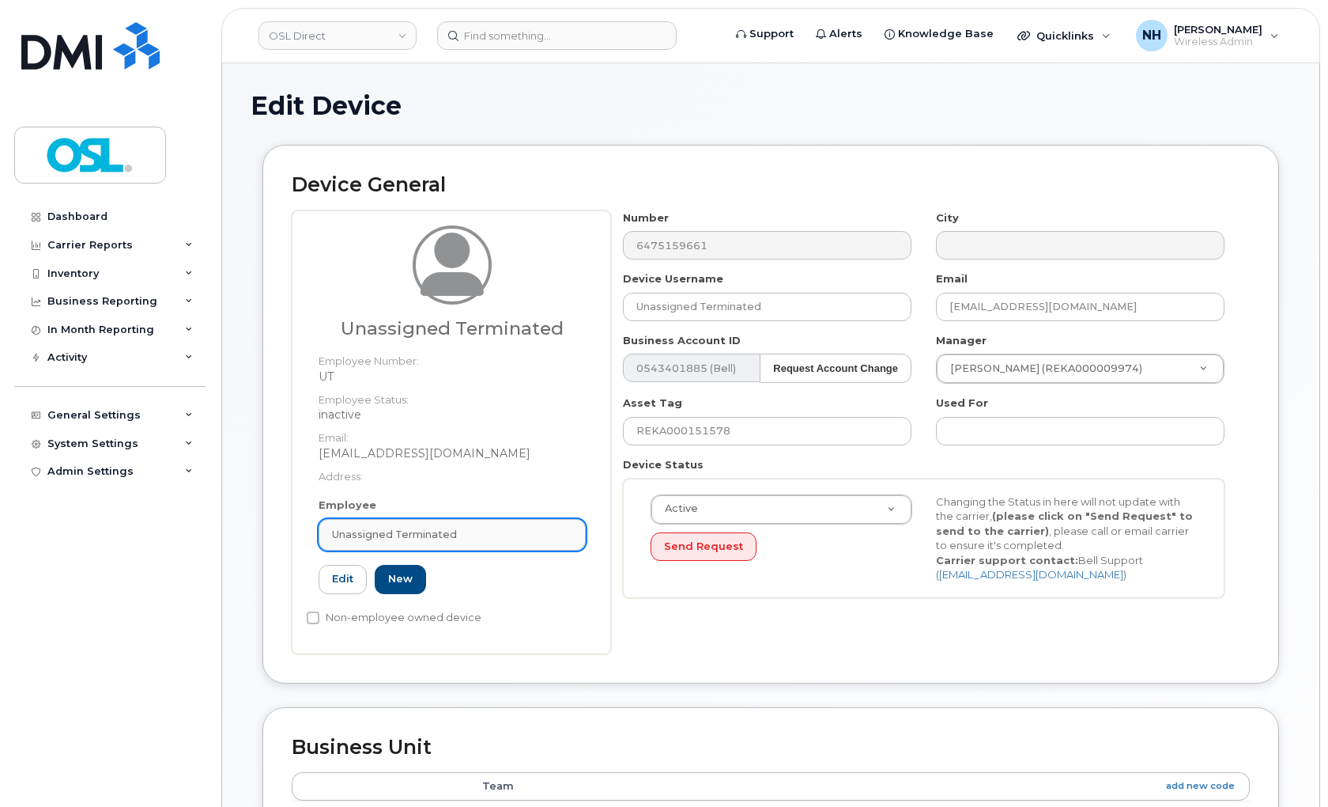
click at [369, 543] on link "Unassigned Terminated" at bounding box center [452, 535] width 267 height 32
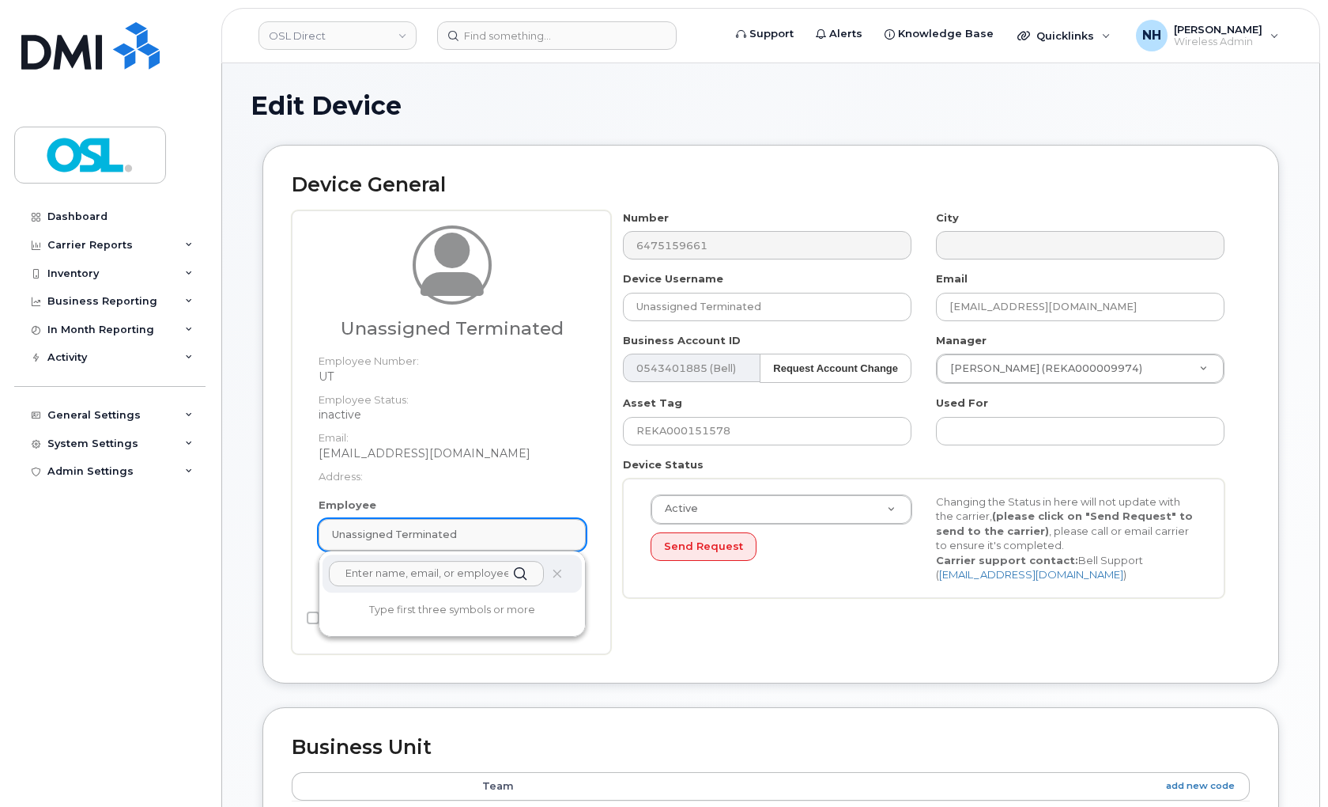
paste input "F2F ON 31"
paste input "REKA000151578"
type input "REKA000151578"
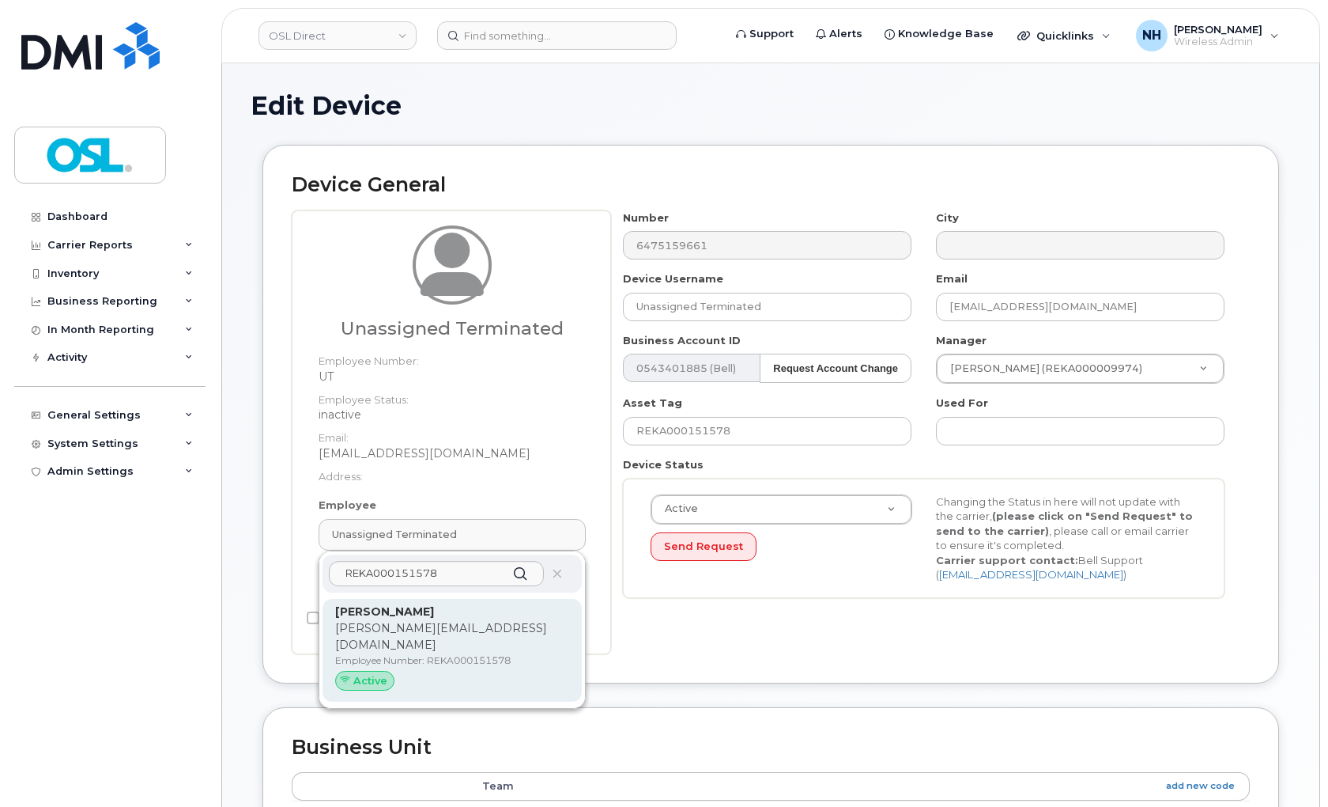
click at [457, 625] on p "[PERSON_NAME][EMAIL_ADDRESS][DOMAIN_NAME]" at bounding box center [452, 636] width 234 height 33
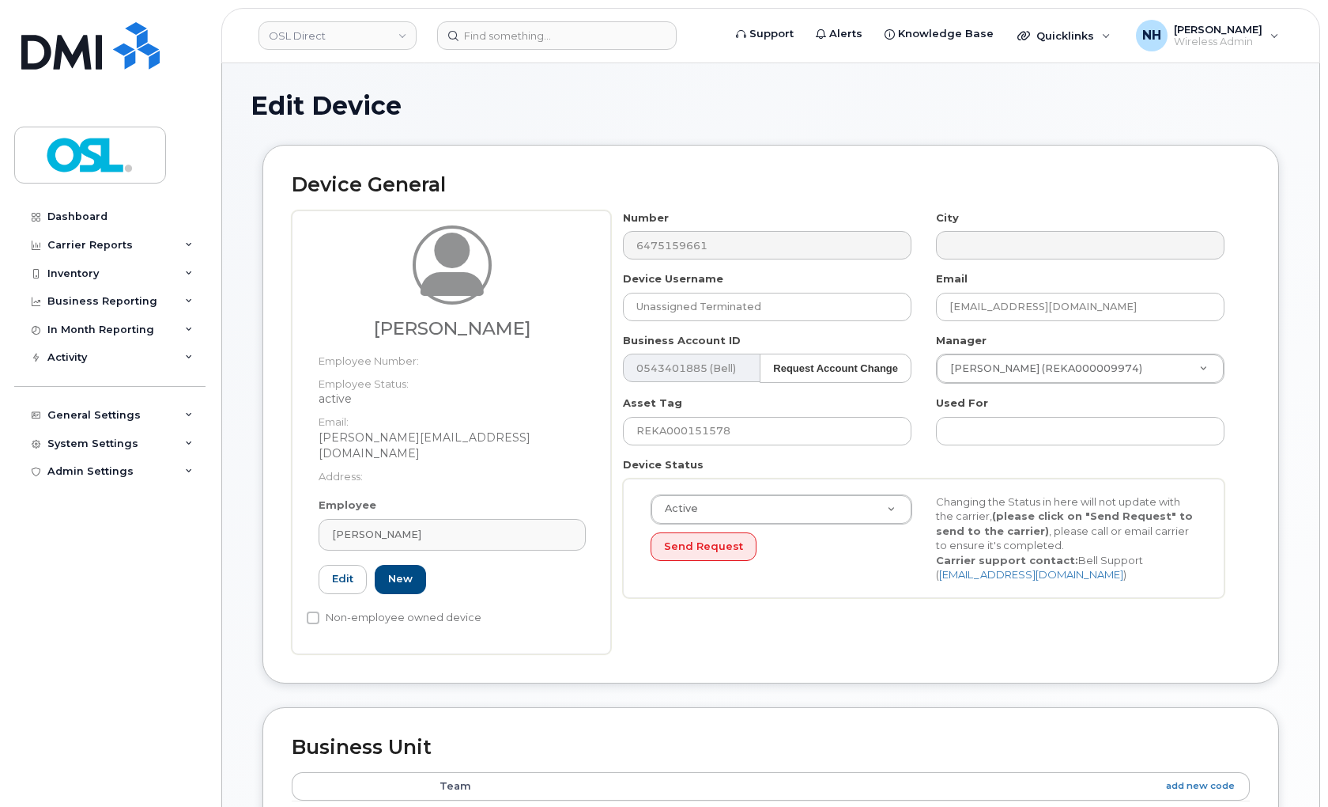
type input "REKA000151578"
type input "[PERSON_NAME]"
type input "[PERSON_NAME][EMAIL_ADDRESS][DOMAIN_NAME]"
type input "3358015"
click at [746, 419] on input "REKA000151578" at bounding box center [767, 431] width 289 height 28
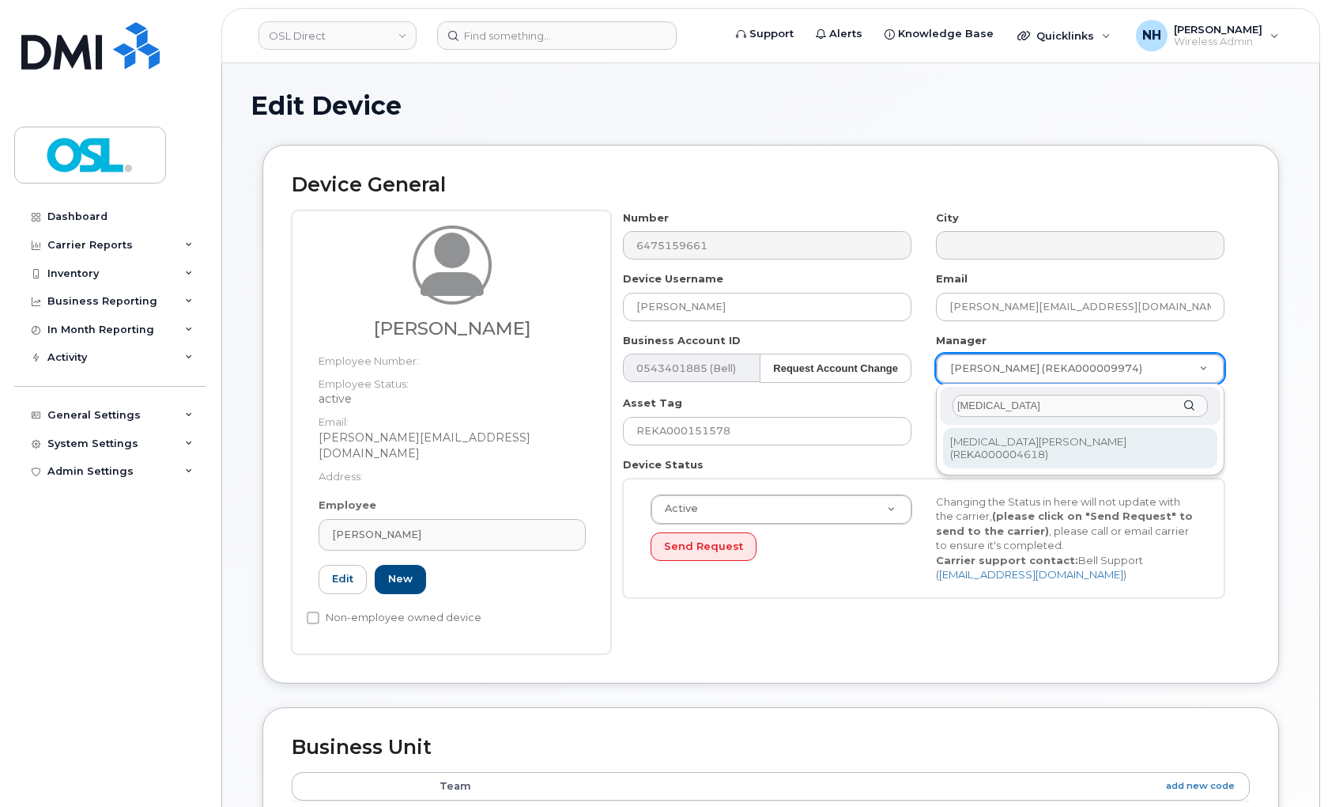
type input "[MEDICAL_DATA]"
type input "1527299"
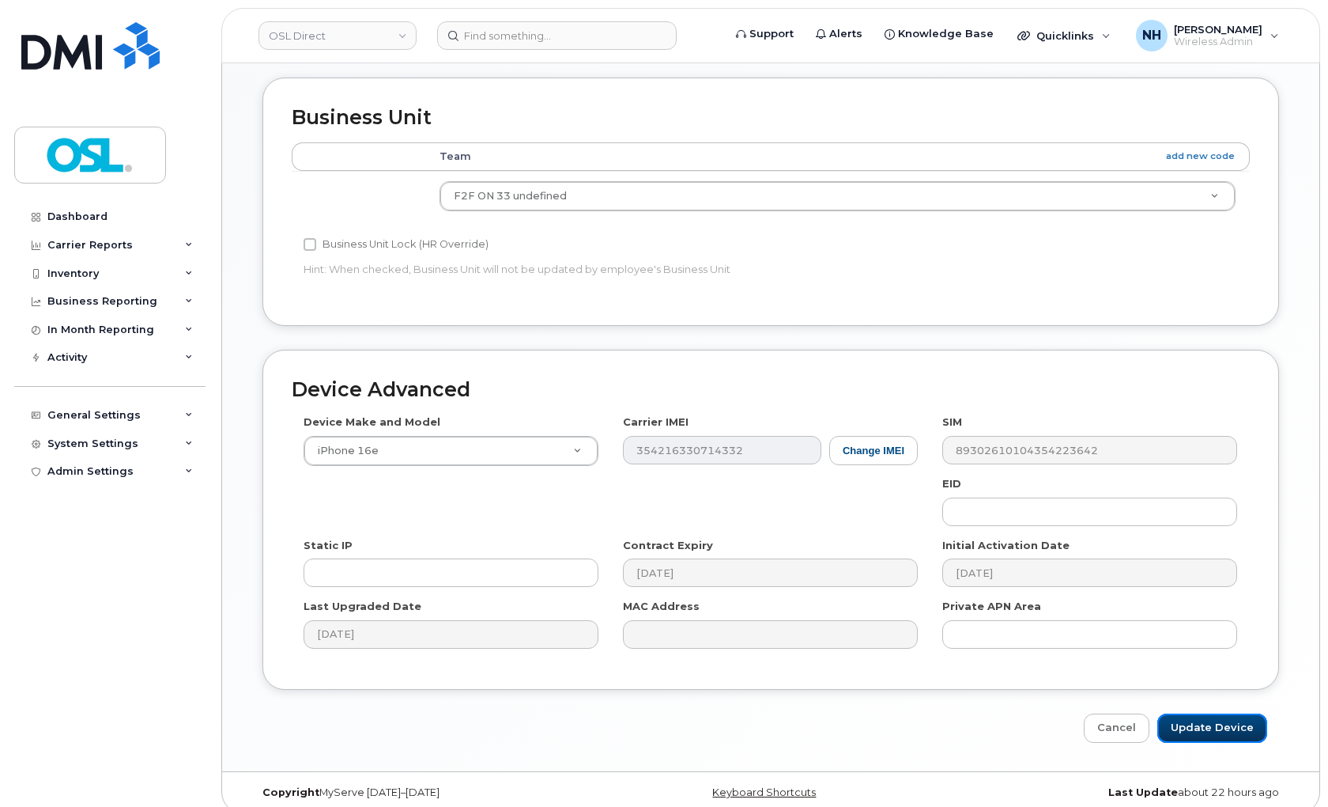
click at [1204, 713] on input "Update Device" at bounding box center [1213, 727] width 110 height 29
type input "Saving..."
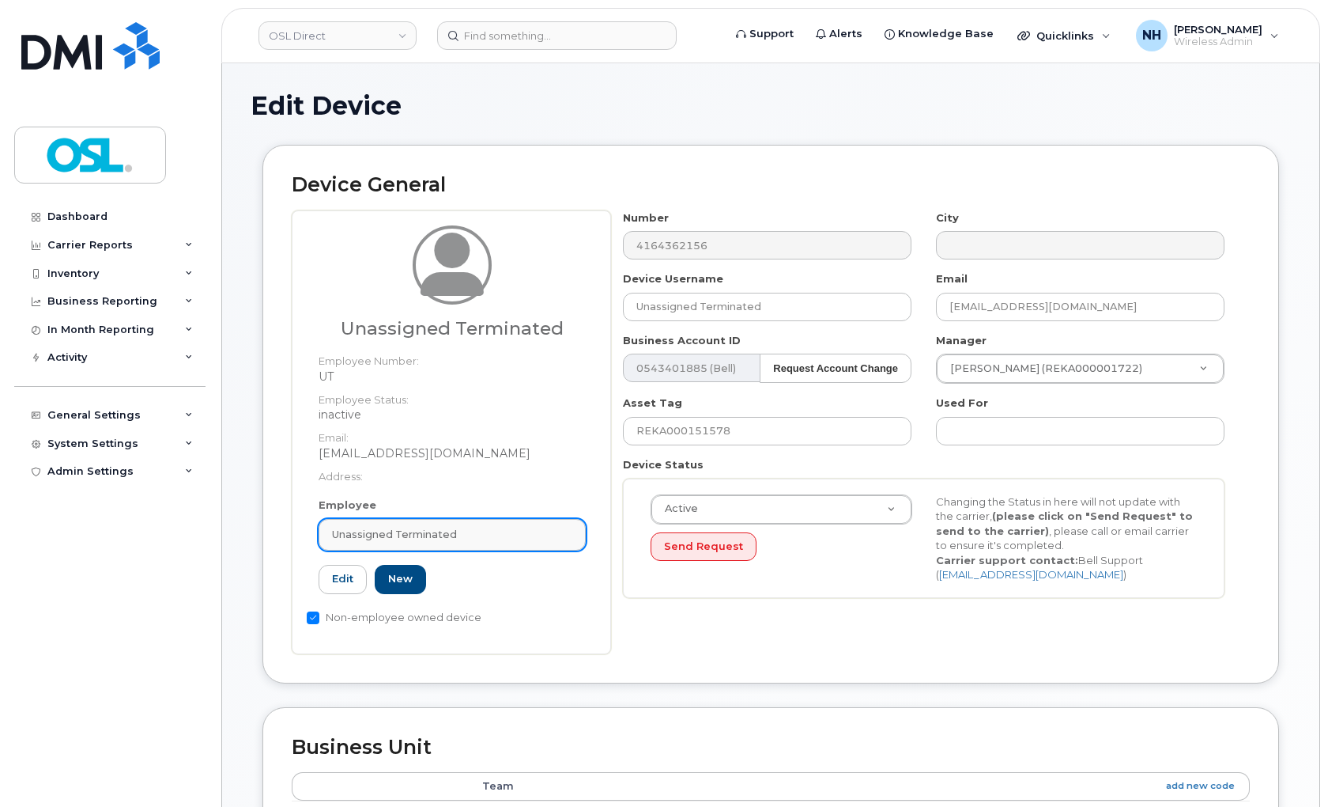
click at [444, 544] on link "Unassigned Terminated" at bounding box center [452, 535] width 267 height 32
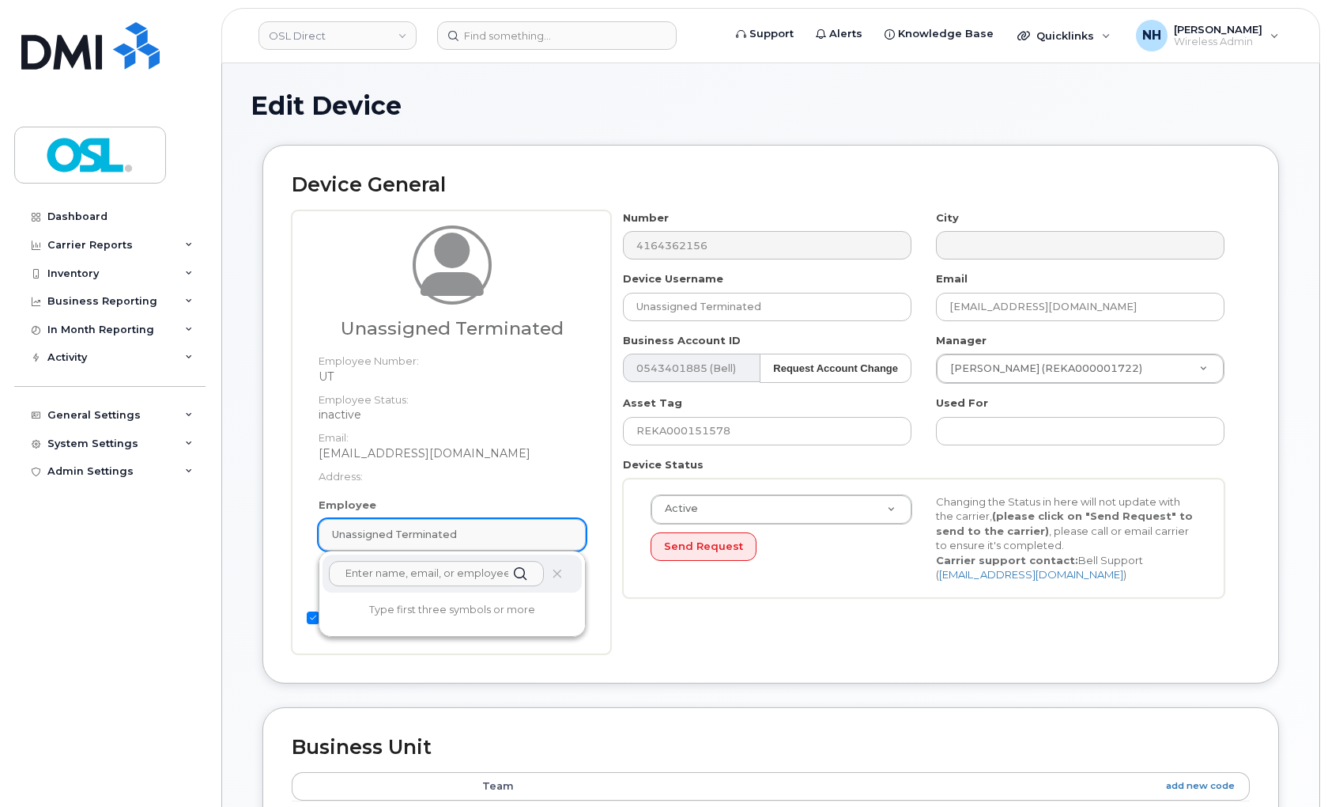
paste input "REKA000151578"
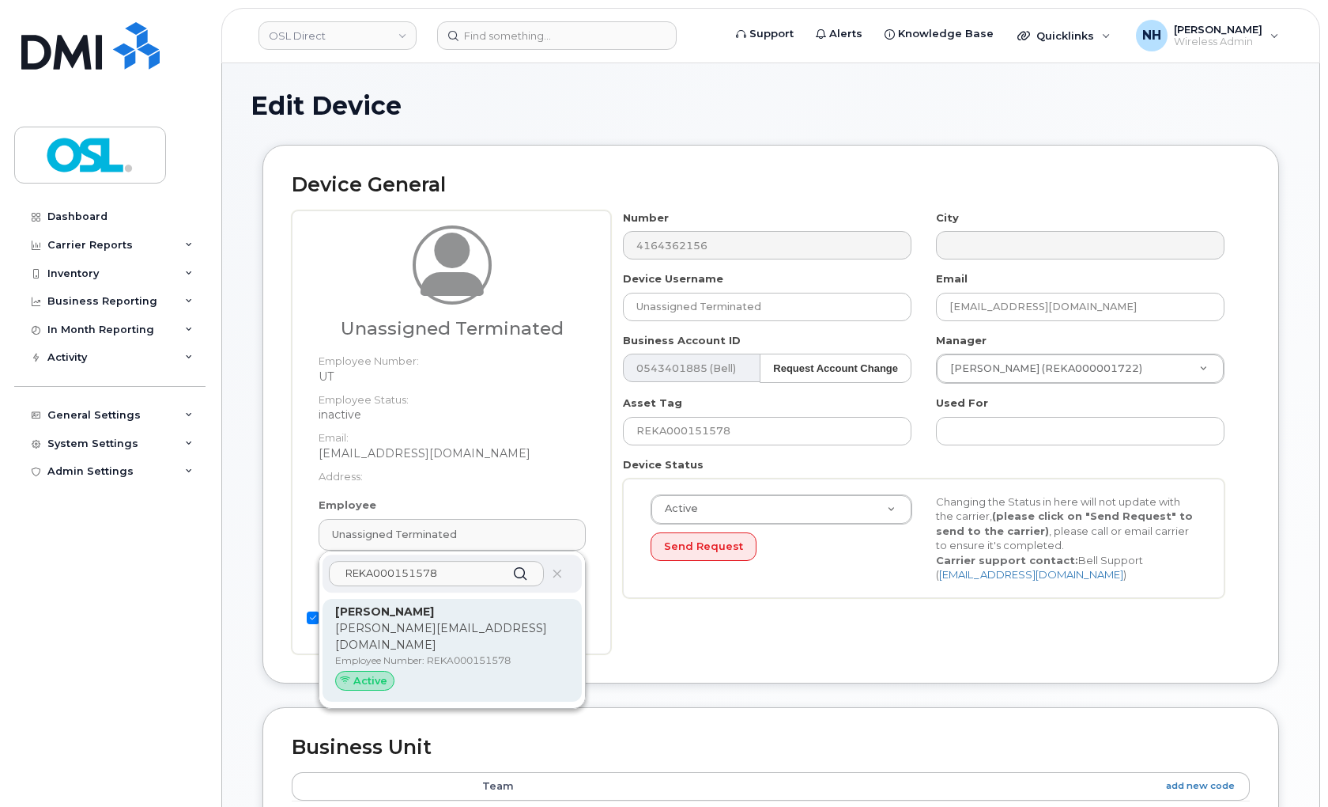
type input "REKA000151578"
click at [359, 651] on div "[PERSON_NAME] [PERSON_NAME][EMAIL_ADDRESS][DOMAIN_NAME] Employee Number: REKA00…" at bounding box center [452, 650] width 234 height 94
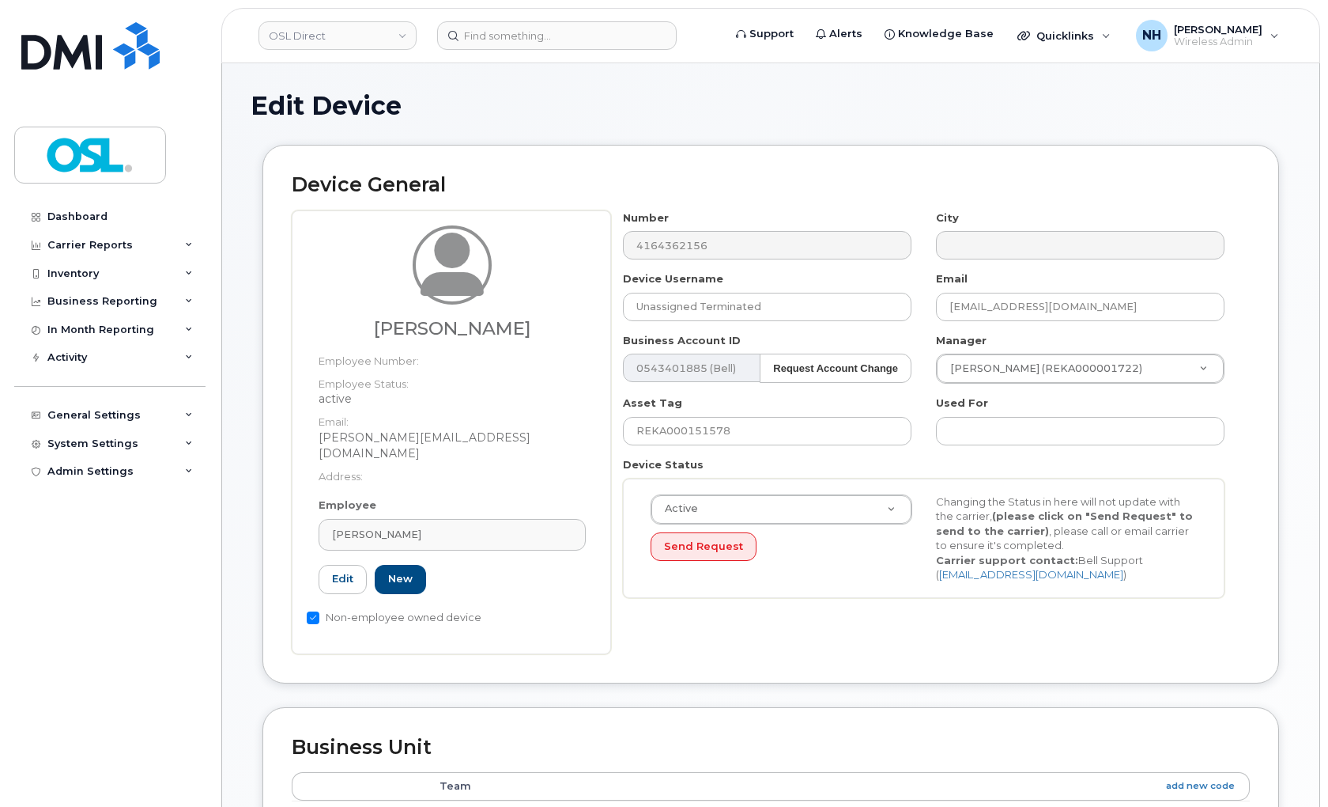
type input "REKA000151578"
type input "[PERSON_NAME]"
type input "[PERSON_NAME][EMAIL_ADDRESS][DOMAIN_NAME]"
type input "3358015"
click at [811, 629] on div "Number 4164362156 City Device Username [PERSON_NAME] Email [PERSON_NAME][EMAIL_…" at bounding box center [930, 432] width 639 height 444
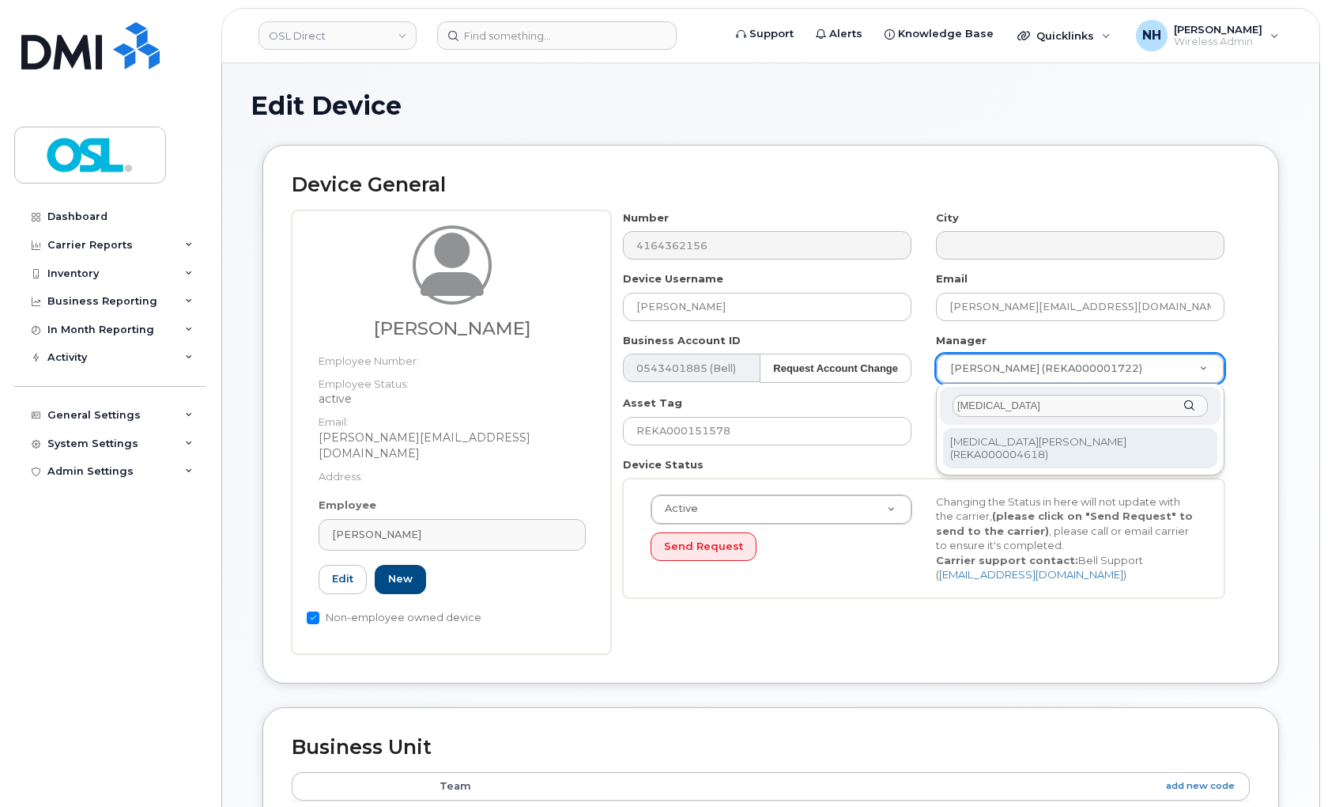
type input "[MEDICAL_DATA]"
type input "1527299"
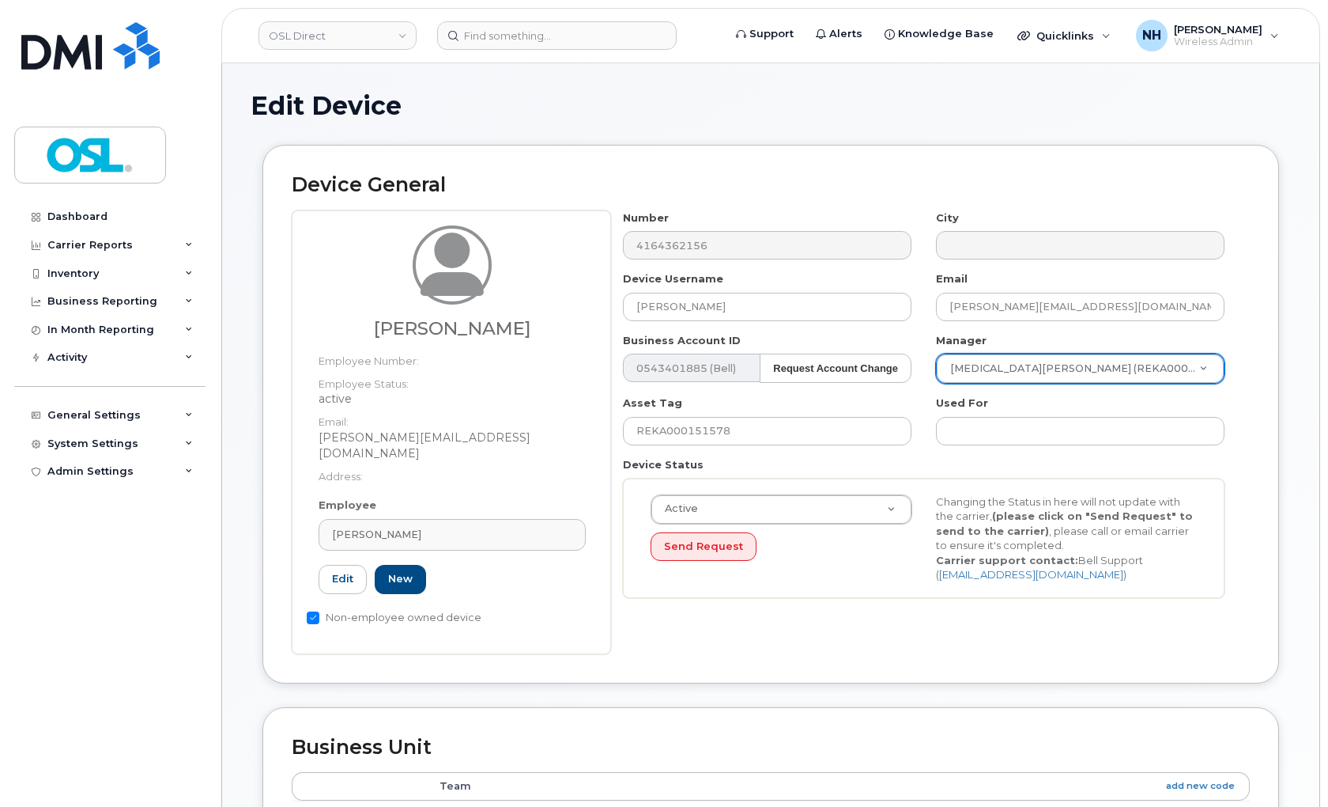
scroll to position [629, 0]
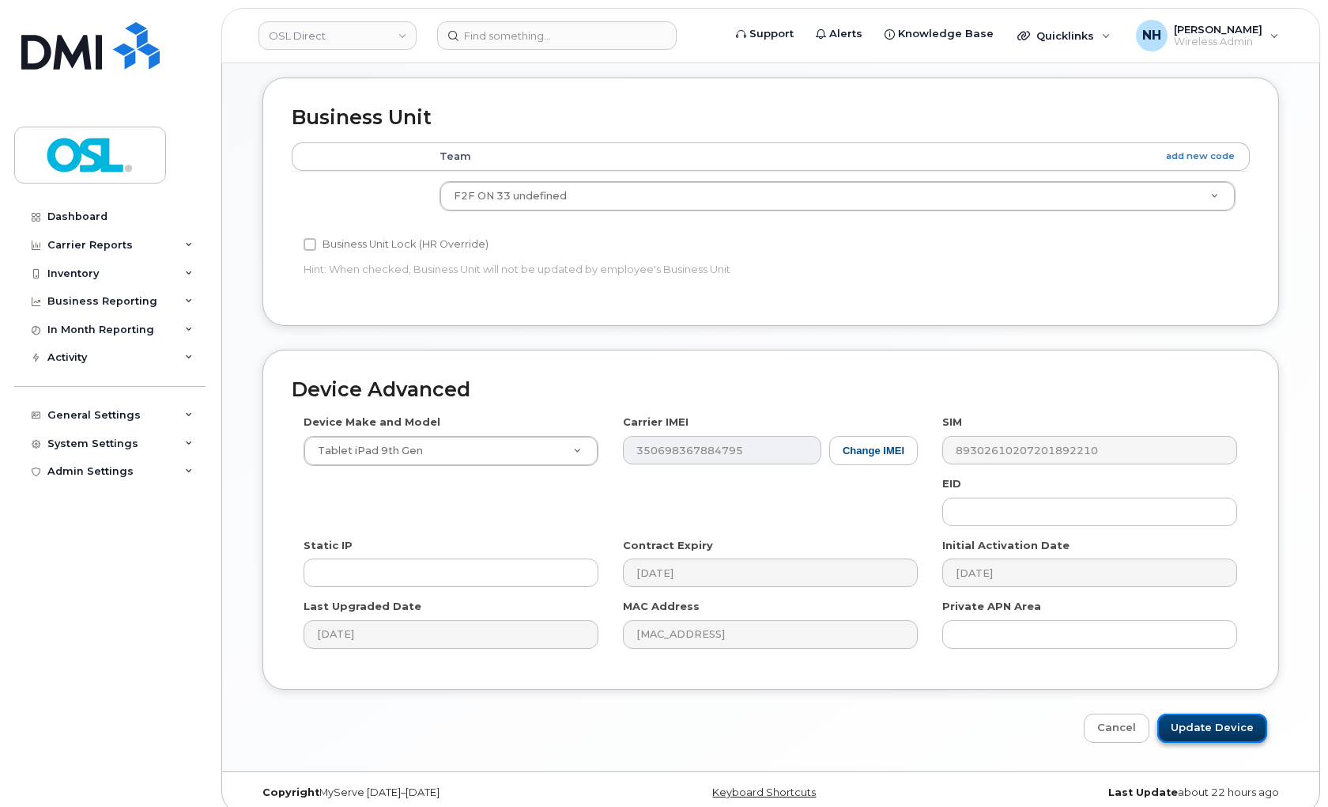
drag, startPoint x: 1221, startPoint y: 697, endPoint x: 1219, endPoint y: 708, distance: 11.3
click at [1219, 713] on input "Update Device" at bounding box center [1213, 727] width 110 height 29
type input "Saving..."
drag, startPoint x: 1215, startPoint y: 710, endPoint x: 1143, endPoint y: 805, distance: 119.1
click at [1159, 789] on body "OSL Direct Support Alerts Knowledge Base Quicklinks Suspend / Cancel Device Cha…" at bounding box center [664, 96] width 1328 height 1451
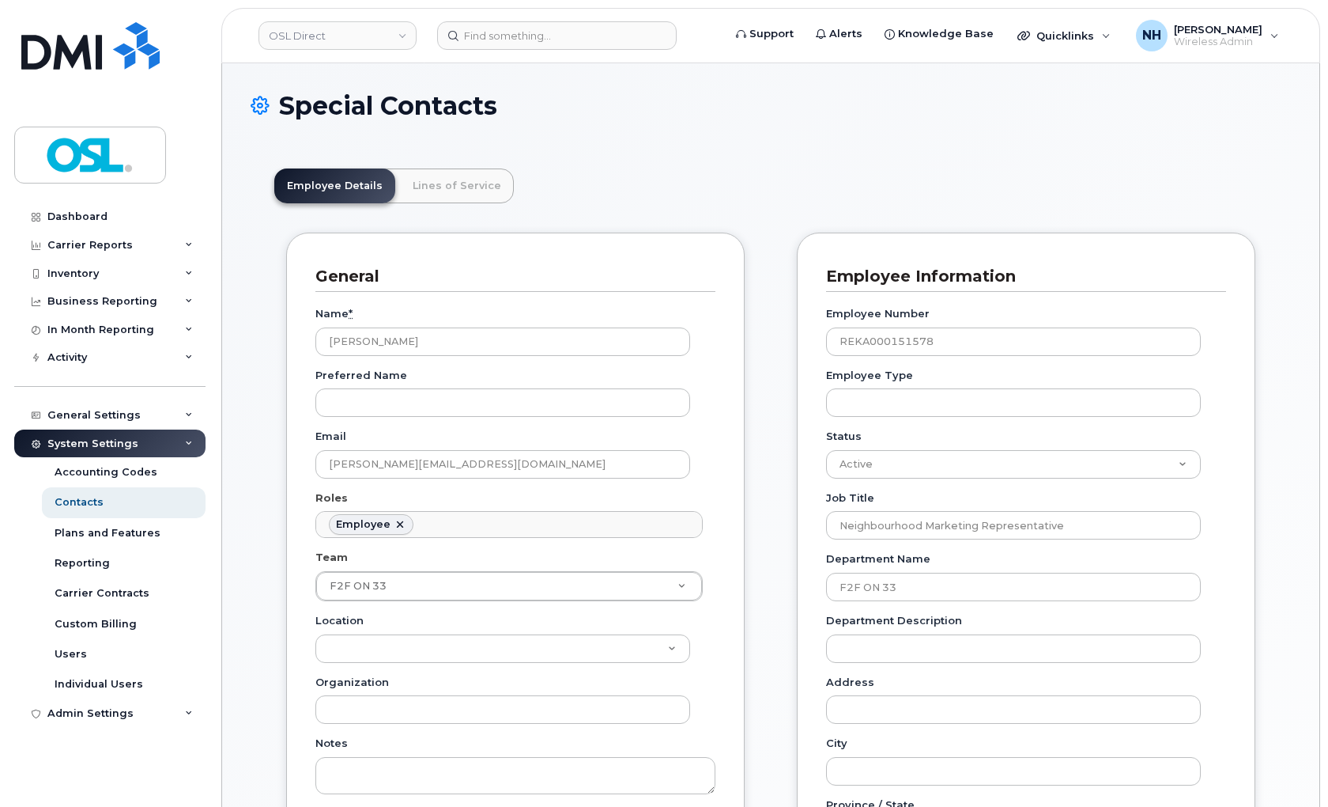
scroll to position [48, 0]
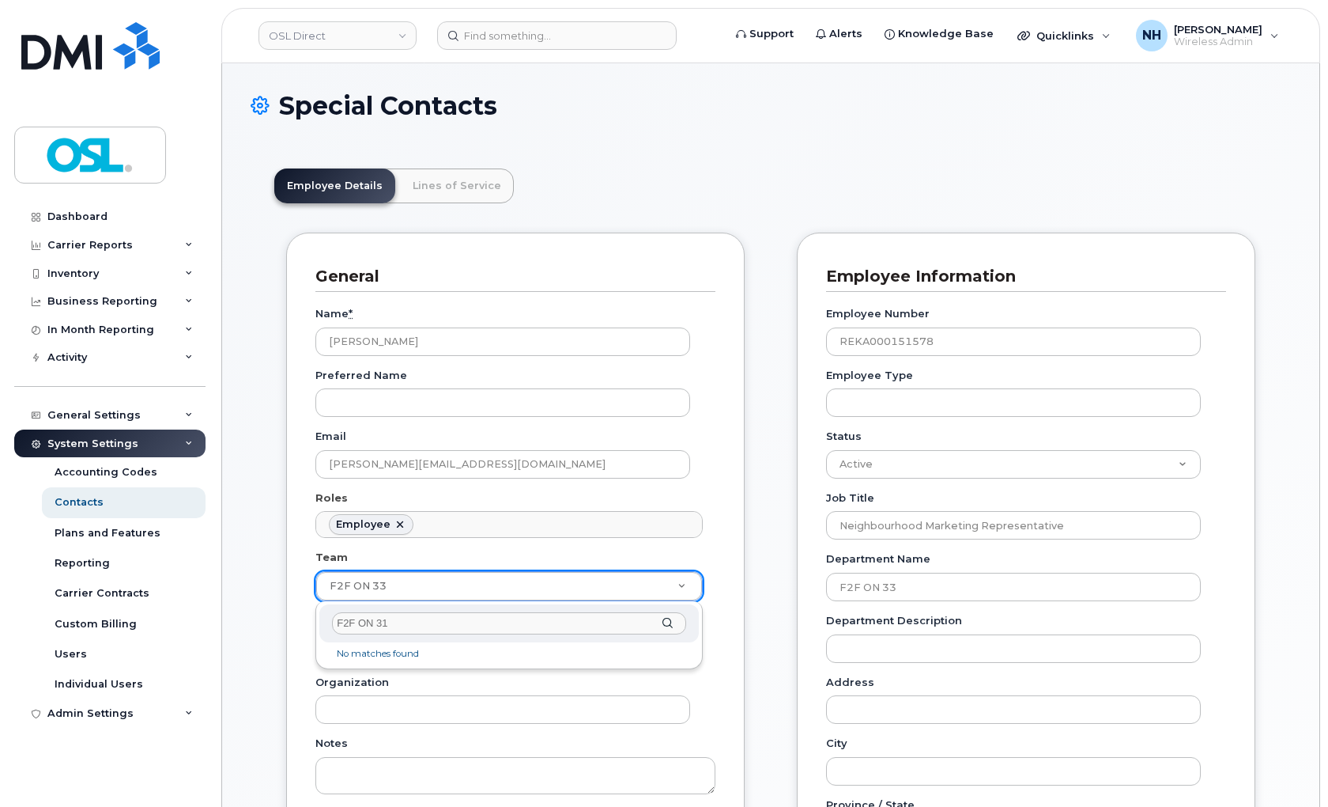
click at [365, 627] on input "F2F ON 31" at bounding box center [509, 623] width 354 height 23
type input "F2F ON 31"
type input "3358063"
click at [886, 604] on div "Employee Number REKA000151578 Employee Type Status Active On-Leave Long Term Sh…" at bounding box center [1026, 735] width 400 height 887
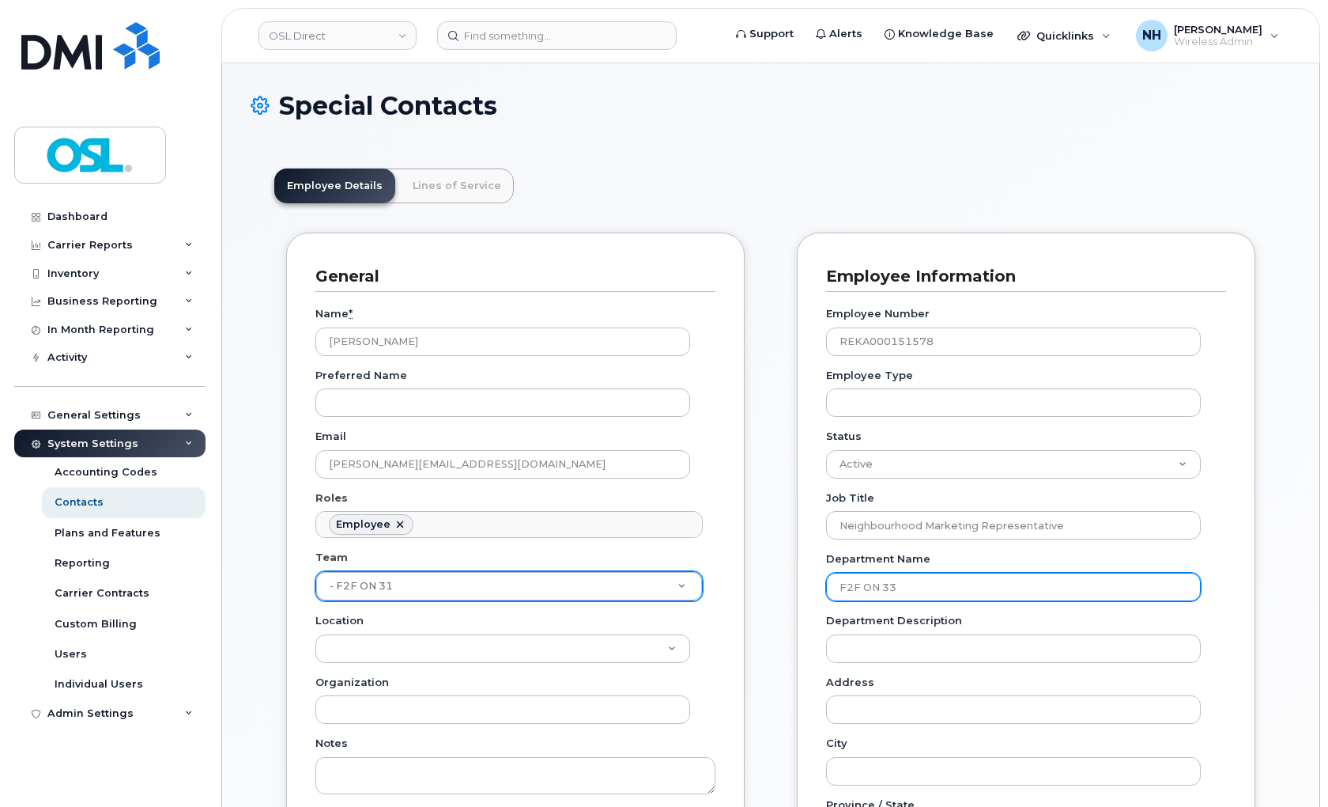
click at [905, 591] on input "F2F ON 33" at bounding box center [1013, 586] width 375 height 28
type input "F2F ON 31"
drag, startPoint x: 783, startPoint y: 161, endPoint x: 770, endPoint y: 202, distance: 42.3
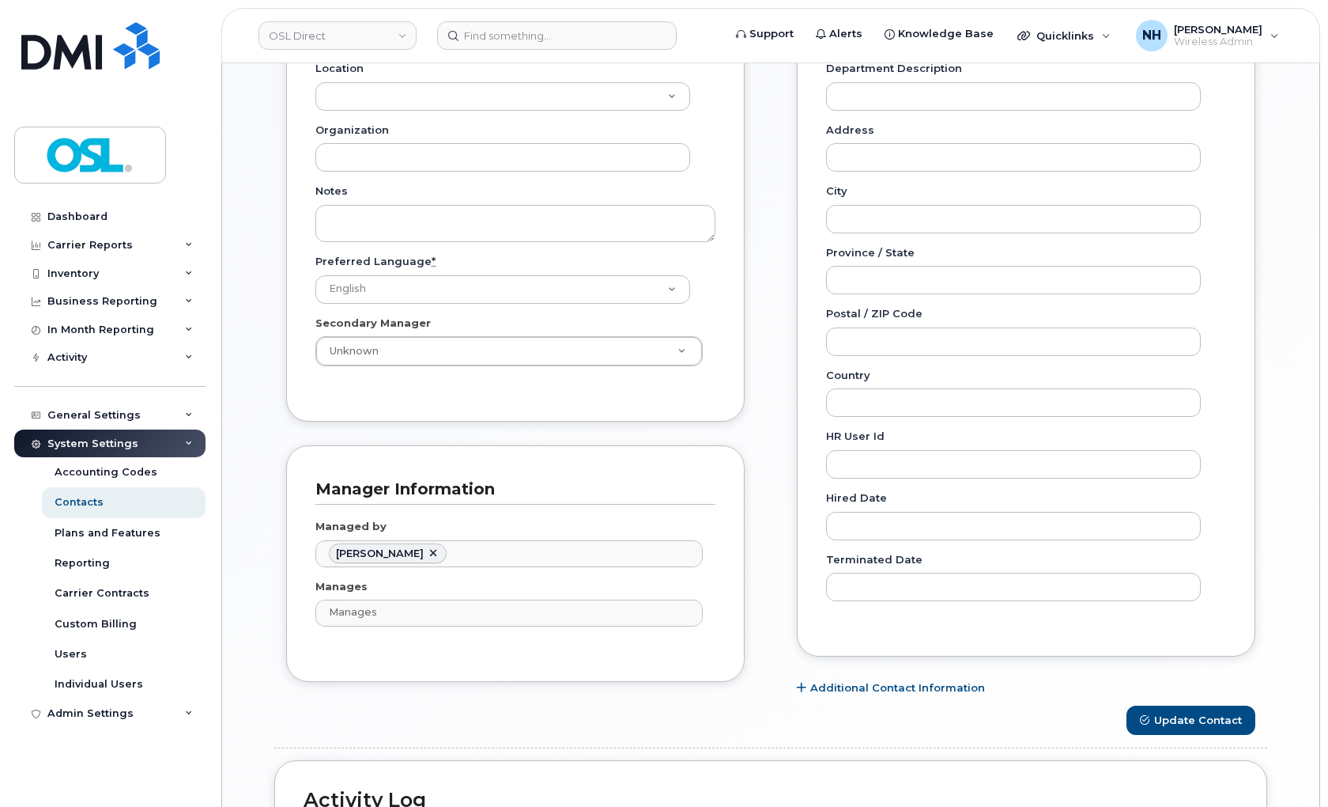
scroll to position [777, 0]
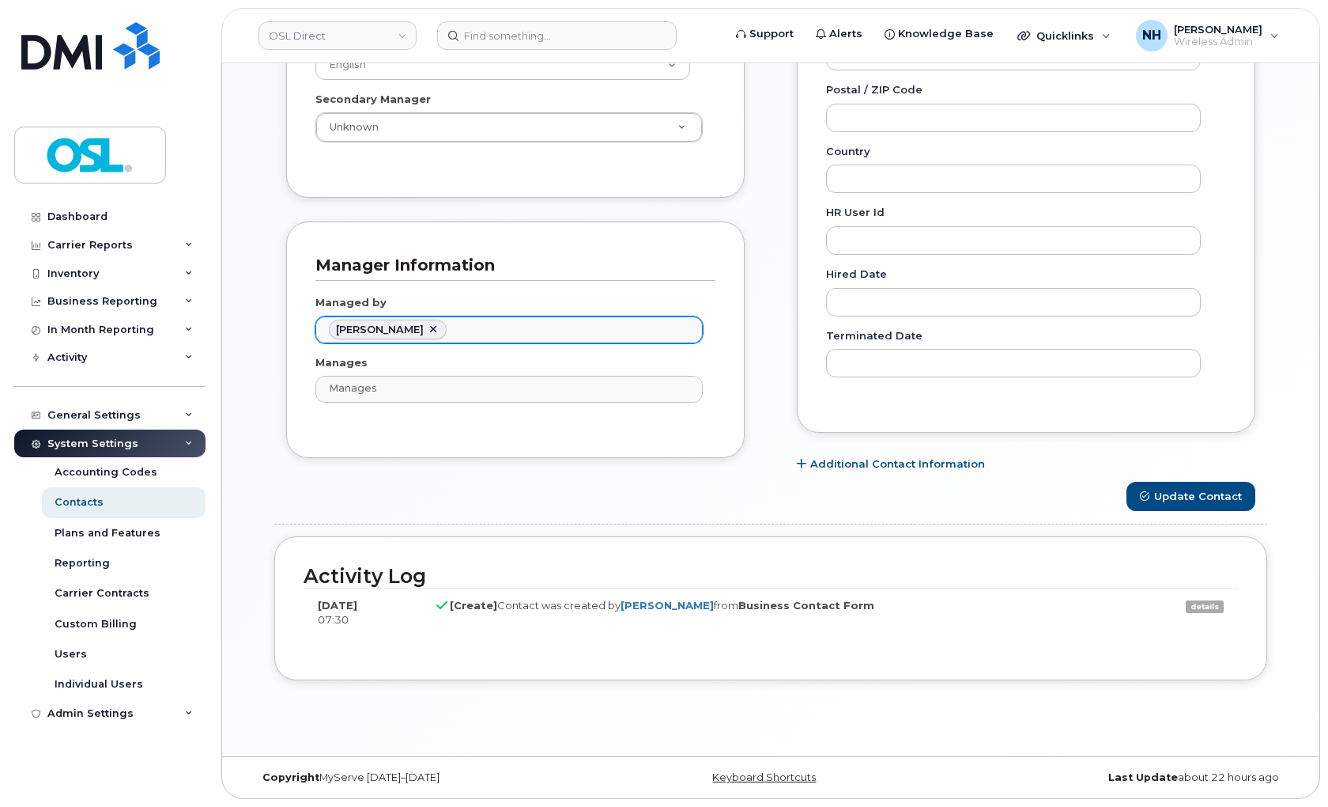
click at [422, 322] on ul "[PERSON_NAME]" at bounding box center [509, 329] width 386 height 25
click at [427, 327] on link at bounding box center [433, 329] width 13 height 13
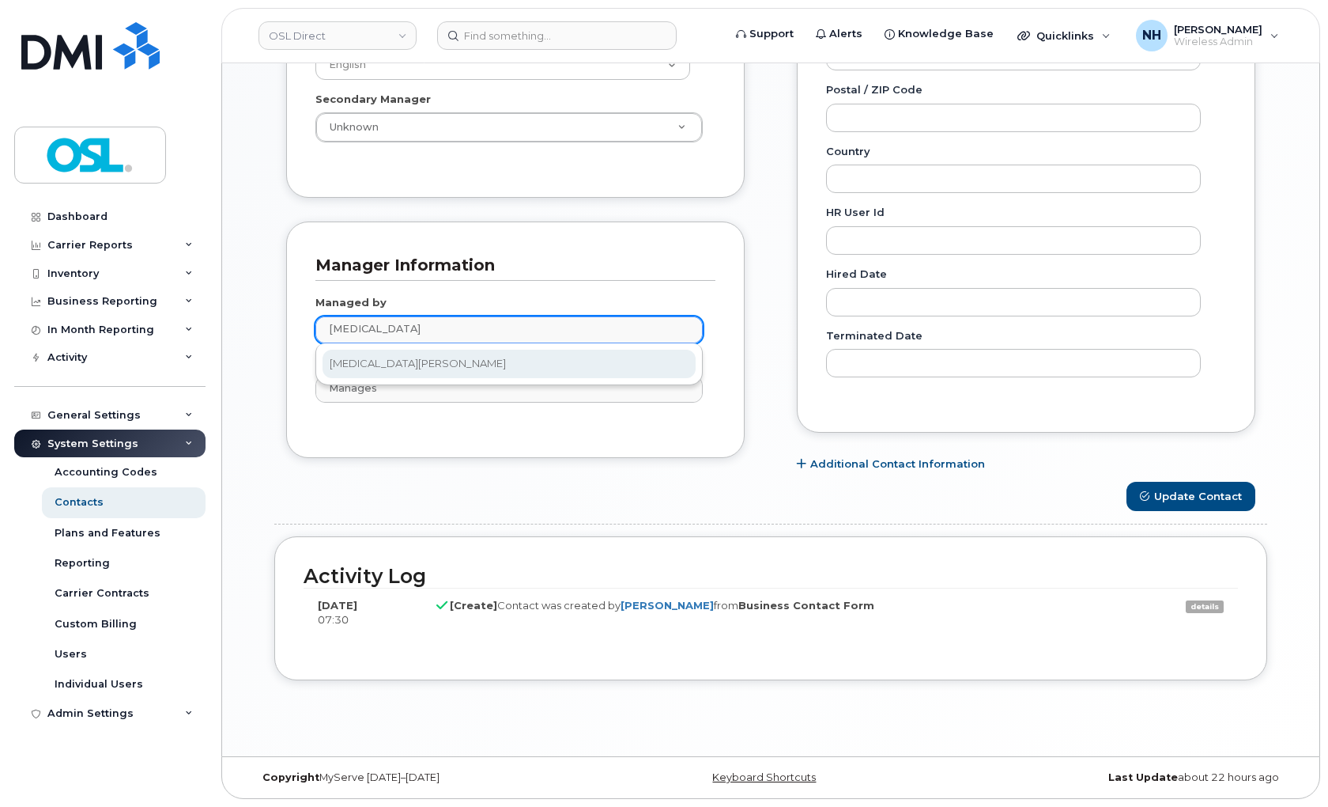
type input "[MEDICAL_DATA]"
type input "1527299"
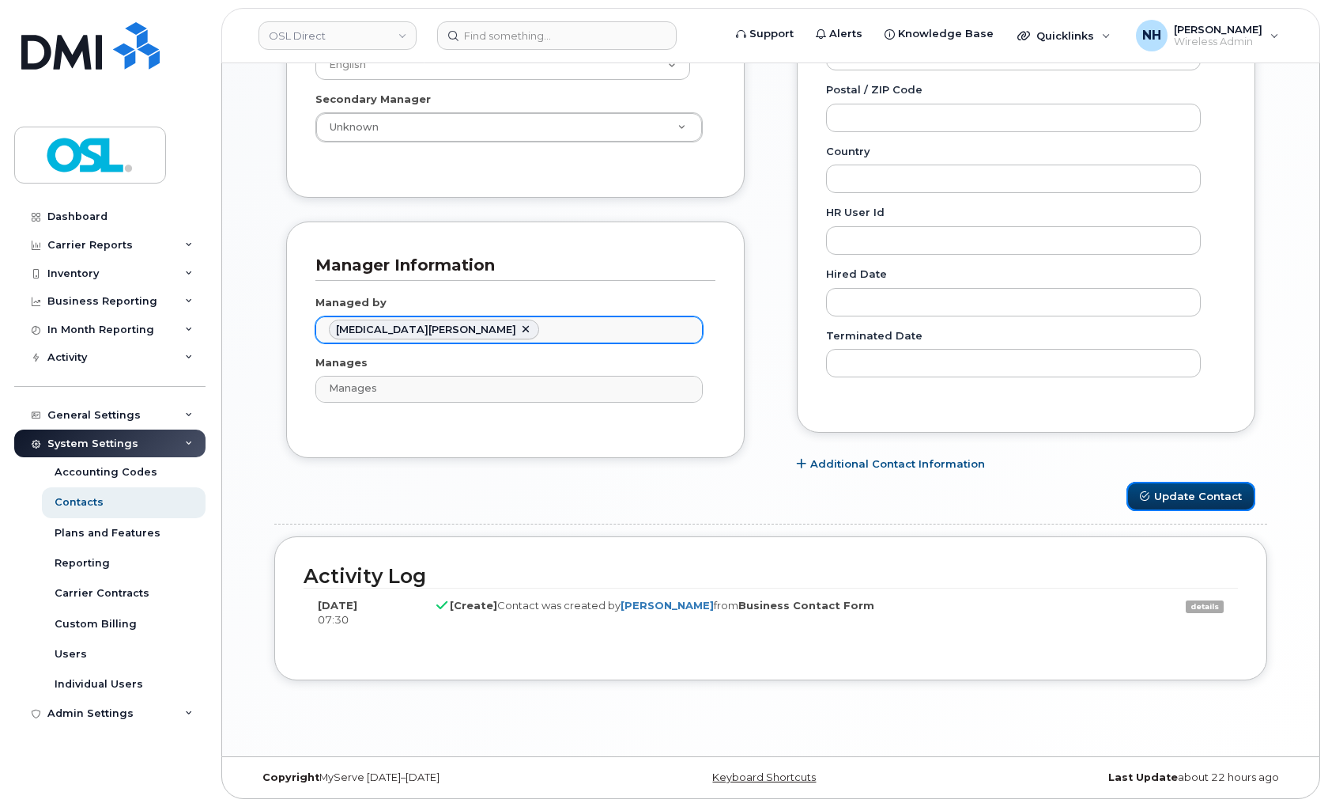
drag, startPoint x: 1179, startPoint y: 490, endPoint x: 1010, endPoint y: 452, distance: 173.6
click at [1179, 491] on button "Update Contact" at bounding box center [1191, 496] width 129 height 29
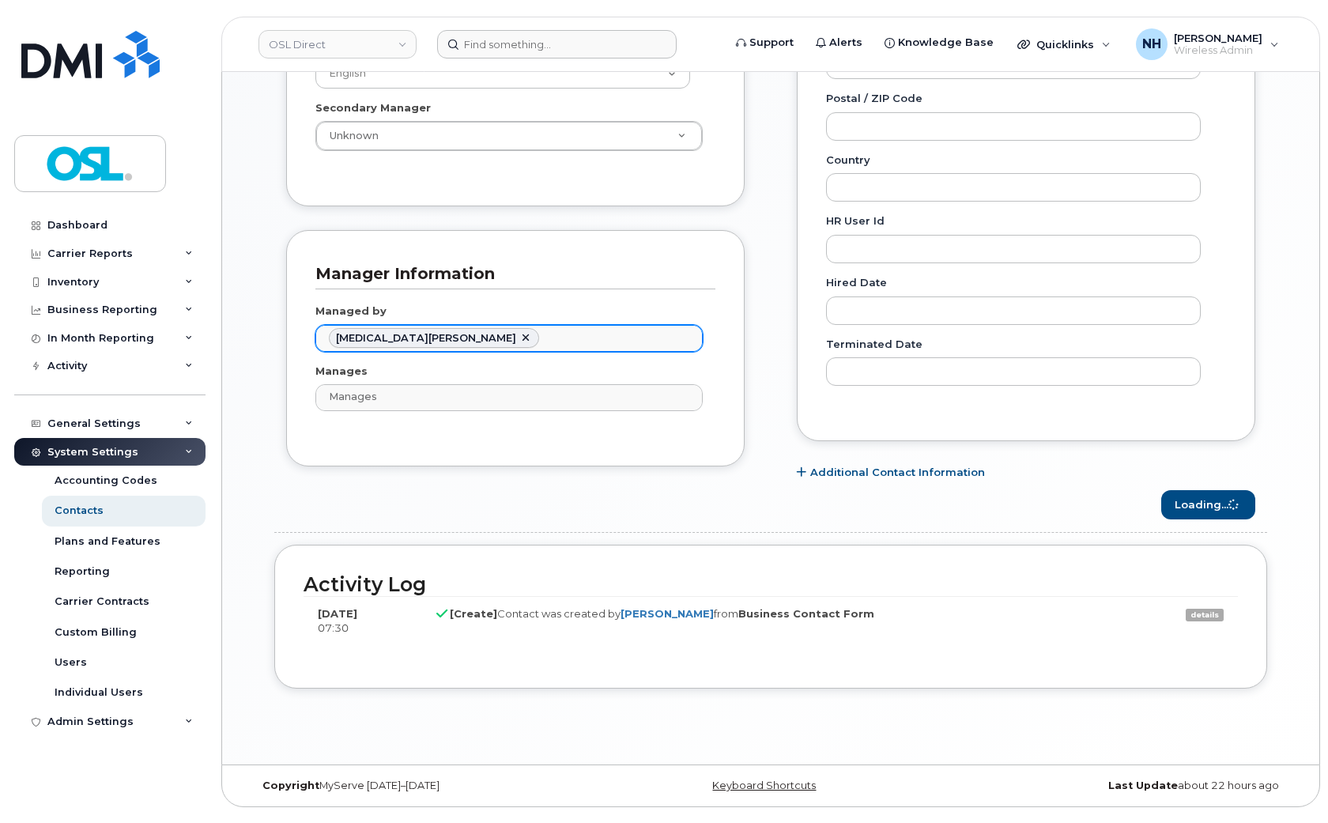
scroll to position [761, 0]
